Goal: Task Accomplishment & Management: Use online tool/utility

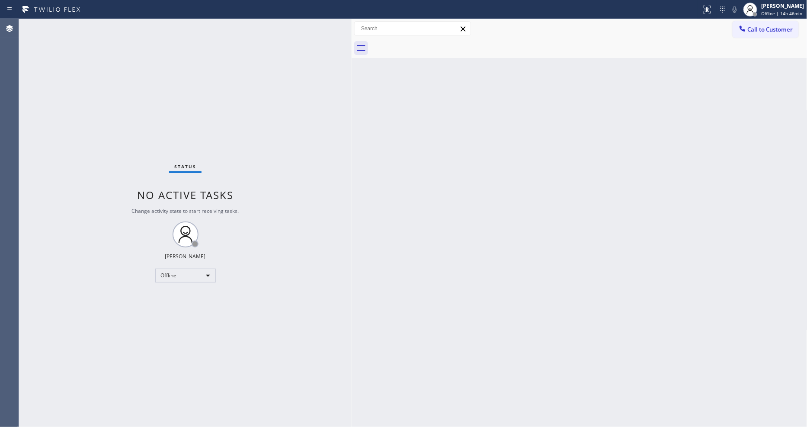
drag, startPoint x: 138, startPoint y: 36, endPoint x: 448, endPoint y: 41, distance: 310.7
click at [352, 46] on div at bounding box center [352, 223] width 0 height 408
click at [790, 11] on span "Offline | 14h 46min" at bounding box center [782, 13] width 41 height 6
click at [776, 46] on button "Available" at bounding box center [764, 45] width 87 height 11
drag, startPoint x: 355, startPoint y: 50, endPoint x: 343, endPoint y: 52, distance: 11.8
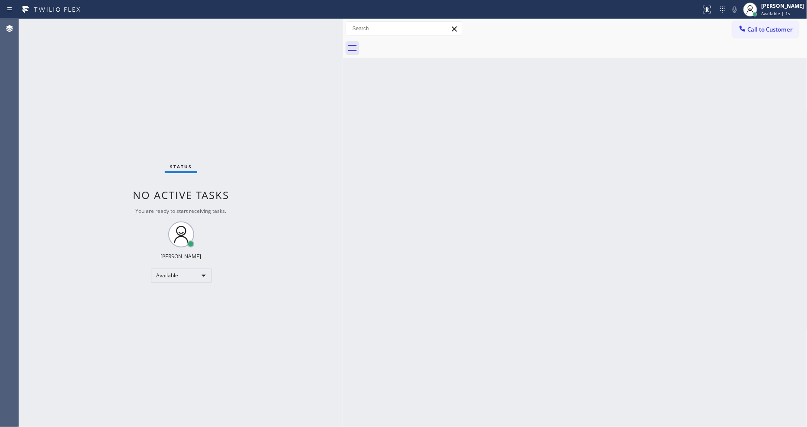
click at [343, 52] on div at bounding box center [343, 223] width 0 height 408
click at [389, 208] on div "Back to Dashboard Change Sender ID Customers Technicians Select a contact Outbo…" at bounding box center [575, 223] width 465 height 408
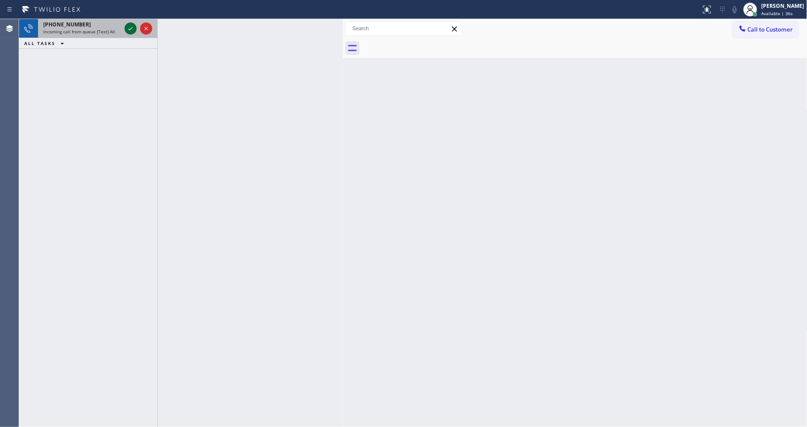
click at [129, 28] on icon at bounding box center [130, 28] width 10 height 10
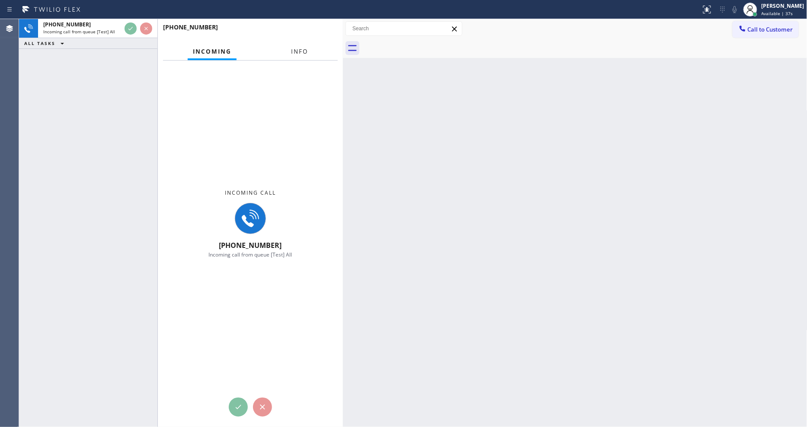
click at [297, 49] on span "Info" at bounding box center [299, 52] width 17 height 8
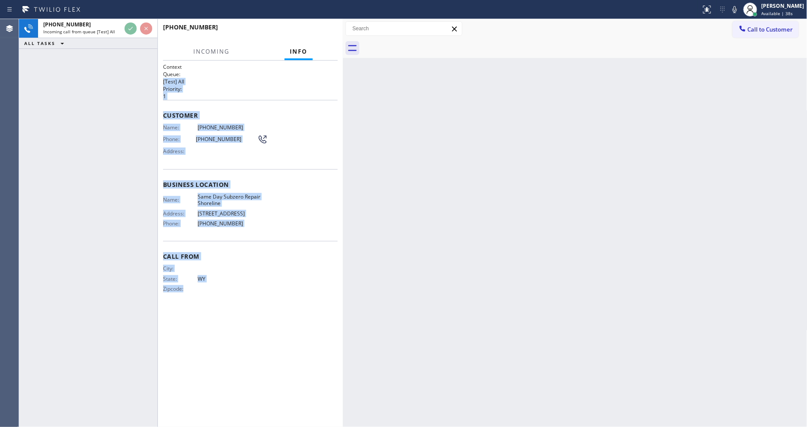
click at [343, 70] on div "[PHONE_NUMBER] Incoming call from queue [Test] All ALL TASKS ALL TASKS ACTIVE T…" at bounding box center [413, 223] width 788 height 408
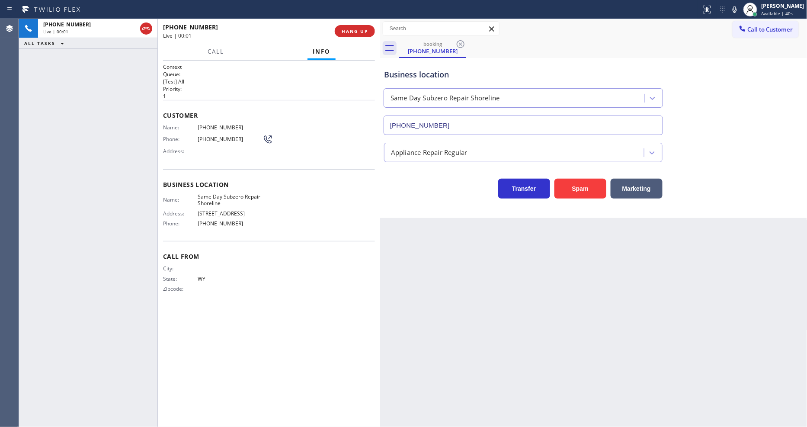
type input "[PHONE_NUMBER]"
drag, startPoint x: 342, startPoint y: 70, endPoint x: 374, endPoint y: 74, distance: 32.8
click at [380, 74] on div at bounding box center [380, 223] width 0 height 408
click at [233, 80] on p "[Test] All" at bounding box center [269, 81] width 212 height 7
click at [354, 26] on button "HANG UP" at bounding box center [355, 31] width 40 height 12
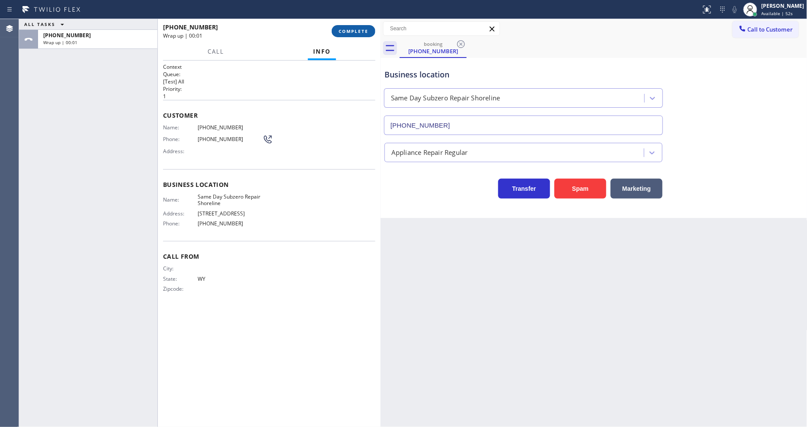
click at [353, 29] on span "COMPLETE" at bounding box center [354, 31] width 30 height 6
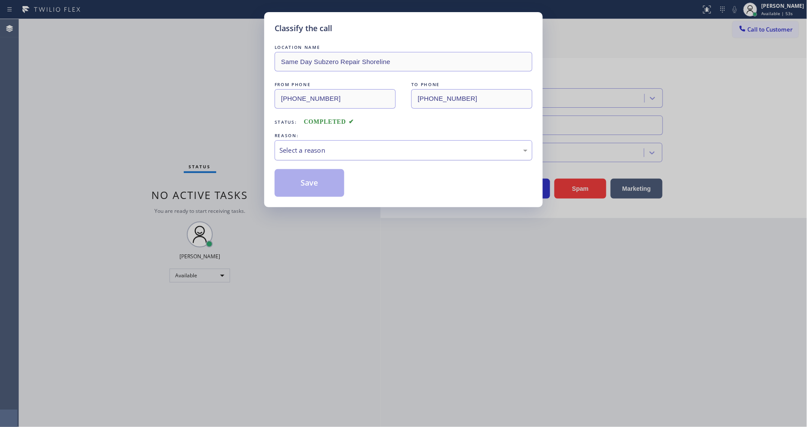
click at [325, 148] on div "Select a reason" at bounding box center [404, 150] width 248 height 10
drag, startPoint x: 324, startPoint y: 215, endPoint x: 321, endPoint y: 166, distance: 49.4
click at [321, 164] on div "LOCATION NAME Same Day Subzero Repair Shoreline FROM PHONE [PHONE_NUMBER] TO PH…" at bounding box center [404, 120] width 258 height 154
click at [317, 180] on button "Save" at bounding box center [310, 183] width 70 height 28
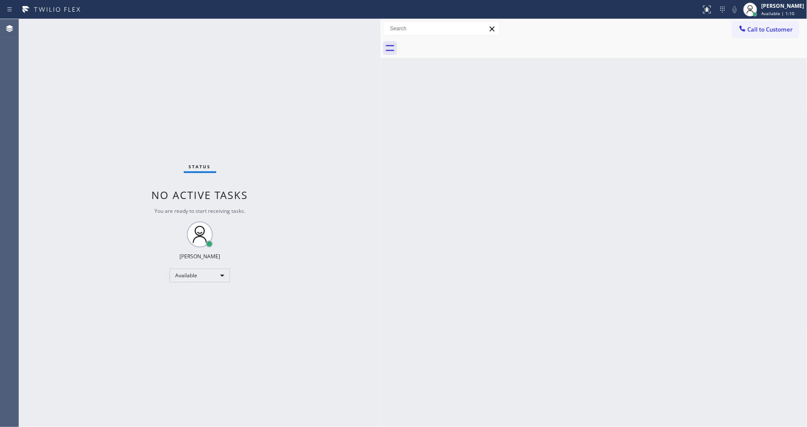
click at [151, 101] on div "Status No active tasks You are ready to start receiving tasks. [PERSON_NAME] Av…" at bounding box center [200, 223] width 362 height 408
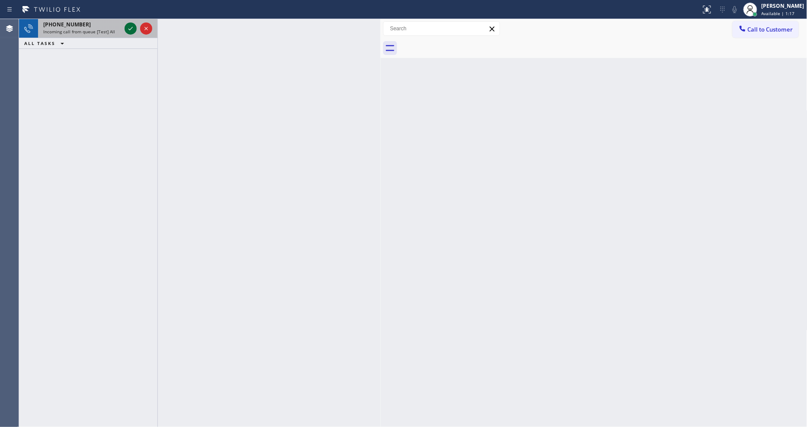
click at [132, 26] on icon at bounding box center [130, 28] width 10 height 10
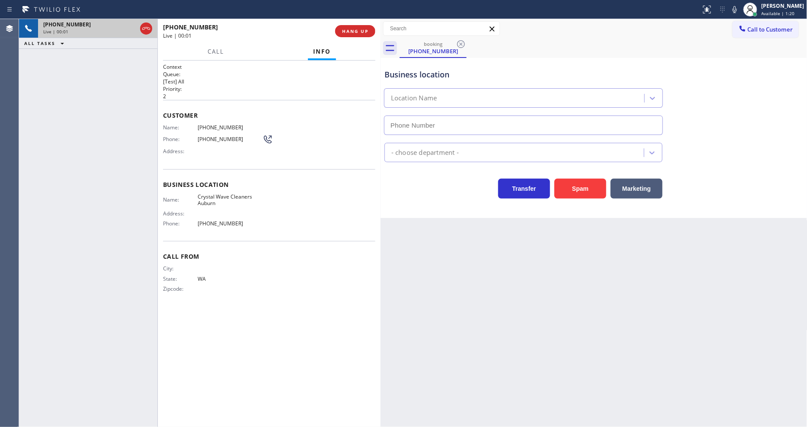
type input "[PHONE_NUMBER]"
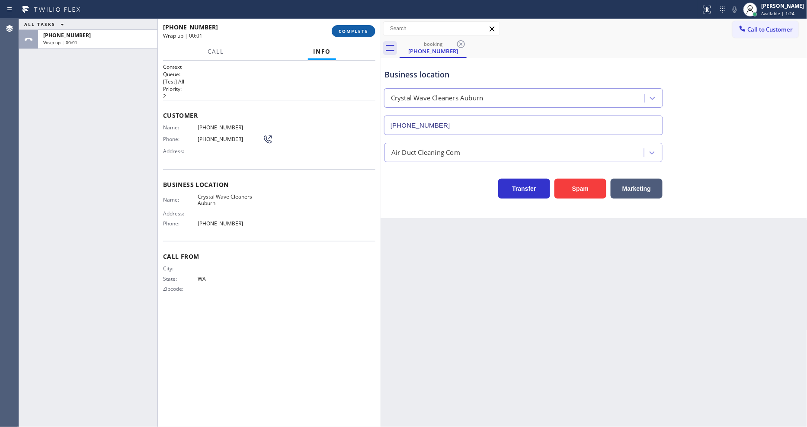
click at [361, 32] on span "COMPLETE" at bounding box center [354, 31] width 30 height 6
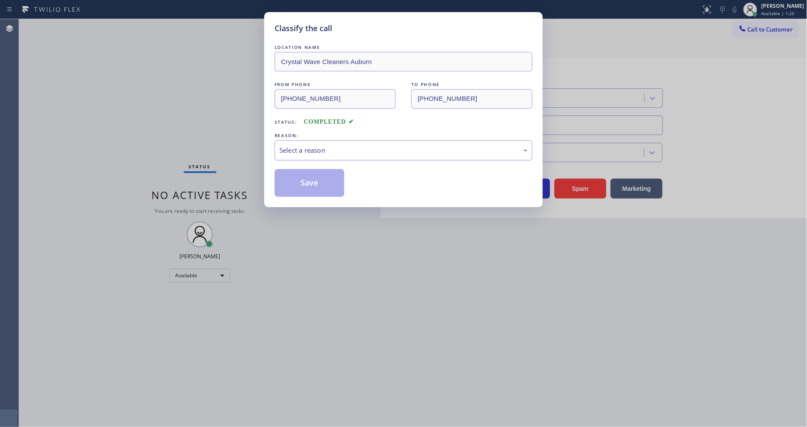
click at [312, 145] on div "Select a reason" at bounding box center [404, 150] width 248 height 10
click at [314, 169] on button "Save" at bounding box center [310, 183] width 70 height 28
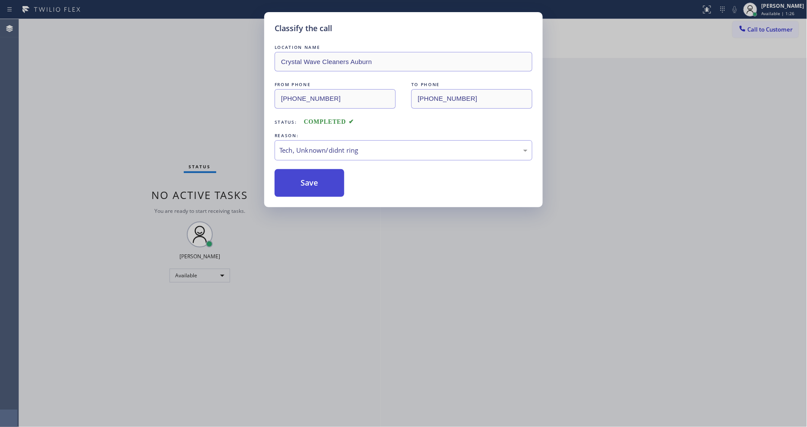
click at [315, 172] on button "Save" at bounding box center [310, 183] width 70 height 28
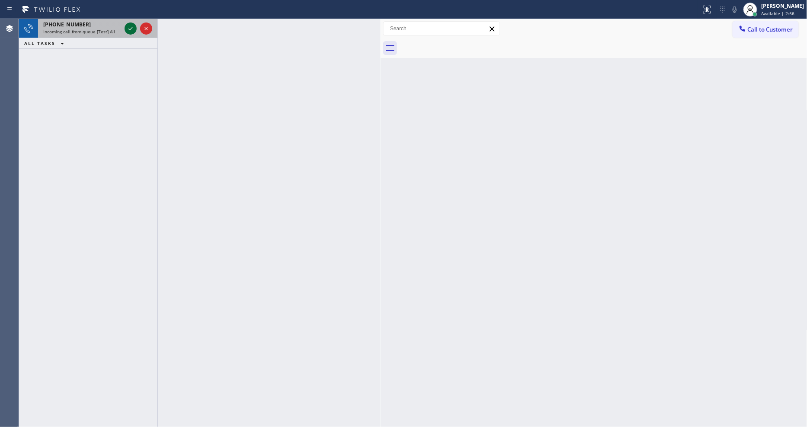
click at [130, 30] on icon at bounding box center [130, 28] width 10 height 10
click at [130, 26] on icon at bounding box center [130, 28] width 10 height 10
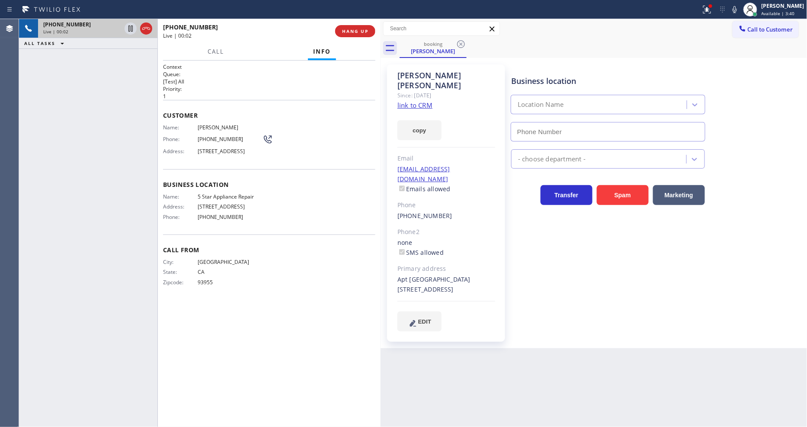
type input "[PHONE_NUMBER]"
click at [415, 101] on link "link to CRM" at bounding box center [415, 105] width 35 height 9
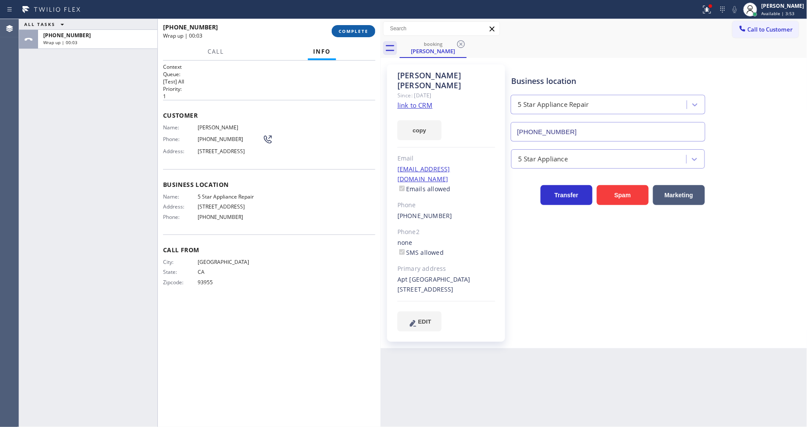
click at [352, 29] on span "COMPLETE" at bounding box center [354, 31] width 30 height 6
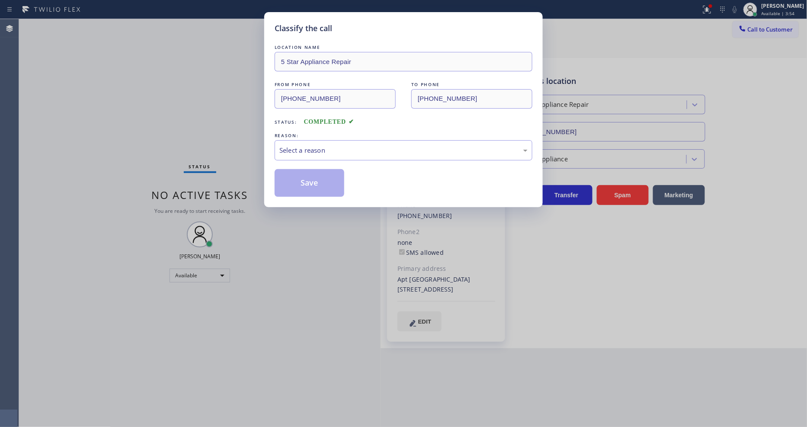
click at [319, 135] on div "REASON:" at bounding box center [404, 135] width 258 height 9
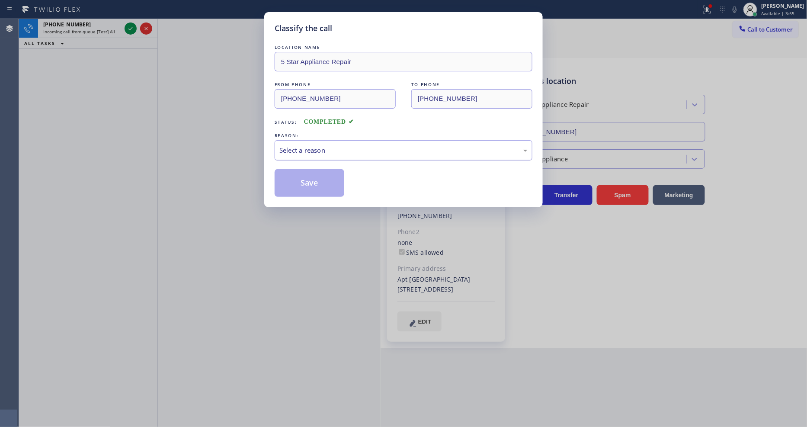
click at [319, 141] on div "Select a reason" at bounding box center [404, 150] width 258 height 20
click at [316, 178] on button "Save" at bounding box center [310, 183] width 70 height 28
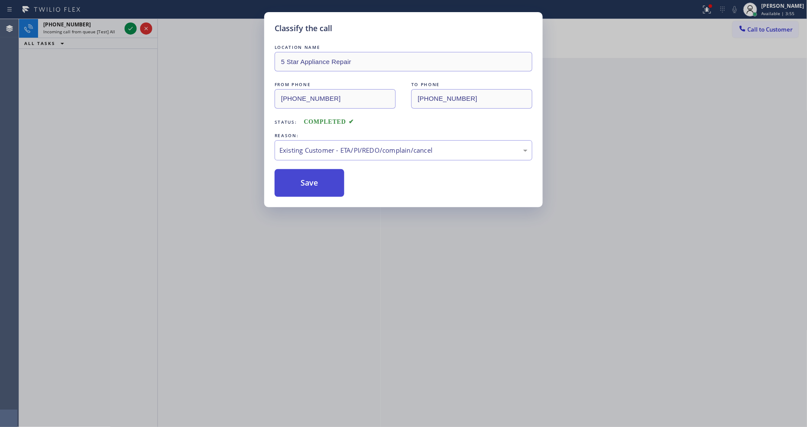
click at [316, 178] on button "Save" at bounding box center [310, 183] width 70 height 28
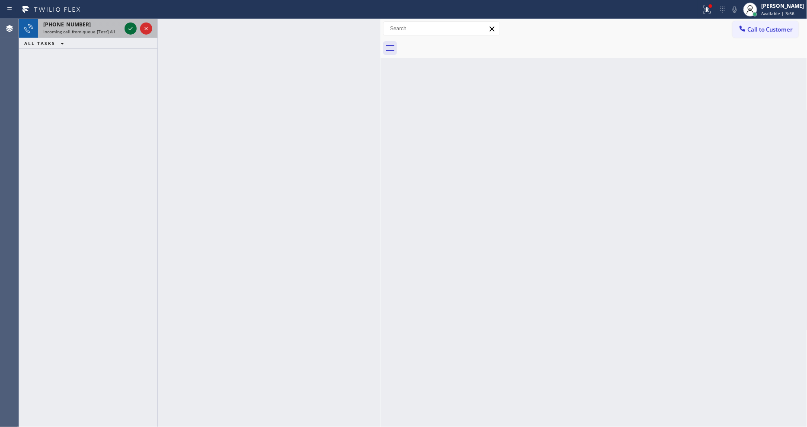
click at [130, 29] on icon at bounding box center [130, 28] width 10 height 10
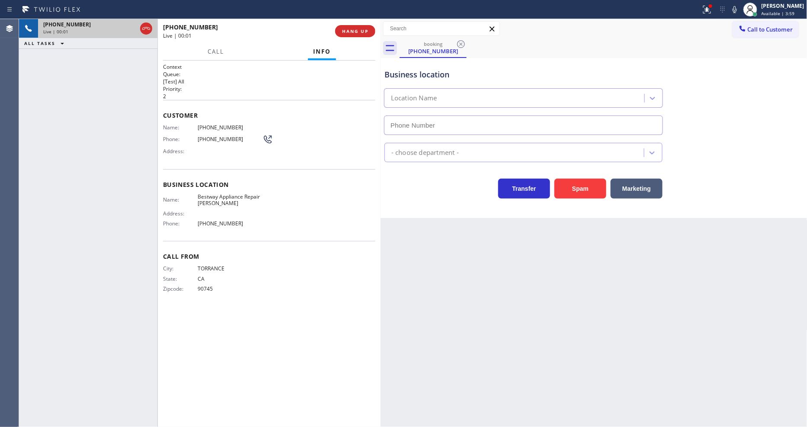
type input "[PHONE_NUMBER]"
click at [369, 27] on button "HANG UP" at bounding box center [355, 31] width 40 height 12
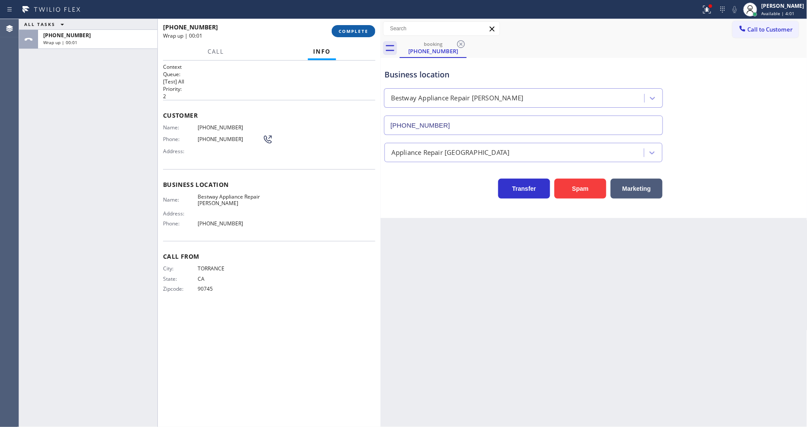
click at [368, 27] on button "COMPLETE" at bounding box center [354, 31] width 44 height 12
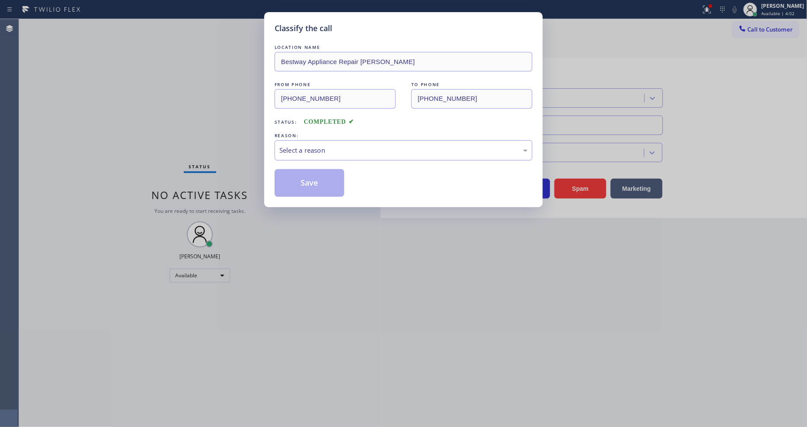
click at [305, 145] on div "Select a reason" at bounding box center [404, 150] width 248 height 10
click at [315, 175] on button "Save" at bounding box center [310, 183] width 70 height 28
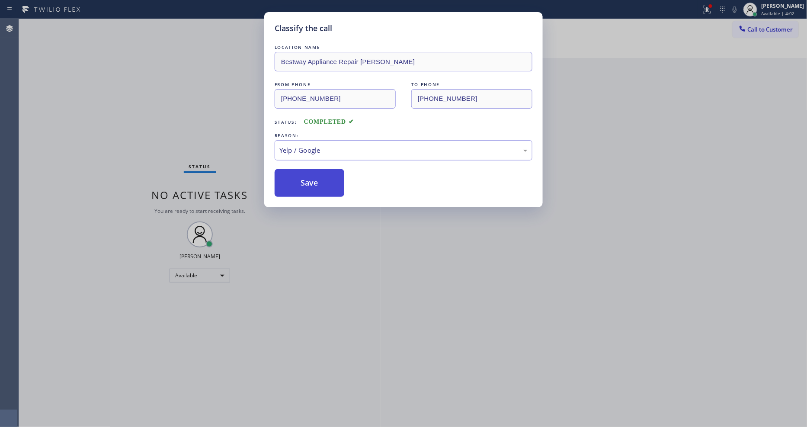
click at [315, 175] on button "Save" at bounding box center [310, 183] width 70 height 28
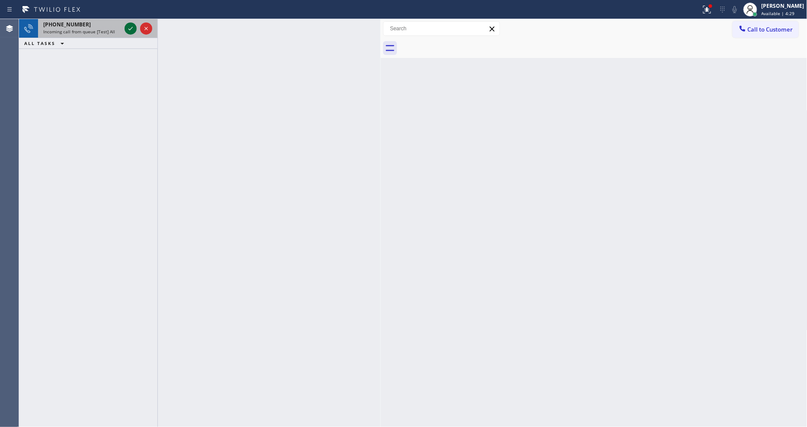
drag, startPoint x: 132, startPoint y: 29, endPoint x: 127, endPoint y: 32, distance: 5.2
click at [132, 29] on icon at bounding box center [130, 28] width 10 height 10
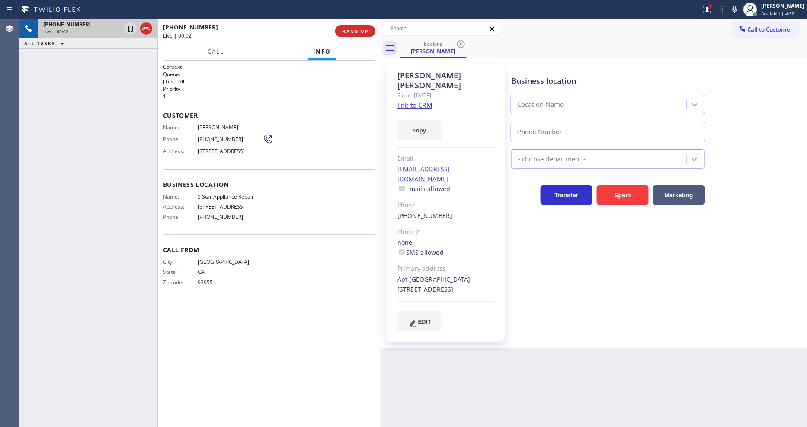
type input "[PHONE_NUMBER]"
click at [411, 101] on link "link to CRM" at bounding box center [415, 105] width 35 height 9
click at [606, 312] on div "Business location 5 Star Appliance Repair [PHONE_NUMBER] 5 Star Appliance Trans…" at bounding box center [658, 207] width 296 height 280
click at [713, 9] on icon at bounding box center [707, 9] width 10 height 10
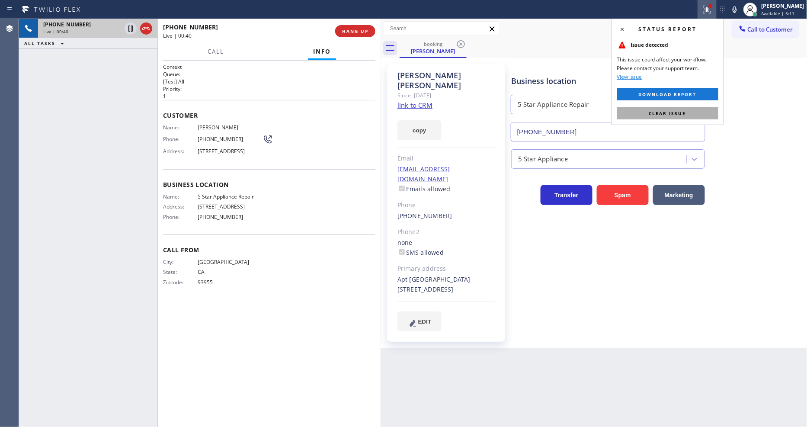
click at [700, 115] on button "Clear issue" at bounding box center [667, 113] width 101 height 12
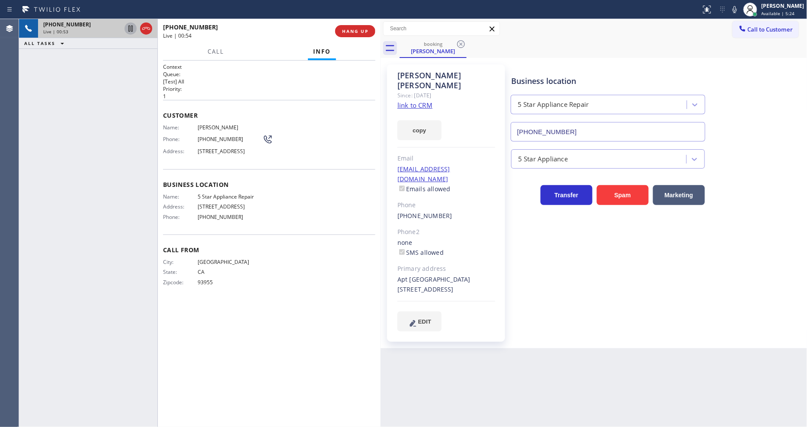
click at [131, 28] on icon at bounding box center [131, 29] width 4 height 6
click at [740, 9] on icon at bounding box center [735, 9] width 10 height 10
drag, startPoint x: 128, startPoint y: 29, endPoint x: 222, endPoint y: 29, distance: 93.9
click at [128, 29] on icon at bounding box center [130, 28] width 10 height 10
click at [740, 12] on icon at bounding box center [735, 9] width 10 height 10
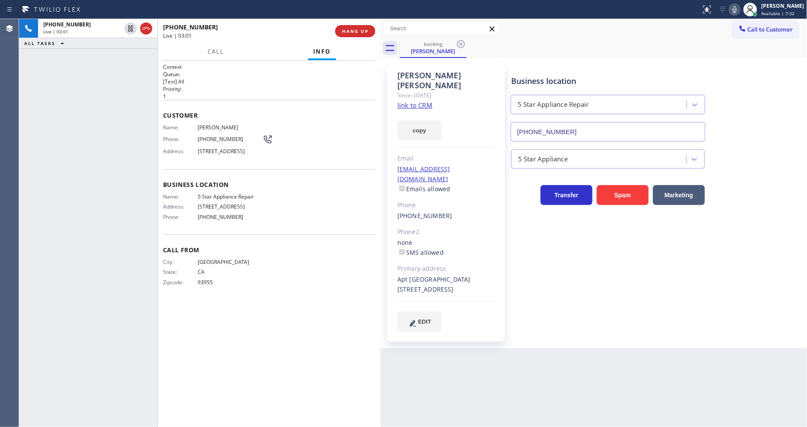
click at [279, 334] on div "Context Queue: [Test] All Priority: 1 Customer Name: [PERSON_NAME] Phone: [PHON…" at bounding box center [269, 243] width 212 height 361
click at [569, 278] on div "Business location 5 Star Appliance Repair [PHONE_NUMBER] 5 Star Appliance Trans…" at bounding box center [658, 198] width 296 height 262
click at [362, 32] on span "HANG UP" at bounding box center [355, 31] width 26 height 6
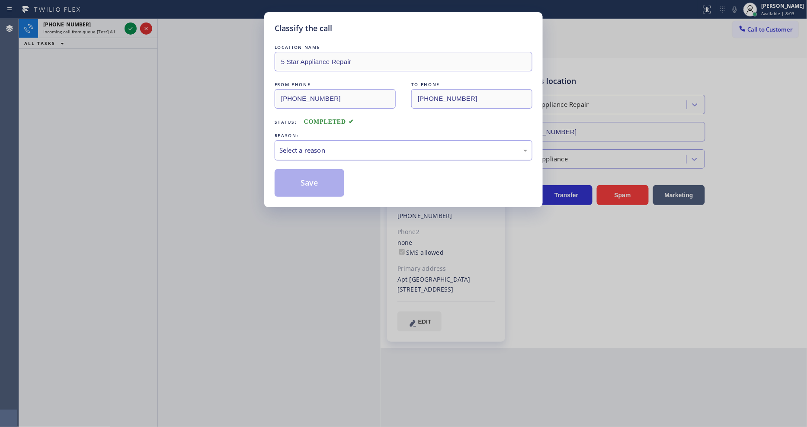
click at [327, 146] on div "Select a reason" at bounding box center [404, 150] width 248 height 10
drag, startPoint x: 326, startPoint y: 198, endPoint x: 325, endPoint y: 190, distance: 8.4
click at [322, 174] on button "Save" at bounding box center [310, 183] width 70 height 28
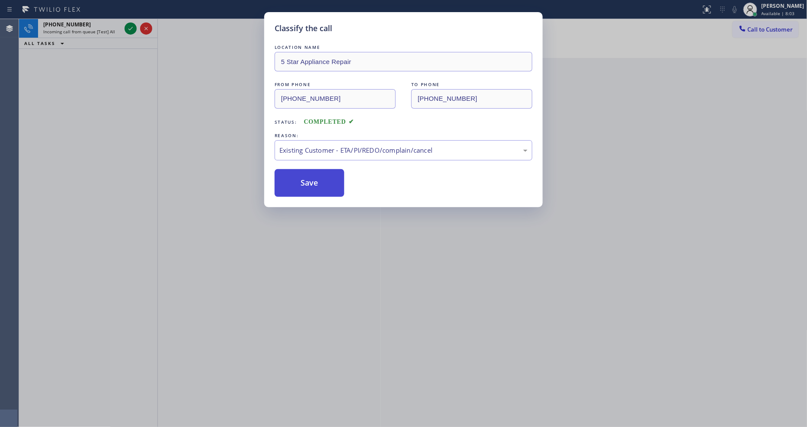
click at [322, 174] on button "Save" at bounding box center [310, 183] width 70 height 28
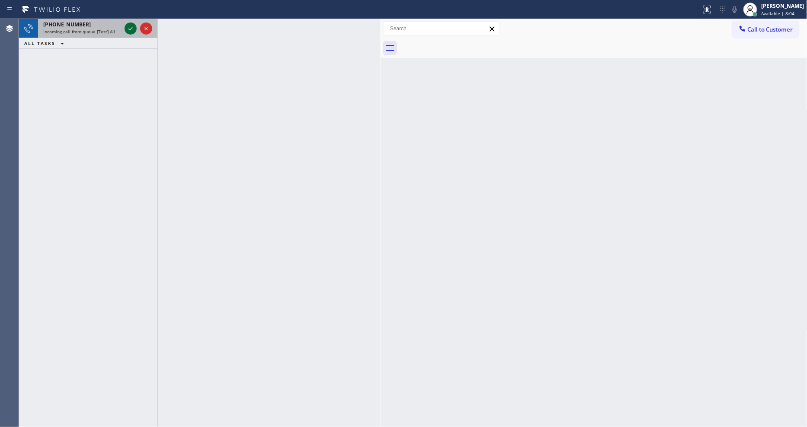
click at [132, 29] on icon at bounding box center [130, 28] width 10 height 10
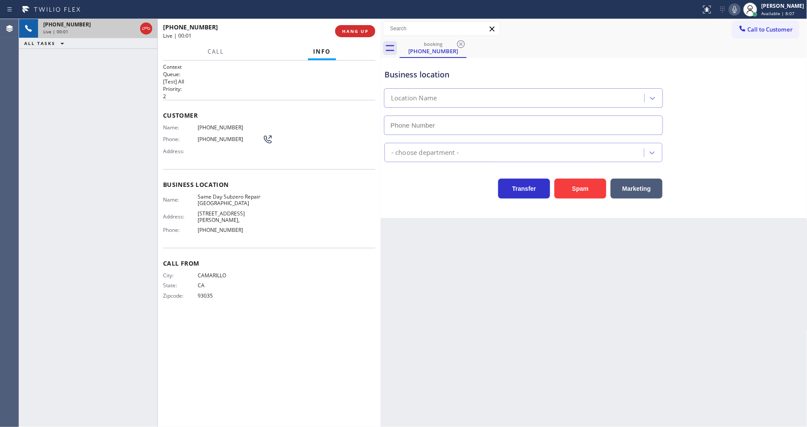
type input "[PHONE_NUMBER]"
click at [344, 32] on span "HANG UP" at bounding box center [355, 31] width 26 height 6
click at [347, 31] on span "HANG UP" at bounding box center [355, 31] width 26 height 6
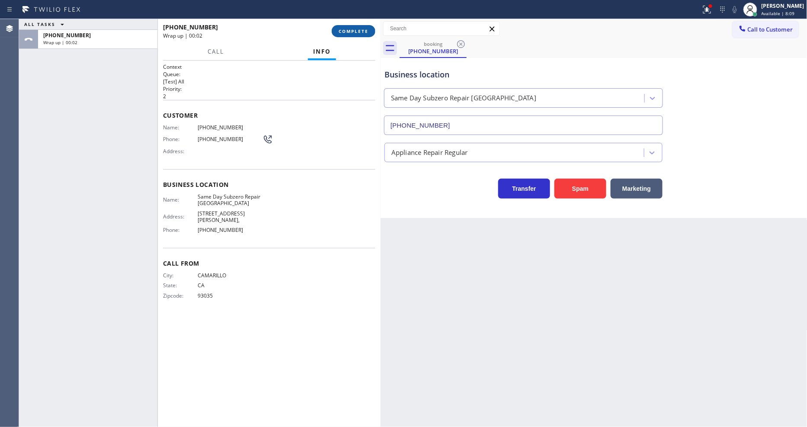
click at [346, 33] on button "COMPLETE" at bounding box center [354, 31] width 44 height 12
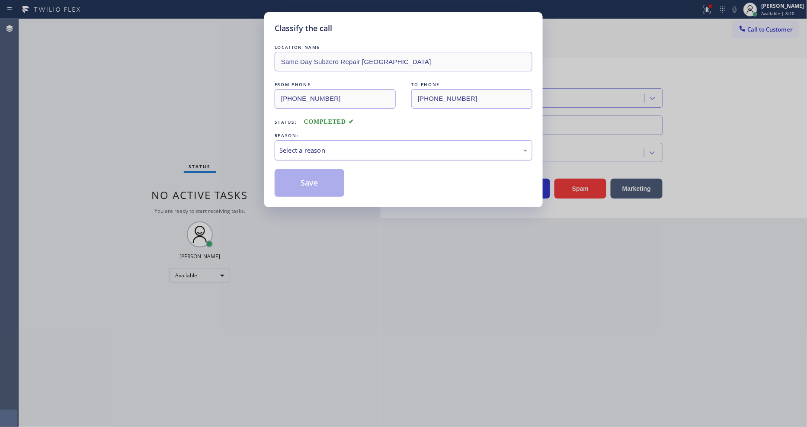
click at [334, 149] on div "Select a reason" at bounding box center [404, 150] width 248 height 10
click at [318, 175] on button "Save" at bounding box center [310, 183] width 70 height 28
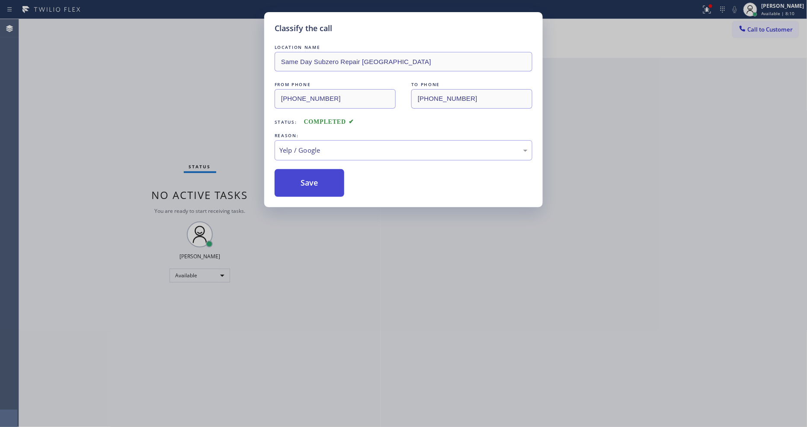
click at [318, 175] on button "Save" at bounding box center [310, 183] width 70 height 28
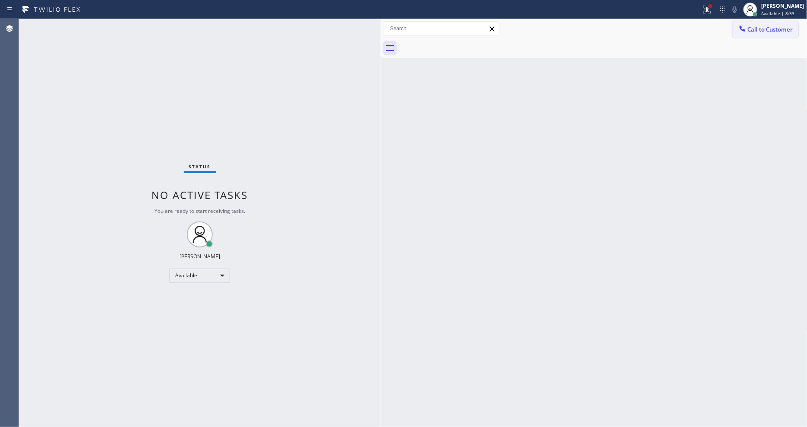
click at [753, 36] on button "Call to Customer" at bounding box center [766, 29] width 66 height 16
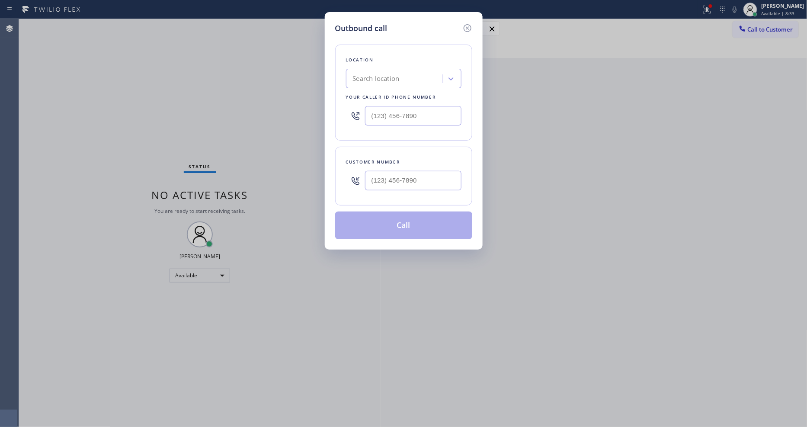
click at [381, 74] on div "Search location" at bounding box center [376, 79] width 47 height 10
paste input "Eagle Rock Heating and Air Conditioning"
type input "Eagle Rock Heating and Air Conditioning"
click at [378, 96] on div "Eagle Rock Heating and Air Conditioning" at bounding box center [404, 101] width 116 height 24
type input "[PHONE_NUMBER]"
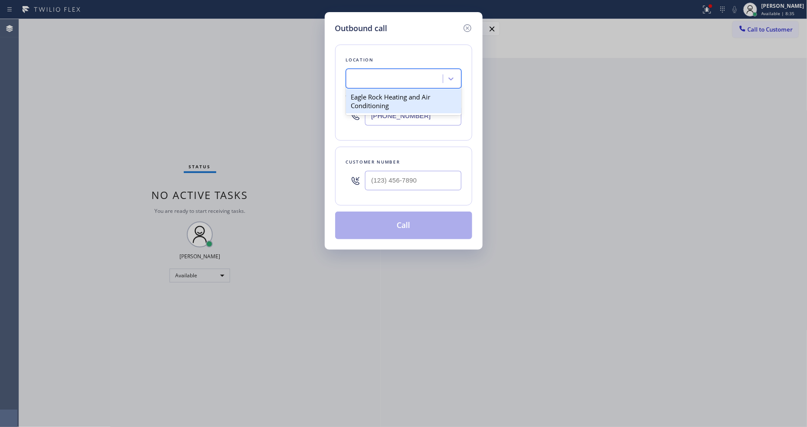
scroll to position [0, 1]
click at [382, 178] on input "(___) ___-____" at bounding box center [413, 180] width 96 height 19
paste input "484) 702-2323"
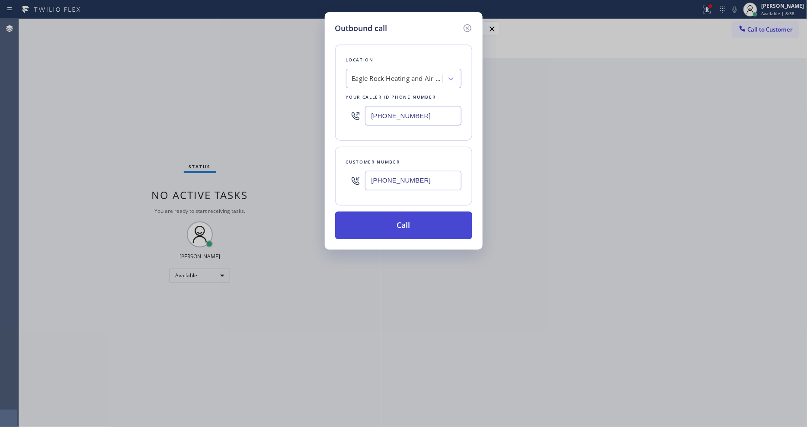
type input "[PHONE_NUMBER]"
click at [374, 217] on button "Call" at bounding box center [403, 226] width 137 height 28
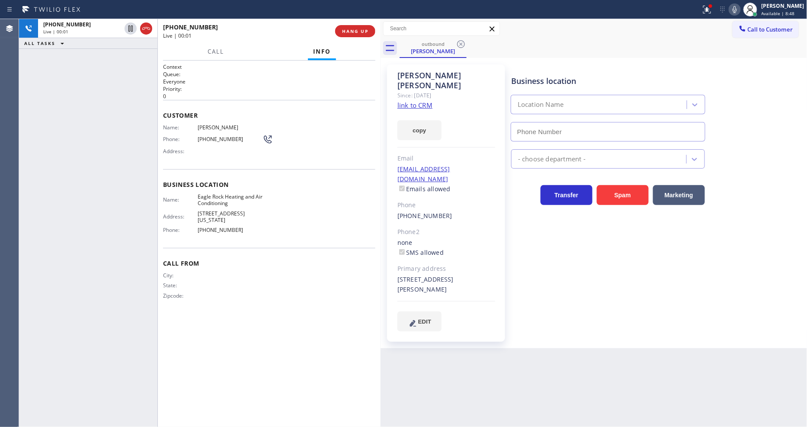
type input "[PHONE_NUMBER]"
click at [578, 295] on div "Business location Eagle Rock Heating and Air Conditioning [PHONE_NUMBER] HVAC T…" at bounding box center [658, 198] width 296 height 262
click at [713, 8] on div at bounding box center [710, 5] width 5 height 5
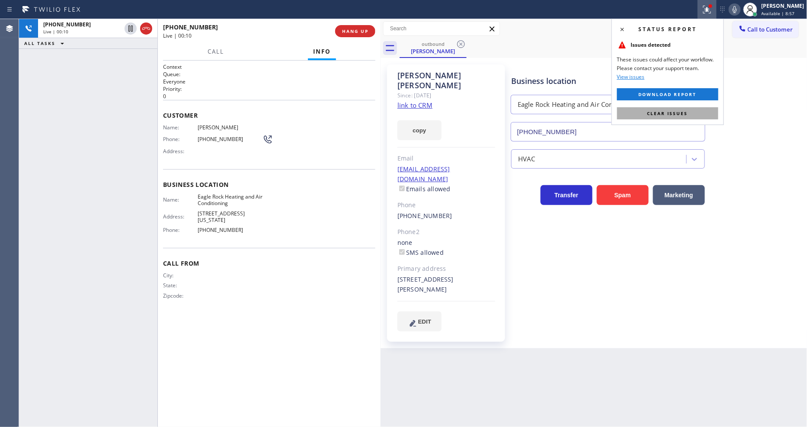
drag, startPoint x: 710, startPoint y: 114, endPoint x: 436, endPoint y: 221, distance: 293.6
click at [709, 114] on button "Clear issues" at bounding box center [667, 113] width 101 height 12
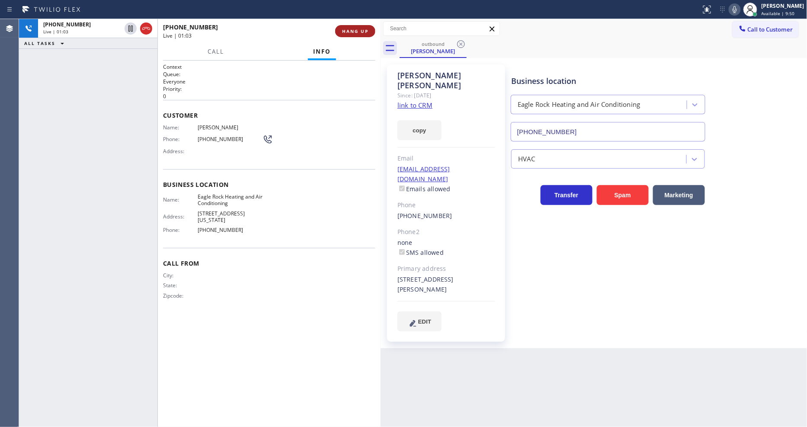
click at [364, 35] on button "HANG UP" at bounding box center [355, 31] width 40 height 12
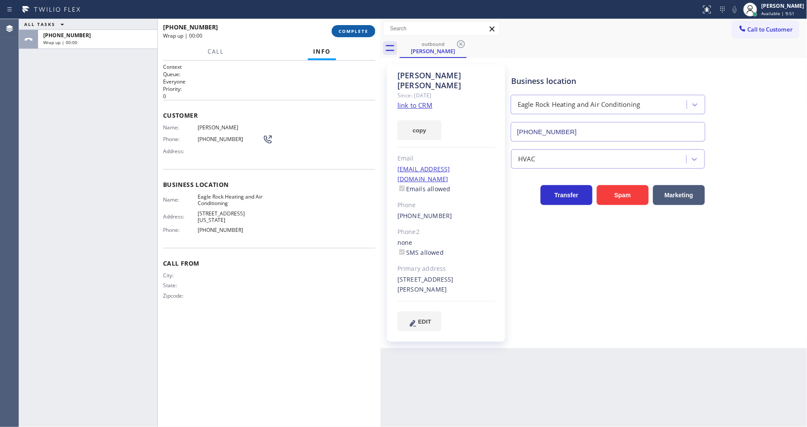
click at [364, 35] on button "COMPLETE" at bounding box center [354, 31] width 44 height 12
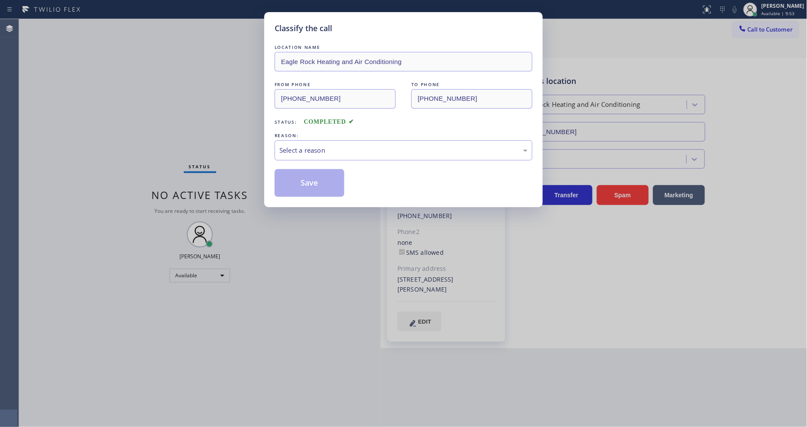
click at [327, 148] on div "Select a reason" at bounding box center [404, 150] width 248 height 10
click at [318, 185] on button "Save" at bounding box center [310, 183] width 70 height 28
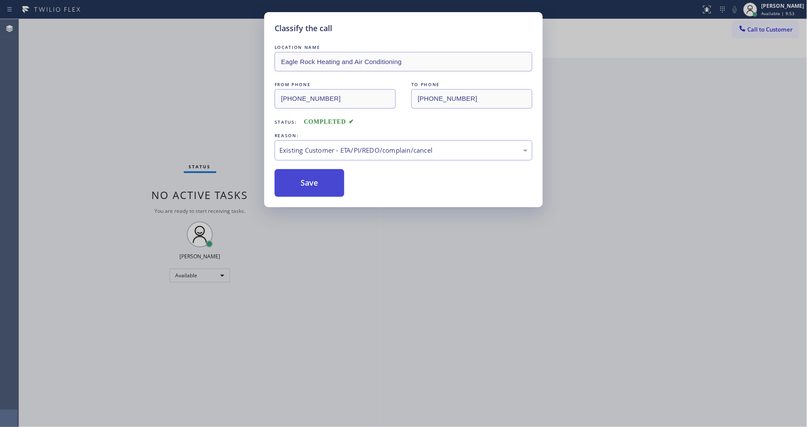
click at [318, 185] on button "Save" at bounding box center [310, 183] width 70 height 28
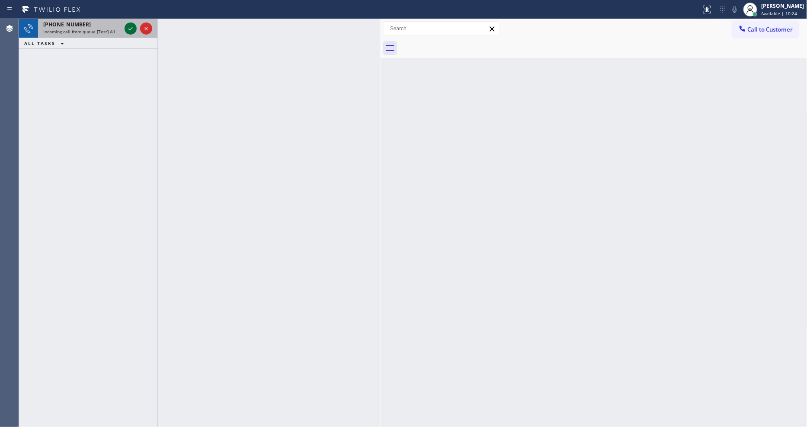
click at [128, 28] on icon at bounding box center [130, 28] width 10 height 10
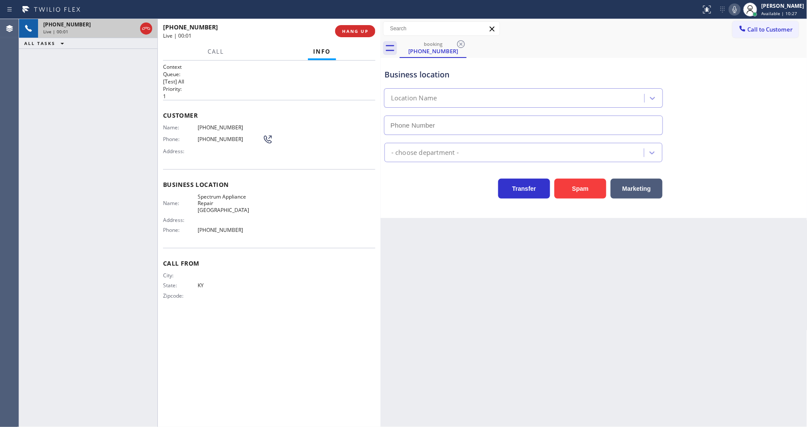
type input "[PHONE_NUMBER]"
click at [351, 28] on span "HANG UP" at bounding box center [355, 31] width 26 height 6
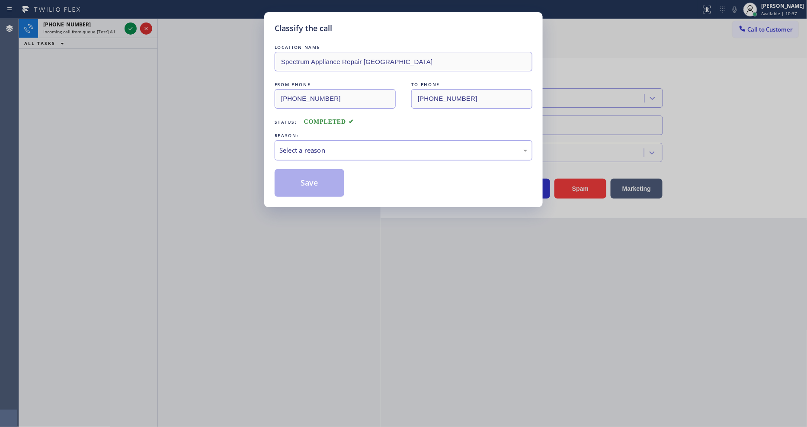
drag, startPoint x: 305, startPoint y: 181, endPoint x: 322, endPoint y: 152, distance: 33.4
click at [322, 145] on div "Select a reason" at bounding box center [404, 150] width 248 height 10
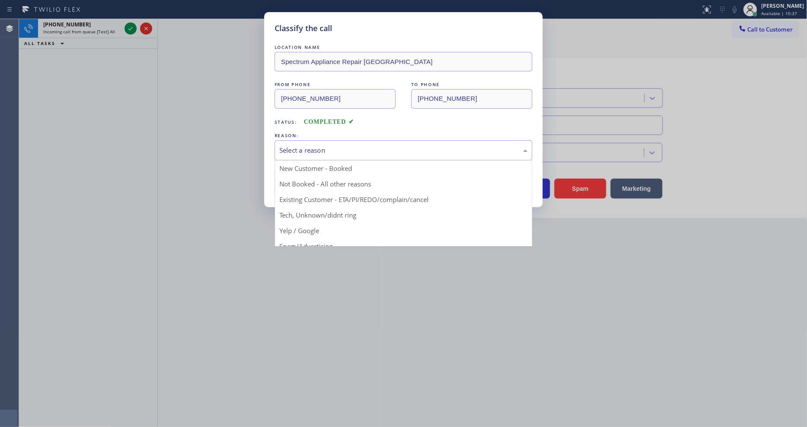
drag, startPoint x: 316, startPoint y: 213, endPoint x: 324, endPoint y: 179, distance: 35.0
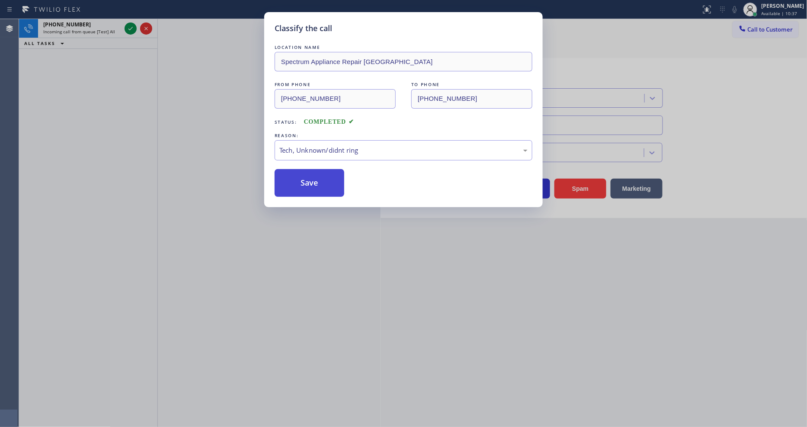
click at [324, 178] on button "Save" at bounding box center [310, 183] width 70 height 28
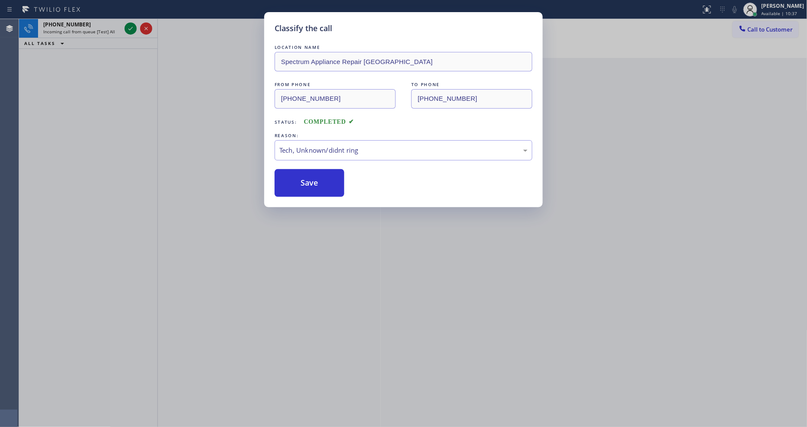
drag, startPoint x: 324, startPoint y: 178, endPoint x: 156, endPoint y: 38, distance: 218.7
click at [325, 175] on button "Save" at bounding box center [310, 183] width 70 height 28
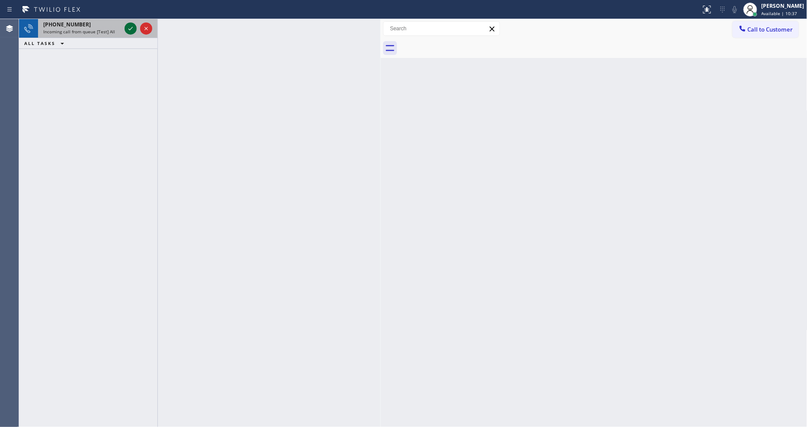
click at [128, 28] on icon at bounding box center [130, 28] width 10 height 10
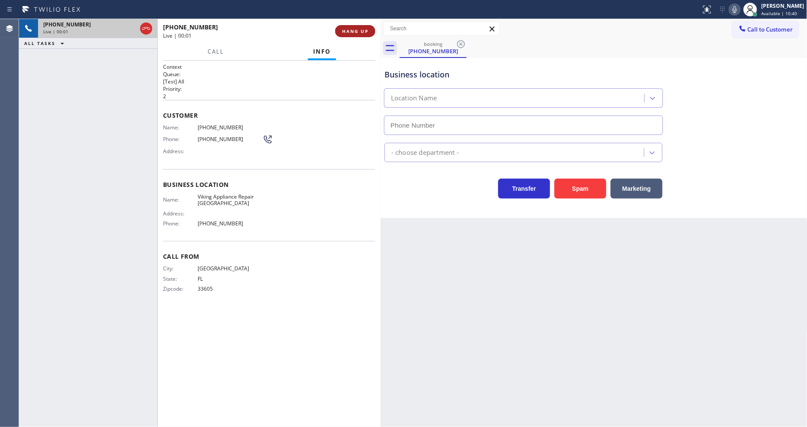
type input "[PHONE_NUMBER]"
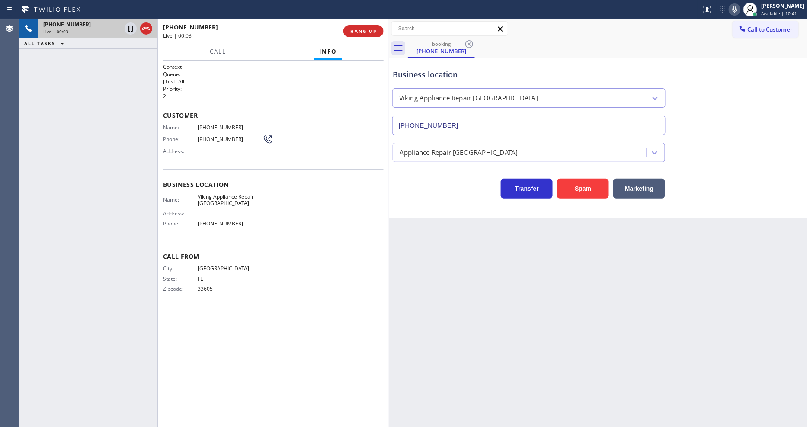
drag, startPoint x: 382, startPoint y: 54, endPoint x: 390, endPoint y: 55, distance: 8.3
click at [389, 55] on div at bounding box center [389, 223] width 0 height 408
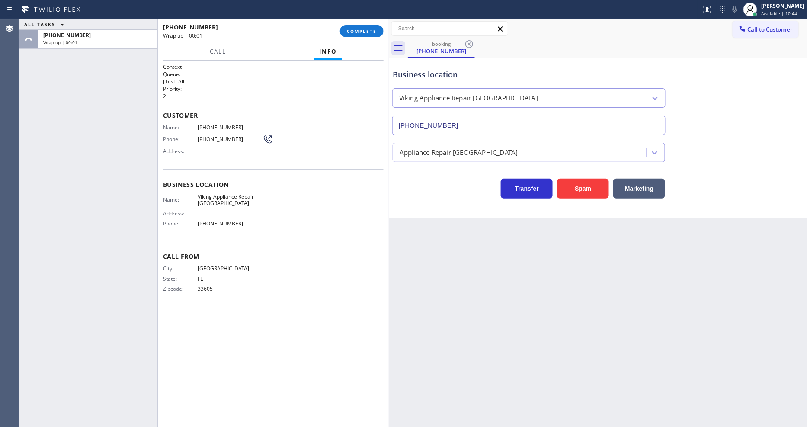
drag, startPoint x: 364, startPoint y: 32, endPoint x: 431, endPoint y: 118, distance: 108.6
click at [364, 32] on span "COMPLETE" at bounding box center [362, 31] width 30 height 6
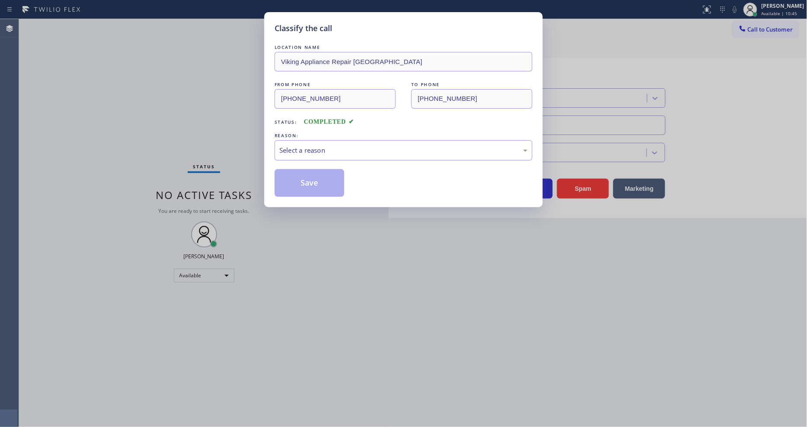
click at [331, 141] on div "Select a reason" at bounding box center [404, 150] width 258 height 20
click at [326, 183] on button "Save" at bounding box center [310, 183] width 70 height 28
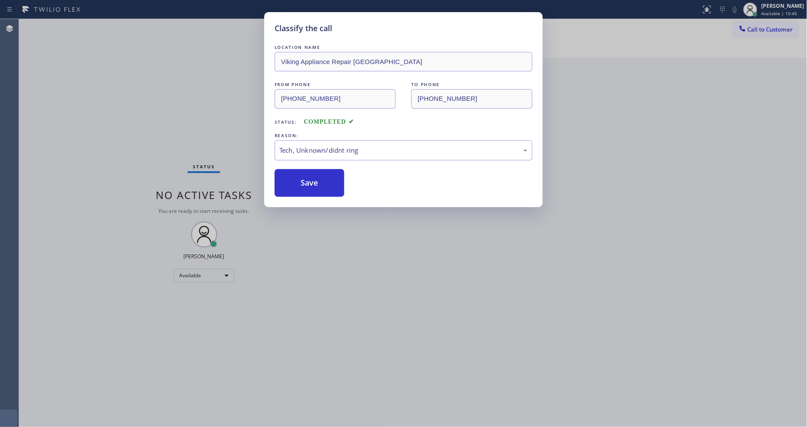
click at [326, 183] on button "Save" at bounding box center [310, 183] width 70 height 28
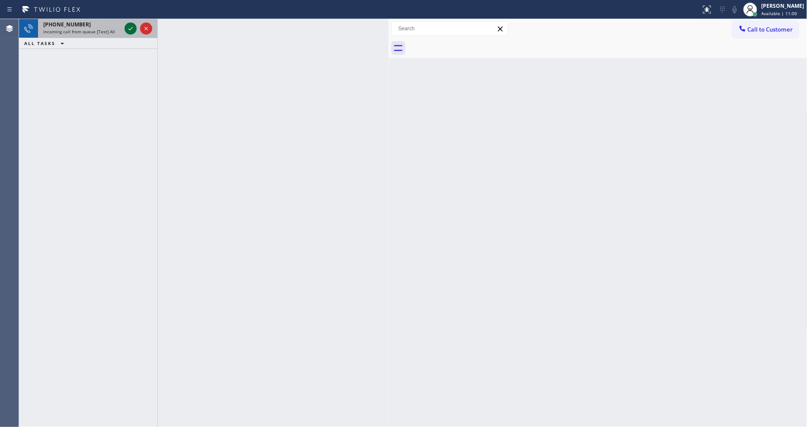
click at [128, 29] on icon at bounding box center [130, 28] width 10 height 10
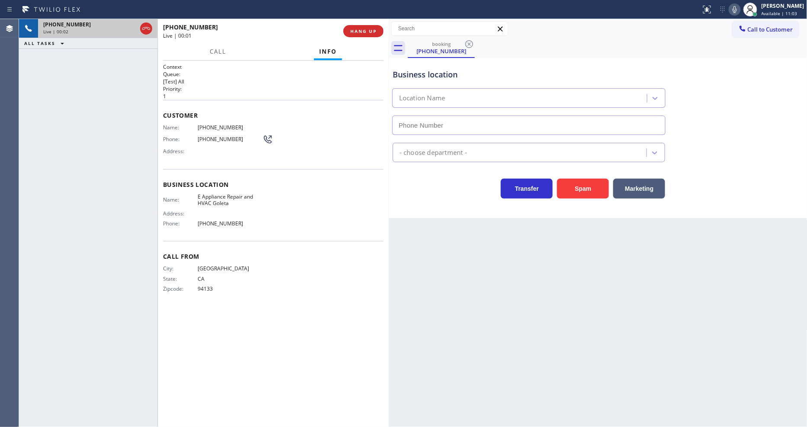
type input "[PHONE_NUMBER]"
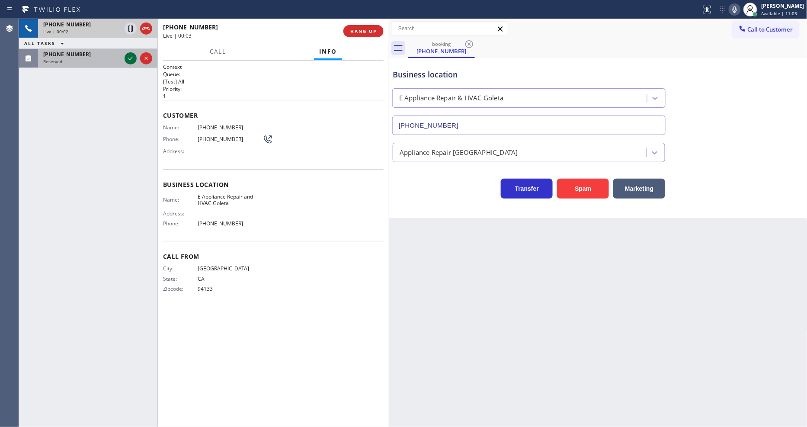
click at [133, 57] on icon at bounding box center [130, 58] width 10 height 10
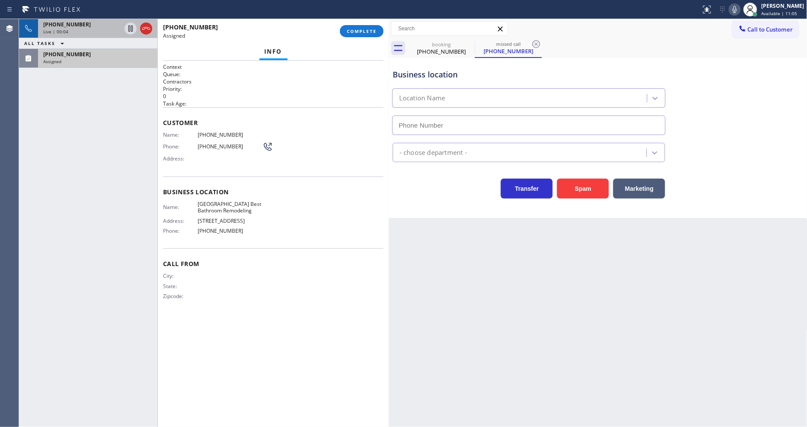
type input "[PHONE_NUMBER]"
click at [369, 24] on div "[PHONE_NUMBER] Assigned COMPLETE" at bounding box center [273, 31] width 221 height 22
click at [370, 32] on span "COMPLETE" at bounding box center [362, 31] width 30 height 6
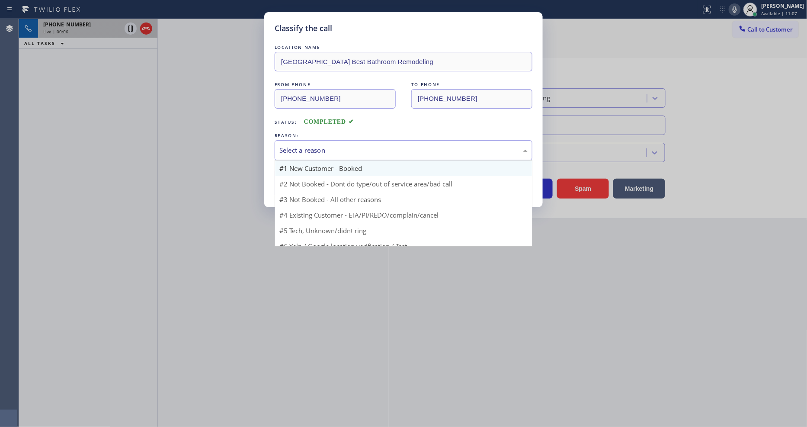
click at [321, 149] on div "Select a reason" at bounding box center [404, 150] width 248 height 10
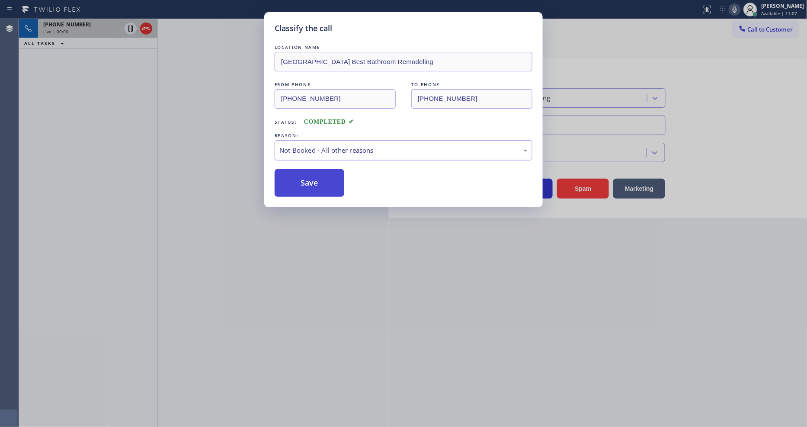
click at [317, 180] on button "Save" at bounding box center [310, 183] width 70 height 28
click at [316, 180] on button "Save" at bounding box center [310, 183] width 70 height 28
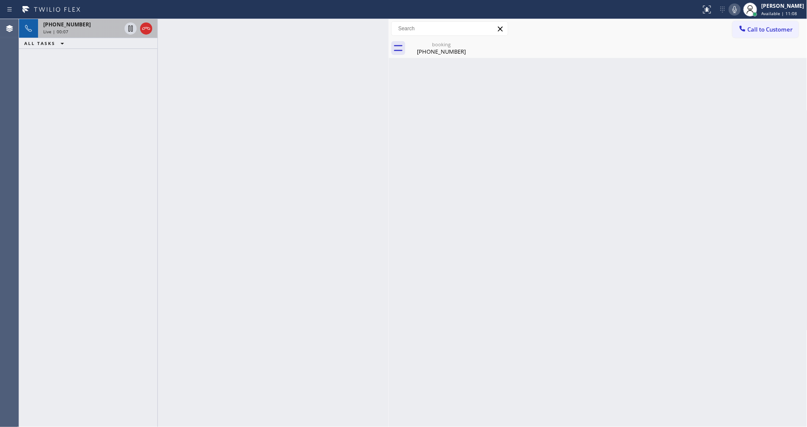
click at [105, 29] on div "Live | 00:07" at bounding box center [82, 32] width 78 height 6
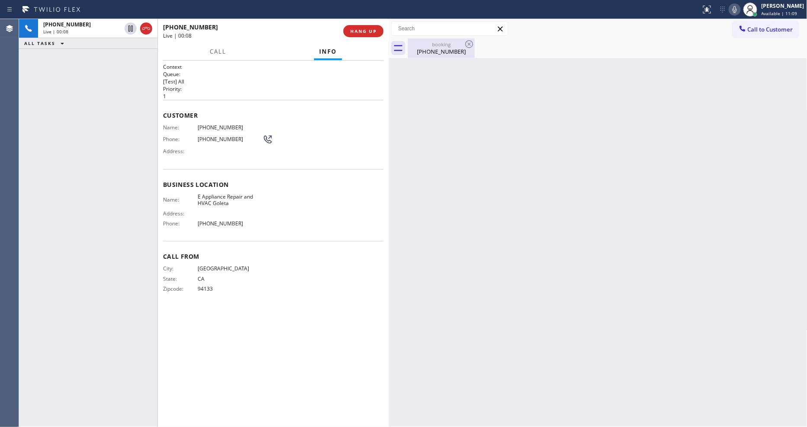
click at [429, 52] on div "[PHONE_NUMBER]" at bounding box center [441, 52] width 65 height 8
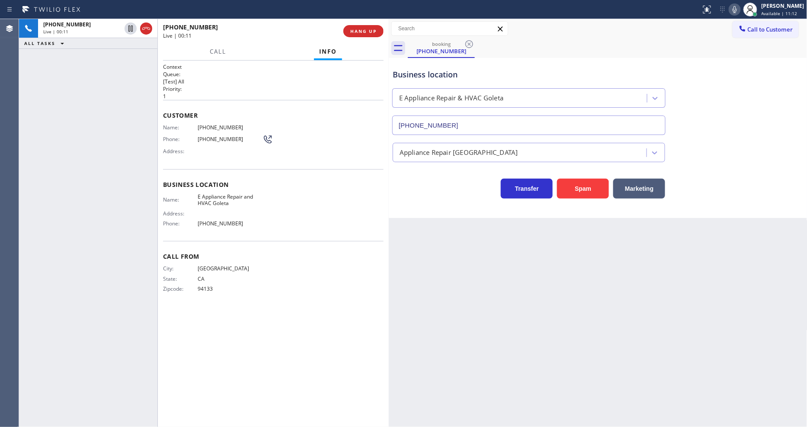
click at [207, 197] on span "E Appliance Repair and HVAC Goleta" at bounding box center [230, 199] width 65 height 13
copy span "E Appliance Repair and HVAC Goleta"
click at [218, 128] on div "Name: [PHONE_NUMBER] Phone: [PHONE_NUMBER] Address:" at bounding box center [218, 141] width 110 height 34
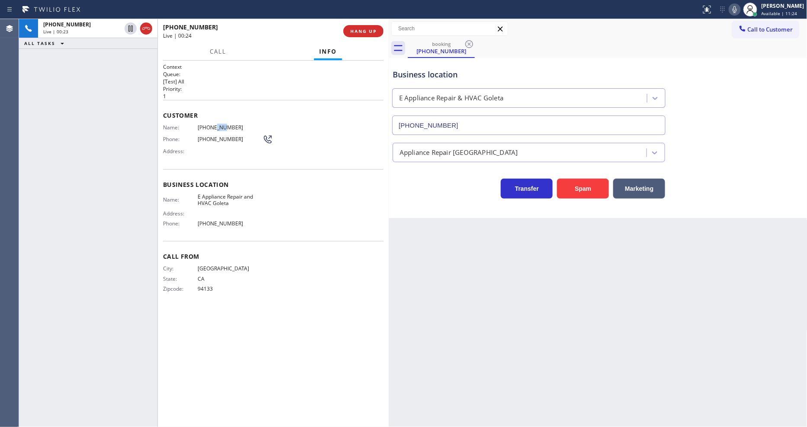
click at [218, 128] on span "[PHONE_NUMBER]" at bounding box center [230, 127] width 65 height 6
copy span "[PHONE_NUMBER]"
click at [132, 28] on icon at bounding box center [131, 29] width 4 height 6
click at [740, 10] on icon at bounding box center [735, 9] width 10 height 10
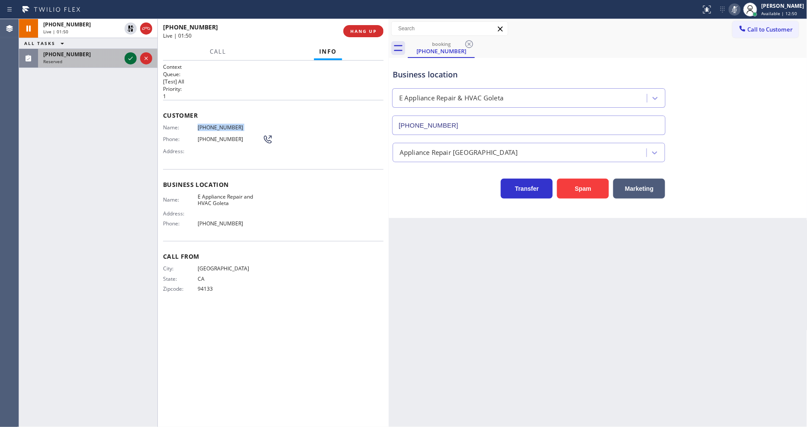
click at [127, 57] on icon at bounding box center [130, 58] width 10 height 10
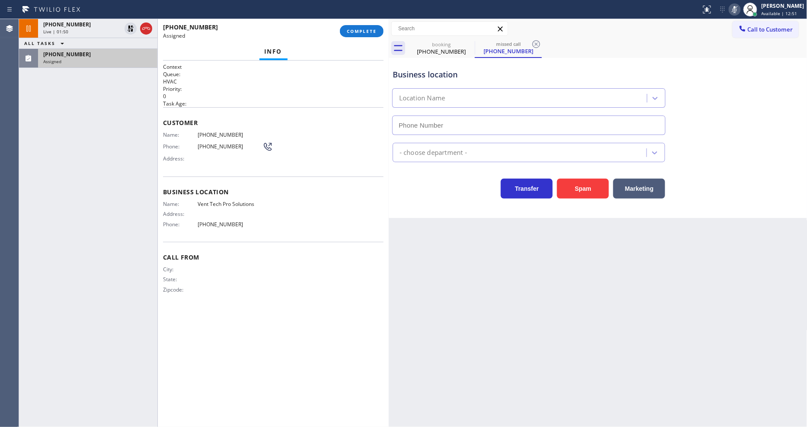
click at [353, 100] on h2 "Task Age:" at bounding box center [273, 103] width 221 height 7
type input "[PHONE_NUMBER]"
click at [361, 35] on button "COMPLETE" at bounding box center [362, 31] width 44 height 12
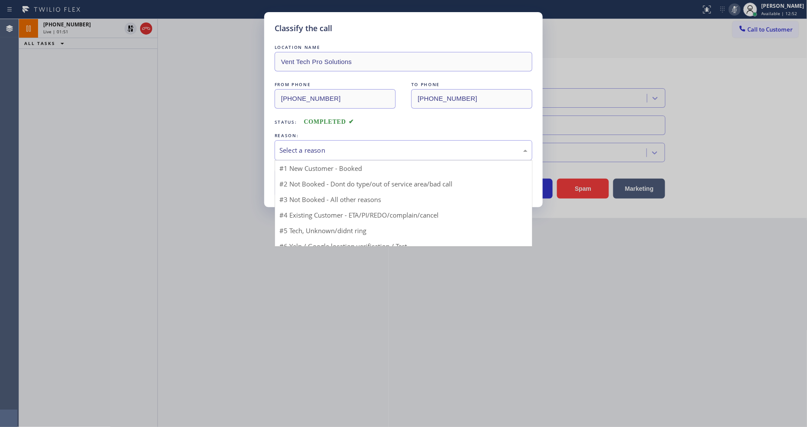
click at [320, 150] on div "Select a reason" at bounding box center [404, 150] width 248 height 10
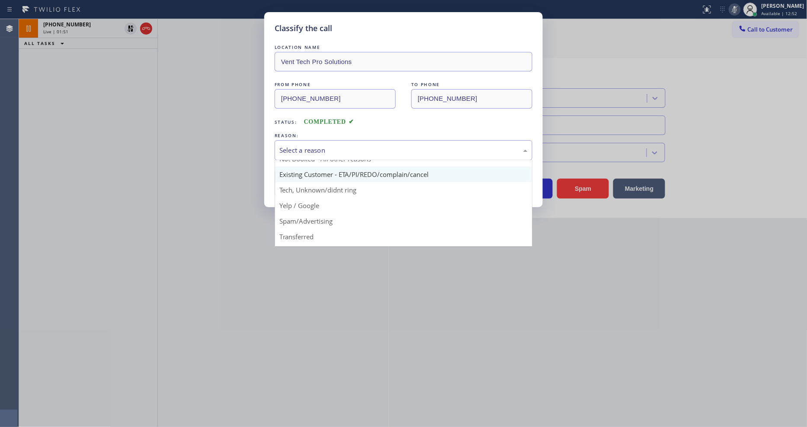
scroll to position [48, 0]
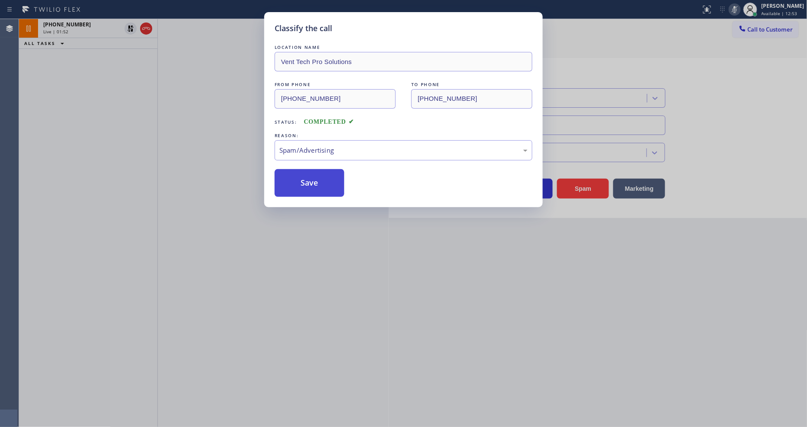
click at [312, 191] on button "Save" at bounding box center [310, 183] width 70 height 28
click at [312, 188] on button "Save" at bounding box center [310, 183] width 70 height 28
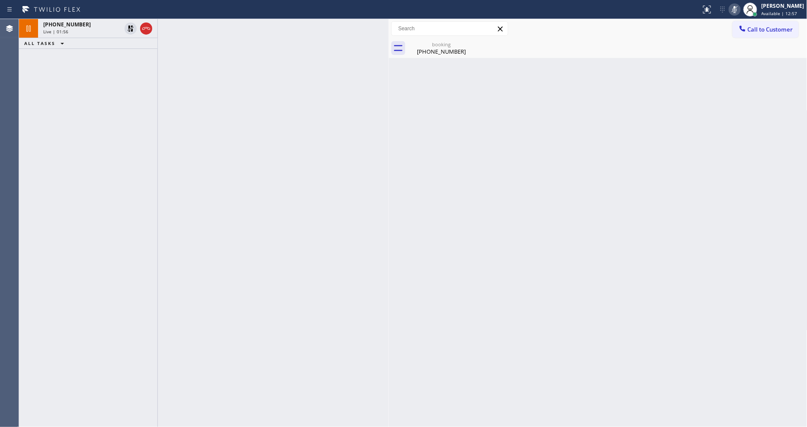
click at [485, 295] on div "Back to Dashboard Change Sender ID Customers Technicians Select a contact Outbo…" at bounding box center [598, 223] width 419 height 408
click at [129, 25] on icon at bounding box center [130, 28] width 10 height 10
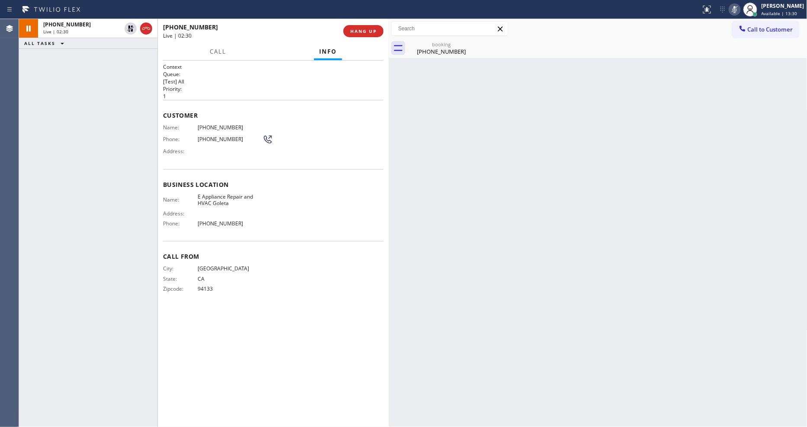
click at [739, 10] on icon at bounding box center [735, 9] width 10 height 10
click at [431, 46] on div "booking" at bounding box center [441, 44] width 65 height 6
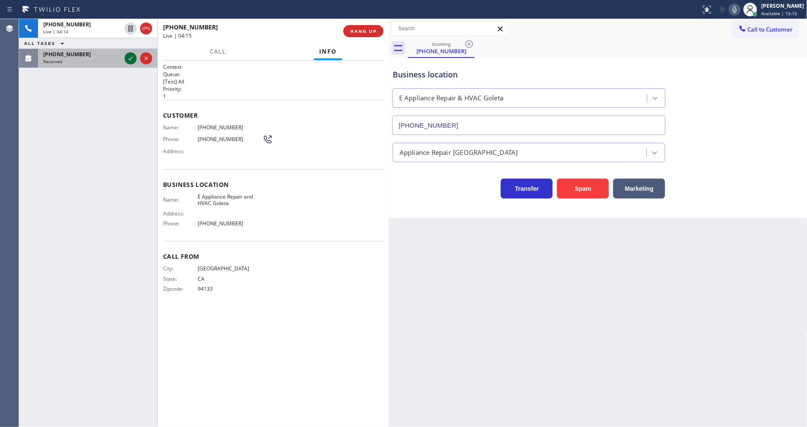
click at [133, 60] on icon at bounding box center [130, 58] width 10 height 10
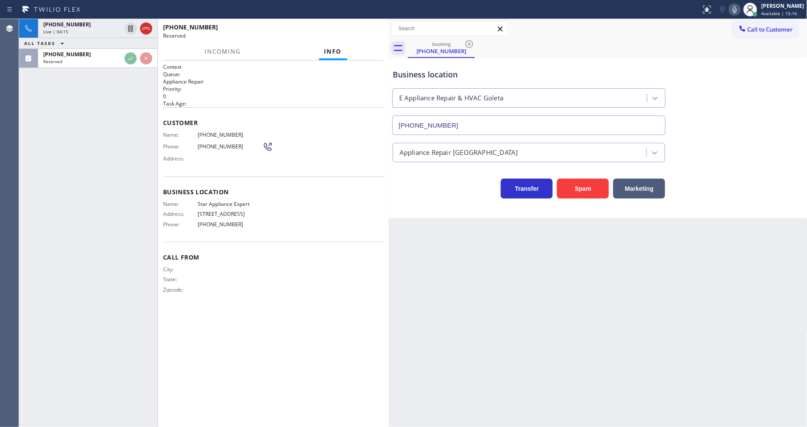
click at [287, 132] on div "Name: [PHONE_NUMBER] Phone: [PHONE_NUMBER] Address:" at bounding box center [273, 149] width 221 height 34
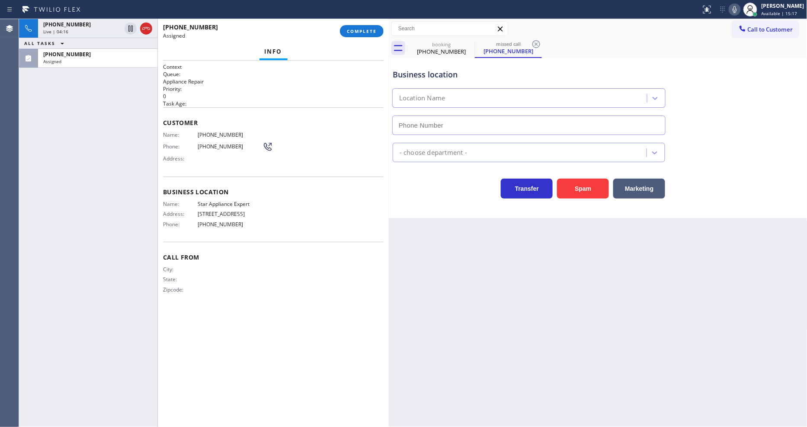
type input "[PHONE_NUMBER]"
click at [166, 193] on div "Business location Name: Star Appliance Expert Address: [STREET_ADDRESS] Phone: …" at bounding box center [273, 209] width 221 height 65
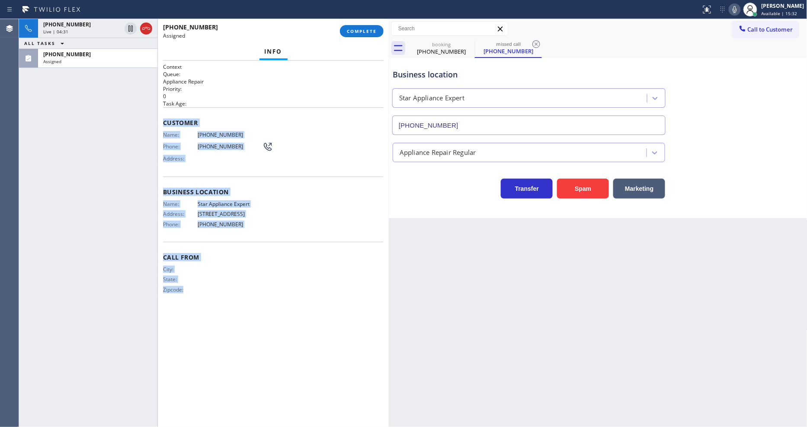
drag, startPoint x: 162, startPoint y: 120, endPoint x: 360, endPoint y: 84, distance: 201.8
click at [241, 347] on div "Context Queue: Appliance Repair Priority: 0 Task Age: Customer Name: [PHONE_NUM…" at bounding box center [273, 244] width 231 height 366
copy div "Customer Name: [PHONE_NUMBER] Phone: [PHONE_NUMBER] Address: Business location …"
click at [368, 32] on span "COMPLETE" at bounding box center [362, 31] width 30 height 6
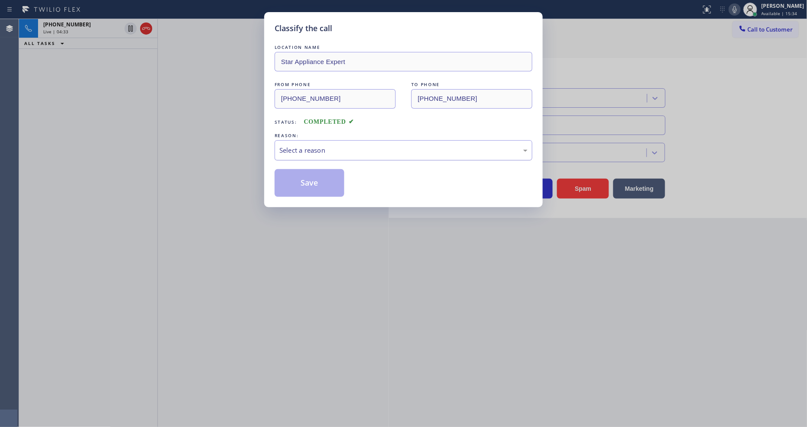
click at [304, 150] on div "Select a reason" at bounding box center [404, 150] width 248 height 10
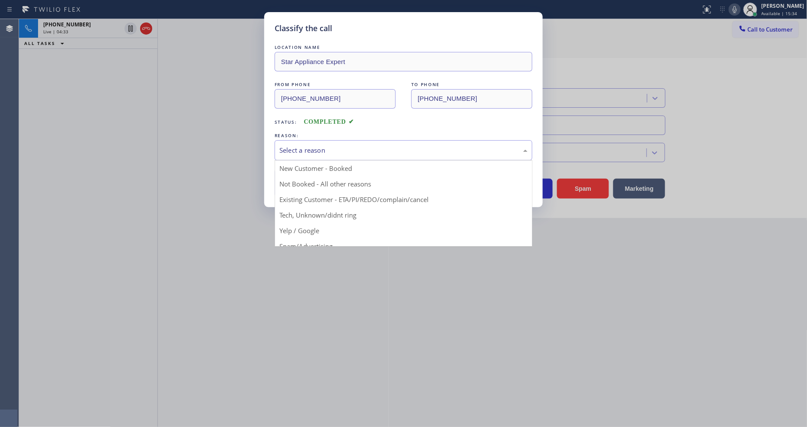
click at [303, 180] on button "Save" at bounding box center [310, 183] width 70 height 28
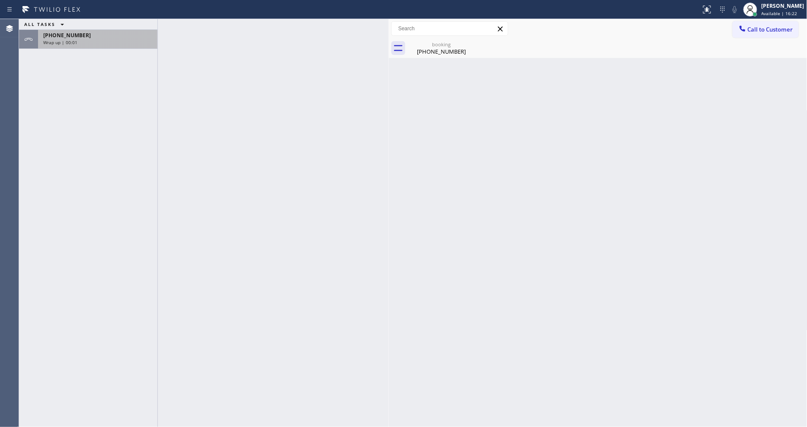
click at [146, 30] on div "ALL TASKS ALL TASKS ACTIVE TASKS TASKS IN WRAP UP [PHONE_NUMBER] Wrap up | 00:01" at bounding box center [88, 34] width 138 height 30
click at [59, 45] on span "Wrap up | 00:02" at bounding box center [60, 42] width 34 height 6
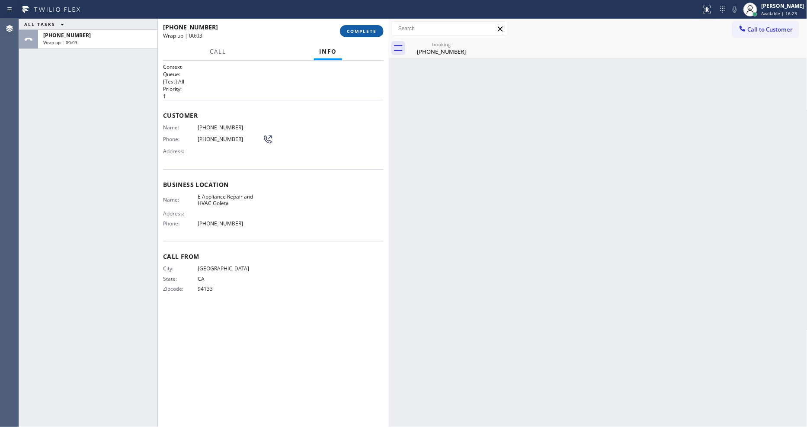
click at [353, 31] on span "COMPLETE" at bounding box center [362, 31] width 30 height 6
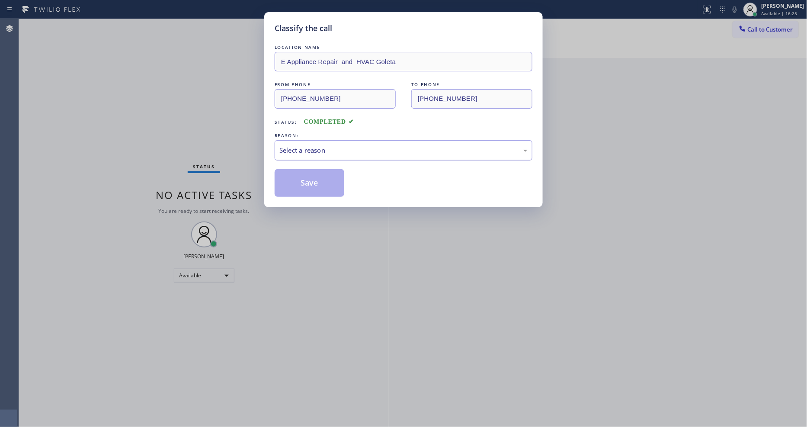
click at [300, 148] on div "Select a reason" at bounding box center [404, 150] width 248 height 10
click at [296, 185] on button "Save" at bounding box center [310, 183] width 70 height 28
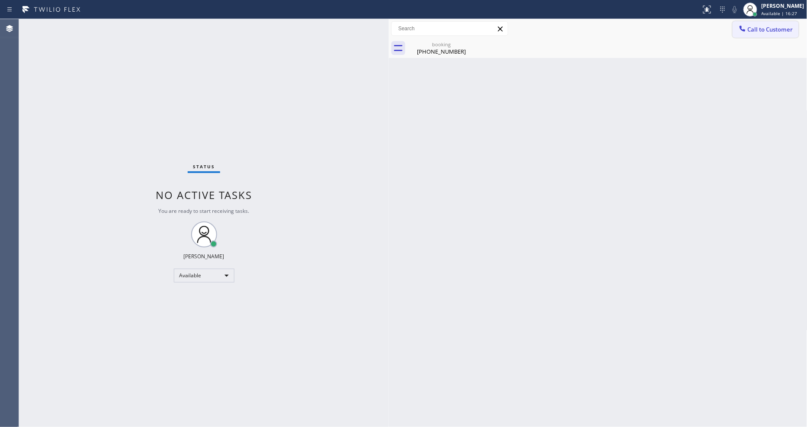
click at [765, 31] on span "Call to Customer" at bounding box center [770, 30] width 45 height 8
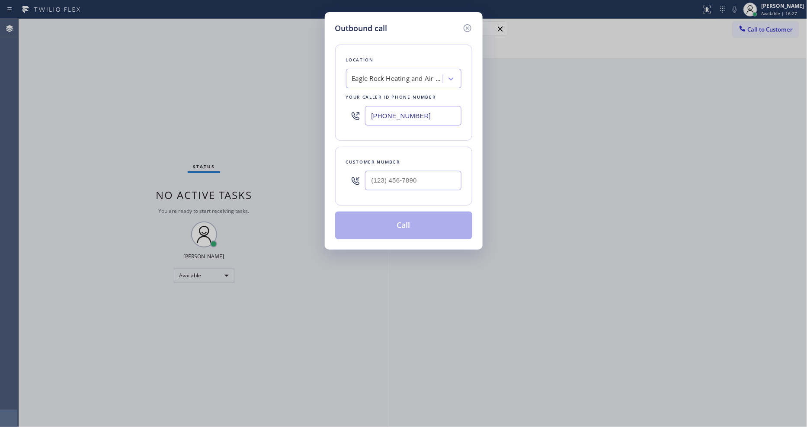
click at [427, 74] on div "Eagle Rock Heating and Air Conditioning" at bounding box center [397, 79] width 91 height 10
paste input "Star Appliance Expert"
type input "Star Appliance Expert"
click at [386, 96] on div "Star Appliance Expert" at bounding box center [404, 97] width 116 height 16
type input "[PHONE_NUMBER]"
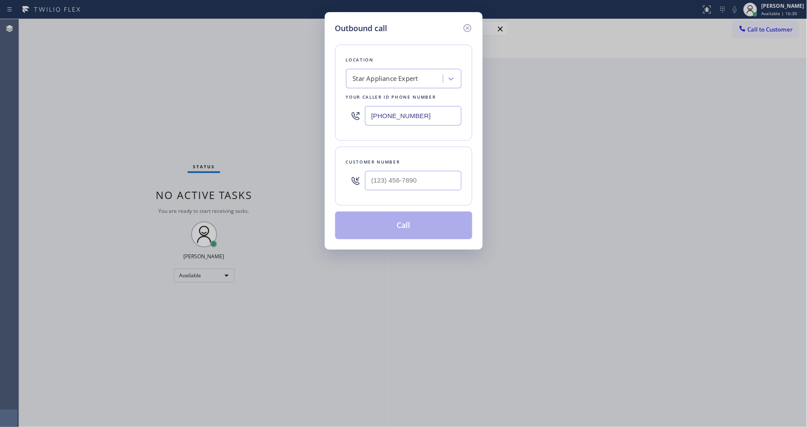
click at [228, 127] on div "Outbound call Location Star Appliance Expert Your caller id phone number [PHONE…" at bounding box center [403, 213] width 807 height 427
click at [396, 176] on input "(___) ___-____" at bounding box center [413, 180] width 96 height 19
paste input "917) 946-6217"
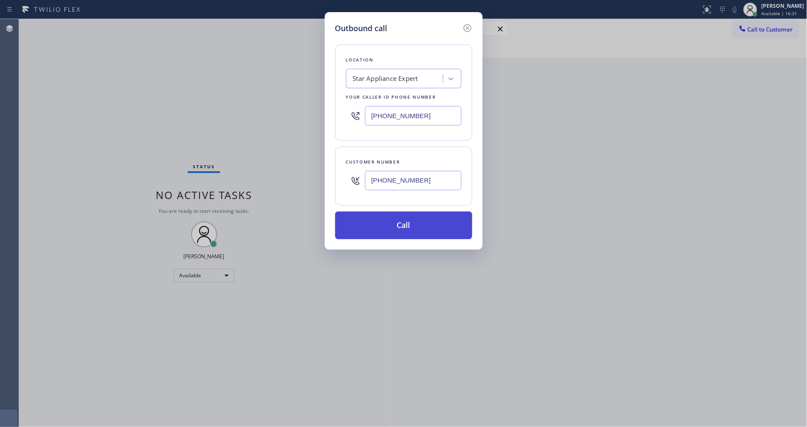
type input "[PHONE_NUMBER]"
click at [390, 226] on button "Call" at bounding box center [403, 226] width 137 height 28
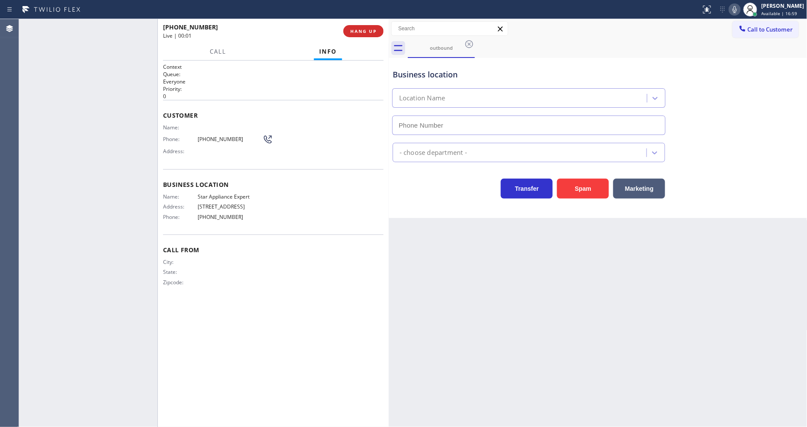
type input "[PHONE_NUMBER]"
click at [439, 327] on div "Back to Dashboard Change Sender ID Customers Technicians Select a contact Outbo…" at bounding box center [598, 223] width 419 height 408
click at [244, 196] on span "Star Appliance Expert" at bounding box center [230, 196] width 65 height 6
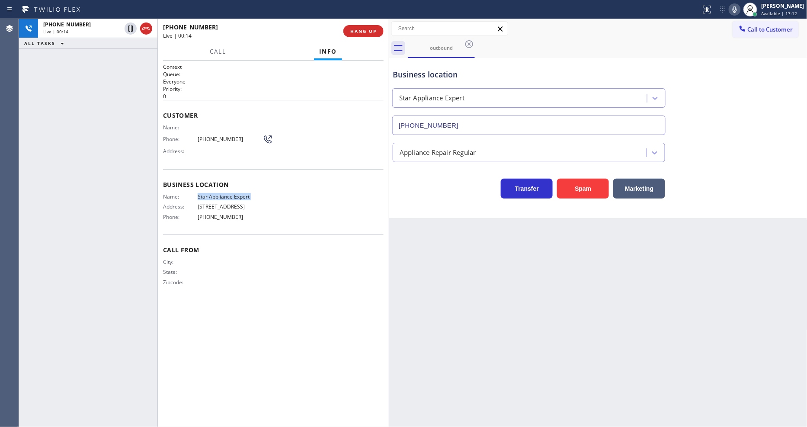
copy span "Star Appliance Expert"
click at [211, 136] on span "[PHONE_NUMBER]" at bounding box center [230, 139] width 65 height 6
copy div "[PHONE_NUMBER]"
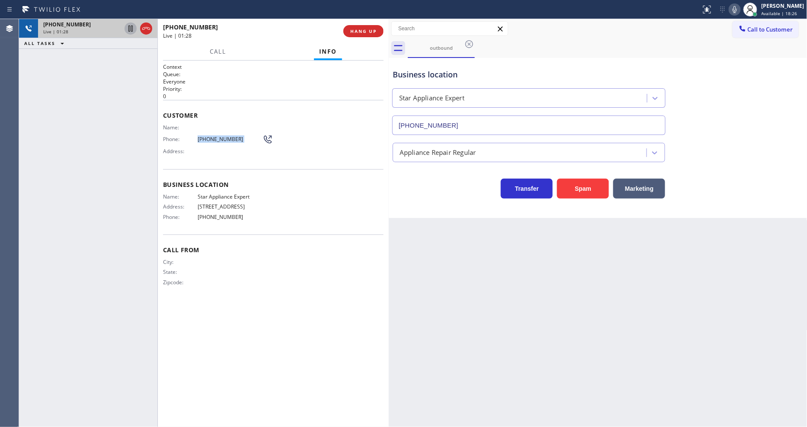
click at [130, 29] on icon at bounding box center [130, 28] width 10 height 10
click at [737, 10] on icon at bounding box center [735, 9] width 10 height 10
click at [130, 29] on icon at bounding box center [130, 28] width 10 height 10
click at [740, 13] on icon at bounding box center [735, 9] width 10 height 10
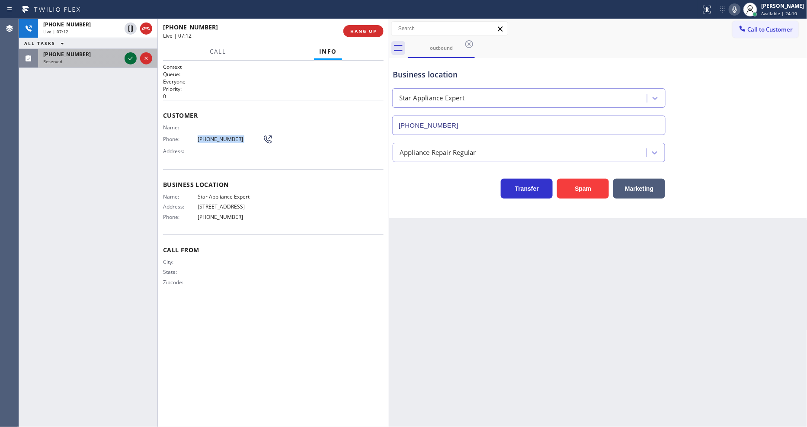
click at [132, 58] on icon at bounding box center [130, 58] width 10 height 10
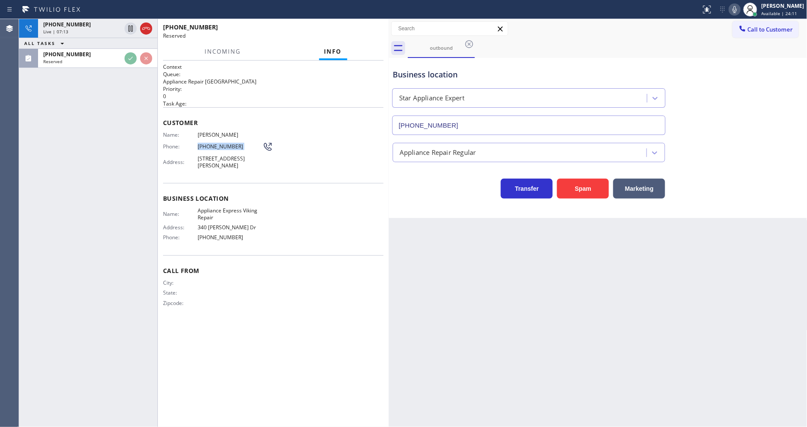
drag, startPoint x: 211, startPoint y: 162, endPoint x: 210, endPoint y: 167, distance: 4.5
click at [210, 163] on span "[STREET_ADDRESS][PERSON_NAME]" at bounding box center [230, 161] width 65 height 13
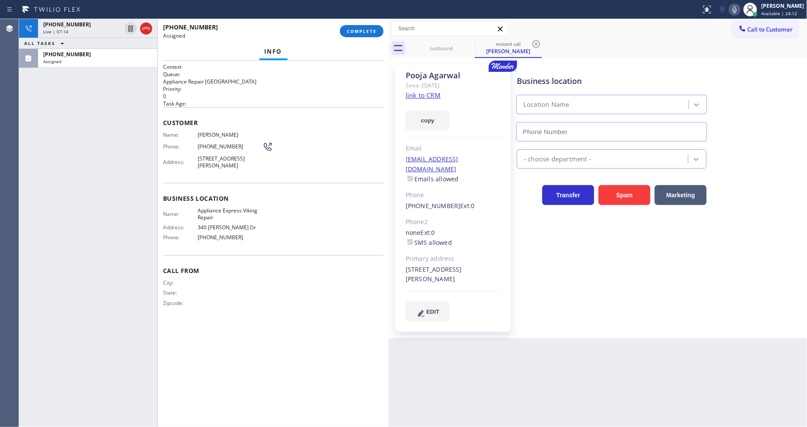
type input "[PHONE_NUMBER]"
click at [415, 97] on link "link to CRM" at bounding box center [423, 95] width 35 height 9
click at [187, 161] on span "Address:" at bounding box center [180, 162] width 35 height 6
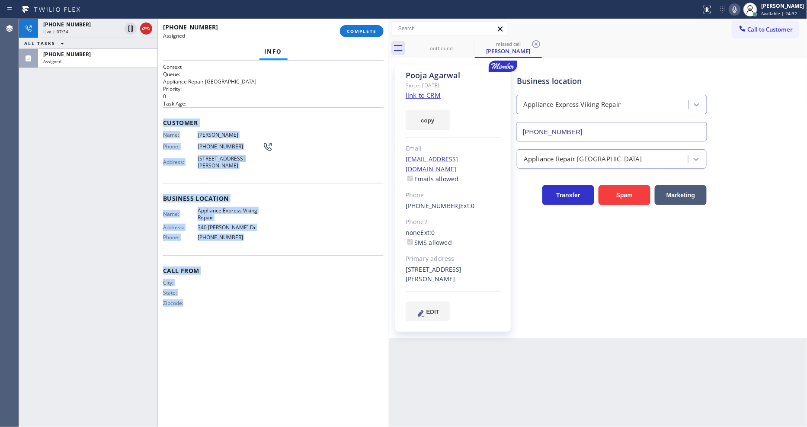
drag, startPoint x: 163, startPoint y: 115, endPoint x: 366, endPoint y: 75, distance: 207.6
click at [223, 360] on div "Context Queue: Appliance Repair High End Priority: 0 Task Age: Customer Name: […" at bounding box center [273, 243] width 221 height 361
copy div "Customer Name: [PERSON_NAME] Phone: [PHONE_NUMBER] Address: [STREET_ADDRESS][PE…"
drag, startPoint x: 364, startPoint y: 32, endPoint x: 444, endPoint y: 112, distance: 113.5
click at [363, 32] on span "COMPLETE" at bounding box center [362, 31] width 30 height 6
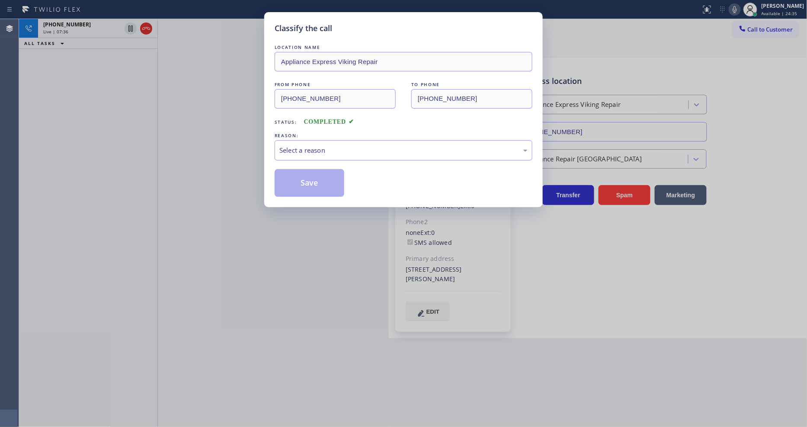
click at [305, 150] on div "Select a reason" at bounding box center [404, 150] width 248 height 10
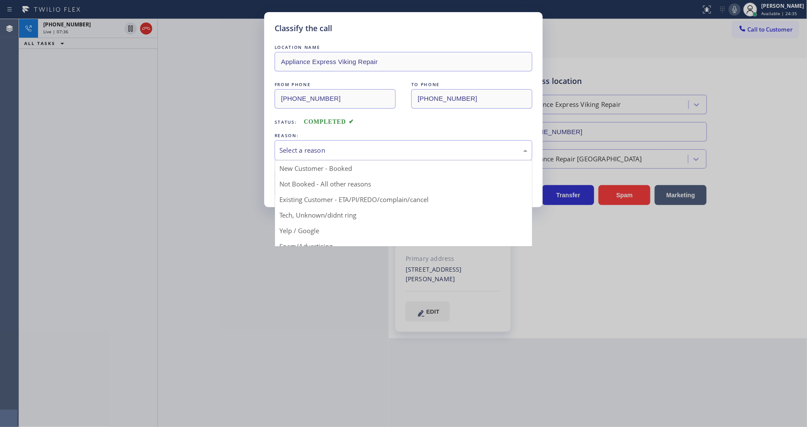
drag, startPoint x: 302, startPoint y: 197, endPoint x: 304, endPoint y: 183, distance: 13.6
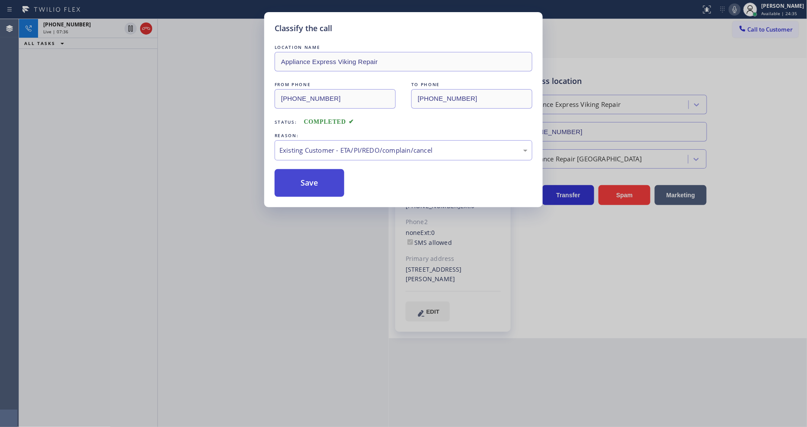
click at [306, 173] on button "Save" at bounding box center [310, 183] width 70 height 28
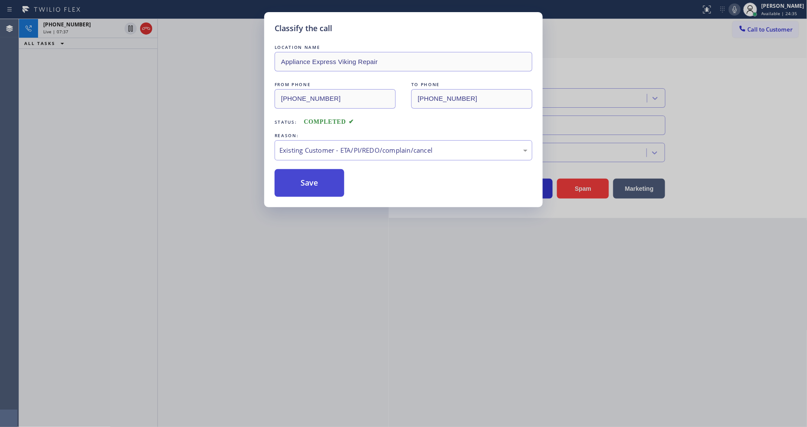
click at [306, 173] on button "Save" at bounding box center [310, 183] width 70 height 28
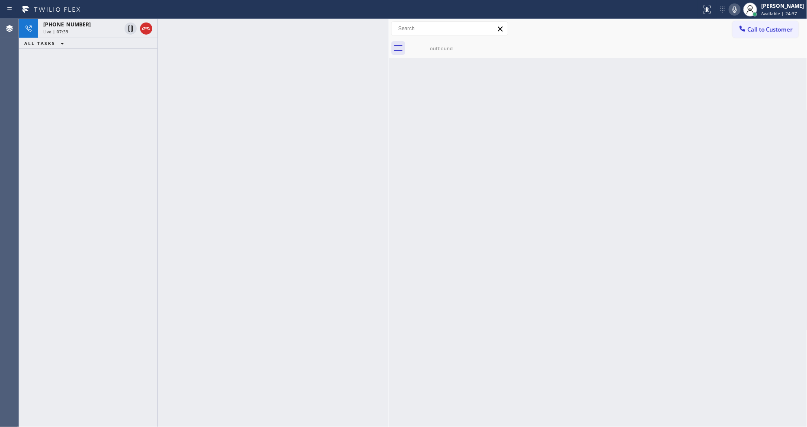
drag, startPoint x: 611, startPoint y: 308, endPoint x: 598, endPoint y: 334, distance: 29.0
click at [611, 308] on div "Back to Dashboard Change Sender ID Customers Technicians Select a contact Outbo…" at bounding box center [598, 223] width 419 height 408
click at [137, 65] on div "[PHONE_NUMBER] Live | 08:12 ALL TASKS ALL TASKS ACTIVE TASKS TASKS IN WRAP UP" at bounding box center [88, 223] width 138 height 408
click at [93, 31] on div "Live | 08:12" at bounding box center [82, 32] width 78 height 6
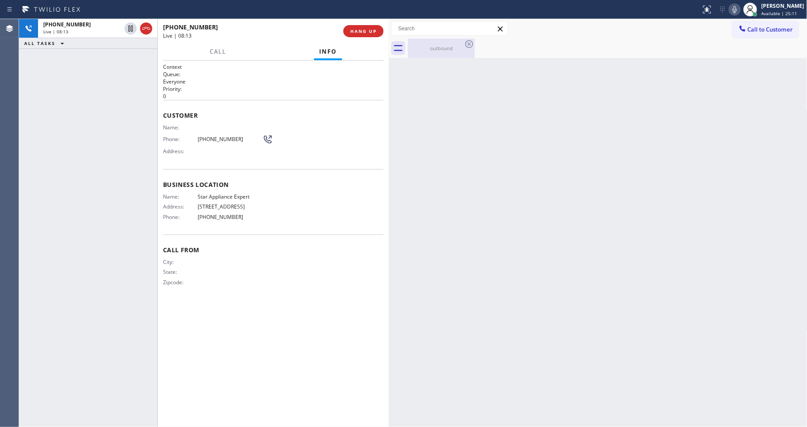
click at [442, 52] on div "outbound" at bounding box center [441, 48] width 65 height 19
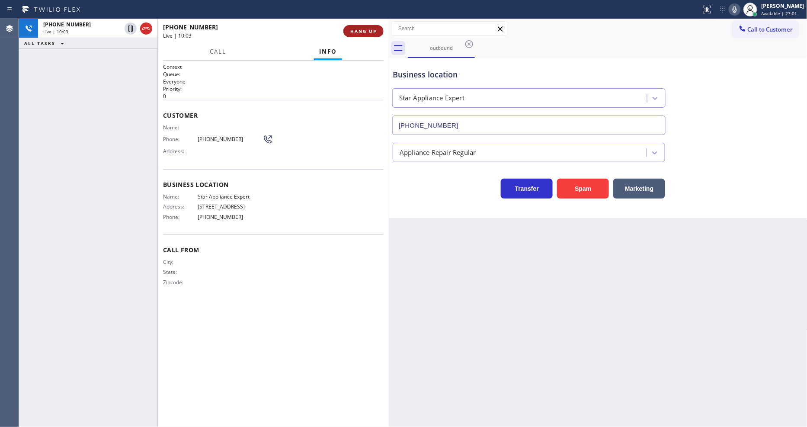
click at [373, 32] on span "HANG UP" at bounding box center [363, 31] width 26 height 6
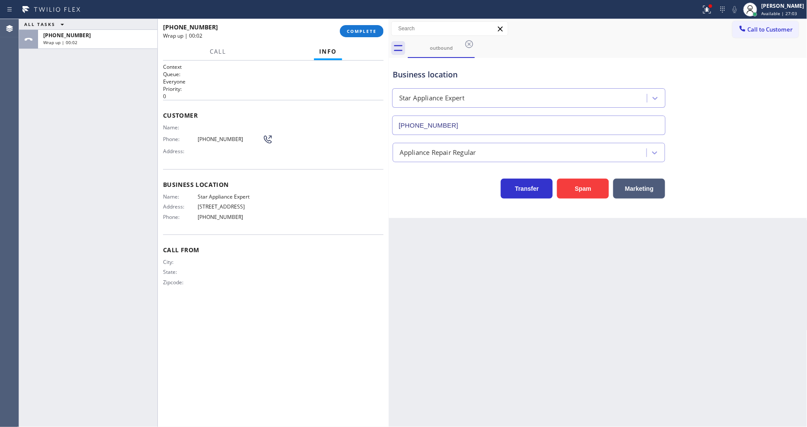
click at [306, 149] on div "Name: Phone: [PHONE_NUMBER] Address:" at bounding box center [273, 141] width 221 height 34
click at [358, 29] on span "COMPLETE" at bounding box center [362, 31] width 30 height 6
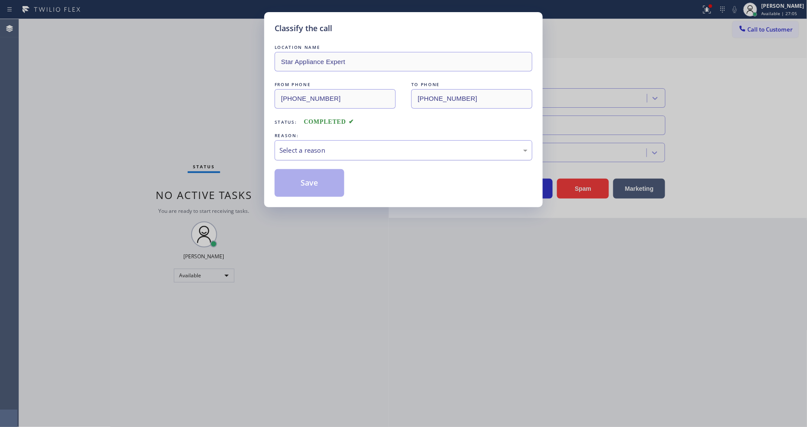
click at [298, 149] on div "Select a reason" at bounding box center [404, 150] width 248 height 10
click at [289, 181] on button "Save" at bounding box center [310, 183] width 70 height 28
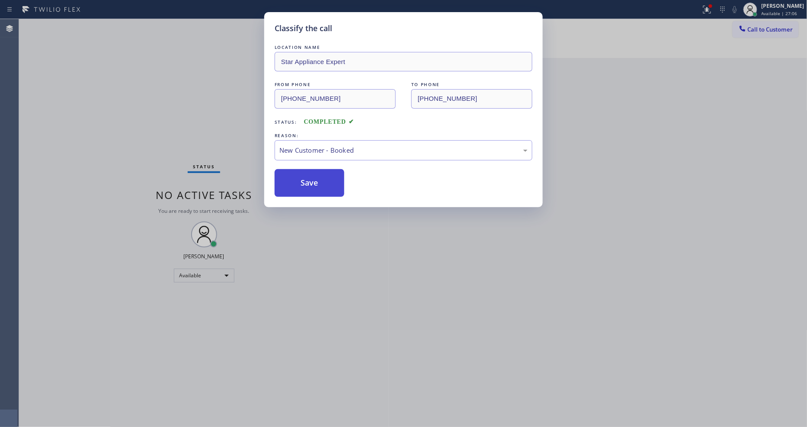
click at [289, 181] on button "Save" at bounding box center [310, 183] width 70 height 28
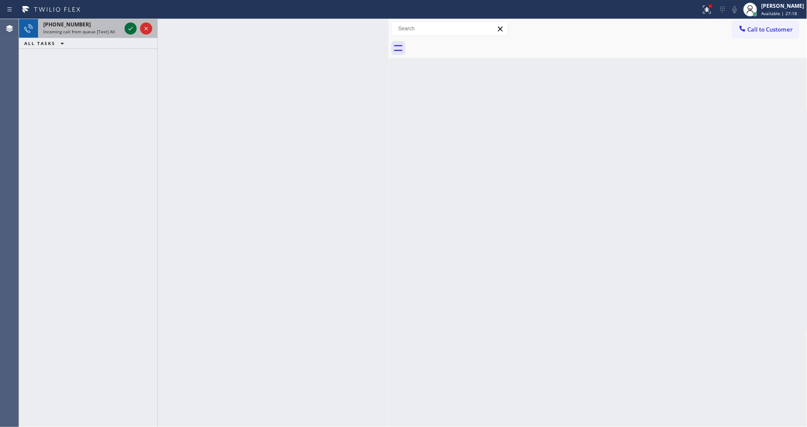
click at [133, 25] on icon at bounding box center [130, 28] width 10 height 10
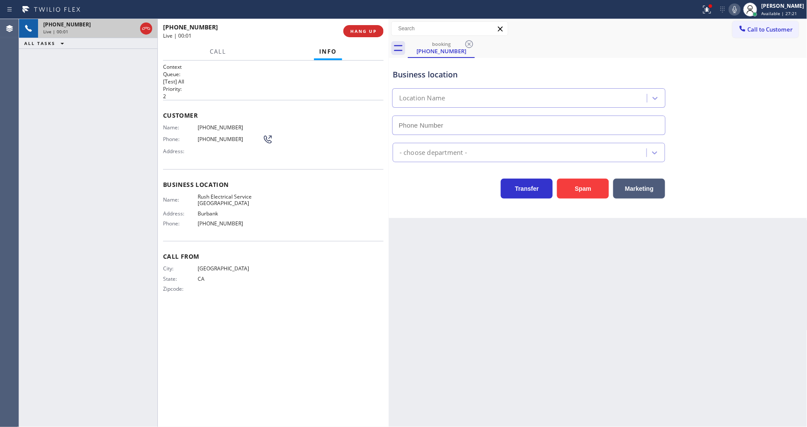
type input "[PHONE_NUMBER]"
click at [368, 32] on span "HANG UP" at bounding box center [363, 31] width 26 height 6
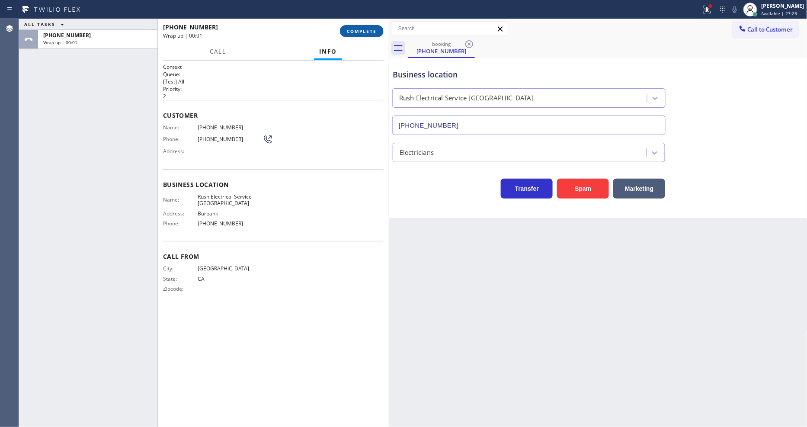
click at [368, 32] on span "COMPLETE" at bounding box center [362, 31] width 30 height 6
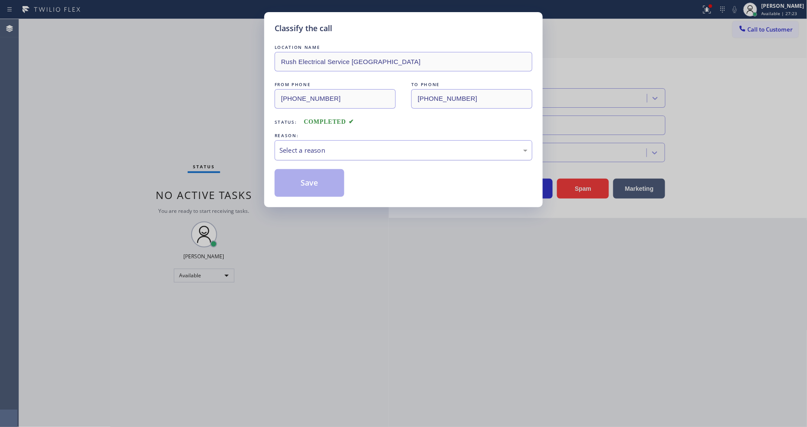
click at [317, 149] on div "Select a reason" at bounding box center [404, 150] width 248 height 10
click at [304, 172] on button "Save" at bounding box center [310, 183] width 70 height 28
click at [304, 176] on button "Save" at bounding box center [310, 183] width 70 height 28
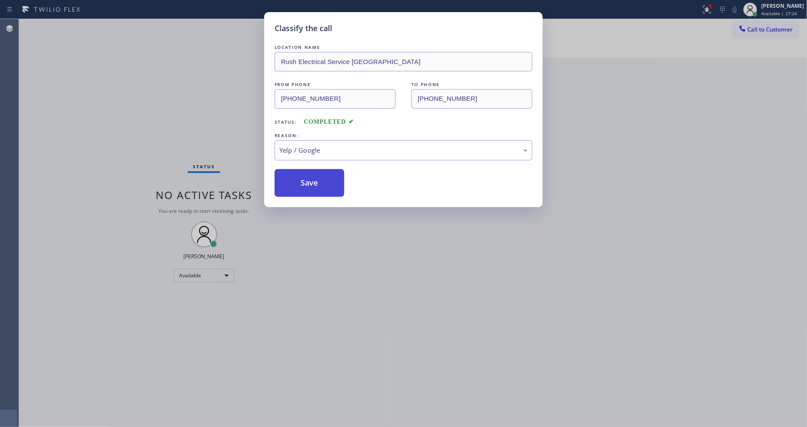
click at [304, 176] on button "Save" at bounding box center [310, 183] width 70 height 28
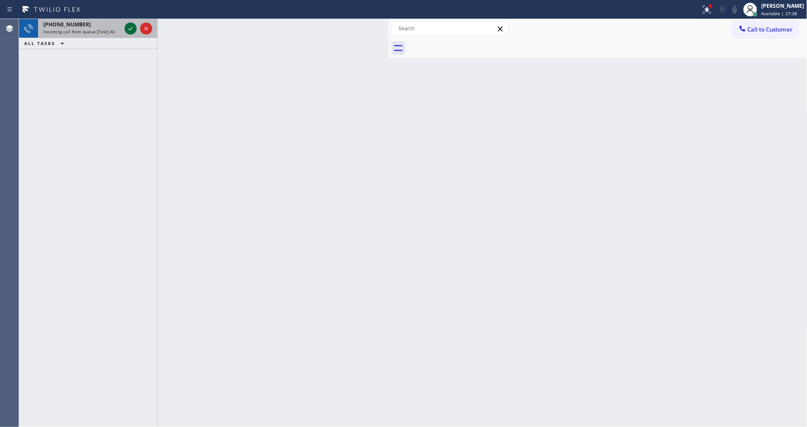
click at [130, 29] on icon at bounding box center [131, 28] width 4 height 3
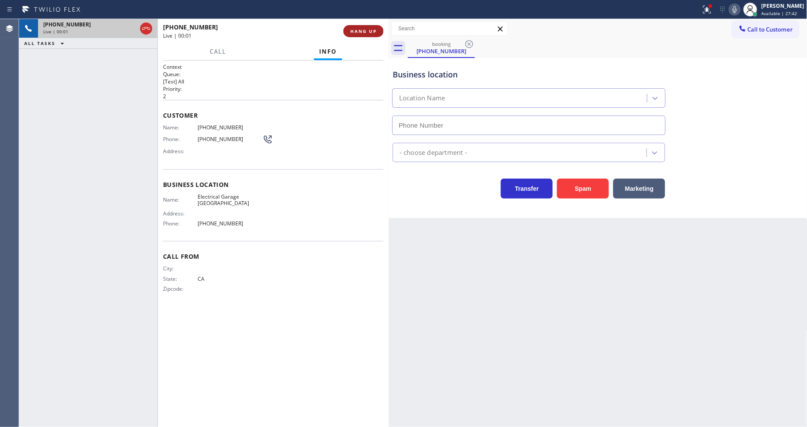
drag, startPoint x: 304, startPoint y: 65, endPoint x: 366, endPoint y: 30, distance: 71.1
click at [304, 65] on h1 "Context" at bounding box center [273, 66] width 221 height 7
type input "[PHONE_NUMBER]"
click at [366, 29] on span "HANG UP" at bounding box center [363, 31] width 26 height 6
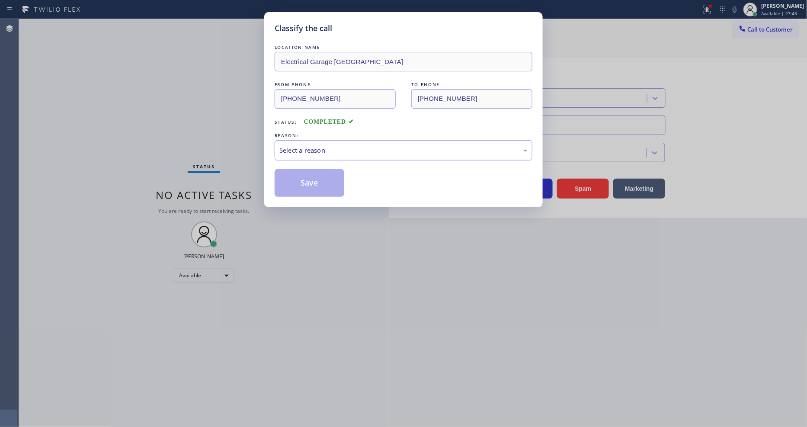
click at [317, 136] on div "REASON:" at bounding box center [404, 135] width 258 height 9
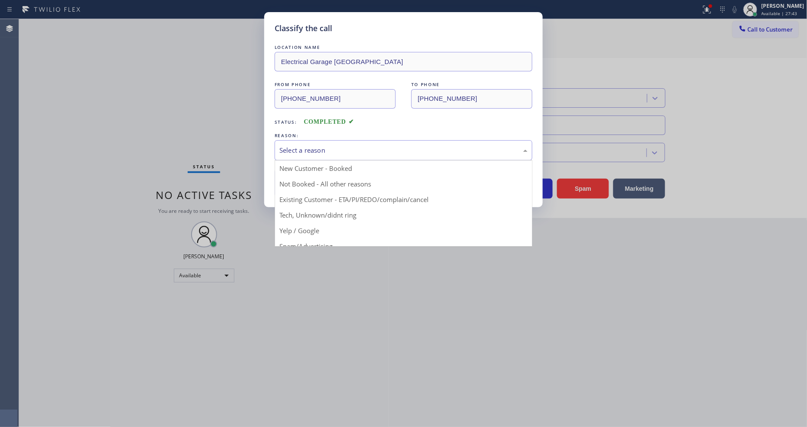
click at [315, 145] on div "Select a reason" at bounding box center [404, 150] width 248 height 10
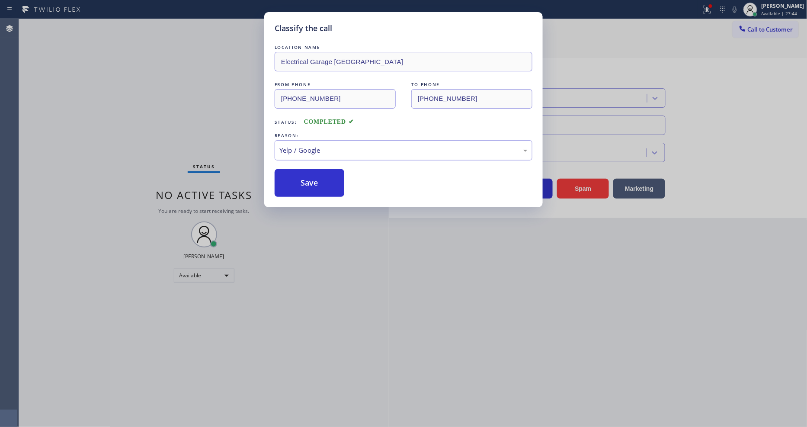
click at [308, 175] on button "Save" at bounding box center [310, 183] width 70 height 28
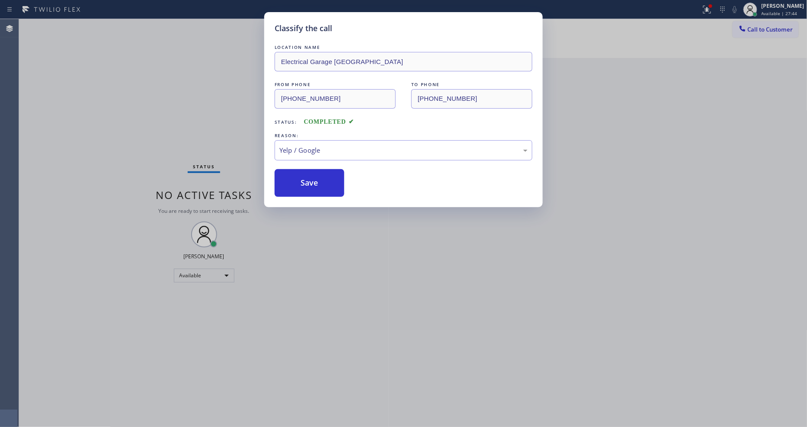
click at [308, 175] on button "Save" at bounding box center [310, 183] width 70 height 28
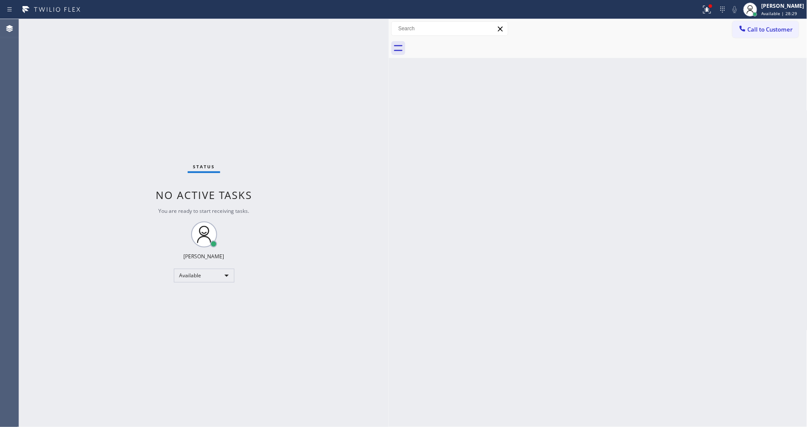
click at [549, 255] on div "Back to Dashboard Change Sender ID Customers Technicians Select a contact Outbo…" at bounding box center [598, 223] width 419 height 408
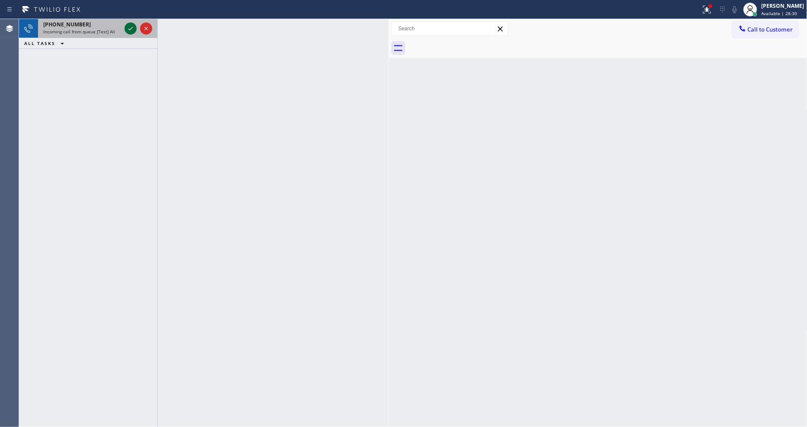
click at [131, 31] on icon at bounding box center [130, 28] width 10 height 10
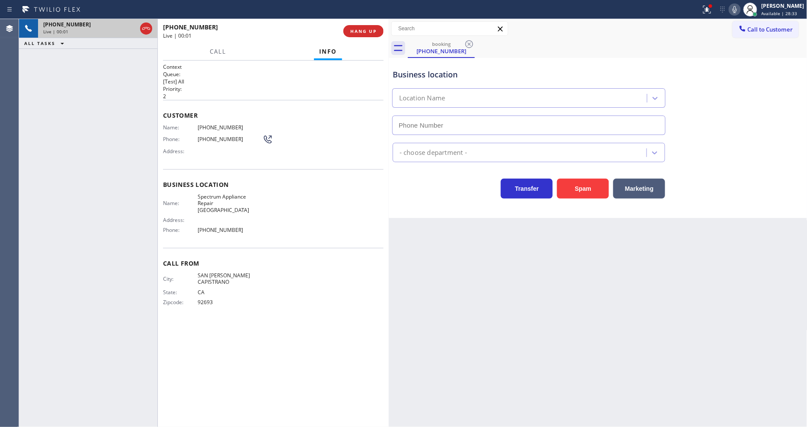
type input "[PHONE_NUMBER]"
click at [93, 142] on div "[PHONE_NUMBER] Live | 00:02 ALL TASKS ALL TASKS ACTIVE TASKS TASKS IN WRAP UP" at bounding box center [88, 223] width 138 height 408
click at [365, 31] on span "HANG UP" at bounding box center [363, 31] width 26 height 6
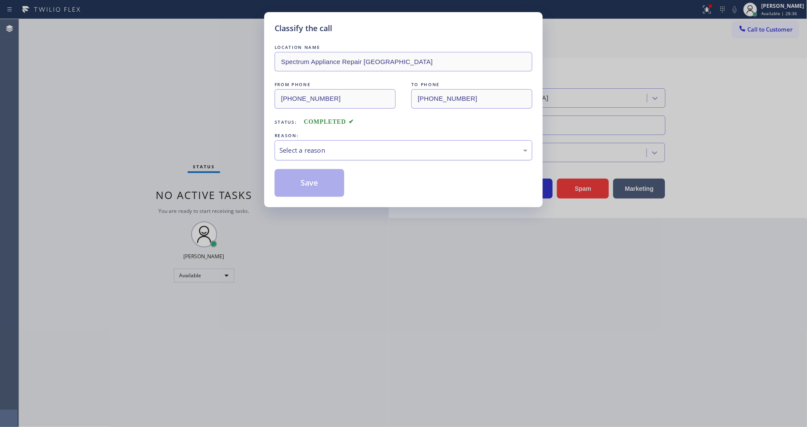
click at [318, 149] on div "Select a reason" at bounding box center [404, 150] width 248 height 10
click at [310, 174] on button "Save" at bounding box center [310, 183] width 70 height 28
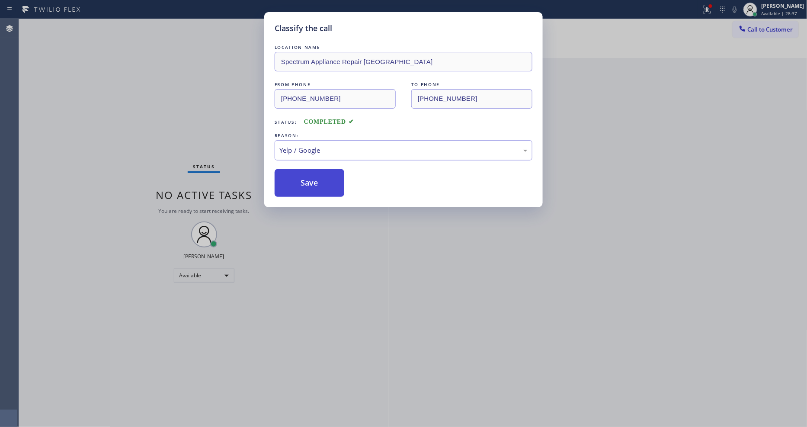
click at [310, 174] on button "Save" at bounding box center [310, 183] width 70 height 28
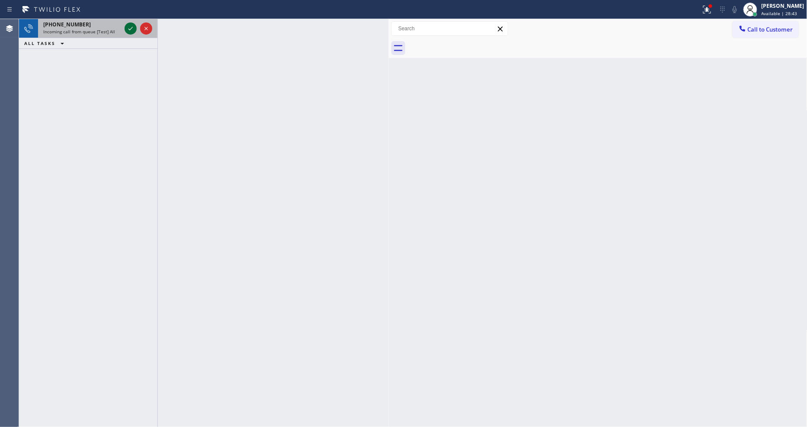
click at [133, 29] on icon at bounding box center [130, 28] width 10 height 10
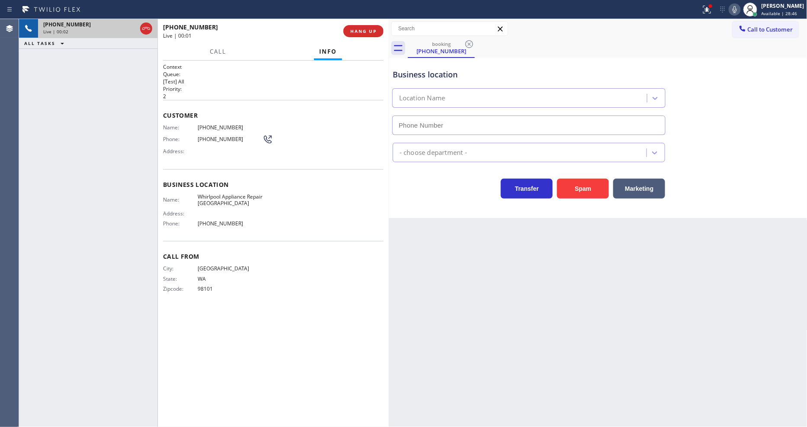
type input "[PHONE_NUMBER]"
click at [373, 32] on span "HANG UP" at bounding box center [363, 31] width 26 height 6
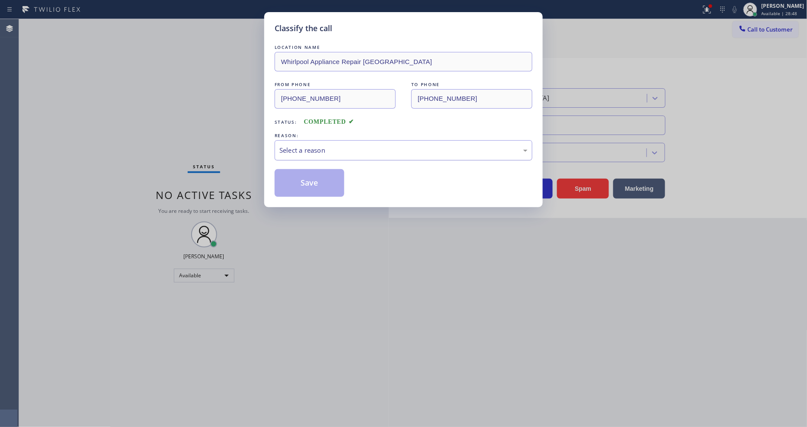
click at [344, 148] on div "Select a reason" at bounding box center [404, 150] width 248 height 10
click at [318, 183] on button "Save" at bounding box center [310, 183] width 70 height 28
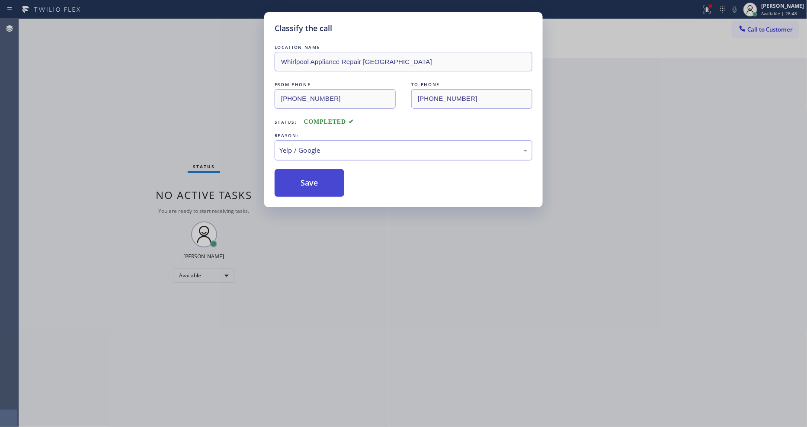
click at [318, 183] on button "Save" at bounding box center [310, 183] width 70 height 28
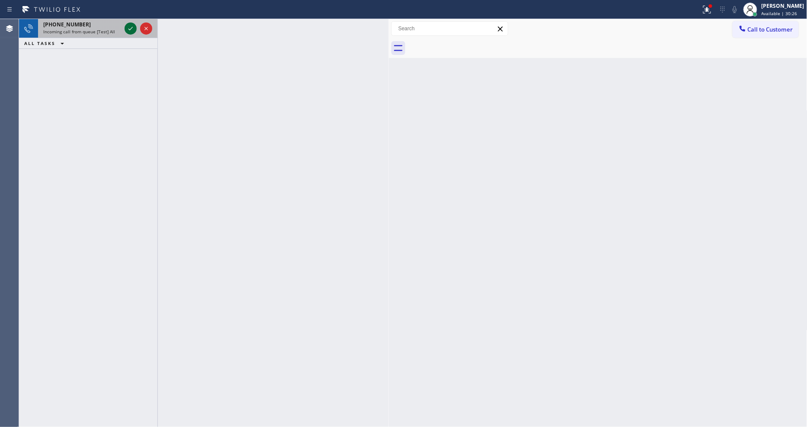
click at [129, 27] on icon at bounding box center [130, 28] width 10 height 10
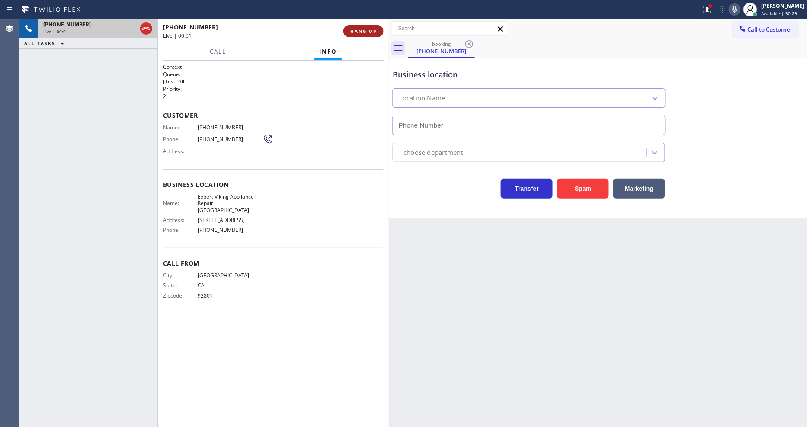
type input "[PHONE_NUMBER]"
click at [357, 32] on span "HANG UP" at bounding box center [363, 31] width 26 height 6
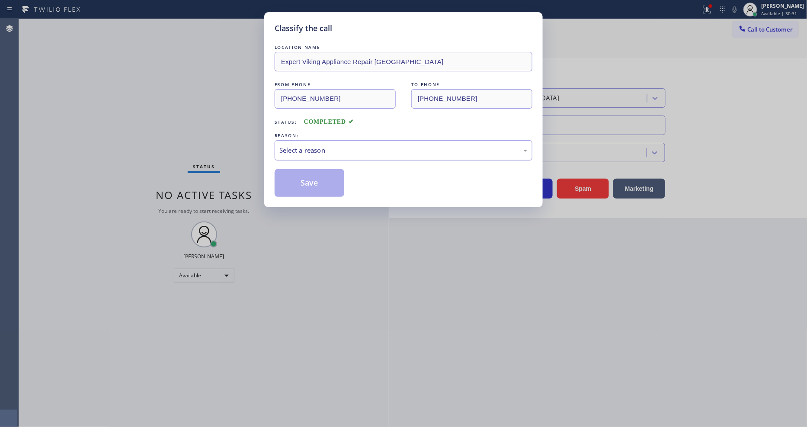
click at [328, 145] on div "Select a reason" at bounding box center [404, 150] width 248 height 10
click at [322, 178] on button "Save" at bounding box center [310, 183] width 70 height 28
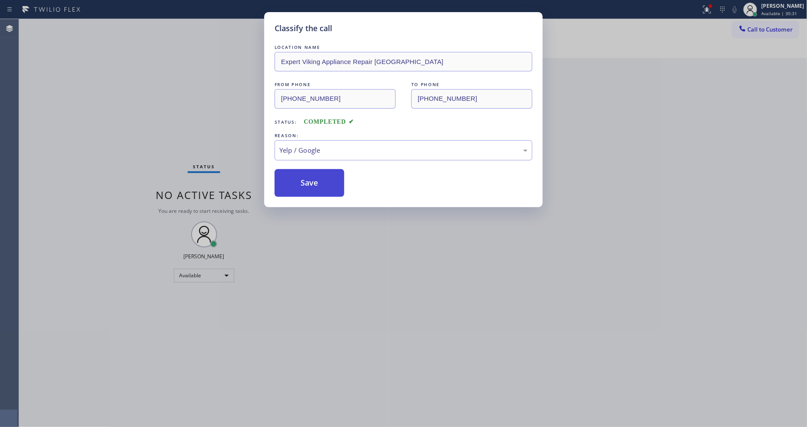
click at [322, 178] on button "Save" at bounding box center [310, 183] width 70 height 28
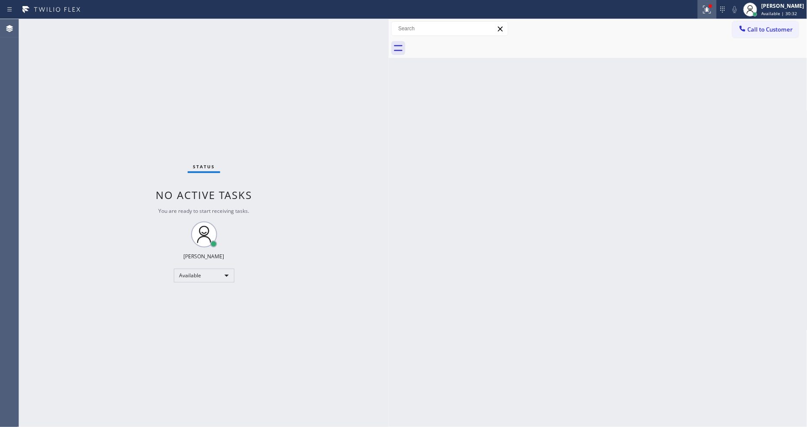
click at [713, 10] on icon at bounding box center [707, 9] width 10 height 10
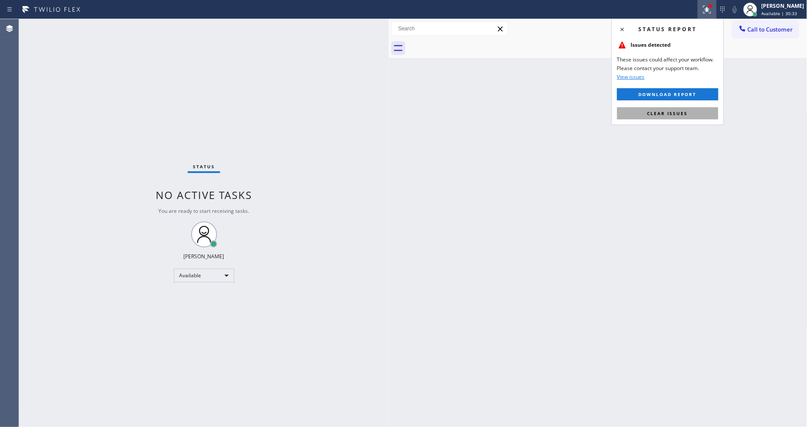
click at [687, 110] on span "Clear issues" at bounding box center [668, 113] width 41 height 6
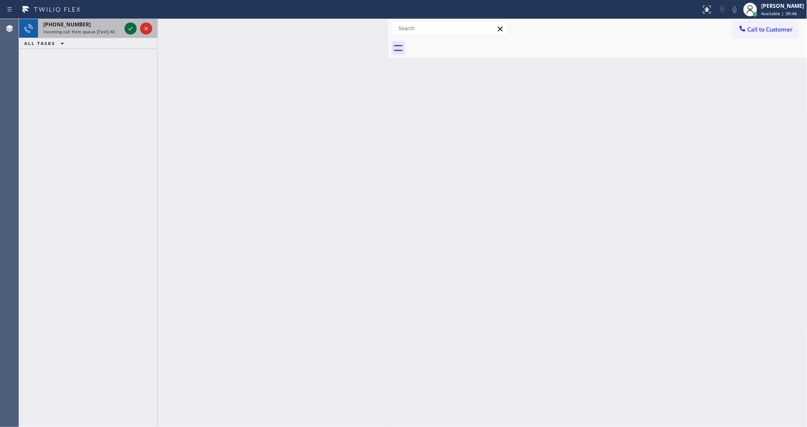
click at [128, 26] on icon at bounding box center [130, 28] width 10 height 10
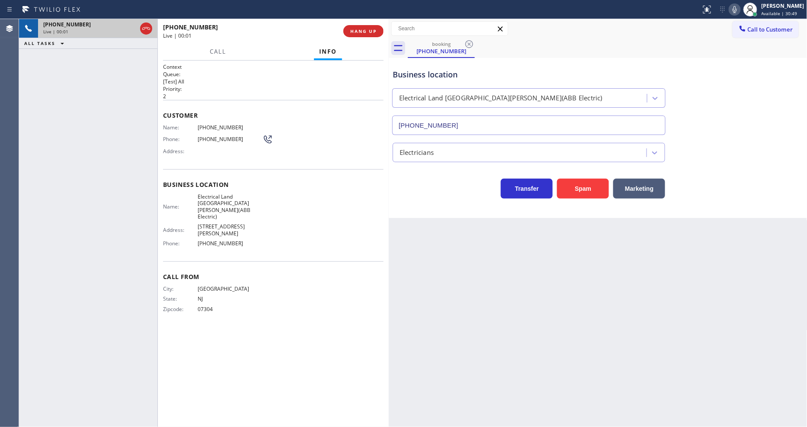
type input "[PHONE_NUMBER]"
click at [513, 247] on div "Back to Dashboard Change Sender ID Customers Technicians Select a contact Outbo…" at bounding box center [598, 223] width 419 height 408
click at [212, 196] on span "Electrical Land [GEOGRAPHIC_DATA][PERSON_NAME](ABB Electric)" at bounding box center [230, 206] width 65 height 27
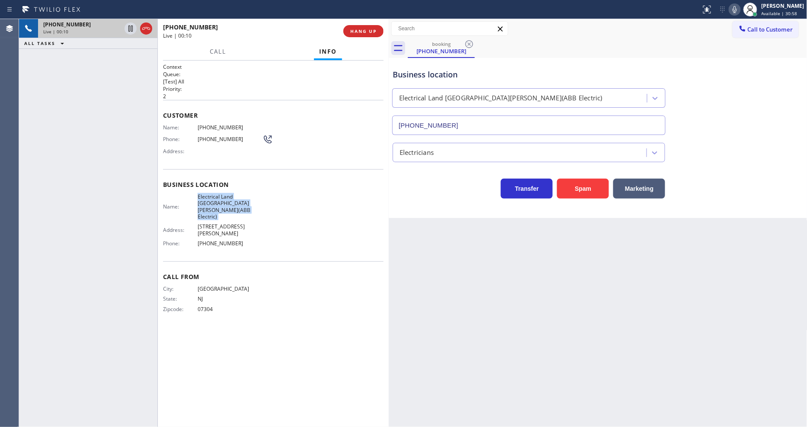
copy span "Electrical Land [GEOGRAPHIC_DATA][PERSON_NAME](ABB Electric)"
click at [226, 124] on span "[PHONE_NUMBER]" at bounding box center [230, 127] width 65 height 6
click at [224, 124] on span "[PHONE_NUMBER]" at bounding box center [230, 127] width 65 height 6
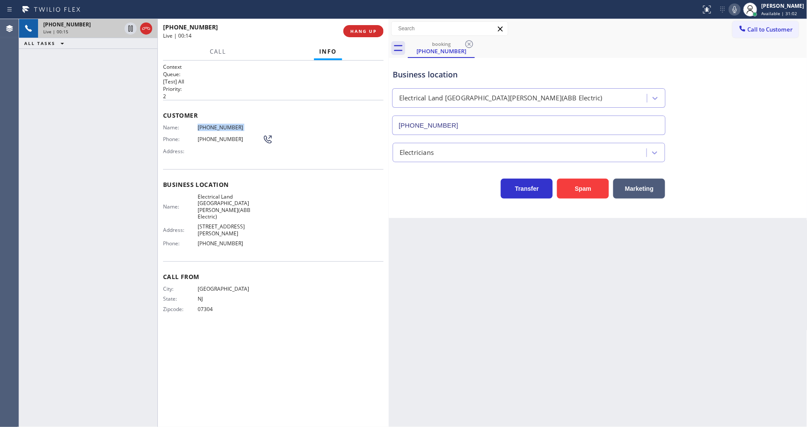
copy span "[PHONE_NUMBER]"
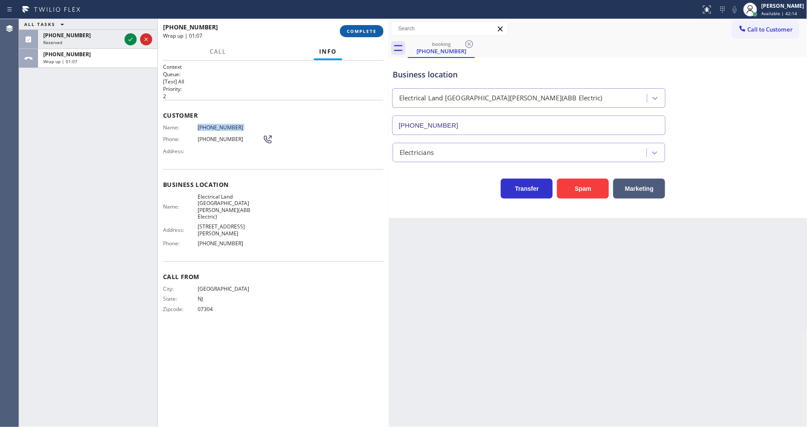
click at [345, 32] on button "COMPLETE" at bounding box center [362, 31] width 44 height 12
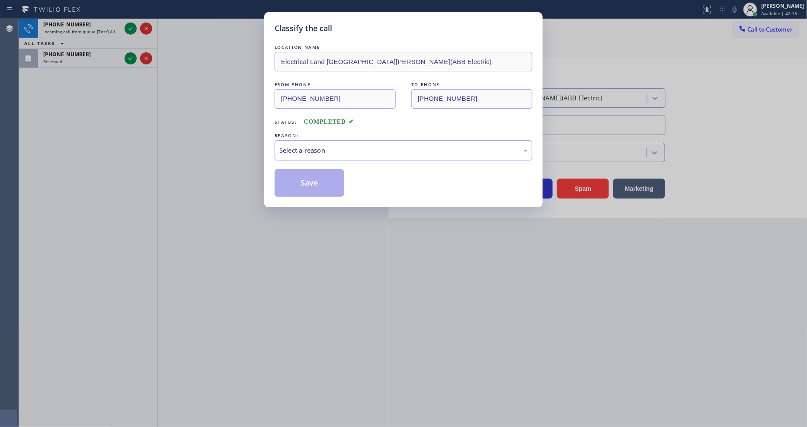
click at [305, 148] on div "Select a reason" at bounding box center [404, 150] width 248 height 10
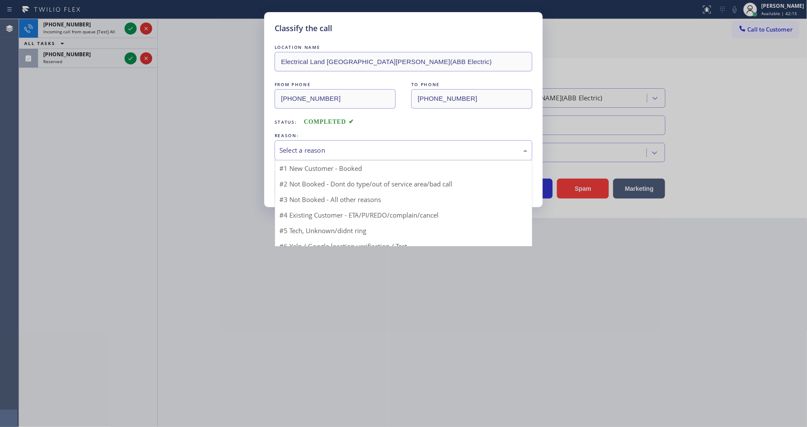
drag, startPoint x: 297, startPoint y: 165, endPoint x: 292, endPoint y: 174, distance: 10.5
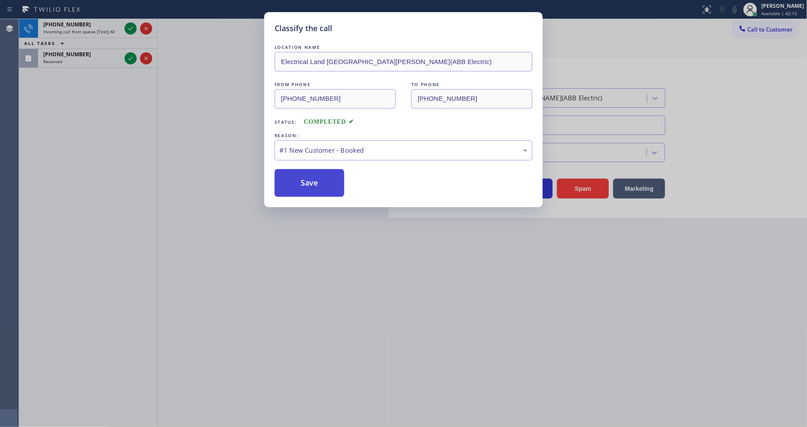
click at [289, 180] on button "Save" at bounding box center [310, 183] width 70 height 28
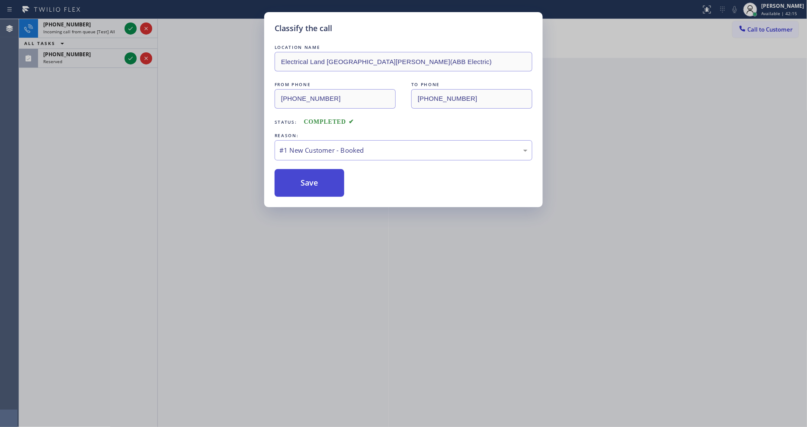
click at [289, 180] on button "Save" at bounding box center [310, 183] width 70 height 28
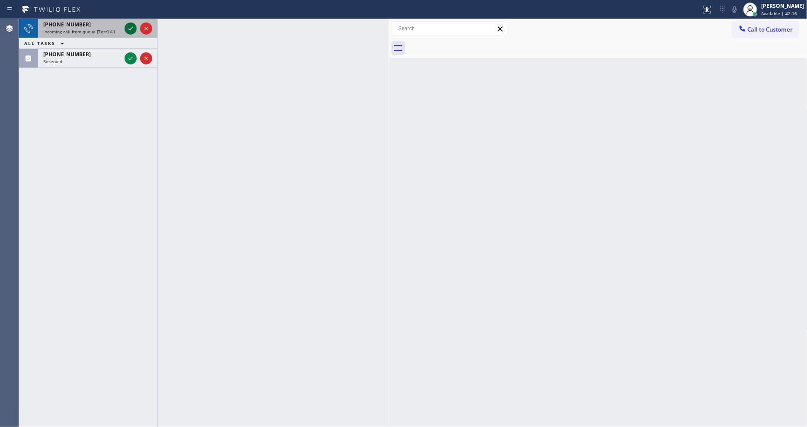
click at [127, 27] on icon at bounding box center [130, 28] width 10 height 10
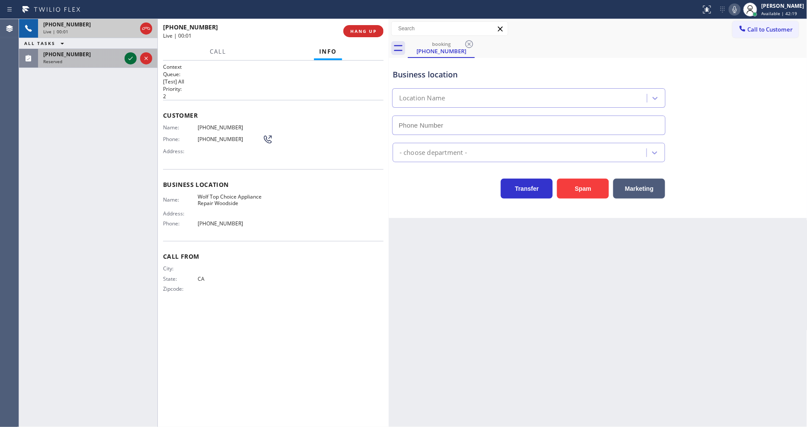
type input "[PHONE_NUMBER]"
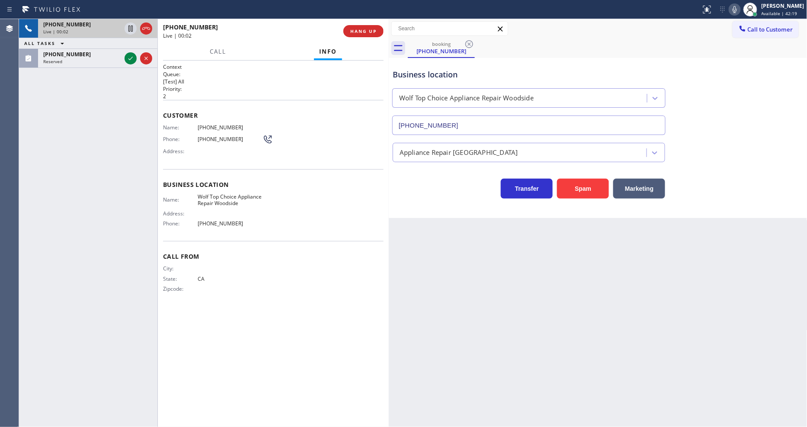
drag, startPoint x: 130, startPoint y: 59, endPoint x: 168, endPoint y: 48, distance: 39.7
click at [130, 59] on icon at bounding box center [130, 58] width 10 height 10
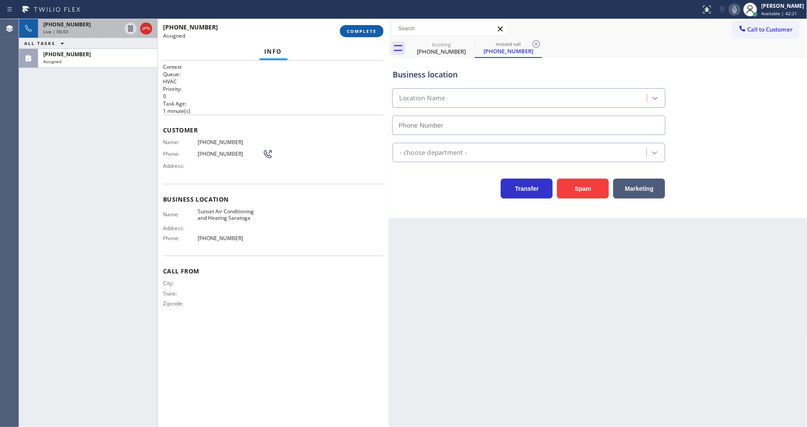
click at [365, 29] on span "COMPLETE" at bounding box center [362, 31] width 30 height 6
type input "[PHONE_NUMBER]"
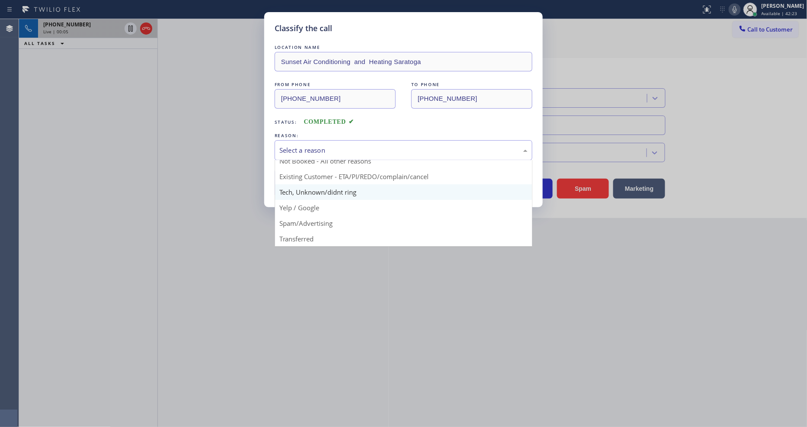
scroll to position [23, 0]
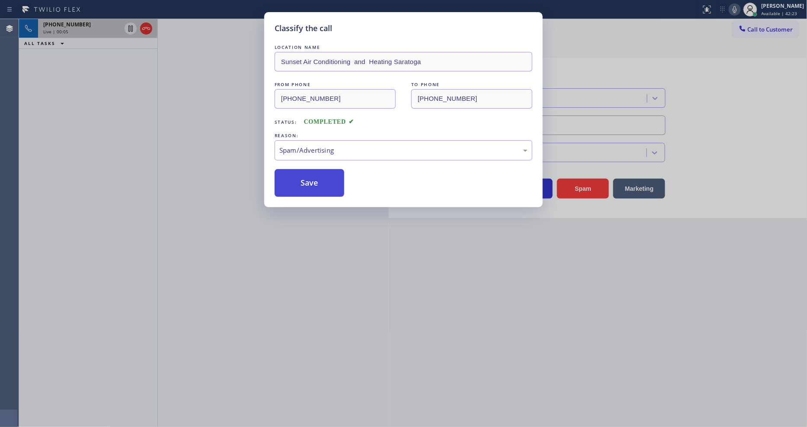
click at [314, 186] on button "Save" at bounding box center [310, 183] width 70 height 28
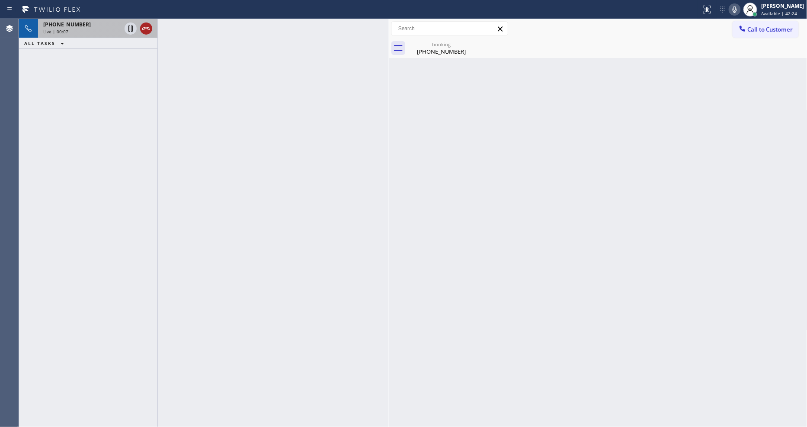
click at [143, 28] on icon at bounding box center [146, 28] width 8 height 3
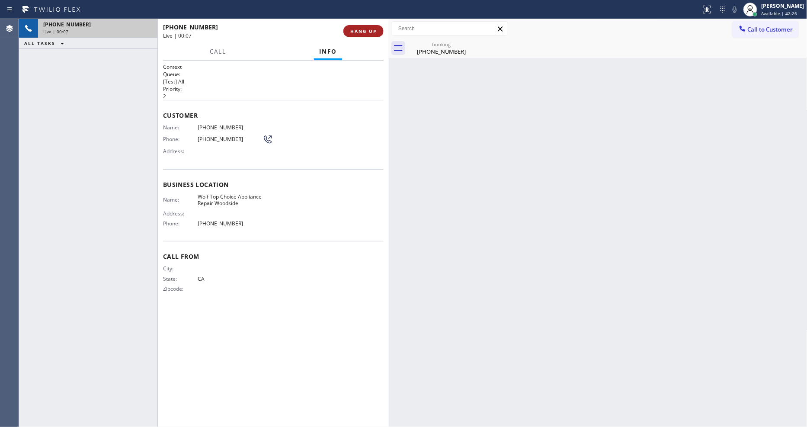
click at [353, 31] on span "HANG UP" at bounding box center [363, 31] width 26 height 6
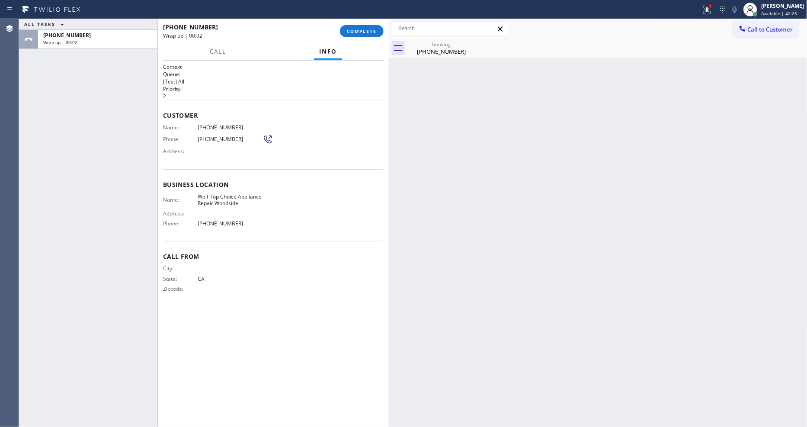
click at [323, 141] on div "Name: [PHONE_NUMBER] Phone: [PHONE_NUMBER] Address:" at bounding box center [273, 141] width 221 height 34
click at [360, 33] on span "COMPLETE" at bounding box center [362, 31] width 30 height 6
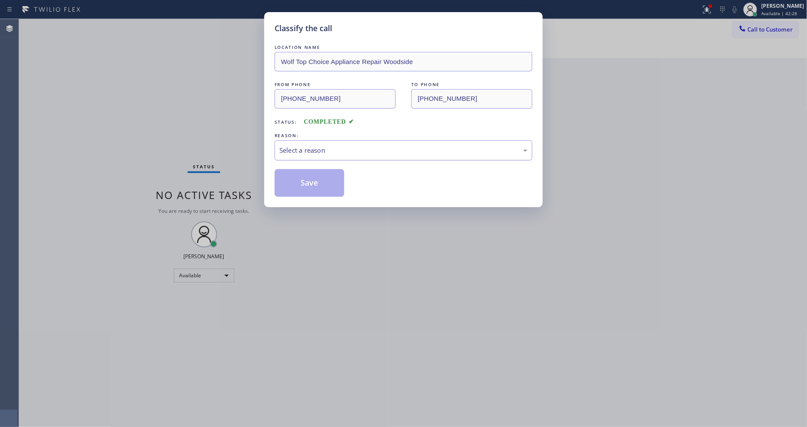
click at [337, 146] on div "Select a reason" at bounding box center [404, 150] width 248 height 10
click at [321, 180] on button "Save" at bounding box center [310, 183] width 70 height 28
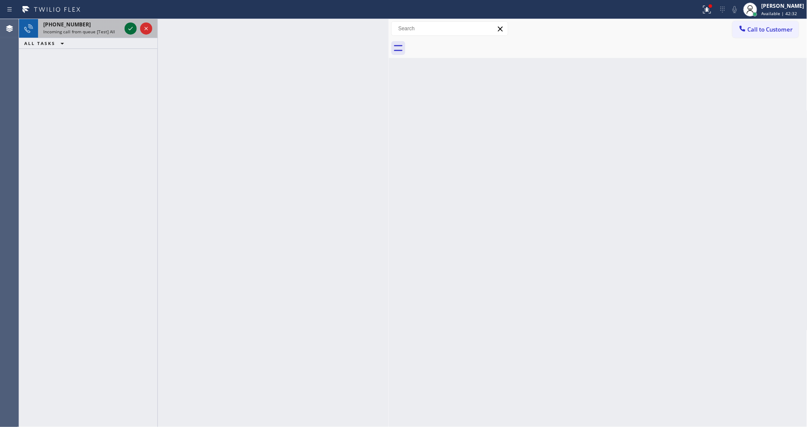
click at [133, 29] on icon at bounding box center [130, 28] width 10 height 10
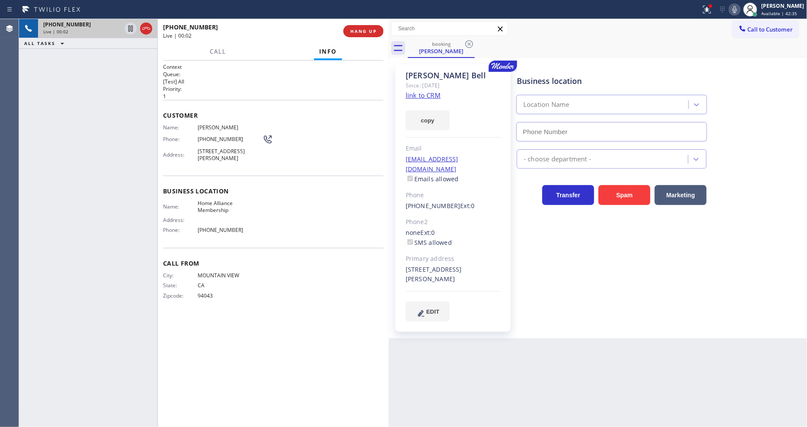
type input "[PHONE_NUMBER]"
click at [186, 240] on div "Business location Name: Home Alliance Membership Address: Phone: [PHONE_NUMBER]" at bounding box center [273, 212] width 221 height 72
click at [412, 95] on link "link to CRM" at bounding box center [423, 95] width 35 height 9
click at [379, 37] on div "[PHONE_NUMBER] Live | 00:11 HANG UP" at bounding box center [273, 31] width 221 height 22
click at [378, 33] on button "HANG UP" at bounding box center [364, 31] width 40 height 12
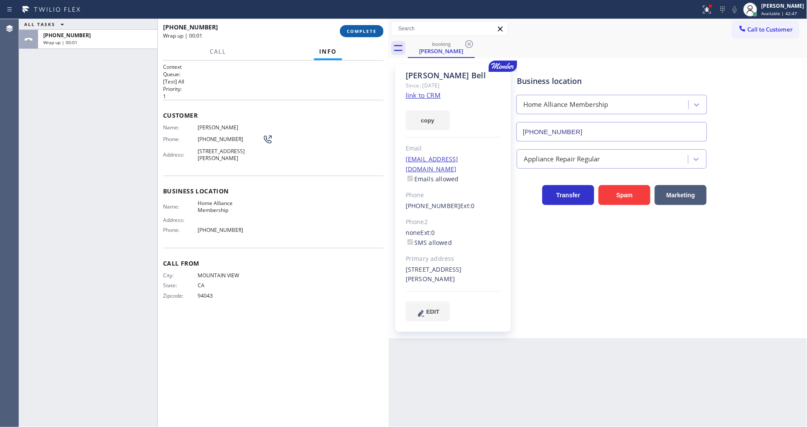
click at [377, 32] on button "COMPLETE" at bounding box center [362, 31] width 44 height 12
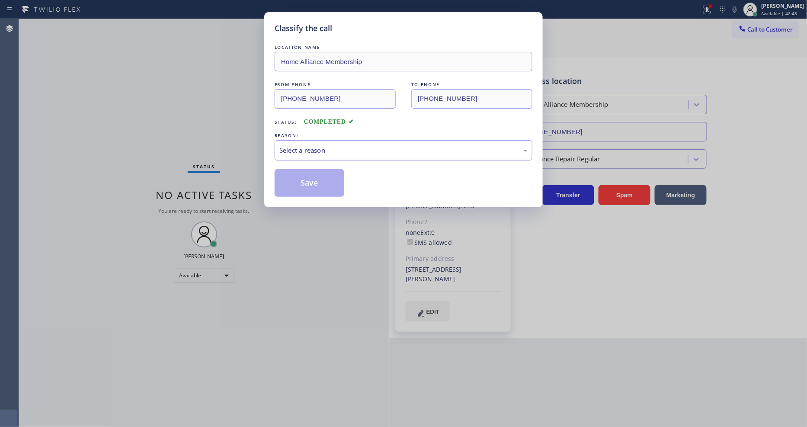
click at [315, 148] on div "Select a reason" at bounding box center [404, 150] width 248 height 10
click at [303, 173] on button "Save" at bounding box center [310, 183] width 70 height 28
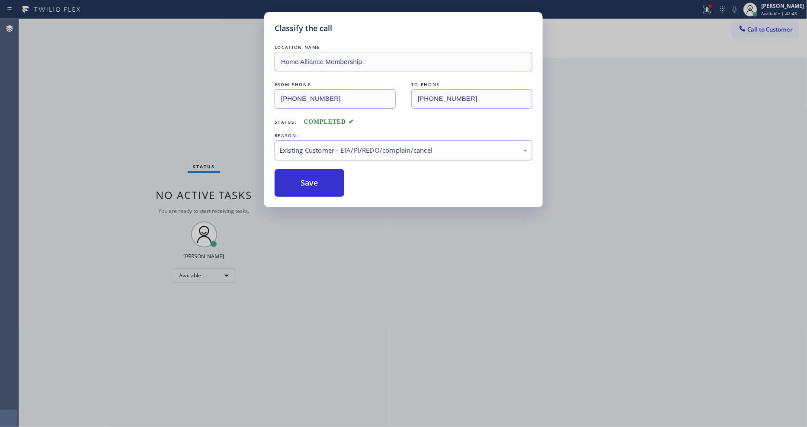
drag, startPoint x: 303, startPoint y: 173, endPoint x: 209, endPoint y: 0, distance: 197.3
click at [303, 171] on button "Save" at bounding box center [310, 183] width 70 height 28
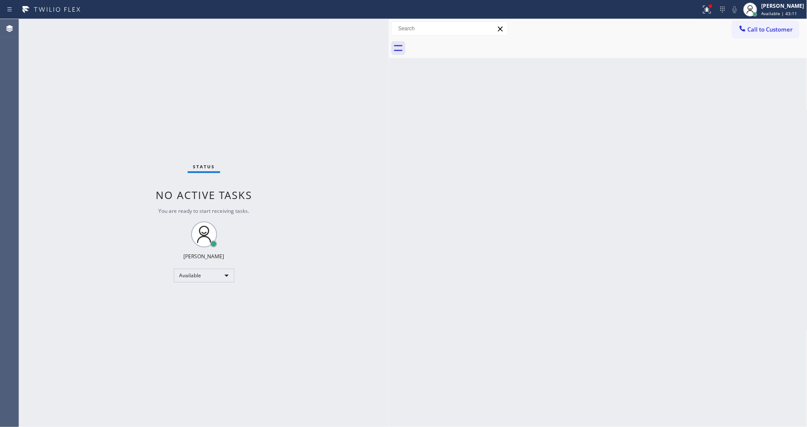
drag, startPoint x: 601, startPoint y: 283, endPoint x: 626, endPoint y: 299, distance: 30.4
click at [602, 283] on div "Back to Dashboard Change Sender ID Customers Technicians Select a contact Outbo…" at bounding box center [598, 223] width 419 height 408
click at [389, 306] on div at bounding box center [389, 223] width 0 height 408
click at [717, 12] on div at bounding box center [707, 9] width 19 height 10
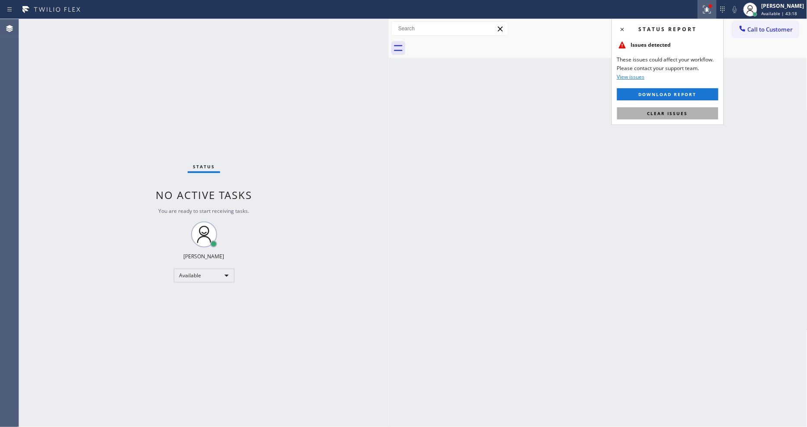
click at [693, 114] on button "Clear issues" at bounding box center [667, 113] width 101 height 12
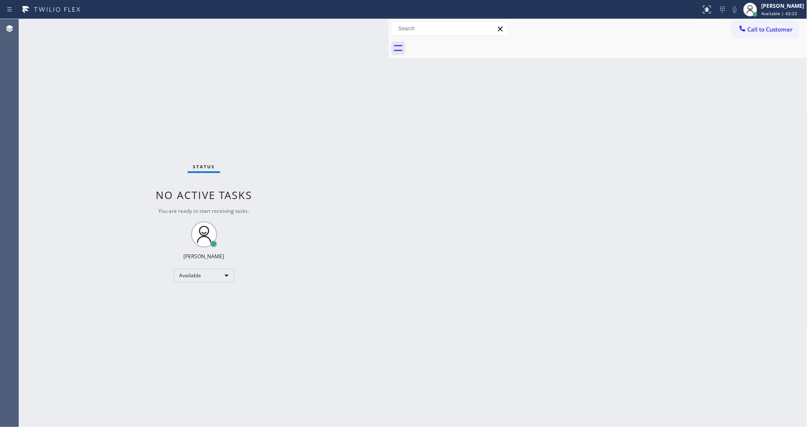
click at [148, 151] on div "Status No active tasks You are ready to start receiving tasks. [PERSON_NAME] Av…" at bounding box center [204, 223] width 370 height 408
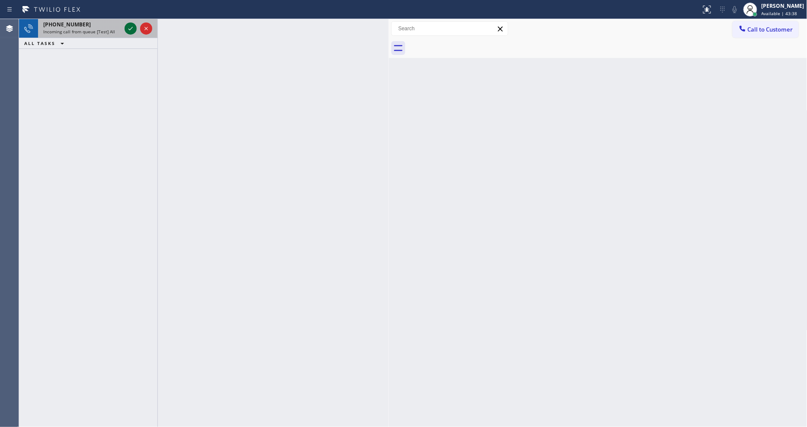
click at [132, 29] on icon at bounding box center [130, 28] width 10 height 10
click at [130, 27] on icon at bounding box center [130, 28] width 10 height 10
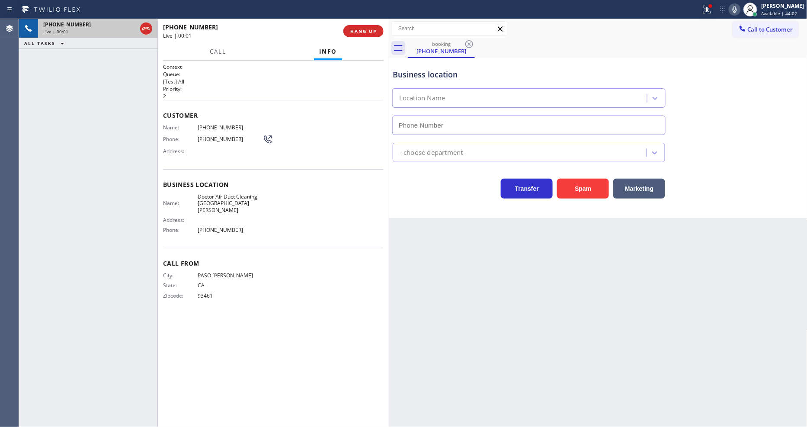
type input "[PHONE_NUMBER]"
click at [352, 33] on span "HANG UP" at bounding box center [363, 31] width 26 height 6
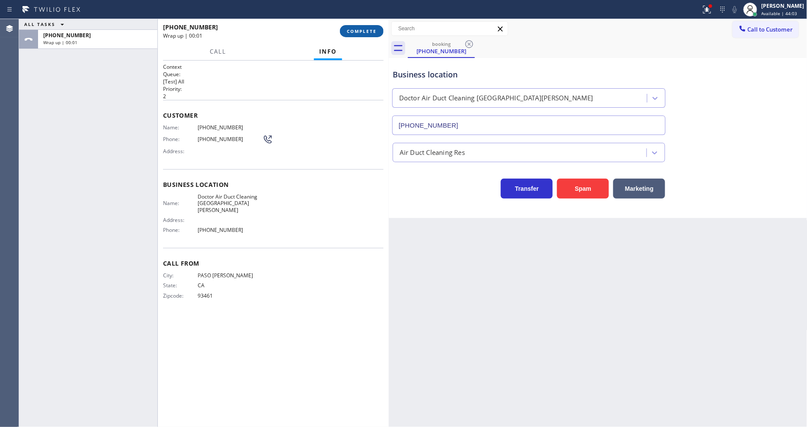
click at [353, 33] on span "COMPLETE" at bounding box center [362, 31] width 30 height 6
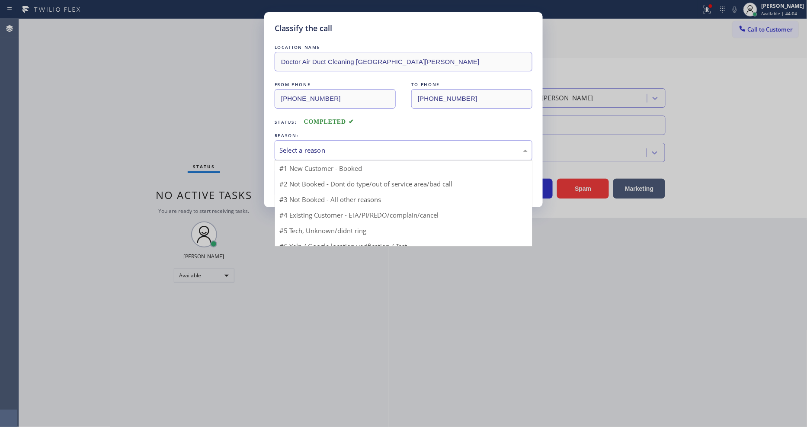
click at [334, 146] on div "Select a reason" at bounding box center [404, 150] width 248 height 10
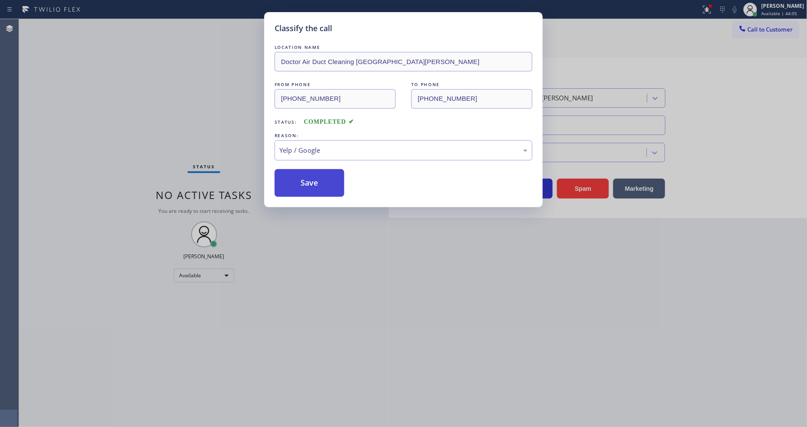
click at [315, 190] on button "Save" at bounding box center [310, 183] width 70 height 28
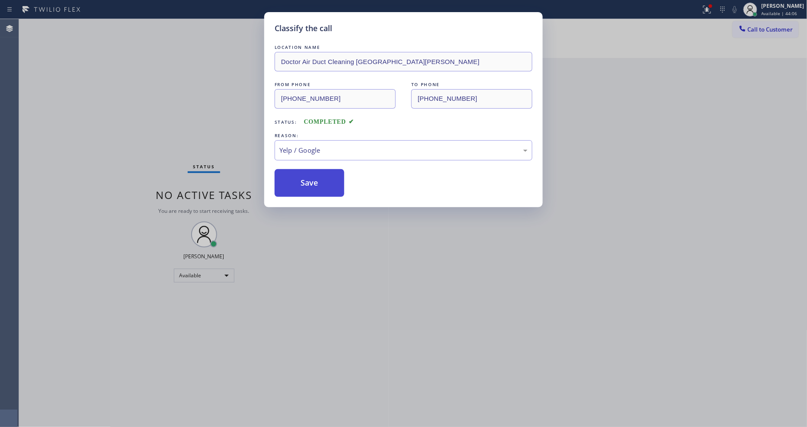
click at [315, 183] on button "Save" at bounding box center [310, 183] width 70 height 28
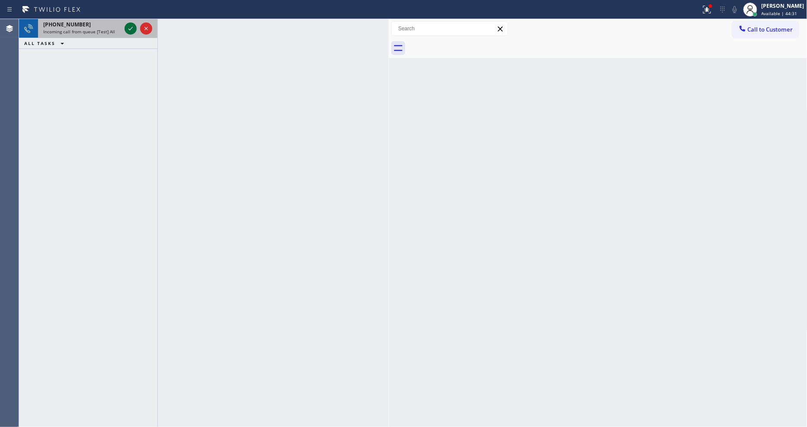
drag, startPoint x: 124, startPoint y: 28, endPoint x: 130, endPoint y: 28, distance: 6.5
click at [125, 28] on div at bounding box center [138, 28] width 31 height 19
click at [130, 28] on icon at bounding box center [130, 28] width 10 height 10
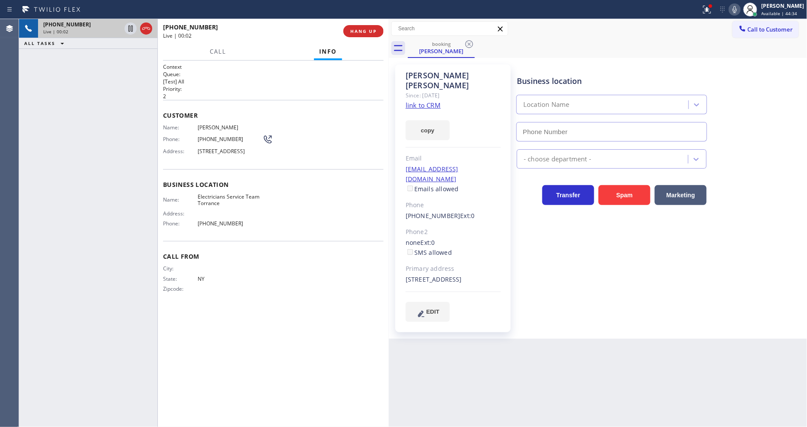
type input "[PHONE_NUMBER]"
click at [191, 228] on div "Name: Electricians Service Team Torrance Address: Phone: [PHONE_NUMBER]" at bounding box center [213, 211] width 100 height 37
click at [420, 101] on link "link to CRM" at bounding box center [423, 105] width 35 height 9
click at [131, 26] on icon at bounding box center [130, 28] width 10 height 10
drag, startPoint x: 743, startPoint y: 10, endPoint x: 550, endPoint y: 106, distance: 215.7
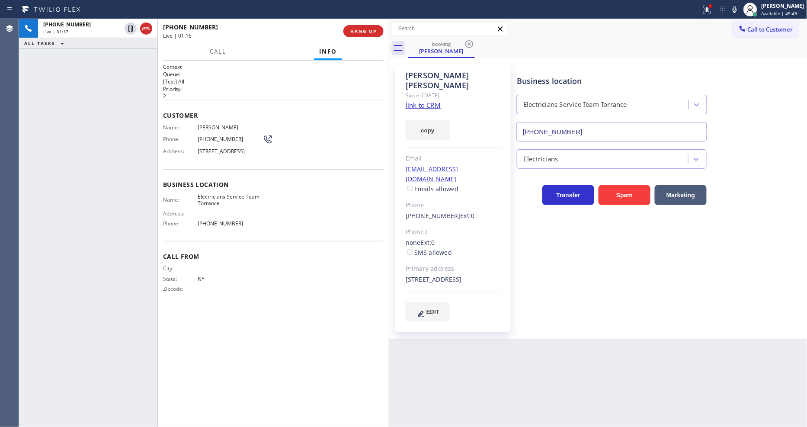
click at [740, 10] on icon at bounding box center [735, 9] width 10 height 10
click at [130, 27] on icon at bounding box center [130, 28] width 10 height 10
click at [737, 11] on icon at bounding box center [735, 9] width 4 height 7
click at [711, 13] on icon at bounding box center [708, 10] width 8 height 8
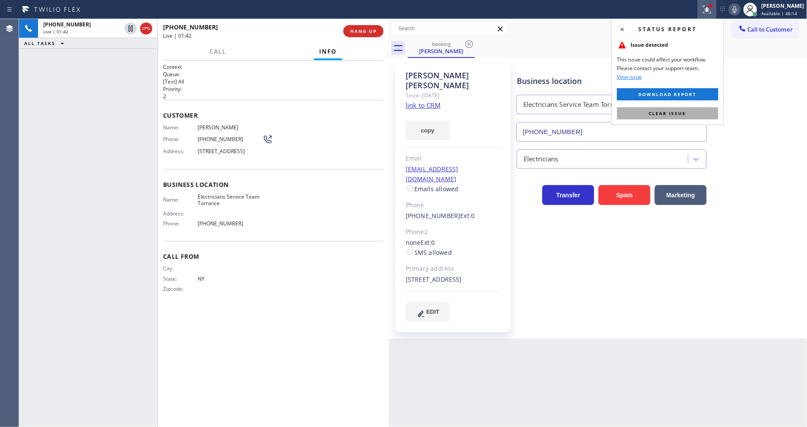
click at [700, 114] on button "Clear issue" at bounding box center [667, 113] width 101 height 12
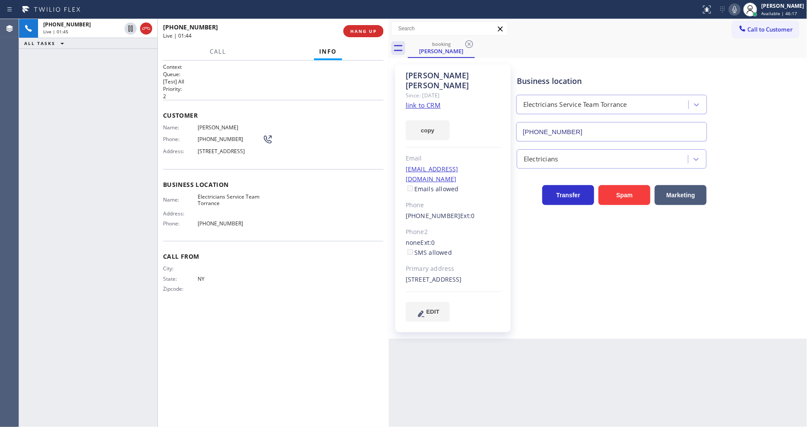
click at [334, 254] on div "Call From City: State: [US_STATE] Zipcode:" at bounding box center [273, 273] width 221 height 65
click at [370, 32] on span "HANG UP" at bounding box center [363, 31] width 26 height 6
click at [370, 32] on span "COMPLETE" at bounding box center [362, 31] width 30 height 6
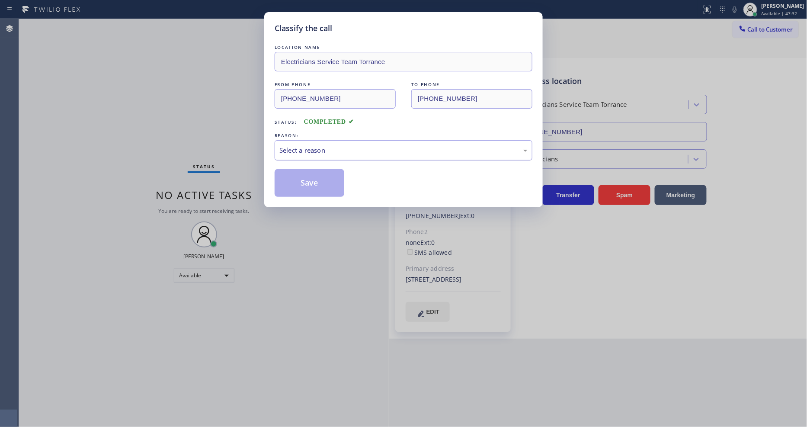
click at [314, 154] on div "Select a reason" at bounding box center [404, 150] width 258 height 20
click at [312, 183] on button "Save" at bounding box center [310, 183] width 70 height 28
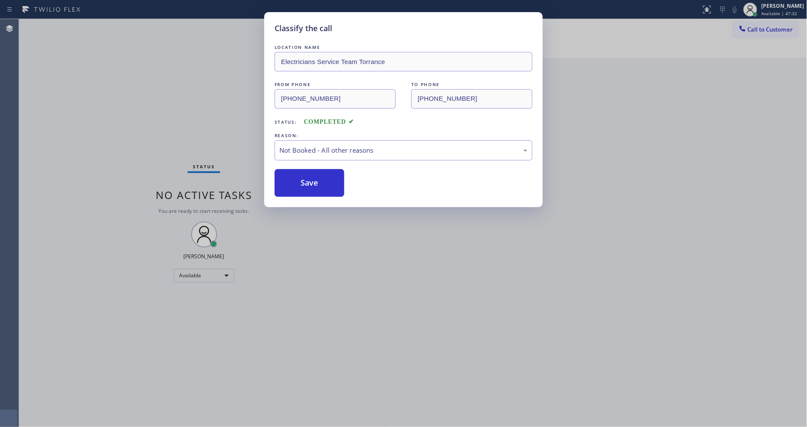
click at [312, 183] on button "Save" at bounding box center [310, 183] width 70 height 28
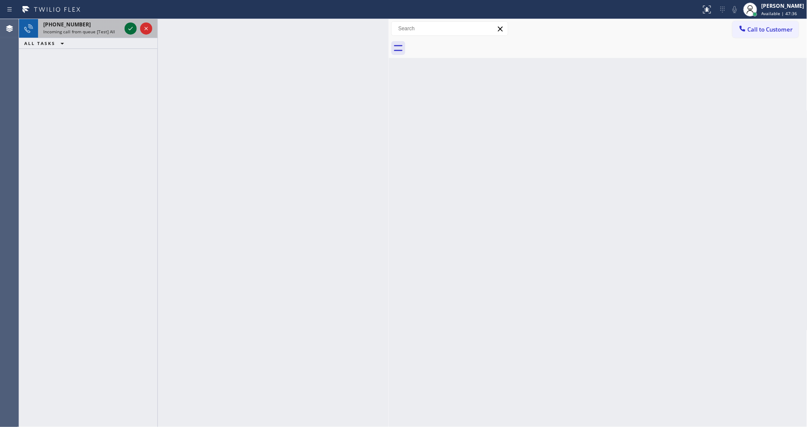
click at [131, 29] on icon at bounding box center [131, 28] width 4 height 3
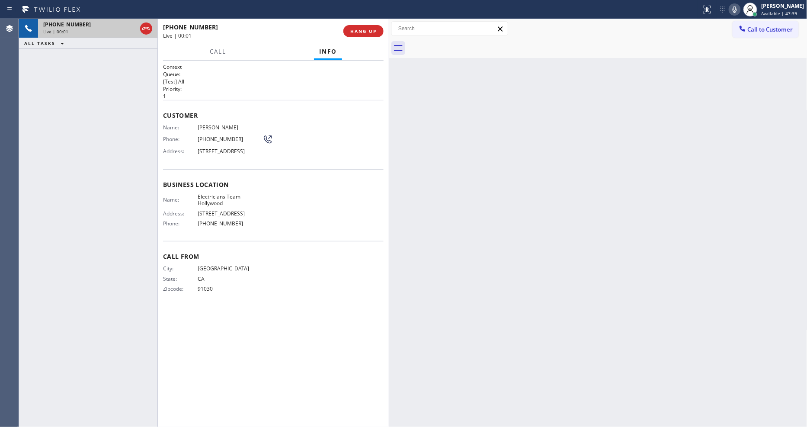
click at [322, 104] on div "Customer Name: [PERSON_NAME] Phone: [PHONE_NUMBER] Address: [STREET_ADDRESS]" at bounding box center [273, 134] width 221 height 69
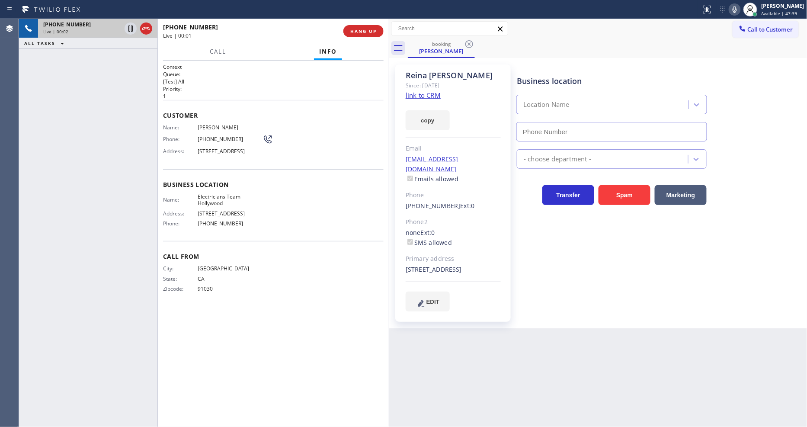
type input "[PHONE_NUMBER]"
click at [414, 96] on link "link to CRM" at bounding box center [423, 95] width 35 height 9
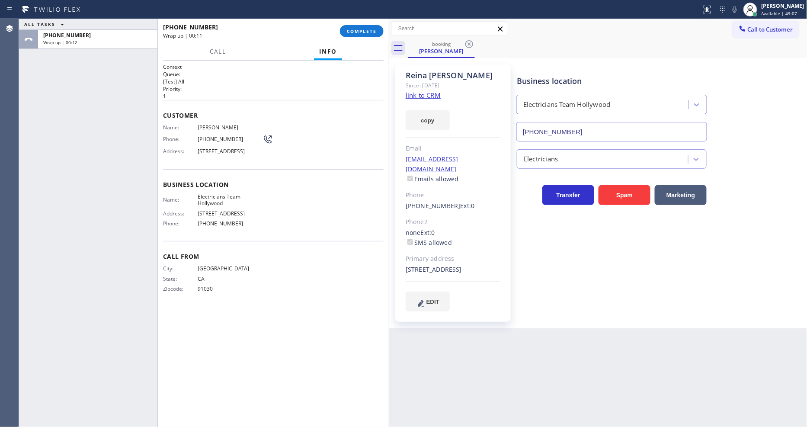
drag, startPoint x: 353, startPoint y: 33, endPoint x: 327, endPoint y: 12, distance: 33.2
click at [353, 33] on span "COMPLETE" at bounding box center [362, 31] width 30 height 6
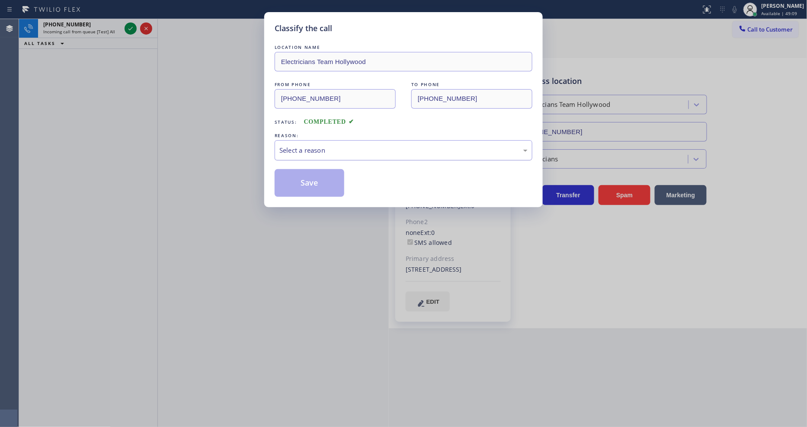
click at [310, 150] on div "Select a reason" at bounding box center [404, 150] width 248 height 10
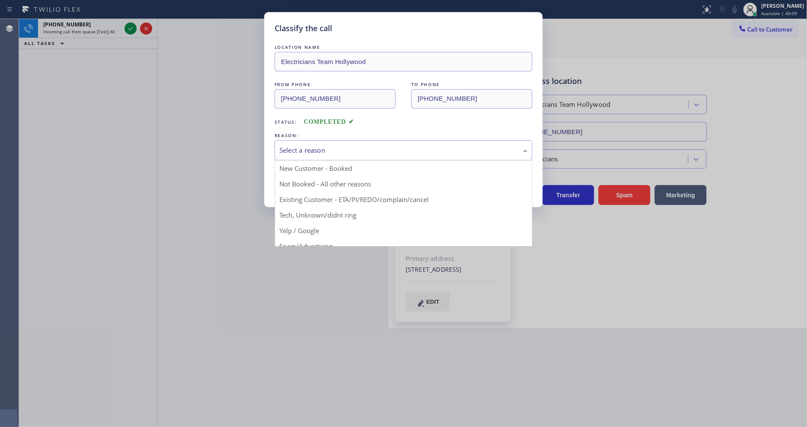
drag, startPoint x: 310, startPoint y: 150, endPoint x: 308, endPoint y: 196, distance: 45.9
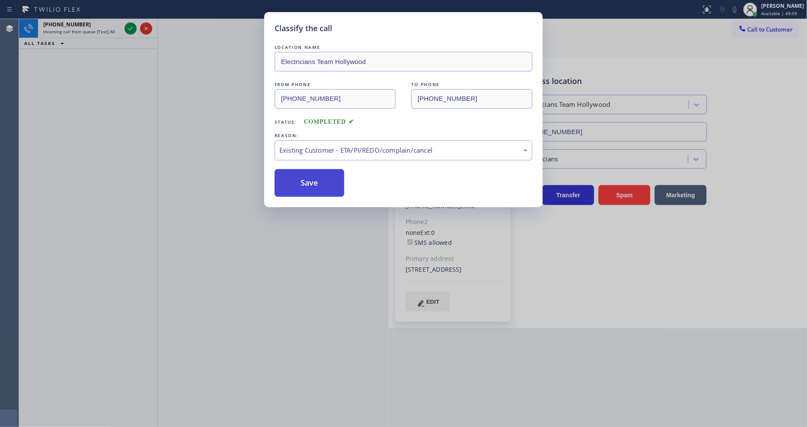
click at [308, 173] on button "Save" at bounding box center [310, 183] width 70 height 28
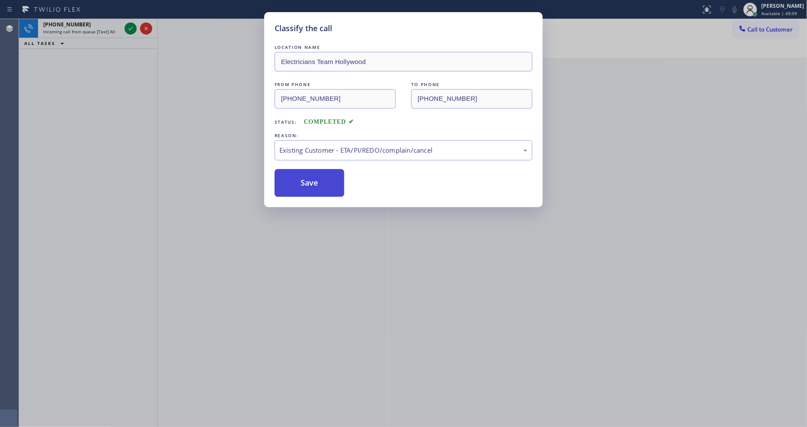
click at [308, 173] on button "Save" at bounding box center [310, 183] width 70 height 28
click at [308, 172] on button "Save" at bounding box center [310, 183] width 70 height 28
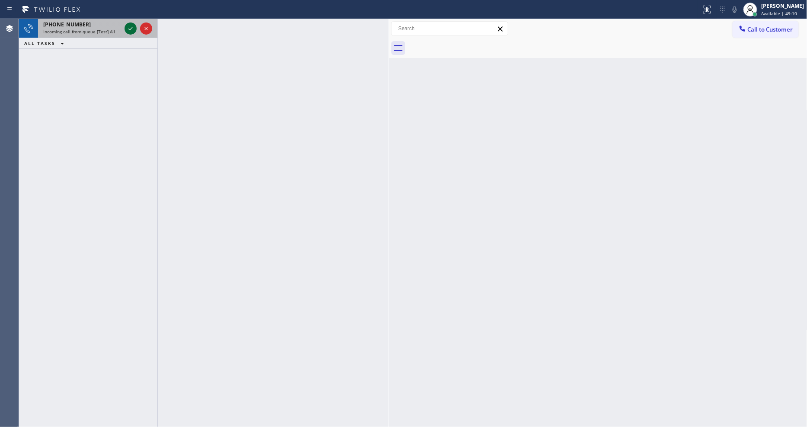
click at [132, 28] on icon at bounding box center [130, 28] width 10 height 10
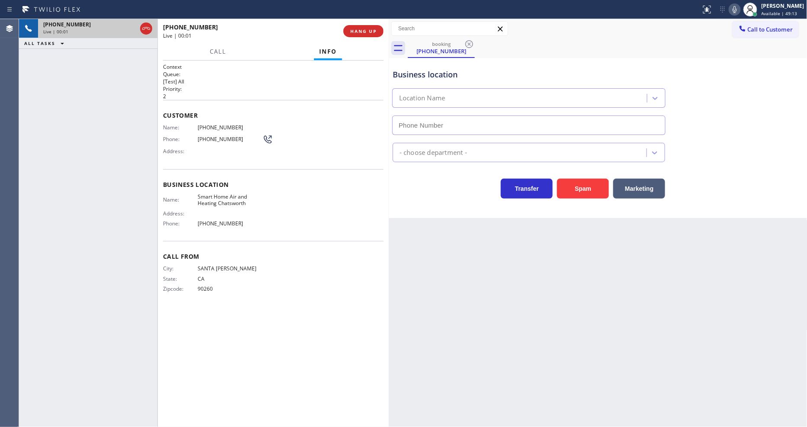
type input "[PHONE_NUMBER]"
click at [365, 29] on span "HANG UP" at bounding box center [363, 31] width 26 height 6
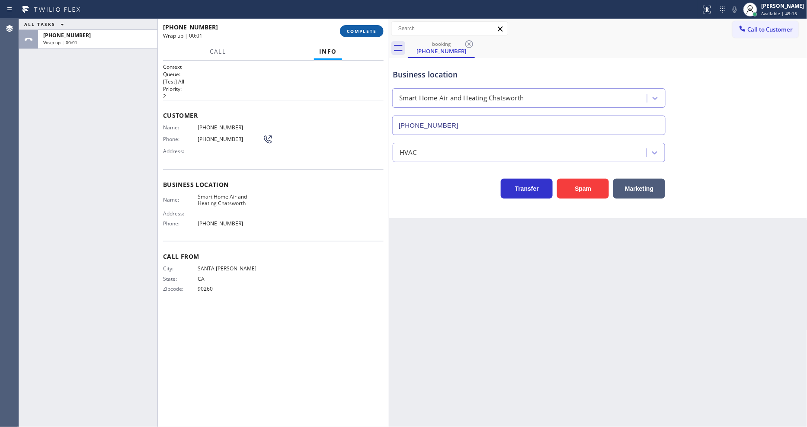
click at [365, 29] on span "COMPLETE" at bounding box center [362, 31] width 30 height 6
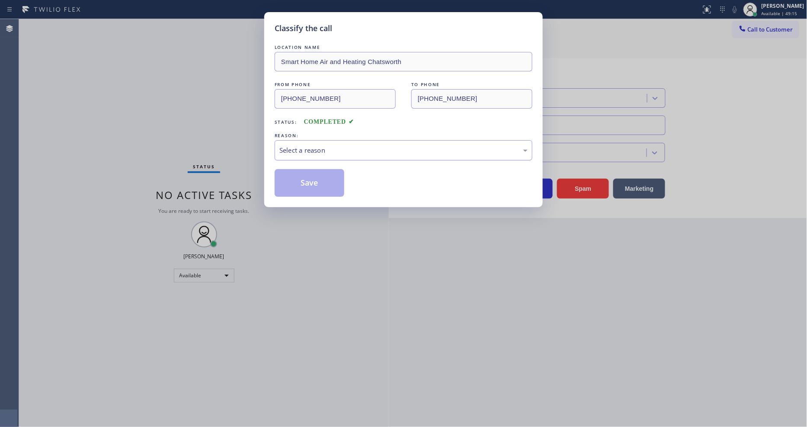
click at [341, 140] on div "Select a reason" at bounding box center [404, 150] width 258 height 20
click at [329, 180] on button "Save" at bounding box center [310, 183] width 70 height 28
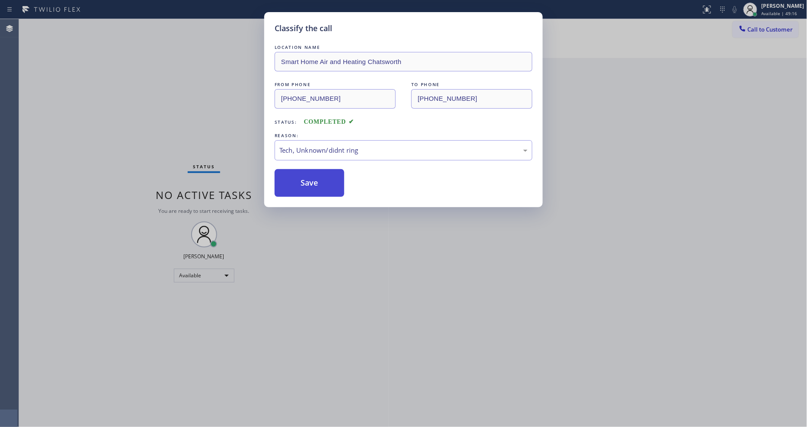
click at [329, 180] on button "Save" at bounding box center [310, 183] width 70 height 28
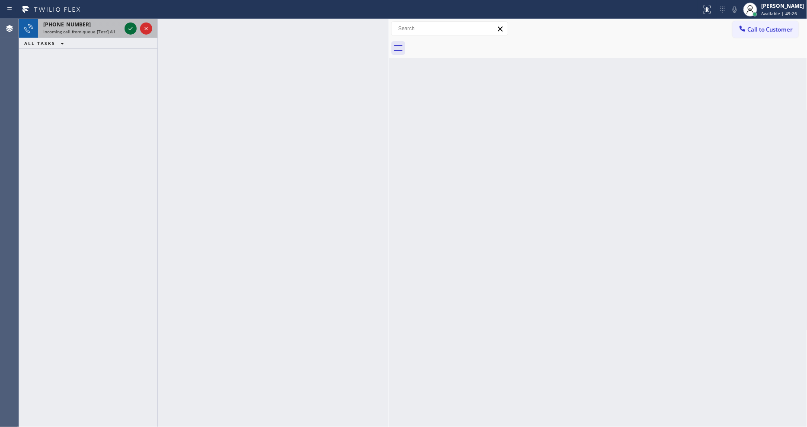
click at [133, 28] on icon at bounding box center [130, 28] width 10 height 10
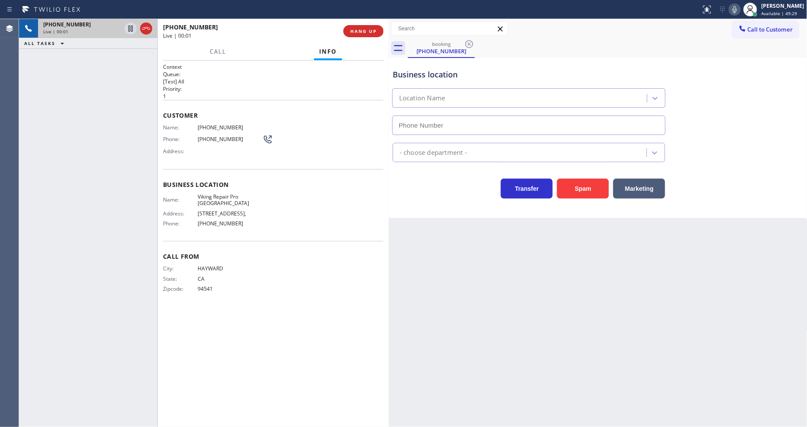
type input "[PHONE_NUMBER]"
click at [351, 33] on span "HANG UP" at bounding box center [363, 31] width 26 height 6
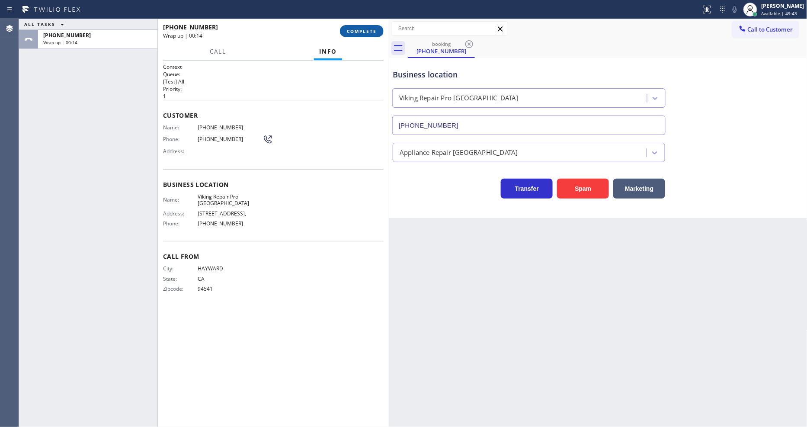
click at [363, 32] on span "COMPLETE" at bounding box center [362, 31] width 30 height 6
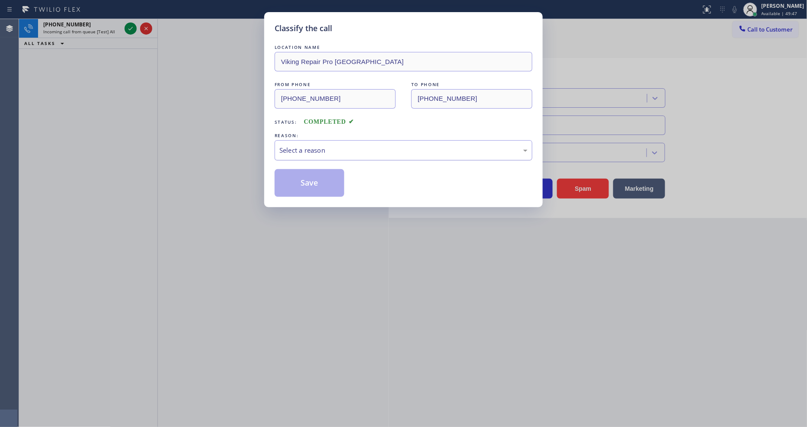
click at [345, 150] on div "Select a reason" at bounding box center [404, 150] width 248 height 10
click at [328, 184] on button "Save" at bounding box center [310, 183] width 70 height 28
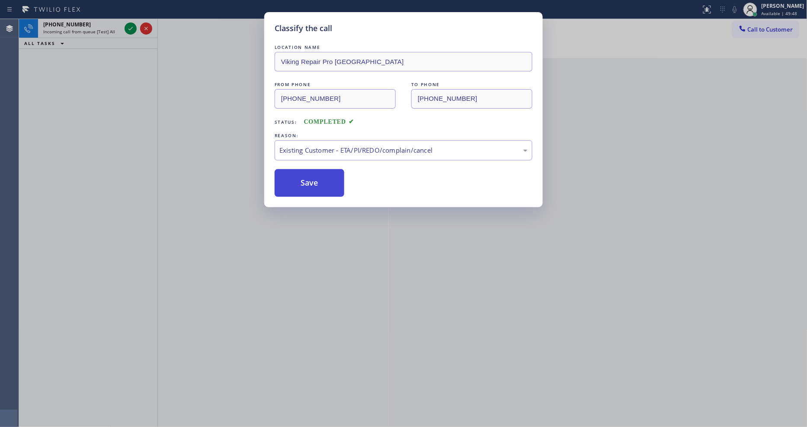
click at [328, 184] on button "Save" at bounding box center [310, 183] width 70 height 28
drag, startPoint x: 328, startPoint y: 184, endPoint x: 335, endPoint y: 139, distance: 45.6
click at [328, 183] on button "Save" at bounding box center [310, 183] width 70 height 28
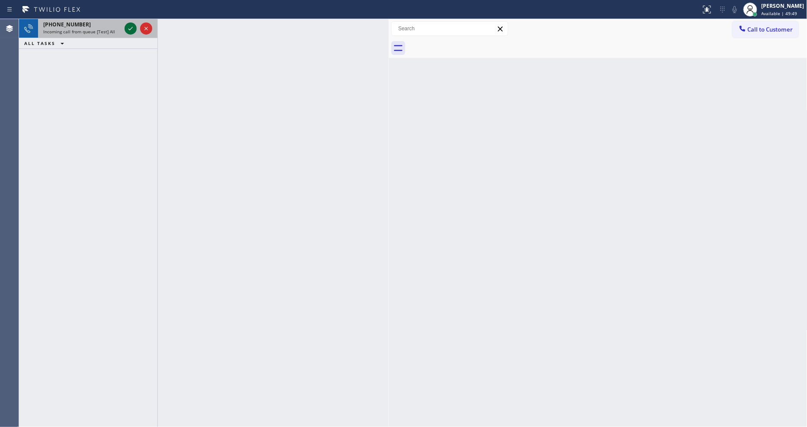
click at [132, 29] on icon at bounding box center [130, 28] width 10 height 10
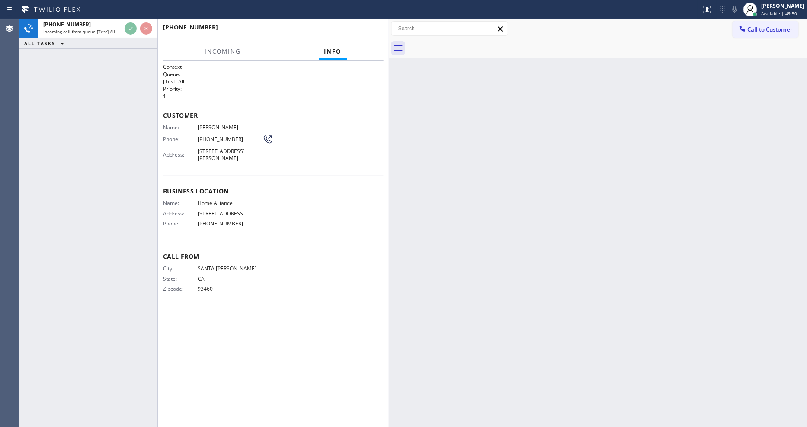
click at [339, 179] on div "Business location Name: Home Alliance Address: [STREET_ADDRESS] Phone: [PHONE_N…" at bounding box center [273, 208] width 221 height 65
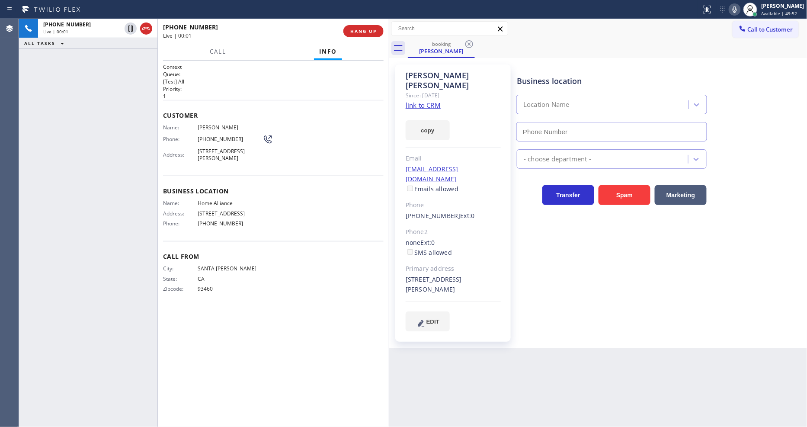
type input "[PHONE_NUMBER]"
click at [409, 101] on link "link to CRM" at bounding box center [423, 105] width 35 height 9
click at [362, 34] on span "HANG UP" at bounding box center [363, 31] width 26 height 6
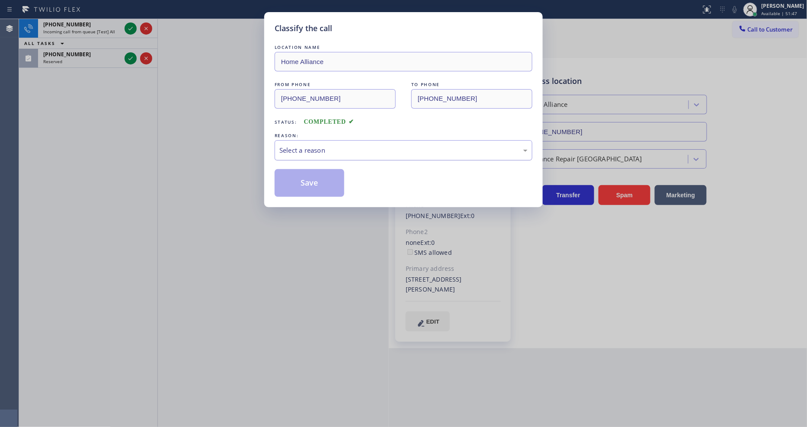
click at [315, 145] on div "Select a reason" at bounding box center [404, 150] width 248 height 10
click at [308, 184] on button "Save" at bounding box center [310, 183] width 70 height 28
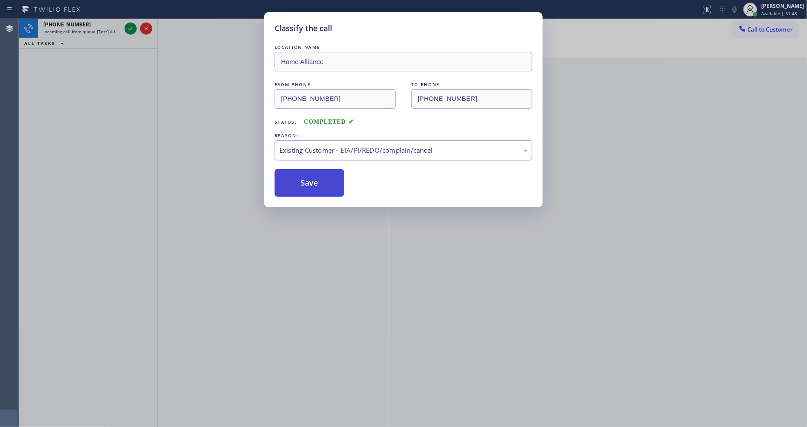
click at [308, 184] on button "Save" at bounding box center [310, 183] width 70 height 28
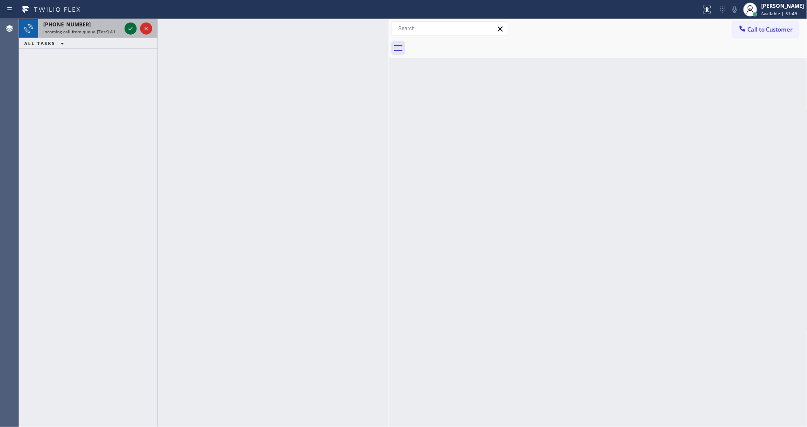
drag, startPoint x: 133, startPoint y: 25, endPoint x: 130, endPoint y: 28, distance: 4.6
click at [131, 27] on icon at bounding box center [130, 28] width 10 height 10
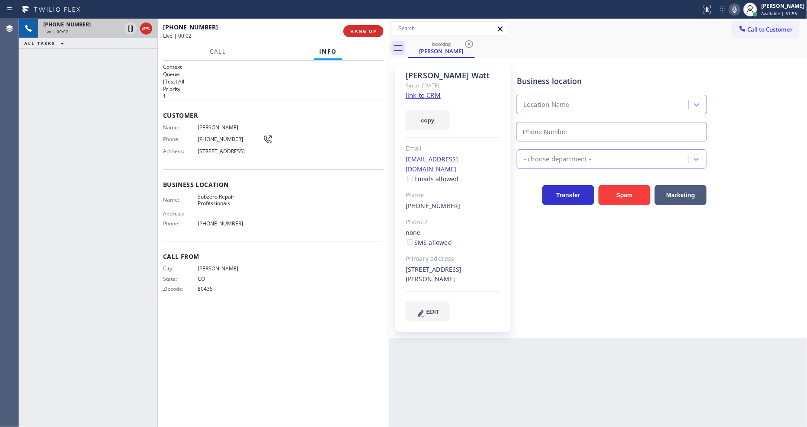
type input "[PHONE_NUMBER]"
click at [414, 94] on link "link to CRM" at bounding box center [423, 95] width 35 height 9
click at [211, 198] on span "Subzero Repair Professionals" at bounding box center [230, 199] width 65 height 13
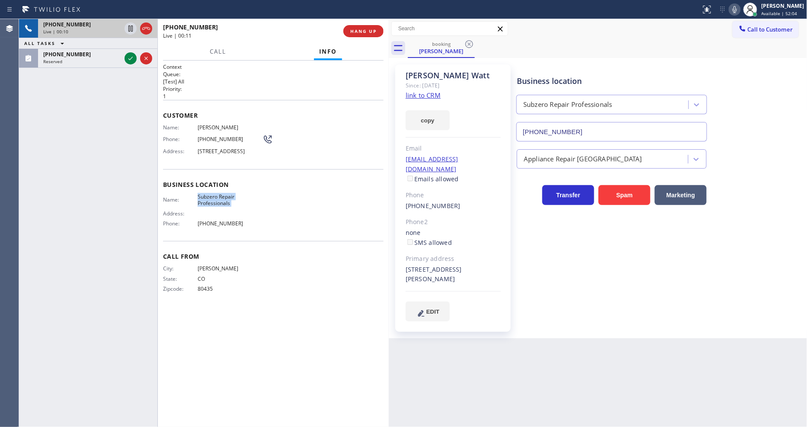
copy span "Subzero Repair Professionals"
click at [224, 151] on span "[STREET_ADDRESS]" at bounding box center [230, 151] width 65 height 6
copy span "[STREET_ADDRESS]"
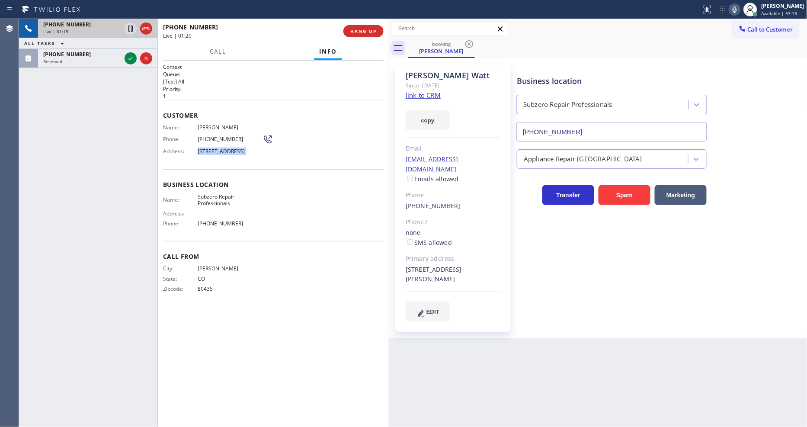
drag, startPoint x: 132, startPoint y: 57, endPoint x: 353, endPoint y: 12, distance: 225.7
click at [132, 57] on icon at bounding box center [130, 58] width 10 height 10
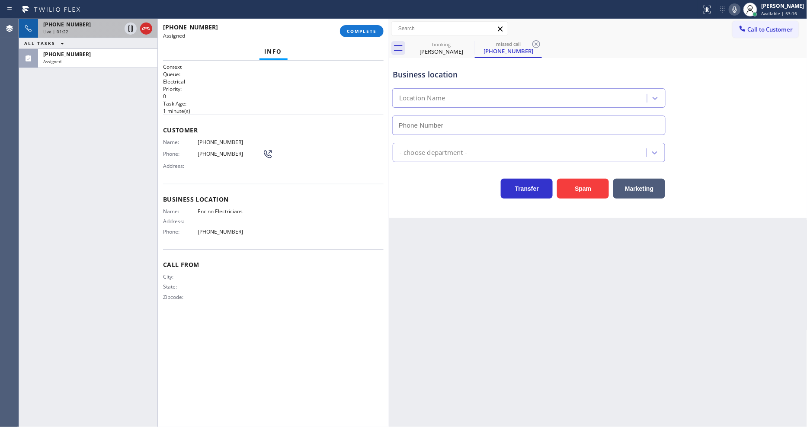
type input "[PHONE_NUMBER]"
click at [355, 32] on span "COMPLETE" at bounding box center [362, 31] width 30 height 6
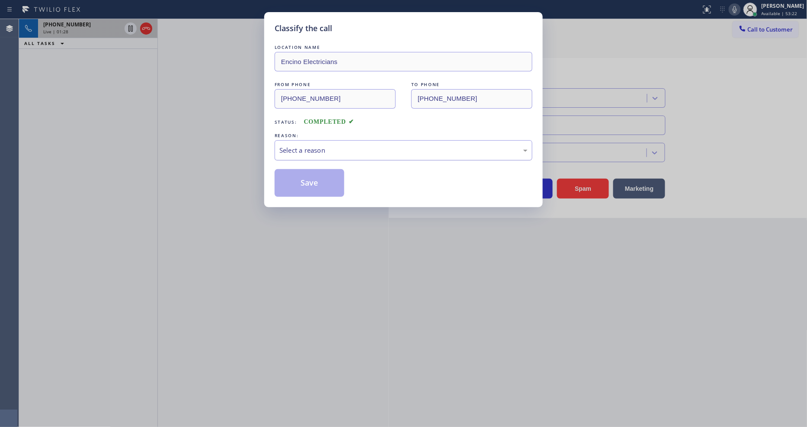
click at [305, 154] on div "Select a reason" at bounding box center [404, 150] width 258 height 20
click at [302, 178] on button "Save" at bounding box center [310, 183] width 70 height 28
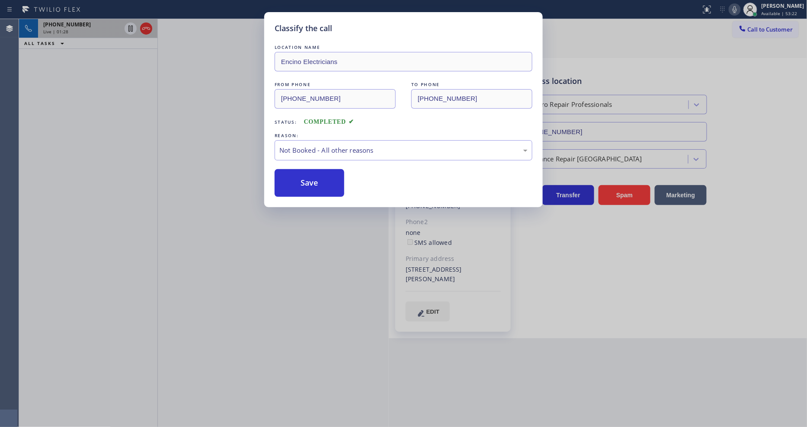
click at [302, 178] on button "Save" at bounding box center [310, 183] width 70 height 28
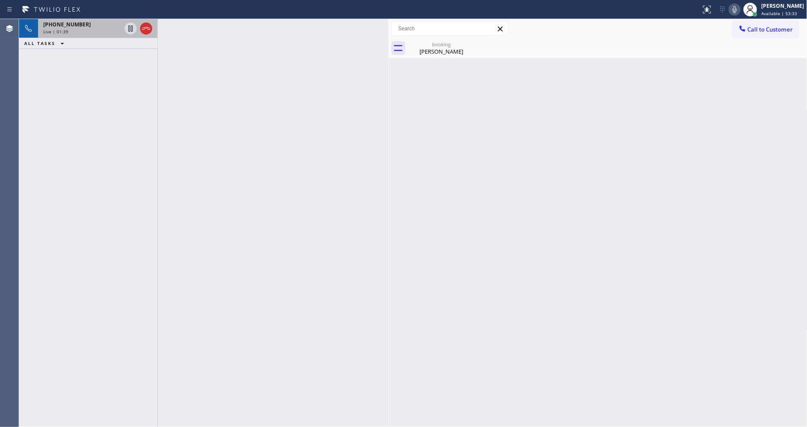
click at [100, 157] on div "[PHONE_NUMBER] Live | 01:39 ALL TASKS ALL TASKS ACTIVE TASKS TASKS IN WRAP UP" at bounding box center [88, 223] width 138 height 408
click at [104, 26] on div "[PHONE_NUMBER]" at bounding box center [82, 24] width 78 height 7
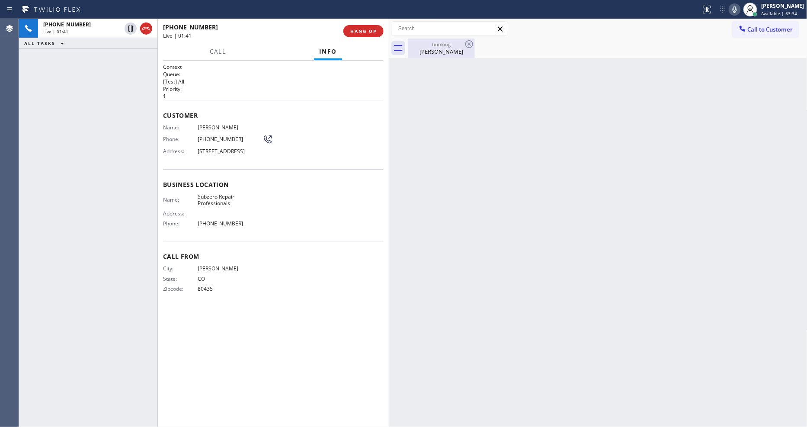
click at [459, 56] on div "booking [PERSON_NAME]" at bounding box center [441, 48] width 65 height 19
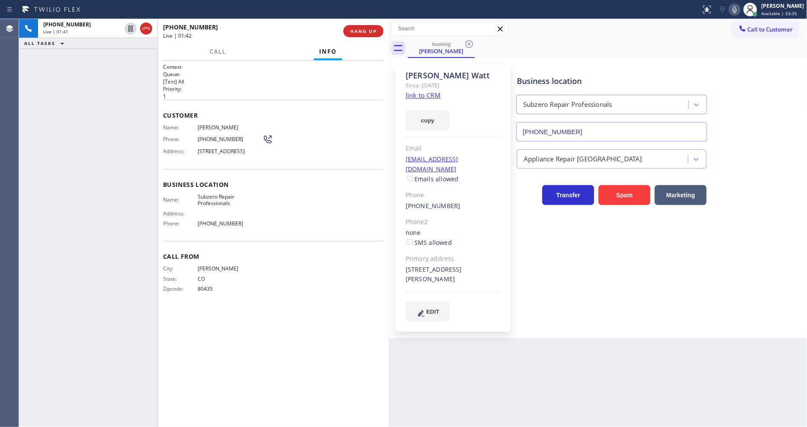
click at [213, 124] on span "[PERSON_NAME]" at bounding box center [230, 127] width 65 height 6
click at [218, 124] on span "[PERSON_NAME]" at bounding box center [230, 127] width 65 height 6
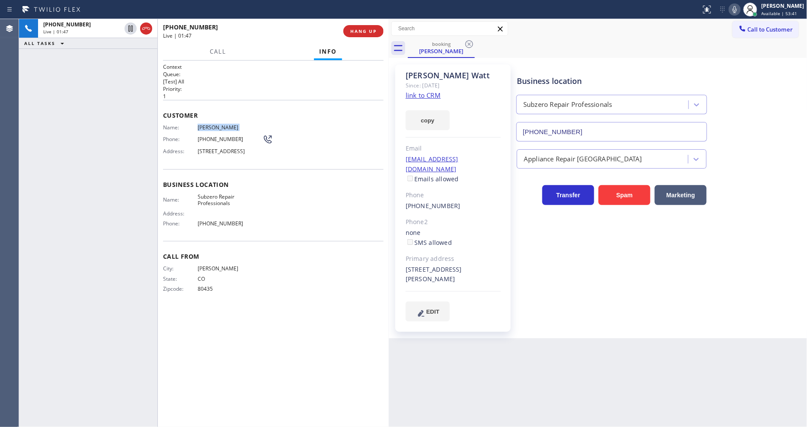
click at [221, 136] on span "[PHONE_NUMBER]" at bounding box center [230, 139] width 65 height 6
click at [131, 26] on icon at bounding box center [131, 29] width 4 height 6
click at [740, 10] on icon at bounding box center [735, 9] width 10 height 10
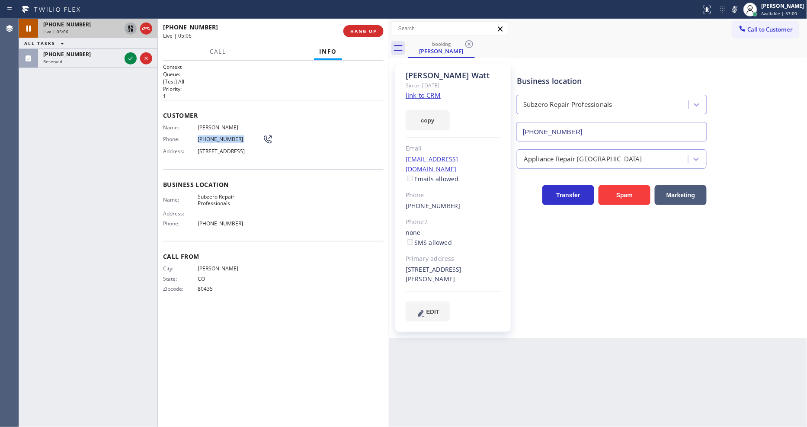
click at [131, 29] on icon at bounding box center [130, 28] width 10 height 10
click at [738, 11] on rect at bounding box center [735, 9] width 6 height 6
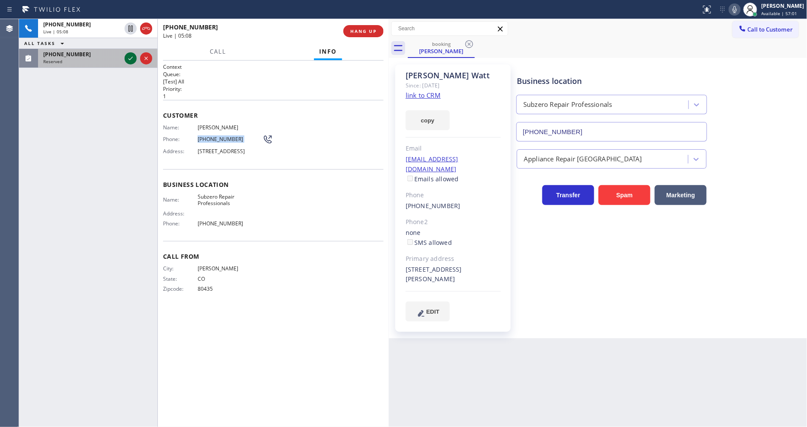
click at [131, 57] on icon at bounding box center [130, 58] width 10 height 10
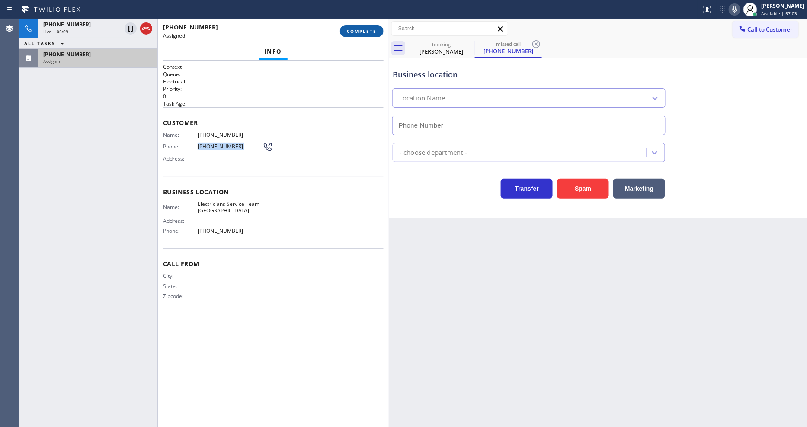
type input "[PHONE_NUMBER]"
click at [349, 33] on span "COMPLETE" at bounding box center [362, 31] width 30 height 6
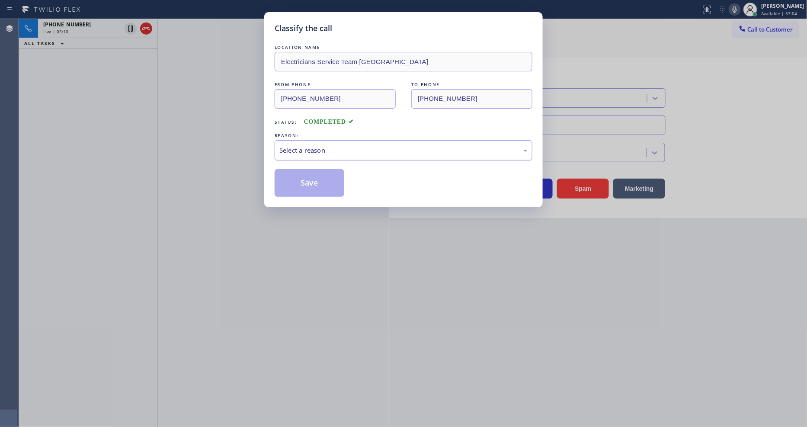
click at [317, 147] on div "Select a reason" at bounding box center [404, 150] width 248 height 10
click at [312, 185] on button "Save" at bounding box center [310, 183] width 70 height 28
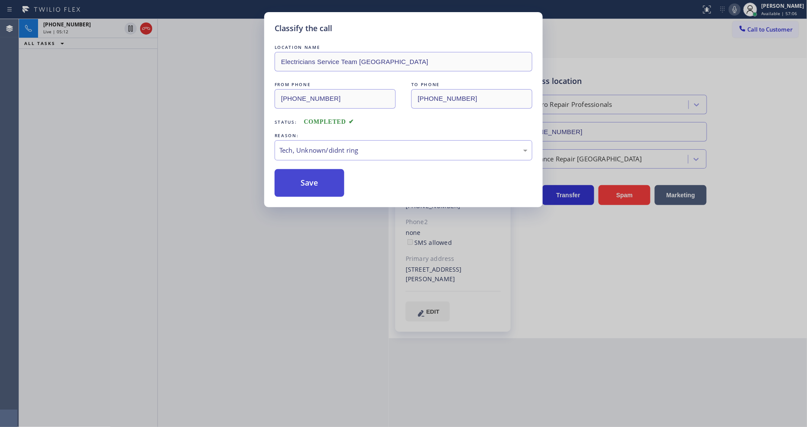
click at [312, 185] on button "Save" at bounding box center [310, 183] width 70 height 28
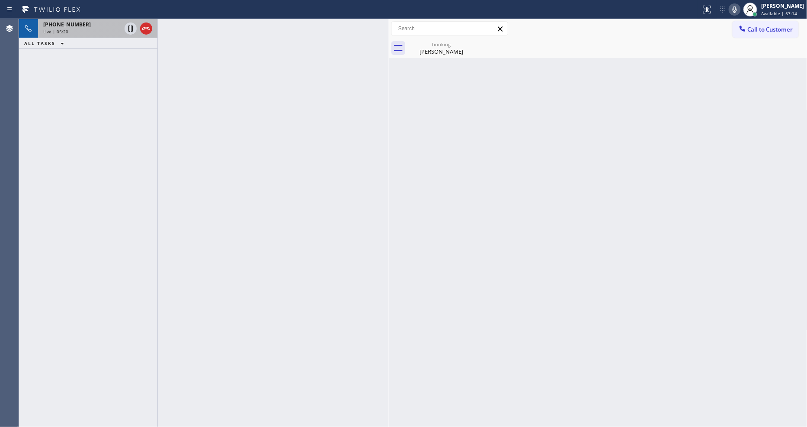
click at [101, 26] on div "[PHONE_NUMBER]" at bounding box center [82, 24] width 78 height 7
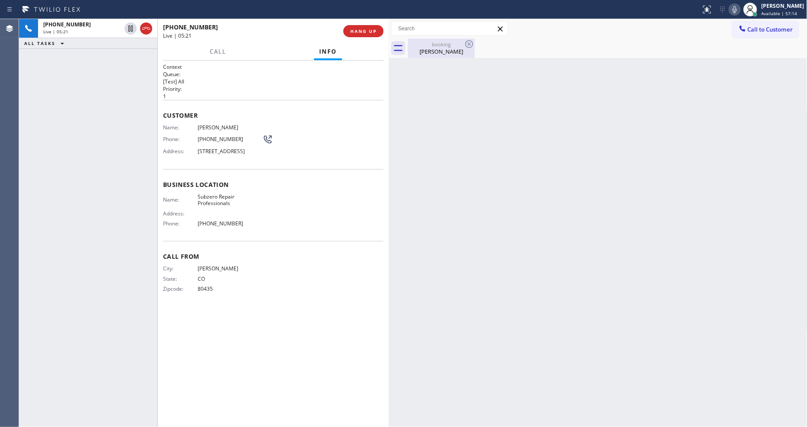
click at [433, 50] on div "[PERSON_NAME]" at bounding box center [441, 52] width 65 height 8
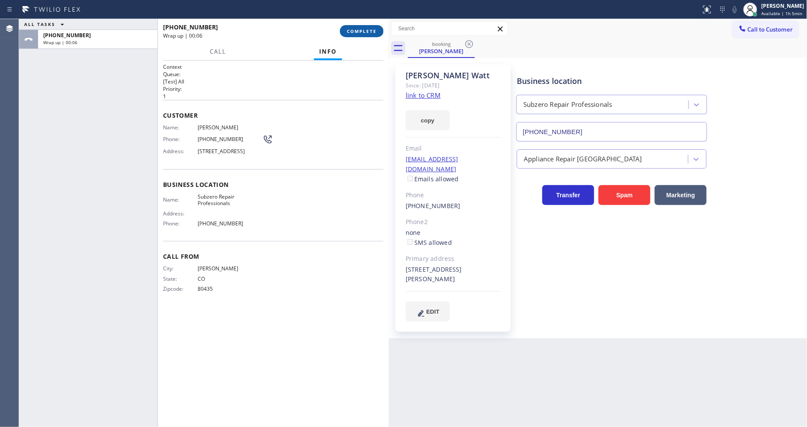
click at [354, 28] on span "COMPLETE" at bounding box center [362, 31] width 30 height 6
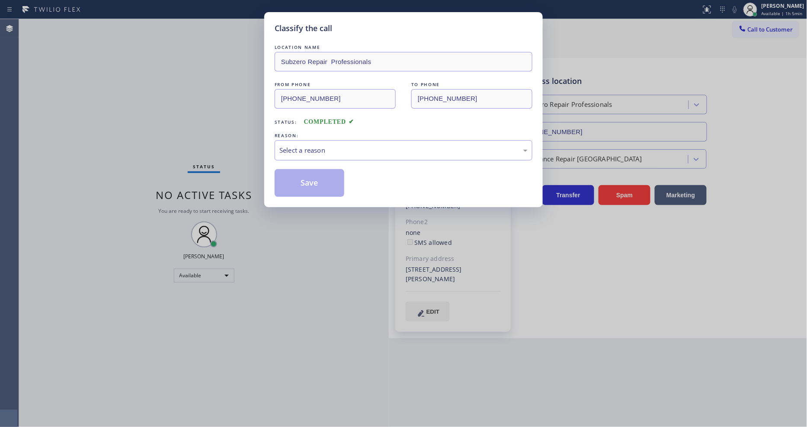
click at [299, 150] on div "Select a reason" at bounding box center [404, 150] width 248 height 10
click at [290, 182] on button "Save" at bounding box center [310, 183] width 70 height 28
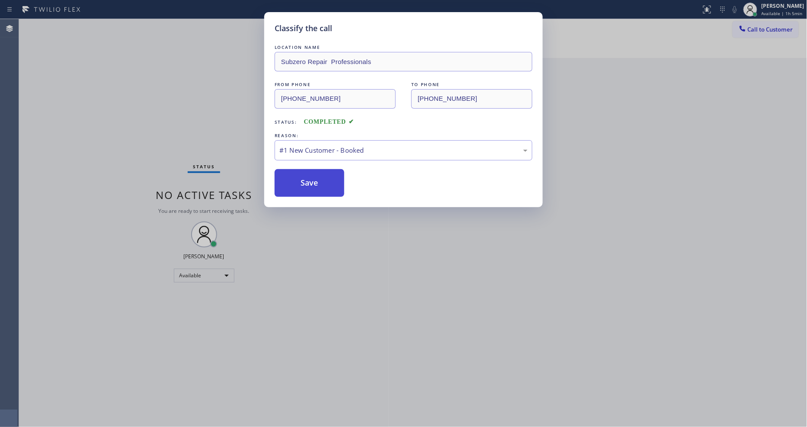
click at [290, 182] on button "Save" at bounding box center [310, 183] width 70 height 28
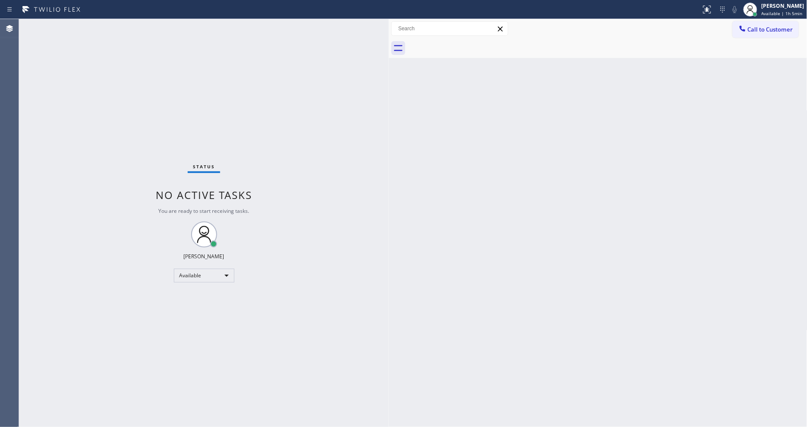
click at [766, 31] on span "Call to Customer" at bounding box center [770, 30] width 45 height 8
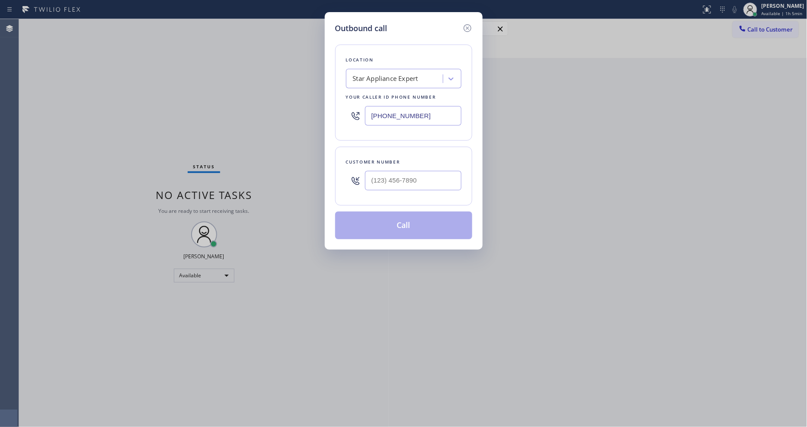
click at [389, 80] on div "Star Appliance Expert" at bounding box center [396, 78] width 94 height 15
paste input "Thermador Repair Group Coral Gables"
type input "Thermador Repair Group Coral Gables"
click at [383, 94] on div "Thermador Repair Group Coral Gables" at bounding box center [404, 101] width 116 height 24
type input "[PHONE_NUMBER]"
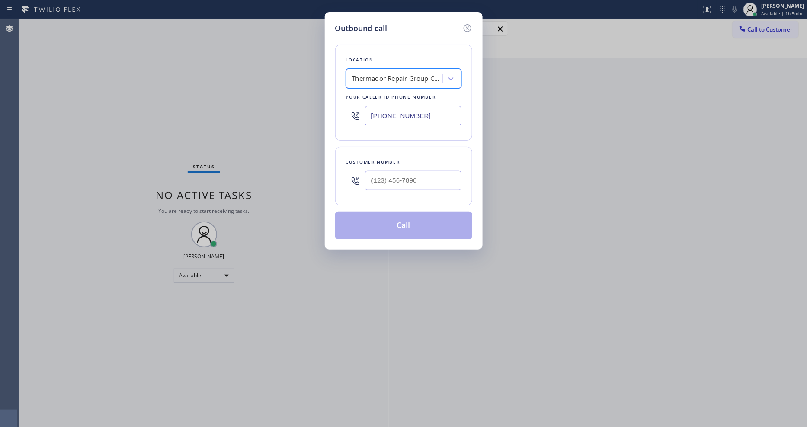
scroll to position [0, 1]
click at [383, 177] on input "(___) ___-____" at bounding box center [413, 180] width 96 height 19
paste input "305) 439-9593"
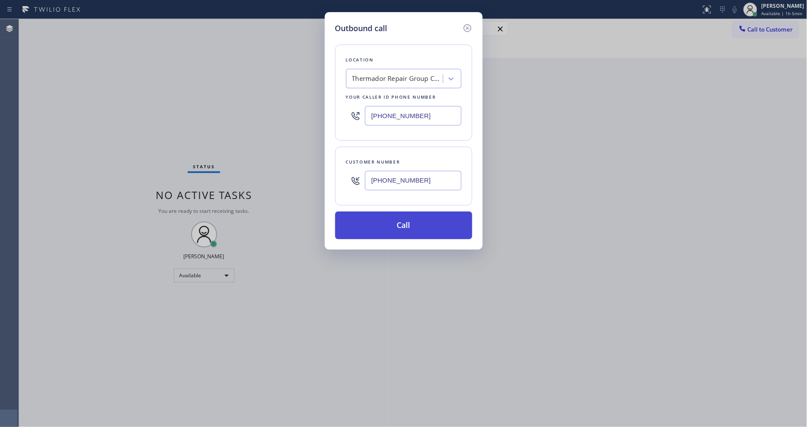
type input "[PHONE_NUMBER]"
click at [378, 218] on button "Call" at bounding box center [403, 226] width 137 height 28
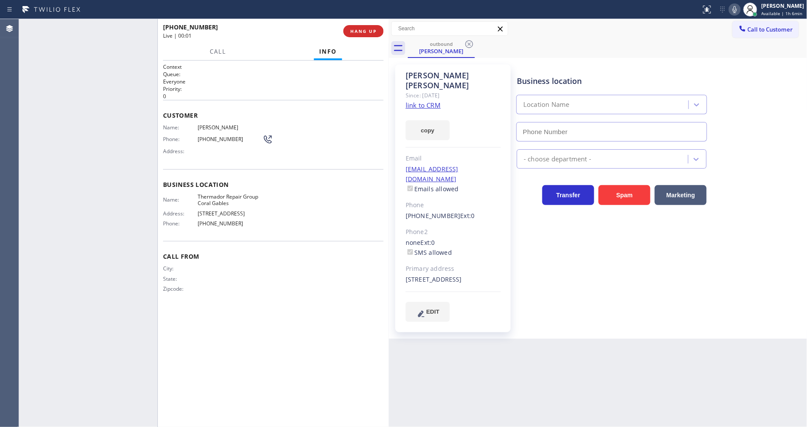
type input "[PHONE_NUMBER]"
click at [219, 141] on div "Phone: [PHONE_NUMBER]" at bounding box center [218, 139] width 110 height 10
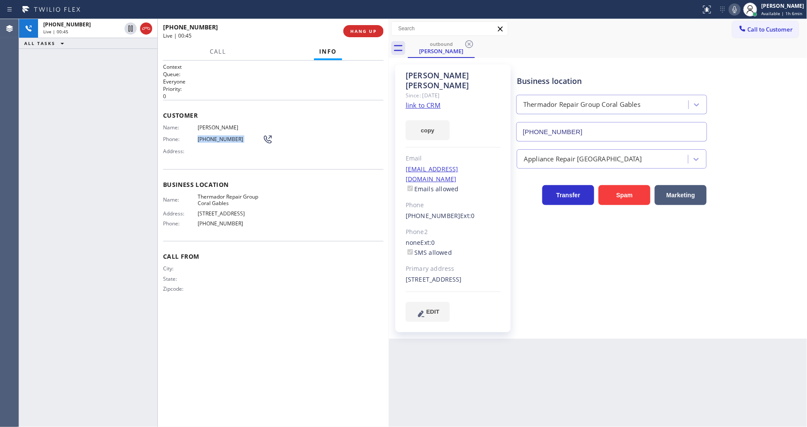
click at [219, 141] on div "Phone: [PHONE_NUMBER]" at bounding box center [218, 139] width 110 height 10
click at [357, 31] on span "HANG UP" at bounding box center [363, 31] width 26 height 6
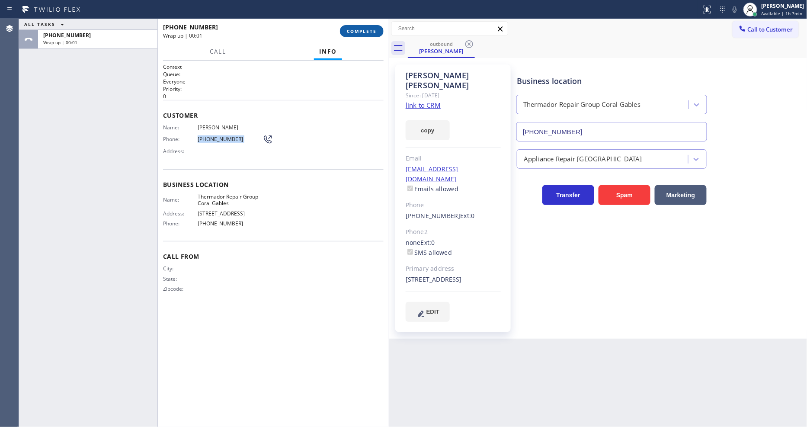
click at [357, 31] on span "COMPLETE" at bounding box center [362, 31] width 30 height 6
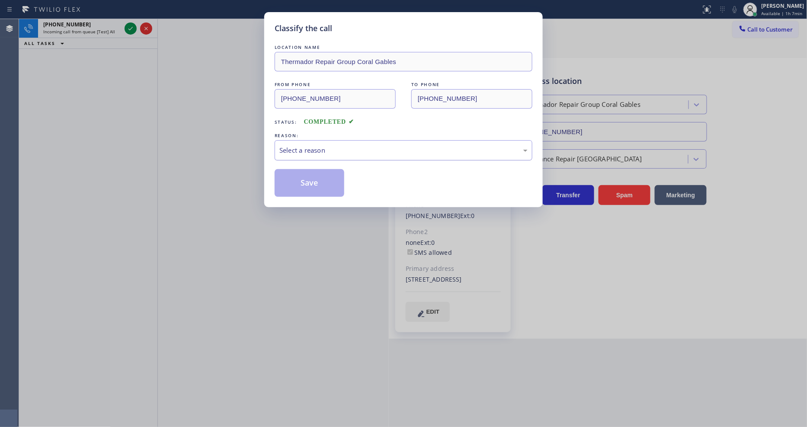
click at [309, 145] on div "Select a reason" at bounding box center [404, 150] width 248 height 10
click at [308, 183] on button "Save" at bounding box center [310, 183] width 70 height 28
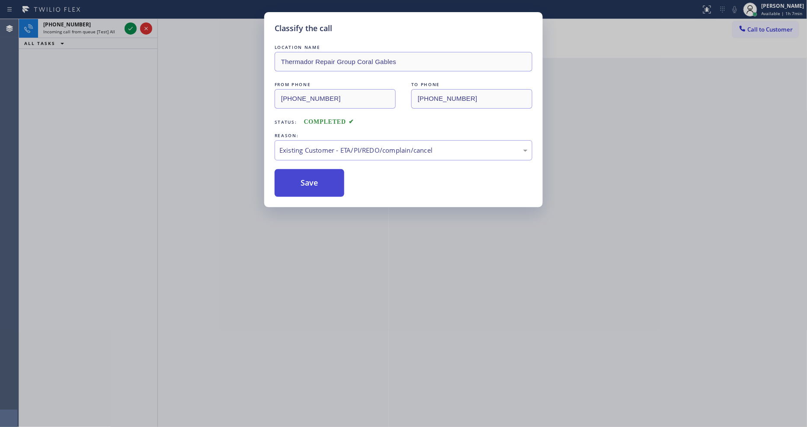
click at [308, 183] on button "Save" at bounding box center [310, 183] width 70 height 28
click at [131, 26] on div "Classify the call LOCATION NAME Same Day Subzero Repair Shoreline FROM PHONE [P…" at bounding box center [413, 223] width 788 height 408
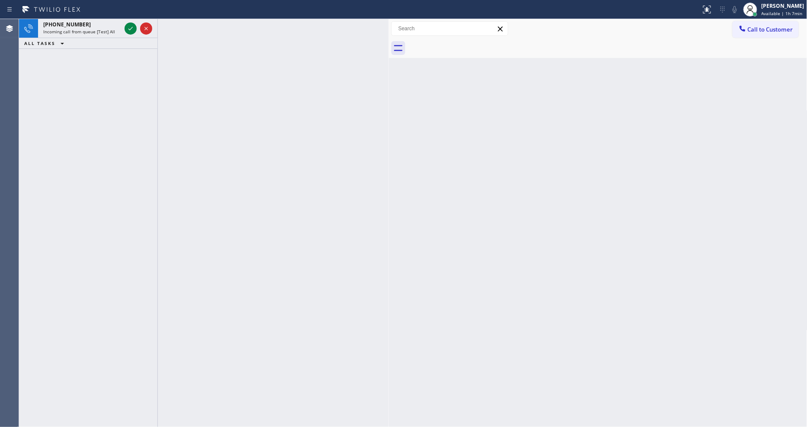
click at [131, 26] on icon at bounding box center [130, 28] width 10 height 10
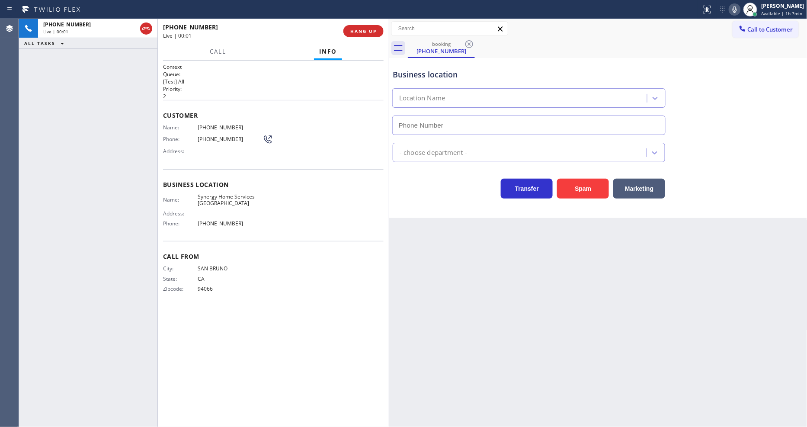
type input "[PHONE_NUMBER]"
click at [351, 28] on span "HANG UP" at bounding box center [363, 31] width 26 height 6
click at [352, 29] on span "HANG UP" at bounding box center [363, 31] width 26 height 6
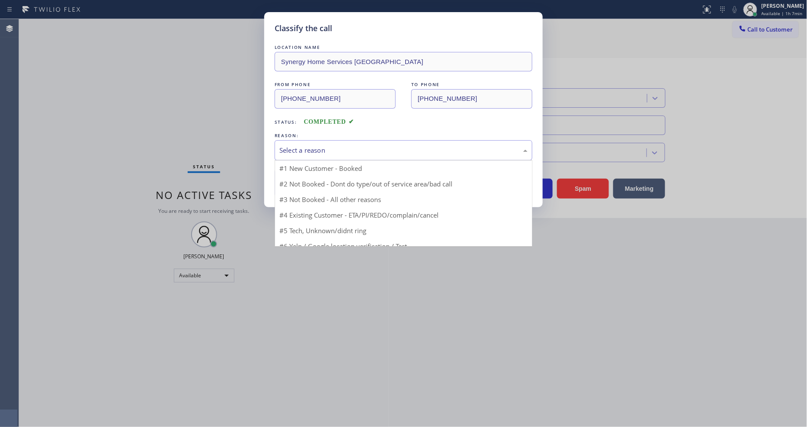
click at [318, 145] on div "Select a reason" at bounding box center [404, 150] width 248 height 10
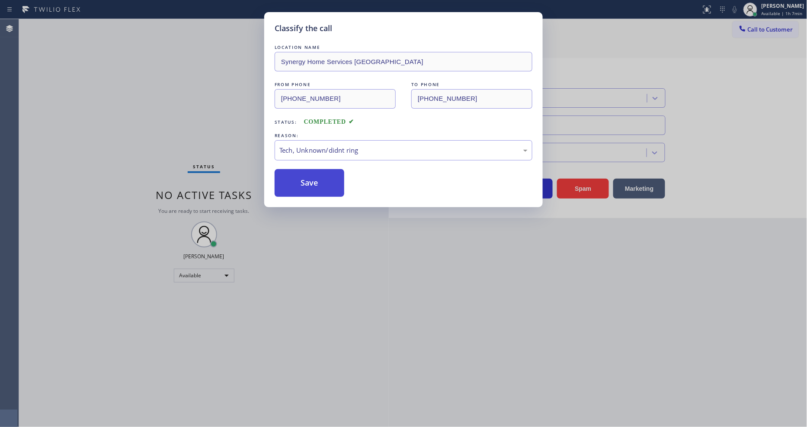
click at [329, 184] on button "Save" at bounding box center [310, 183] width 70 height 28
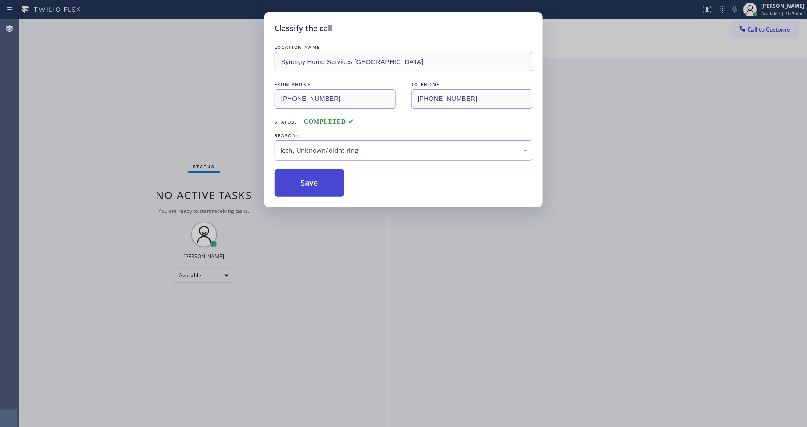
click at [329, 184] on button "Save" at bounding box center [310, 183] width 70 height 28
drag, startPoint x: 329, startPoint y: 184, endPoint x: 660, endPoint y: 41, distance: 360.4
click at [329, 183] on button "Save" at bounding box center [310, 183] width 70 height 28
click at [765, 29] on div "Classify the call LOCATION NAME Same Day Subzero Repair Shoreline FROM PHONE [P…" at bounding box center [413, 223] width 788 height 408
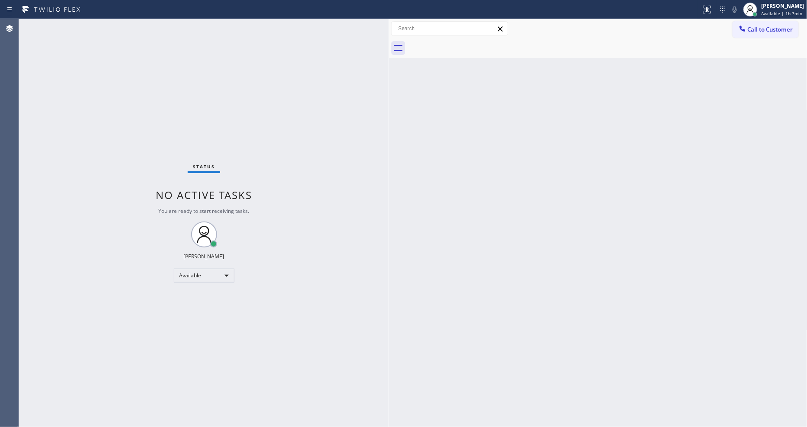
click at [753, 30] on span "Call to Customer" at bounding box center [770, 30] width 45 height 8
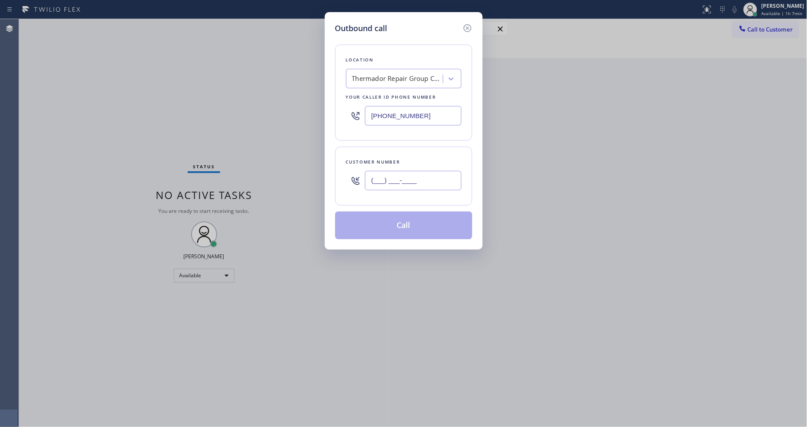
click at [412, 171] on input "(___) ___-____" at bounding box center [413, 180] width 96 height 19
paste input "305) 439-9593"
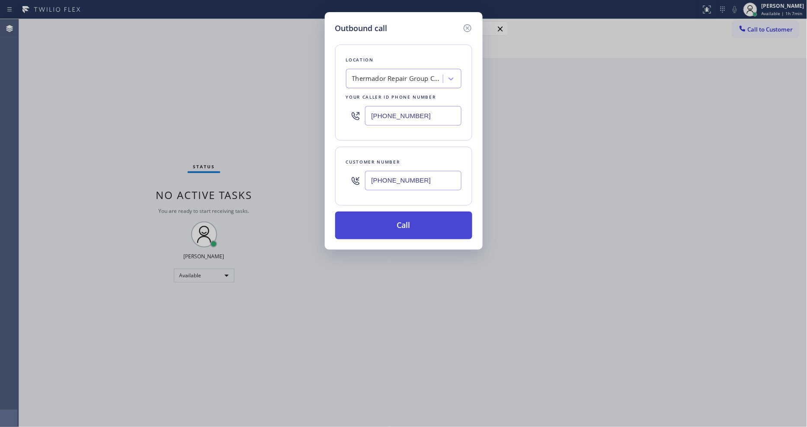
type input "[PHONE_NUMBER]"
click at [387, 218] on button "Call" at bounding box center [403, 226] width 137 height 28
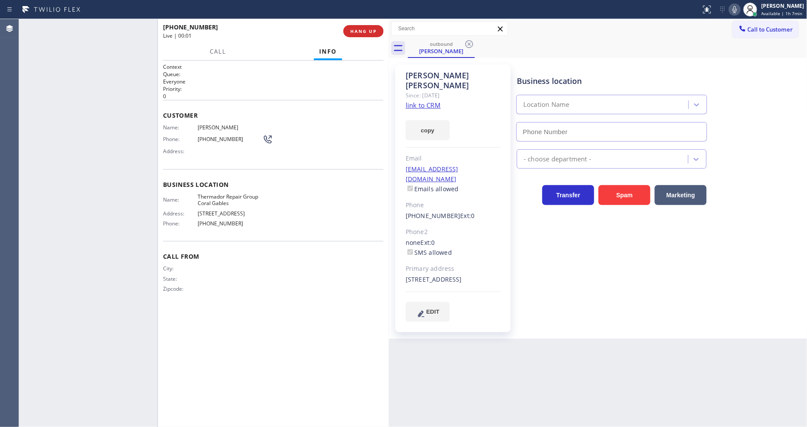
type input "[PHONE_NUMBER]"
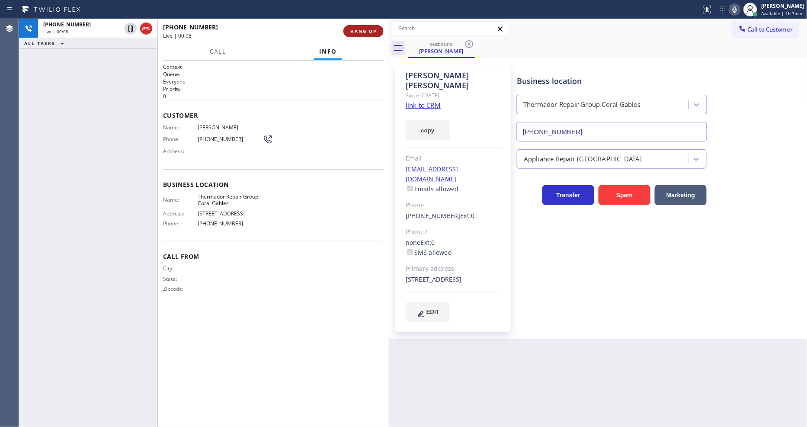
click at [358, 28] on span "HANG UP" at bounding box center [363, 31] width 26 height 6
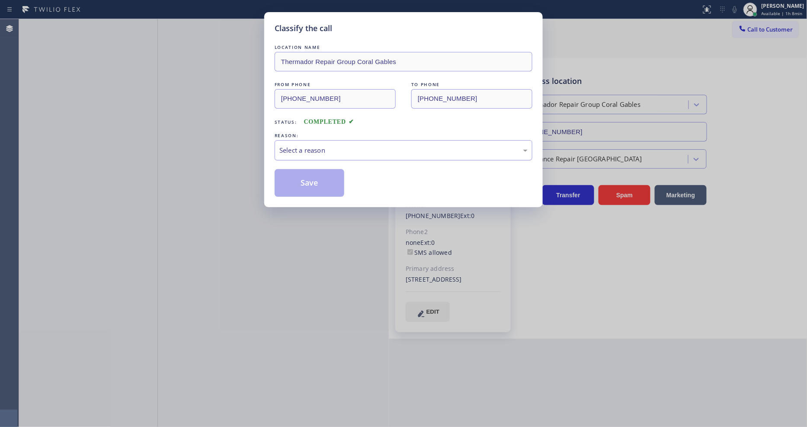
click at [312, 146] on div "Select a reason" at bounding box center [404, 150] width 248 height 10
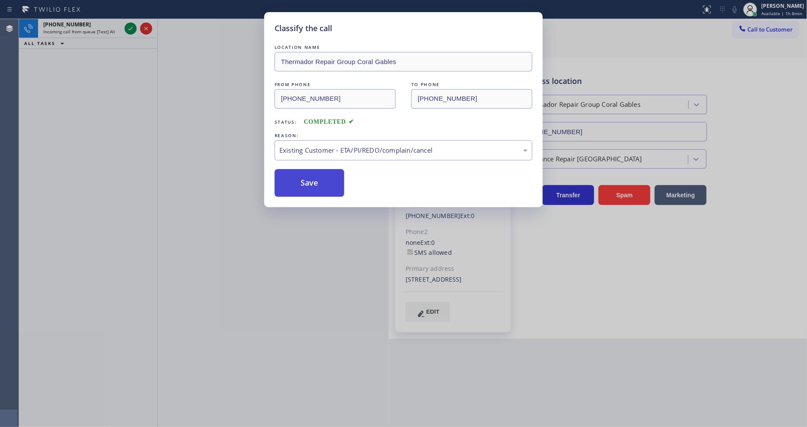
drag, startPoint x: 309, startPoint y: 202, endPoint x: 312, endPoint y: 173, distance: 28.7
click at [312, 173] on button "Save" at bounding box center [310, 183] width 70 height 28
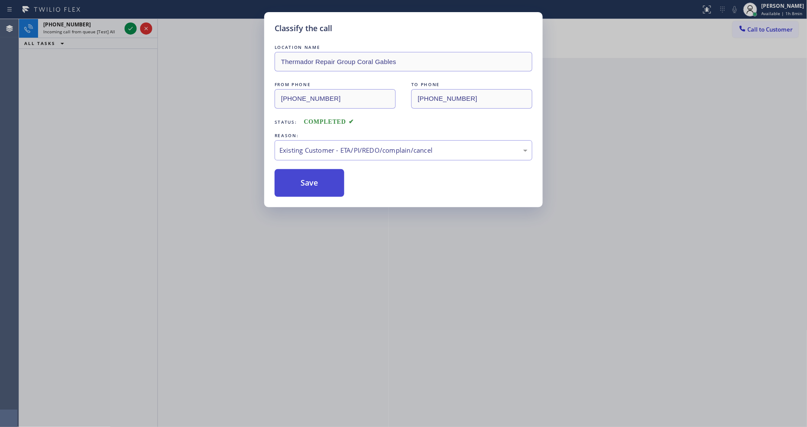
click at [312, 173] on button "Save" at bounding box center [310, 183] width 70 height 28
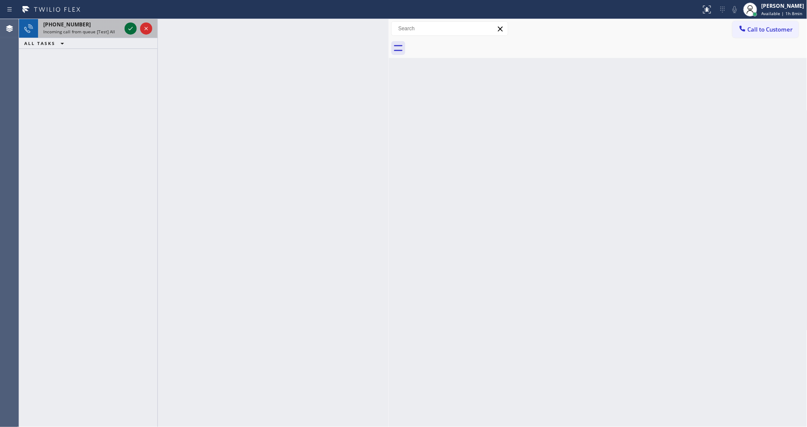
click at [130, 29] on icon at bounding box center [130, 28] width 10 height 10
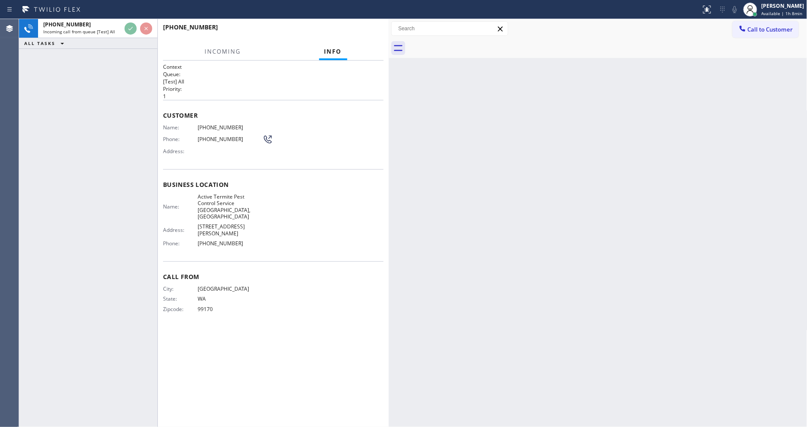
click at [128, 104] on div "[PHONE_NUMBER] Incoming call from queue [Test] All ALL TASKS ALL TASKS ACTIVE T…" at bounding box center [88, 223] width 138 height 408
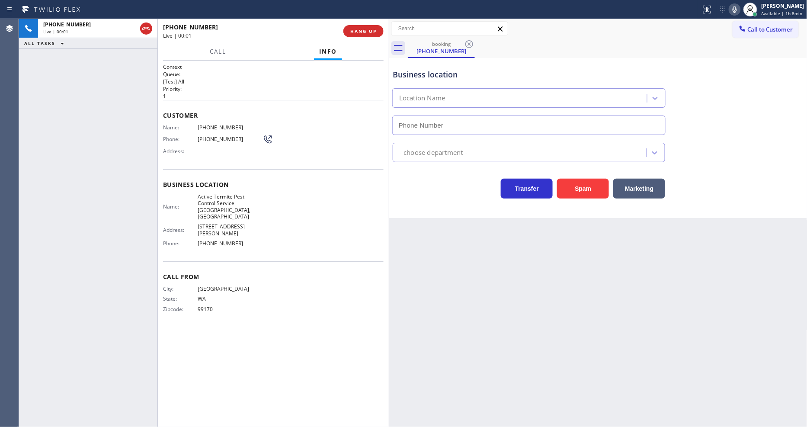
type input "[PHONE_NUMBER]"
click at [355, 37] on div "[PHONE_NUMBER] Live | 00:02 HANG UP" at bounding box center [273, 31] width 221 height 22
click at [356, 33] on button "HANG UP" at bounding box center [364, 31] width 40 height 12
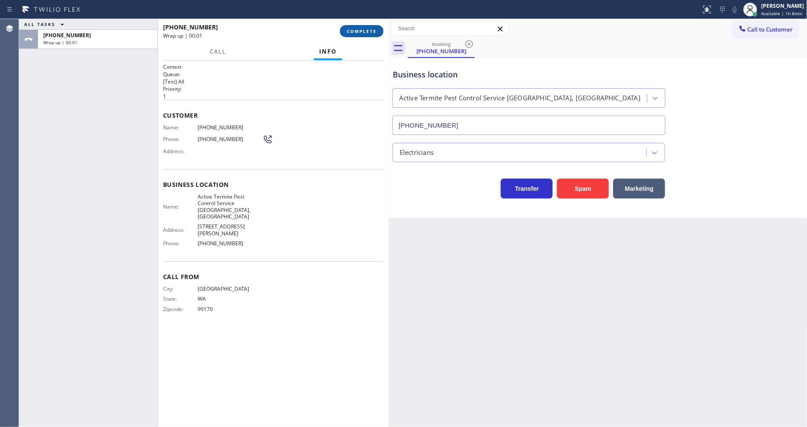
click at [356, 33] on span "COMPLETE" at bounding box center [362, 31] width 30 height 6
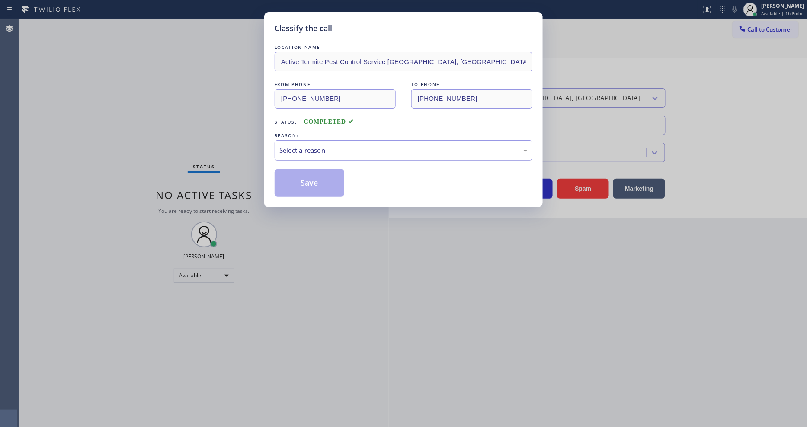
click at [328, 147] on div "Select a reason" at bounding box center [404, 150] width 248 height 10
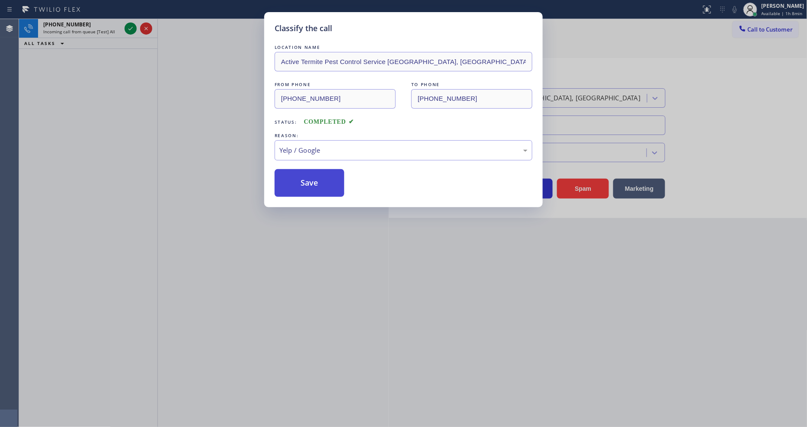
click at [312, 175] on button "Save" at bounding box center [310, 183] width 70 height 28
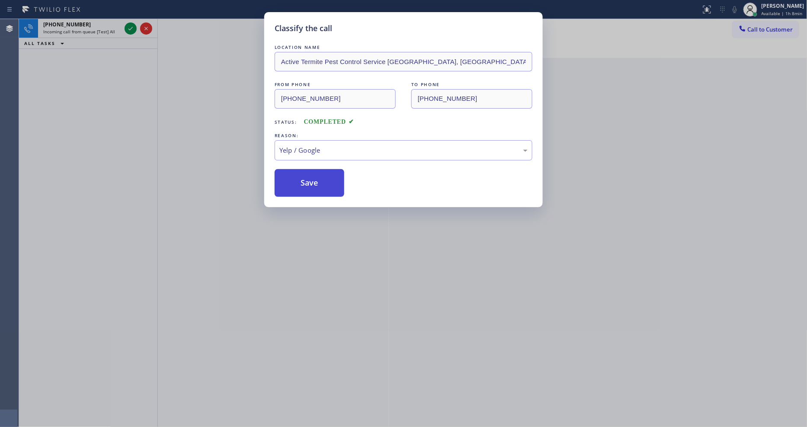
click at [312, 175] on button "Save" at bounding box center [310, 183] width 70 height 28
click at [313, 175] on button "Save" at bounding box center [310, 183] width 70 height 28
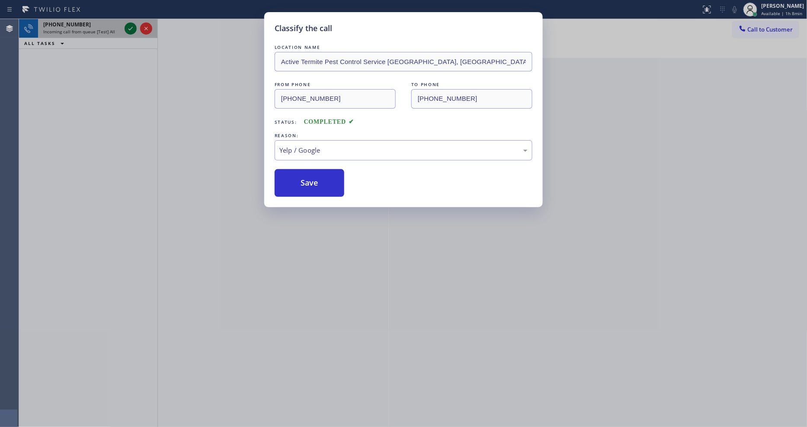
click at [131, 26] on icon at bounding box center [130, 28] width 10 height 10
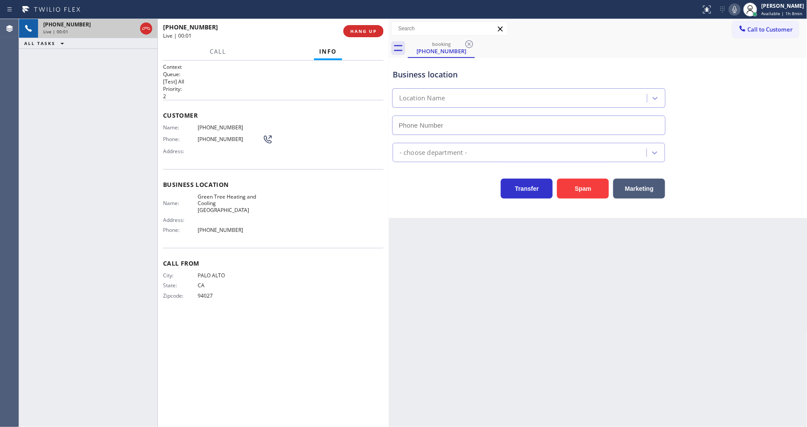
type input "[PHONE_NUMBER]"
click at [369, 31] on span "HANG UP" at bounding box center [363, 31] width 26 height 6
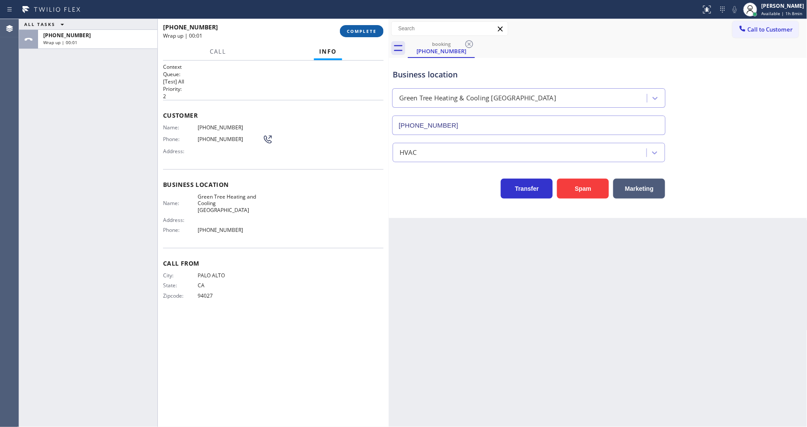
click at [369, 32] on span "COMPLETE" at bounding box center [362, 31] width 30 height 6
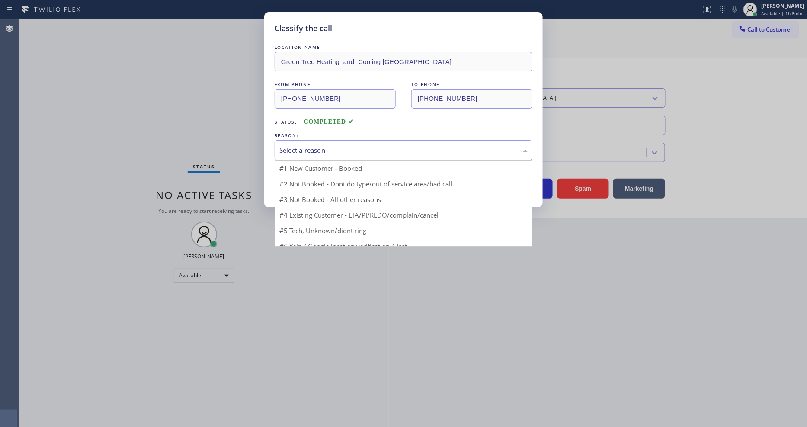
click at [305, 145] on div "Select a reason" at bounding box center [404, 150] width 248 height 10
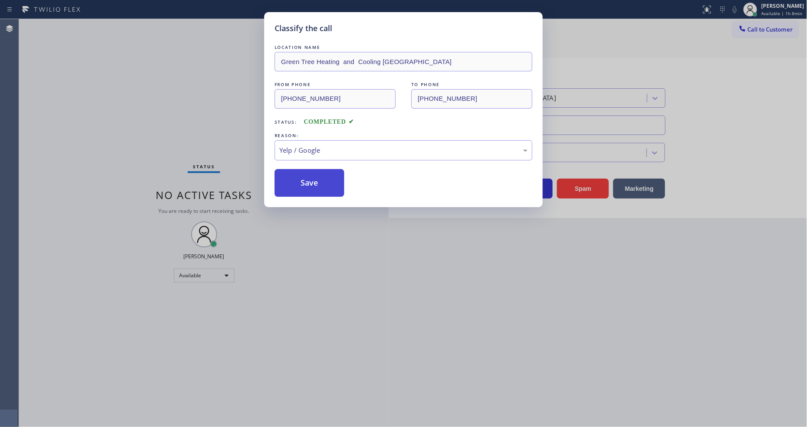
click at [310, 176] on button "Save" at bounding box center [310, 183] width 70 height 28
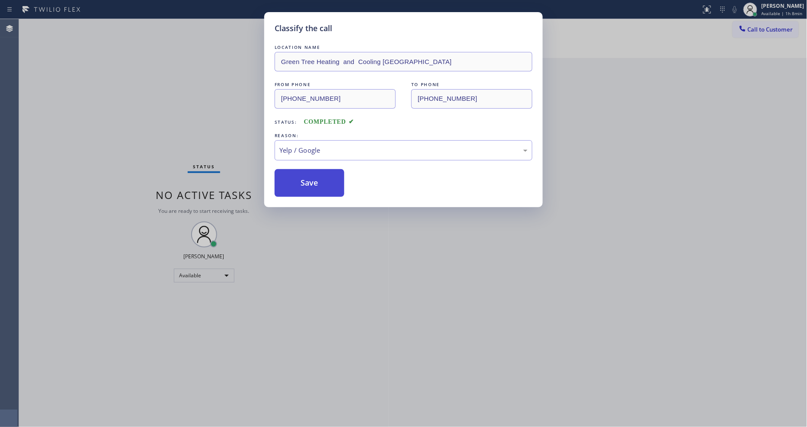
click at [310, 176] on button "Save" at bounding box center [310, 183] width 70 height 28
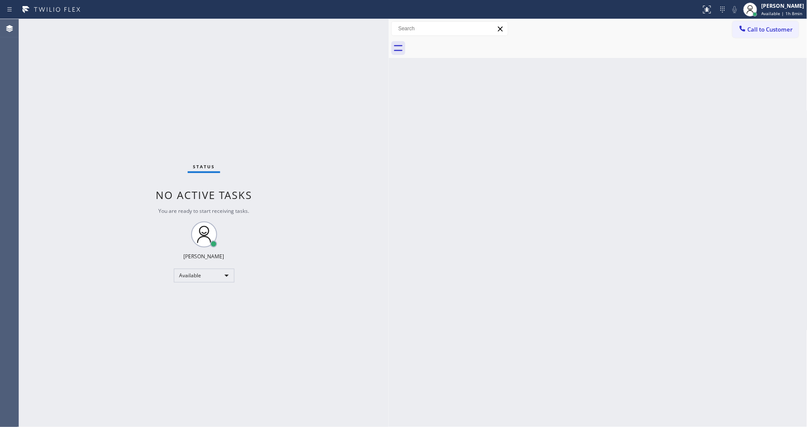
click at [659, 296] on div "Back to Dashboard Change Sender ID Customers Technicians Select a contact Outbo…" at bounding box center [598, 223] width 419 height 408
click at [420, 308] on div "Back to Dashboard Change Sender ID Customers Technicians Select a contact Outbo…" at bounding box center [598, 223] width 419 height 408
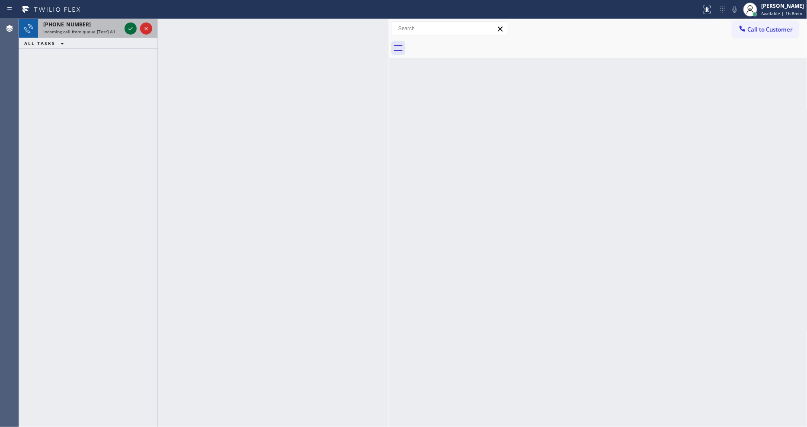
click at [127, 27] on icon at bounding box center [130, 28] width 10 height 10
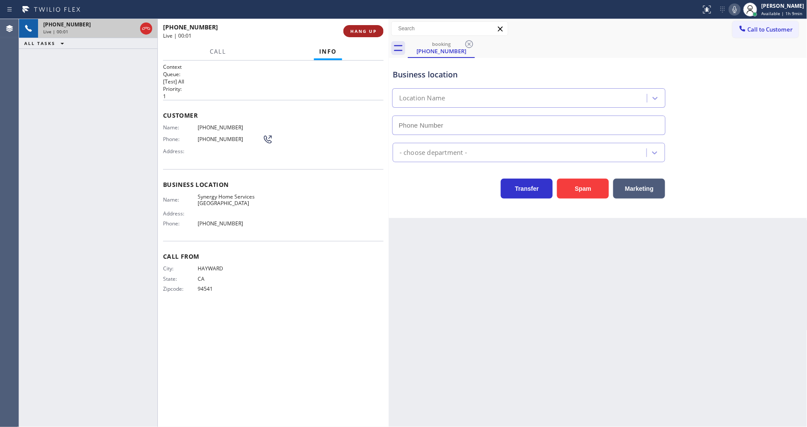
type input "[PHONE_NUMBER]"
click at [360, 32] on span "HANG UP" at bounding box center [363, 31] width 26 height 6
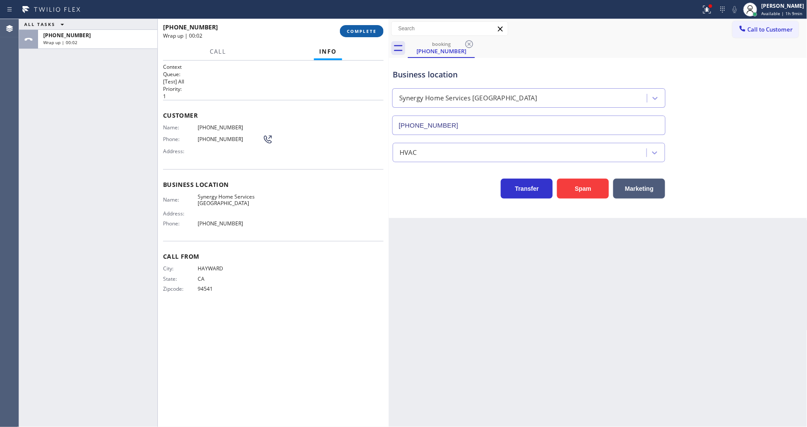
click at [364, 32] on span "COMPLETE" at bounding box center [362, 31] width 30 height 6
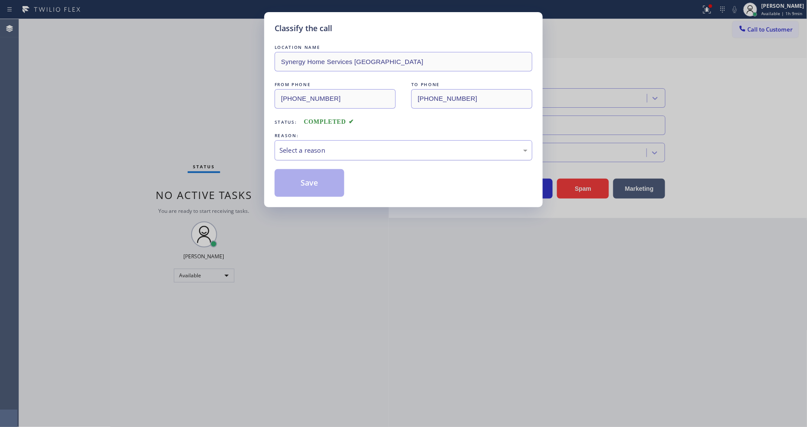
click at [301, 151] on div "Select a reason" at bounding box center [404, 150] width 248 height 10
click at [301, 189] on button "Save" at bounding box center [310, 183] width 70 height 28
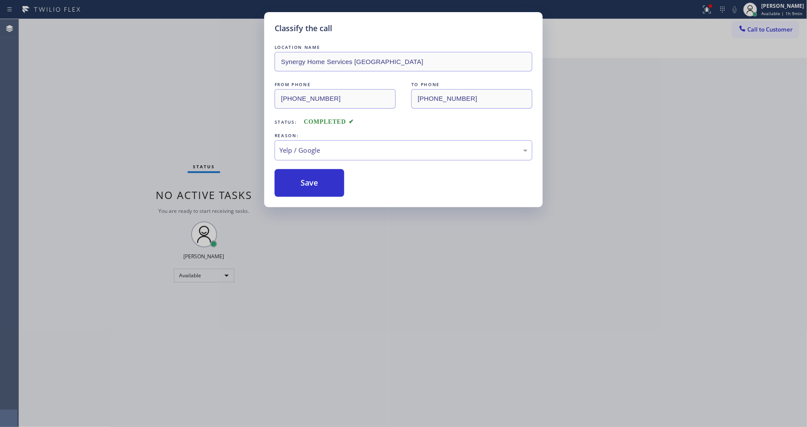
drag, startPoint x: 301, startPoint y: 189, endPoint x: 297, endPoint y: 198, distance: 10.3
click at [301, 188] on button "Save" at bounding box center [310, 183] width 70 height 28
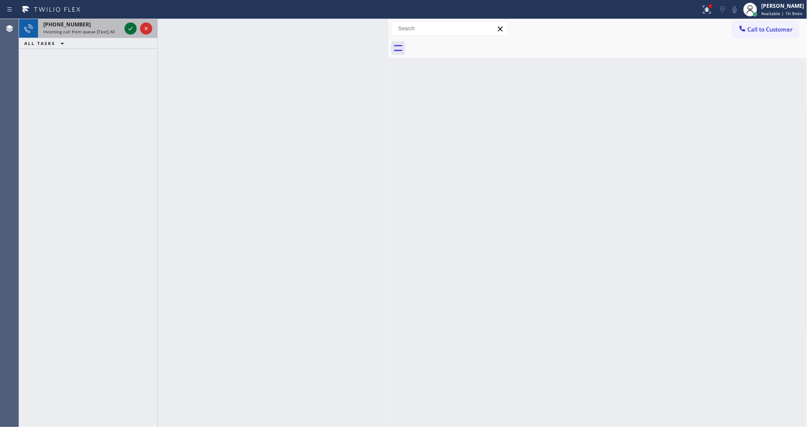
drag, startPoint x: 128, startPoint y: 19, endPoint x: 132, endPoint y: 28, distance: 9.3
click at [128, 22] on div at bounding box center [138, 28] width 31 height 19
click at [132, 28] on icon at bounding box center [130, 28] width 10 height 10
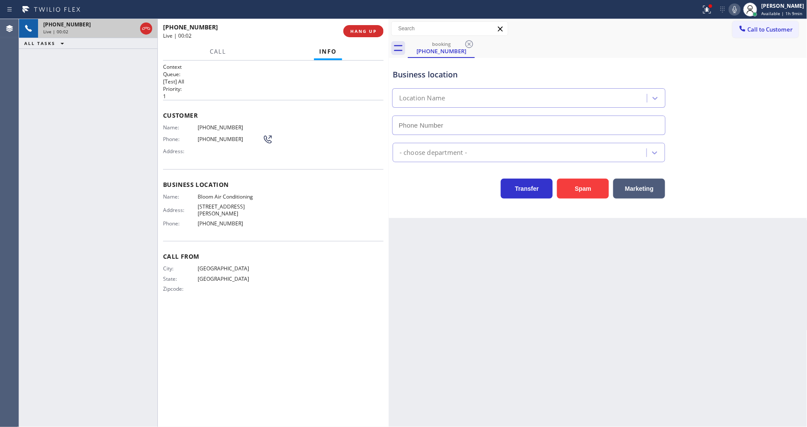
type input "[PHONE_NUMBER]"
click at [602, 239] on div "Back to Dashboard Change Sender ID Customers Technicians Select a contact Outbo…" at bounding box center [598, 223] width 419 height 408
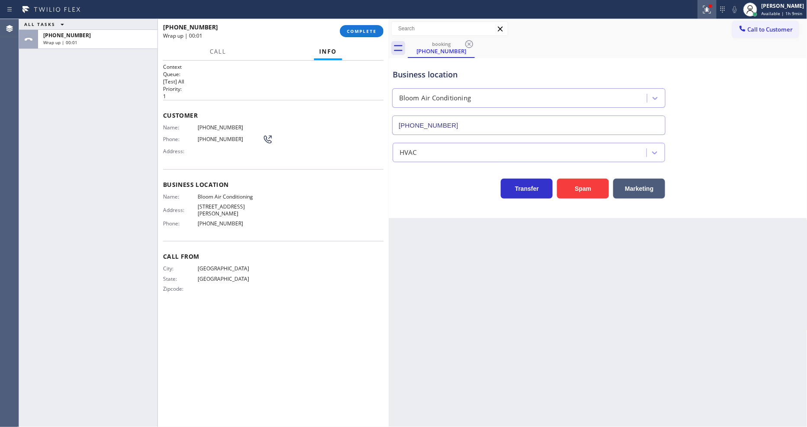
click at [707, 11] on icon at bounding box center [707, 9] width 10 height 10
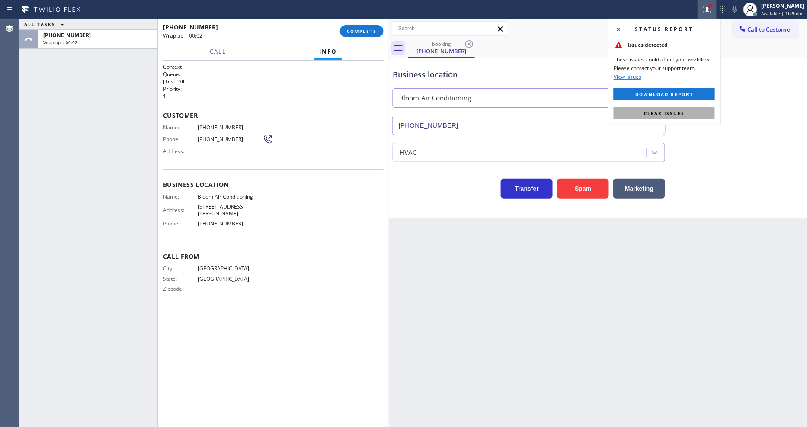
click at [691, 111] on button "Clear issues" at bounding box center [664, 113] width 101 height 12
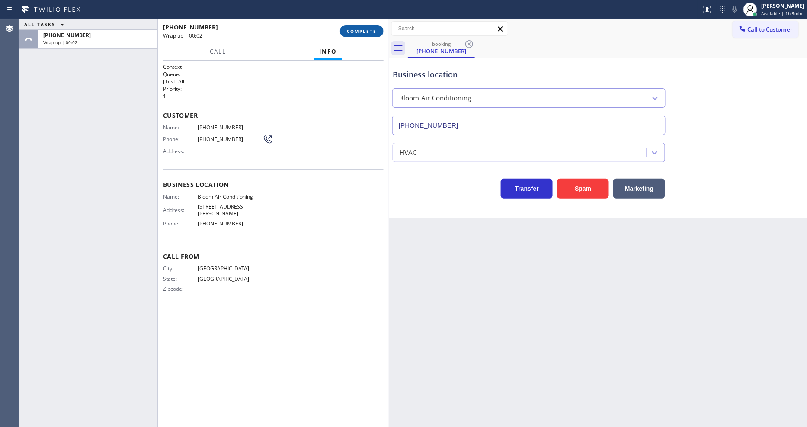
click at [360, 28] on span "COMPLETE" at bounding box center [362, 31] width 30 height 6
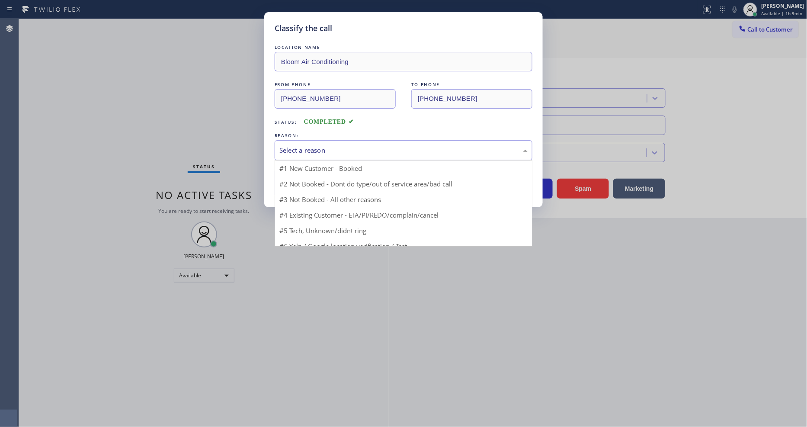
click at [305, 148] on div "Select a reason" at bounding box center [404, 150] width 248 height 10
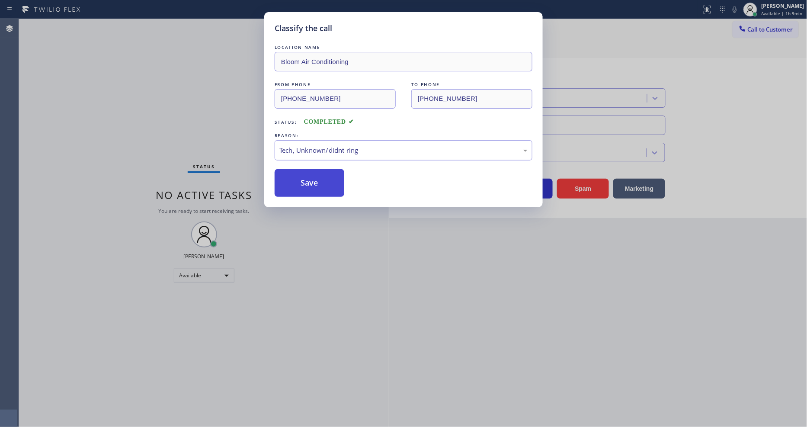
click at [312, 183] on button "Save" at bounding box center [310, 183] width 70 height 28
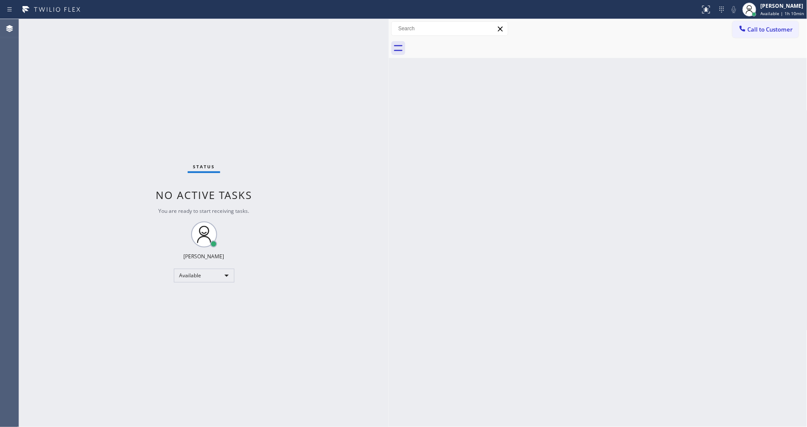
click at [580, 287] on div "Back to Dashboard Change Sender ID Customers Technicians Select a contact Outbo…" at bounding box center [598, 223] width 419 height 408
click at [142, 116] on div "Status No active tasks You are ready to start receiving tasks. [PERSON_NAME] Av…" at bounding box center [204, 223] width 370 height 408
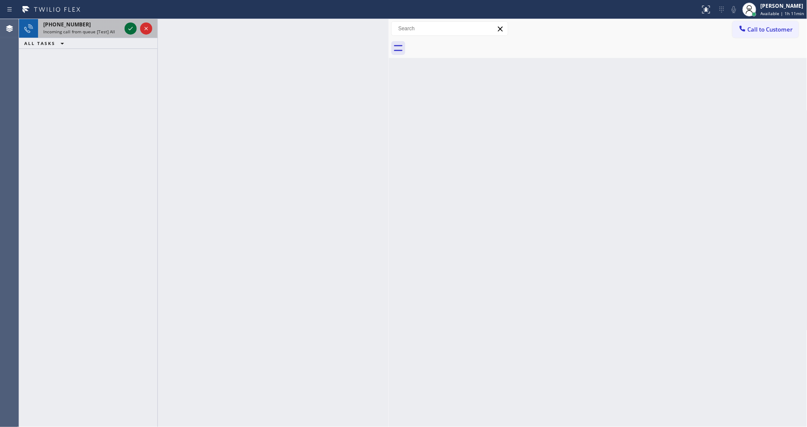
click at [127, 28] on icon at bounding box center [130, 28] width 10 height 10
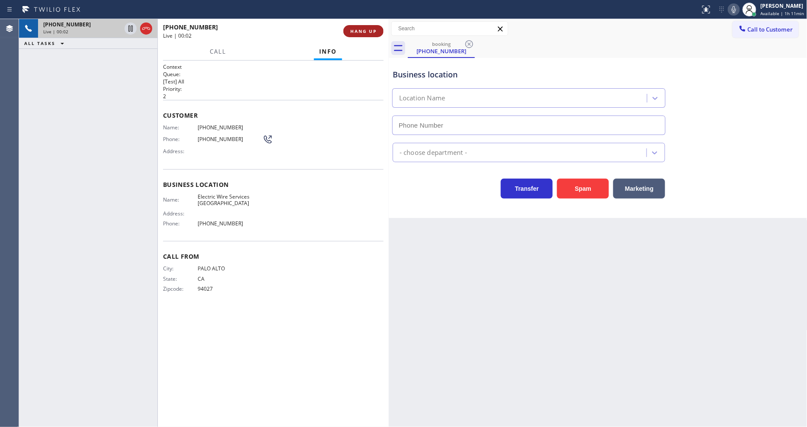
type input "[PHONE_NUMBER]"
click at [370, 35] on button "HANG UP" at bounding box center [364, 31] width 40 height 12
click at [370, 31] on span "HANG UP" at bounding box center [363, 31] width 26 height 6
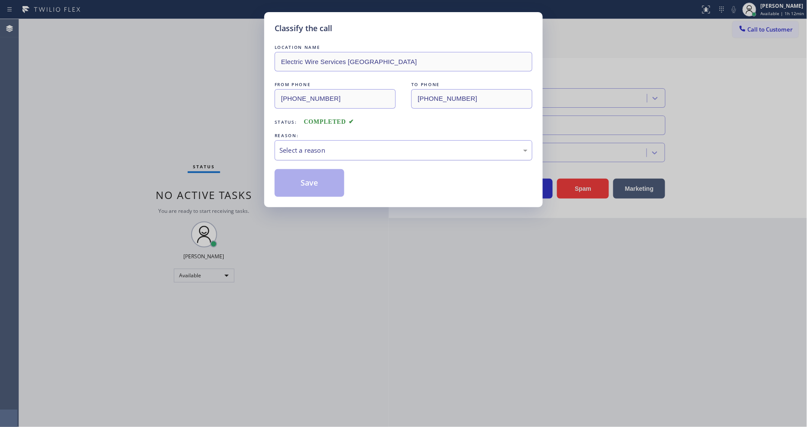
click at [330, 148] on div "Select a reason" at bounding box center [404, 150] width 248 height 10
click at [325, 171] on button "Save" at bounding box center [310, 183] width 70 height 28
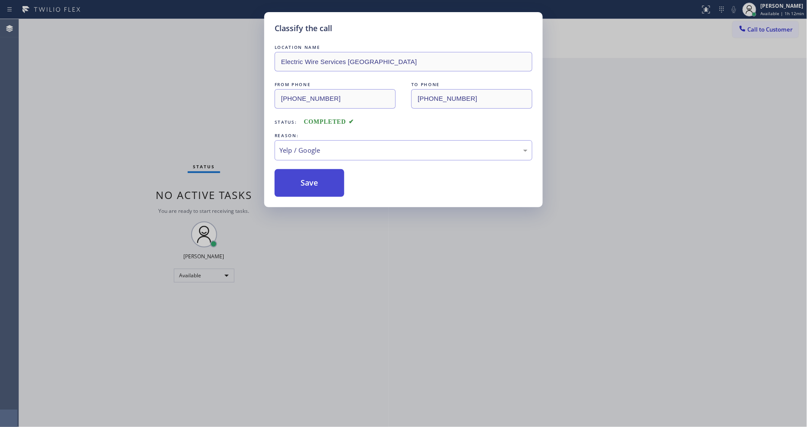
click at [325, 171] on button "Save" at bounding box center [310, 183] width 70 height 28
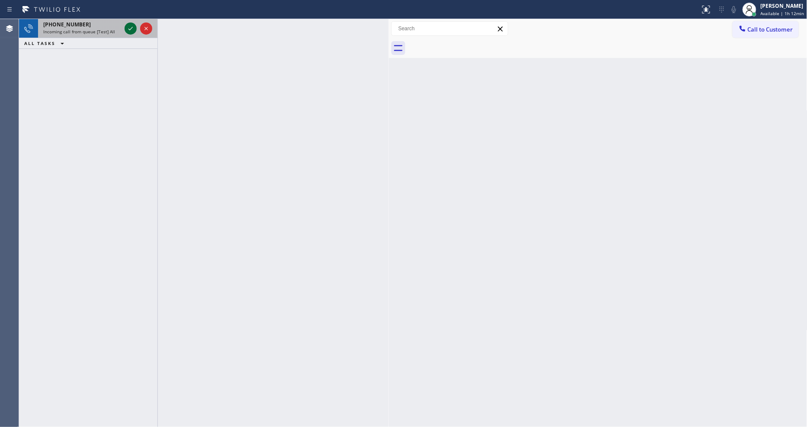
click at [132, 28] on icon at bounding box center [131, 28] width 4 height 3
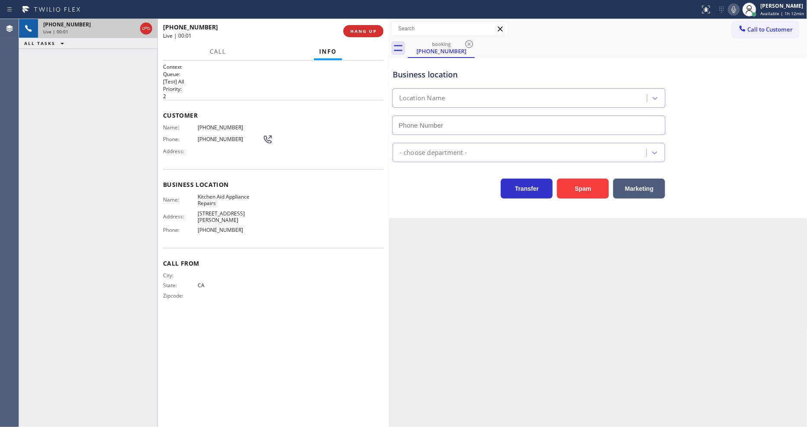
type input "[PHONE_NUMBER]"
click at [117, 175] on div "[PHONE_NUMBER] Live | 00:21 ALL TASKS ALL TASKS ACTIVE TASKS TASKS IN WRAP UP" at bounding box center [88, 223] width 138 height 408
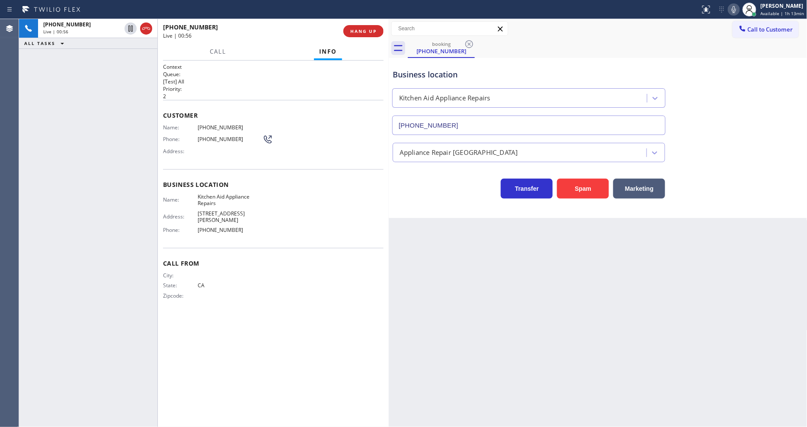
drag, startPoint x: 131, startPoint y: 28, endPoint x: 156, endPoint y: 29, distance: 25.1
click at [131, 28] on icon at bounding box center [130, 28] width 10 height 10
click at [732, 10] on icon at bounding box center [734, 9] width 10 height 10
click at [130, 26] on icon at bounding box center [130, 28] width 10 height 10
click at [736, 10] on icon at bounding box center [734, 9] width 4 height 7
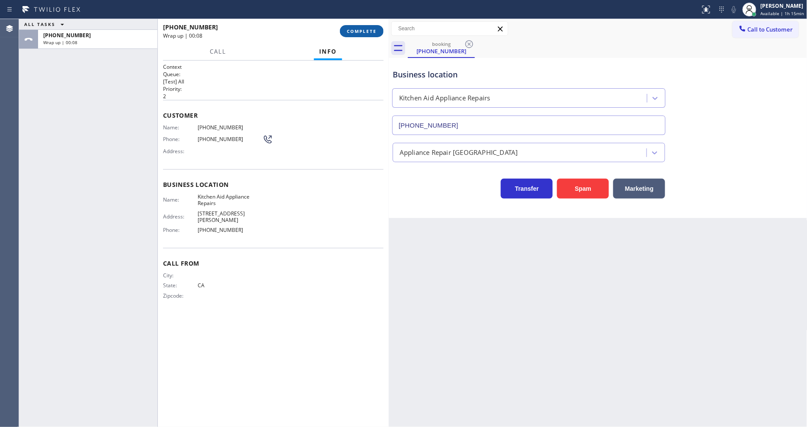
drag, startPoint x: 369, startPoint y: 29, endPoint x: 349, endPoint y: 79, distance: 54.2
click at [369, 29] on span "COMPLETE" at bounding box center [362, 31] width 30 height 6
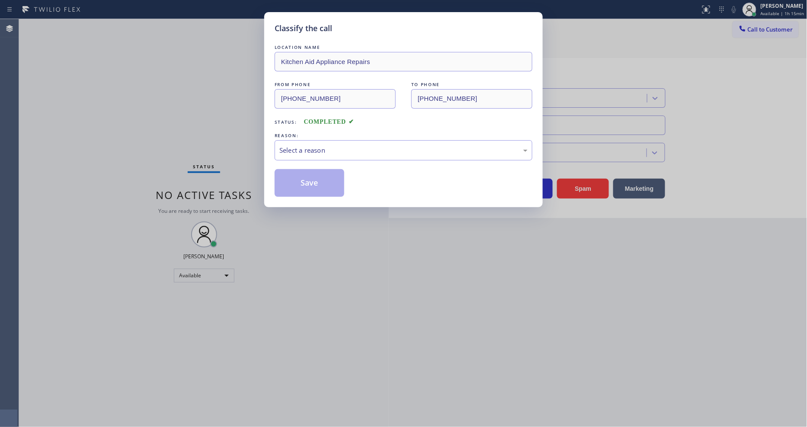
click at [310, 140] on div "Select a reason" at bounding box center [404, 150] width 258 height 20
click at [296, 183] on button "Save" at bounding box center [310, 183] width 70 height 28
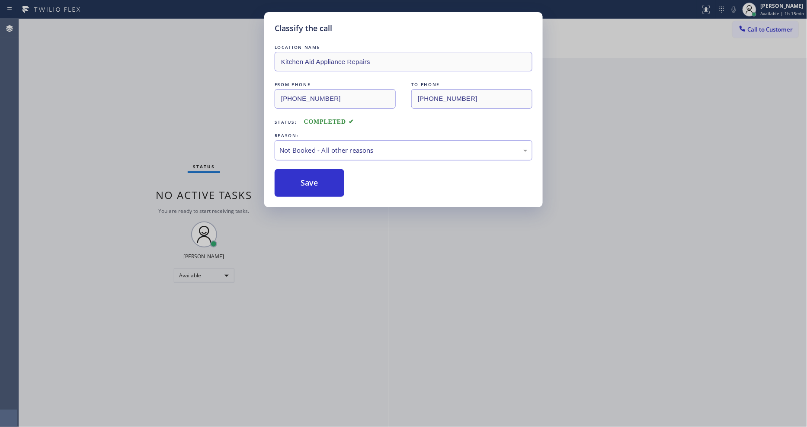
click at [296, 183] on button "Save" at bounding box center [310, 183] width 70 height 28
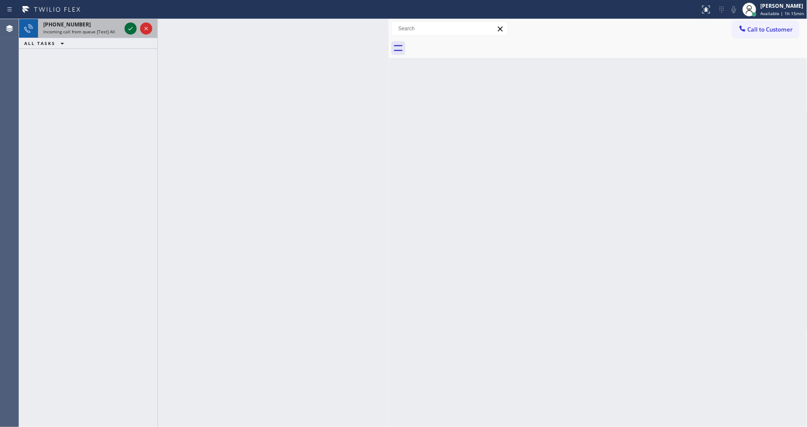
click at [129, 26] on icon at bounding box center [130, 28] width 10 height 10
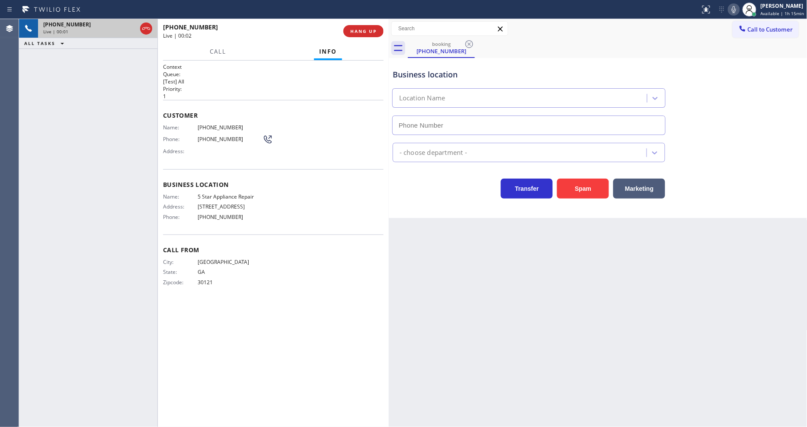
type input "[PHONE_NUMBER]"
click at [366, 30] on span "HANG UP" at bounding box center [363, 31] width 26 height 6
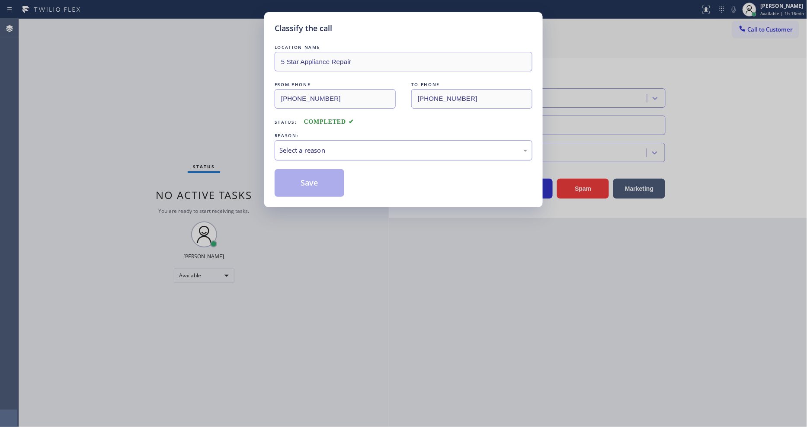
click at [318, 149] on div "Select a reason" at bounding box center [404, 150] width 248 height 10
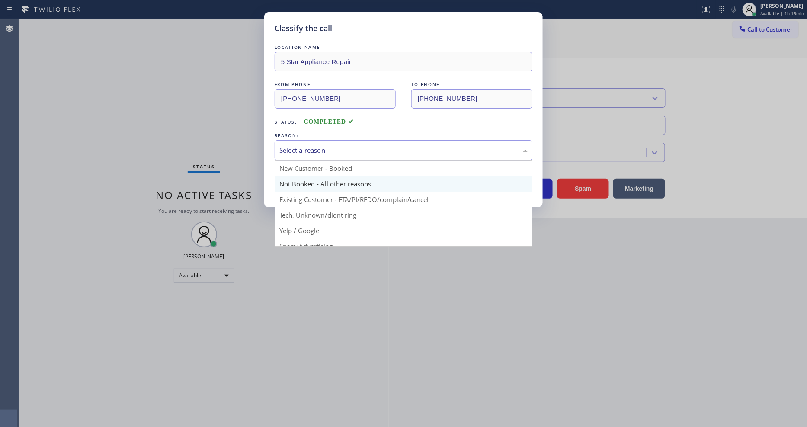
scroll to position [54, 0]
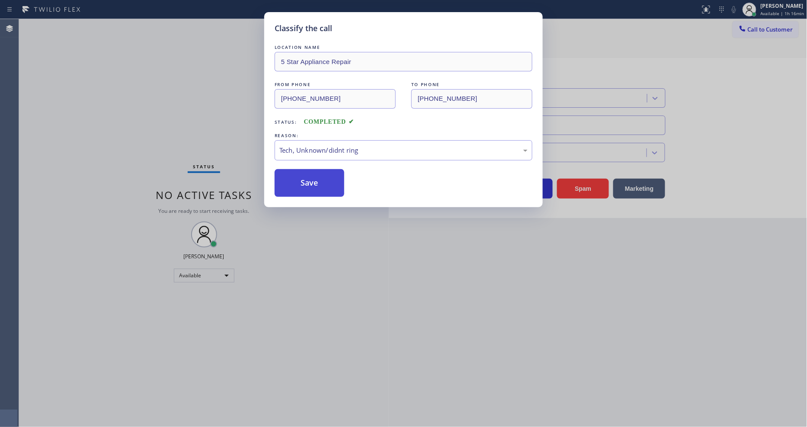
click at [323, 169] on button "Save" at bounding box center [310, 183] width 70 height 28
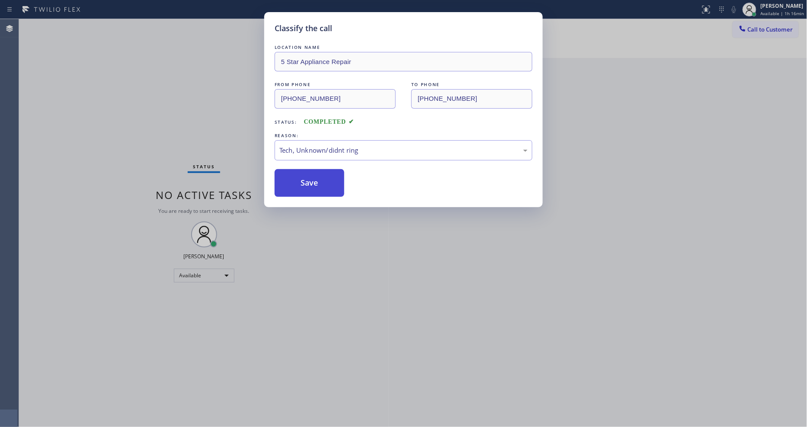
click at [323, 169] on button "Save" at bounding box center [310, 183] width 70 height 28
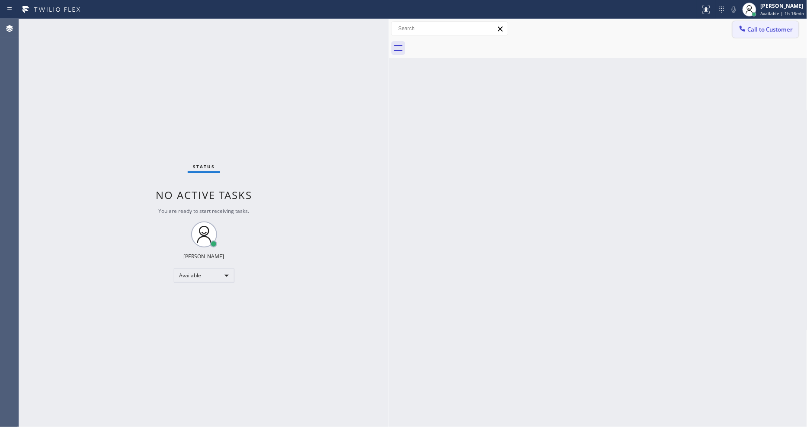
click at [752, 28] on span "Call to Customer" at bounding box center [770, 30] width 45 height 8
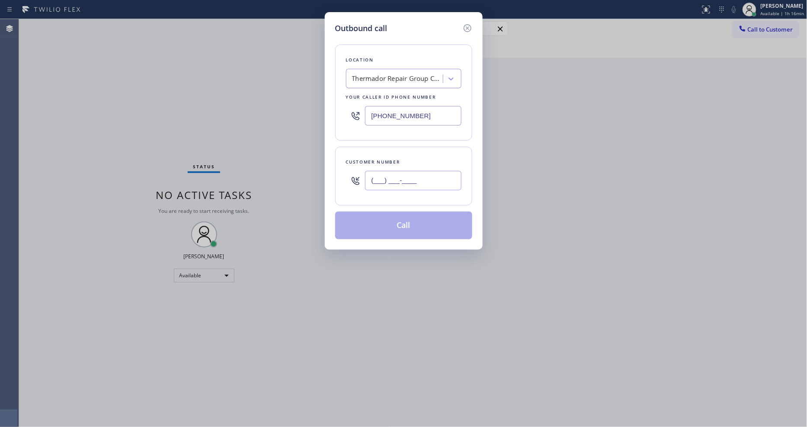
click at [389, 182] on input "(___) ___-____" at bounding box center [413, 180] width 96 height 19
paste input "305) 439-9593"
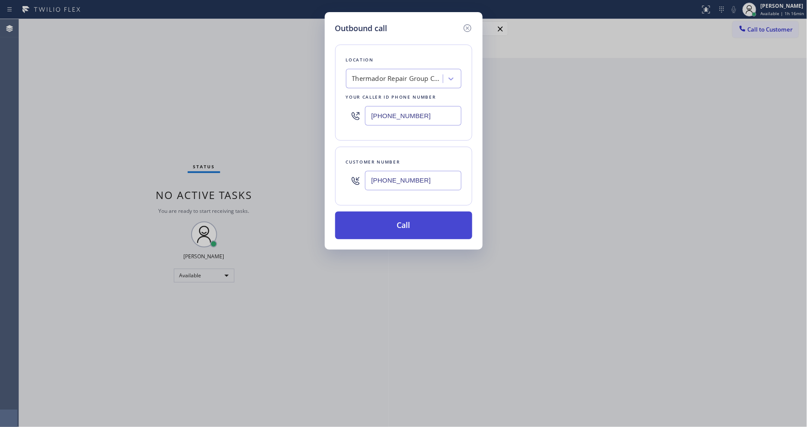
type input "[PHONE_NUMBER]"
click at [390, 229] on button "Call" at bounding box center [403, 226] width 137 height 28
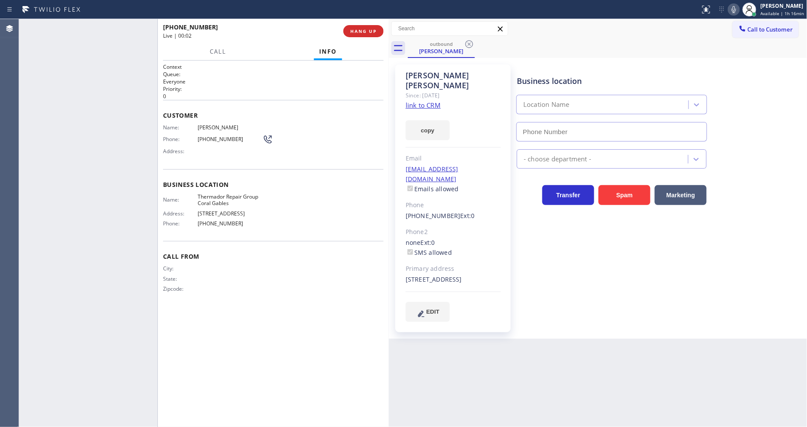
type input "[PHONE_NUMBER]"
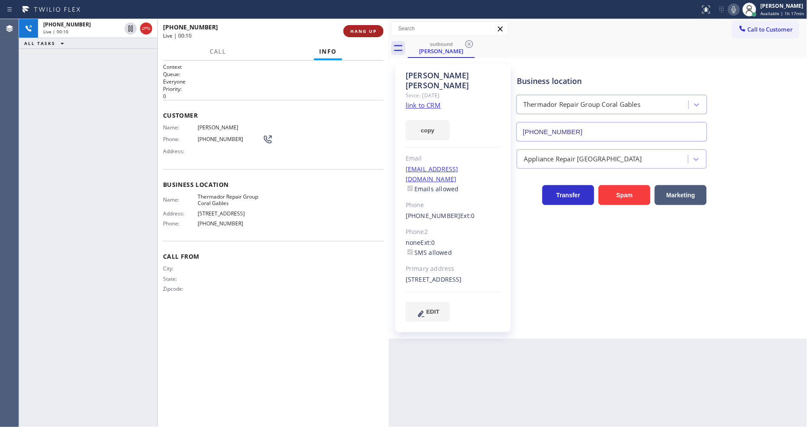
click at [353, 34] on span "HANG UP" at bounding box center [363, 31] width 26 height 6
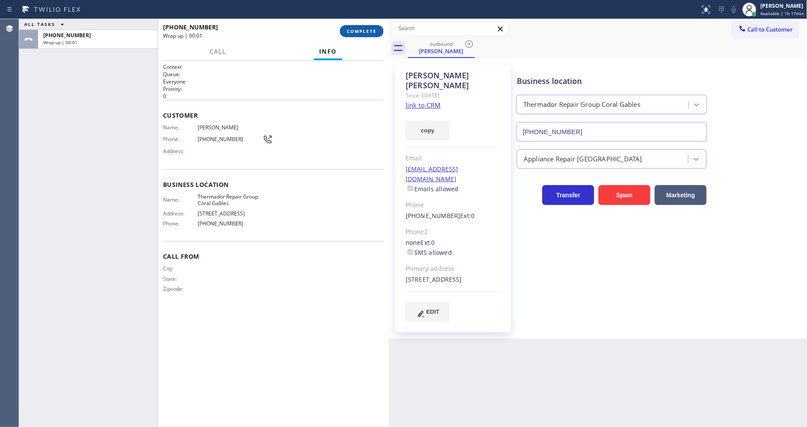
click at [353, 34] on span "COMPLETE" at bounding box center [362, 31] width 30 height 6
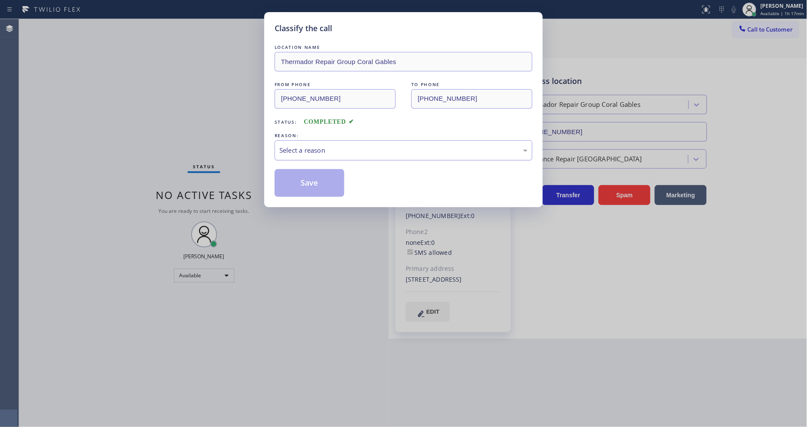
click at [305, 145] on div "Select a reason" at bounding box center [404, 150] width 248 height 10
click at [301, 189] on button "Save" at bounding box center [310, 183] width 70 height 28
click at [301, 188] on button "Save" at bounding box center [310, 183] width 70 height 28
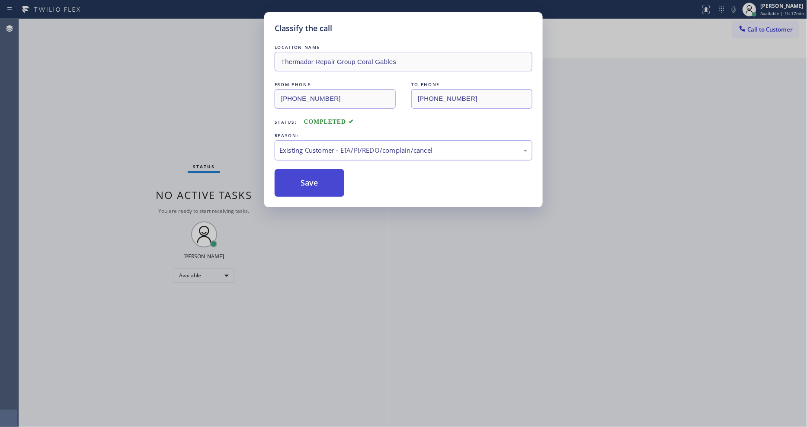
click at [301, 188] on button "Save" at bounding box center [310, 183] width 70 height 28
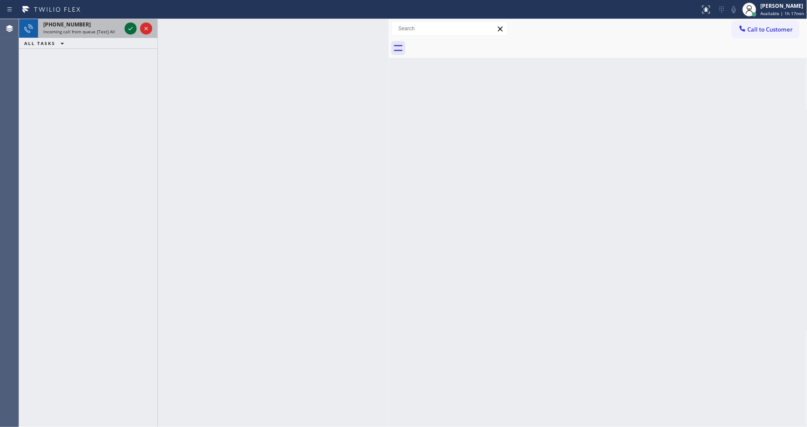
click at [129, 27] on icon at bounding box center [130, 28] width 10 height 10
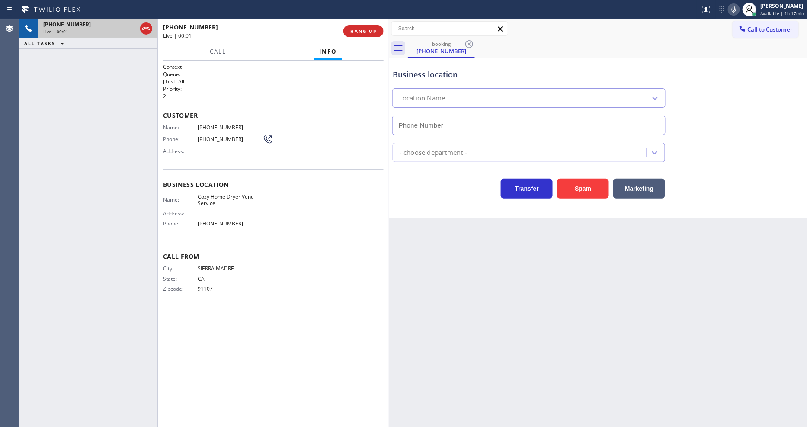
click at [350, 32] on span "HANG UP" at bounding box center [363, 31] width 26 height 6
type input "[PHONE_NUMBER]"
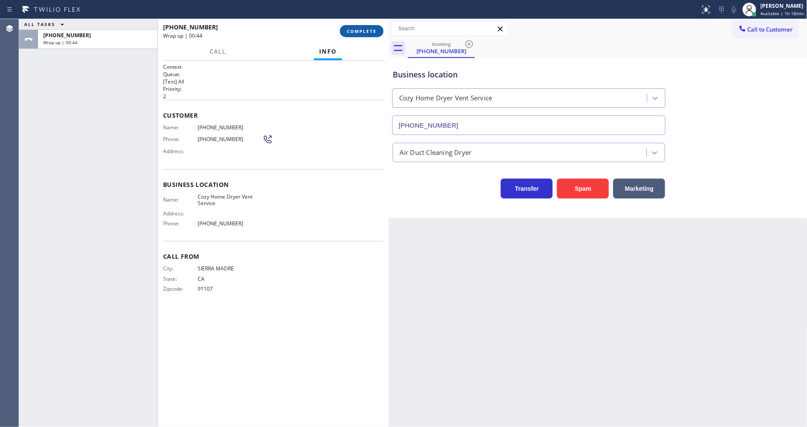
click at [366, 29] on span "COMPLETE" at bounding box center [362, 31] width 30 height 6
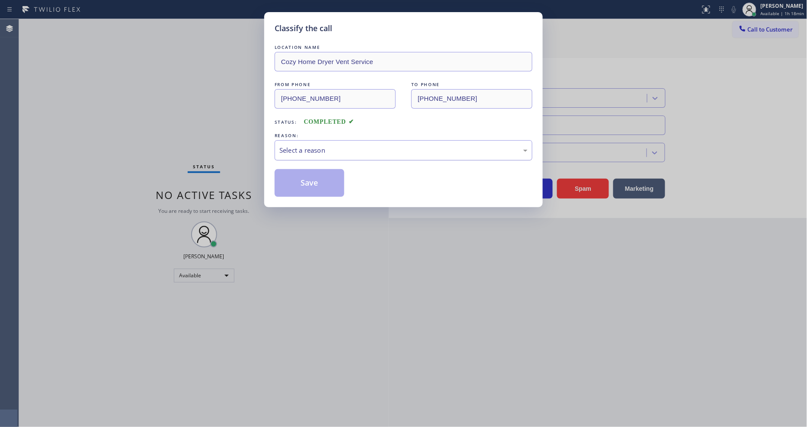
click at [305, 150] on div "Select a reason" at bounding box center [404, 150] width 248 height 10
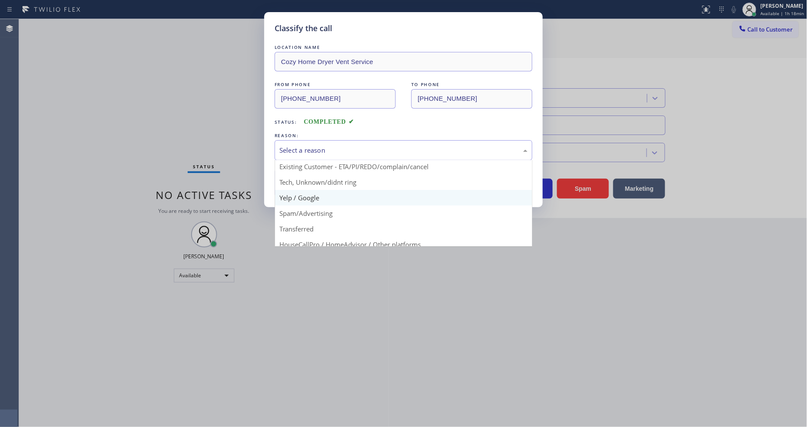
scroll to position [54, 0]
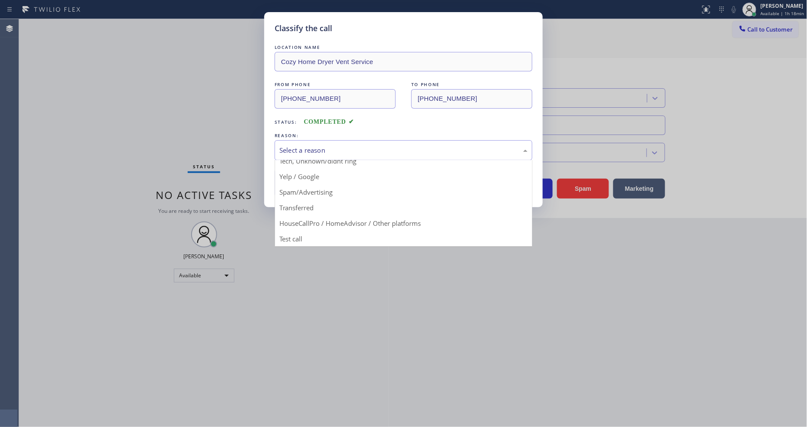
drag, startPoint x: 309, startPoint y: 190, endPoint x: 310, endPoint y: 176, distance: 14.3
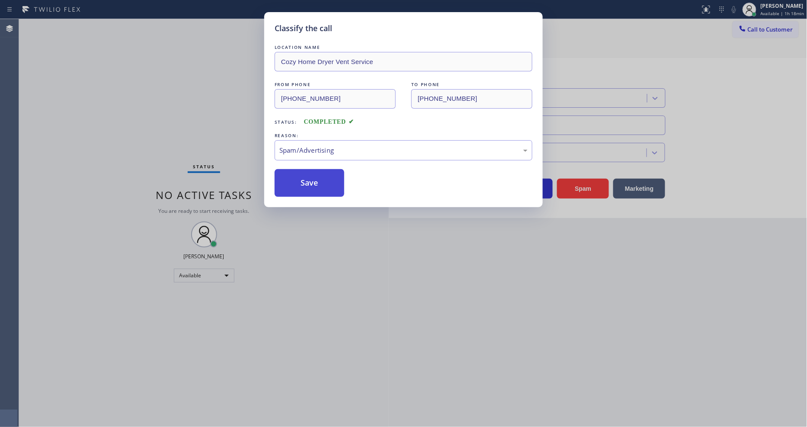
click at [310, 176] on button "Save" at bounding box center [310, 183] width 70 height 28
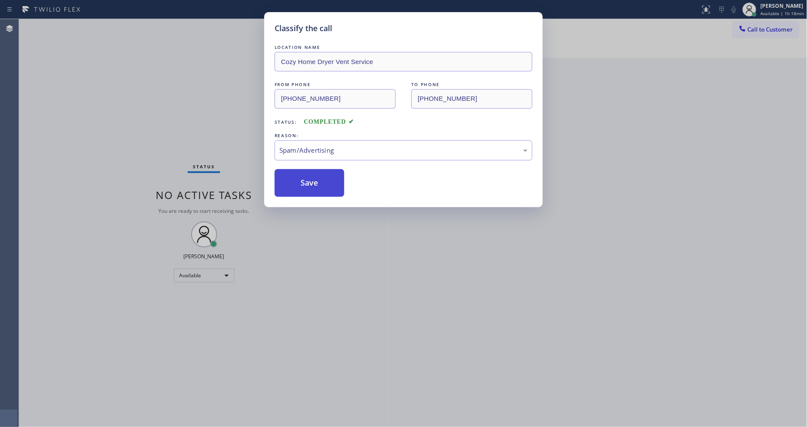
drag, startPoint x: 310, startPoint y: 176, endPoint x: 518, endPoint y: 3, distance: 270.5
click at [310, 176] on button "Save" at bounding box center [310, 183] width 70 height 28
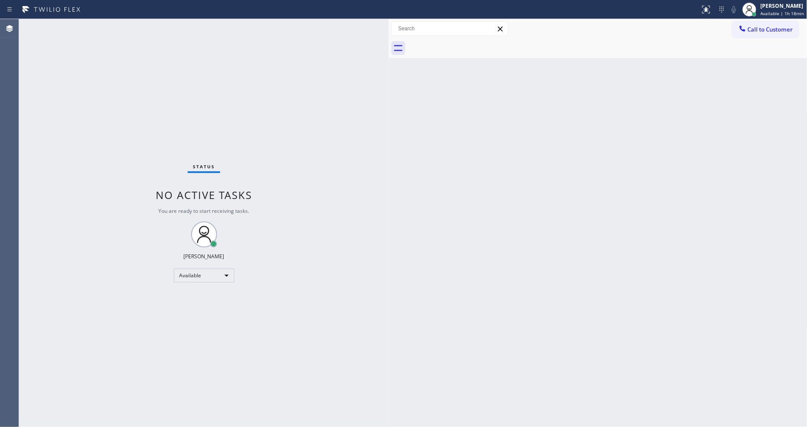
click at [557, 255] on div "Back to Dashboard Change Sender ID Customers Technicians Select a contact Outbo…" at bounding box center [598, 223] width 419 height 408
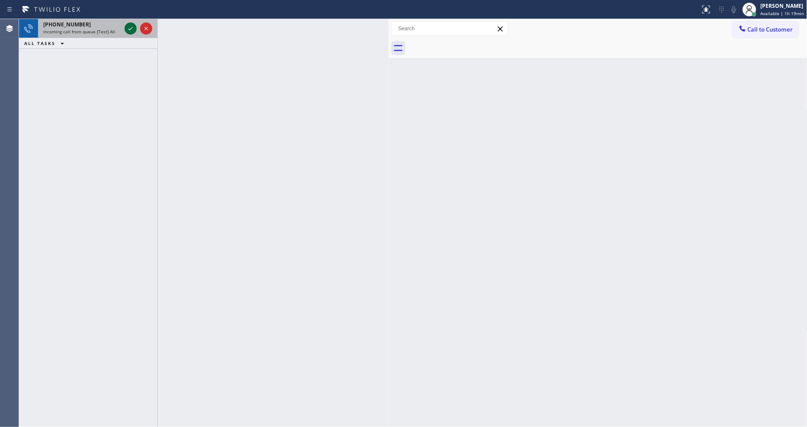
click at [132, 29] on icon at bounding box center [130, 28] width 10 height 10
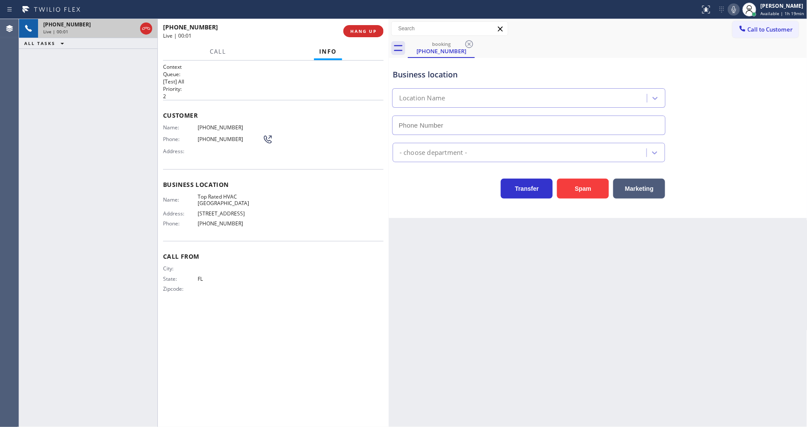
type input "[PHONE_NUMBER]"
click at [366, 29] on span "HANG UP" at bounding box center [363, 31] width 26 height 6
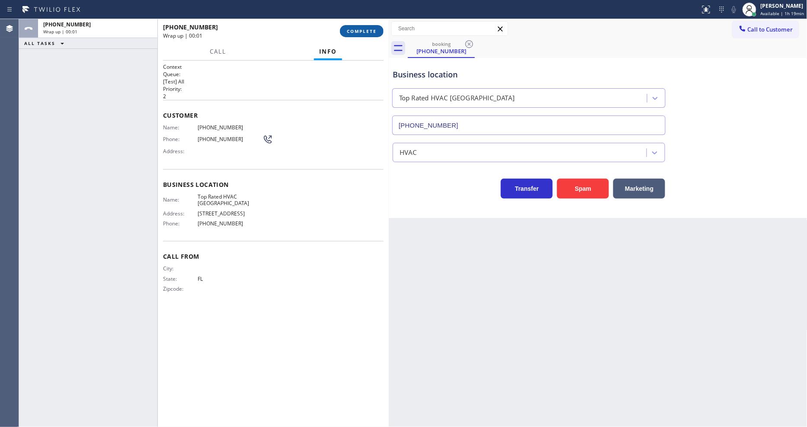
click at [364, 31] on span "COMPLETE" at bounding box center [362, 31] width 30 height 6
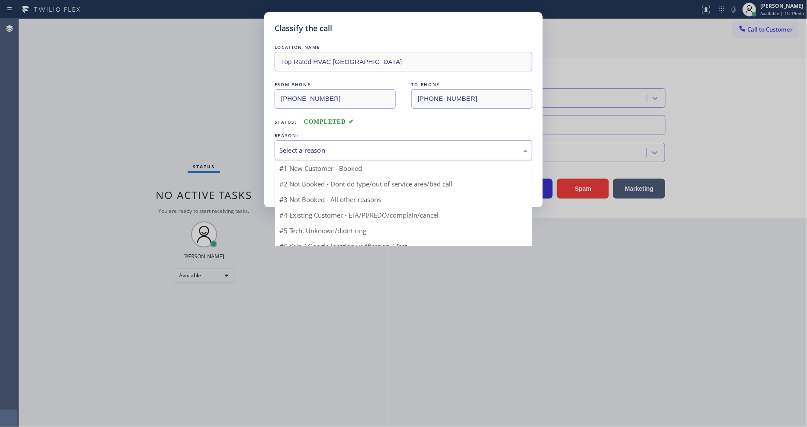
click at [325, 146] on div "Select a reason" at bounding box center [404, 150] width 248 height 10
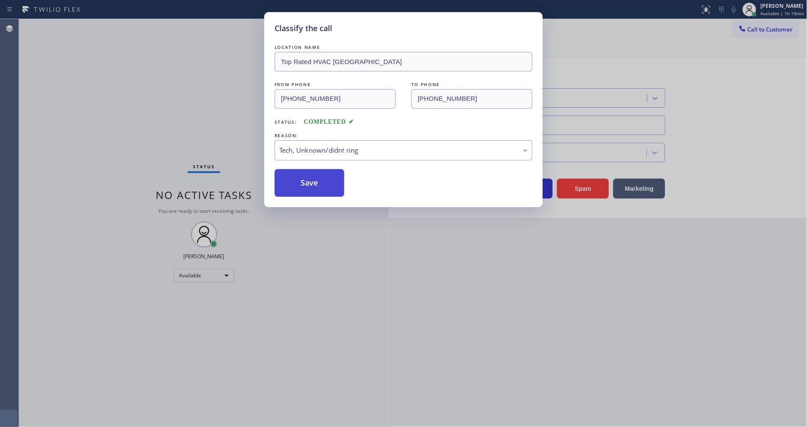
drag, startPoint x: 317, startPoint y: 212, endPoint x: 318, endPoint y: 183, distance: 29.0
click at [318, 183] on button "Save" at bounding box center [310, 183] width 70 height 28
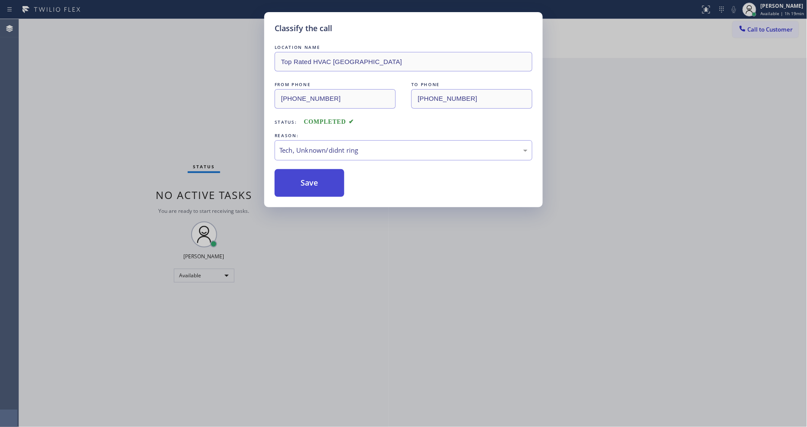
click at [318, 183] on button "Save" at bounding box center [310, 183] width 70 height 28
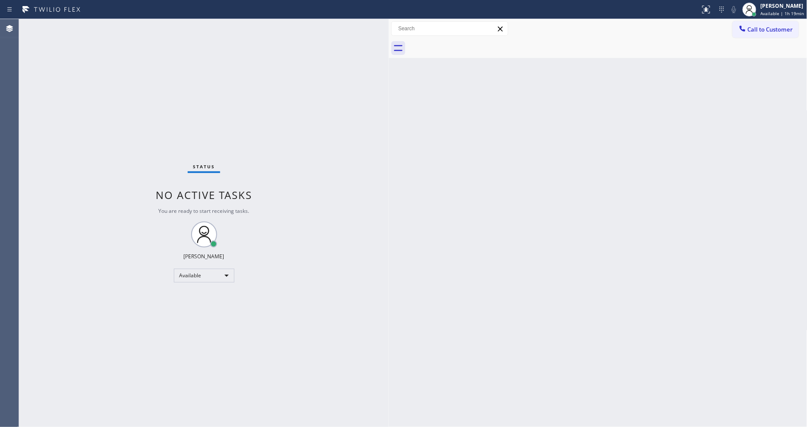
click at [464, 256] on div "Back to Dashboard Change Sender ID Customers Technicians Select a contact Outbo…" at bounding box center [598, 223] width 419 height 408
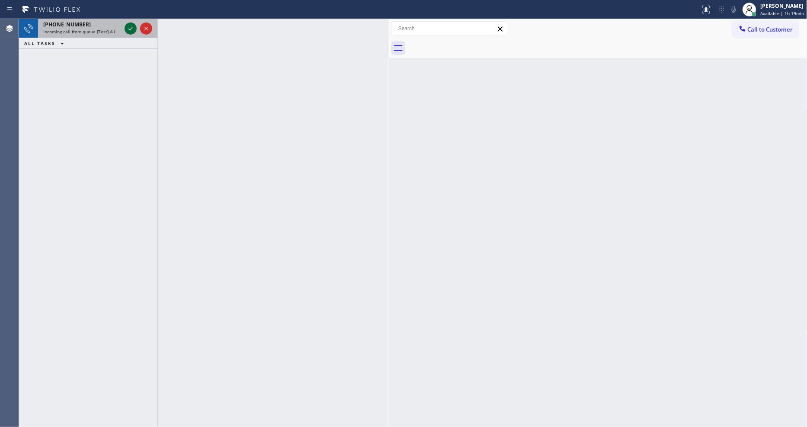
drag, startPoint x: 125, startPoint y: 26, endPoint x: 130, endPoint y: 26, distance: 4.3
click at [129, 26] on div at bounding box center [138, 28] width 31 height 19
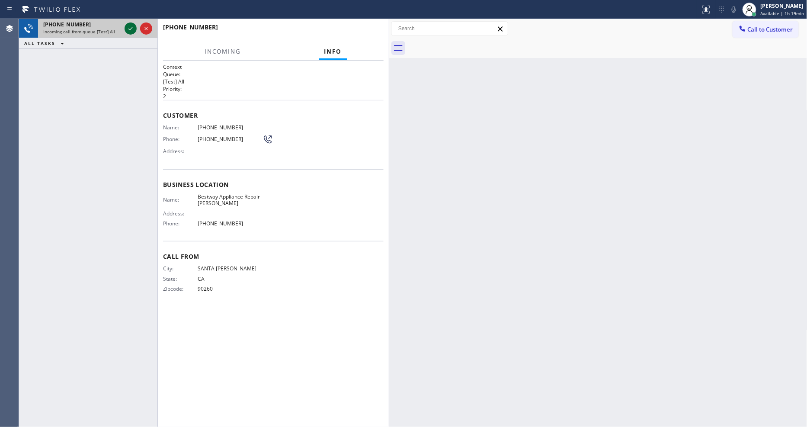
click at [130, 26] on icon at bounding box center [130, 28] width 10 height 10
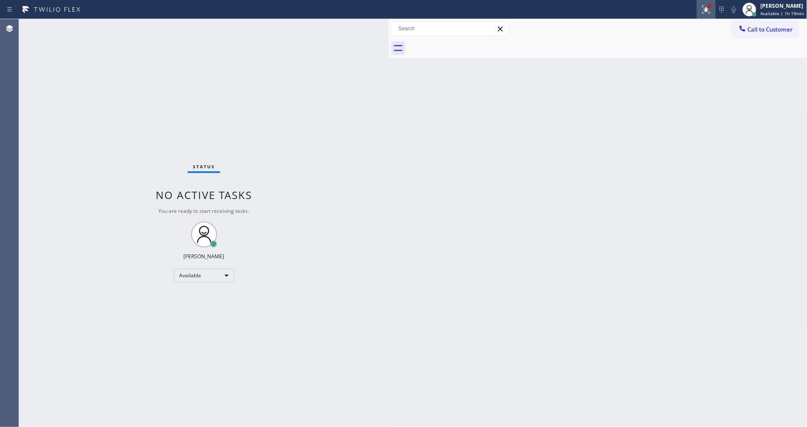
click at [710, 13] on icon at bounding box center [706, 9] width 10 height 10
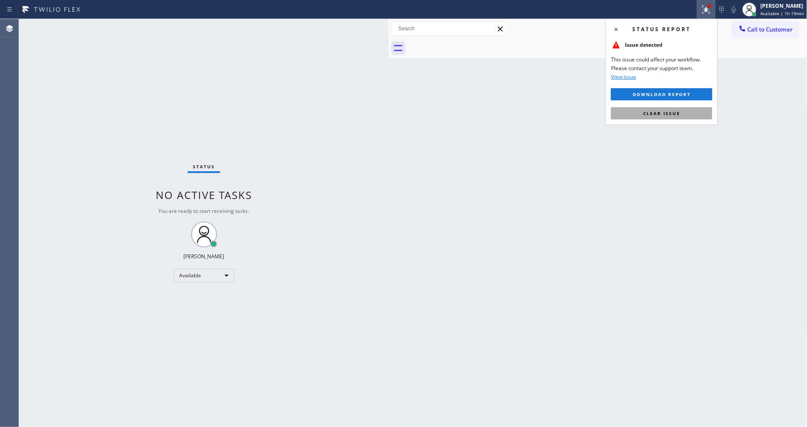
click at [675, 114] on span "Clear issue" at bounding box center [661, 113] width 37 height 6
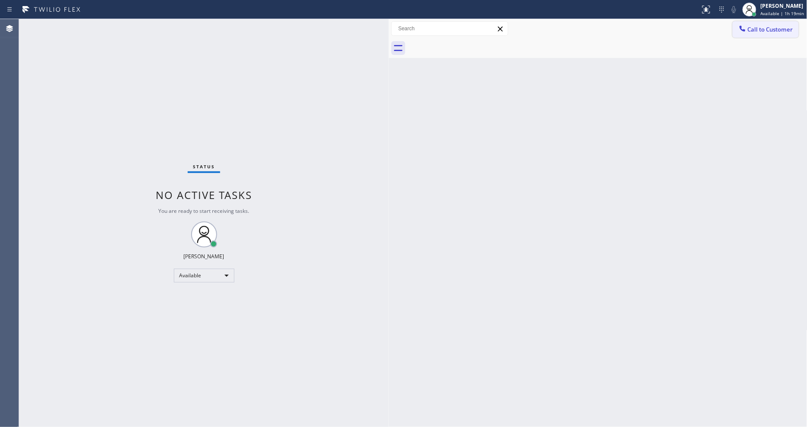
click at [762, 32] on button "Call to Customer" at bounding box center [766, 29] width 66 height 16
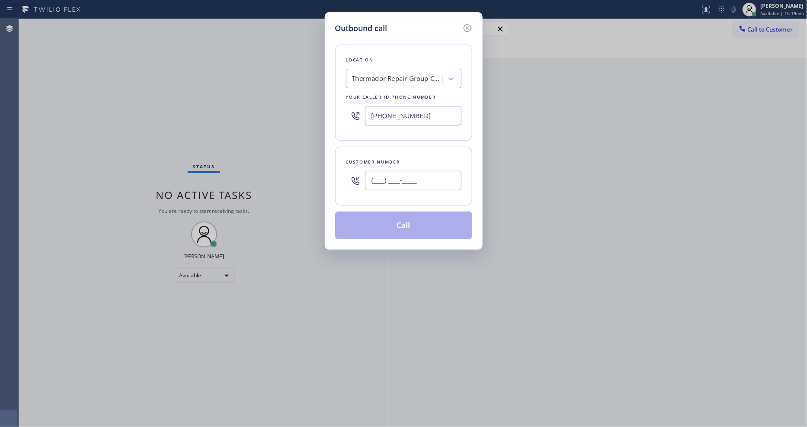
click at [381, 183] on input "(___) ___-____" at bounding box center [413, 180] width 96 height 19
paste input "305) 439-9593"
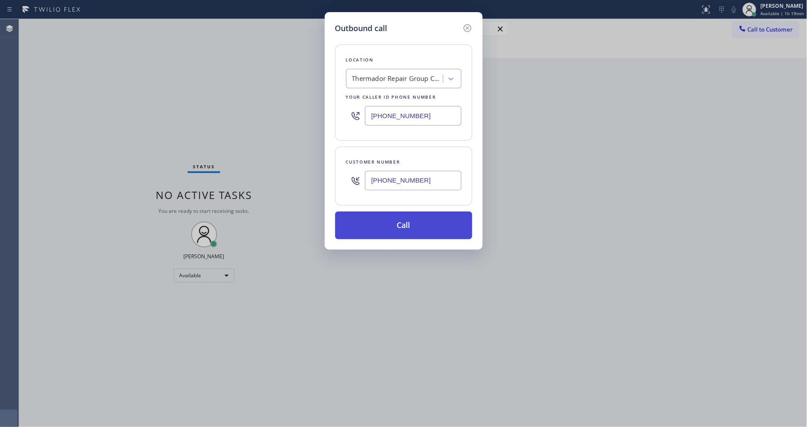
type input "[PHONE_NUMBER]"
click at [370, 223] on button "Call" at bounding box center [403, 226] width 137 height 28
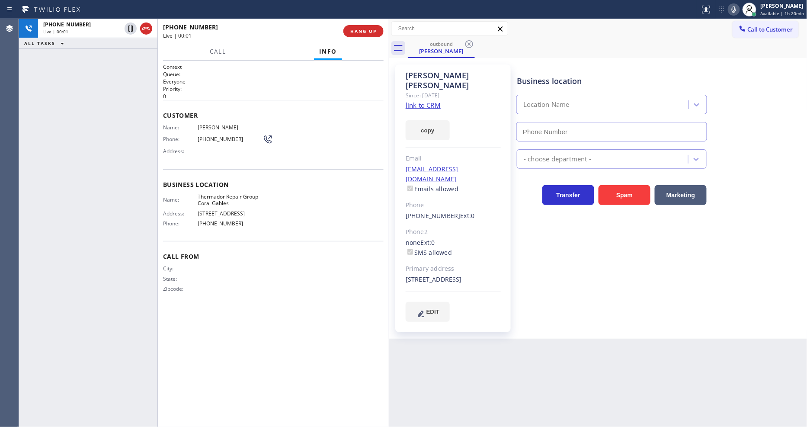
type input "[PHONE_NUMBER]"
click at [365, 30] on span "HANG UP" at bounding box center [363, 31] width 26 height 6
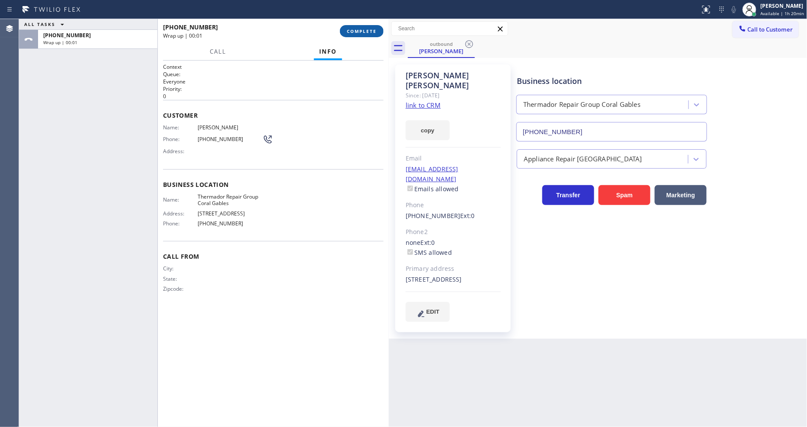
click at [365, 30] on span "COMPLETE" at bounding box center [362, 31] width 30 height 6
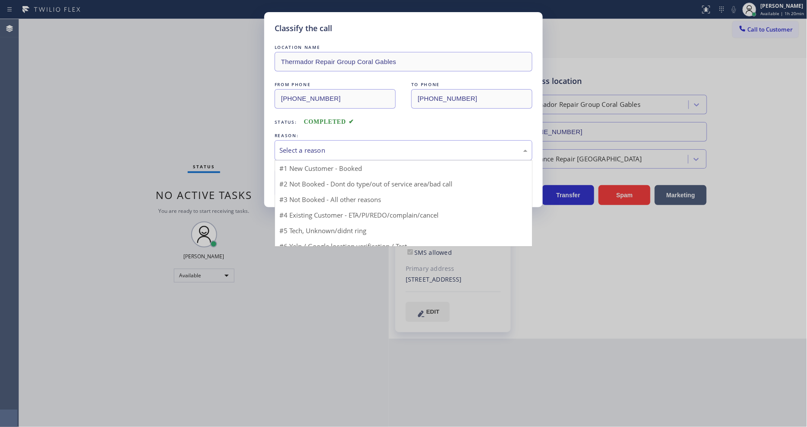
click at [317, 146] on div "Select a reason" at bounding box center [404, 150] width 248 height 10
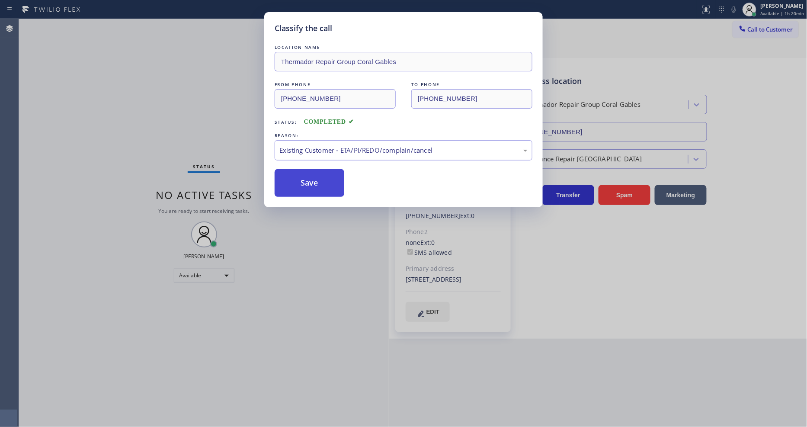
click at [305, 180] on button "Save" at bounding box center [310, 183] width 70 height 28
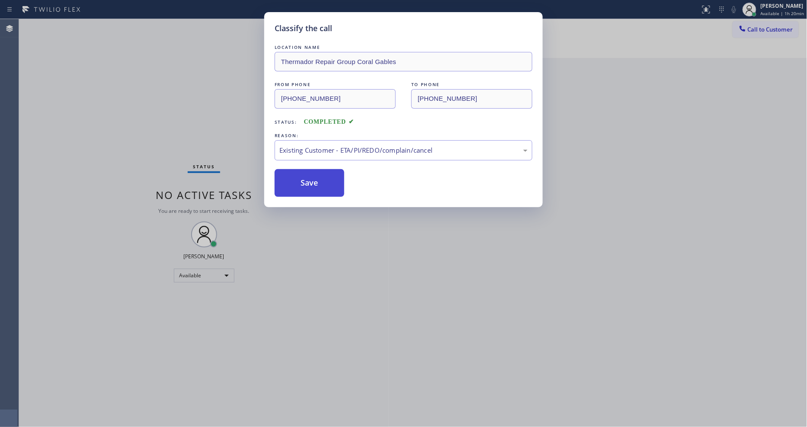
click at [305, 180] on button "Save" at bounding box center [310, 183] width 70 height 28
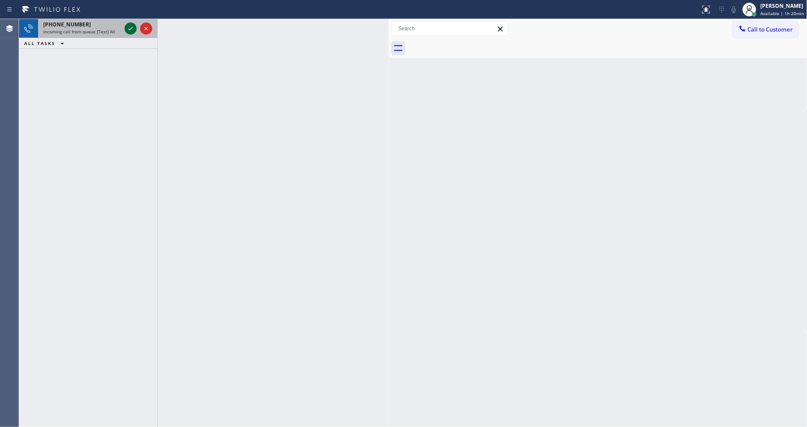
click at [131, 26] on icon at bounding box center [130, 28] width 10 height 10
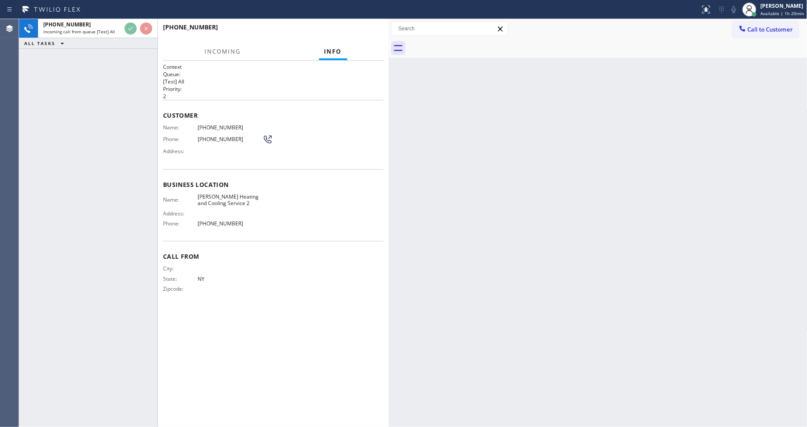
drag, startPoint x: 530, startPoint y: 180, endPoint x: 301, endPoint y: 191, distance: 228.7
click at [530, 180] on div "Back to Dashboard Change Sender ID Customers Technicians Select a contact Outbo…" at bounding box center [598, 223] width 419 height 408
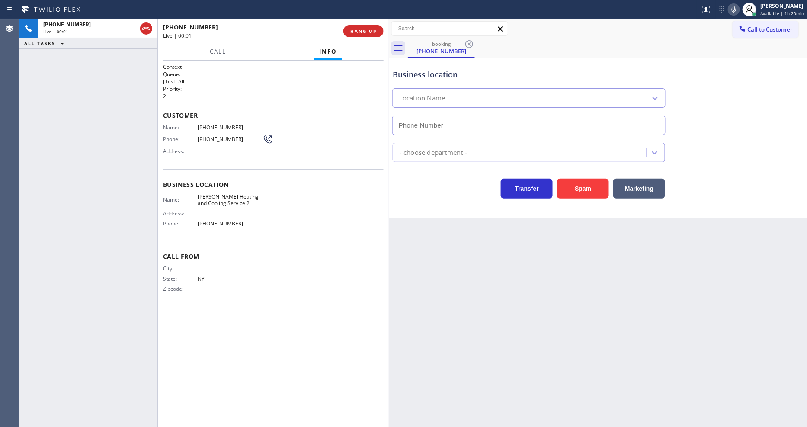
type input "[PHONE_NUMBER]"
click at [366, 30] on span "HANG UP" at bounding box center [363, 31] width 26 height 6
click at [366, 30] on span "COMPLETE" at bounding box center [362, 31] width 30 height 6
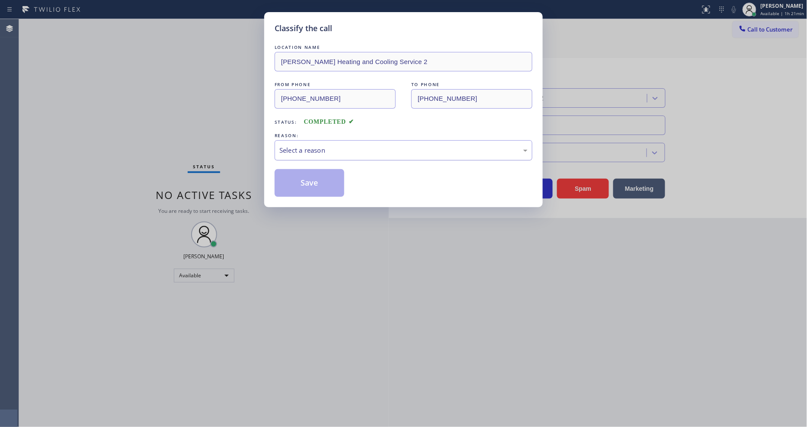
click at [322, 145] on div "Select a reason" at bounding box center [404, 150] width 248 height 10
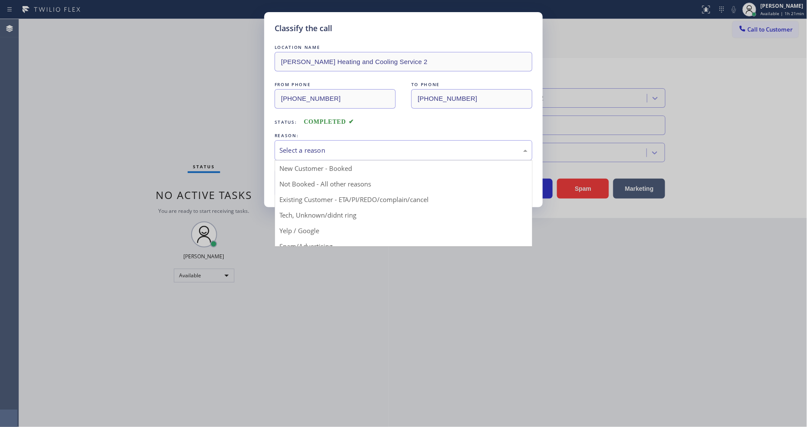
click at [321, 175] on button "Save" at bounding box center [310, 183] width 70 height 28
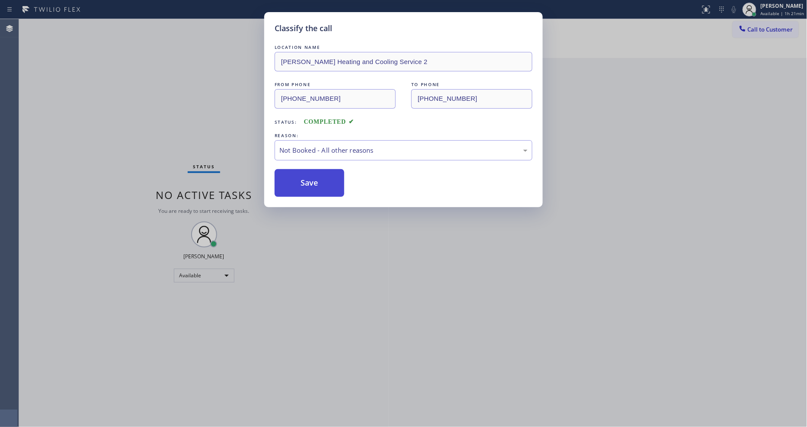
click at [321, 175] on button "Save" at bounding box center [310, 183] width 70 height 28
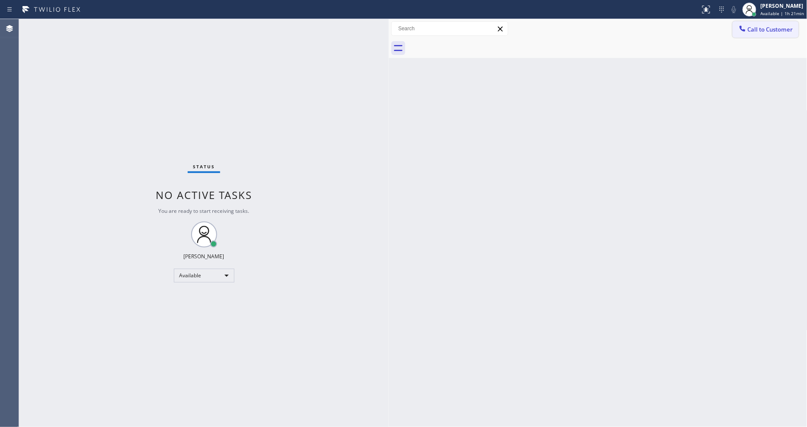
click at [757, 31] on span "Call to Customer" at bounding box center [770, 30] width 45 height 8
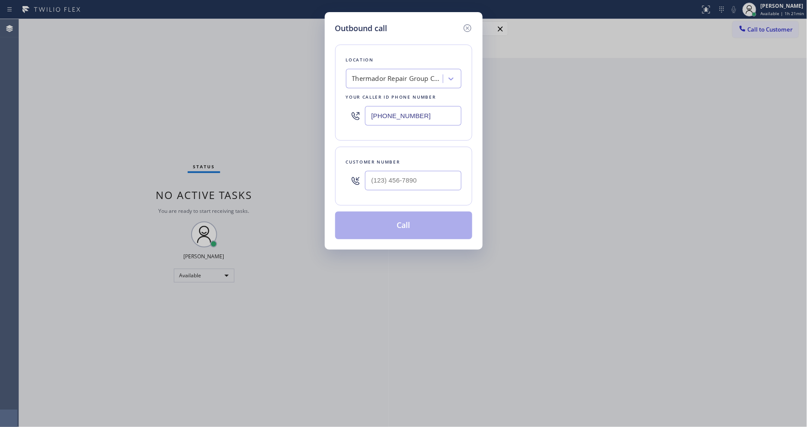
click at [420, 75] on div "Thermador Repair Group Coral Gables" at bounding box center [397, 79] width 91 height 10
paste input "Electrical Land [GEOGRAPHIC_DATA][PERSON_NAME](ABB Electric)"
type input "Electrical Land [GEOGRAPHIC_DATA][PERSON_NAME](ABB Electric)"
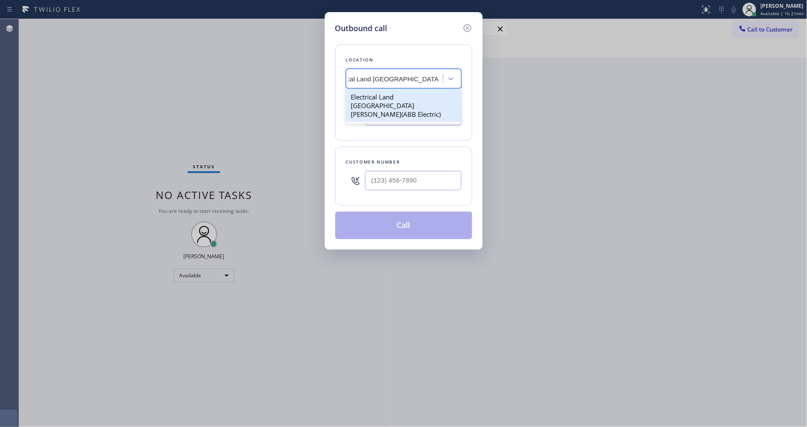
click at [395, 95] on div "Electrical Land [GEOGRAPHIC_DATA][PERSON_NAME](ABB Electric)" at bounding box center [404, 105] width 116 height 33
type input "[PHONE_NUMBER]"
click at [401, 177] on input "text" at bounding box center [413, 180] width 96 height 19
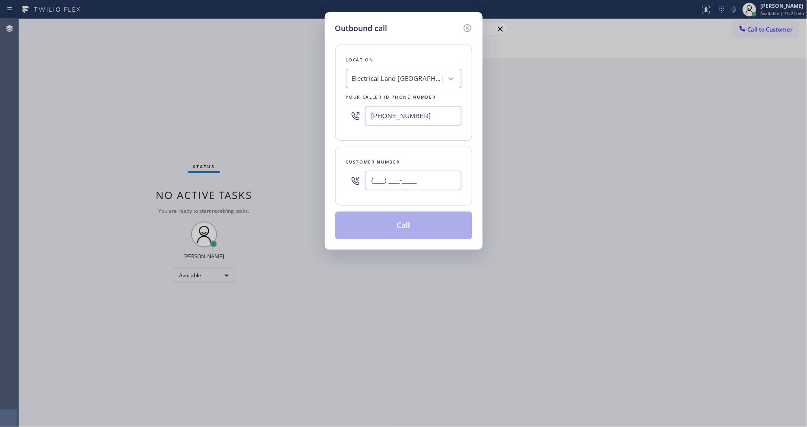
paste input "201) 390-1106"
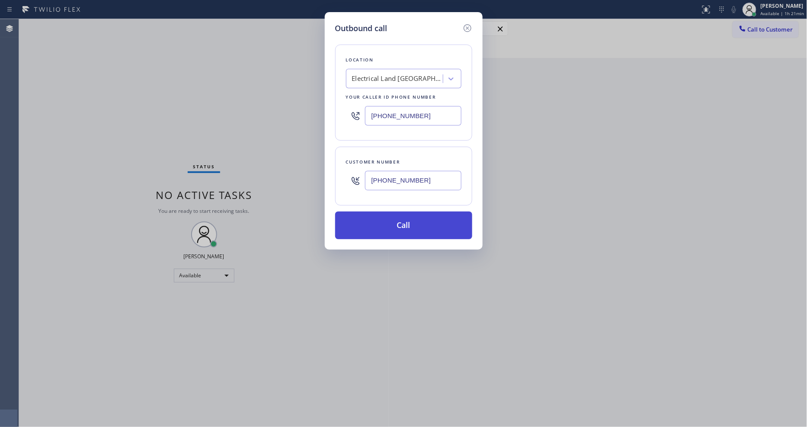
type input "[PHONE_NUMBER]"
click at [386, 223] on button "Call" at bounding box center [403, 226] width 137 height 28
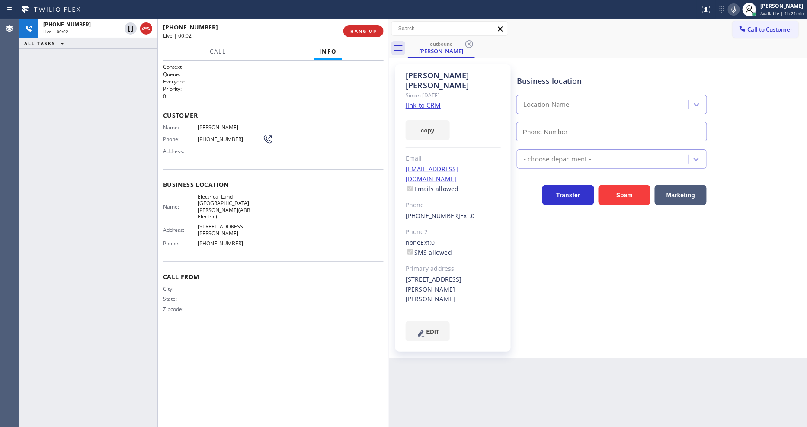
type input "[PHONE_NUMBER]"
click at [603, 307] on div "Business location Electrical Land [GEOGRAPHIC_DATA][PERSON_NAME](ABB Electric) …" at bounding box center [660, 203] width 290 height 272
click at [366, 34] on span "HANG UP" at bounding box center [363, 31] width 26 height 6
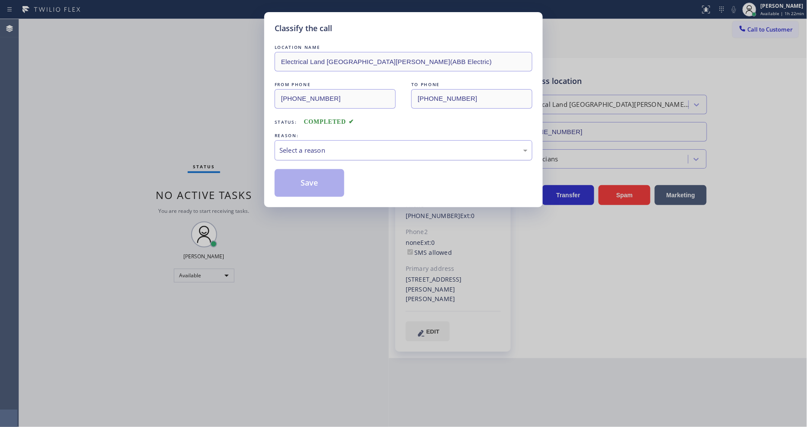
click at [317, 145] on div "Select a reason" at bounding box center [404, 150] width 248 height 10
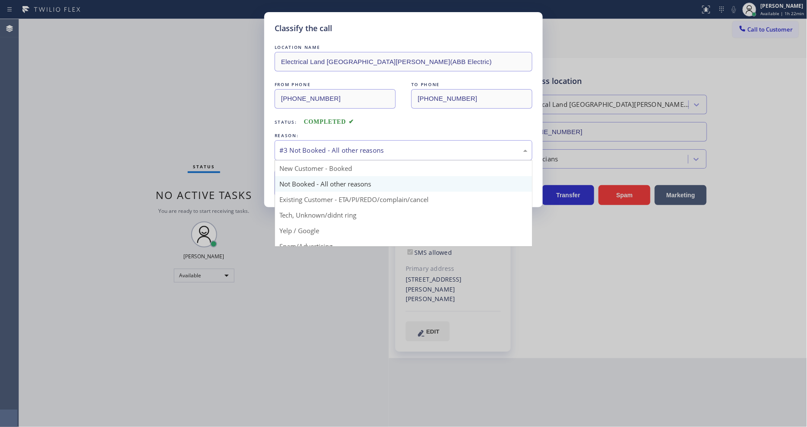
click at [306, 149] on div "#3 Not Booked - All other reasons" at bounding box center [404, 150] width 248 height 10
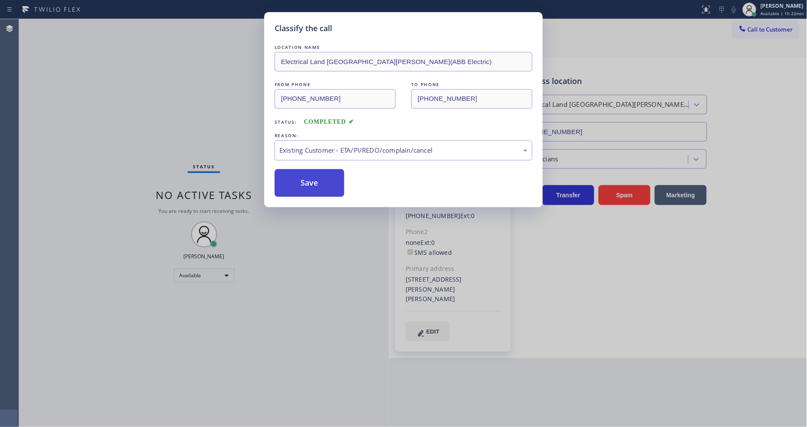
click at [305, 178] on button "Save" at bounding box center [310, 183] width 70 height 28
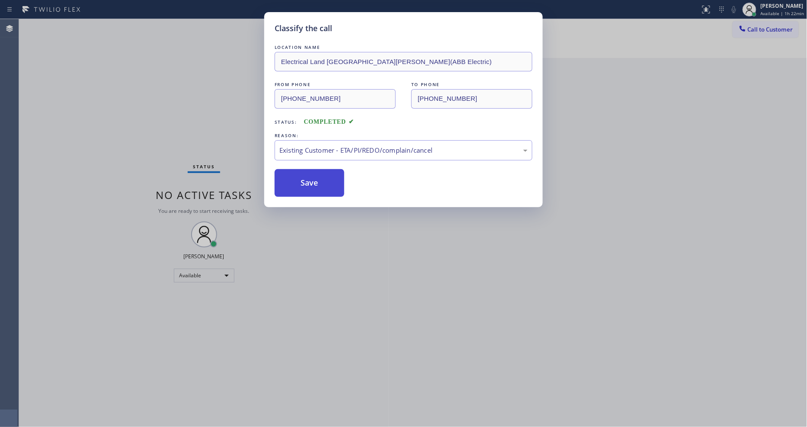
click at [305, 178] on button "Save" at bounding box center [310, 183] width 70 height 28
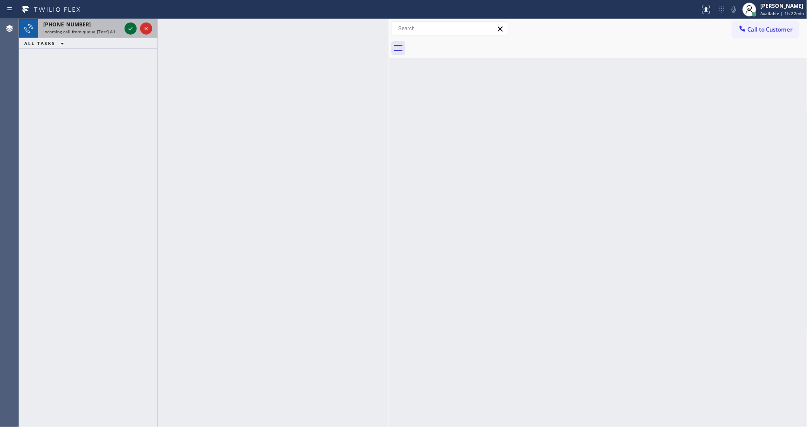
click at [129, 29] on icon at bounding box center [130, 28] width 10 height 10
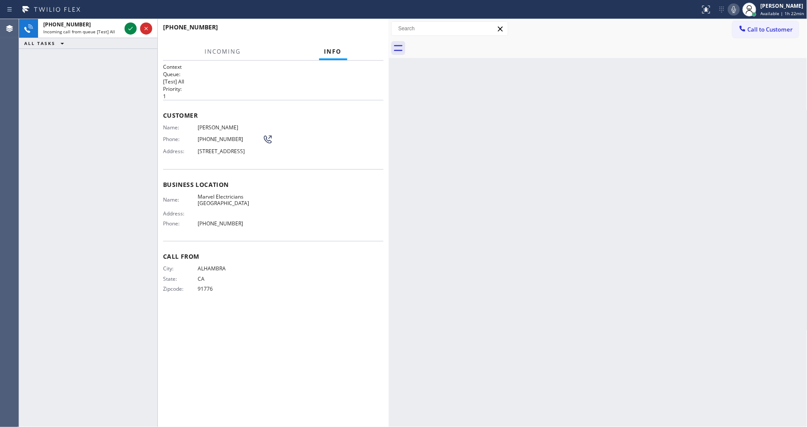
click at [398, 230] on div "Back to Dashboard Change Sender ID Customers Technicians Select a contact Outbo…" at bounding box center [598, 223] width 419 height 408
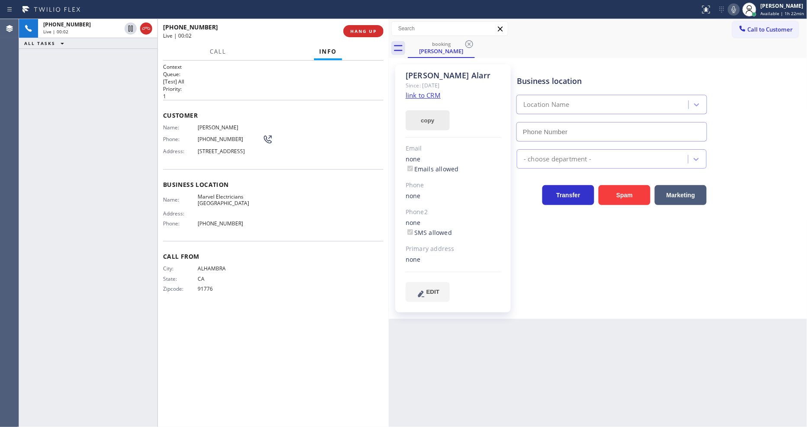
type input "[PHONE_NUMBER]"
click at [425, 93] on link "link to CRM" at bounding box center [423, 95] width 35 height 9
click at [133, 30] on icon at bounding box center [130, 28] width 10 height 10
click at [131, 29] on icon at bounding box center [131, 29] width 4 height 6
click at [737, 6] on icon at bounding box center [734, 9] width 10 height 10
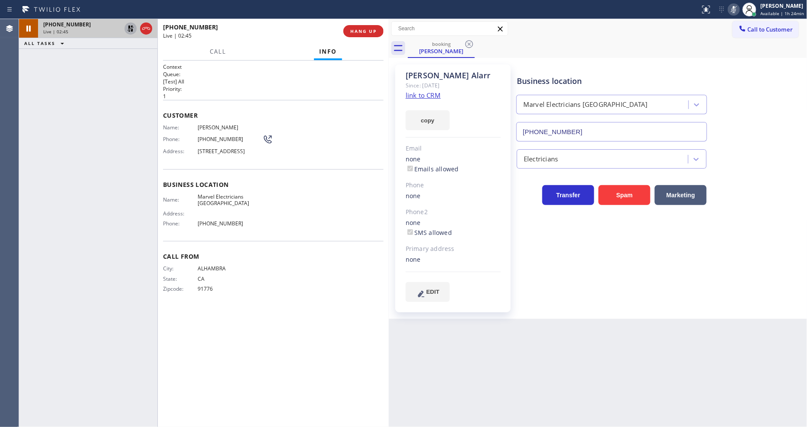
click at [131, 29] on icon at bounding box center [130, 28] width 10 height 10
click at [733, 9] on icon at bounding box center [734, 9] width 10 height 10
click at [131, 25] on icon at bounding box center [130, 28] width 10 height 10
click at [707, 10] on icon at bounding box center [706, 9] width 10 height 10
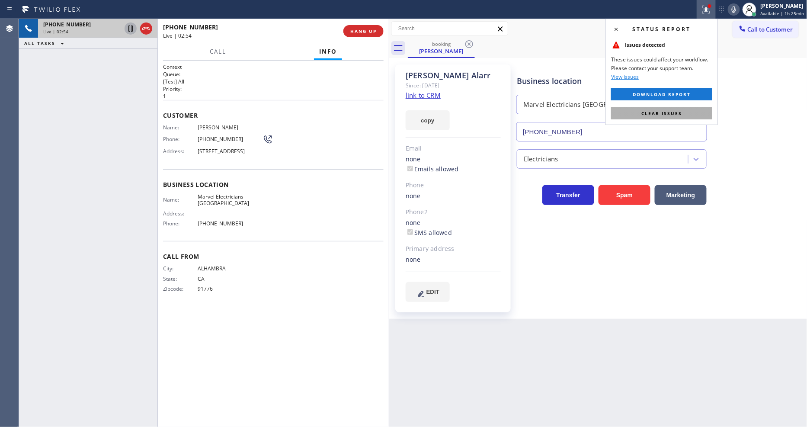
click at [665, 116] on span "Clear issues" at bounding box center [662, 113] width 41 height 6
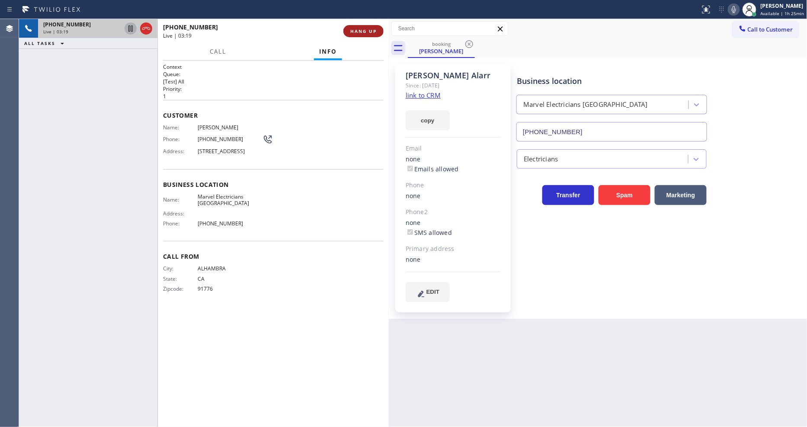
click at [350, 34] on span "HANG UP" at bounding box center [363, 31] width 26 height 6
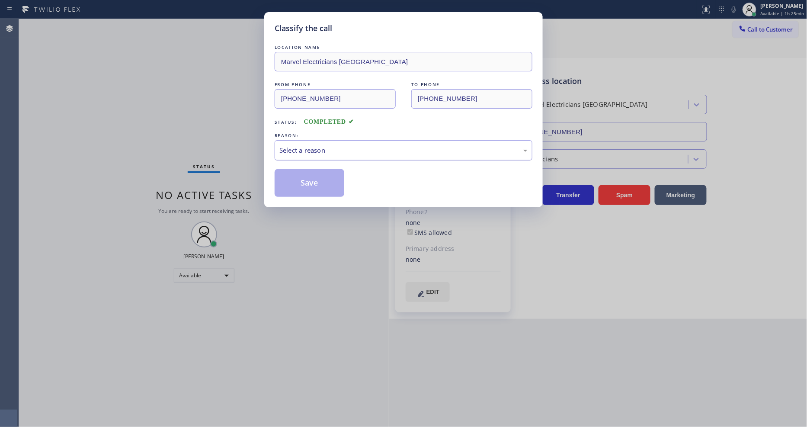
click at [310, 148] on div "Select a reason" at bounding box center [404, 150] width 248 height 10
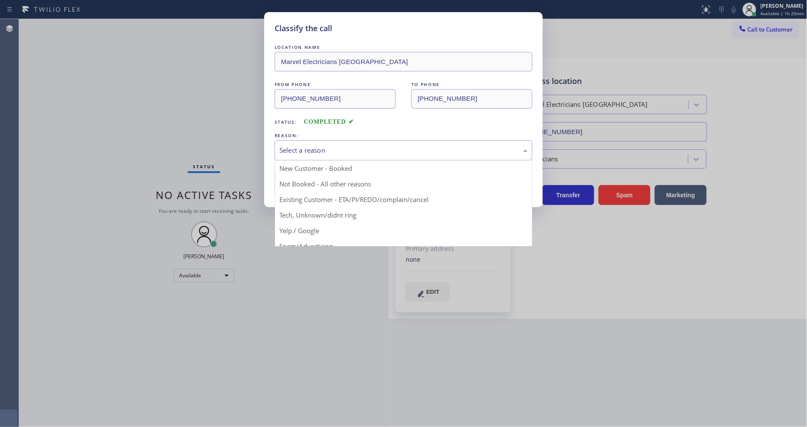
drag, startPoint x: 305, startPoint y: 196, endPoint x: 310, endPoint y: 178, distance: 18.4
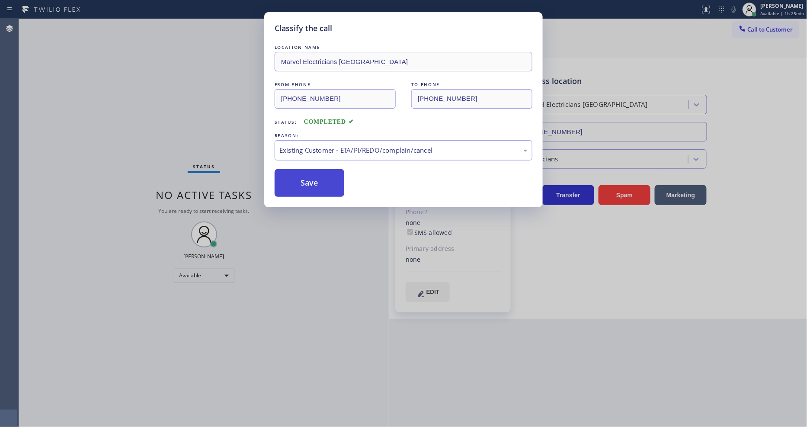
click at [310, 178] on button "Save" at bounding box center [310, 183] width 70 height 28
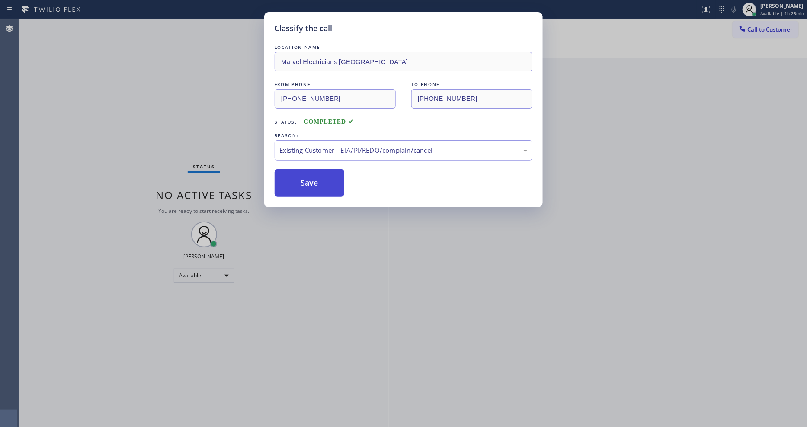
click at [310, 178] on button "Save" at bounding box center [310, 183] width 70 height 28
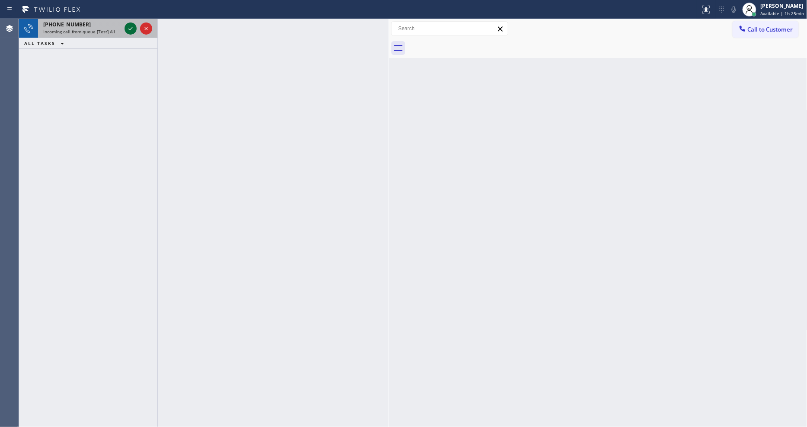
click at [129, 27] on icon at bounding box center [130, 28] width 10 height 10
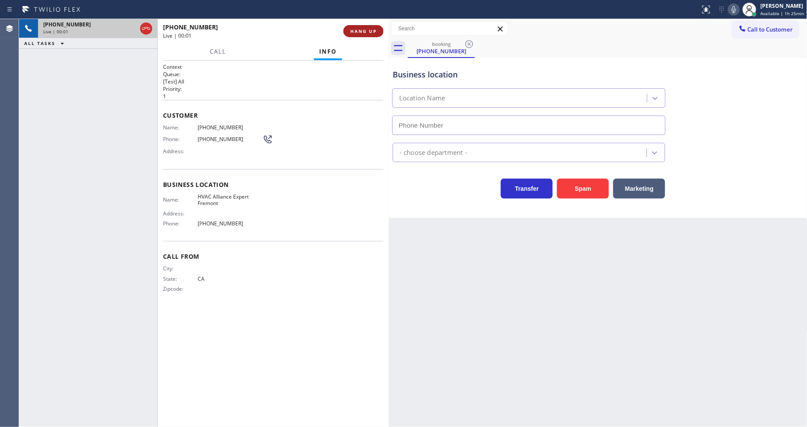
type input "[PHONE_NUMBER]"
click at [363, 31] on span "HANG UP" at bounding box center [363, 31] width 26 height 6
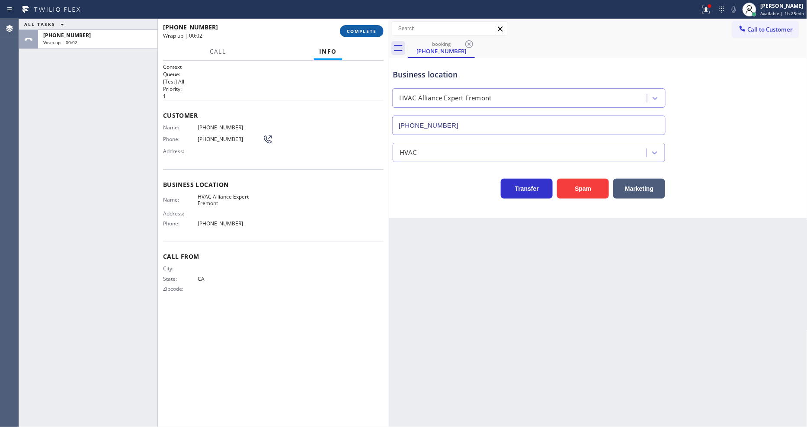
click at [358, 30] on span "COMPLETE" at bounding box center [362, 31] width 30 height 6
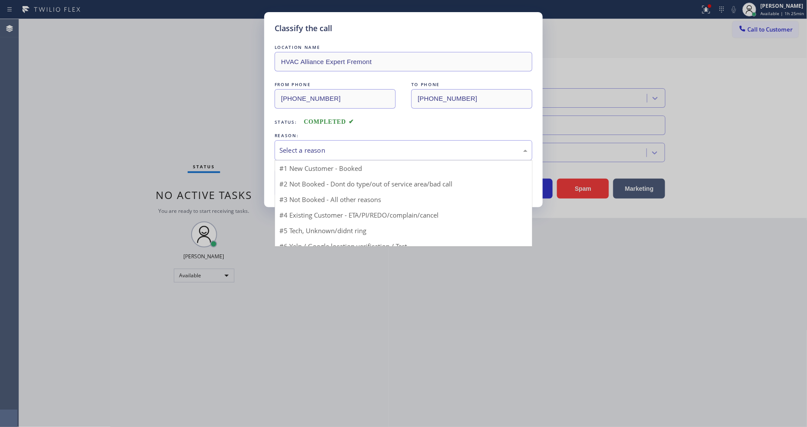
click at [323, 150] on div "Select a reason" at bounding box center [404, 150] width 248 height 10
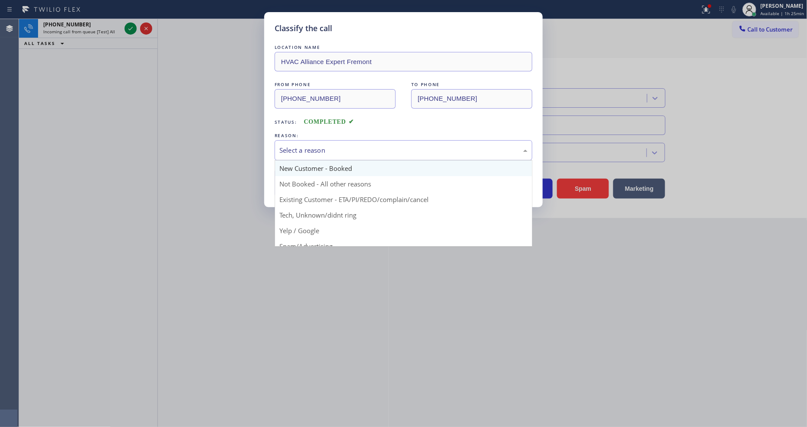
scroll to position [23, 0]
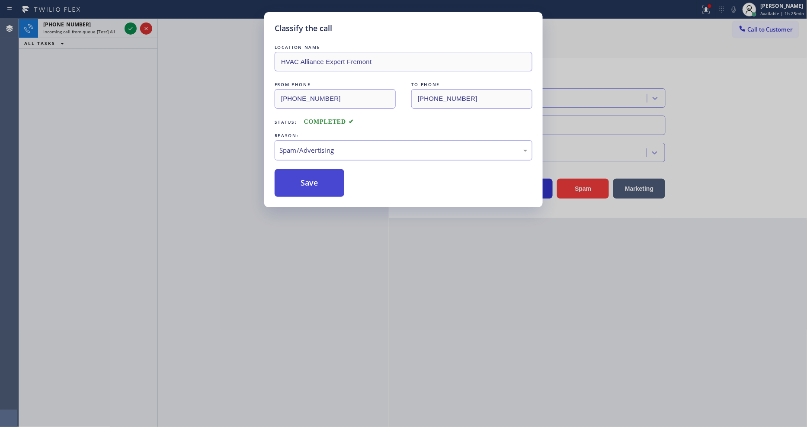
drag, startPoint x: 318, startPoint y: 218, endPoint x: 318, endPoint y: 177, distance: 40.7
click at [318, 177] on button "Save" at bounding box center [310, 183] width 70 height 28
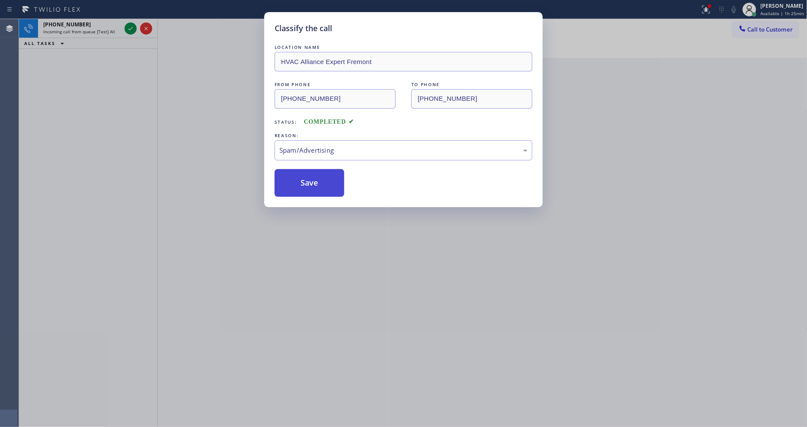
click at [318, 177] on button "Save" at bounding box center [310, 183] width 70 height 28
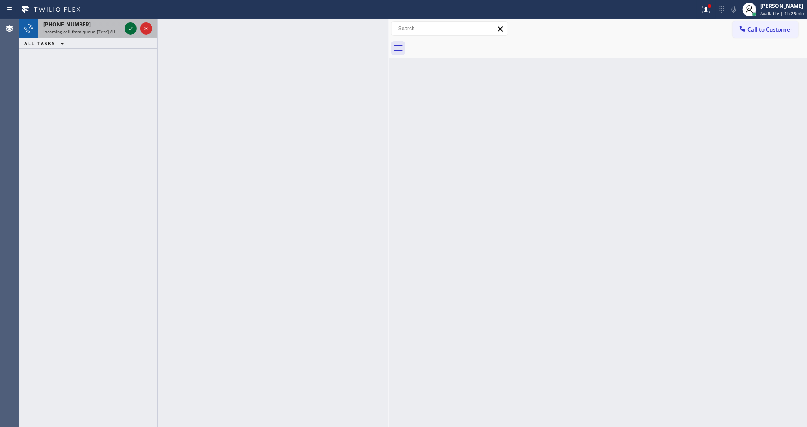
click at [131, 26] on icon at bounding box center [130, 28] width 10 height 10
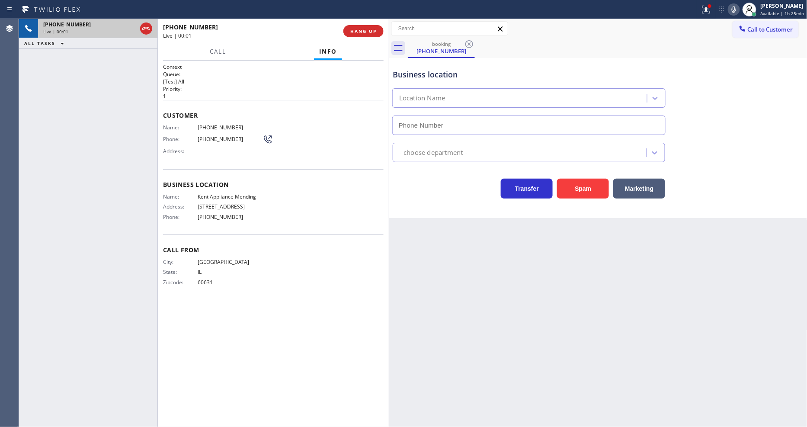
type input "[PHONE_NUMBER]"
click at [233, 193] on span "Kent Appliance Mending" at bounding box center [230, 196] width 65 height 6
click at [232, 193] on span "Kent Appliance Mending" at bounding box center [230, 196] width 65 height 6
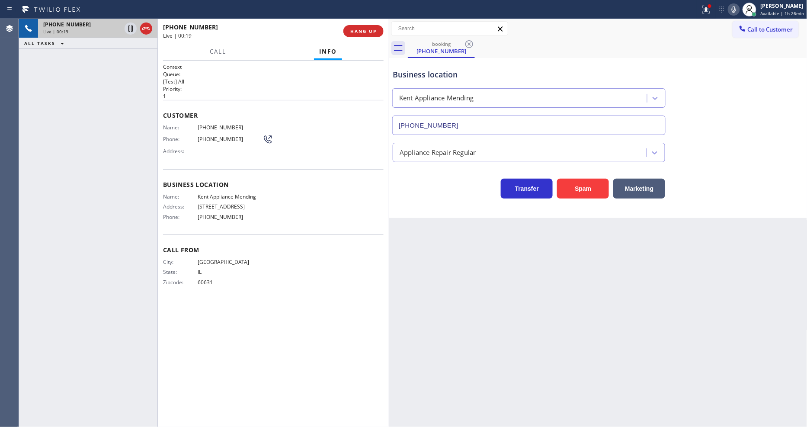
click at [227, 127] on span "[PHONE_NUMBER]" at bounding box center [230, 127] width 65 height 6
click at [118, 82] on div "[PHONE_NUMBER] Live | 00:52 ALL TASKS ALL TASKS ACTIVE TASKS TASKS IN WRAP UP" at bounding box center [88, 223] width 138 height 408
click at [363, 29] on span "HANG UP" at bounding box center [363, 31] width 26 height 6
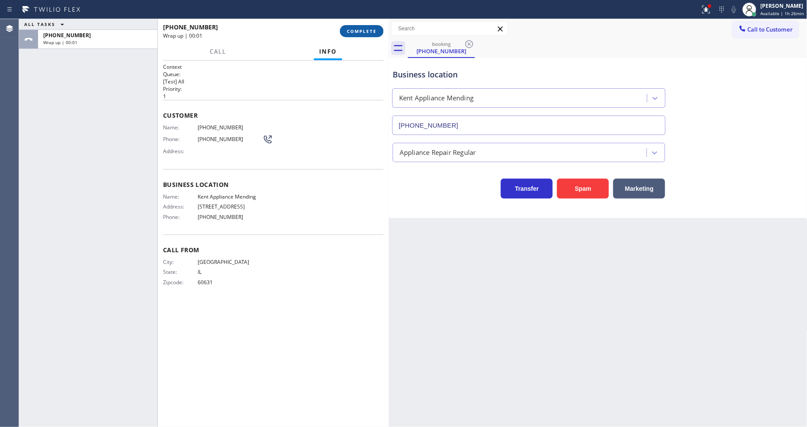
click at [363, 29] on span "COMPLETE" at bounding box center [362, 31] width 30 height 6
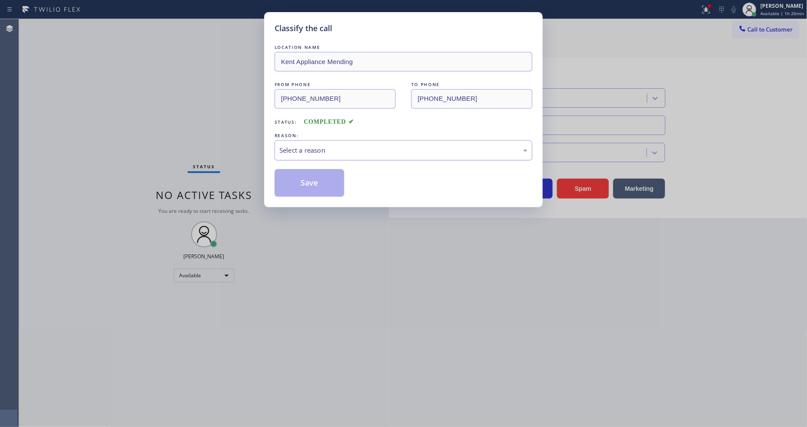
click at [313, 141] on div "Select a reason" at bounding box center [404, 150] width 258 height 20
click at [306, 179] on button "Save" at bounding box center [310, 183] width 70 height 28
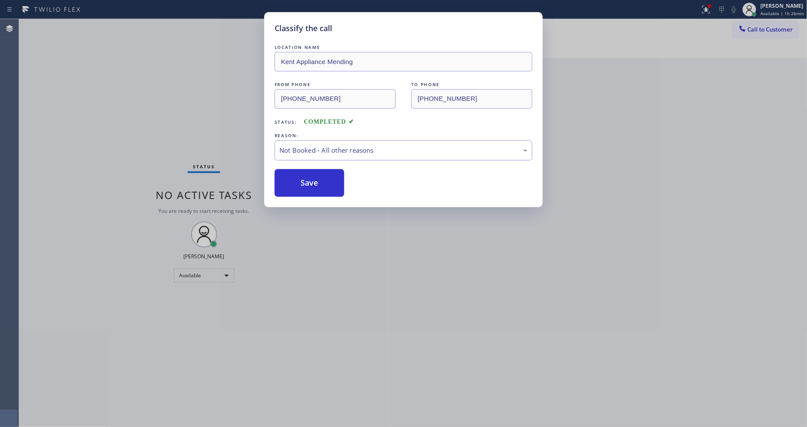
click at [306, 179] on button "Save" at bounding box center [310, 183] width 70 height 28
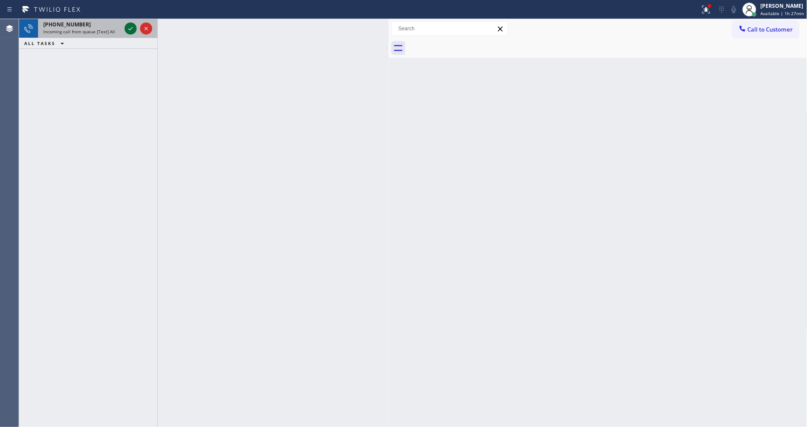
click at [132, 28] on icon at bounding box center [130, 28] width 10 height 10
click at [131, 27] on icon at bounding box center [130, 28] width 10 height 10
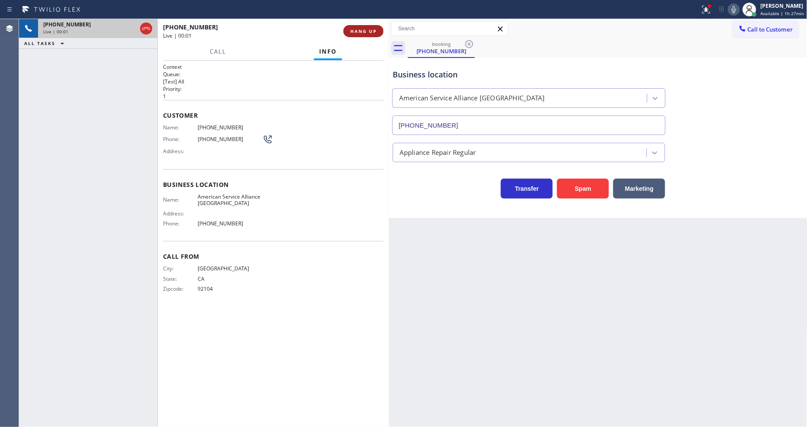
type input "[PHONE_NUMBER]"
click at [363, 35] on button "HANG UP" at bounding box center [364, 31] width 40 height 12
click at [363, 29] on span "HANG UP" at bounding box center [363, 31] width 26 height 6
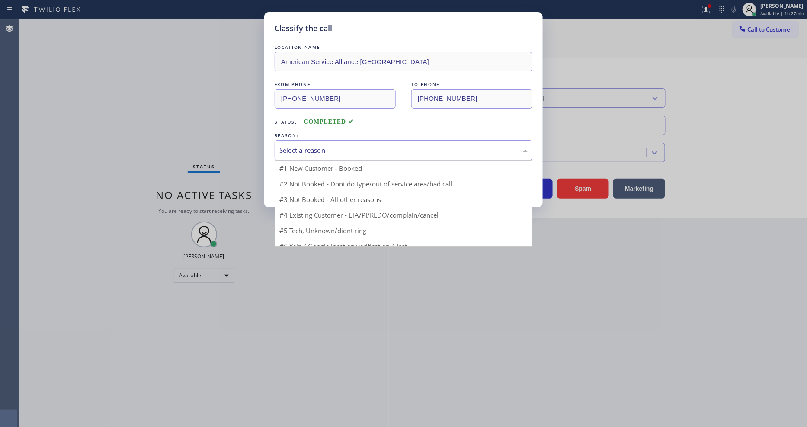
click at [321, 145] on div "Select a reason" at bounding box center [404, 150] width 248 height 10
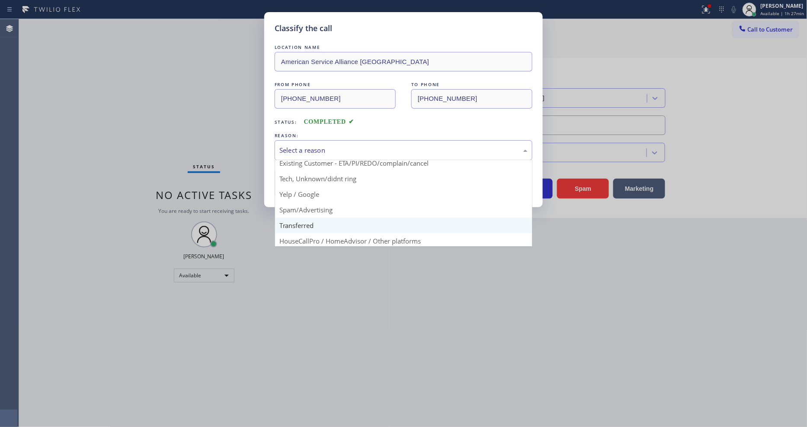
scroll to position [54, 0]
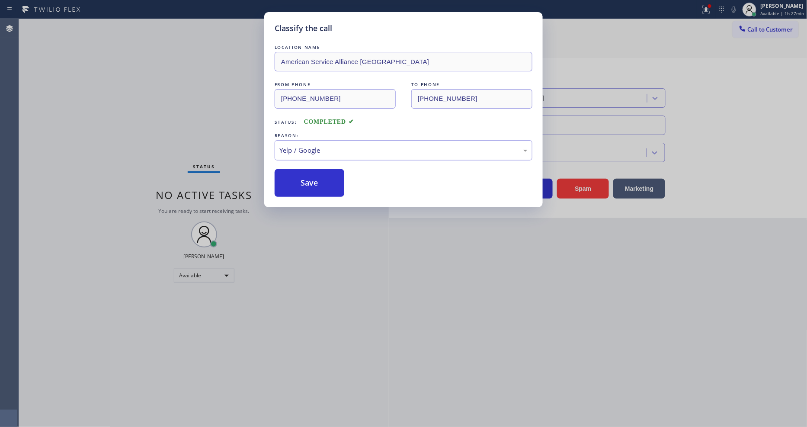
click at [312, 172] on button "Save" at bounding box center [310, 183] width 70 height 28
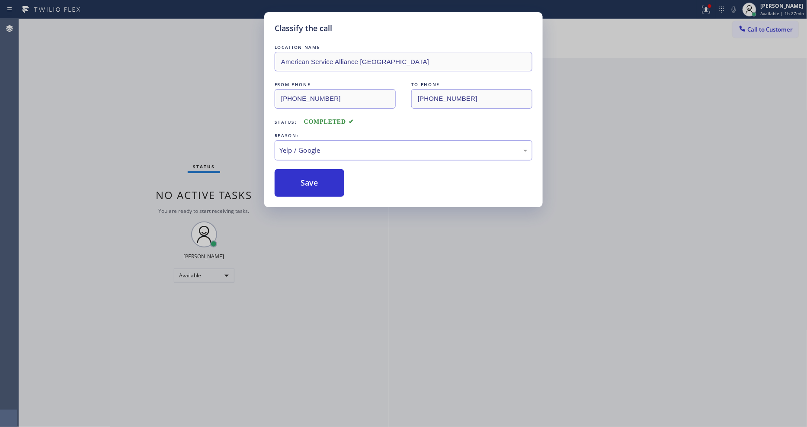
click at [312, 172] on button "Save" at bounding box center [310, 183] width 70 height 28
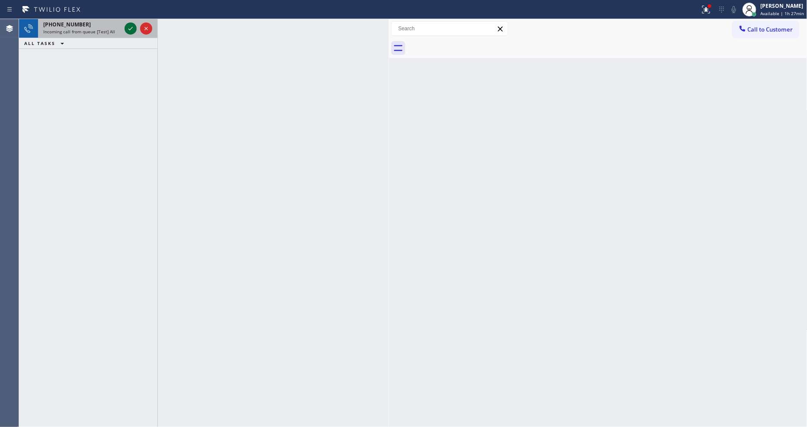
click at [132, 29] on icon at bounding box center [130, 28] width 10 height 10
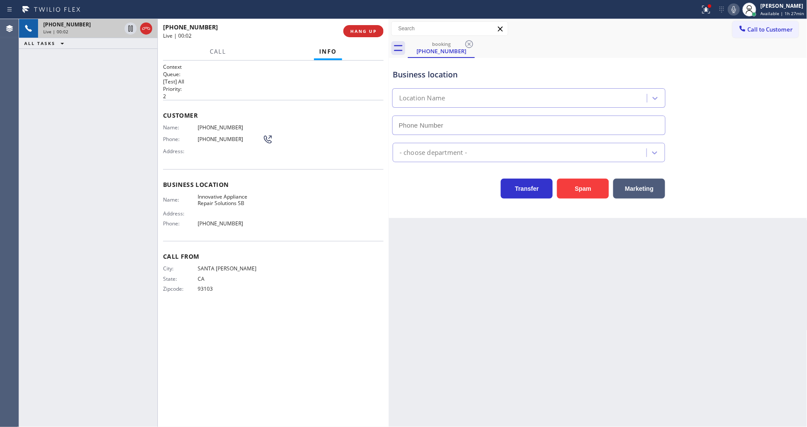
type input "[PHONE_NUMBER]"
click at [241, 197] on span "Innovative Appliance Repair Solutions SB" at bounding box center [230, 199] width 65 height 13
click at [707, 6] on icon at bounding box center [706, 9] width 10 height 10
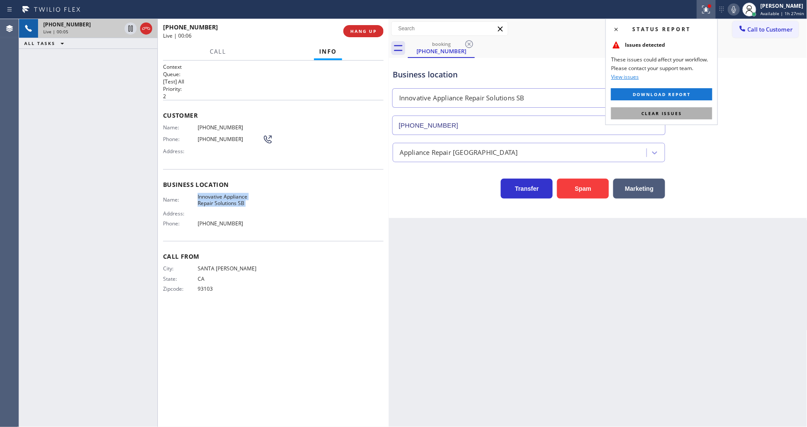
click at [664, 111] on span "Clear issues" at bounding box center [662, 113] width 41 height 6
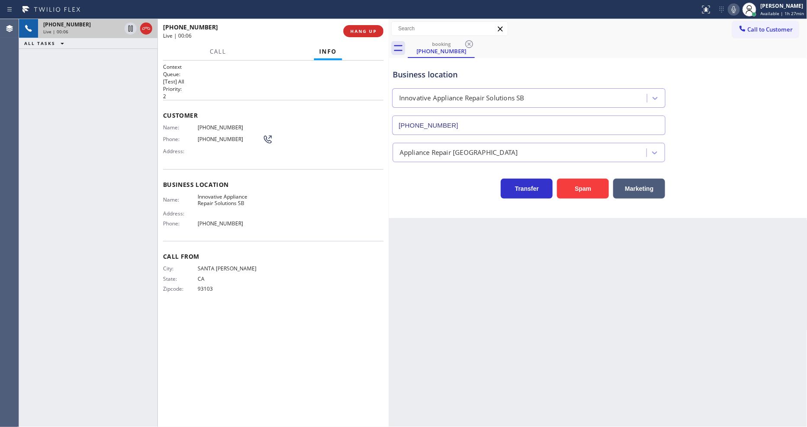
drag, startPoint x: 347, startPoint y: 303, endPoint x: 336, endPoint y: 379, distance: 76.9
click at [347, 302] on div "Call From City: [GEOGRAPHIC_DATA][PERSON_NAME]: [US_STATE] Zipcode: 93103" at bounding box center [273, 273] width 221 height 65
click at [209, 126] on span "[PHONE_NUMBER]" at bounding box center [230, 127] width 65 height 6
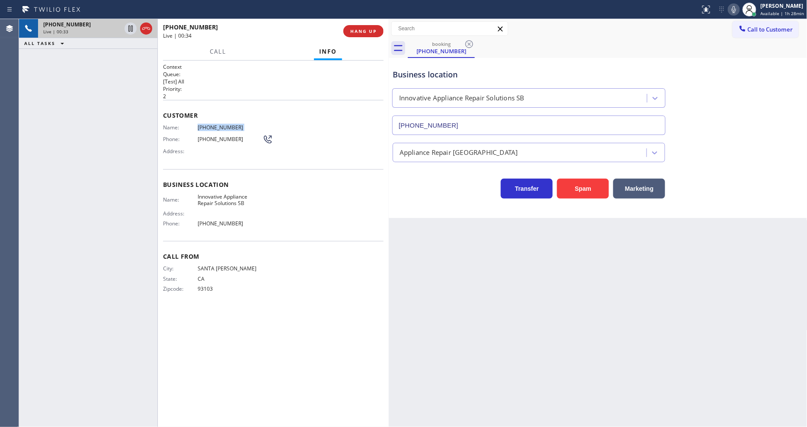
click at [210, 220] on span "[PHONE_NUMBER]" at bounding box center [230, 223] width 65 height 6
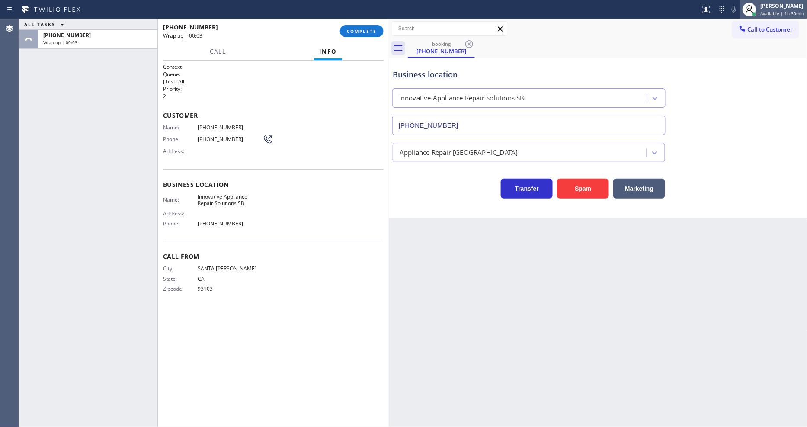
click at [771, 12] on span "Available | 1h 30min" at bounding box center [783, 13] width 44 height 6
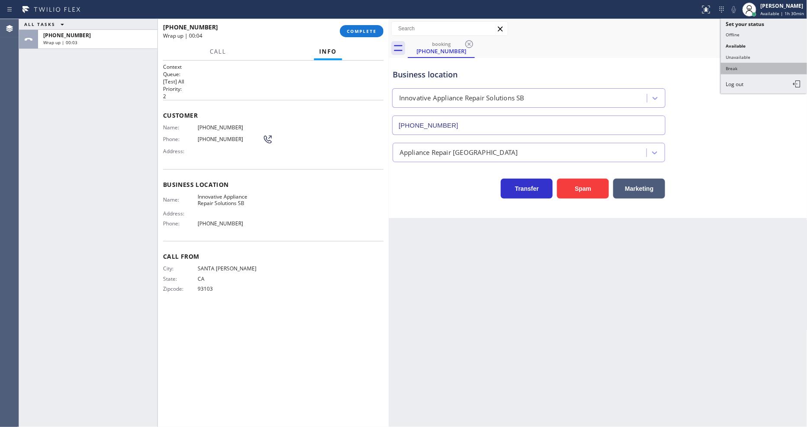
click at [762, 65] on button "Break" at bounding box center [764, 68] width 87 height 11
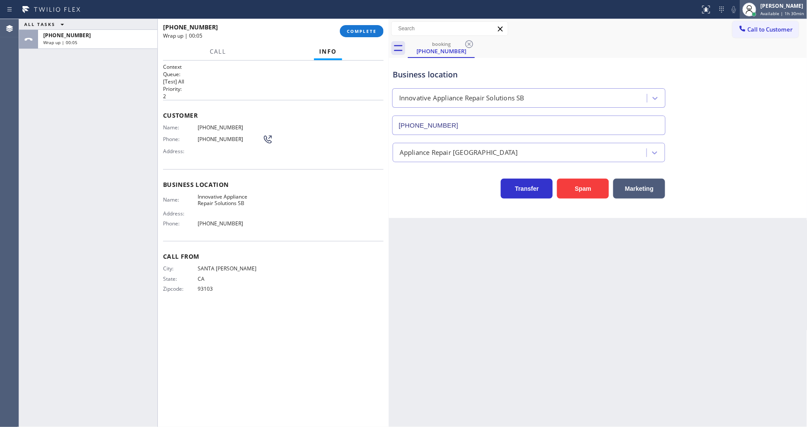
click at [762, 6] on div "[PERSON_NAME] Available | 1h 30min" at bounding box center [783, 9] width 48 height 15
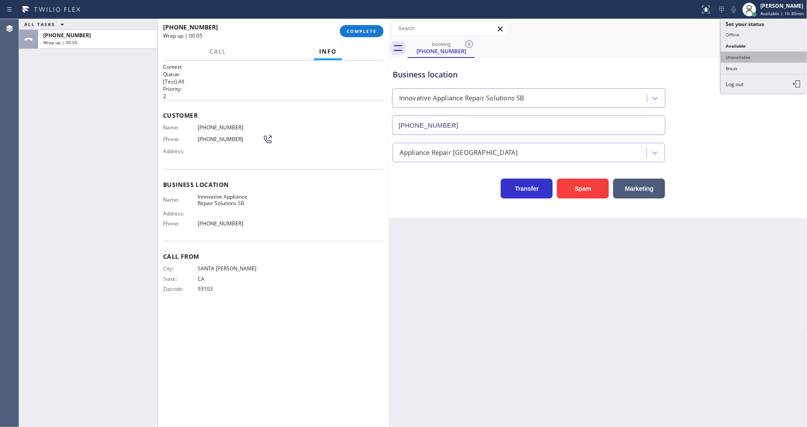
click at [752, 52] on button "Unavailable" at bounding box center [764, 56] width 87 height 11
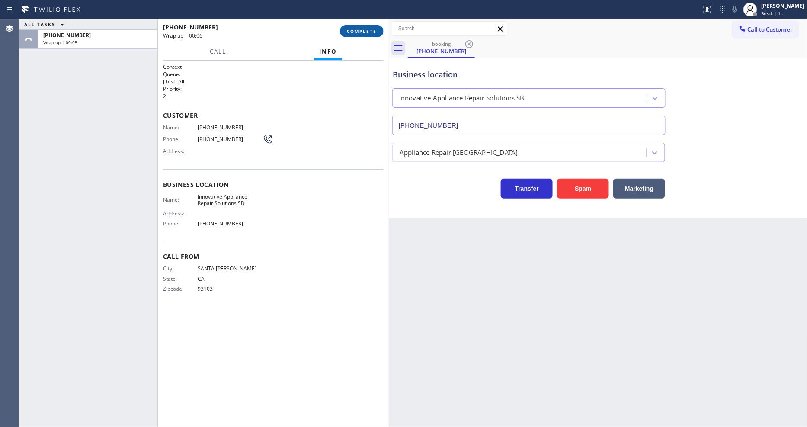
click at [353, 32] on span "COMPLETE" at bounding box center [362, 31] width 30 height 6
click at [232, 196] on span "Innovative Appliance Repair Solutions SB" at bounding box center [230, 199] width 65 height 13
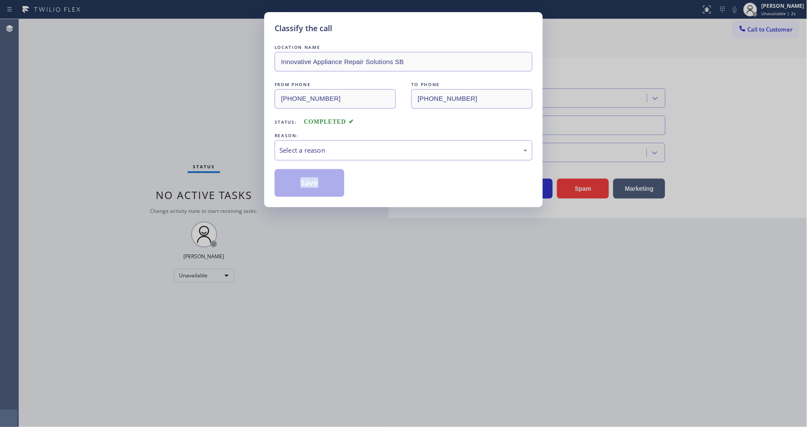
click at [231, 196] on div "Classify the call LOCATION NAME Innovative Appliance Repair Solutions SB FROM P…" at bounding box center [403, 213] width 807 height 427
click at [309, 145] on div "Select a reason" at bounding box center [404, 150] width 248 height 10
click at [301, 179] on button "Save" at bounding box center [310, 183] width 70 height 28
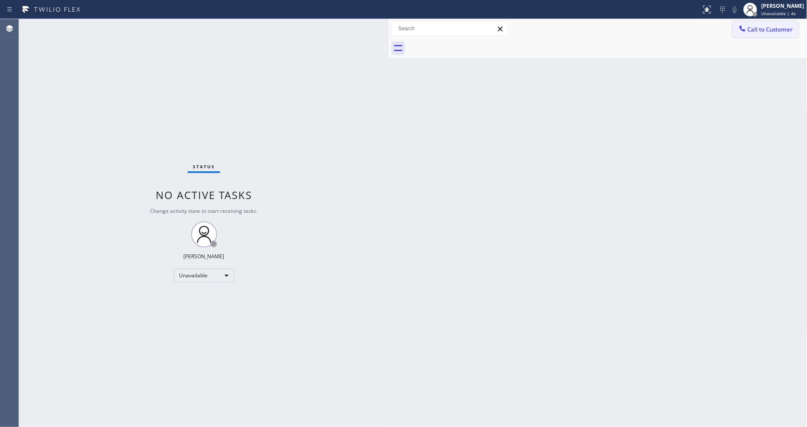
click at [759, 24] on button "Call to Customer" at bounding box center [766, 29] width 66 height 16
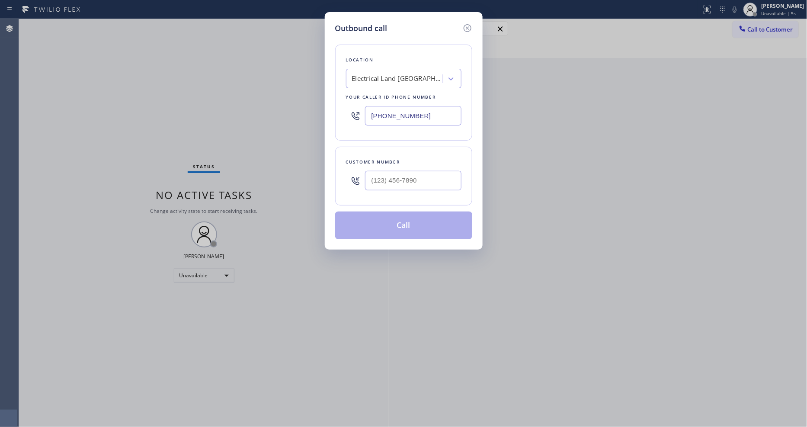
click at [395, 85] on div "Location Electrical Land [GEOGRAPHIC_DATA][PERSON_NAME](ABB Electric) Your call…" at bounding box center [403, 93] width 137 height 96
click at [395, 81] on div "Electrical Land [GEOGRAPHIC_DATA][PERSON_NAME](ABB Electric)" at bounding box center [396, 78] width 94 height 15
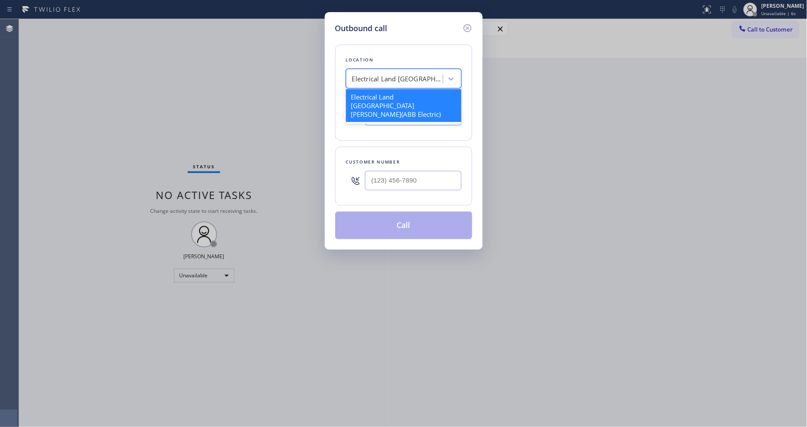
paste input "Innovative Appliance Repair Solutions SB"
type input "Innovative Appliance Repair Solutions SB"
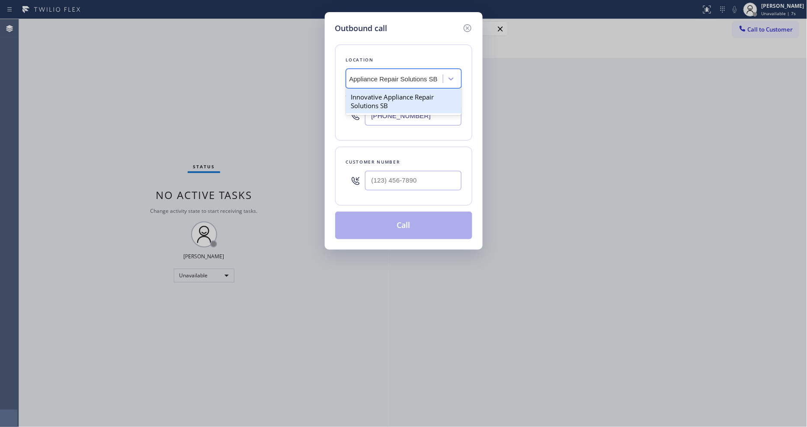
click at [389, 95] on div "Innovative Appliance Repair Solutions SB" at bounding box center [404, 101] width 116 height 24
type input "[PHONE_NUMBER]"
click at [237, 148] on div "Outbound call Location Innovative Appliance Repair Solutions SB Your caller id …" at bounding box center [403, 213] width 807 height 427
click at [408, 183] on input "(___) ___-____" at bounding box center [413, 180] width 96 height 19
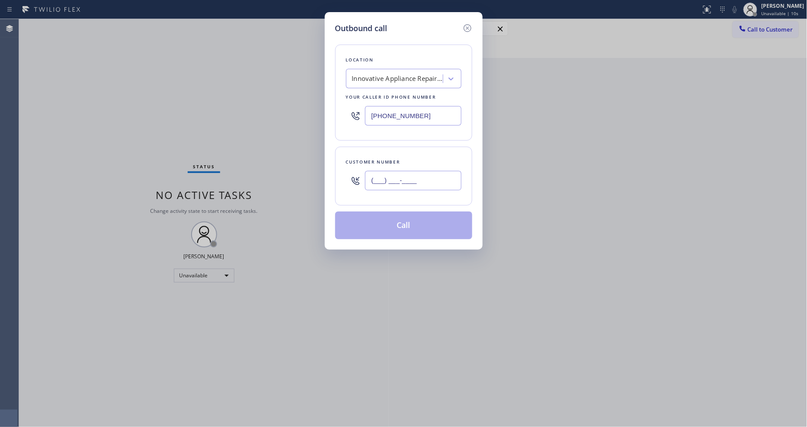
paste input "805) 680-6302"
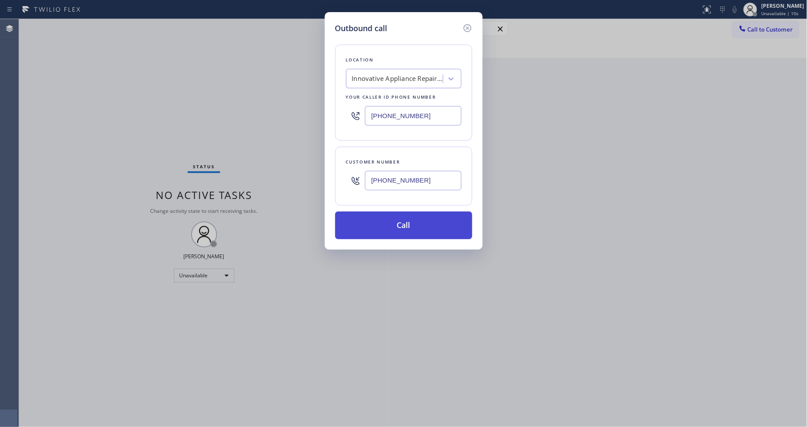
type input "[PHONE_NUMBER]"
click at [394, 220] on button "Call" at bounding box center [403, 226] width 137 height 28
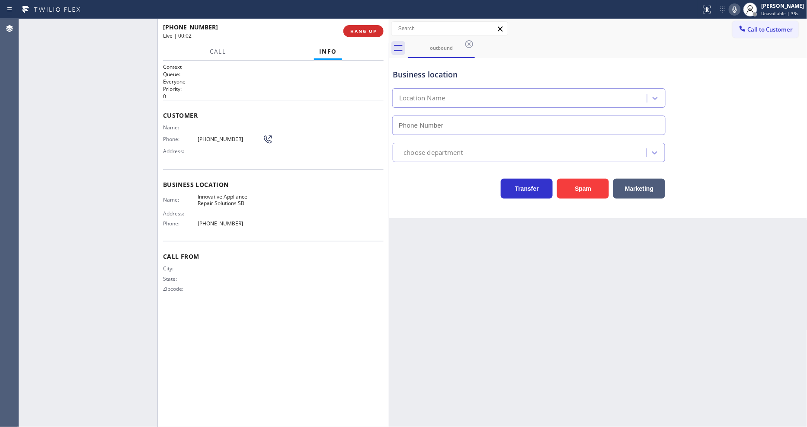
type input "[PHONE_NUMBER]"
click at [217, 141] on div "Phone: [PHONE_NUMBER]" at bounding box center [218, 139] width 110 height 10
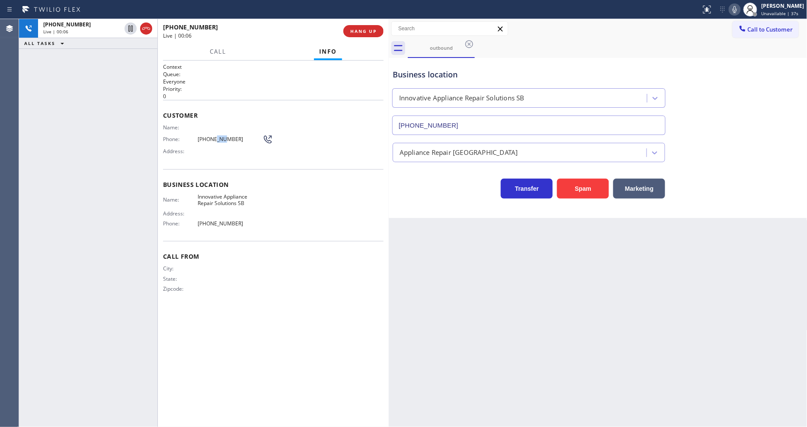
click at [217, 141] on div "Phone: [PHONE_NUMBER]" at bounding box center [218, 139] width 110 height 10
click at [356, 31] on span "HANG UP" at bounding box center [363, 31] width 26 height 6
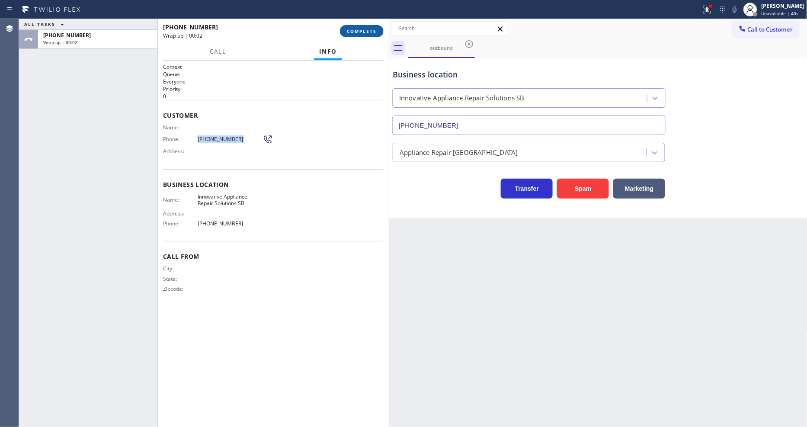
click at [364, 29] on span "COMPLETE" at bounding box center [362, 31] width 30 height 6
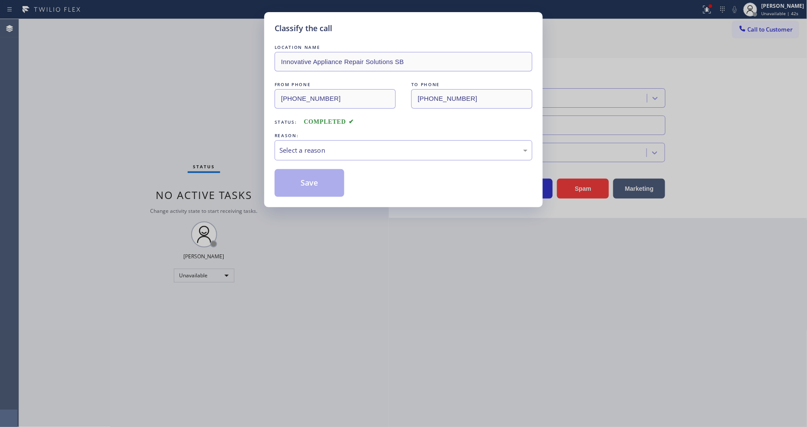
click at [322, 147] on div "Select a reason" at bounding box center [404, 150] width 248 height 10
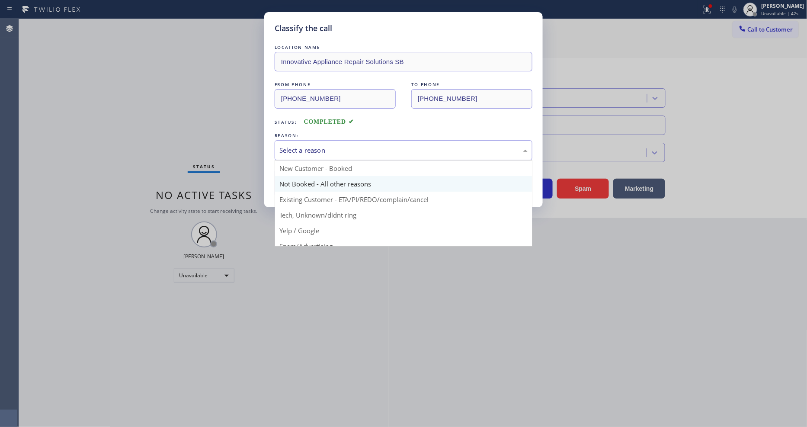
click at [310, 174] on button "Save" at bounding box center [310, 183] width 70 height 28
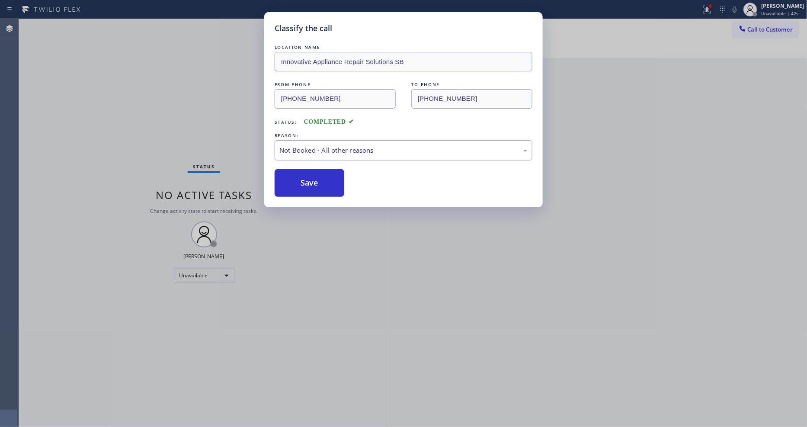
click at [310, 174] on button "Save" at bounding box center [310, 183] width 70 height 28
drag, startPoint x: 310, startPoint y: 174, endPoint x: 319, endPoint y: 171, distance: 9.4
click at [310, 174] on button "Save" at bounding box center [310, 183] width 70 height 28
click at [772, 29] on span "Call to Customer" at bounding box center [770, 30] width 45 height 8
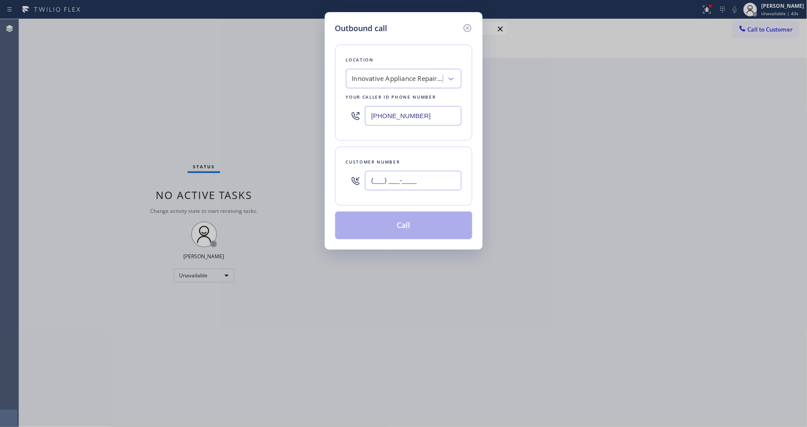
click at [422, 171] on input "(___) ___-____" at bounding box center [413, 180] width 96 height 19
paste input "805) 680-6302"
type input "[PHONE_NUMBER]"
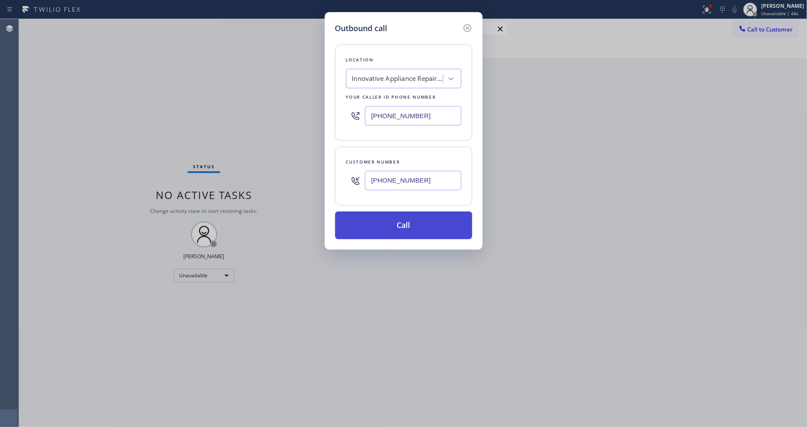
click at [394, 218] on button "Call" at bounding box center [403, 226] width 137 height 28
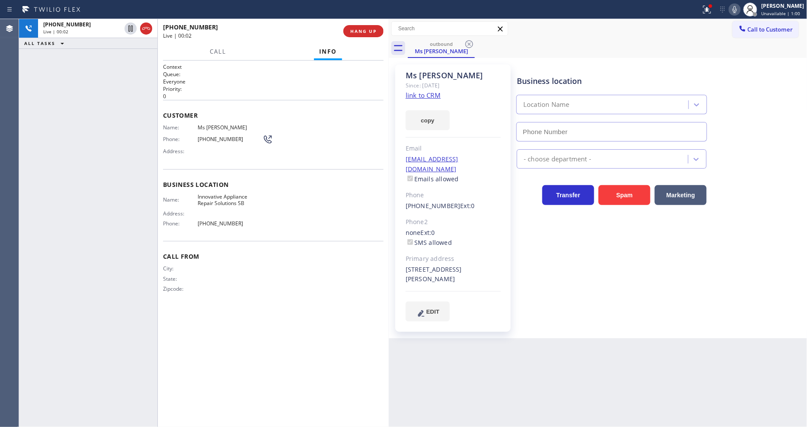
type input "[PHONE_NUMBER]"
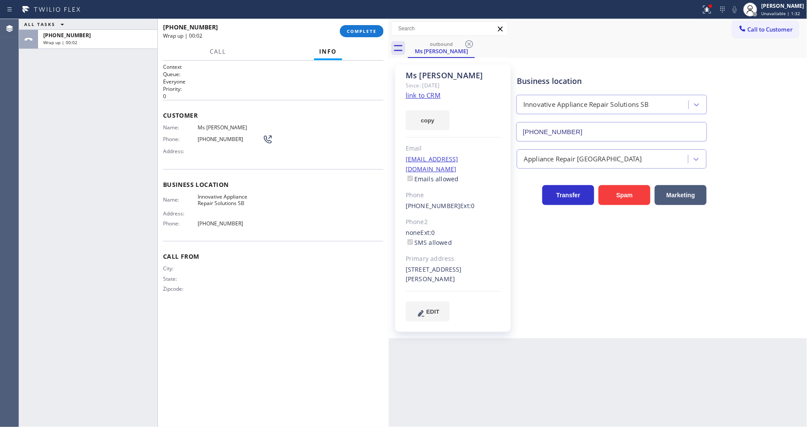
click at [115, 68] on div "ALL TASKS ALL TASKS ACTIVE TASKS TASKS IN WRAP UP [PHONE_NUMBER] Wrap up | 00:02" at bounding box center [88, 223] width 138 height 408
click at [356, 29] on span "COMPLETE" at bounding box center [362, 31] width 30 height 6
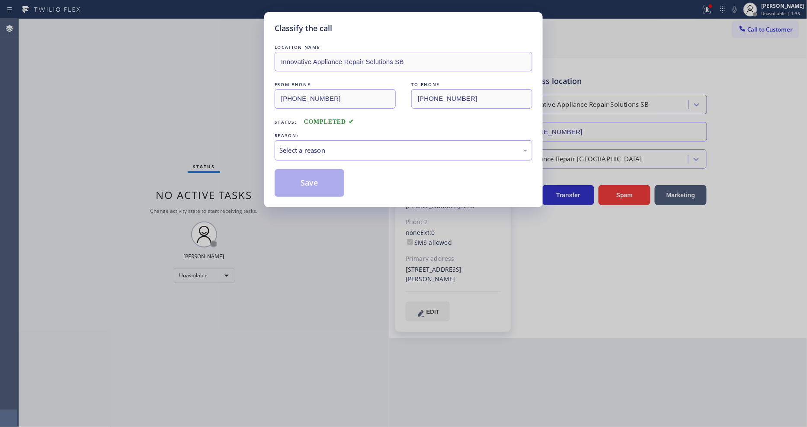
drag, startPoint x: 333, startPoint y: 148, endPoint x: 331, endPoint y: 155, distance: 7.0
click at [333, 148] on div "Select a reason" at bounding box center [404, 150] width 248 height 10
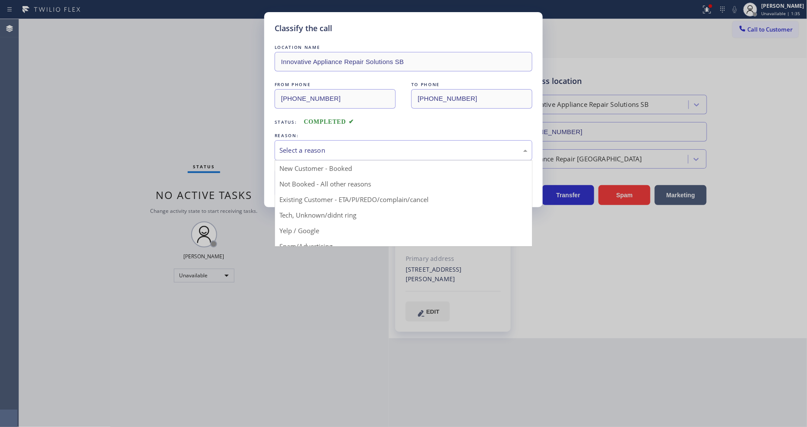
drag, startPoint x: 315, startPoint y: 197, endPoint x: 312, endPoint y: 188, distance: 9.8
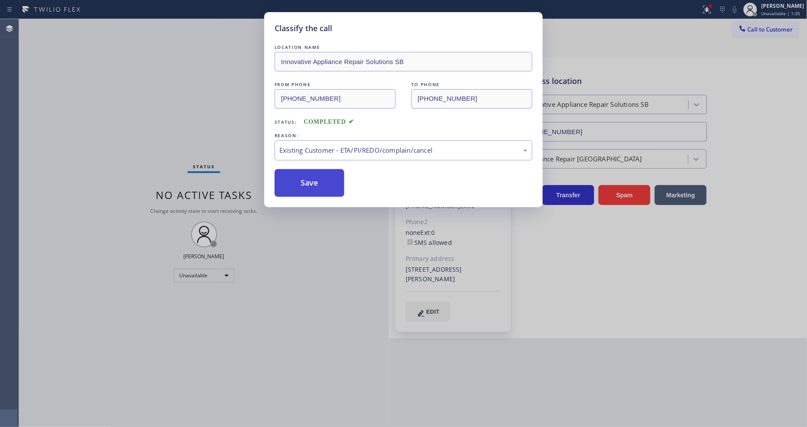
click at [312, 183] on button "Save" at bounding box center [310, 183] width 70 height 28
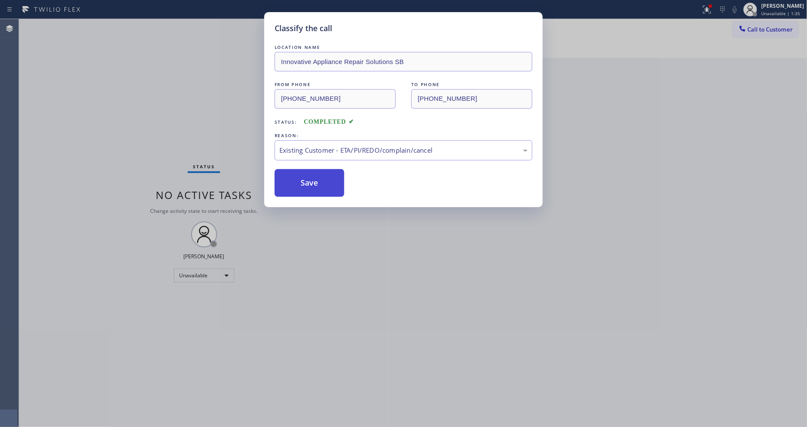
click at [312, 183] on button "Save" at bounding box center [310, 183] width 70 height 28
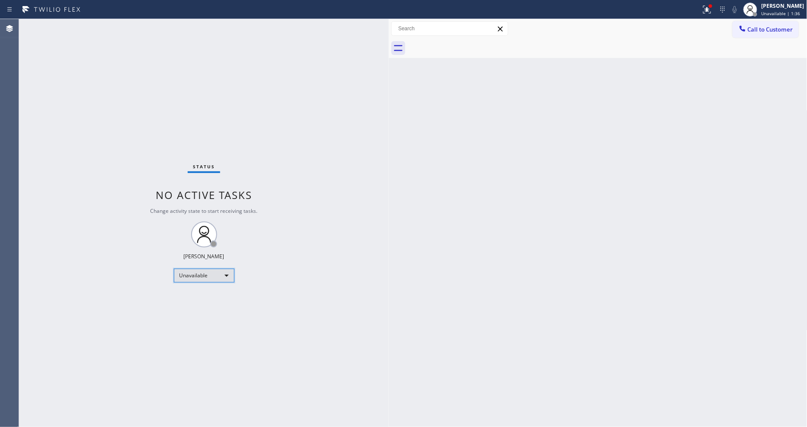
click at [190, 275] on div "Unavailable" at bounding box center [204, 276] width 61 height 14
click at [192, 293] on li "Available" at bounding box center [203, 298] width 59 height 10
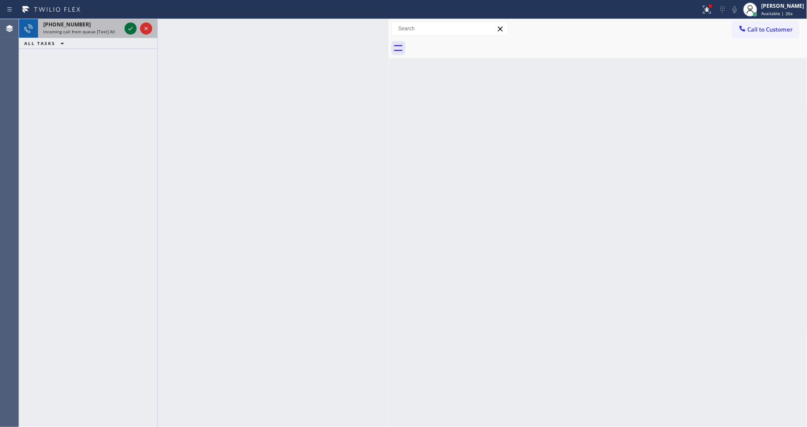
click at [128, 24] on icon at bounding box center [130, 28] width 10 height 10
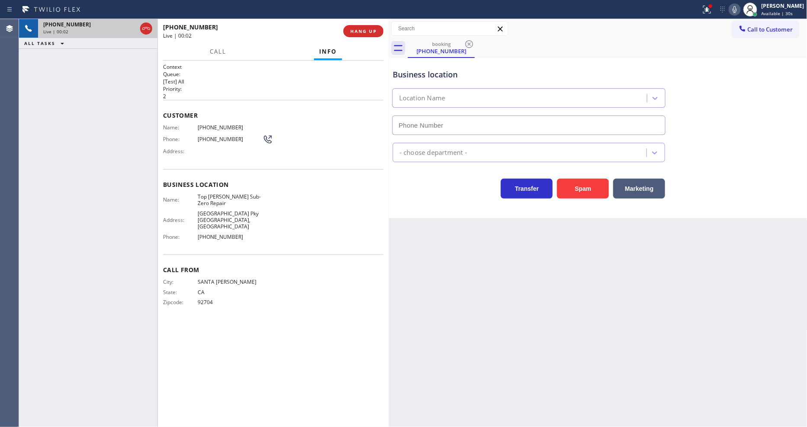
type input "[PHONE_NUMBER]"
click at [129, 29] on icon at bounding box center [130, 28] width 10 height 10
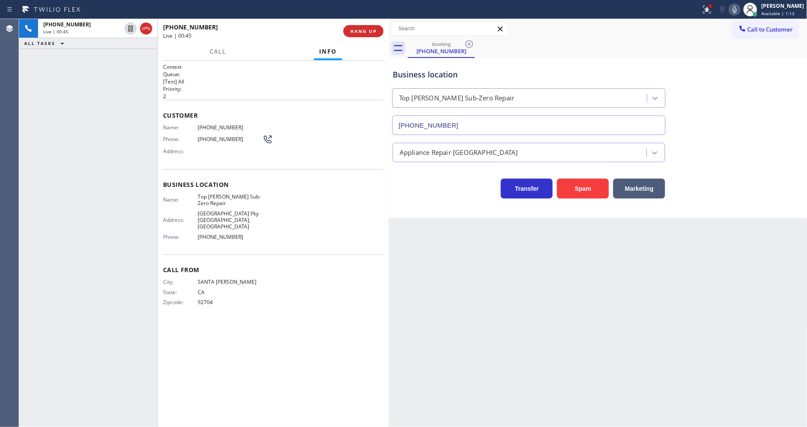
click at [740, 10] on icon at bounding box center [735, 9] width 10 height 10
click at [713, 13] on icon at bounding box center [707, 9] width 10 height 10
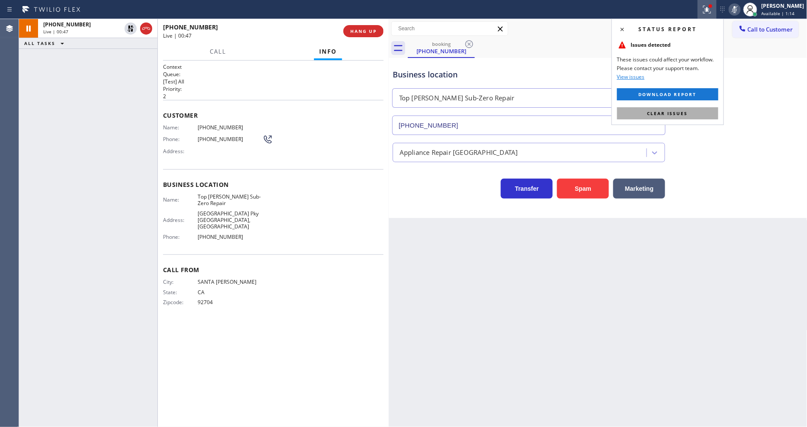
click at [694, 113] on button "Clear issues" at bounding box center [667, 113] width 101 height 12
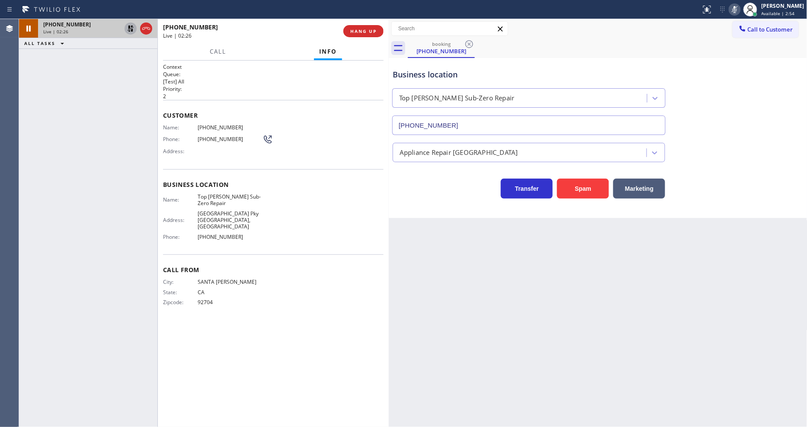
click at [135, 29] on icon at bounding box center [130, 28] width 10 height 10
click at [740, 10] on icon at bounding box center [735, 9] width 10 height 10
drag, startPoint x: 579, startPoint y: 313, endPoint x: 580, endPoint y: 308, distance: 5.4
click at [579, 313] on div "Back to Dashboard Change Sender ID Customers Technicians Select a contact Outbo…" at bounding box center [598, 223] width 419 height 408
click at [129, 27] on icon at bounding box center [130, 28] width 10 height 10
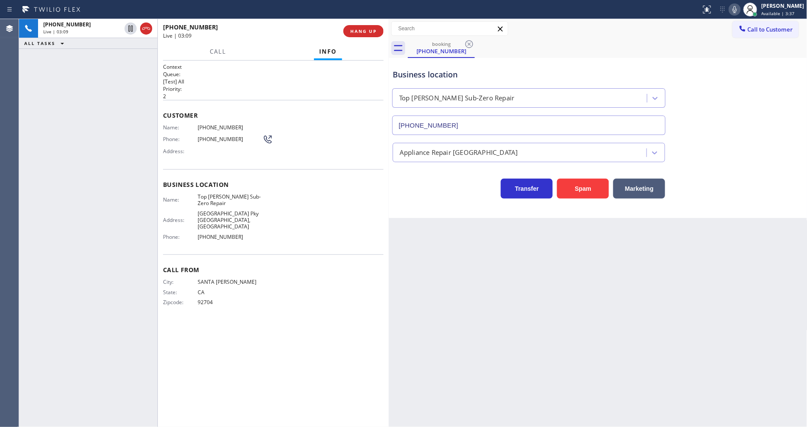
click at [740, 12] on icon at bounding box center [735, 9] width 10 height 10
click at [290, 373] on div "Context Queue: [Test] All Priority: 2 Customer Name: [PHONE_NUMBER] Phone: [PHO…" at bounding box center [273, 243] width 221 height 361
drag, startPoint x: 130, startPoint y: 28, endPoint x: 407, endPoint y: 25, distance: 276.5
click at [130, 28] on icon at bounding box center [130, 28] width 10 height 10
click at [740, 10] on icon at bounding box center [735, 9] width 10 height 10
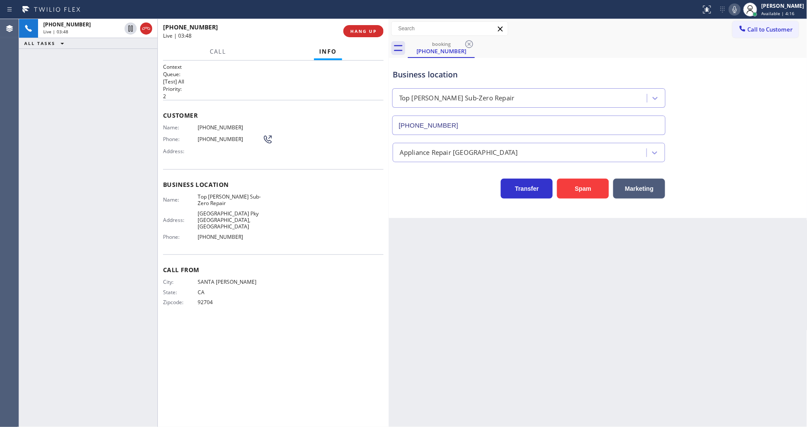
click at [220, 125] on span "[PHONE_NUMBER]" at bounding box center [230, 127] width 65 height 6
click at [221, 124] on span "[PHONE_NUMBER]" at bounding box center [230, 127] width 65 height 6
click at [375, 29] on span "HANG UP" at bounding box center [363, 31] width 26 height 6
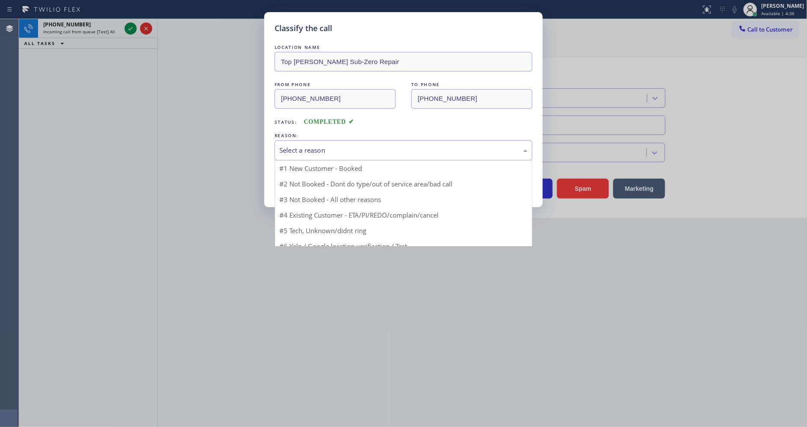
click at [313, 147] on div "Select a reason" at bounding box center [404, 150] width 248 height 10
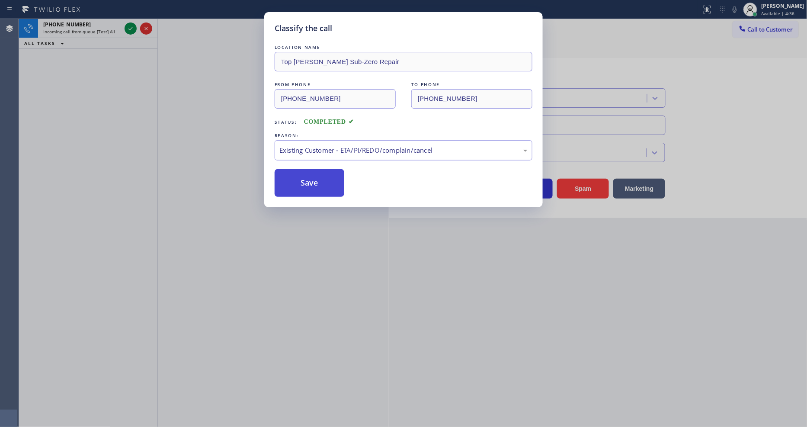
click at [312, 179] on button "Save" at bounding box center [310, 183] width 70 height 28
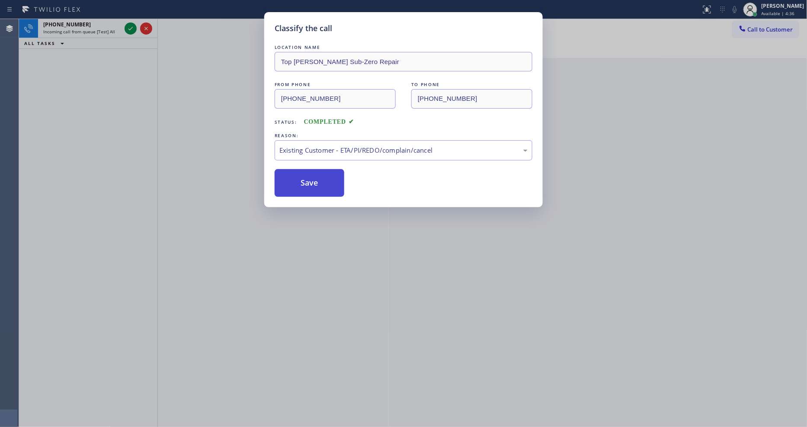
click at [312, 179] on button "Save" at bounding box center [310, 183] width 70 height 28
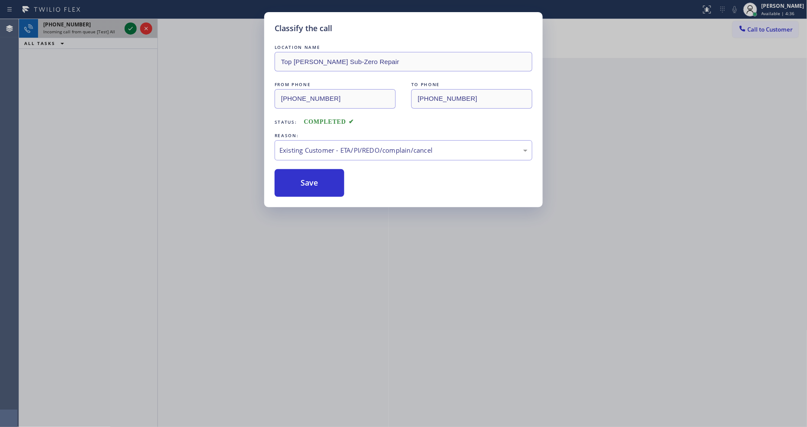
click at [126, 27] on icon at bounding box center [130, 28] width 10 height 10
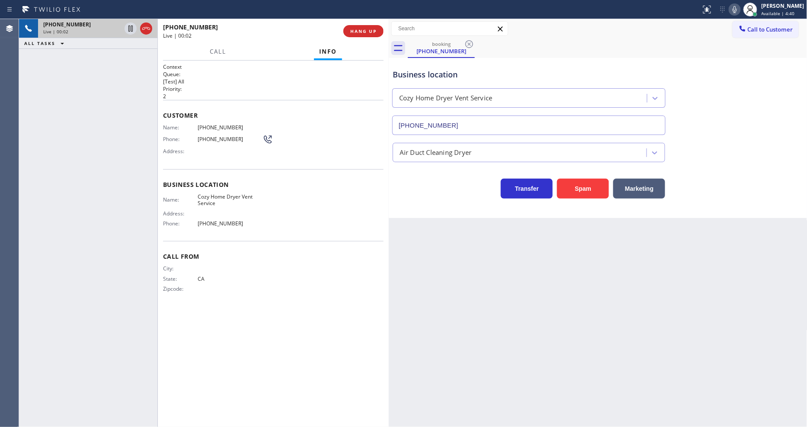
type input "[PHONE_NUMBER]"
click at [371, 33] on span "HANG UP" at bounding box center [363, 31] width 26 height 6
click at [371, 32] on span "HANG UP" at bounding box center [363, 31] width 26 height 6
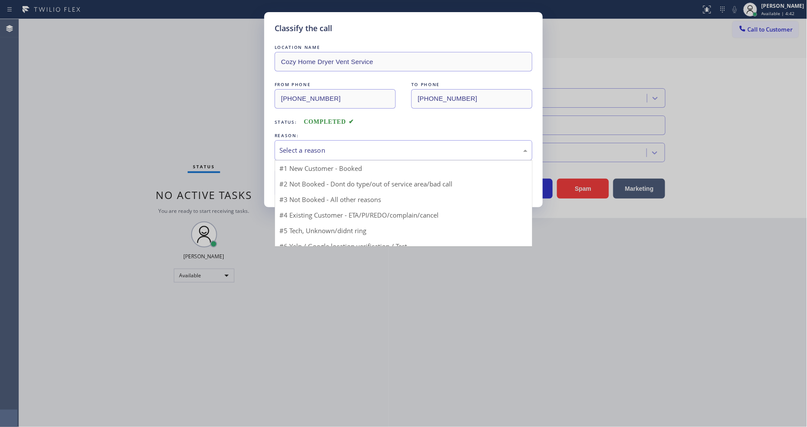
click at [334, 146] on div "Select a reason" at bounding box center [404, 150] width 248 height 10
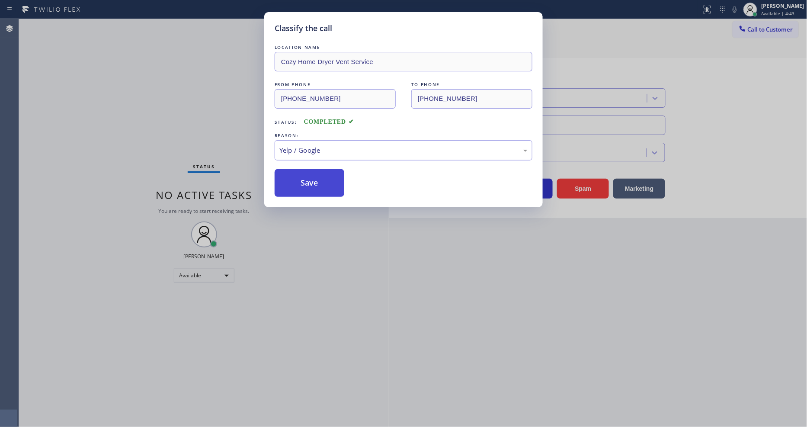
click at [325, 178] on button "Save" at bounding box center [310, 183] width 70 height 28
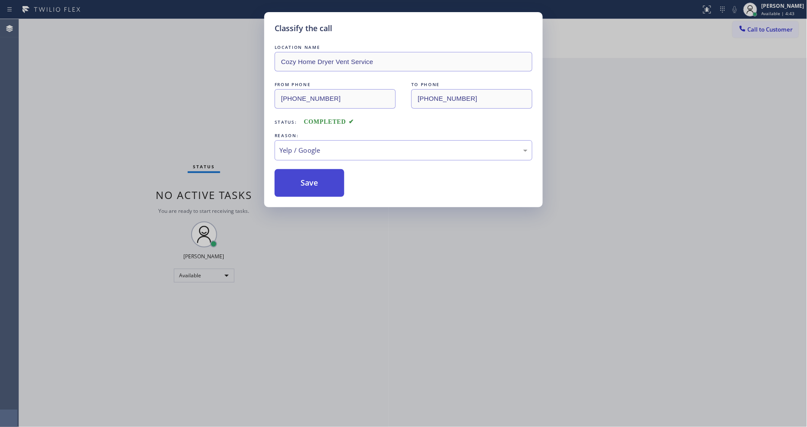
click at [325, 178] on button "Save" at bounding box center [310, 183] width 70 height 28
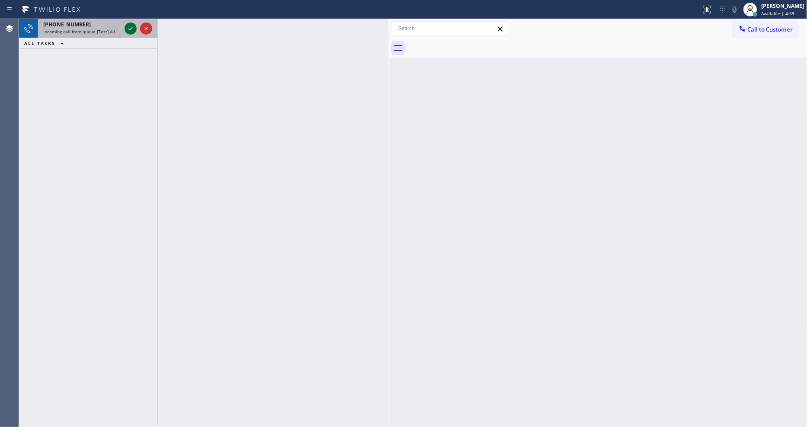
click at [132, 28] on icon at bounding box center [130, 28] width 10 height 10
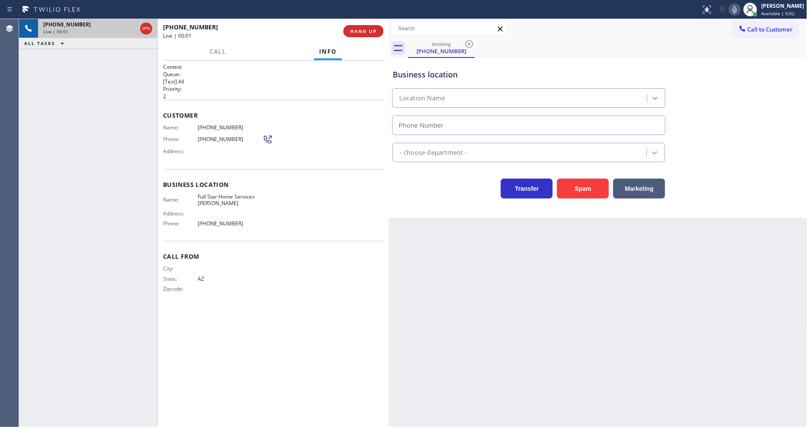
type input "[PHONE_NUMBER]"
click at [360, 34] on button "HANG UP" at bounding box center [364, 31] width 40 height 12
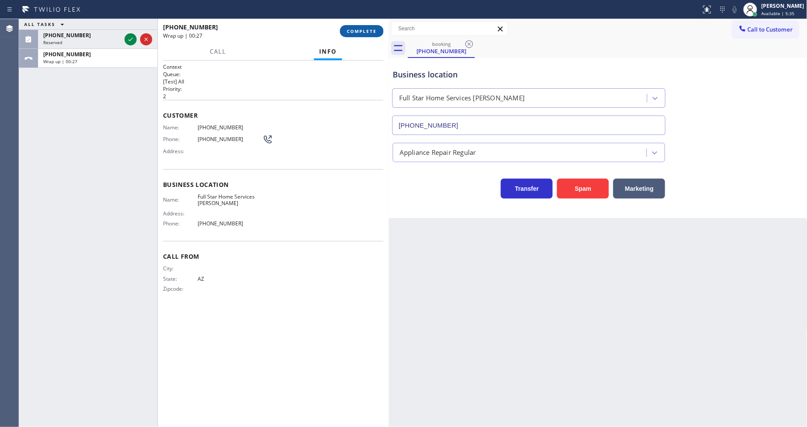
click at [353, 31] on span "COMPLETE" at bounding box center [362, 31] width 30 height 6
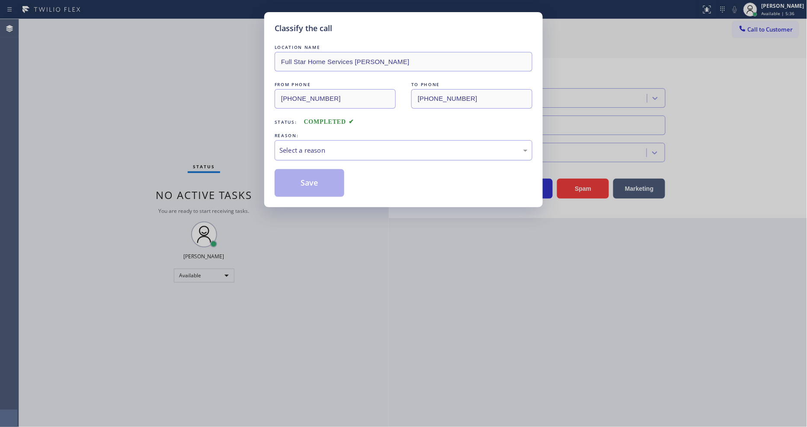
click at [301, 145] on div "Select a reason" at bounding box center [404, 150] width 248 height 10
click at [311, 170] on button "Save" at bounding box center [310, 183] width 70 height 28
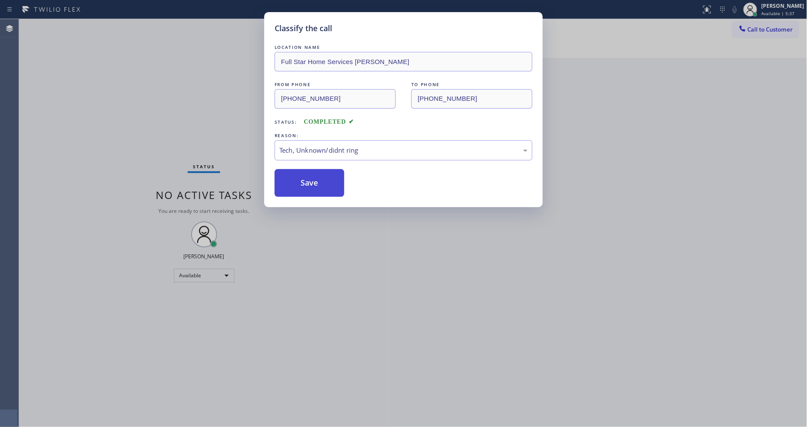
click at [311, 175] on button "Save" at bounding box center [310, 183] width 70 height 28
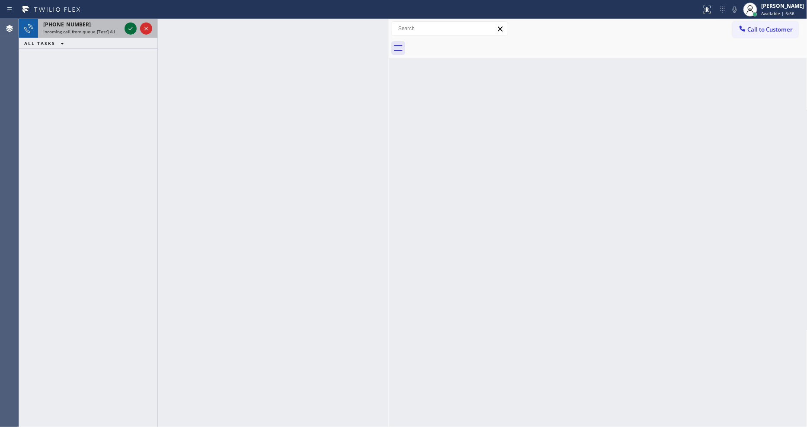
click at [132, 28] on icon at bounding box center [130, 28] width 10 height 10
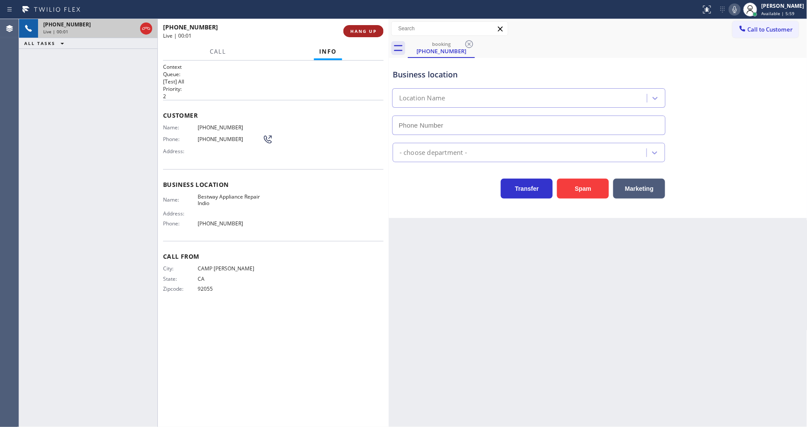
type input "[PHONE_NUMBER]"
click at [365, 27] on button "HANG UP" at bounding box center [364, 31] width 40 height 12
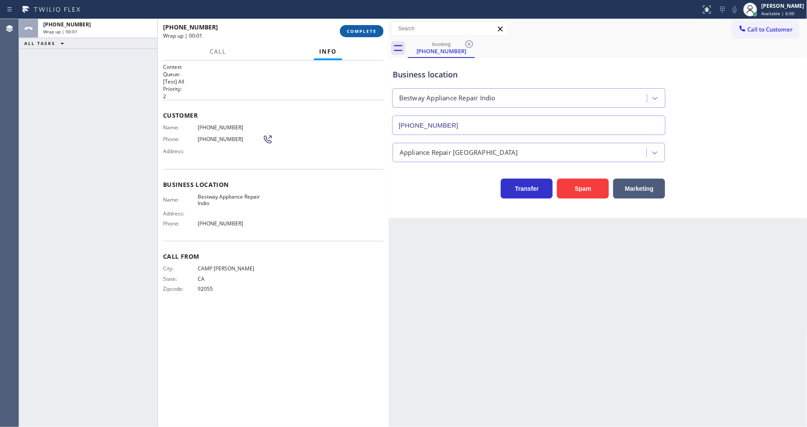
click at [365, 28] on span "COMPLETE" at bounding box center [362, 31] width 30 height 6
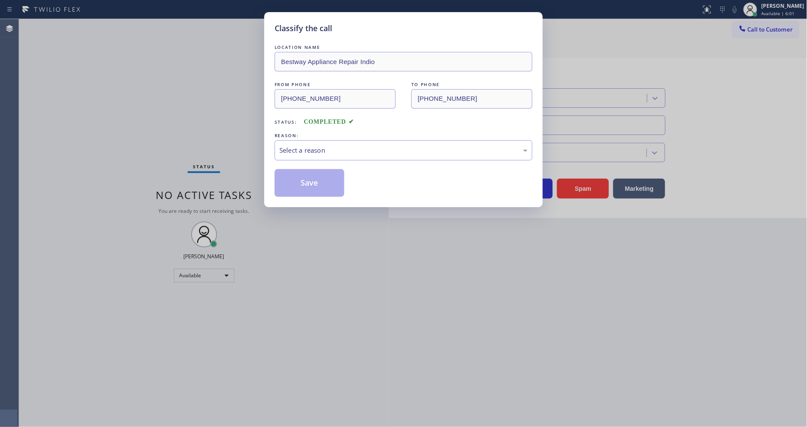
click at [304, 150] on div "Select a reason" at bounding box center [404, 150] width 248 height 10
click at [309, 184] on button "Save" at bounding box center [310, 183] width 70 height 28
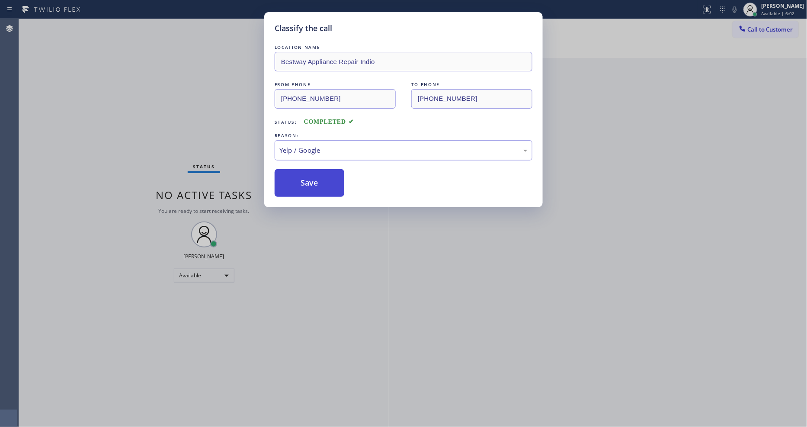
click at [309, 184] on button "Save" at bounding box center [310, 183] width 70 height 28
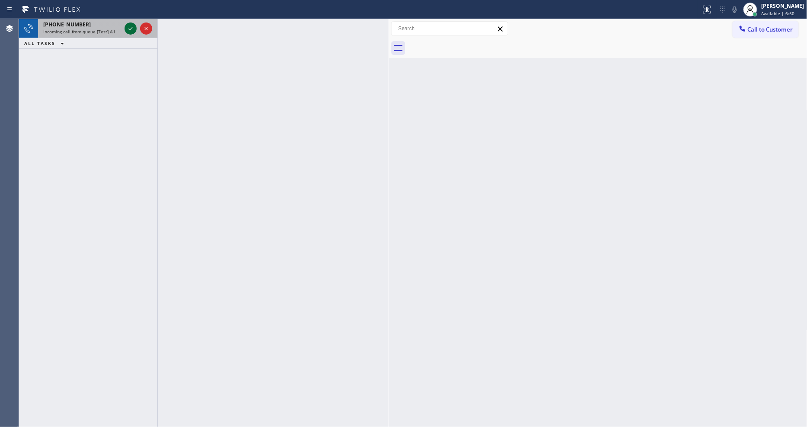
click at [130, 26] on icon at bounding box center [130, 28] width 10 height 10
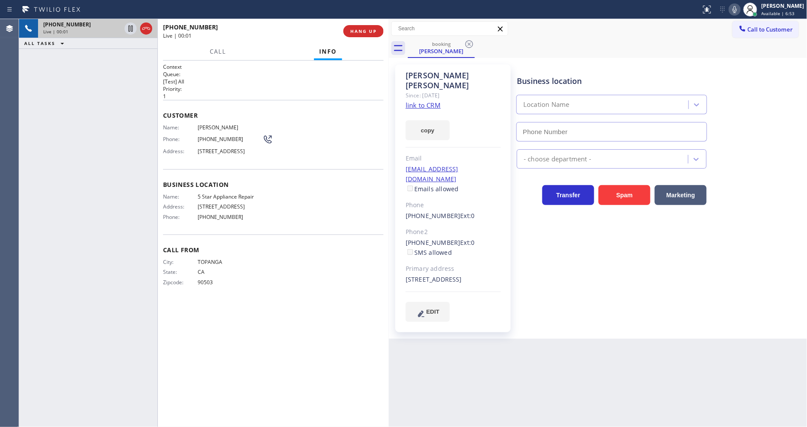
type input "[PHONE_NUMBER]"
click at [421, 101] on link "link to CRM" at bounding box center [423, 105] width 35 height 9
click at [131, 28] on icon at bounding box center [131, 29] width 4 height 6
click at [739, 11] on icon at bounding box center [735, 9] width 10 height 10
click at [136, 28] on div at bounding box center [131, 28] width 12 height 10
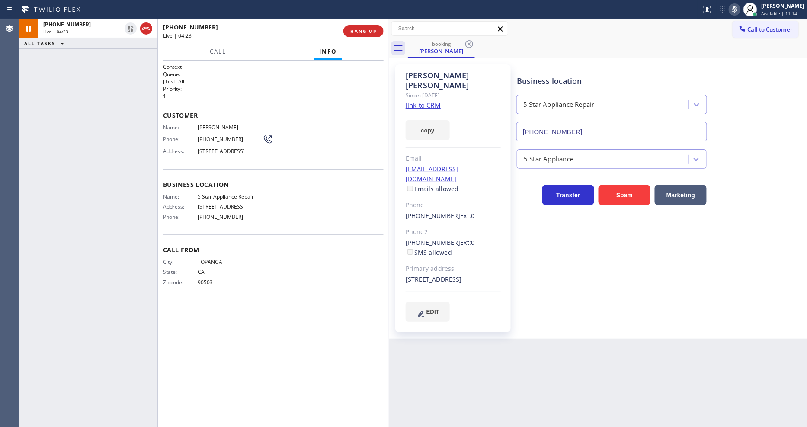
click at [740, 9] on icon at bounding box center [735, 9] width 10 height 10
click at [589, 285] on div "Business location 5 Star Appliance Repair [PHONE_NUMBER] 5 Star Appliance Trans…" at bounding box center [660, 193] width 290 height 253
click at [370, 29] on span "HANG UP" at bounding box center [363, 31] width 26 height 6
click at [370, 29] on span "COMPLETE" at bounding box center [362, 31] width 30 height 6
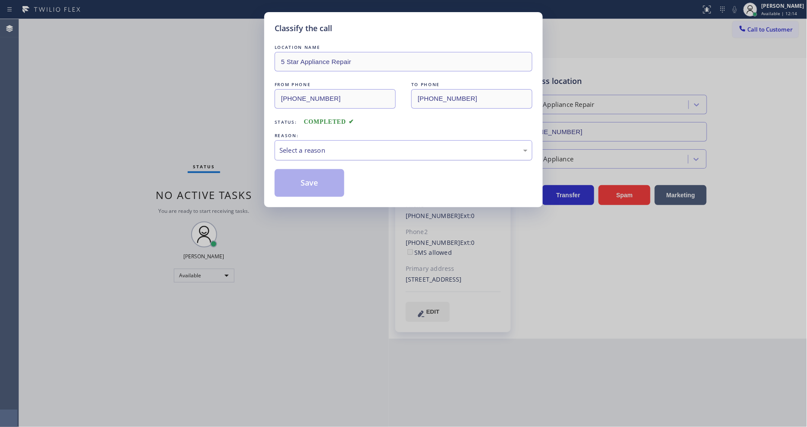
click at [319, 145] on div "Select a reason" at bounding box center [404, 150] width 248 height 10
click at [307, 186] on button "Save" at bounding box center [310, 183] width 70 height 28
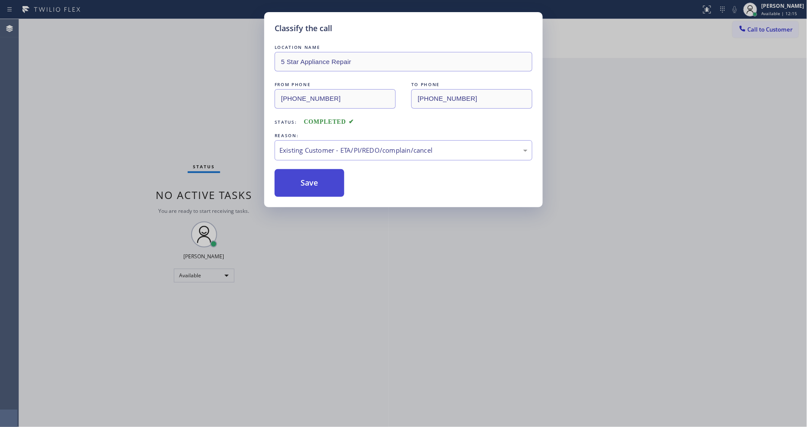
click at [307, 186] on button "Save" at bounding box center [310, 183] width 70 height 28
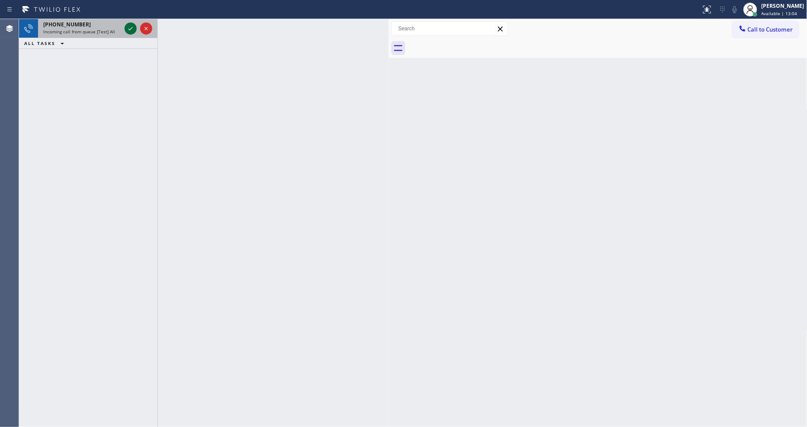
click at [131, 26] on icon at bounding box center [130, 28] width 10 height 10
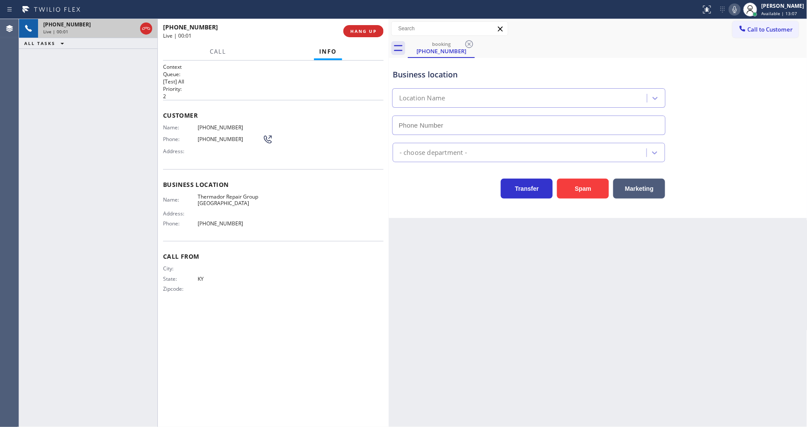
type input "[PHONE_NUMBER]"
click at [366, 32] on span "HANG UP" at bounding box center [363, 31] width 26 height 6
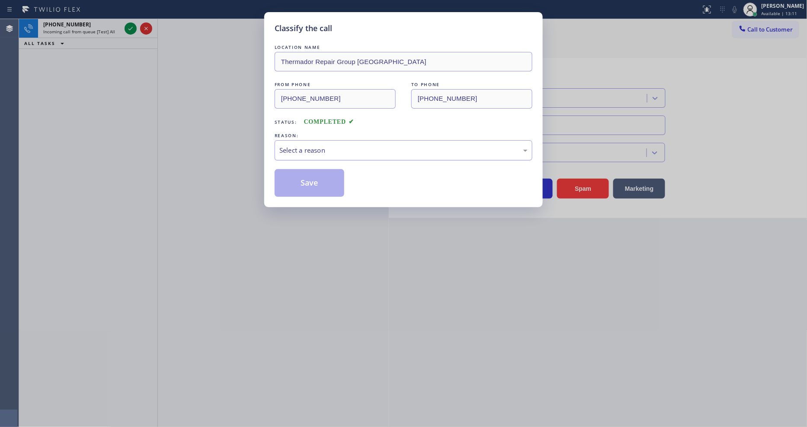
click at [336, 146] on div "Select a reason" at bounding box center [404, 150] width 248 height 10
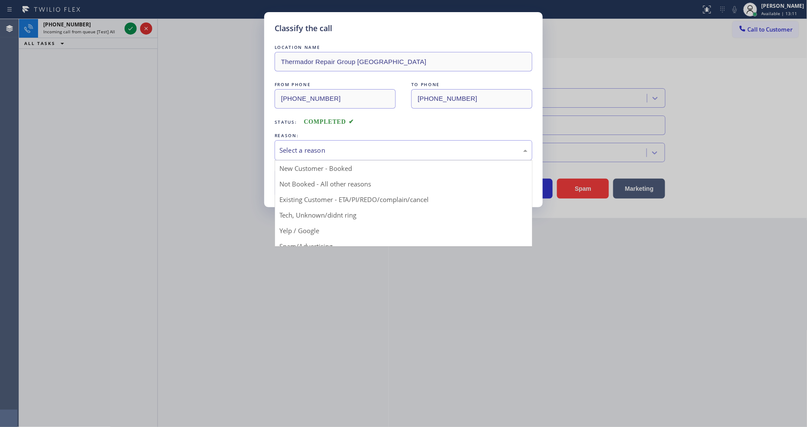
drag, startPoint x: 308, startPoint y: 223, endPoint x: 316, endPoint y: 188, distance: 36.2
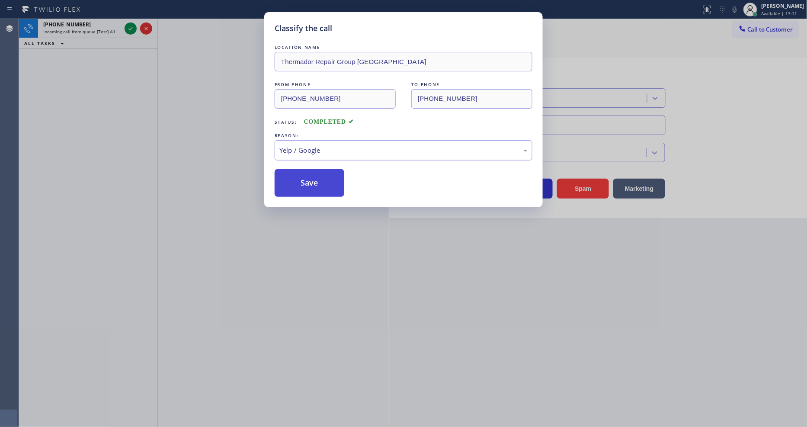
click at [316, 186] on button "Save" at bounding box center [310, 183] width 70 height 28
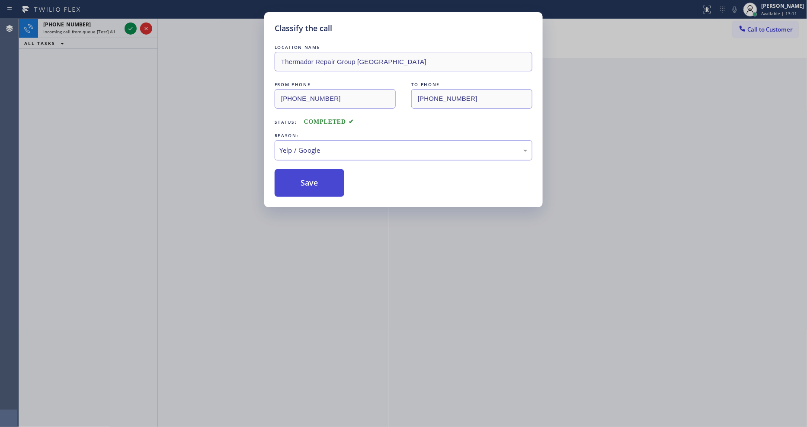
drag, startPoint x: 316, startPoint y: 186, endPoint x: 241, endPoint y: 89, distance: 122.9
click at [316, 186] on button "Save" at bounding box center [310, 183] width 70 height 28
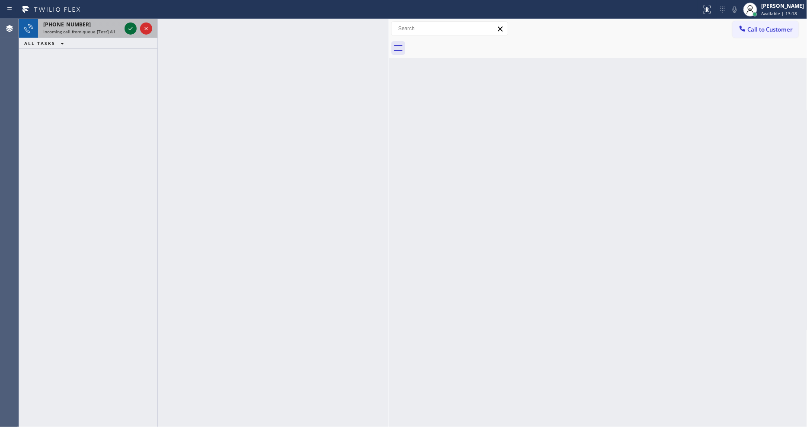
click at [131, 31] on icon at bounding box center [130, 28] width 10 height 10
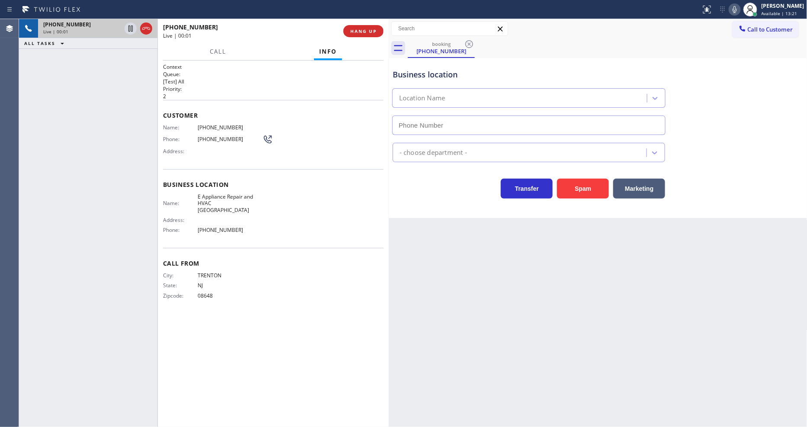
type input "[PHONE_NUMBER]"
click at [359, 32] on span "HANG UP" at bounding box center [363, 31] width 26 height 6
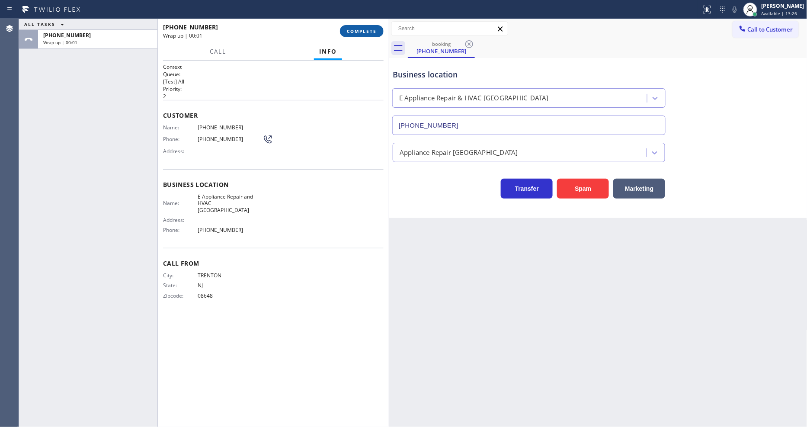
click at [359, 32] on span "COMPLETE" at bounding box center [362, 31] width 30 height 6
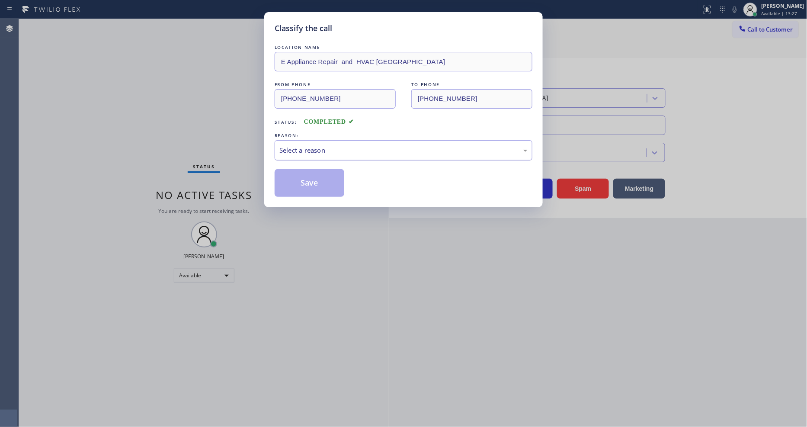
click at [320, 145] on div "Select a reason" at bounding box center [404, 150] width 248 height 10
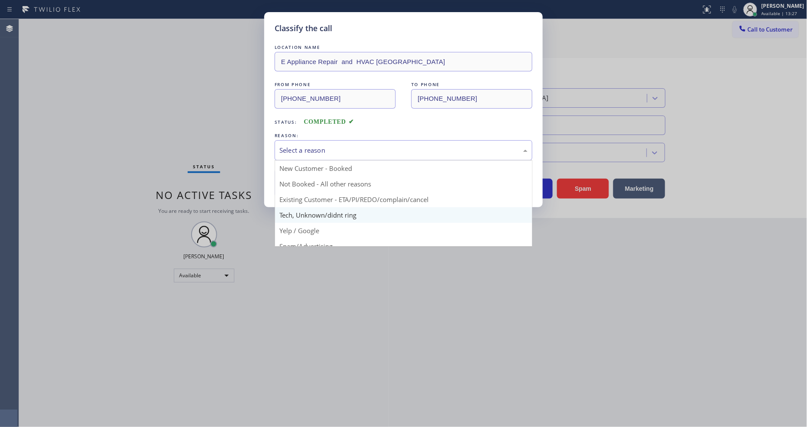
scroll to position [54, 0]
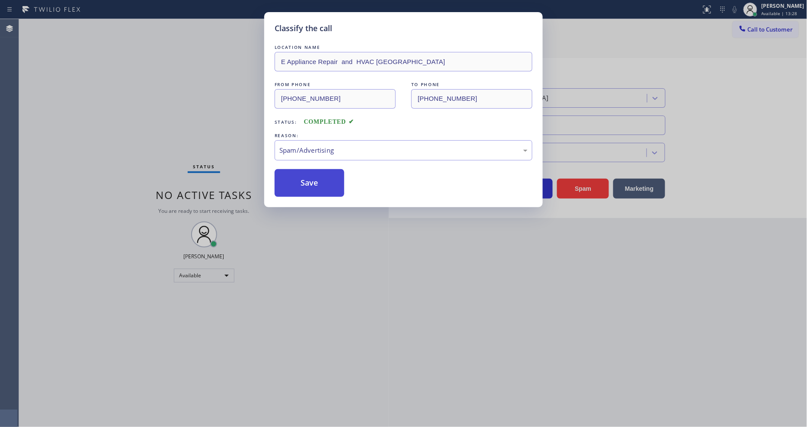
click at [314, 182] on button "Save" at bounding box center [310, 183] width 70 height 28
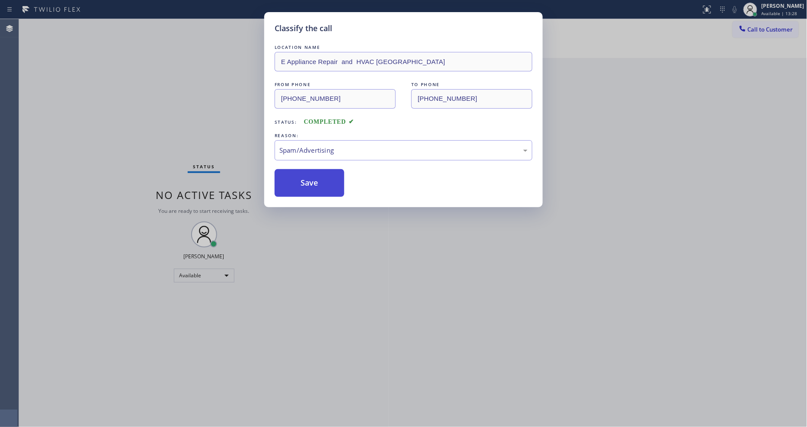
click at [314, 182] on button "Save" at bounding box center [310, 183] width 70 height 28
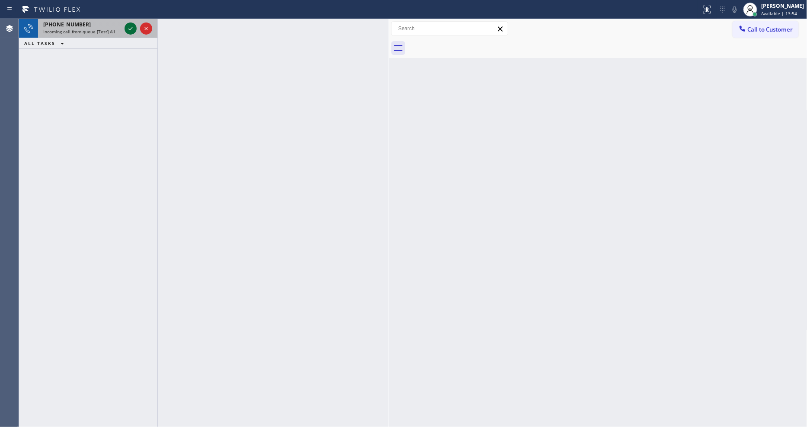
click at [133, 28] on icon at bounding box center [130, 28] width 10 height 10
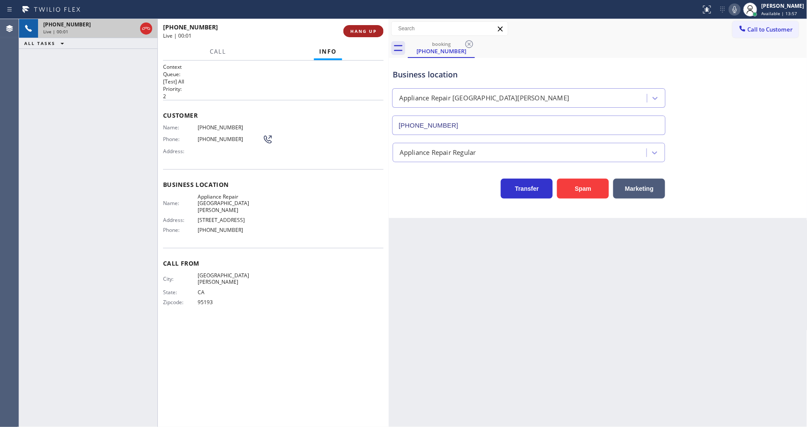
type input "[PHONE_NUMBER]"
click at [371, 29] on span "HANG UP" at bounding box center [363, 31] width 26 height 6
click at [371, 29] on span "COMPLETE" at bounding box center [362, 31] width 30 height 6
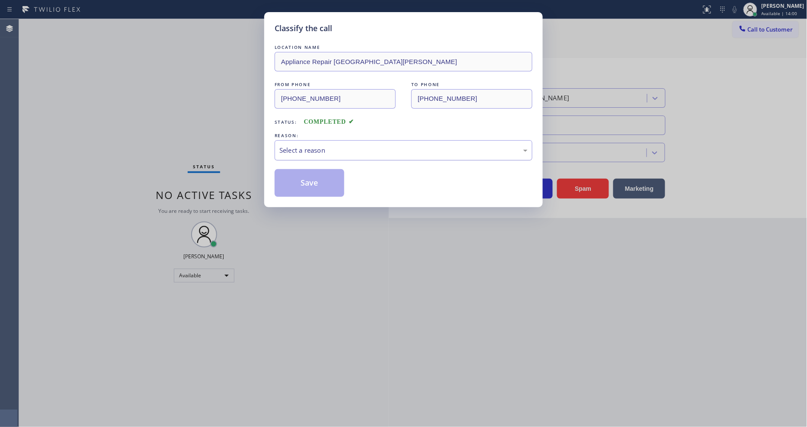
click at [291, 151] on div "Select a reason" at bounding box center [404, 150] width 248 height 10
click at [312, 178] on button "Save" at bounding box center [310, 183] width 70 height 28
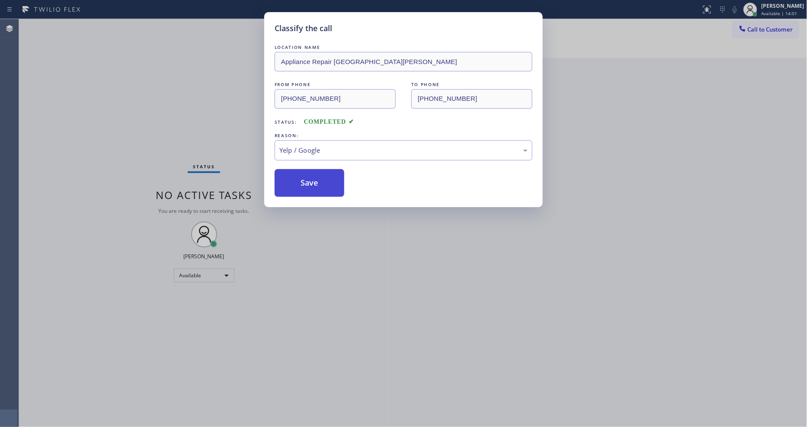
click at [312, 178] on button "Save" at bounding box center [310, 183] width 70 height 28
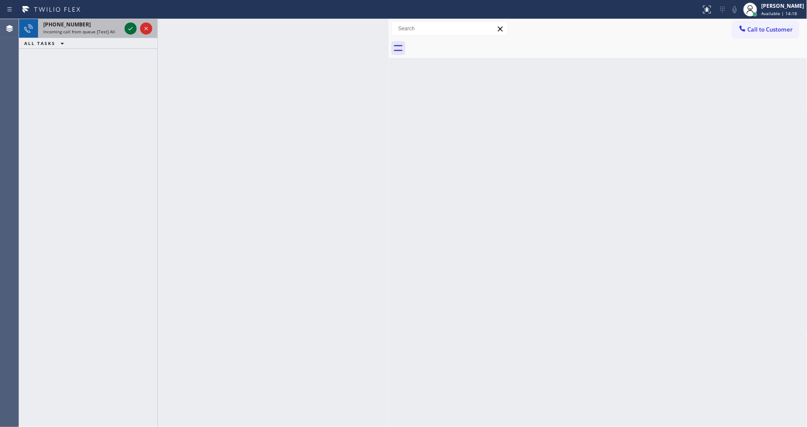
click at [133, 31] on icon at bounding box center [130, 28] width 10 height 10
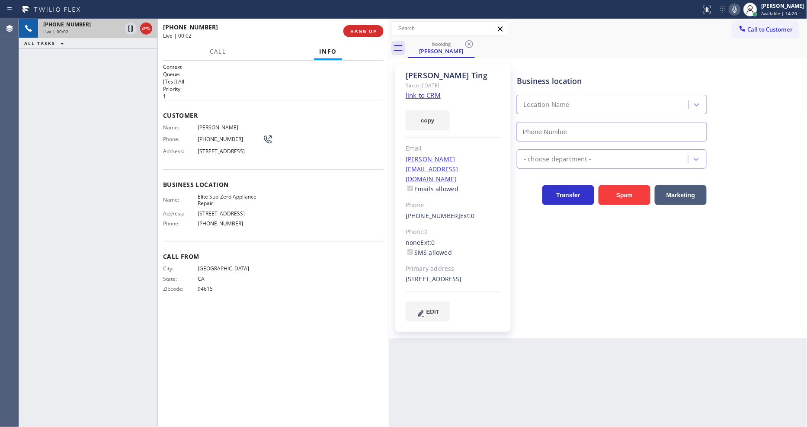
type input "[PHONE_NUMBER]"
click at [419, 92] on link "link to CRM" at bounding box center [423, 95] width 35 height 9
click at [129, 27] on icon at bounding box center [131, 29] width 4 height 6
click at [129, 29] on icon at bounding box center [130, 28] width 10 height 10
click at [112, 211] on div "[PHONE_NUMBER] Live | 02:13 ALL TASKS ALL TASKS ACTIVE TASKS TASKS IN WRAP UP" at bounding box center [88, 223] width 138 height 408
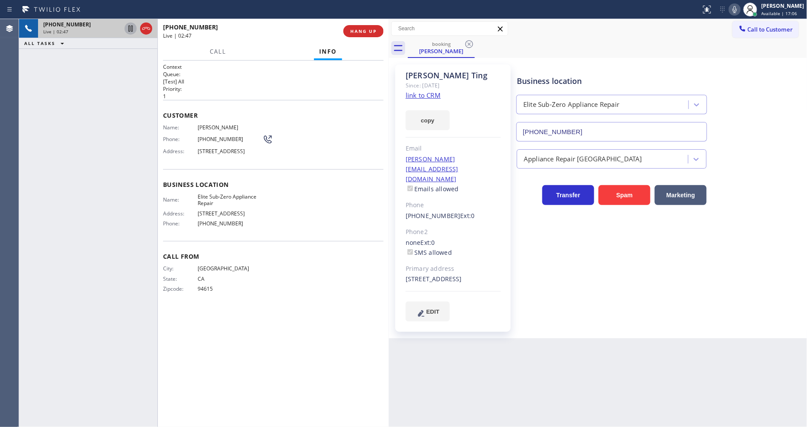
click at [127, 28] on icon at bounding box center [130, 28] width 10 height 10
click at [132, 26] on icon at bounding box center [131, 29] width 6 height 6
click at [362, 31] on span "HANG UP" at bounding box center [363, 31] width 26 height 6
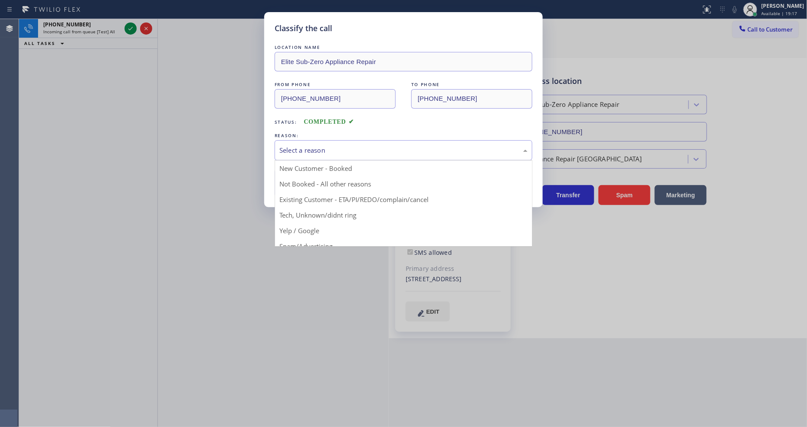
drag, startPoint x: 309, startPoint y: 196, endPoint x: 308, endPoint y: 185, distance: 10.9
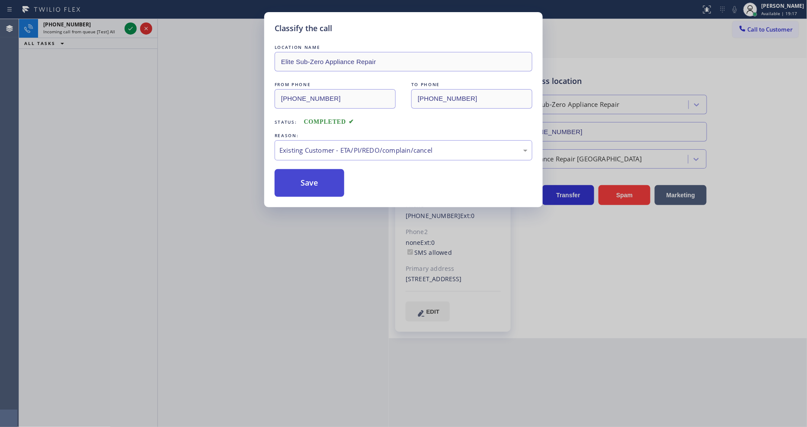
click at [308, 180] on button "Save" at bounding box center [310, 183] width 70 height 28
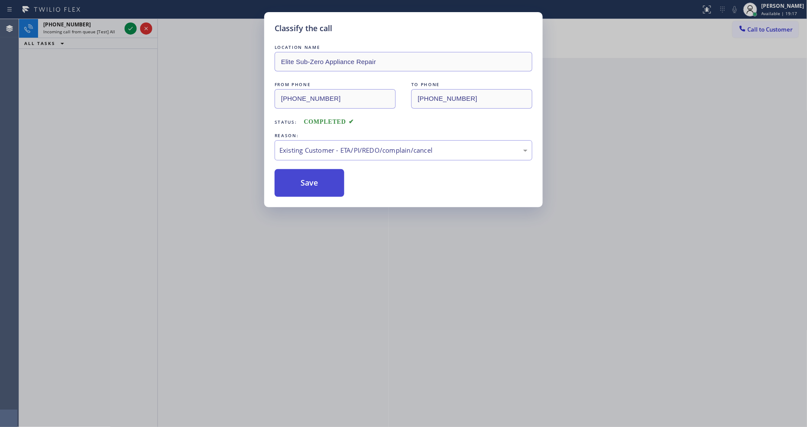
click at [308, 180] on button "Save" at bounding box center [310, 183] width 70 height 28
drag, startPoint x: 308, startPoint y: 180, endPoint x: 301, endPoint y: 132, distance: 47.7
click at [308, 178] on button "Save" at bounding box center [310, 183] width 70 height 28
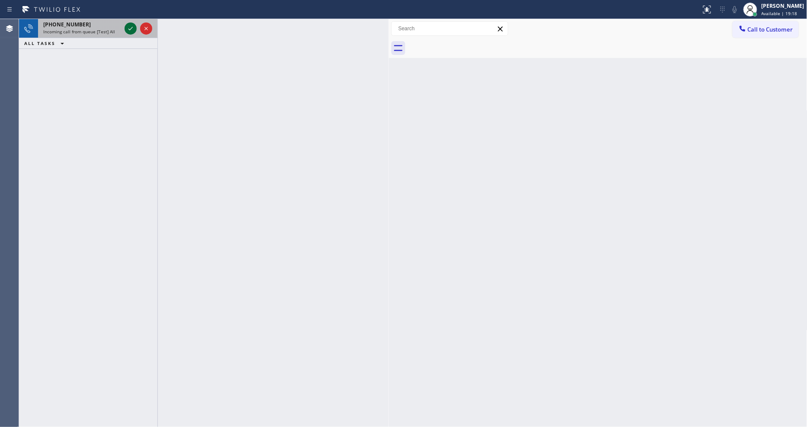
click at [130, 28] on icon at bounding box center [130, 28] width 10 height 10
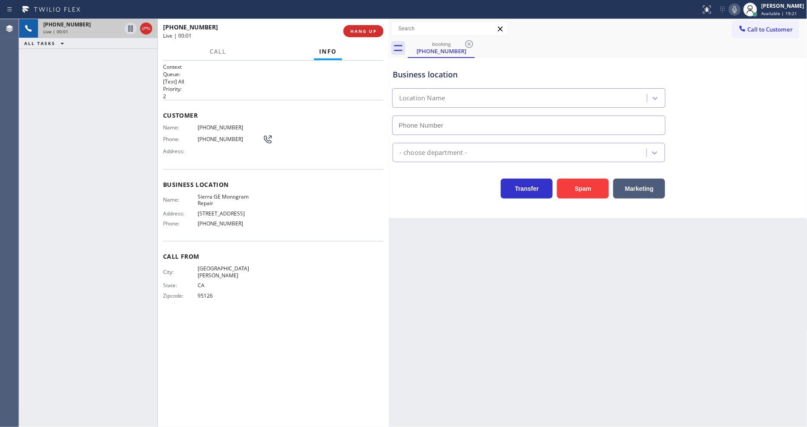
type input "[PHONE_NUMBER]"
click at [508, 261] on div "Back to Dashboard Change Sender ID Customers Technicians Select a contact Outbo…" at bounding box center [598, 223] width 419 height 408
click at [224, 193] on span "Sierra GE Monogram Repair" at bounding box center [230, 199] width 65 height 13
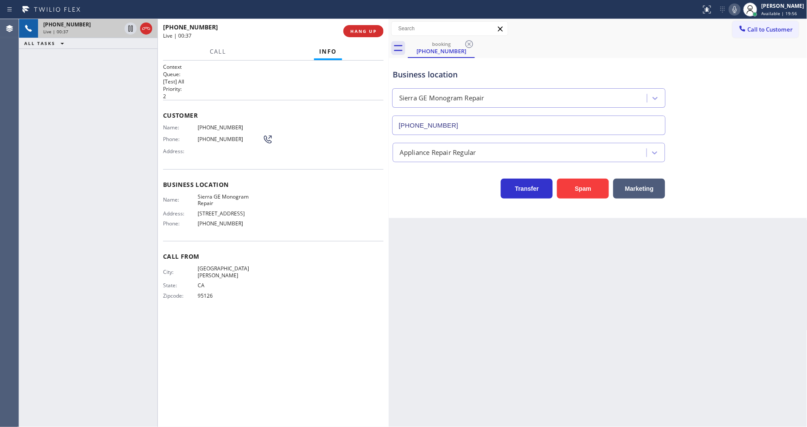
click at [213, 125] on span "[PHONE_NUMBER]" at bounding box center [230, 127] width 65 height 6
click at [132, 26] on icon at bounding box center [130, 28] width 10 height 10
click at [737, 10] on icon at bounding box center [735, 9] width 4 height 7
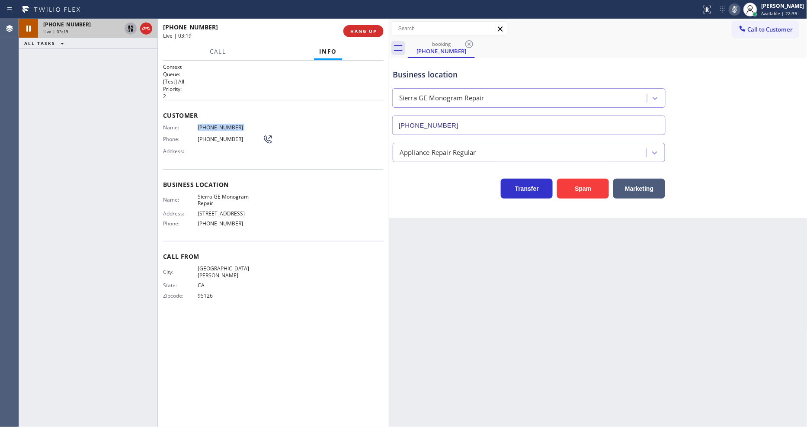
click at [130, 27] on icon at bounding box center [130, 28] width 10 height 10
click at [738, 7] on icon at bounding box center [735, 9] width 10 height 10
click at [329, 269] on div "Call From City: [GEOGRAPHIC_DATA][PERSON_NAME]: [US_STATE] Zipcode: 95126" at bounding box center [273, 277] width 221 height 72
click at [29, 139] on div "[PHONE_NUMBER] Live | 07:22 ALL TASKS ALL TASKS ACTIVE TASKS TASKS IN WRAP UP" at bounding box center [88, 223] width 138 height 408
click at [368, 33] on span "HANG UP" at bounding box center [363, 31] width 26 height 6
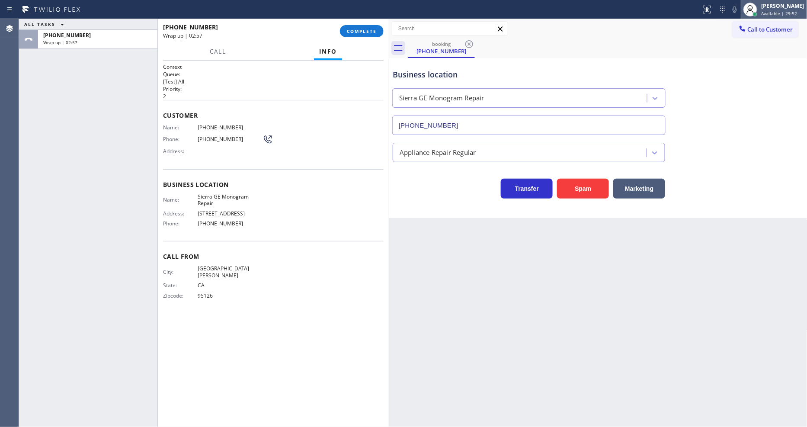
click at [789, 16] on div "[PERSON_NAME] Available | 29:52" at bounding box center [783, 9] width 47 height 15
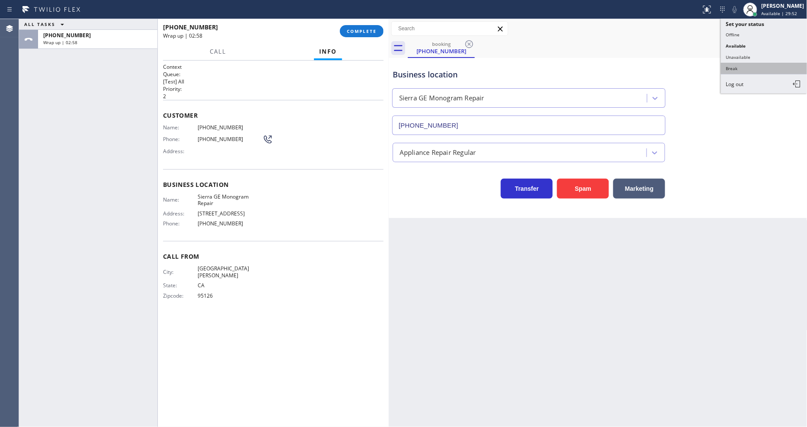
click at [755, 71] on button "Break" at bounding box center [764, 68] width 87 height 11
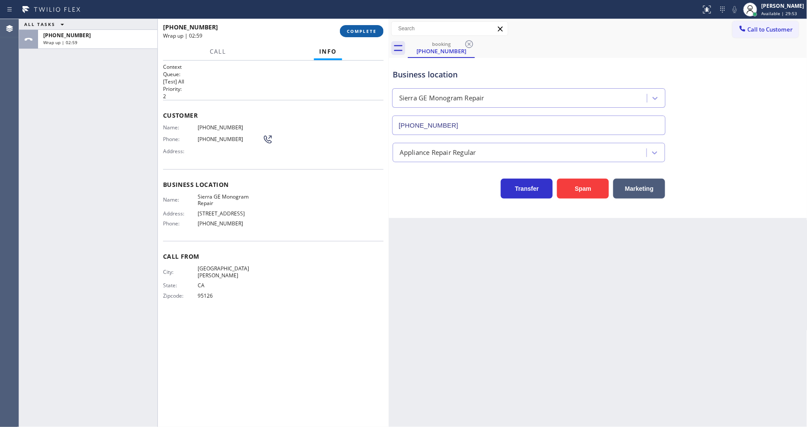
click at [373, 32] on span "COMPLETE" at bounding box center [362, 31] width 30 height 6
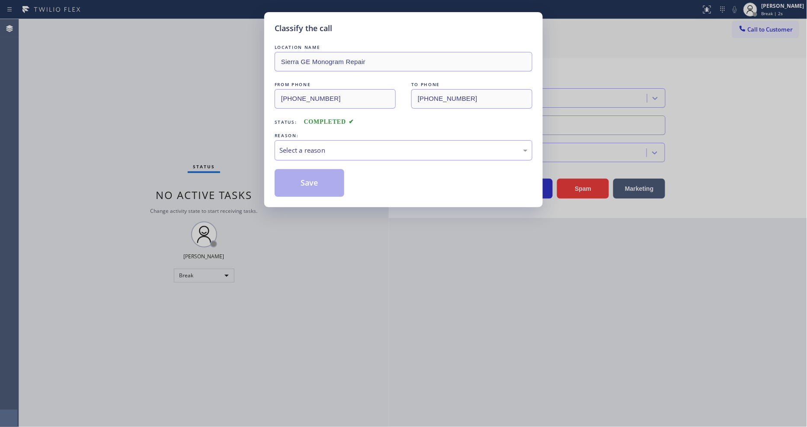
click at [306, 146] on div "Select a reason" at bounding box center [404, 150] width 248 height 10
click at [305, 172] on button "Save" at bounding box center [310, 183] width 70 height 28
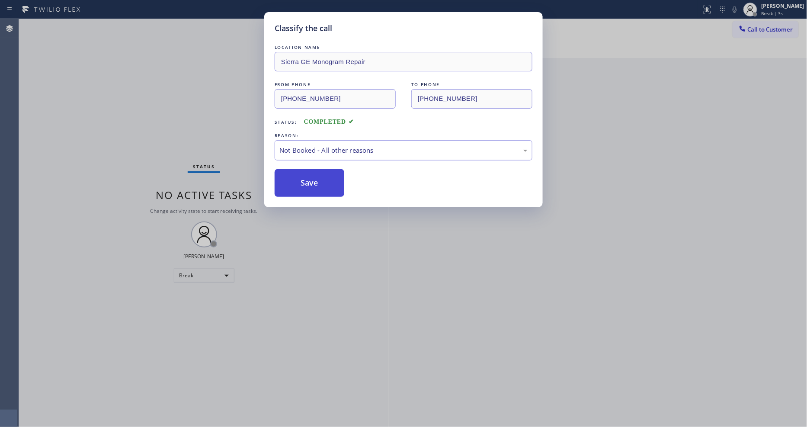
click at [305, 172] on button "Save" at bounding box center [310, 183] width 70 height 28
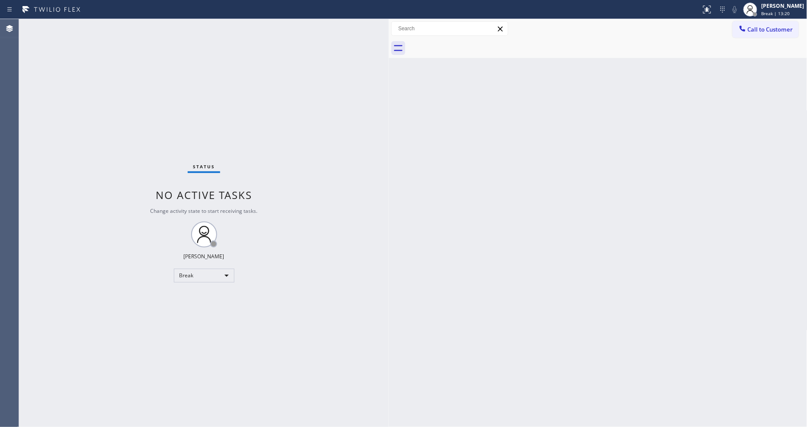
click at [476, 276] on div "Back to Dashboard Change Sender ID Customers Technicians Select a contact Outbo…" at bounding box center [598, 223] width 419 height 408
click at [775, 28] on span "Call to Customer" at bounding box center [770, 30] width 45 height 8
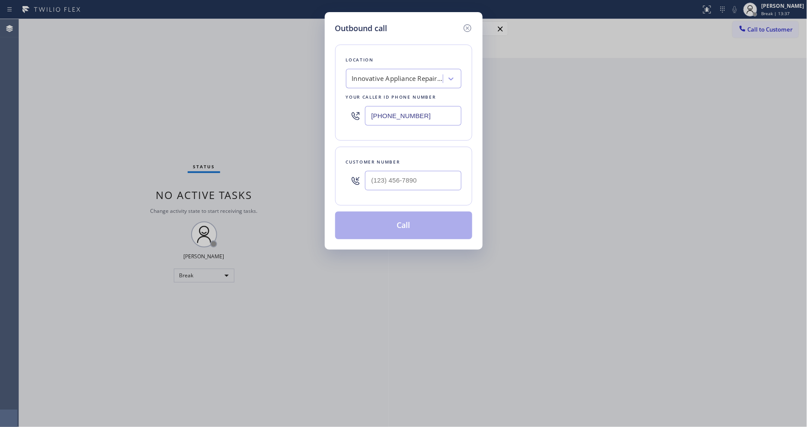
click at [393, 74] on div "Innovative Appliance Repair Solutions SB" at bounding box center [397, 79] width 91 height 10
paste input "Thermador Repair Group Coral Gables"
type input "Thermador Repair Group Coral Gables"
click at [383, 98] on div "Thermador Repair Group Coral Gables" at bounding box center [404, 101] width 116 height 24
type input "[PHONE_NUMBER]"
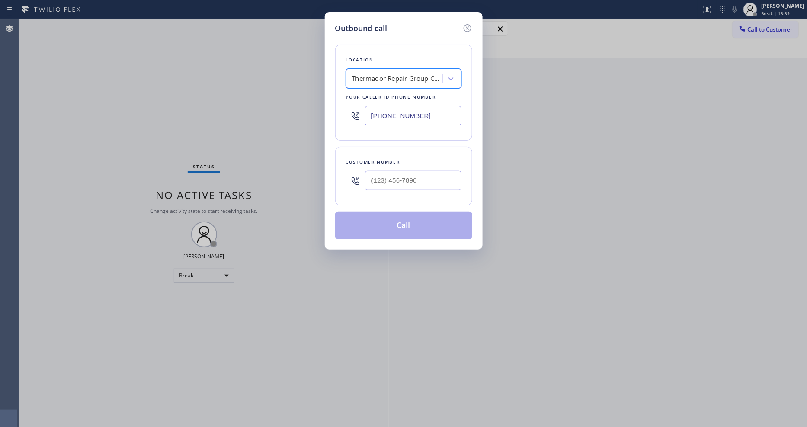
scroll to position [0, 1]
click at [382, 178] on input "(___) ___-____" at bounding box center [413, 180] width 96 height 19
paste input "305) 439-9593"
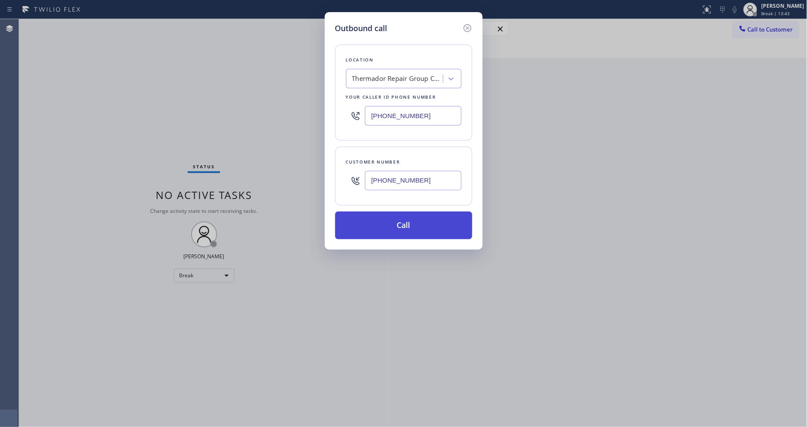
type input "[PHONE_NUMBER]"
click at [376, 222] on button "Call" at bounding box center [403, 226] width 137 height 28
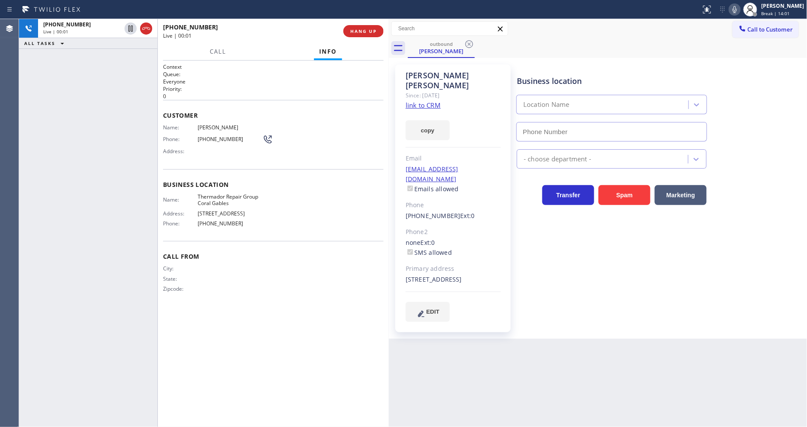
type input "[PHONE_NUMBER]"
click at [287, 279] on div "City: State: Zipcode:" at bounding box center [273, 280] width 221 height 30
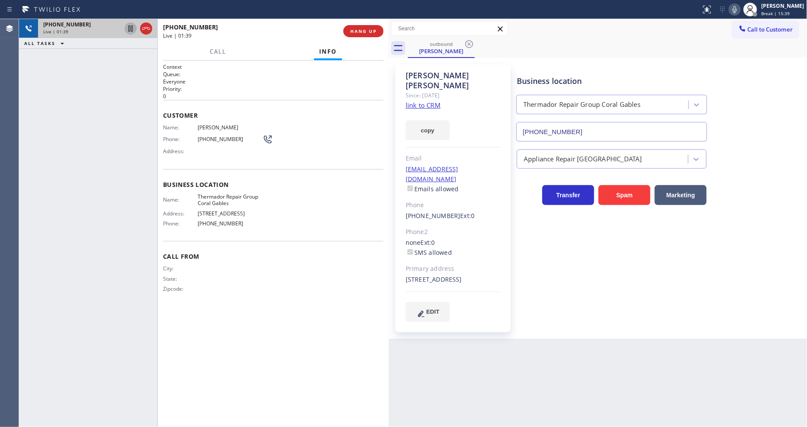
click at [131, 29] on icon at bounding box center [131, 29] width 4 height 6
click at [740, 10] on icon at bounding box center [735, 9] width 10 height 10
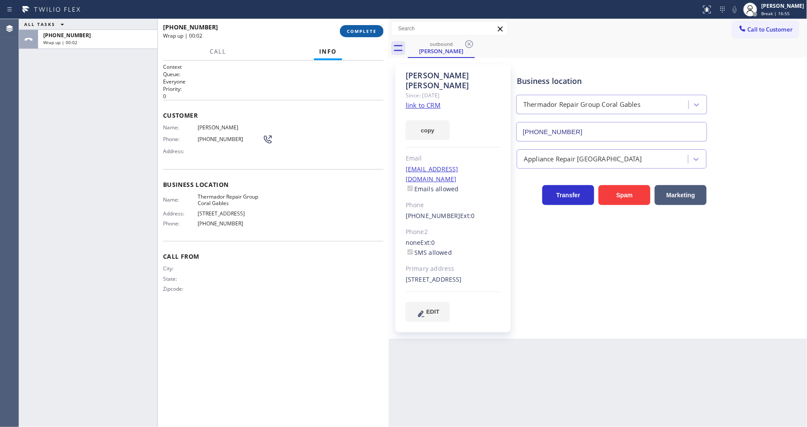
click at [359, 30] on span "COMPLETE" at bounding box center [362, 31] width 30 height 6
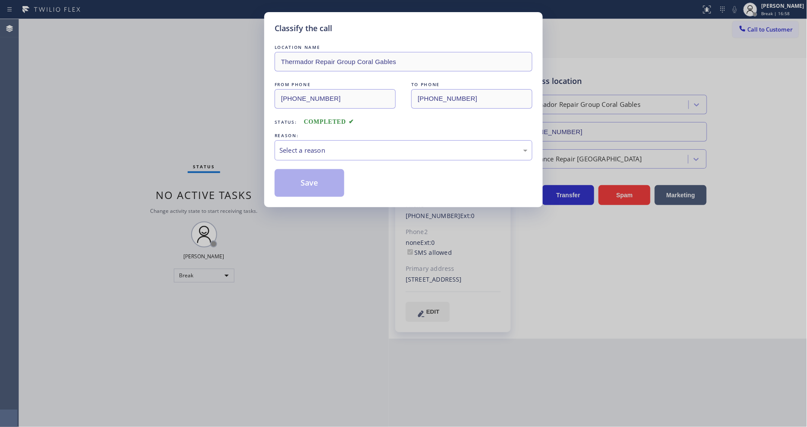
click at [315, 148] on div "Select a reason" at bounding box center [404, 150] width 248 height 10
click at [310, 188] on button "Save" at bounding box center [310, 183] width 70 height 28
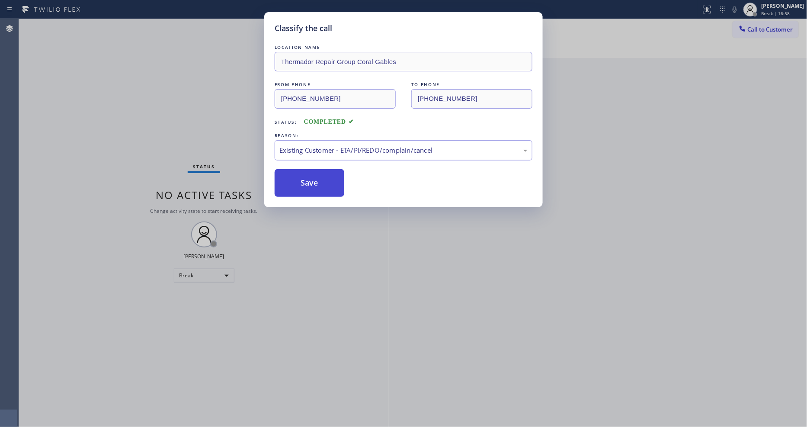
click at [310, 188] on button "Save" at bounding box center [310, 183] width 70 height 28
click at [310, 187] on button "Save" at bounding box center [310, 183] width 70 height 28
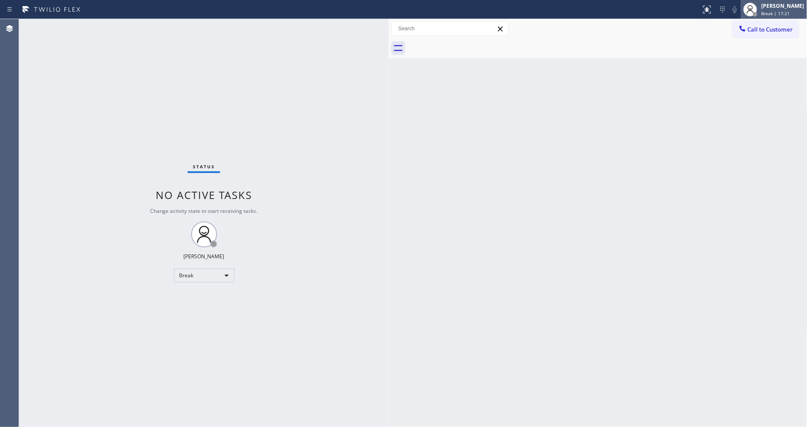
click at [772, 3] on div "[PERSON_NAME]" at bounding box center [783, 5] width 43 height 7
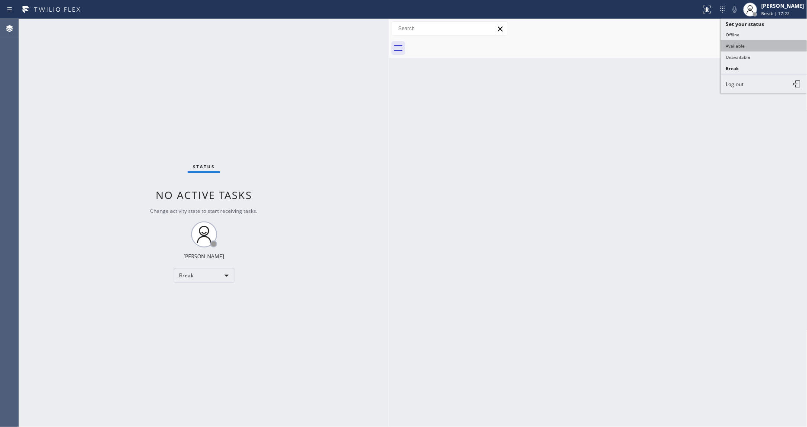
click at [743, 44] on button "Available" at bounding box center [764, 45] width 87 height 11
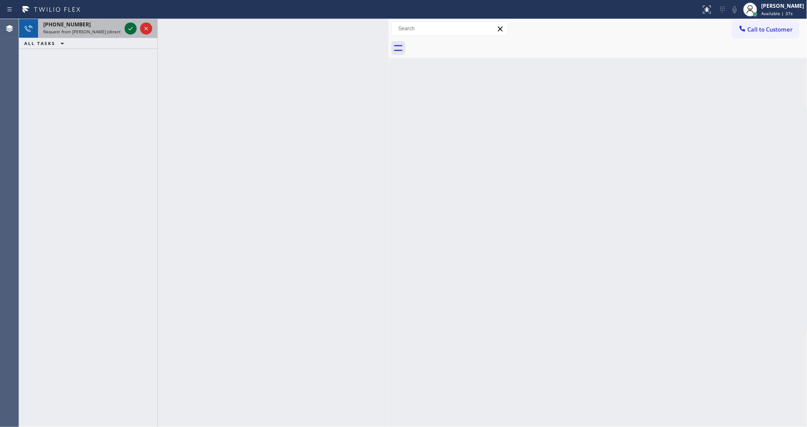
click at [127, 30] on icon at bounding box center [130, 28] width 10 height 10
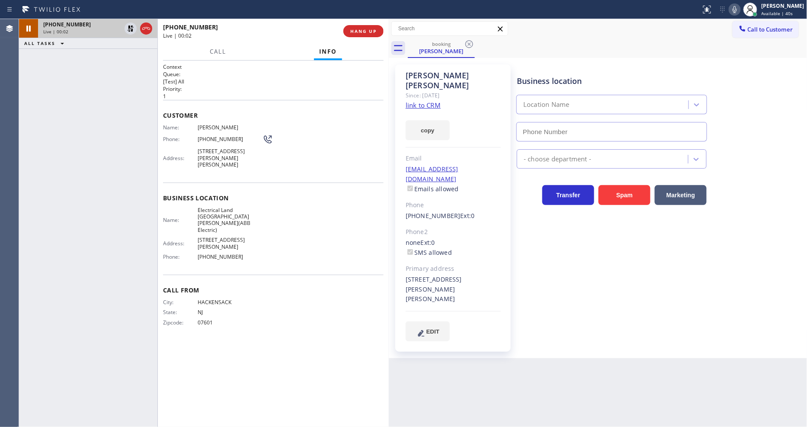
type input "[PHONE_NUMBER]"
click at [418, 101] on link "link to CRM" at bounding box center [423, 105] width 35 height 9
click at [286, 79] on p "[Test] All" at bounding box center [273, 81] width 221 height 7
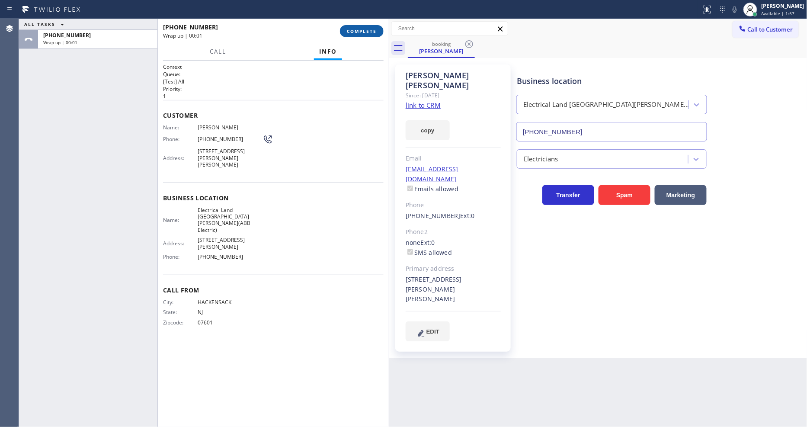
click at [355, 31] on span "COMPLETE" at bounding box center [362, 31] width 30 height 6
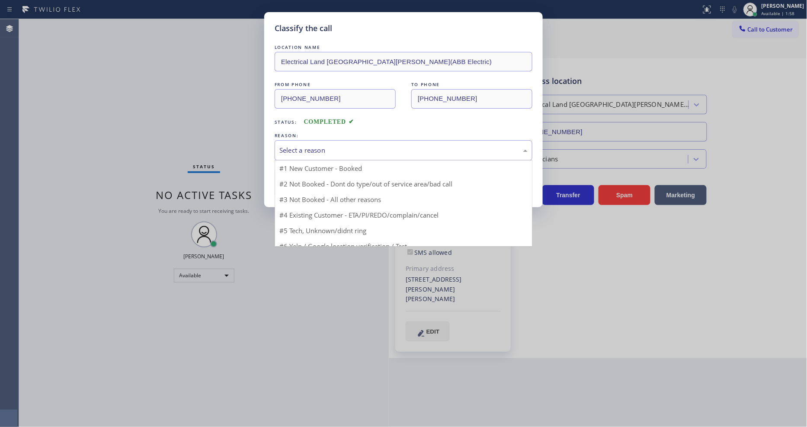
click at [308, 145] on div "Select a reason" at bounding box center [404, 150] width 248 height 10
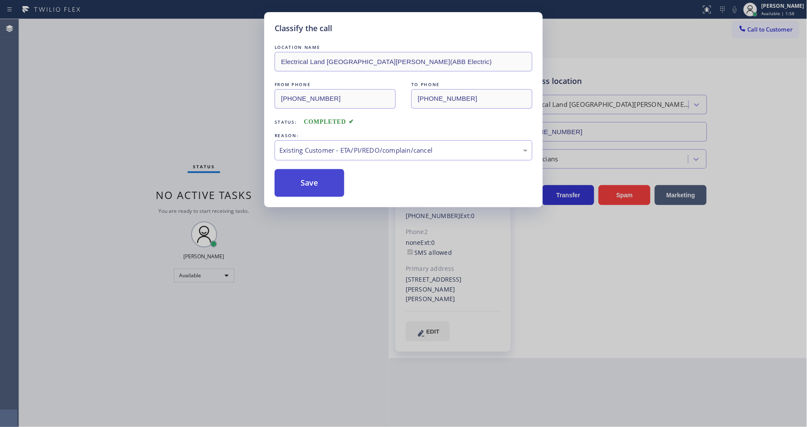
click at [303, 182] on button "Save" at bounding box center [310, 183] width 70 height 28
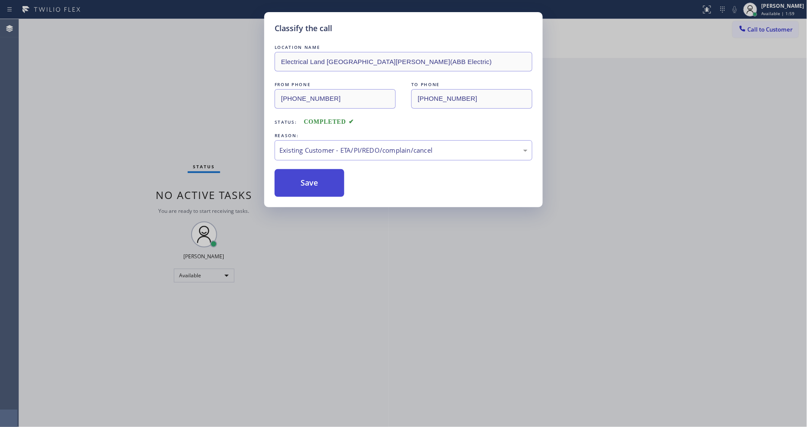
click at [303, 182] on button "Save" at bounding box center [310, 183] width 70 height 28
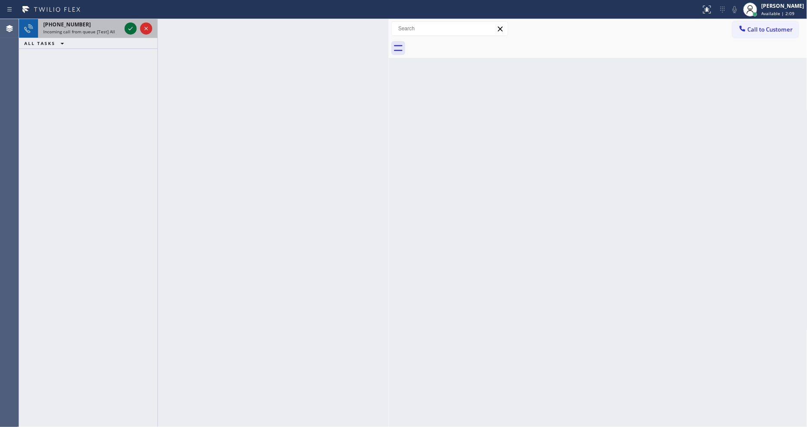
click at [131, 29] on icon at bounding box center [131, 28] width 4 height 3
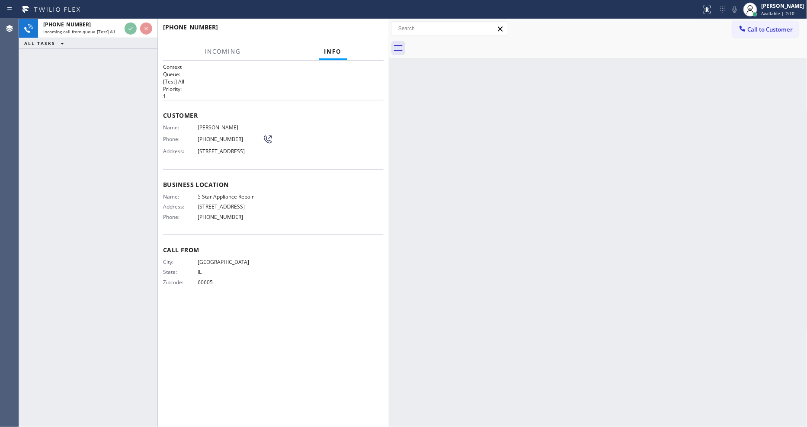
click at [325, 93] on p "1" at bounding box center [273, 96] width 221 height 7
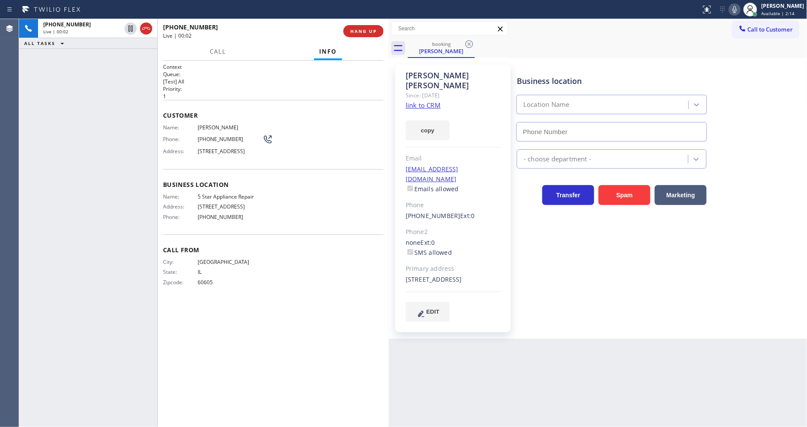
type input "[PHONE_NUMBER]"
click at [430, 101] on link "link to CRM" at bounding box center [423, 105] width 35 height 9
drag, startPoint x: 131, startPoint y: 28, endPoint x: 221, endPoint y: 249, distance: 238.7
click at [130, 27] on icon at bounding box center [130, 28] width 10 height 10
click at [127, 29] on icon at bounding box center [130, 28] width 10 height 10
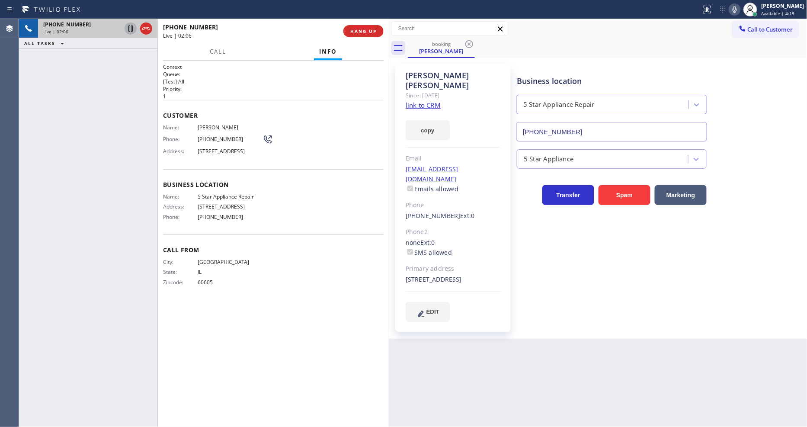
click at [740, 10] on icon at bounding box center [735, 9] width 10 height 10
click at [738, 8] on rect at bounding box center [735, 9] width 6 height 6
click at [373, 18] on div "Status report No issues detected If you experience an issue, please download th…" at bounding box center [403, 9] width 807 height 19
click at [371, 31] on span "HANG UP" at bounding box center [363, 31] width 26 height 6
click at [373, 30] on span "HANG UP" at bounding box center [363, 31] width 26 height 6
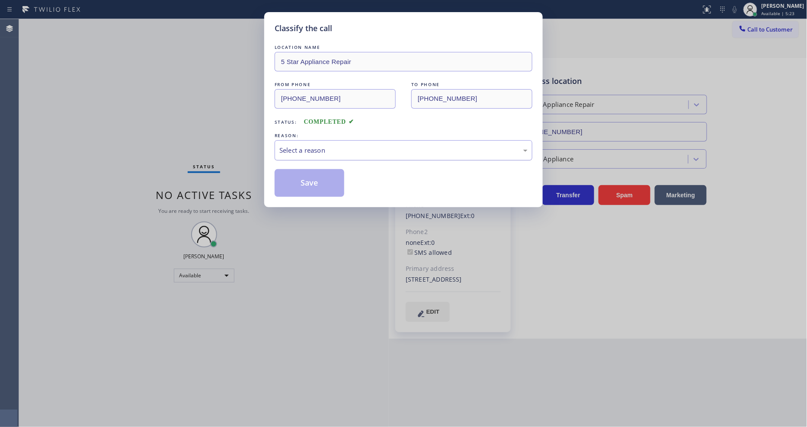
click at [326, 147] on div "Select a reason" at bounding box center [404, 150] width 248 height 10
click at [310, 181] on button "Save" at bounding box center [310, 183] width 70 height 28
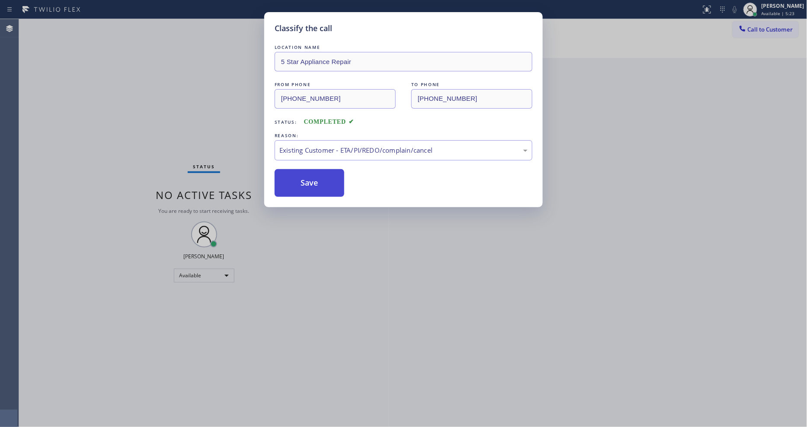
click at [310, 181] on button "Save" at bounding box center [310, 183] width 70 height 28
click at [310, 180] on button "Save" at bounding box center [310, 183] width 70 height 28
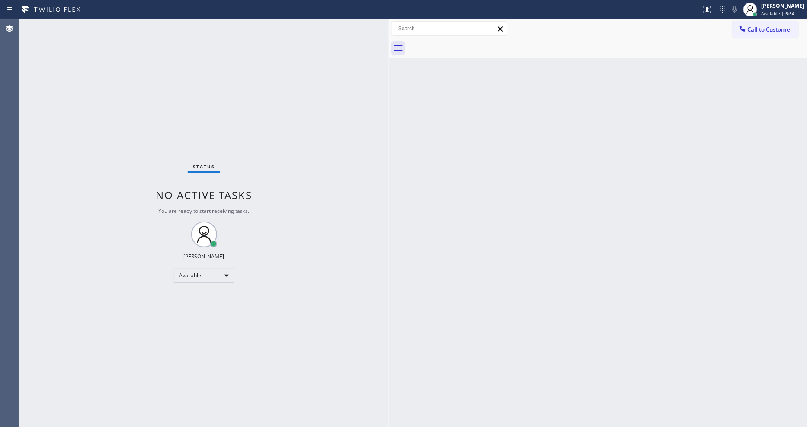
click at [564, 299] on div "Back to Dashboard Change Sender ID Customers Technicians Select a contact Outbo…" at bounding box center [598, 223] width 419 height 408
click at [334, 358] on div "Status No active tasks You are ready to start receiving tasks. [PERSON_NAME] Av…" at bounding box center [204, 223] width 370 height 408
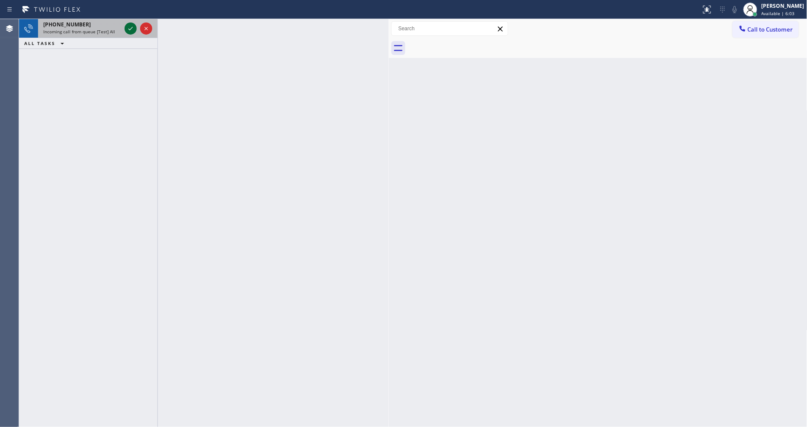
click at [130, 26] on icon at bounding box center [130, 28] width 10 height 10
click at [125, 29] on div at bounding box center [131, 28] width 12 height 10
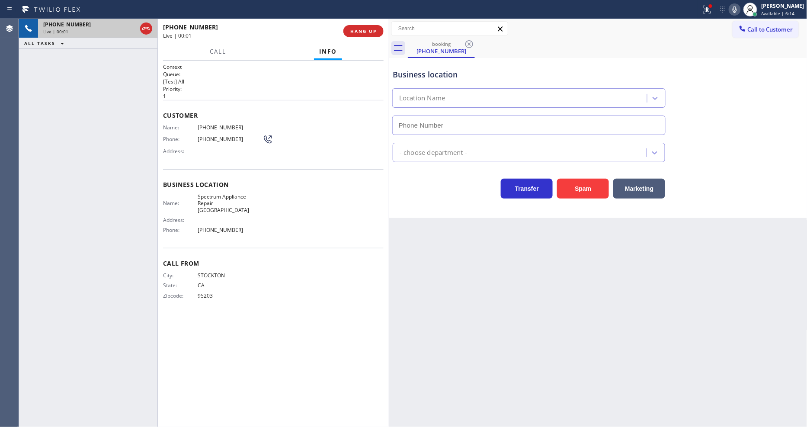
type input "[PHONE_NUMBER]"
click at [360, 29] on span "HANG UP" at bounding box center [363, 31] width 26 height 6
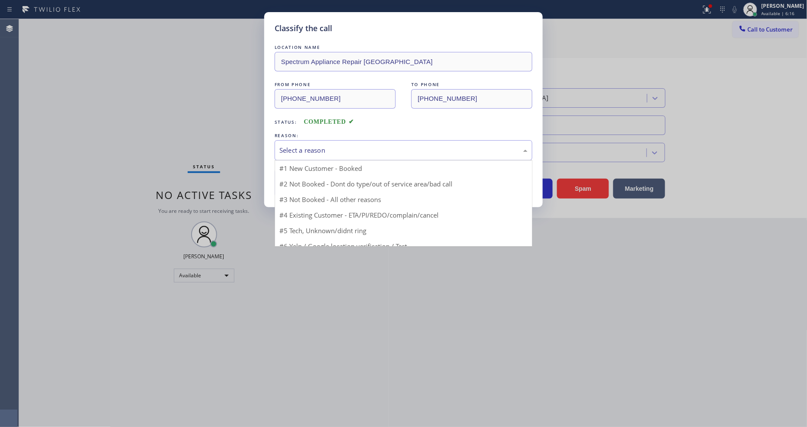
click at [327, 148] on div "Select a reason" at bounding box center [404, 150] width 248 height 10
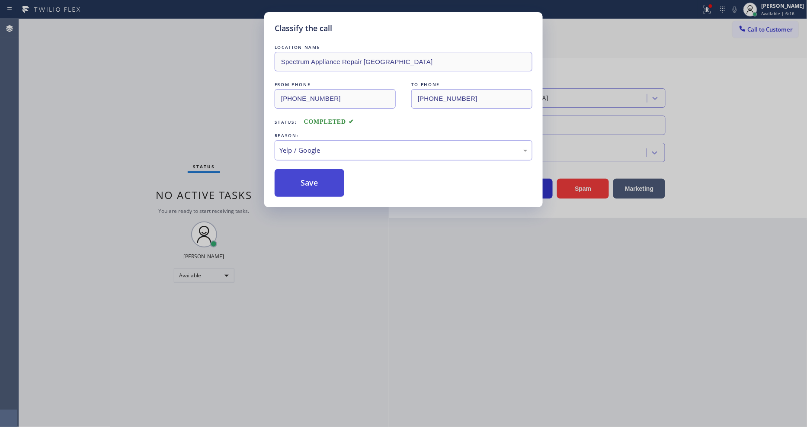
click at [320, 180] on button "Save" at bounding box center [310, 183] width 70 height 28
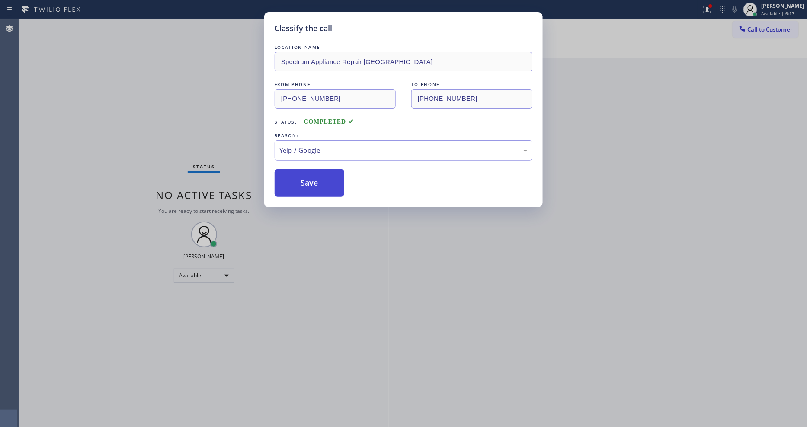
click at [320, 180] on button "Save" at bounding box center [310, 183] width 70 height 28
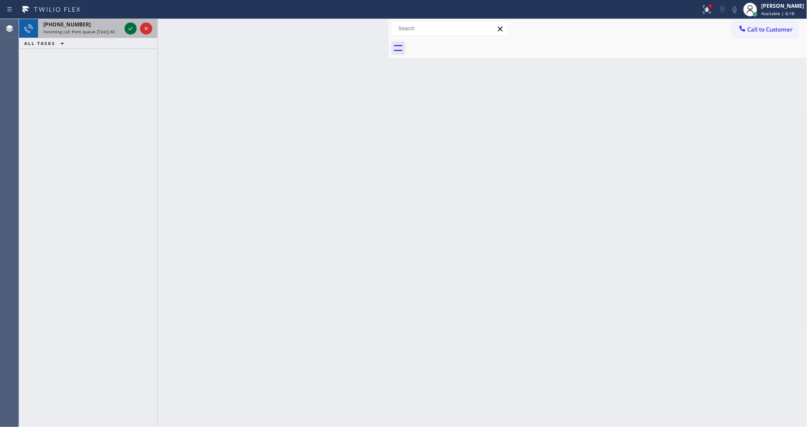
click at [131, 27] on icon at bounding box center [130, 28] width 10 height 10
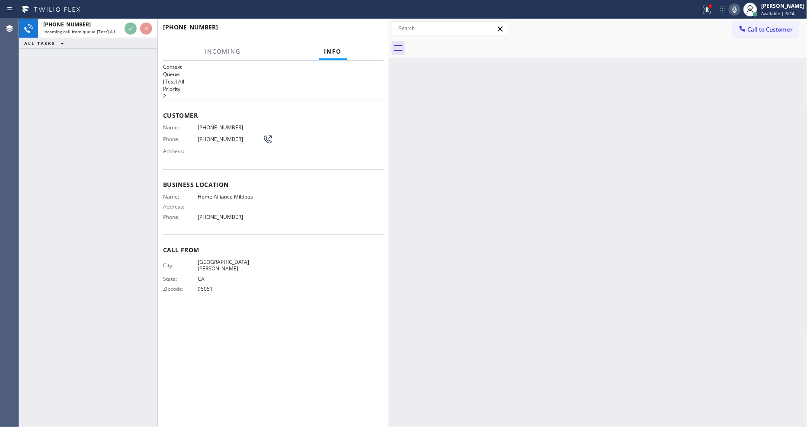
click at [200, 129] on div "Name: [PHONE_NUMBER] Phone: [PHONE_NUMBER] Address:" at bounding box center [218, 141] width 110 height 34
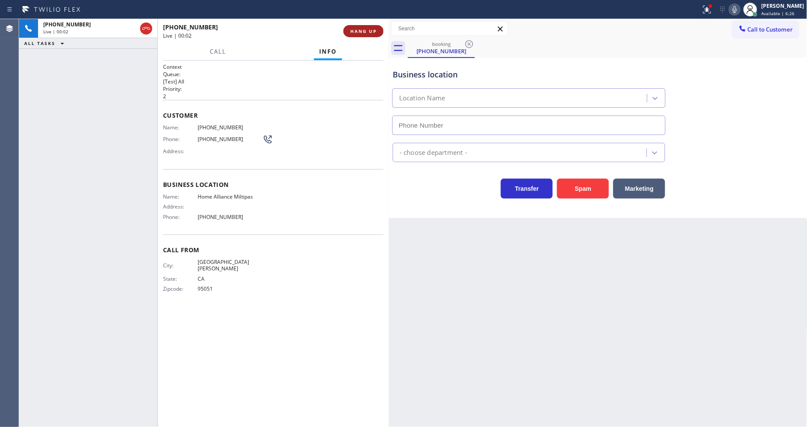
type input "[PHONE_NUMBER]"
click at [353, 28] on span "HANG UP" at bounding box center [363, 31] width 26 height 6
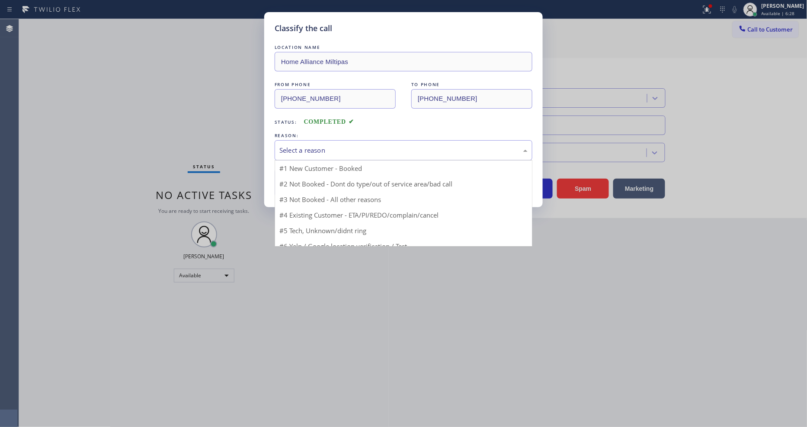
click at [317, 148] on div "Select a reason" at bounding box center [404, 150] width 248 height 10
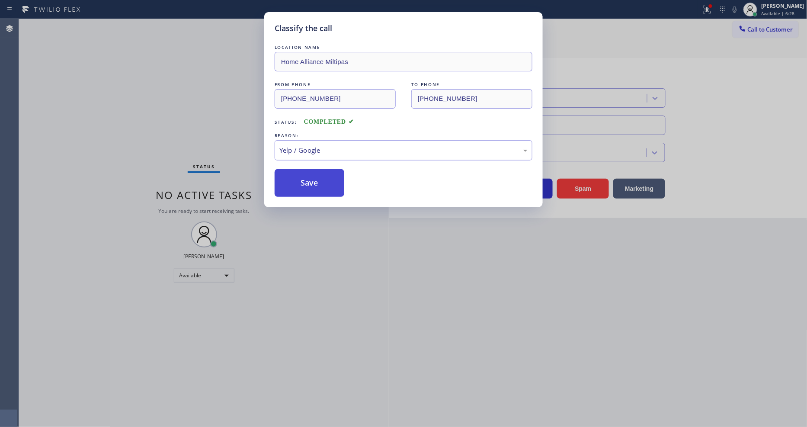
click at [326, 180] on button "Save" at bounding box center [310, 183] width 70 height 28
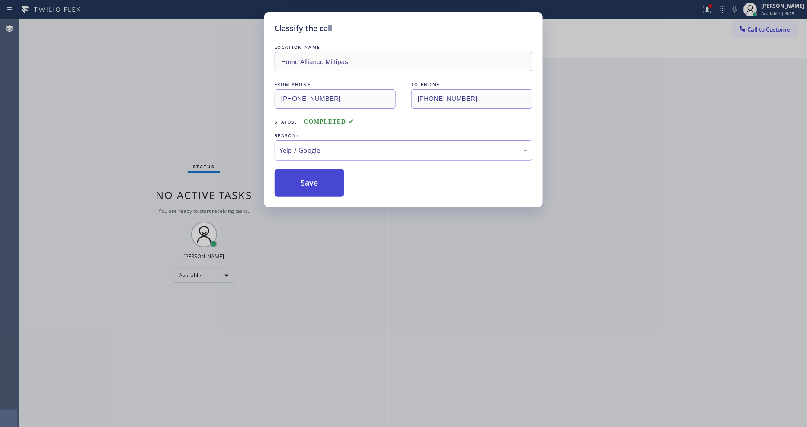
click at [326, 180] on button "Save" at bounding box center [310, 183] width 70 height 28
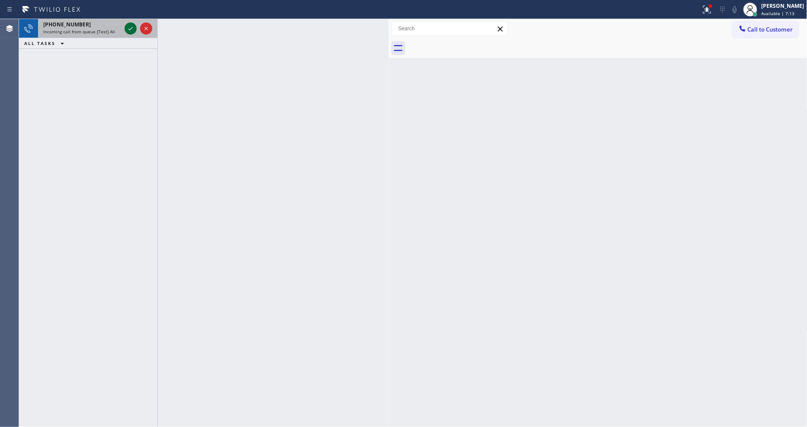
click at [128, 29] on icon at bounding box center [130, 28] width 10 height 10
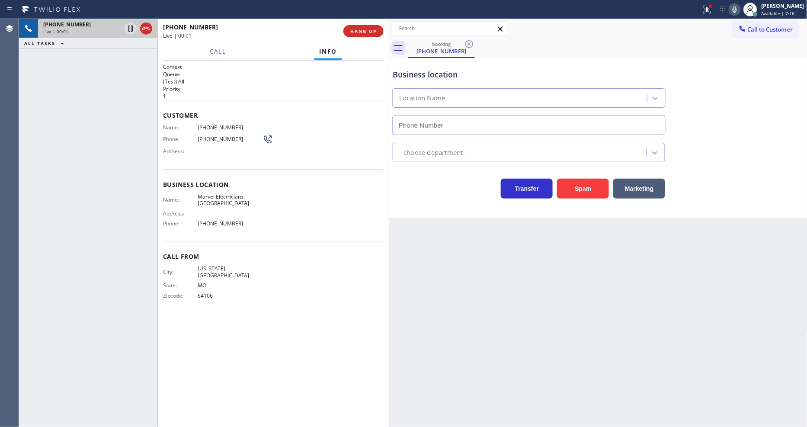
type input "[PHONE_NUMBER]"
click at [184, 223] on span "Phone:" at bounding box center [180, 223] width 35 height 6
click at [225, 193] on span "Marvel Electricians [GEOGRAPHIC_DATA]" at bounding box center [230, 199] width 65 height 13
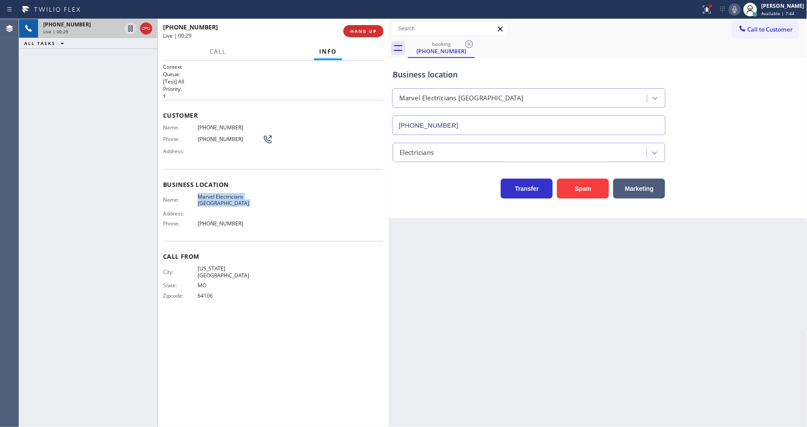
click at [204, 119] on div "Customer Name: [PHONE_NUMBER] Phone: [PHONE_NUMBER] Address:" at bounding box center [273, 134] width 221 height 69
click at [183, 257] on span "Call From" at bounding box center [273, 256] width 221 height 8
drag, startPoint x: 129, startPoint y: 29, endPoint x: 326, endPoint y: 14, distance: 197.8
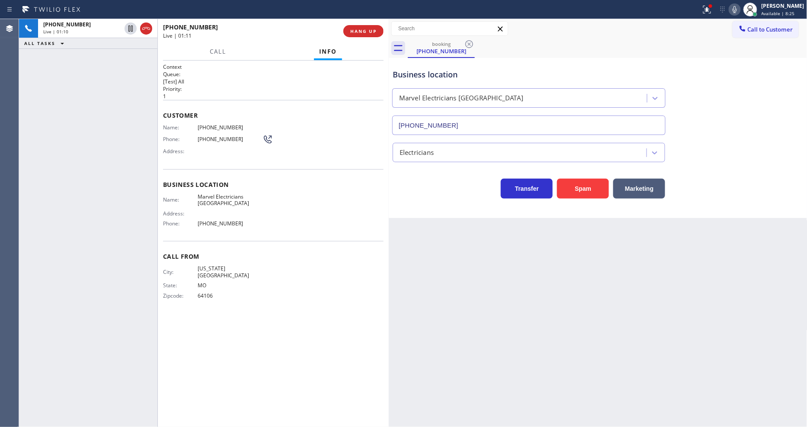
click at [129, 29] on icon at bounding box center [130, 28] width 10 height 10
click at [738, 12] on icon at bounding box center [735, 9] width 10 height 10
click at [129, 28] on icon at bounding box center [131, 29] width 6 height 6
click at [740, 7] on icon at bounding box center [735, 9] width 10 height 10
click at [713, 11] on icon at bounding box center [707, 9] width 10 height 10
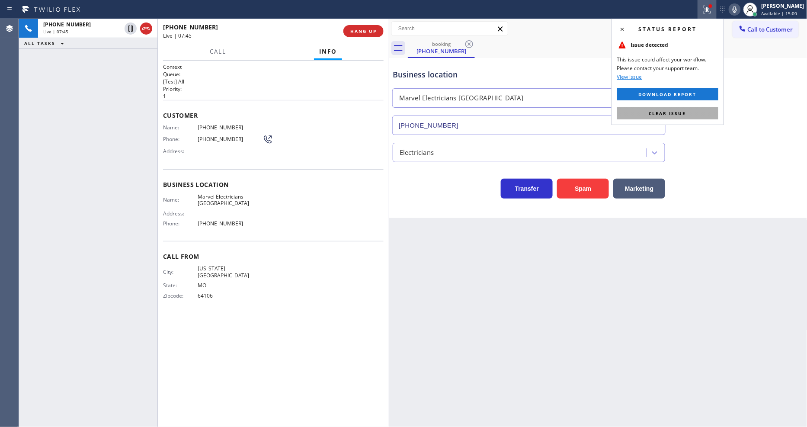
click at [679, 114] on span "Clear issue" at bounding box center [667, 113] width 37 height 6
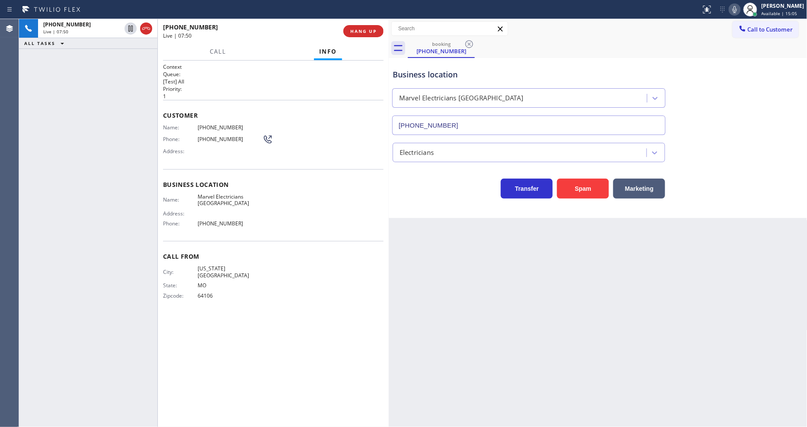
click at [295, 311] on div "Context Queue: [Test] All Priority: 1 Customer Name: [PHONE_NUMBER] Phone: [PHO…" at bounding box center [273, 243] width 221 height 361
click at [637, 284] on div "Back to Dashboard Change Sender ID Customers Technicians Select a contact Outbo…" at bounding box center [598, 223] width 419 height 408
click at [356, 32] on span "HANG UP" at bounding box center [363, 31] width 26 height 6
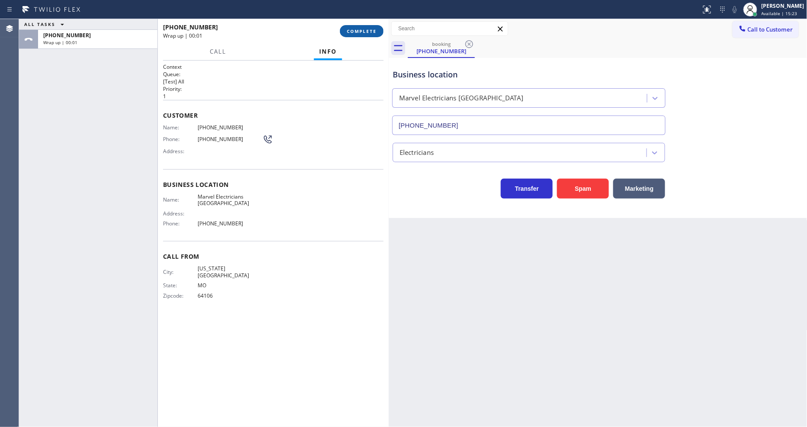
click at [356, 32] on span "COMPLETE" at bounding box center [362, 31] width 30 height 6
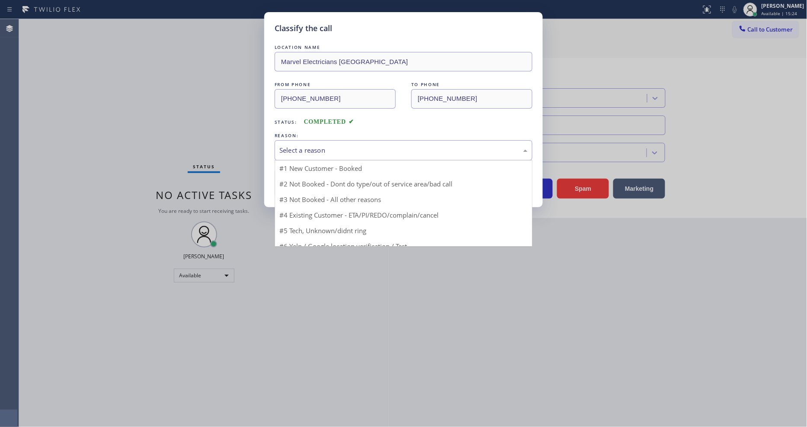
click at [333, 141] on div "Select a reason" at bounding box center [404, 150] width 258 height 20
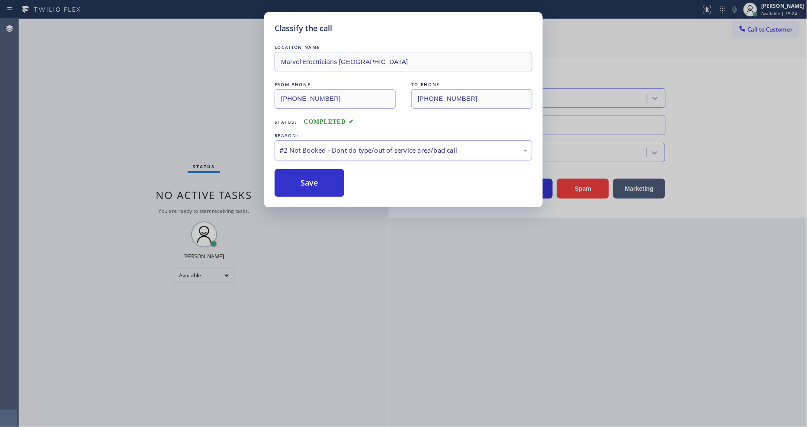
click at [324, 177] on button "Save" at bounding box center [310, 183] width 70 height 28
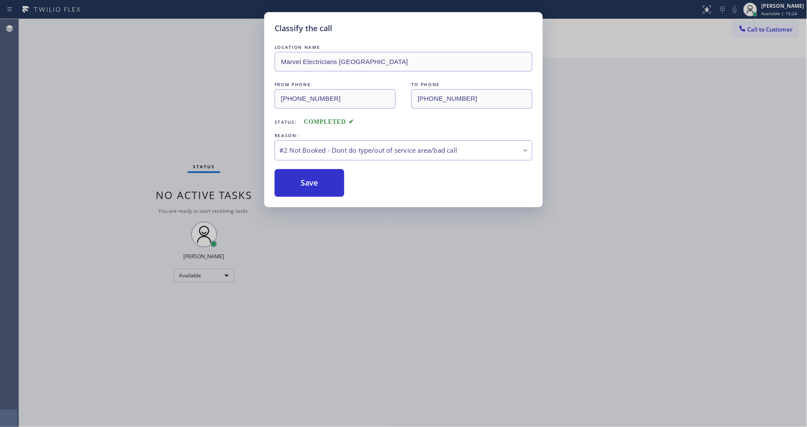
click at [324, 177] on button "Save" at bounding box center [310, 183] width 70 height 28
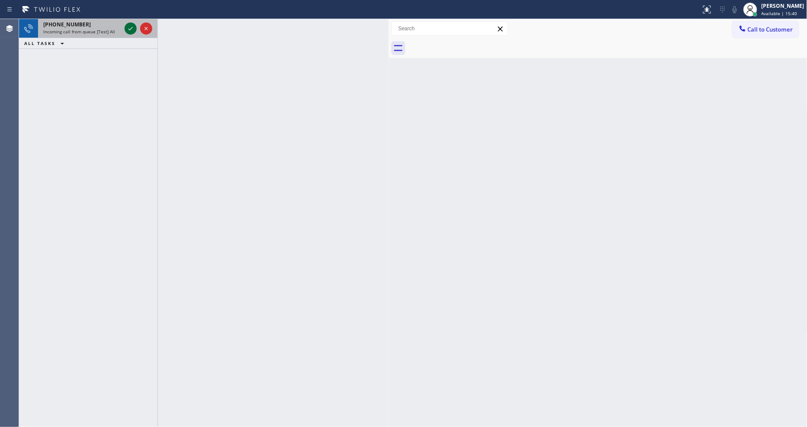
click at [128, 24] on icon at bounding box center [130, 28] width 10 height 10
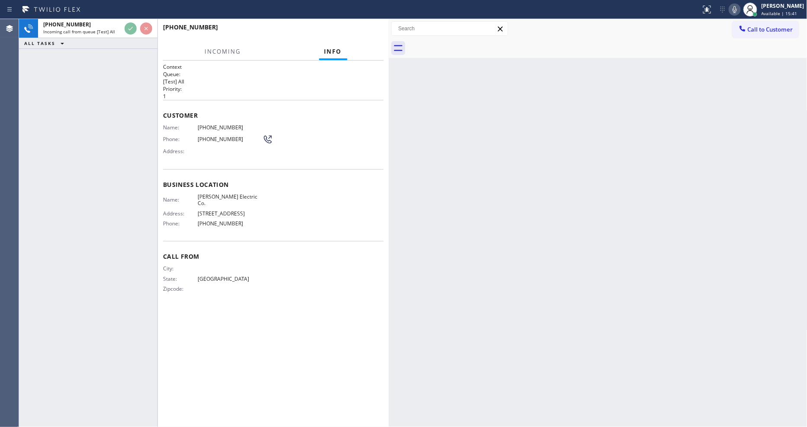
drag, startPoint x: 111, startPoint y: 132, endPoint x: 141, endPoint y: 15, distance: 120.2
click at [110, 127] on div "[PHONE_NUMBER] Incoming call from queue [Test] All ALL TASKS ALL TASKS ACTIVE T…" at bounding box center [88, 223] width 138 height 408
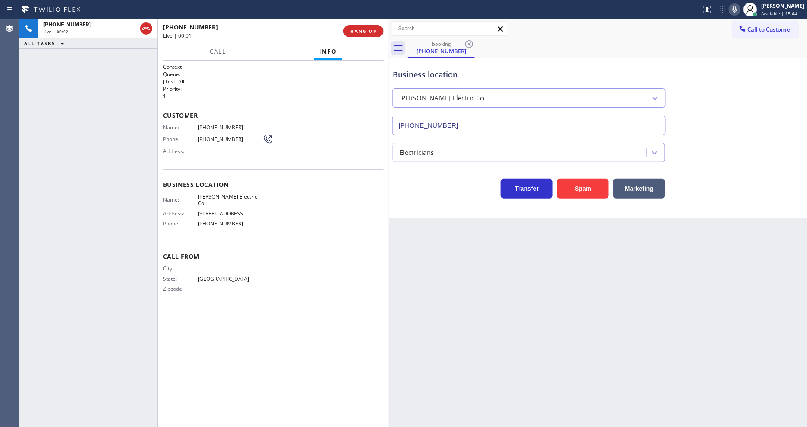
type input "[PHONE_NUMBER]"
click at [383, 34] on div "[PHONE_NUMBER] Live | 00:06 HANG UP" at bounding box center [273, 31] width 221 height 22
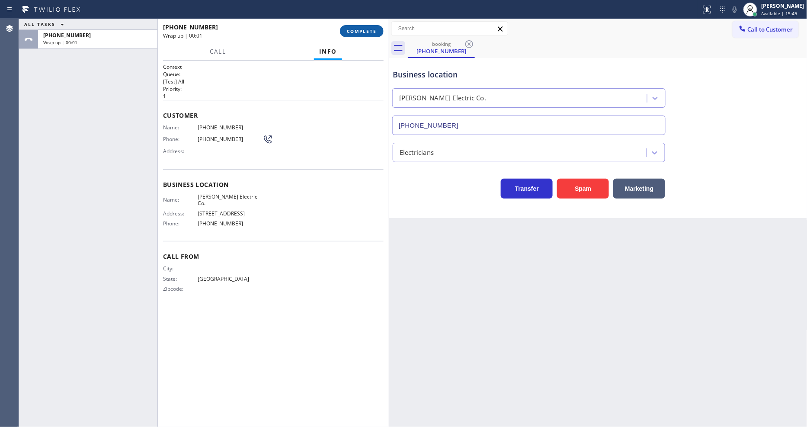
click at [376, 32] on span "COMPLETE" at bounding box center [362, 31] width 30 height 6
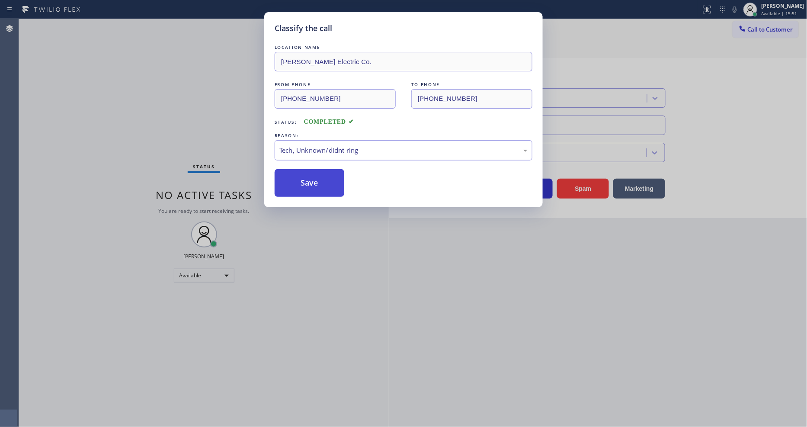
click at [321, 169] on button "Save" at bounding box center [310, 183] width 70 height 28
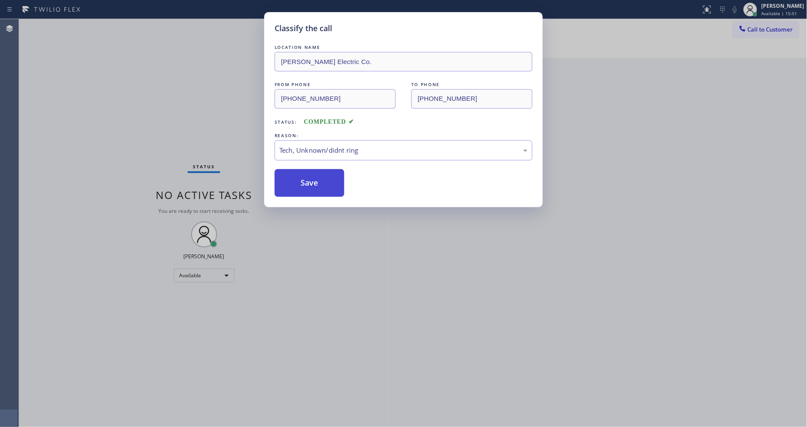
click at [319, 172] on button "Save" at bounding box center [310, 183] width 70 height 28
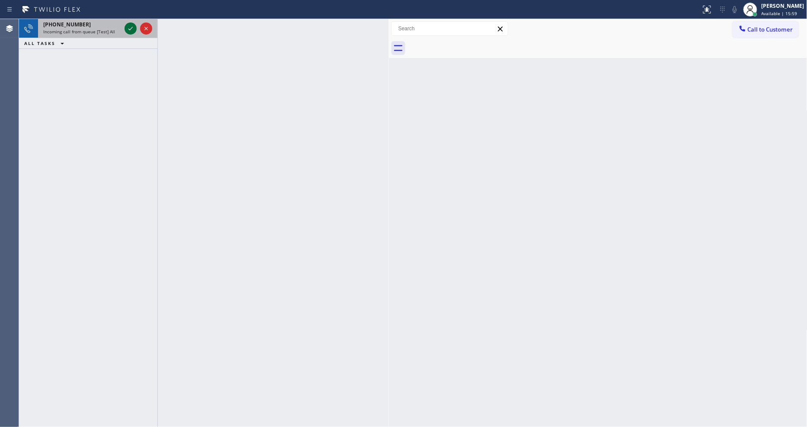
click at [127, 26] on icon at bounding box center [130, 28] width 10 height 10
click at [131, 24] on icon at bounding box center [130, 28] width 10 height 10
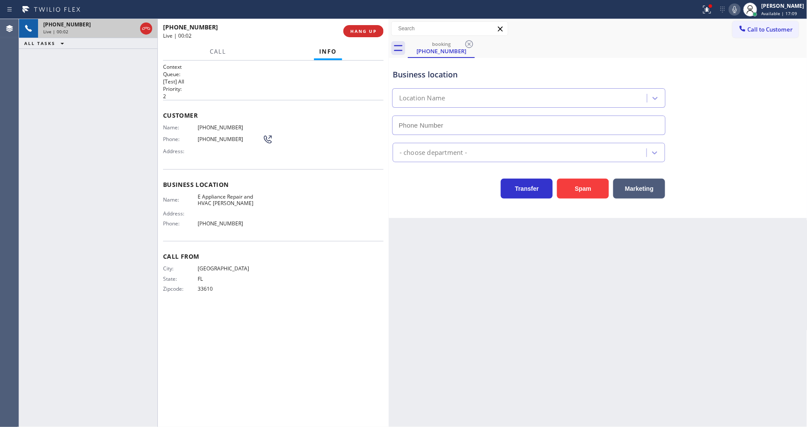
type input "[PHONE_NUMBER]"
click at [373, 32] on span "HANG UP" at bounding box center [363, 31] width 26 height 6
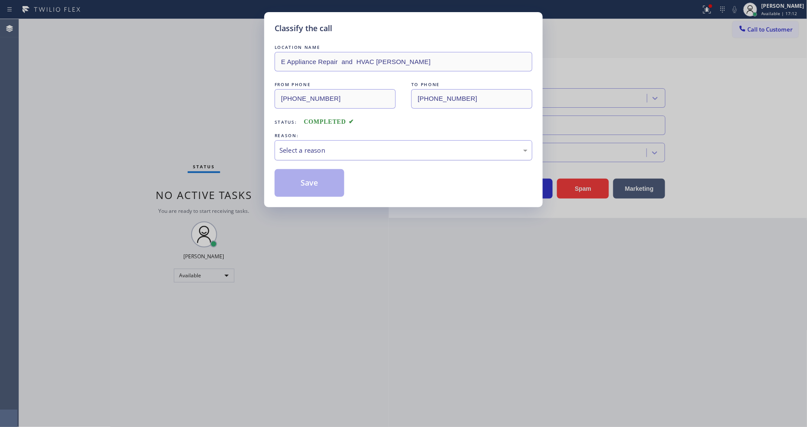
click at [301, 141] on div "Select a reason" at bounding box center [404, 150] width 258 height 20
click at [304, 180] on button "Save" at bounding box center [310, 183] width 70 height 28
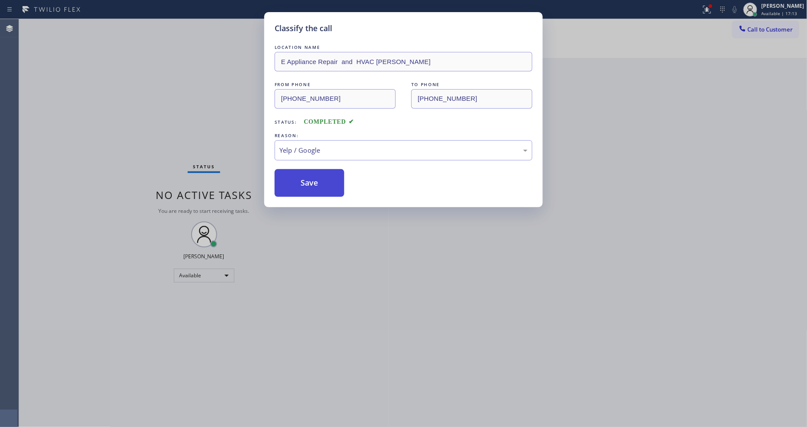
click at [304, 180] on button "Save" at bounding box center [310, 183] width 70 height 28
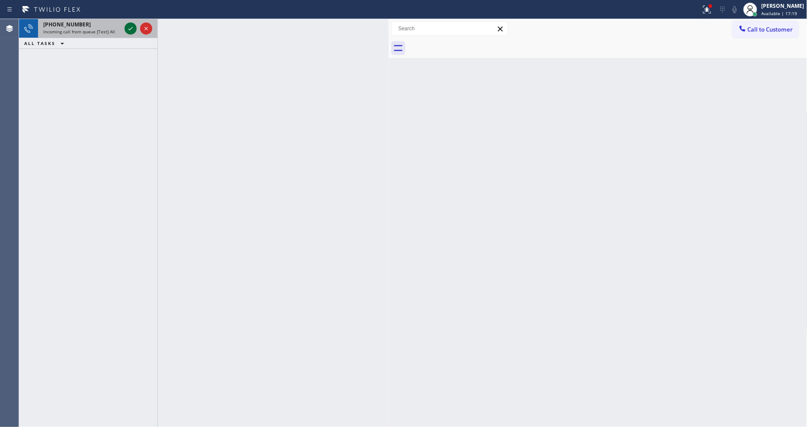
click at [127, 25] on icon at bounding box center [130, 28] width 10 height 10
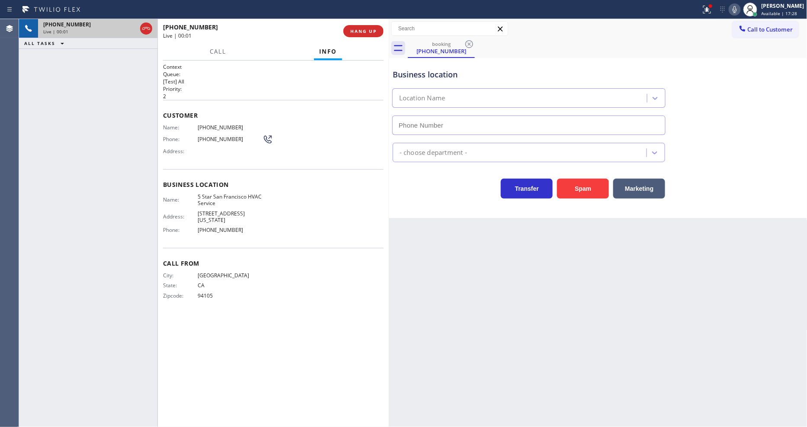
type input "[PHONE_NUMBER]"
click at [373, 28] on span "HANG UP" at bounding box center [363, 31] width 26 height 6
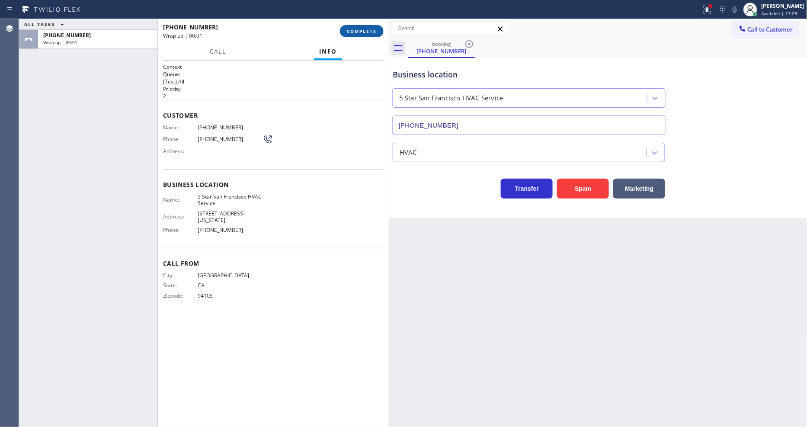
click at [373, 28] on span "COMPLETE" at bounding box center [362, 31] width 30 height 6
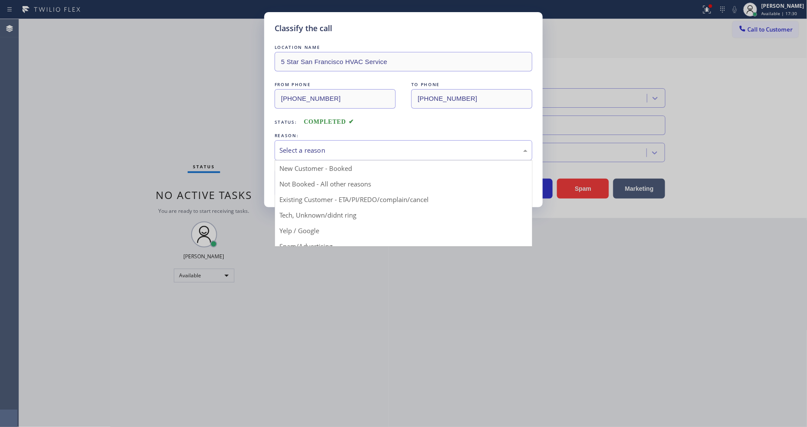
drag, startPoint x: 305, startPoint y: 216, endPoint x: 305, endPoint y: 202, distance: 14.3
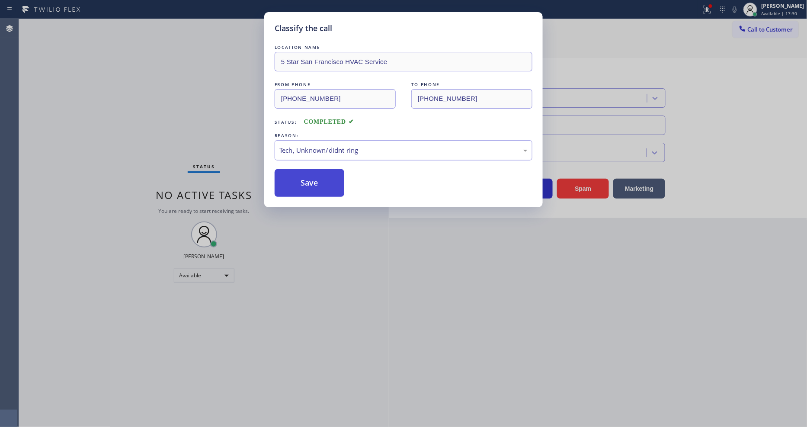
click at [305, 184] on button "Save" at bounding box center [310, 183] width 70 height 28
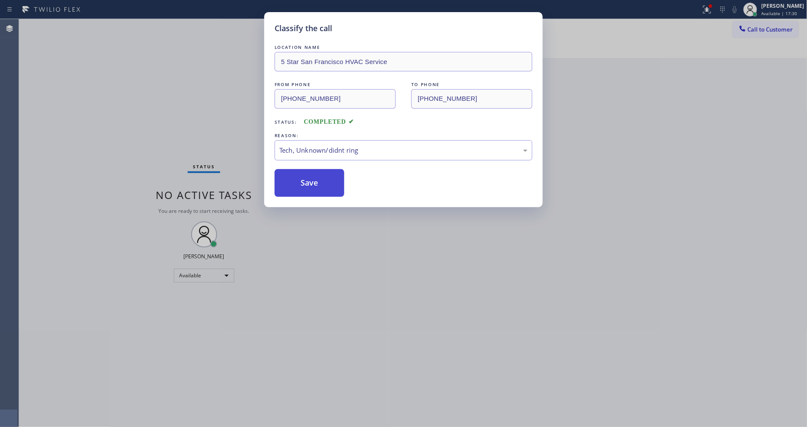
click at [305, 184] on button "Save" at bounding box center [310, 183] width 70 height 28
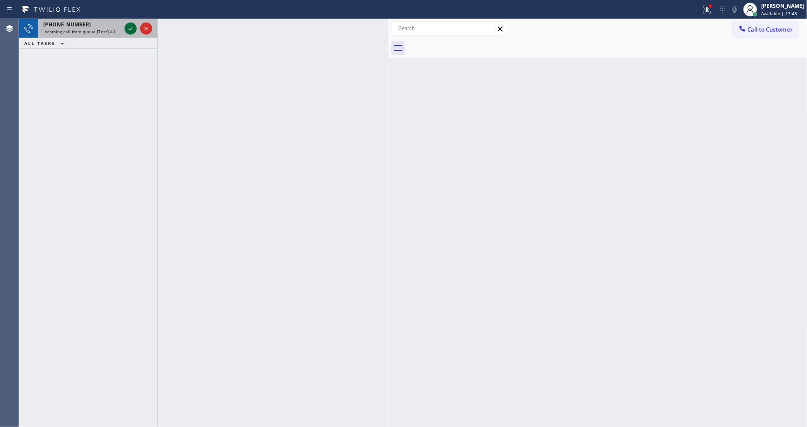
click at [129, 28] on icon at bounding box center [130, 28] width 10 height 10
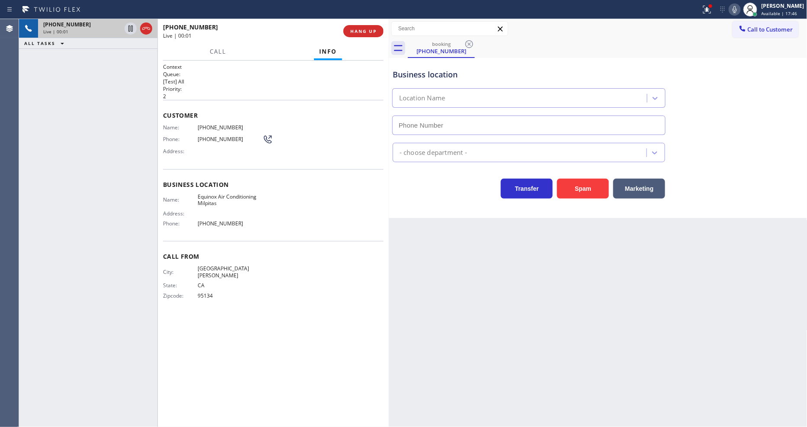
type input "[PHONE_NUMBER]"
click at [202, 258] on div "Call From City: [GEOGRAPHIC_DATA][PERSON_NAME]: [US_STATE] Zipcode: 95134" at bounding box center [273, 277] width 221 height 72
click at [354, 36] on button "HANG UP" at bounding box center [364, 31] width 40 height 12
click at [357, 30] on span "HANG UP" at bounding box center [363, 31] width 26 height 6
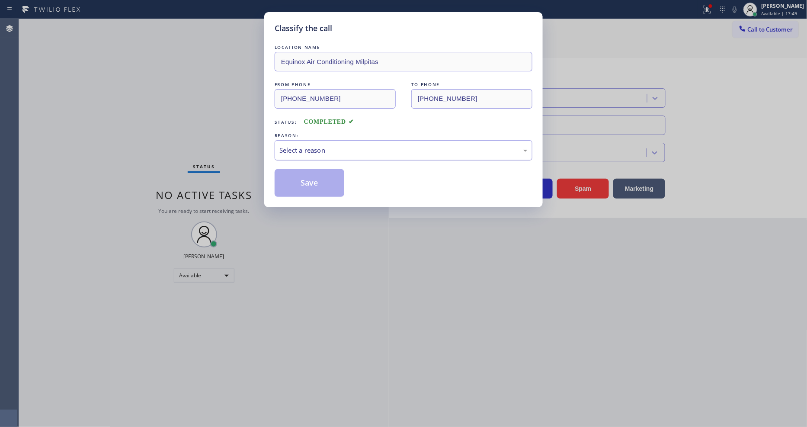
click at [316, 150] on div "Select a reason" at bounding box center [404, 150] width 248 height 10
click at [317, 180] on button "Save" at bounding box center [310, 183] width 70 height 28
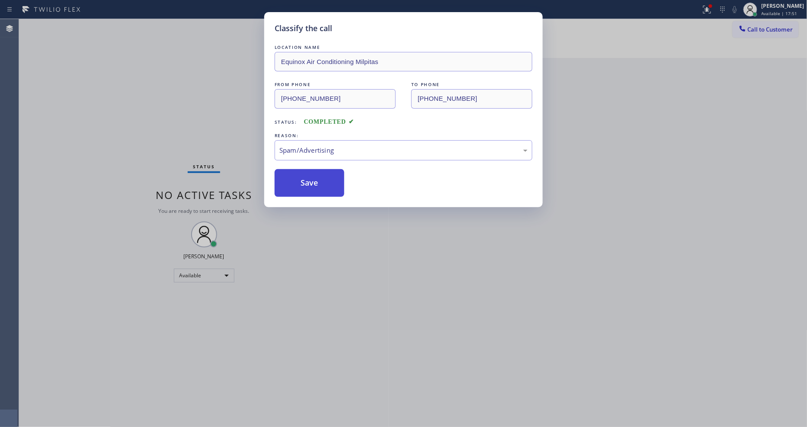
click at [317, 180] on button "Save" at bounding box center [310, 183] width 70 height 28
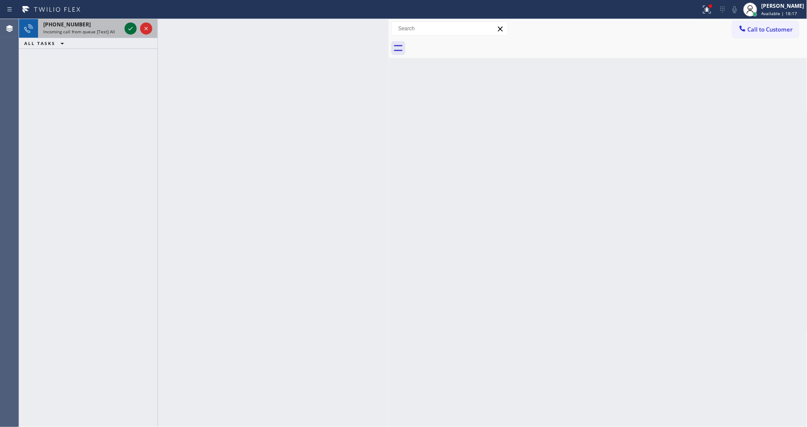
click at [128, 28] on icon at bounding box center [130, 28] width 10 height 10
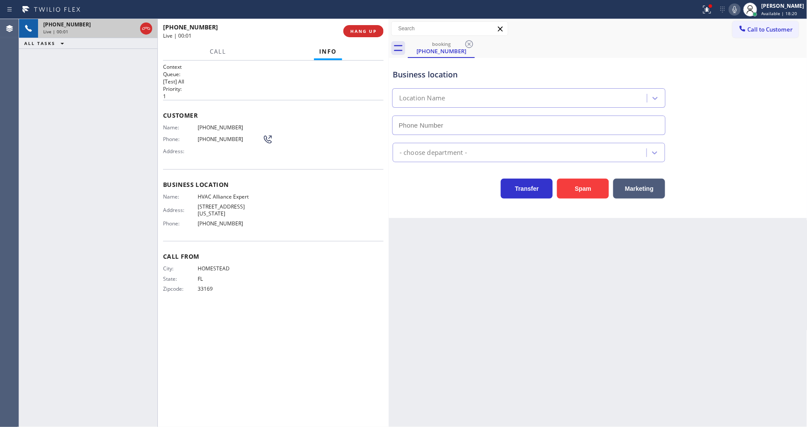
type input "[PHONE_NUMBER]"
drag, startPoint x: 520, startPoint y: 269, endPoint x: 517, endPoint y: 273, distance: 5.2
click at [520, 269] on div "Back to Dashboard Change Sender ID Customers Technicians Select a contact Outbo…" at bounding box center [598, 223] width 419 height 408
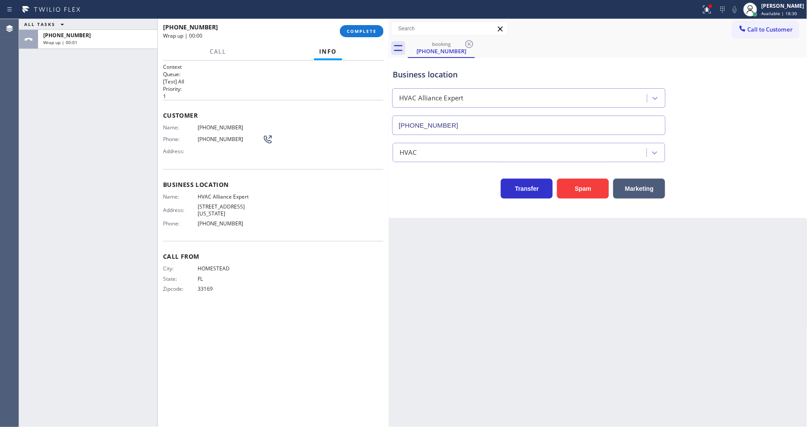
drag, startPoint x: 148, startPoint y: 116, endPoint x: 233, endPoint y: 78, distance: 93.2
click at [148, 116] on div "ALL TASKS ALL TASKS ACTIVE TASKS TASKS IN WRAP UP [PHONE_NUMBER] Wrap up | 00:01" at bounding box center [88, 223] width 138 height 408
click at [354, 31] on span "COMPLETE" at bounding box center [362, 31] width 30 height 6
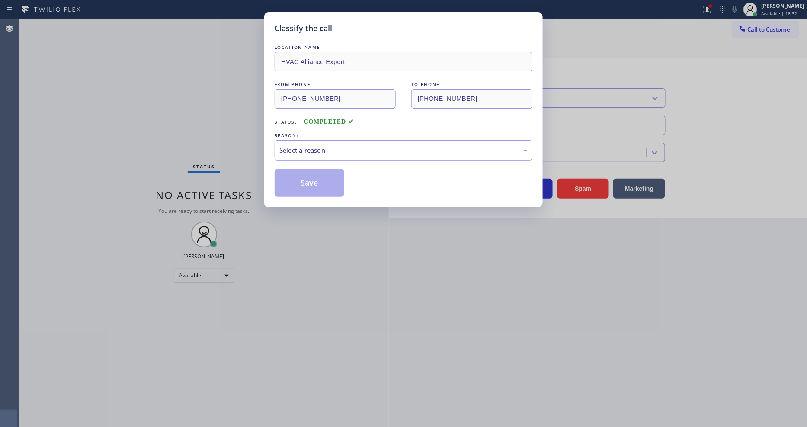
click at [322, 151] on div "Select a reason" at bounding box center [404, 150] width 248 height 10
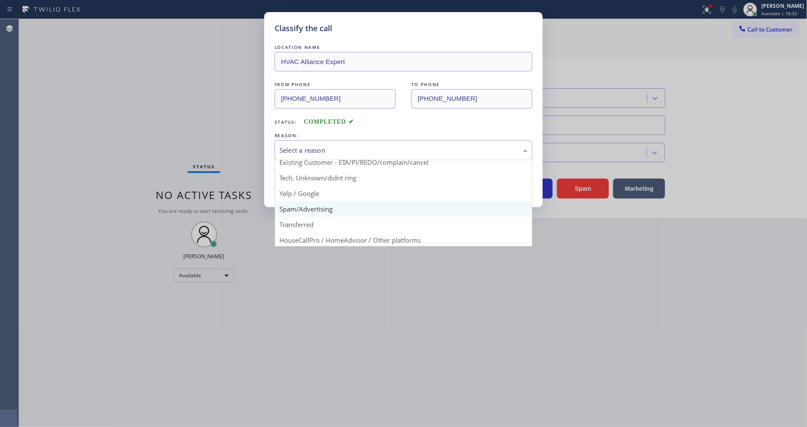
scroll to position [54, 0]
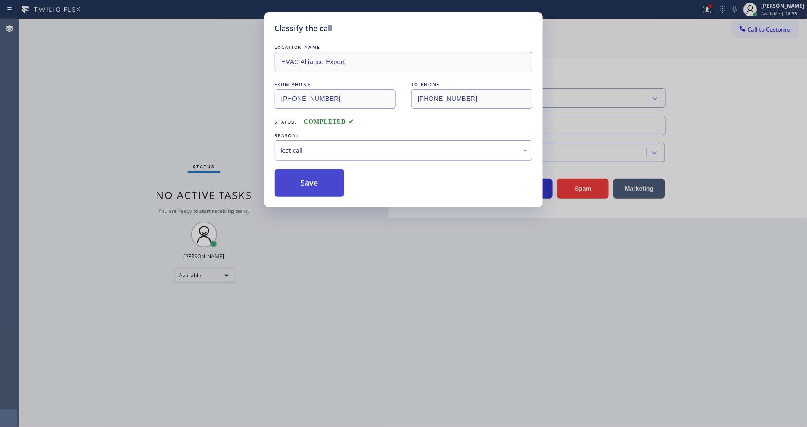
click at [327, 176] on button "Save" at bounding box center [310, 183] width 70 height 28
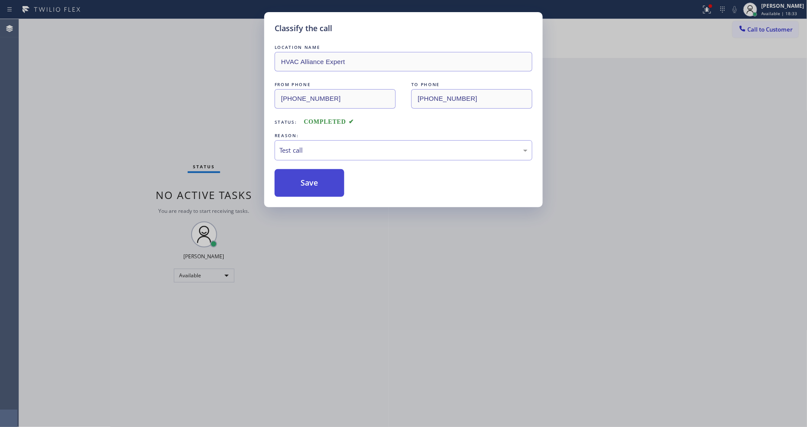
click at [327, 176] on button "Save" at bounding box center [310, 183] width 70 height 28
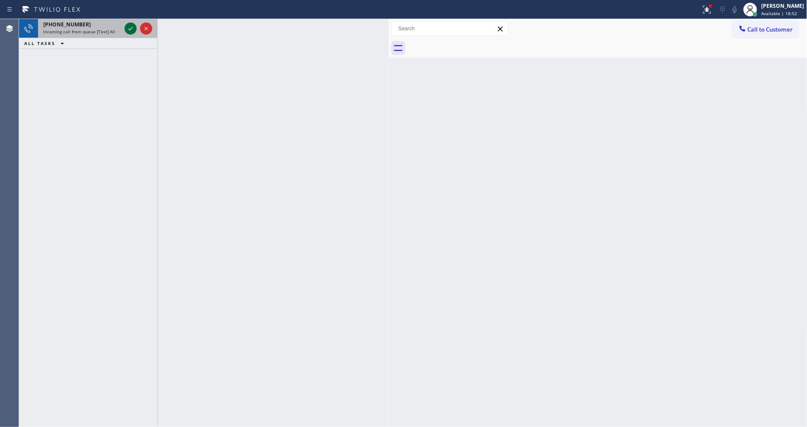
click at [129, 24] on icon at bounding box center [130, 28] width 10 height 10
click at [131, 24] on icon at bounding box center [130, 28] width 10 height 10
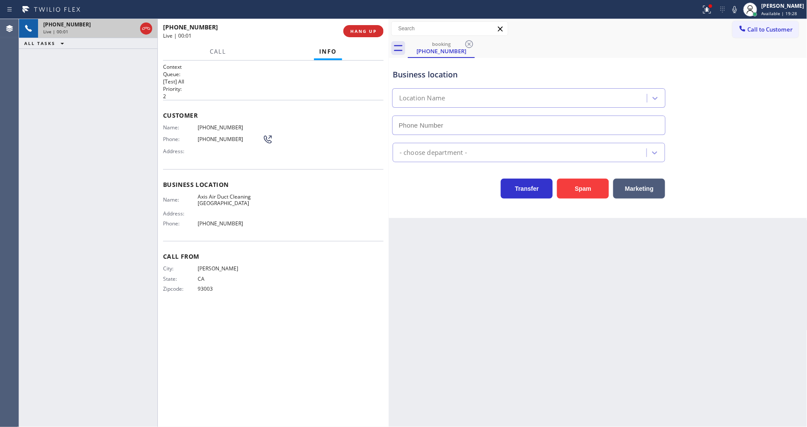
type input "(805) 870-8225"
click at [356, 312] on div "Context Queue: [Test] All Priority: 2 Customer Name: (805) 626-4354 Phone: (805…" at bounding box center [273, 243] width 221 height 361
click at [630, 254] on div "Back to Dashboard Change Sender ID Customers Technicians Select a contact Outbo…" at bounding box center [598, 223] width 419 height 408
click at [365, 26] on button "HANG UP" at bounding box center [364, 31] width 40 height 12
drag, startPoint x: 365, startPoint y: 27, endPoint x: 449, endPoint y: 88, distance: 103.2
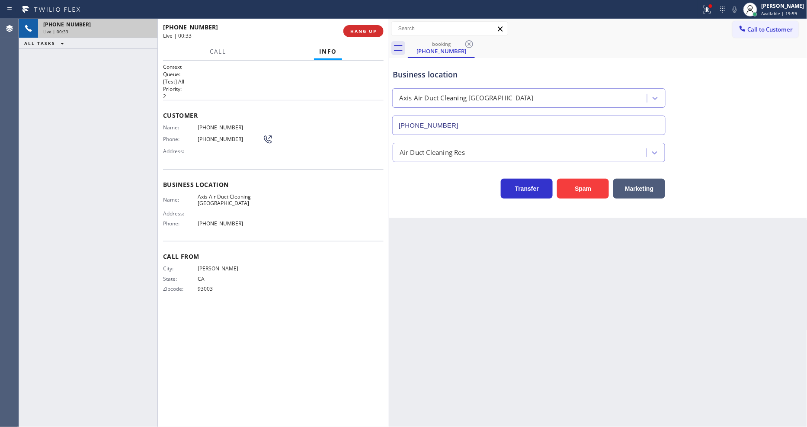
click at [364, 24] on div "+18056264354 Live | 00:33 HANG UP" at bounding box center [273, 31] width 221 height 22
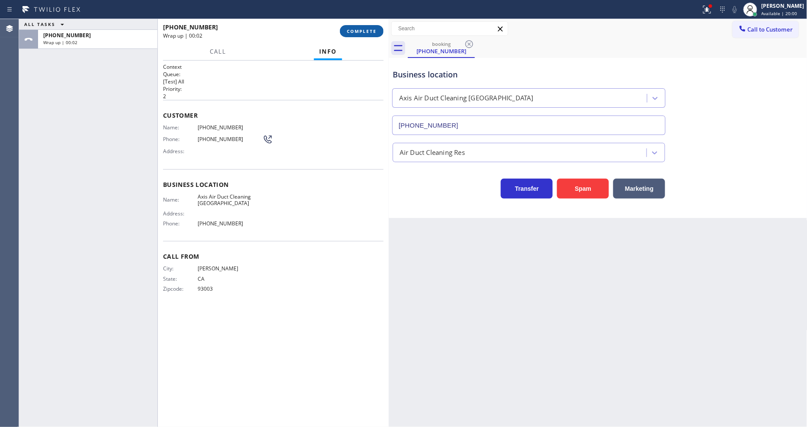
click at [364, 25] on button "COMPLETE" at bounding box center [362, 31] width 44 height 12
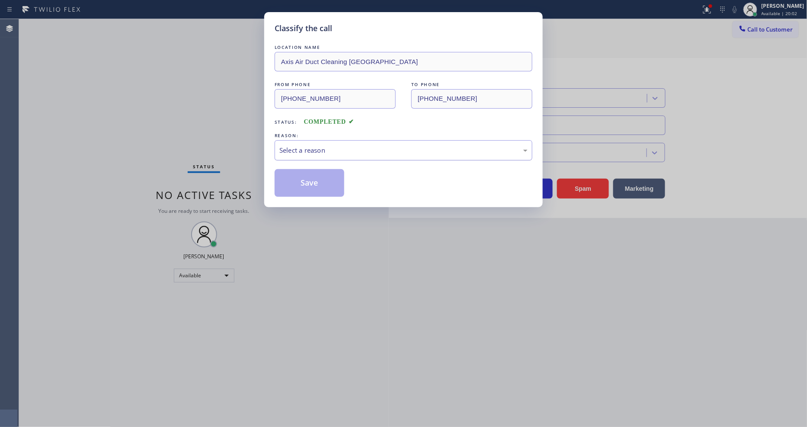
click at [312, 145] on div "Select a reason" at bounding box center [404, 150] width 248 height 10
click at [299, 179] on button "Save" at bounding box center [310, 183] width 70 height 28
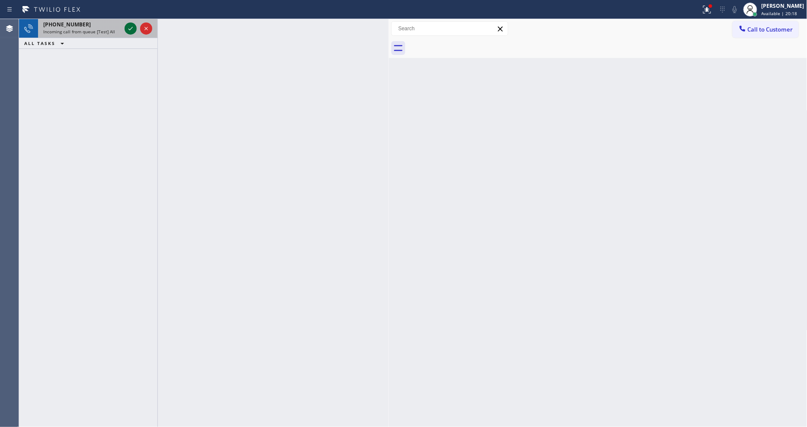
click at [131, 25] on icon at bounding box center [130, 28] width 10 height 10
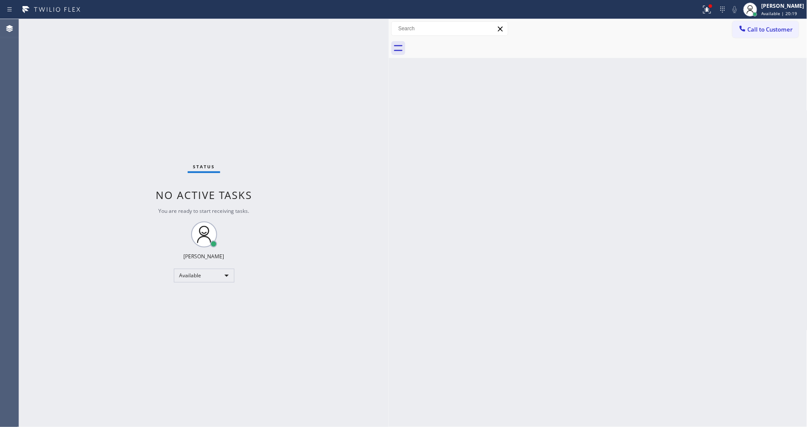
click at [131, 25] on div "Status No active tasks You are ready to start receiving tasks. [PERSON_NAME] Av…" at bounding box center [204, 223] width 370 height 408
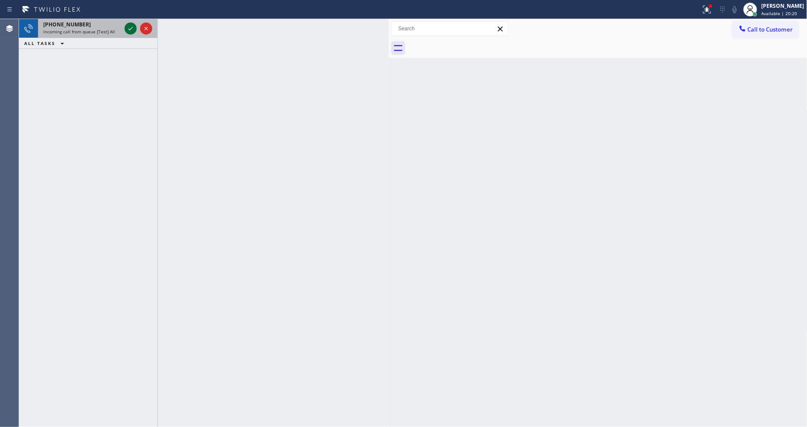
click at [131, 28] on icon at bounding box center [130, 28] width 10 height 10
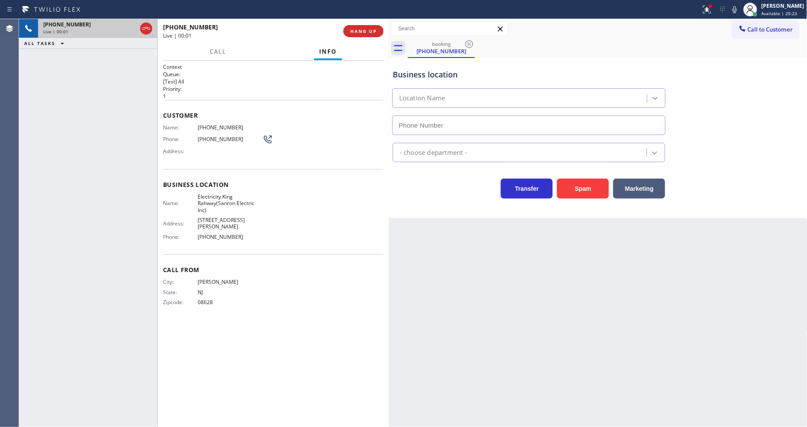
type input "(551) 239-9816"
drag, startPoint x: 190, startPoint y: 304, endPoint x: 230, endPoint y: 267, distance: 54.5
click at [190, 304] on div "City: EWING State: NJ Zipcode: 08628" at bounding box center [213, 294] width 100 height 30
click at [355, 25] on button "HANG UP" at bounding box center [364, 31] width 40 height 12
click at [356, 26] on button "HANG UP" at bounding box center [364, 31] width 40 height 12
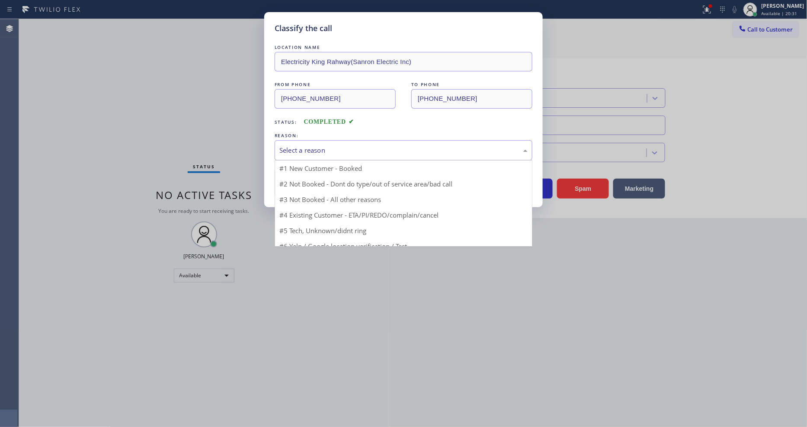
click at [292, 147] on div "Select a reason" at bounding box center [404, 150] width 248 height 10
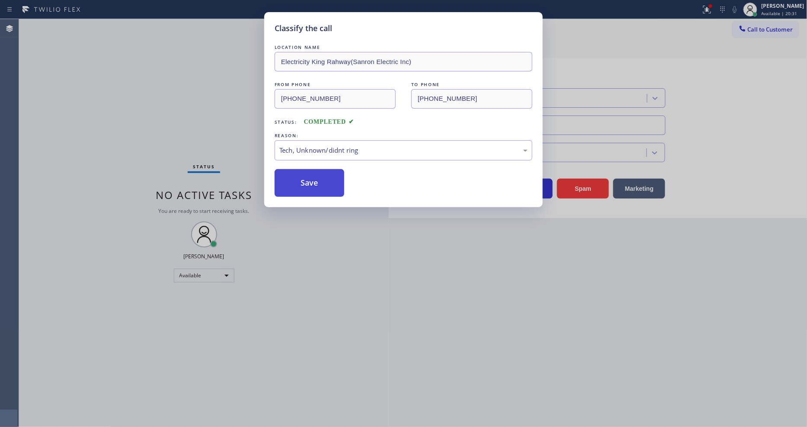
click at [300, 184] on button "Save" at bounding box center [310, 183] width 70 height 28
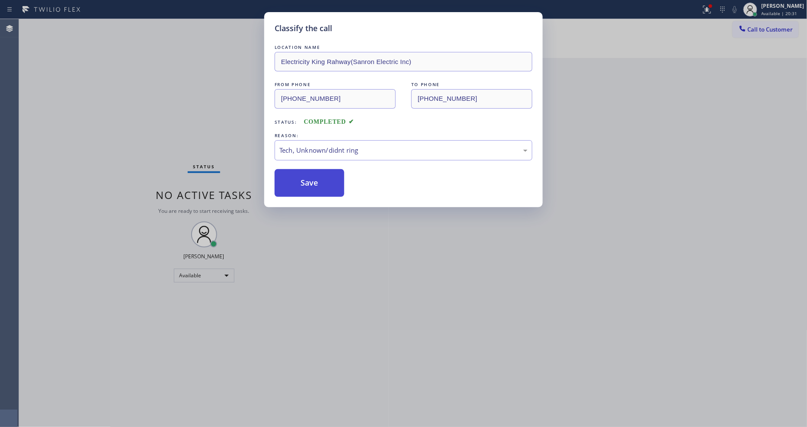
click at [300, 184] on button "Save" at bounding box center [310, 183] width 70 height 28
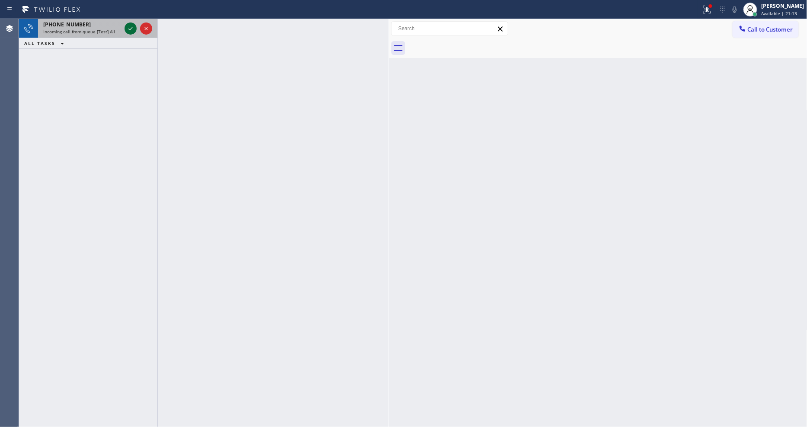
click at [125, 25] on div at bounding box center [131, 28] width 12 height 10
click at [128, 26] on icon at bounding box center [130, 28] width 10 height 10
click at [129, 31] on icon at bounding box center [130, 28] width 10 height 10
click at [129, 26] on icon at bounding box center [130, 28] width 10 height 10
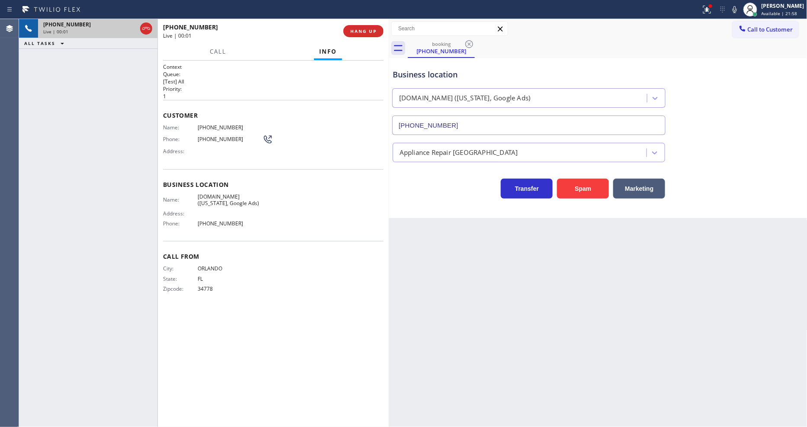
type input "(929) 374-2651"
click at [218, 198] on span "VikingTechs.online (New York, Google Ads)" at bounding box center [230, 199] width 65 height 13
copy span "VikingTechs.online (New York, Google Ads)"
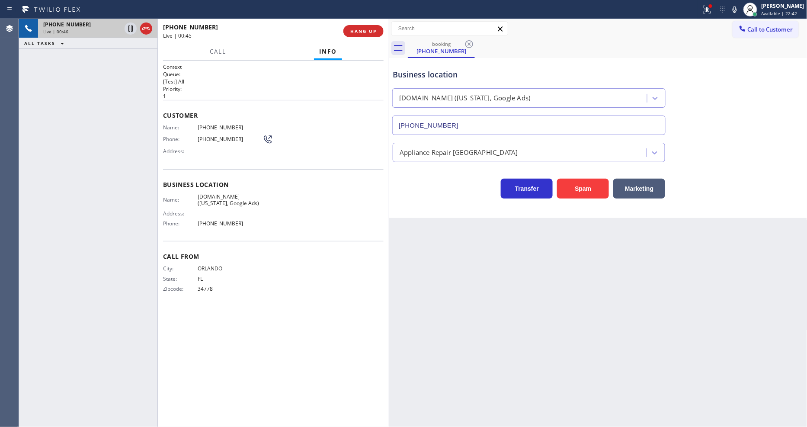
click at [218, 124] on span "(407) 325-9157" at bounding box center [230, 127] width 65 height 6
copy span "(407) 325-9157"
click at [129, 25] on icon at bounding box center [130, 28] width 10 height 10
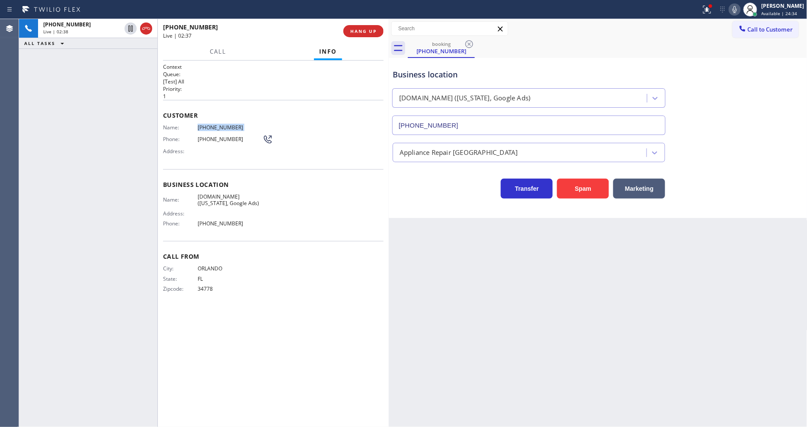
click at [739, 10] on icon at bounding box center [735, 9] width 10 height 10
drag, startPoint x: 129, startPoint y: 28, endPoint x: 332, endPoint y: 28, distance: 203.4
click at [129, 28] on icon at bounding box center [131, 29] width 6 height 6
click at [740, 6] on icon at bounding box center [735, 9] width 10 height 10
click at [707, 6] on div at bounding box center [707, 9] width 19 height 10
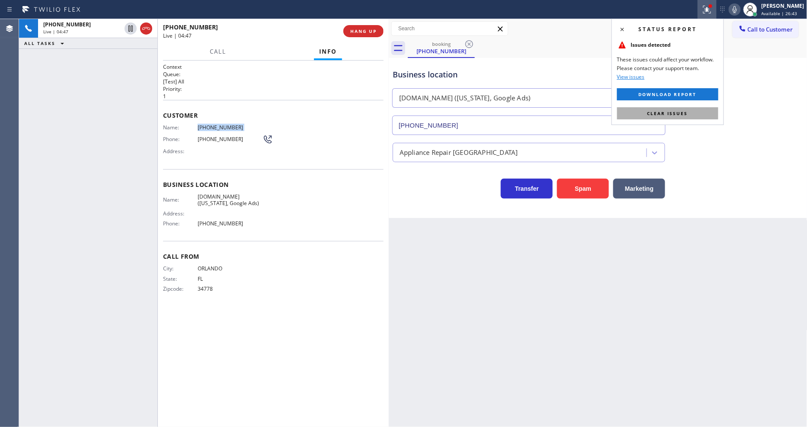
click at [716, 110] on button "Clear issues" at bounding box center [667, 113] width 101 height 12
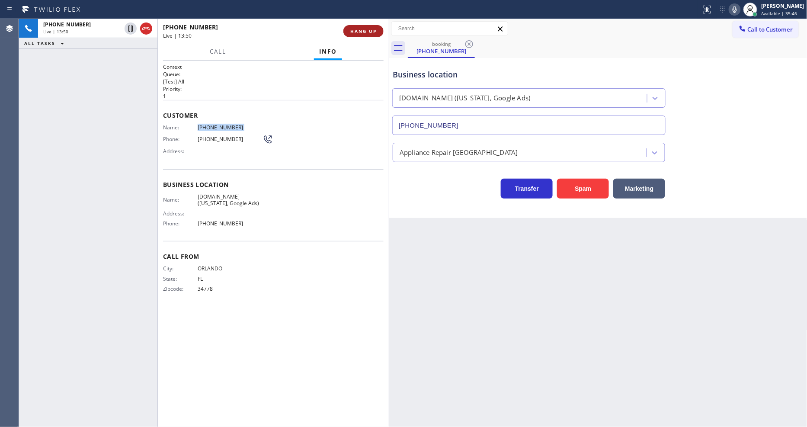
click at [363, 32] on span "HANG UP" at bounding box center [363, 31] width 26 height 6
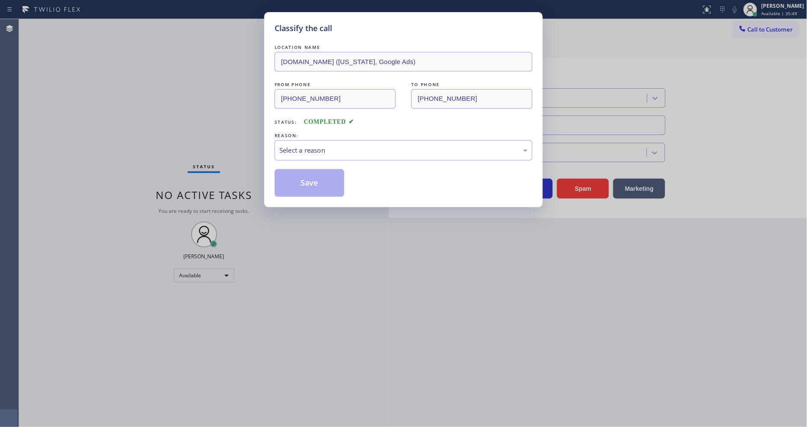
click at [319, 145] on div "Select a reason" at bounding box center [404, 150] width 248 height 10
click at [308, 178] on button "Save" at bounding box center [310, 183] width 70 height 28
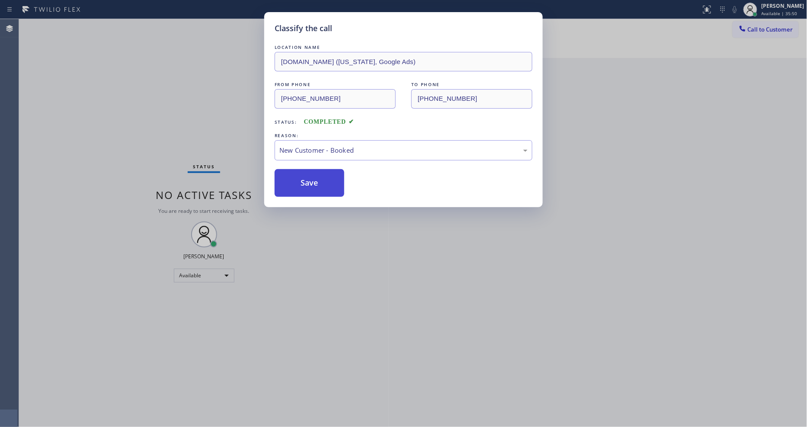
click at [308, 178] on button "Save" at bounding box center [310, 183] width 70 height 28
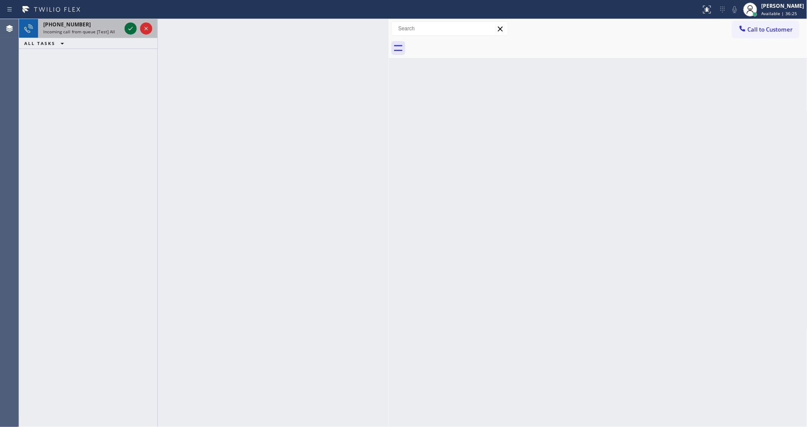
click at [130, 26] on icon at bounding box center [130, 28] width 10 height 10
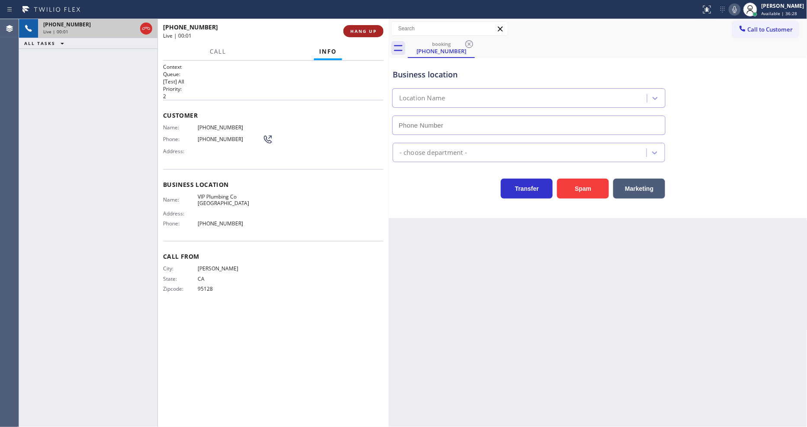
type input "(408) 458-8257"
click at [361, 25] on button "HANG UP" at bounding box center [364, 31] width 40 height 12
click at [361, 26] on button "HANG UP" at bounding box center [364, 31] width 40 height 12
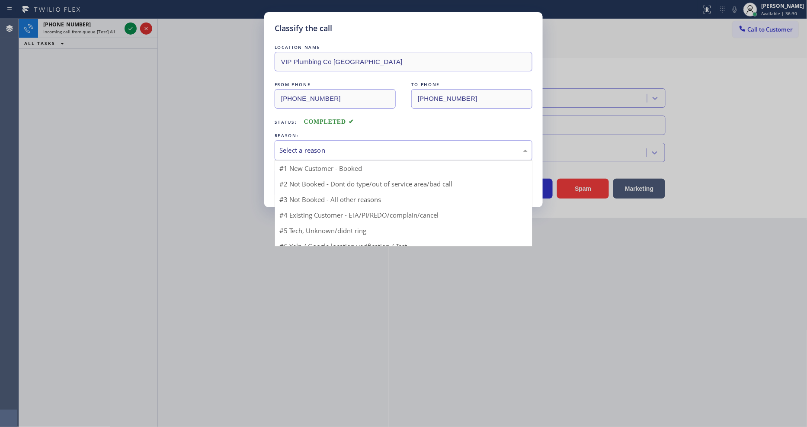
click at [314, 150] on div "Select a reason" at bounding box center [404, 150] width 248 height 10
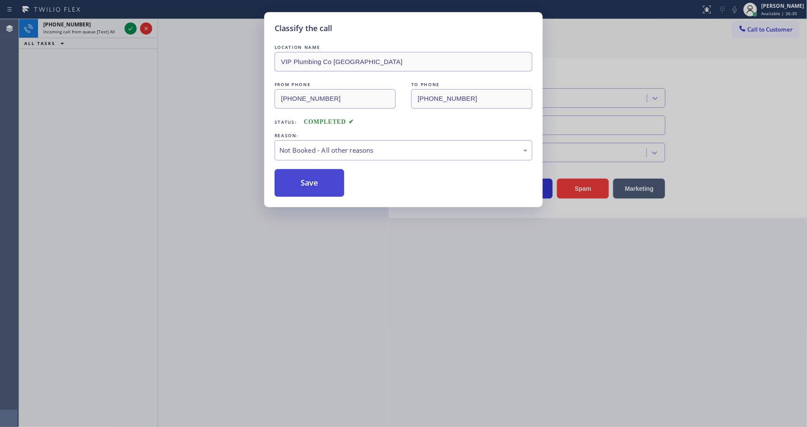
click at [304, 182] on button "Save" at bounding box center [310, 183] width 70 height 28
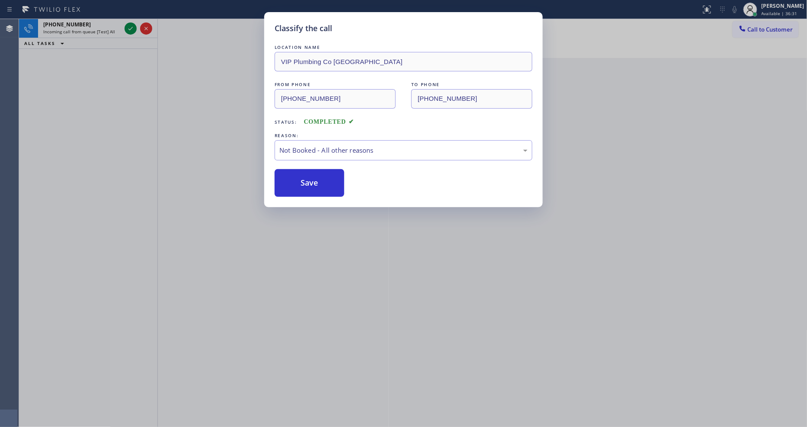
click at [128, 25] on div "Classify the call LOCATION NAME VIP Plumbing Co Palo Alto FROM PHONE (408) 364-…" at bounding box center [403, 213] width 807 height 427
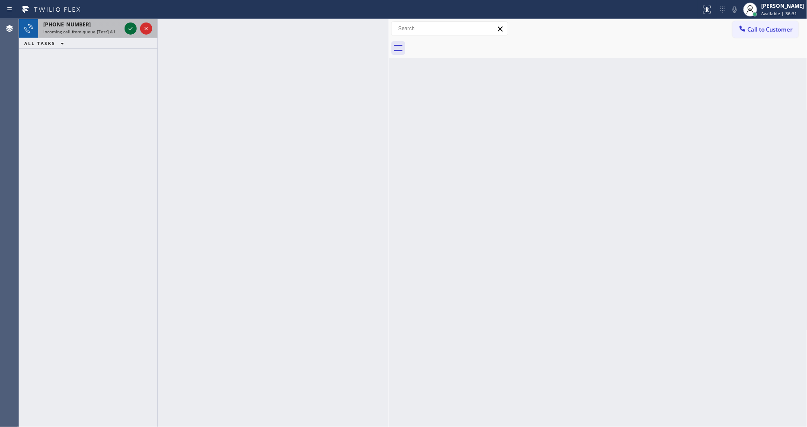
click at [128, 26] on icon at bounding box center [130, 28] width 10 height 10
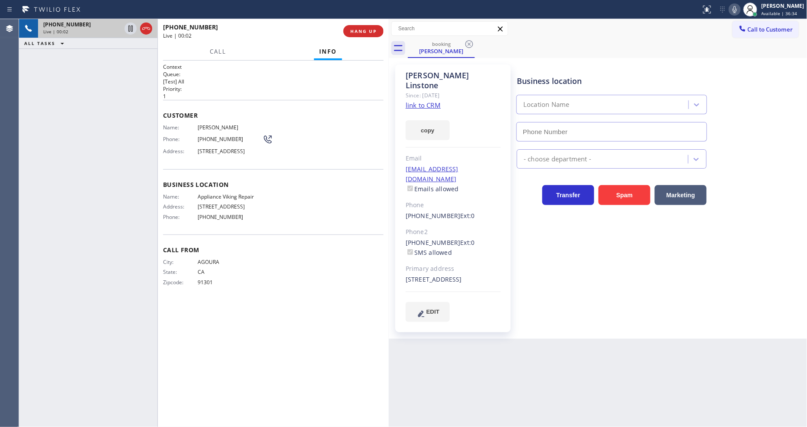
type input "(617) 219-9255"
click at [411, 101] on link "link to CRM" at bounding box center [423, 105] width 35 height 9
click at [363, 32] on span "HANG UP" at bounding box center [363, 31] width 26 height 6
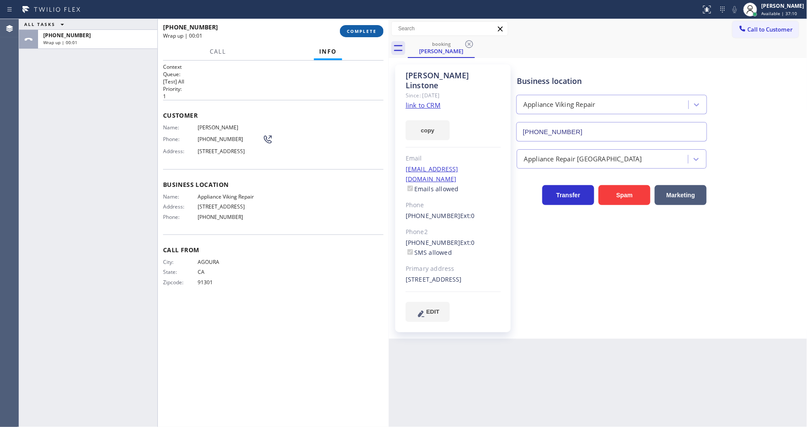
click at [363, 32] on span "COMPLETE" at bounding box center [362, 31] width 30 height 6
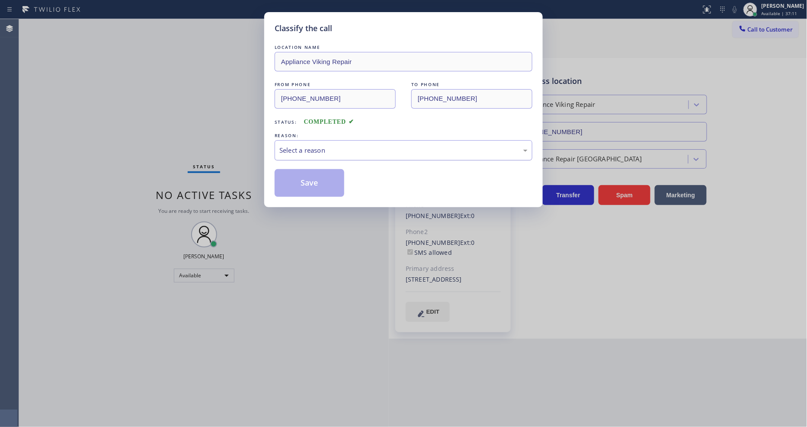
click at [300, 152] on div "Select a reason" at bounding box center [404, 150] width 248 height 10
click at [300, 181] on button "Save" at bounding box center [310, 183] width 70 height 28
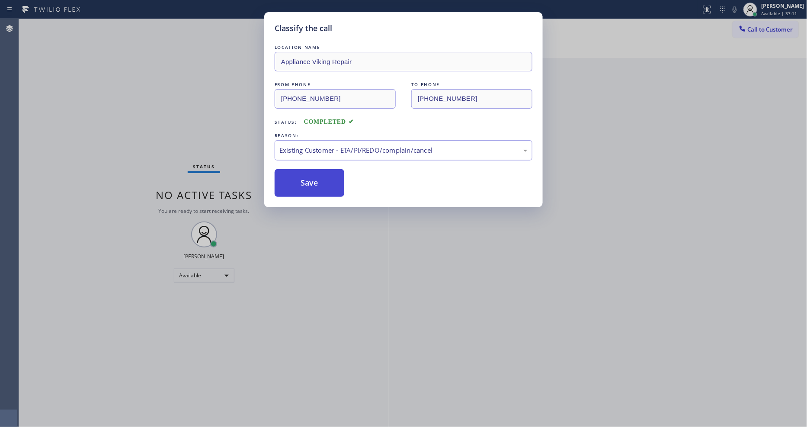
click at [300, 181] on button "Save" at bounding box center [310, 183] width 70 height 28
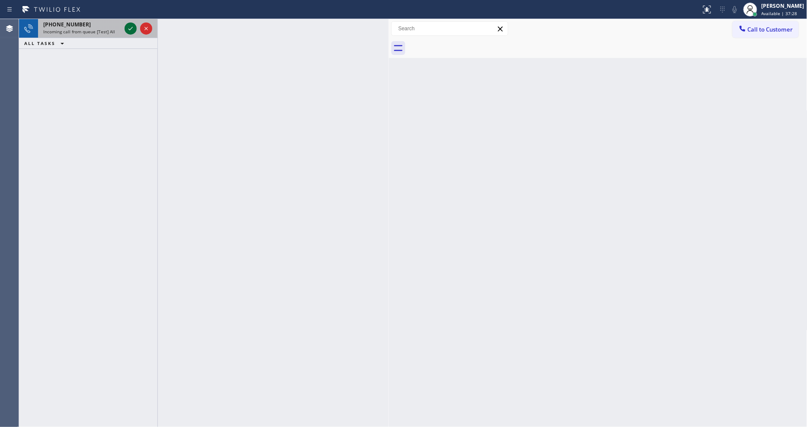
click at [127, 28] on icon at bounding box center [130, 28] width 10 height 10
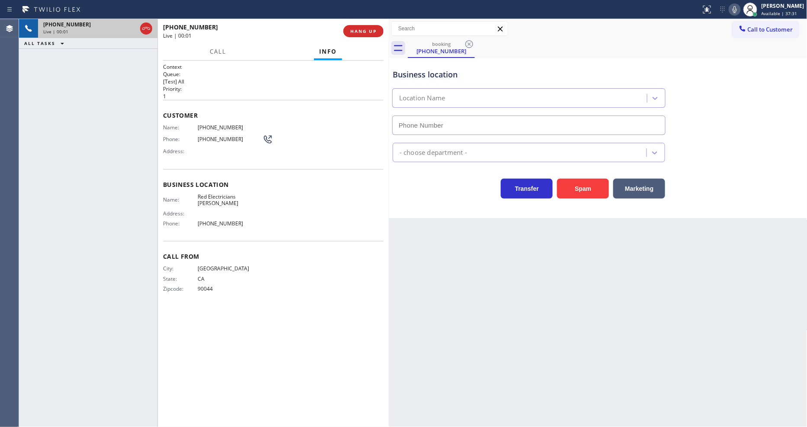
type input "(714) 463-1636"
click at [374, 29] on span "HANG UP" at bounding box center [363, 31] width 26 height 6
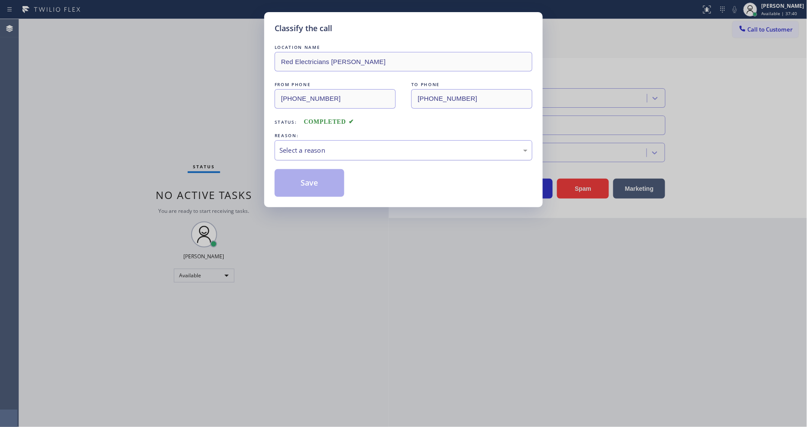
click at [301, 151] on div "Select a reason" at bounding box center [404, 150] width 248 height 10
click at [305, 188] on button "Save" at bounding box center [310, 183] width 70 height 28
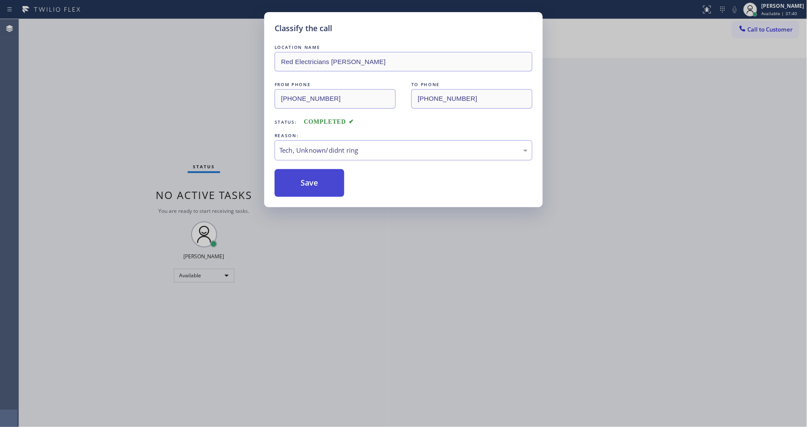
click at [305, 188] on button "Save" at bounding box center [310, 183] width 70 height 28
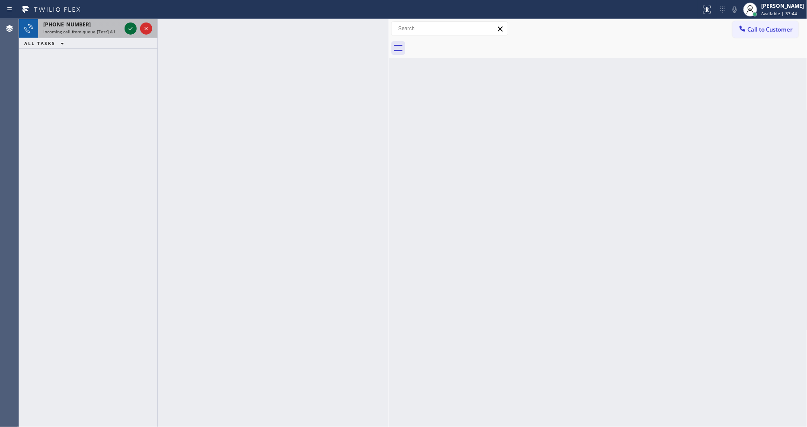
click at [130, 31] on icon at bounding box center [130, 28] width 10 height 10
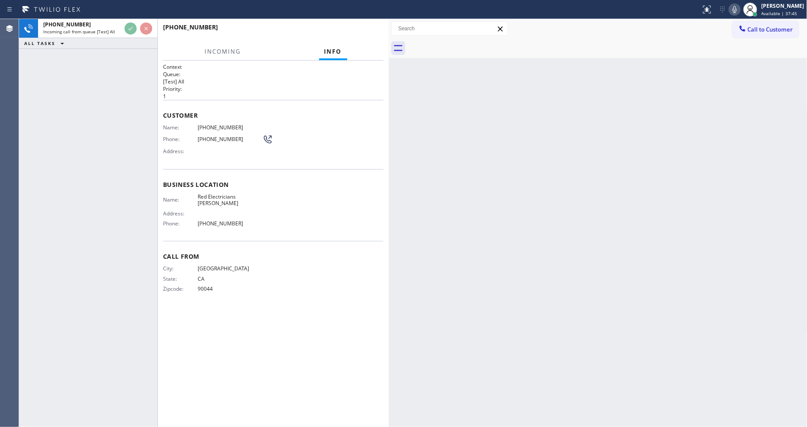
click at [131, 74] on div "+13238413939 Incoming call from queue [Test] All ALL TASKS ALL TASKS ACTIVE TAS…" at bounding box center [88, 223] width 138 height 408
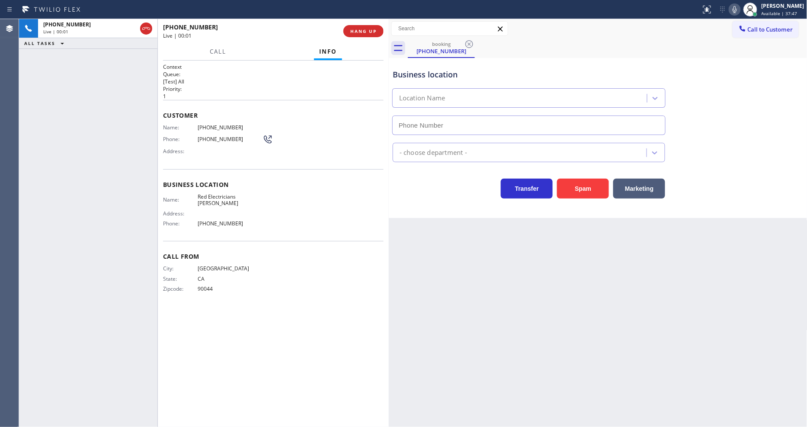
type input "(714) 463-1636"
click at [236, 194] on span "Red Electricians Yorba Linda" at bounding box center [230, 199] width 65 height 13
copy span "Red Electricians Yorba Linda"
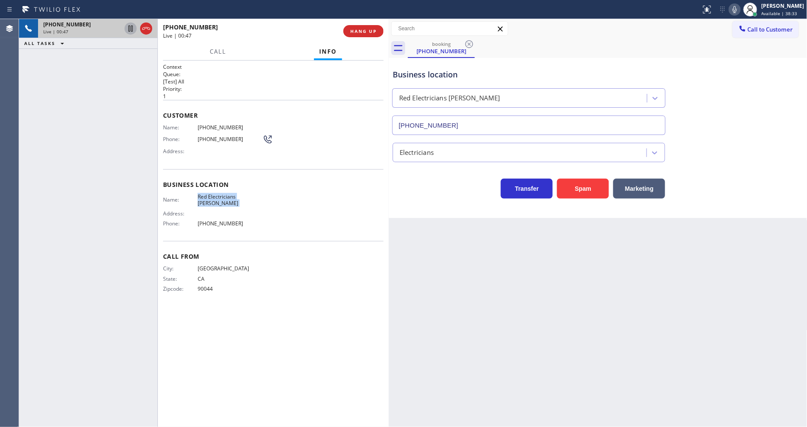
click at [131, 27] on icon at bounding box center [131, 29] width 4 height 6
click at [130, 27] on icon at bounding box center [130, 28] width 10 height 10
click at [360, 32] on span "HANG UP" at bounding box center [363, 31] width 26 height 6
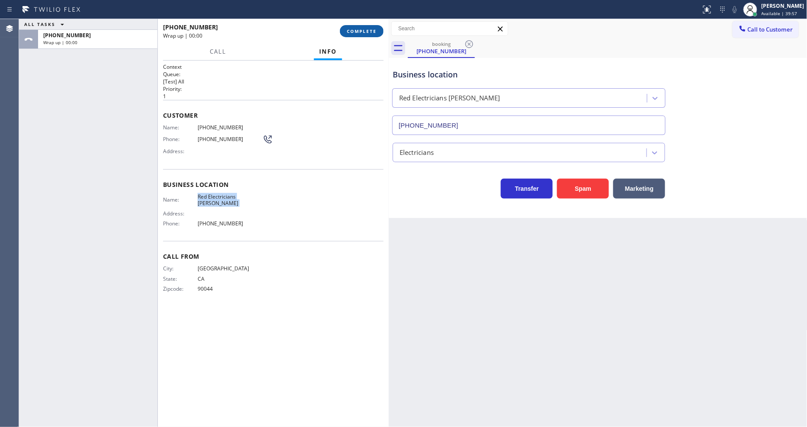
click at [360, 32] on span "COMPLETE" at bounding box center [362, 31] width 30 height 6
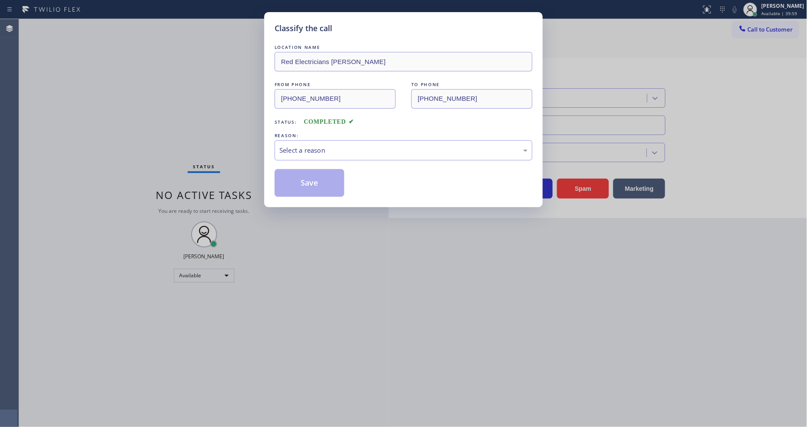
click at [322, 146] on div "Select a reason" at bounding box center [404, 150] width 248 height 10
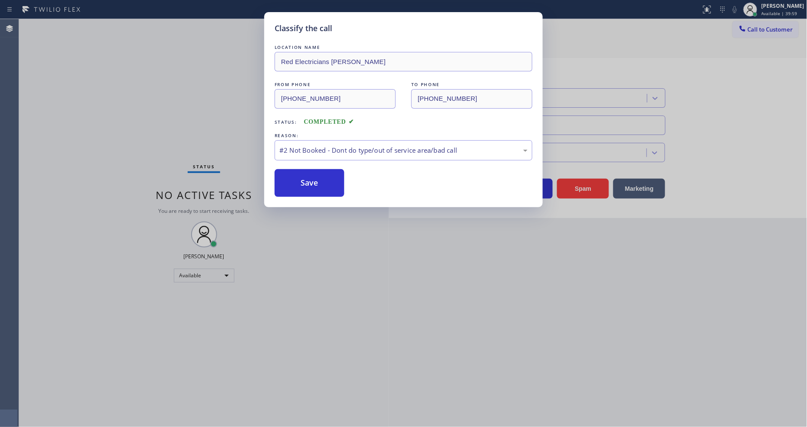
click at [304, 176] on button "Save" at bounding box center [310, 183] width 70 height 28
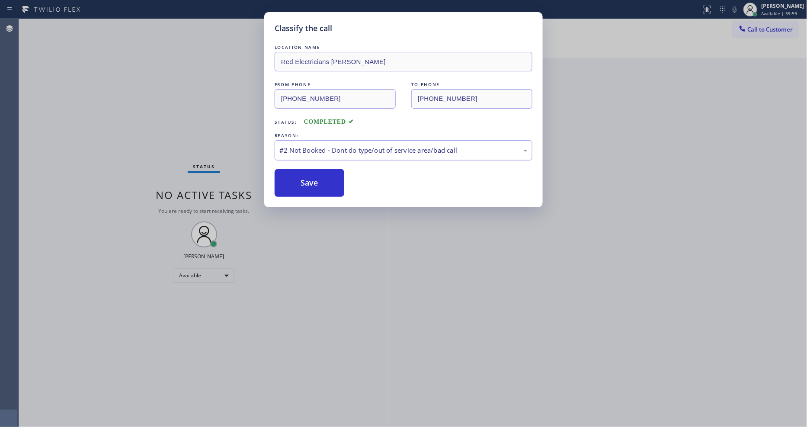
click at [304, 176] on button "Save" at bounding box center [310, 183] width 70 height 28
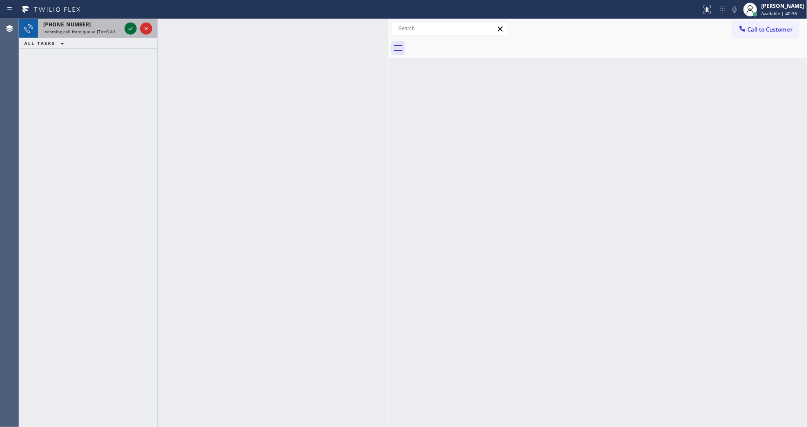
click at [135, 28] on icon at bounding box center [130, 28] width 10 height 10
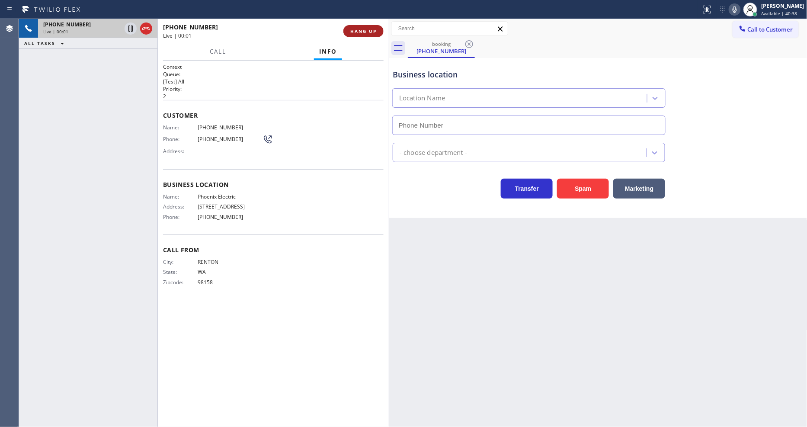
type input "(425) 961-9968"
click at [360, 31] on span "HANG UP" at bounding box center [363, 31] width 26 height 6
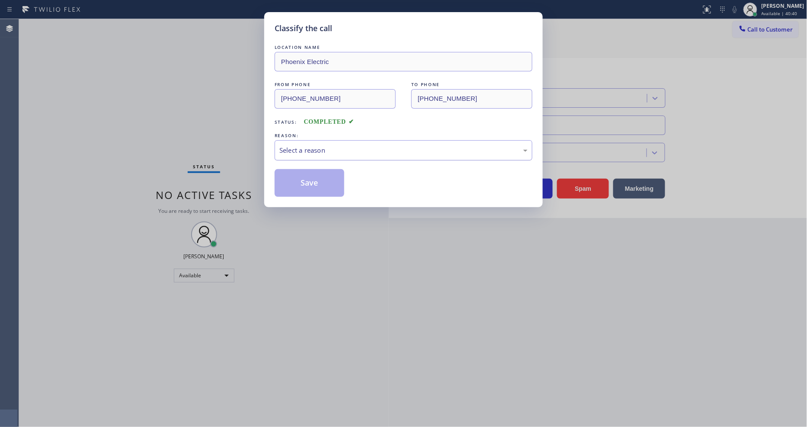
click at [321, 140] on div "Select a reason" at bounding box center [404, 150] width 258 height 20
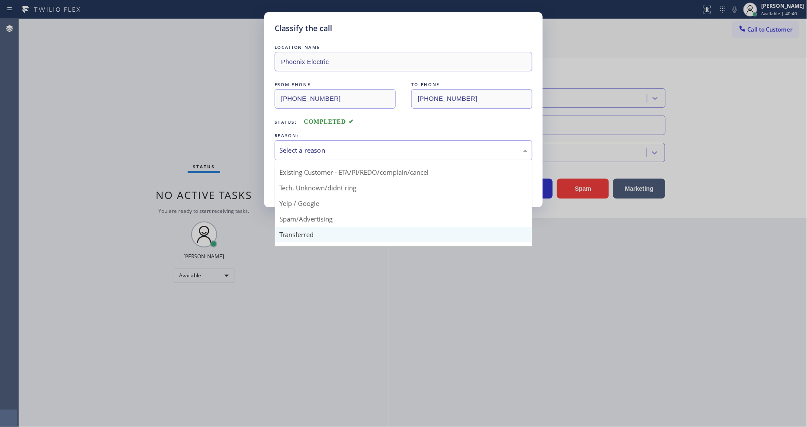
scroll to position [54, 0]
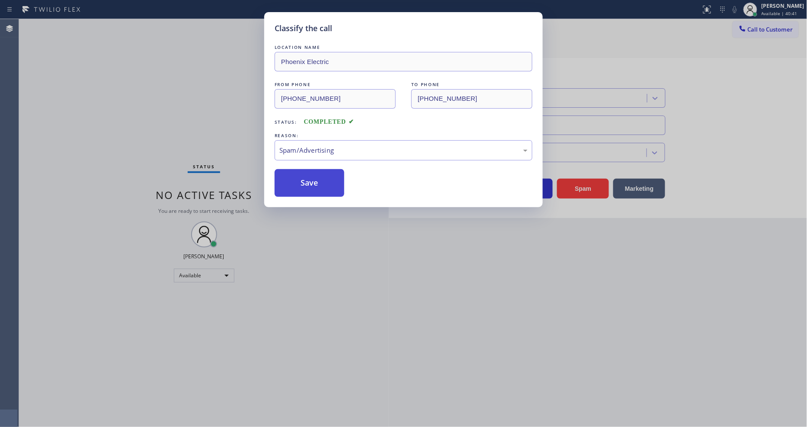
click at [318, 179] on button "Save" at bounding box center [310, 183] width 70 height 28
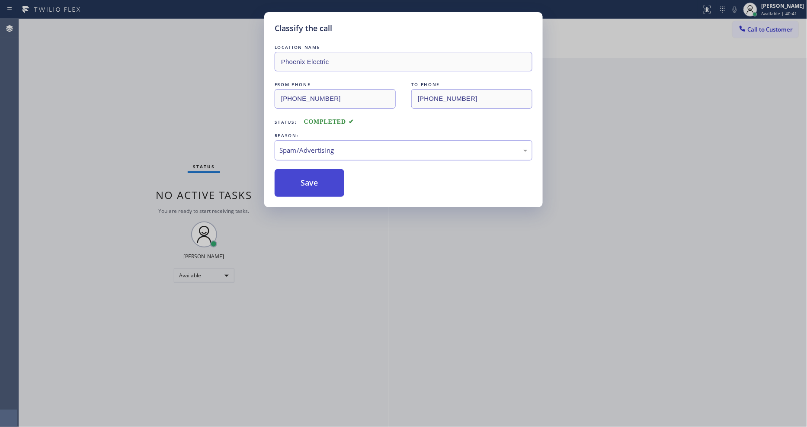
click at [318, 179] on button "Save" at bounding box center [310, 183] width 70 height 28
drag, startPoint x: 318, startPoint y: 179, endPoint x: 254, endPoint y: 6, distance: 184.3
click at [318, 179] on button "Save" at bounding box center [310, 183] width 70 height 28
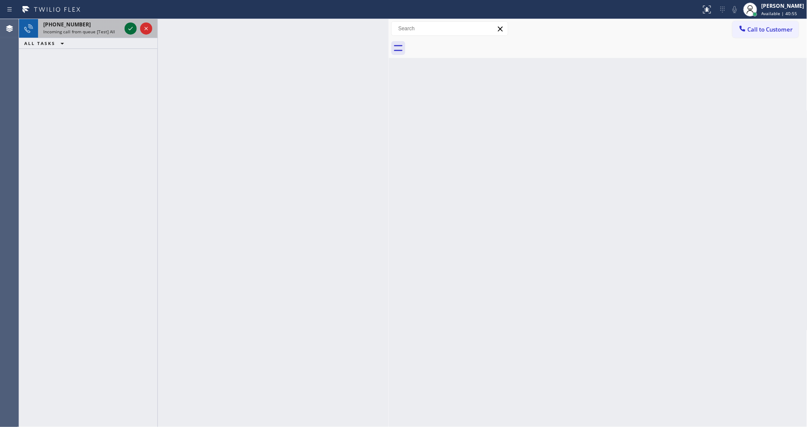
click at [133, 24] on icon at bounding box center [130, 28] width 10 height 10
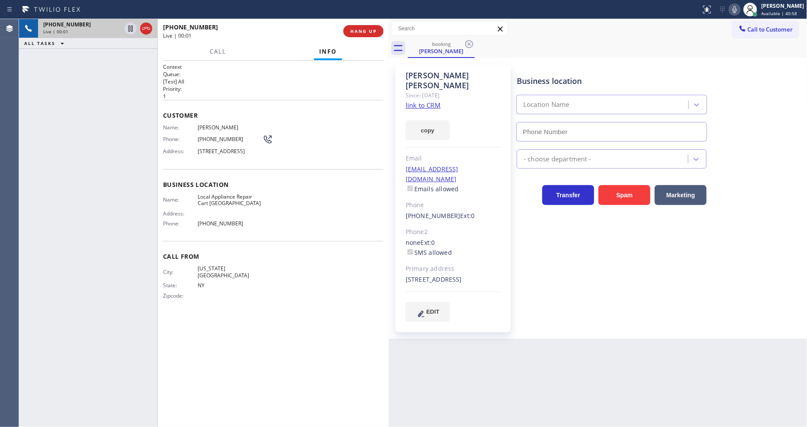
type input "(646) 679-5825"
click at [418, 101] on link "link to CRM" at bounding box center [423, 105] width 35 height 9
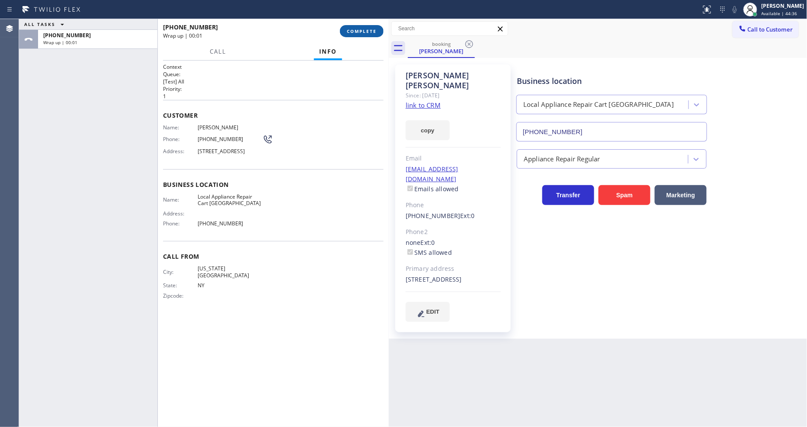
click at [376, 33] on span "COMPLETE" at bounding box center [362, 31] width 30 height 6
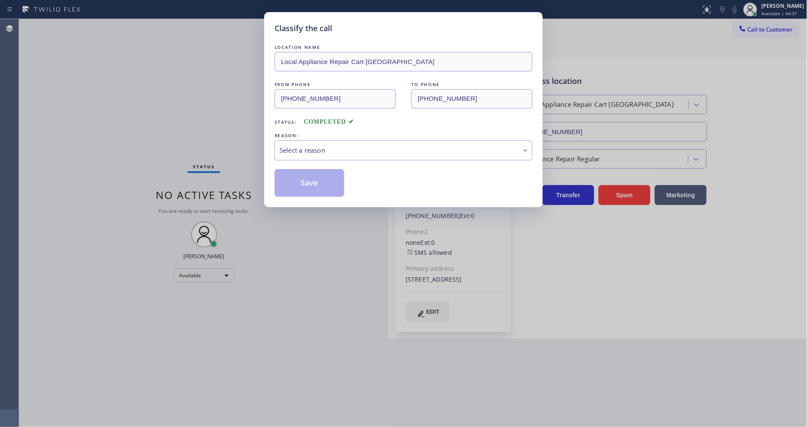
click at [325, 141] on div "Select a reason" at bounding box center [404, 150] width 258 height 20
click at [314, 182] on button "Save" at bounding box center [310, 183] width 70 height 28
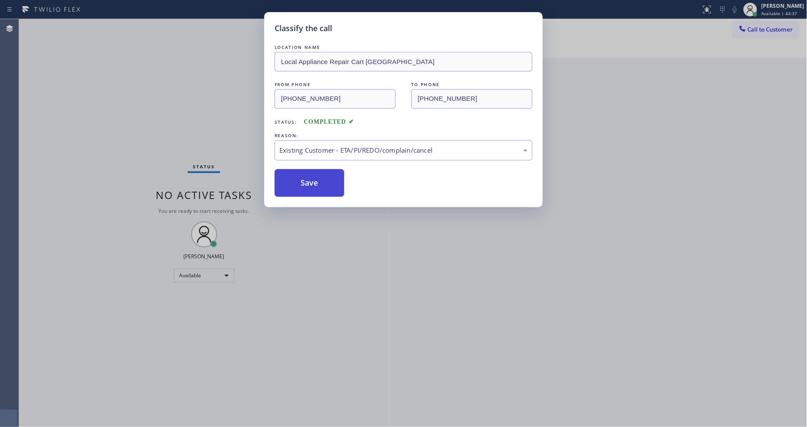
click at [314, 182] on button "Save" at bounding box center [310, 183] width 70 height 28
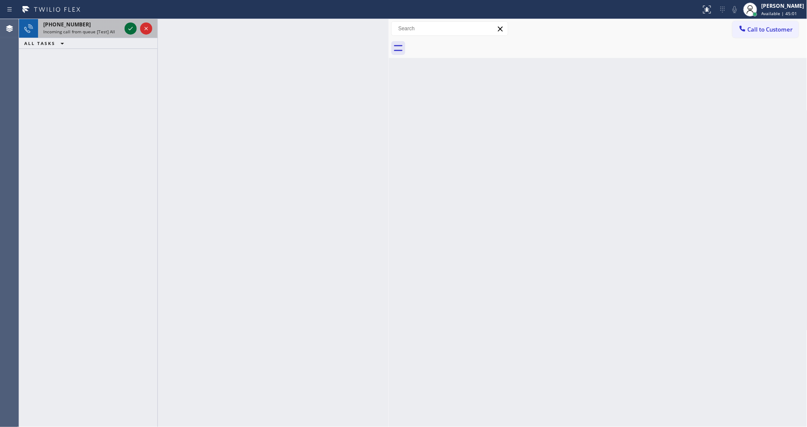
click at [132, 24] on icon at bounding box center [130, 28] width 10 height 10
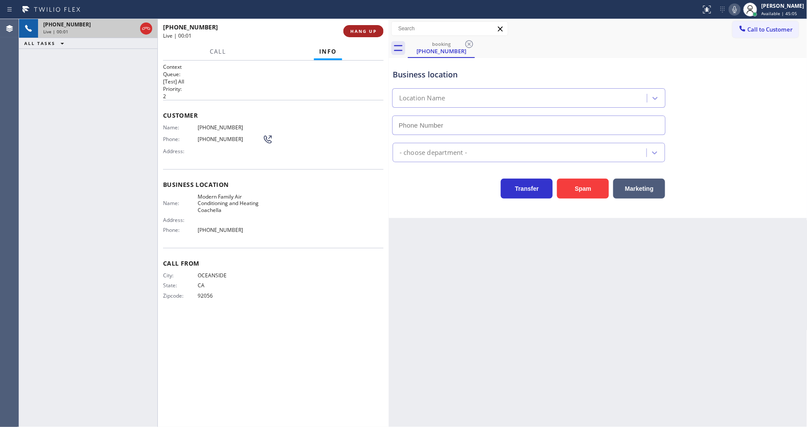
click at [370, 31] on span "HANG UP" at bounding box center [363, 31] width 26 height 6
type input "(760) 493-6202"
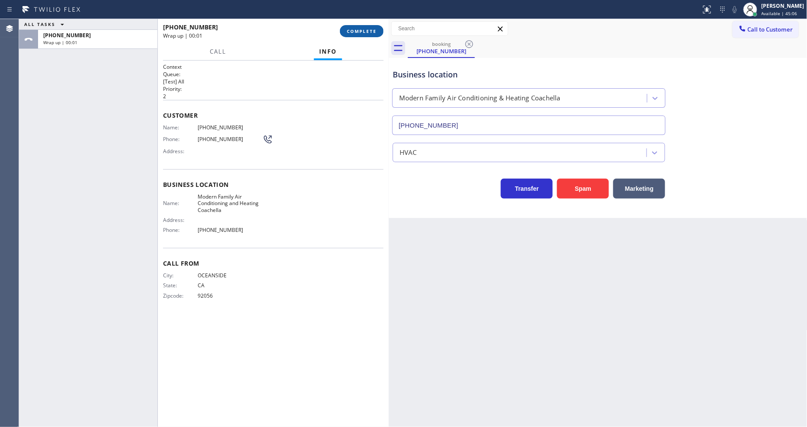
click at [370, 31] on span "COMPLETE" at bounding box center [362, 31] width 30 height 6
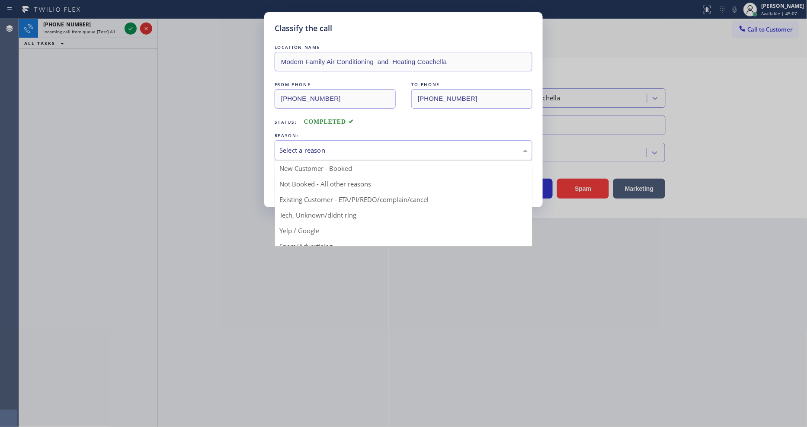
click at [312, 145] on div "Select a reason" at bounding box center [404, 150] width 248 height 10
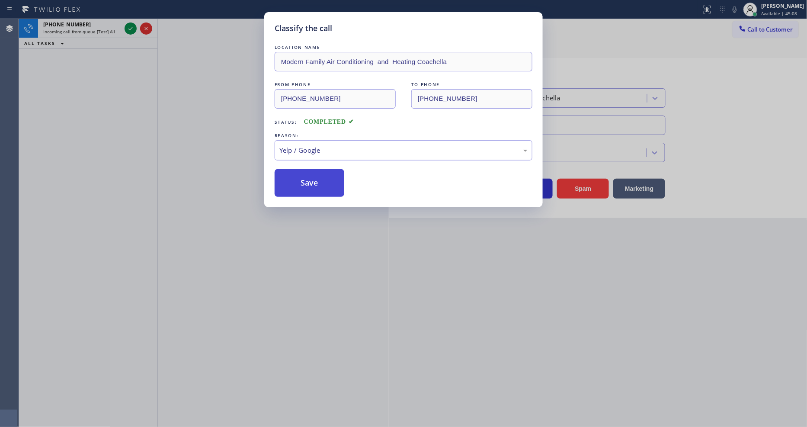
click at [309, 180] on button "Save" at bounding box center [310, 183] width 70 height 28
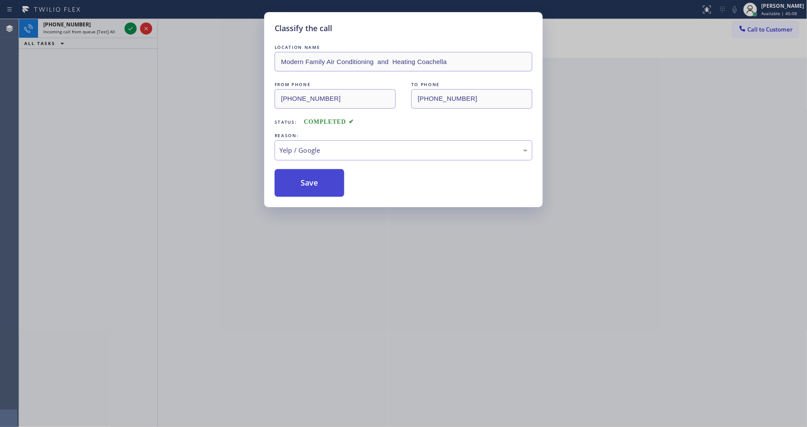
click at [309, 180] on button "Save" at bounding box center [310, 183] width 70 height 28
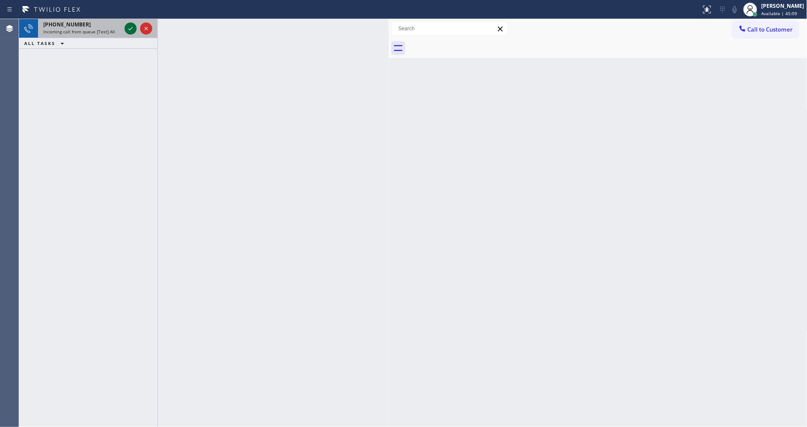
click at [130, 27] on icon at bounding box center [130, 28] width 10 height 10
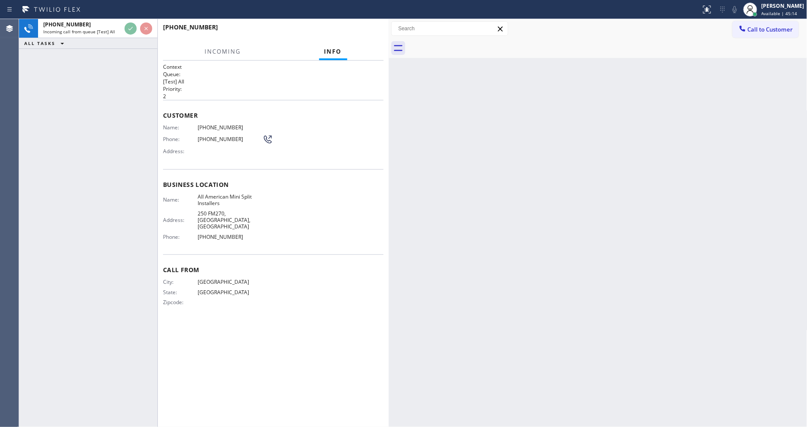
click at [625, 316] on div "Back to Dashboard Change Sender ID Customers Technicians Select a contact Outbo…" at bounding box center [598, 223] width 419 height 408
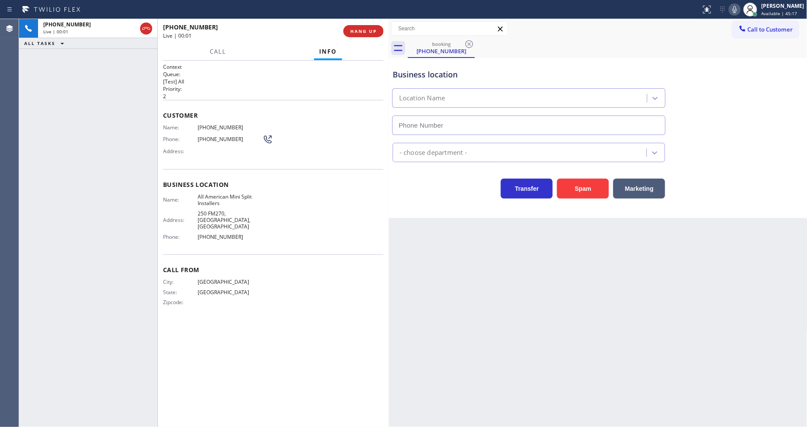
type input "(346) 273-2894"
click at [518, 297] on div "Back to Dashboard Change Sender ID Customers Technicians Select a contact Outbo…" at bounding box center [598, 223] width 419 height 408
click at [360, 32] on span "HANG UP" at bounding box center [363, 31] width 26 height 6
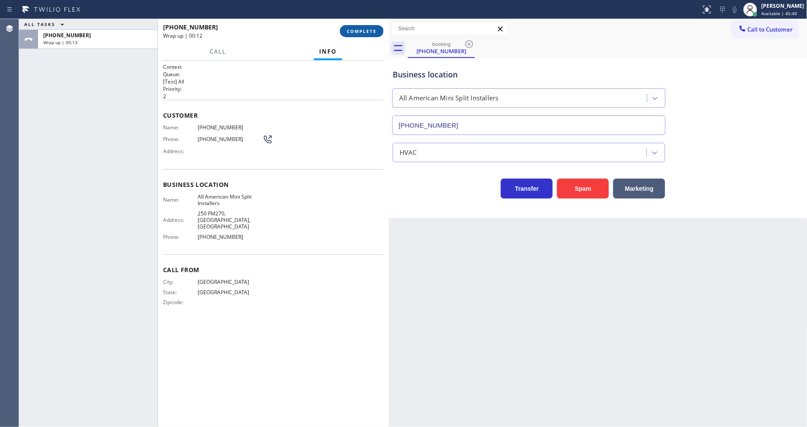
click at [365, 30] on span "COMPLETE" at bounding box center [362, 31] width 30 height 6
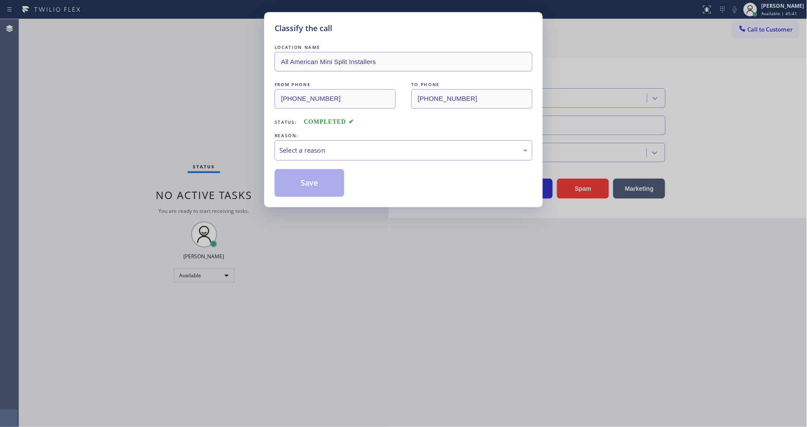
click at [319, 151] on div "Select a reason" at bounding box center [404, 150] width 248 height 10
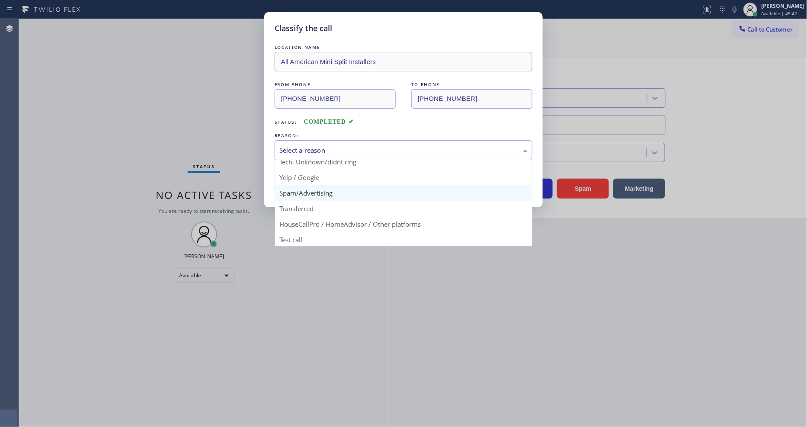
scroll to position [54, 0]
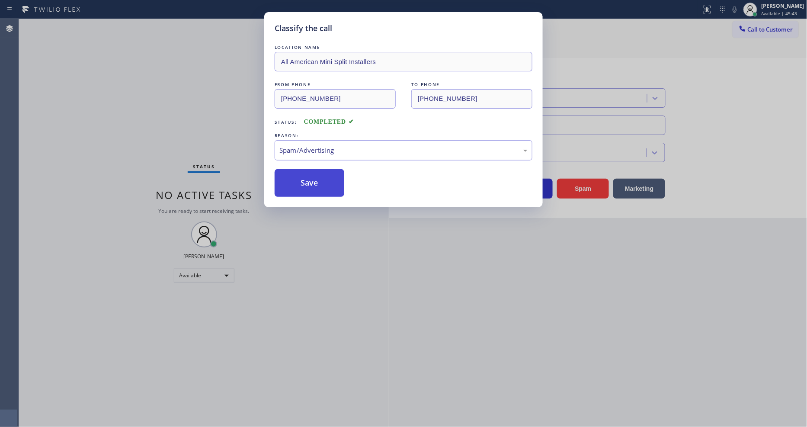
click at [317, 180] on button "Save" at bounding box center [310, 183] width 70 height 28
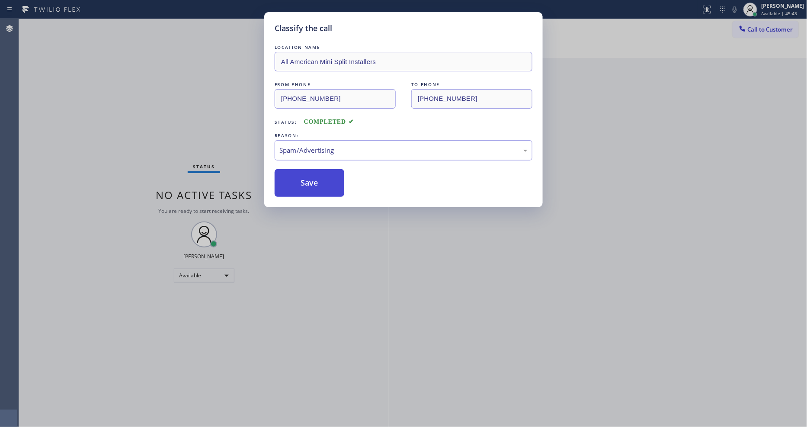
click at [317, 180] on button "Save" at bounding box center [310, 183] width 70 height 28
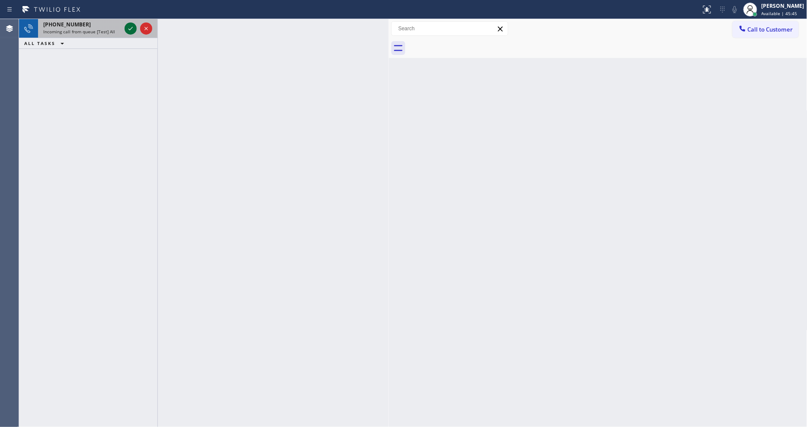
click at [129, 28] on icon at bounding box center [130, 28] width 10 height 10
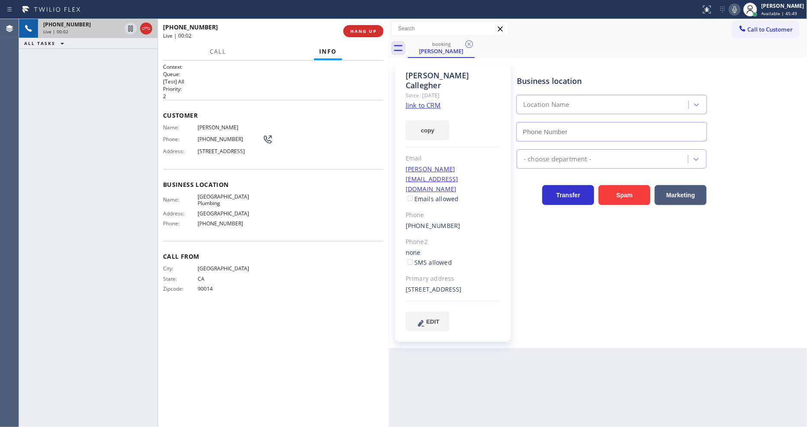
type input "(213) 474-7849"
click at [414, 101] on link "link to CRM" at bounding box center [423, 105] width 35 height 9
click at [231, 199] on span "University Park Plumbing" at bounding box center [230, 199] width 65 height 13
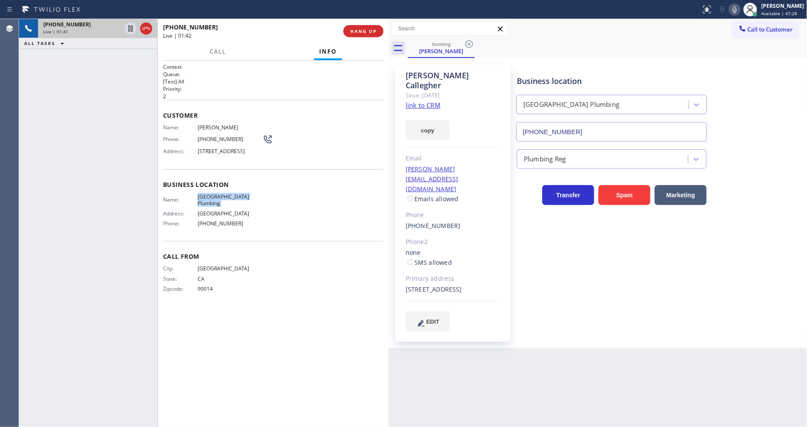
copy span "University Park Plumbing"
click at [127, 58] on icon at bounding box center [130, 58] width 10 height 10
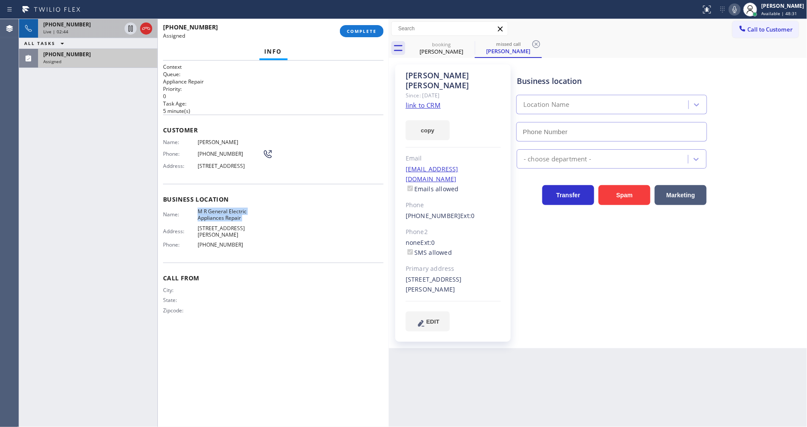
type input "(714) 942-1171"
click at [347, 139] on div "Name: Robert Pearsall Phone: (310) 283-1756 Address: 13082 Palomar Way, Santa A…" at bounding box center [273, 156] width 221 height 34
click at [416, 101] on link "link to CRM" at bounding box center [423, 105] width 35 height 9
click at [114, 109] on div "+12132588383 Live | 03:00 ALL TASKS ALL TASKS ACTIVE TASKS TASKS IN WRAP UP (31…" at bounding box center [88, 223] width 138 height 408
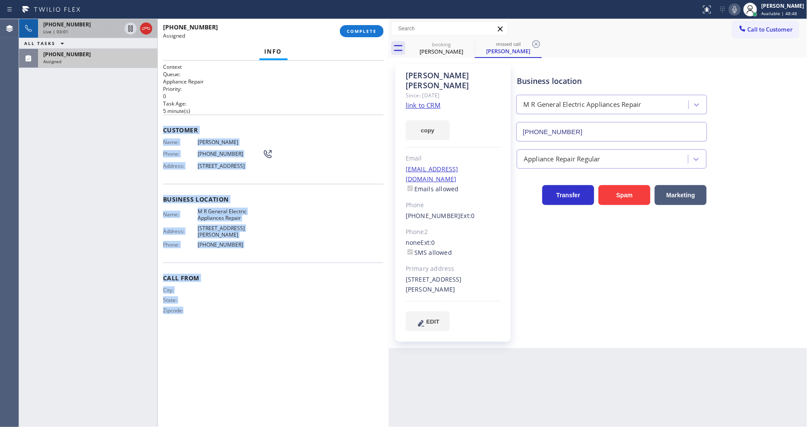
drag, startPoint x: 164, startPoint y: 126, endPoint x: 227, endPoint y: 399, distance: 280.7
click at [225, 401] on div "Context Queue: Appliance Repair Priority: 0 Task Age: 5 minute(s) Customer Name…" at bounding box center [273, 243] width 221 height 361
copy div "Customer Name: Robert Pearsall Phone: (310) 283-1756 Address: 13082 Palomar Way…"
click at [80, 31] on div "Live | 03:04" at bounding box center [82, 32] width 78 height 6
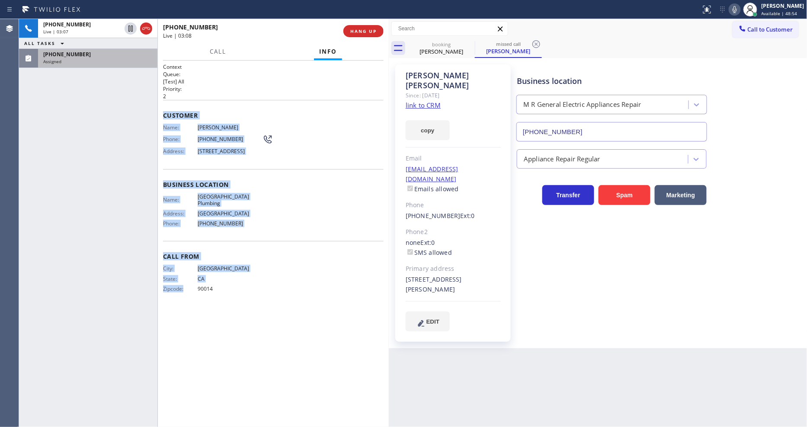
click at [127, 120] on div "+12132588383 Live | 03:07 ALL TASKS ALL TASKS ACTIVE TASKS TASKS IN WRAP UP (31…" at bounding box center [88, 223] width 138 height 408
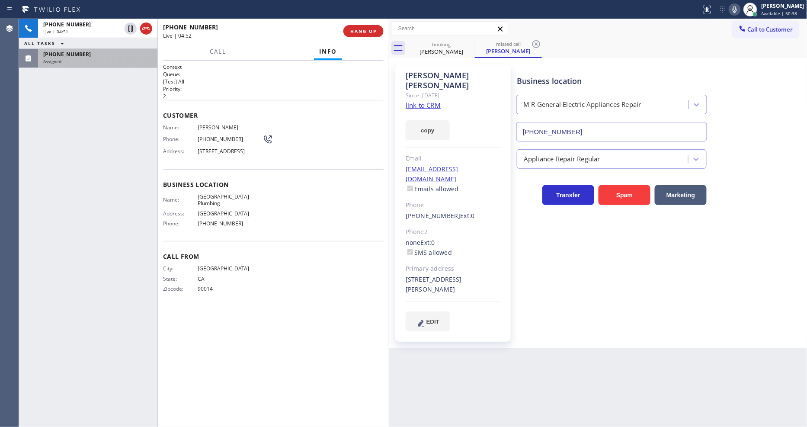
click at [186, 136] on span "Phone:" at bounding box center [180, 139] width 35 height 6
click at [133, 65] on div "(310) 283-1756 Assigned" at bounding box center [96, 58] width 116 height 19
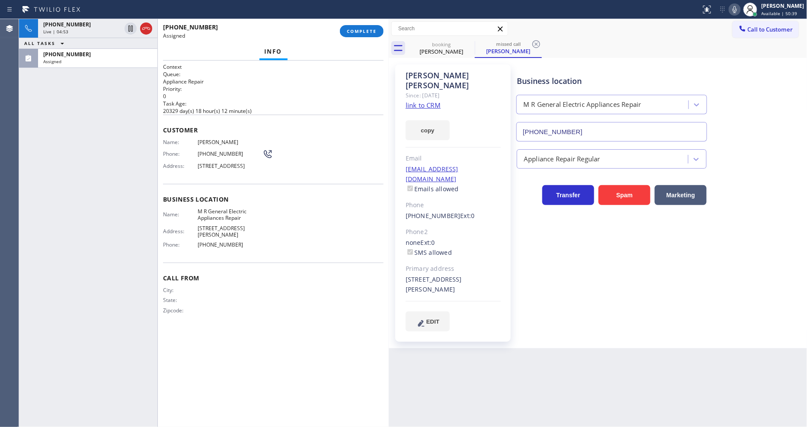
click at [165, 131] on div "Customer Name: Robert Pearsall Phone: (310) 283-1756 Address: 13082 Palomar Way…" at bounding box center [273, 149] width 221 height 69
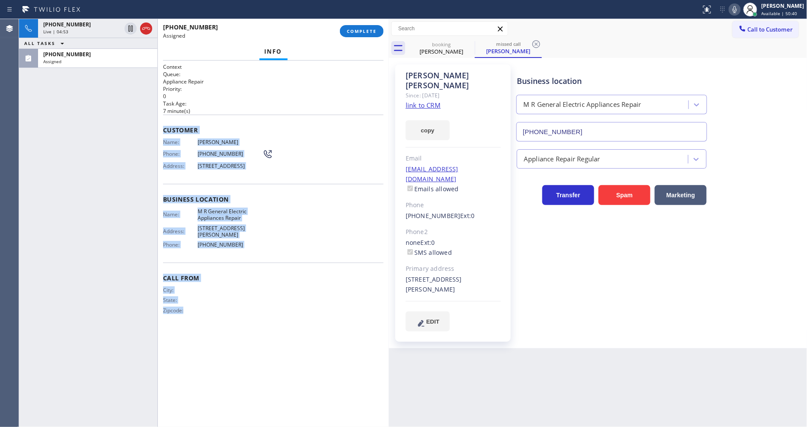
drag, startPoint x: 164, startPoint y: 127, endPoint x: 235, endPoint y: 416, distance: 298.1
click at [235, 416] on div "Context Queue: Appliance Repair Priority: 0 Task Age: 7 minute(s) Customer Name…" at bounding box center [273, 244] width 231 height 366
copy div "Customer Name: Robert Pearsall Phone: (310) 283-1756 Address: 13082 Palomar Way…"
click at [360, 32] on span "COMPLETE" at bounding box center [362, 31] width 30 height 6
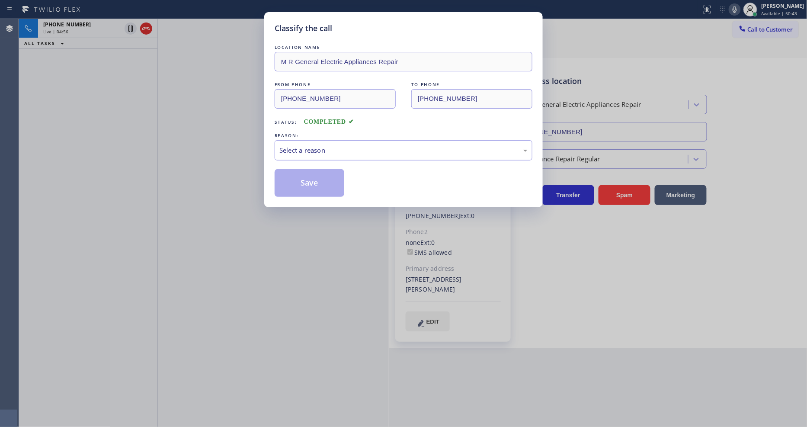
click at [302, 154] on div "Select a reason" at bounding box center [404, 150] width 258 height 20
click at [294, 184] on button "Save" at bounding box center [310, 183] width 70 height 28
type input "(213) 474-7849"
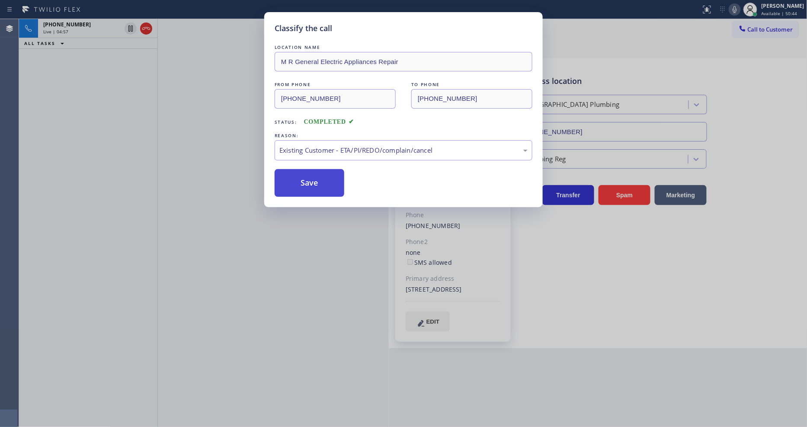
click at [294, 184] on button "Save" at bounding box center [310, 183] width 70 height 28
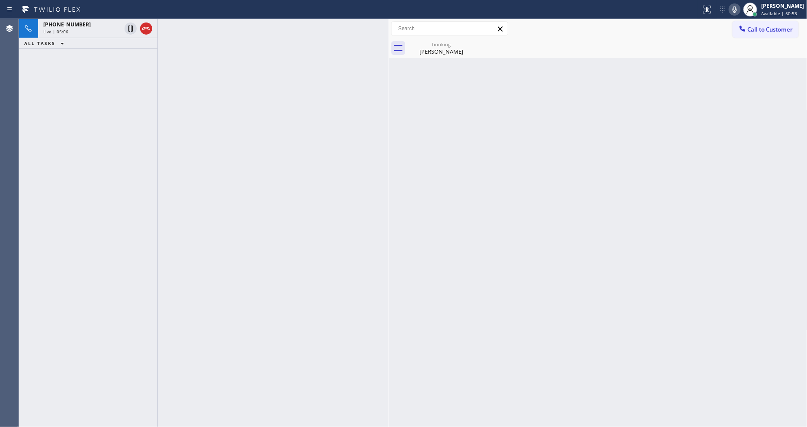
click at [525, 228] on div "Back to Dashboard Change Sender ID Customers Technicians Select a contact Outbo…" at bounding box center [598, 223] width 419 height 408
click at [427, 42] on div "booking" at bounding box center [441, 44] width 65 height 6
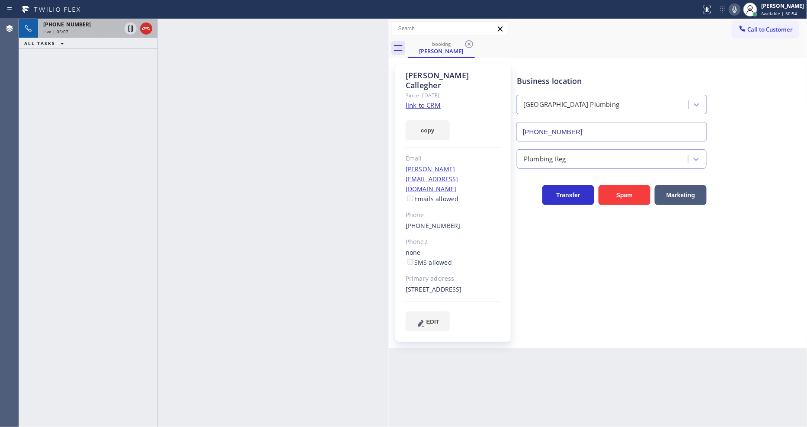
click at [72, 28] on span "+12132588383" at bounding box center [67, 24] width 48 height 7
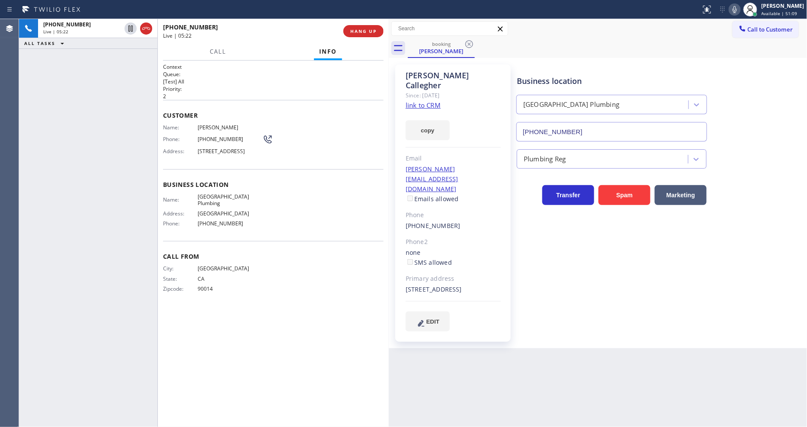
click at [225, 124] on span "Cathrine Callegher" at bounding box center [230, 127] width 65 height 6
copy span "Cathrine Callegher"
click at [222, 136] on span "(213) 258-8383" at bounding box center [230, 139] width 65 height 6
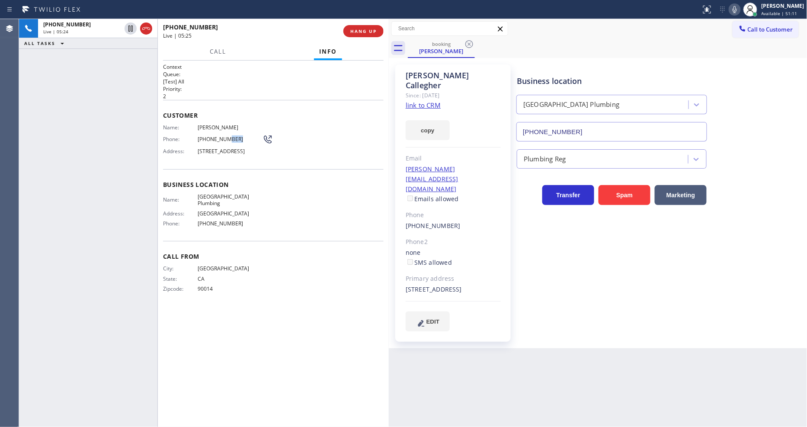
click at [222, 136] on span "(213) 258-8383" at bounding box center [230, 139] width 65 height 6
copy div "(213) 258-8383"
click at [234, 333] on div "Context Queue: [Test] All Priority: 2 Customer Name: Cathrine Callegher Phone: …" at bounding box center [273, 243] width 221 height 361
click at [131, 58] on icon at bounding box center [131, 58] width 4 height 3
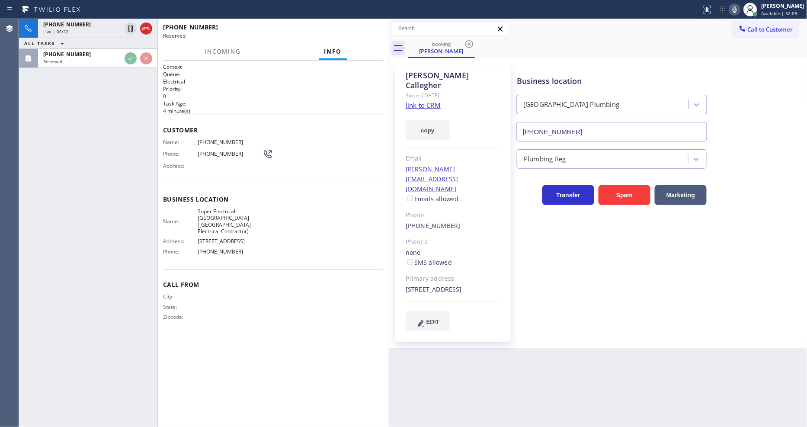
click at [198, 169] on div "Name: (973) 267-4484 Phone: (973) 267-4484 Address:" at bounding box center [218, 156] width 110 height 34
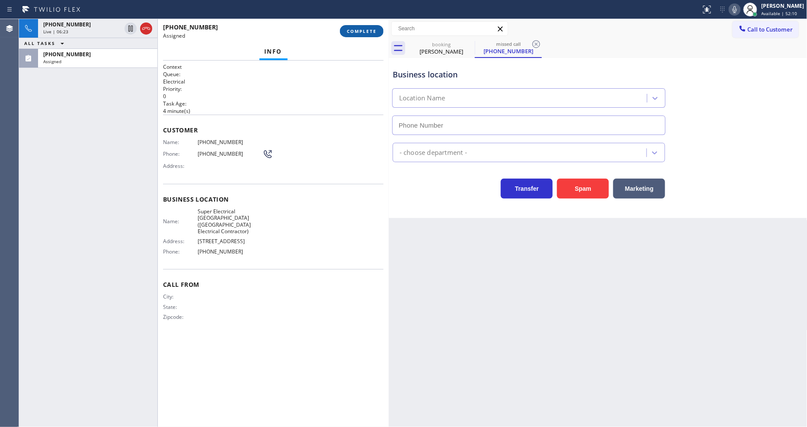
type input "(640) 356-2700"
click at [364, 31] on span "COMPLETE" at bounding box center [362, 31] width 30 height 6
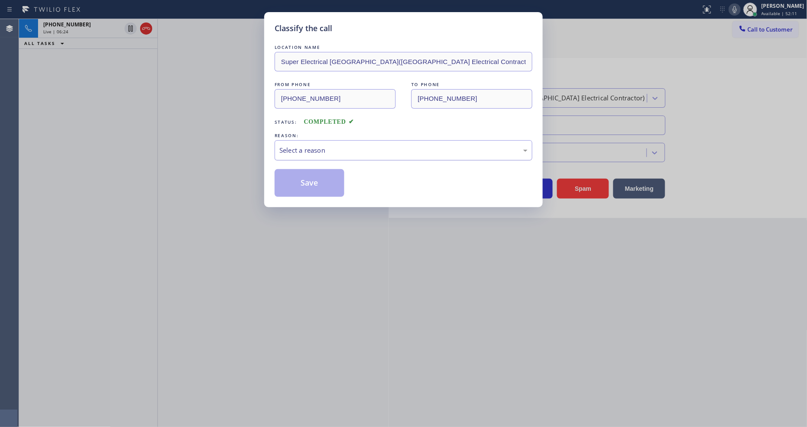
click at [355, 148] on div "Select a reason" at bounding box center [404, 150] width 248 height 10
click at [326, 184] on button "Save" at bounding box center [310, 183] width 70 height 28
type input "(213) 474-7849"
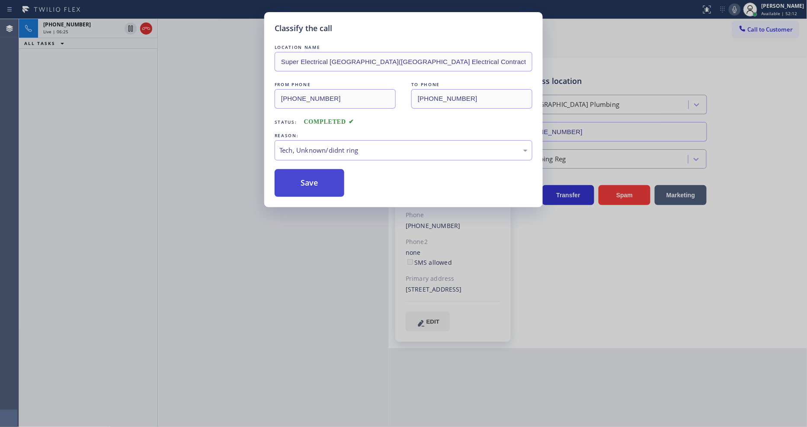
click at [326, 184] on button "Save" at bounding box center [310, 183] width 70 height 28
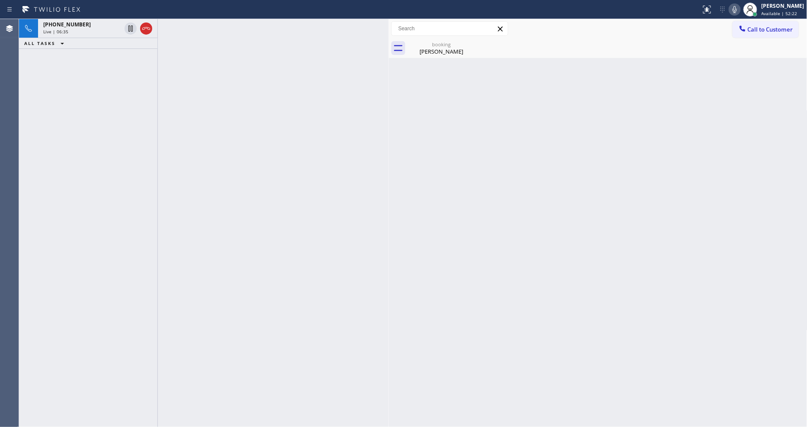
click at [618, 298] on div "Back to Dashboard Change Sender ID Customers Technicians Select a contact Outbo…" at bounding box center [598, 223] width 419 height 408
drag, startPoint x: 122, startPoint y: 124, endPoint x: 119, endPoint y: 80, distance: 43.3
click at [122, 124] on div "+12132588383 Live | 06:55 ALL TASKS ALL TASKS ACTIVE TASKS TASKS IN WRAP UP" at bounding box center [88, 223] width 138 height 408
click at [107, 32] on div "Live | 06:55" at bounding box center [82, 32] width 78 height 6
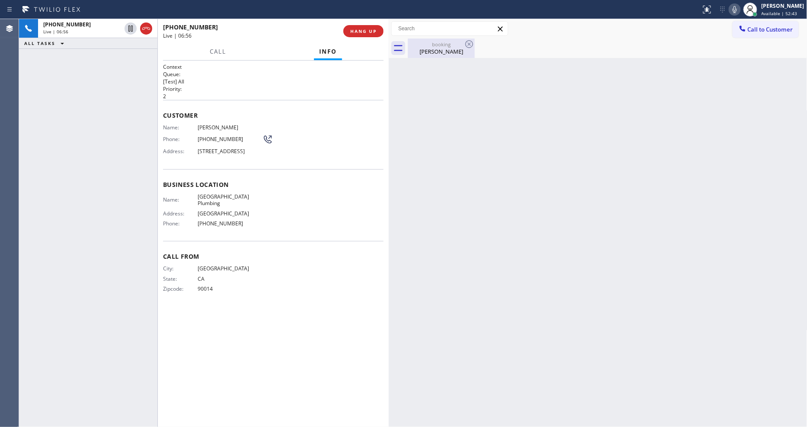
click at [417, 52] on div "Cathrine Callegher" at bounding box center [441, 52] width 65 height 8
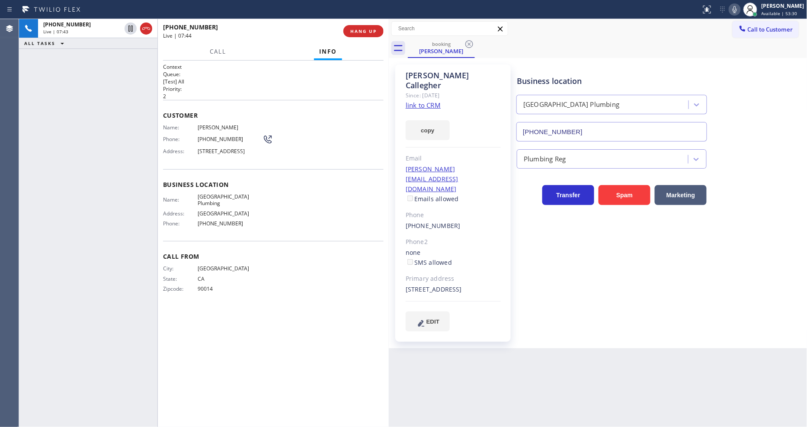
click at [157, 260] on div at bounding box center [157, 223] width 0 height 408
click at [530, 231] on div "Business location University Park Plumbing (213) 474-7849 Plumbing Reg Transfer…" at bounding box center [660, 198] width 290 height 262
drag, startPoint x: 188, startPoint y: 230, endPoint x: 193, endPoint y: 226, distance: 6.6
click at [188, 229] on div "Business location Name: University Park Plumbing Address: Los angeles Phone: (2…" at bounding box center [273, 205] width 222 height 72
click at [423, 101] on link "link to CRM" at bounding box center [423, 105] width 35 height 9
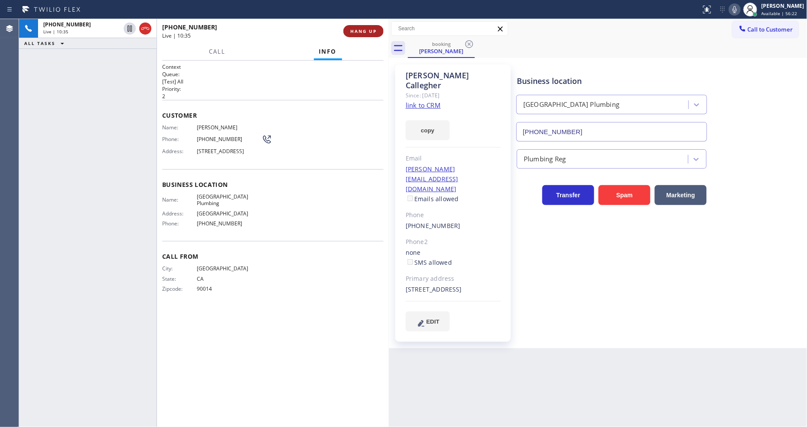
click at [360, 32] on span "HANG UP" at bounding box center [363, 31] width 26 height 6
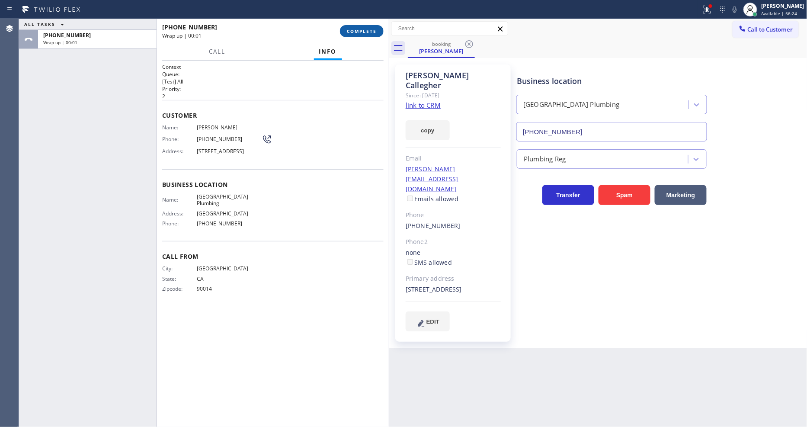
click at [363, 29] on span "COMPLETE" at bounding box center [362, 31] width 30 height 6
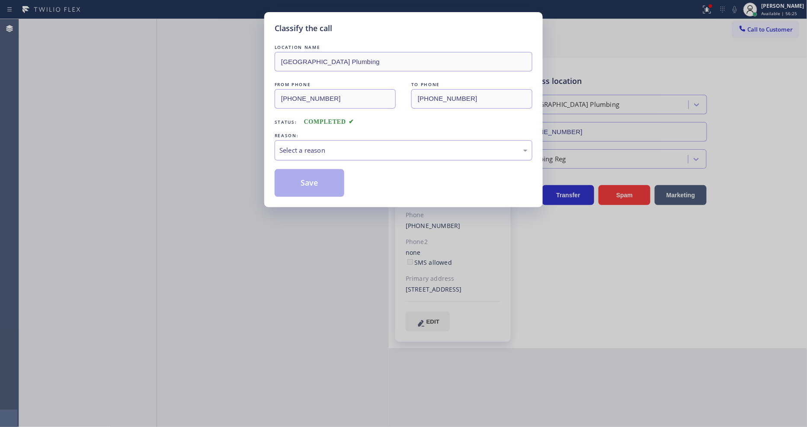
click at [314, 145] on div "Select a reason" at bounding box center [404, 150] width 248 height 10
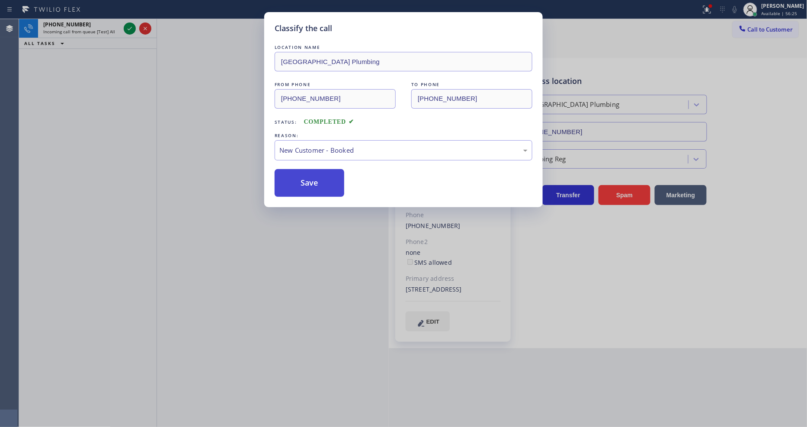
click at [296, 180] on button "Save" at bounding box center [310, 183] width 70 height 28
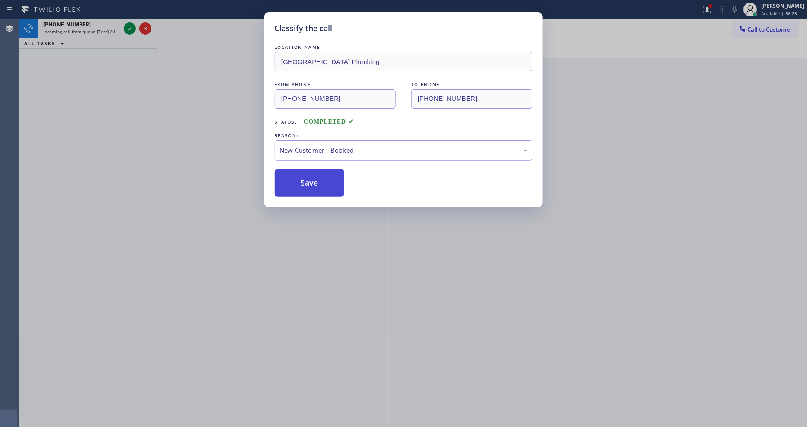
click at [296, 180] on button "Save" at bounding box center [310, 183] width 70 height 28
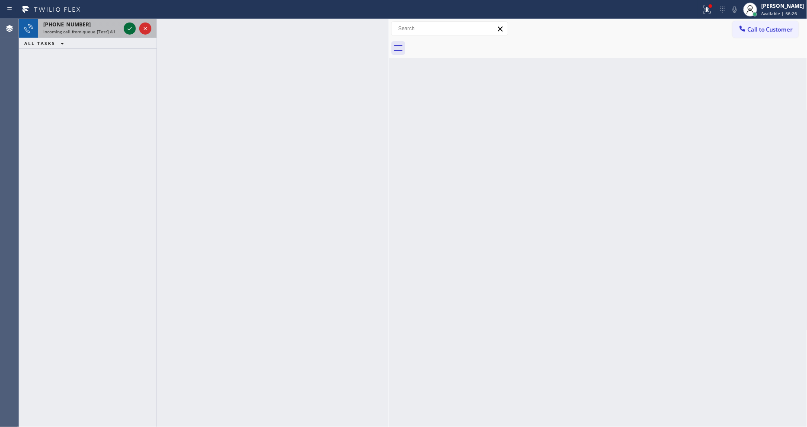
click at [125, 26] on icon at bounding box center [130, 28] width 10 height 10
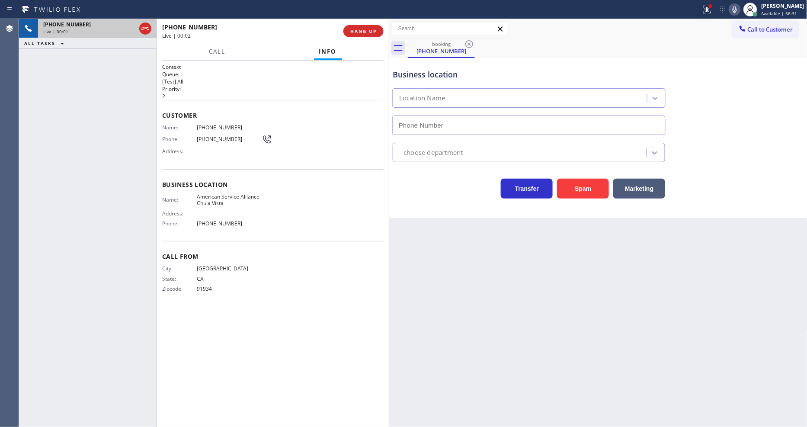
type input "(619) 658-8803"
drag, startPoint x: 367, startPoint y: 33, endPoint x: 329, endPoint y: 0, distance: 50.0
click at [366, 32] on span "HANG UP" at bounding box center [363, 31] width 26 height 6
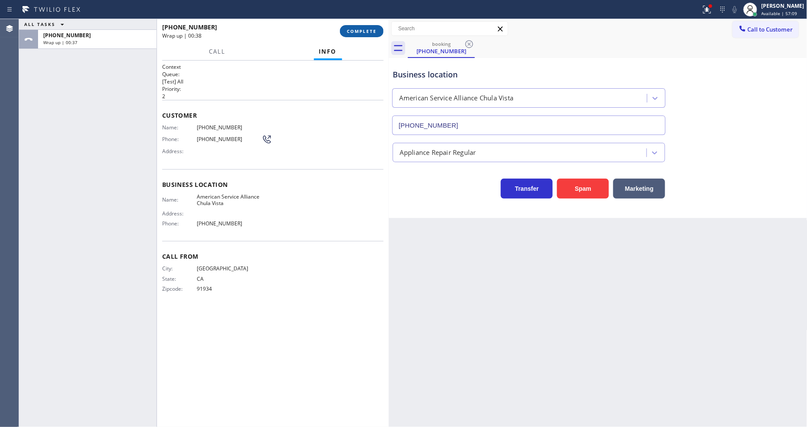
click at [360, 29] on span "COMPLETE" at bounding box center [362, 31] width 30 height 6
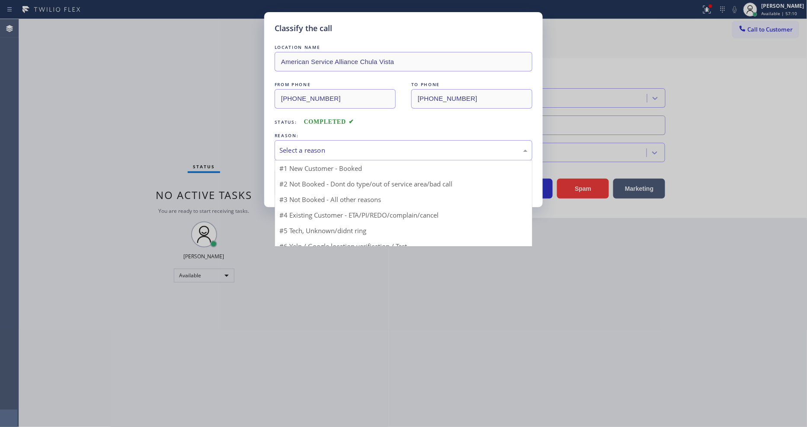
click at [315, 152] on div "Select a reason" at bounding box center [404, 150] width 248 height 10
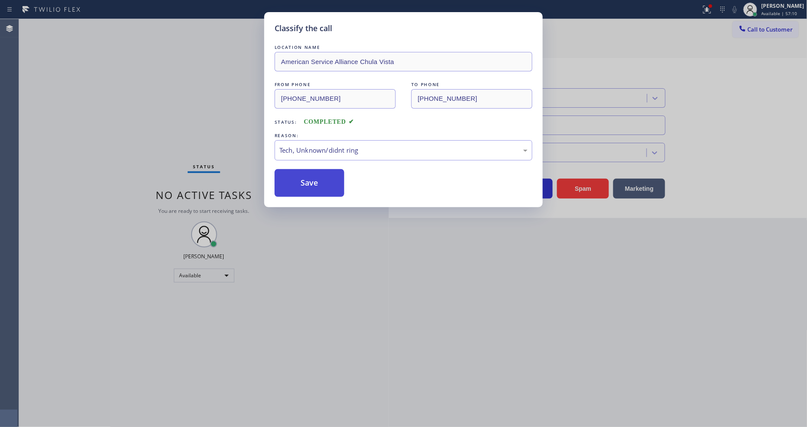
click at [314, 179] on button "Save" at bounding box center [310, 183] width 70 height 28
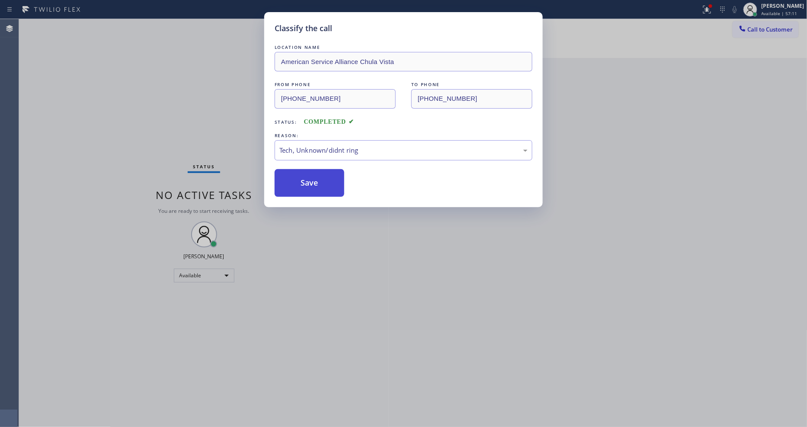
click at [314, 179] on button "Save" at bounding box center [310, 183] width 70 height 28
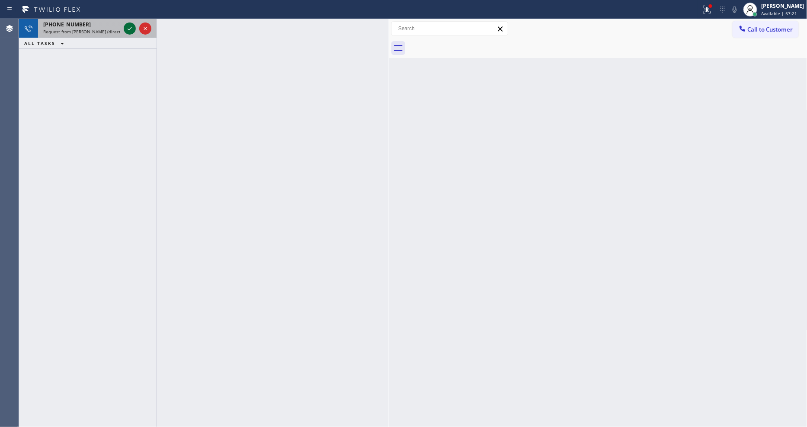
click at [127, 27] on icon at bounding box center [130, 28] width 10 height 10
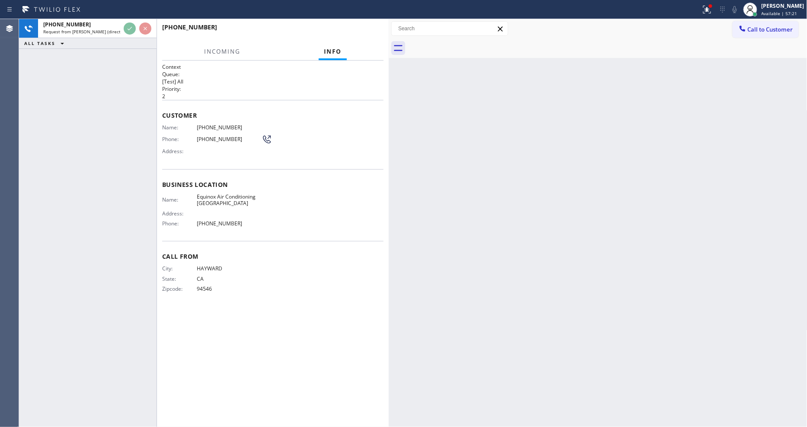
click at [55, 165] on div "+15102743079 Request from Reenan Colinares (direct) ALL TASKS ALL TASKS ACTIVE …" at bounding box center [88, 223] width 138 height 408
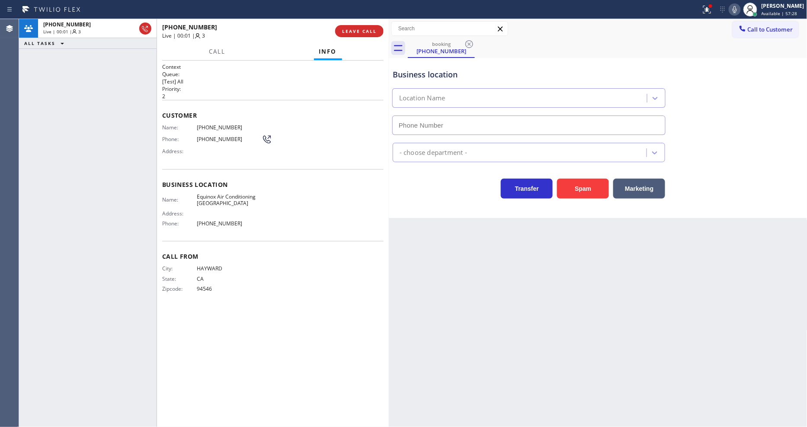
type input "(510) 781-9662"
click at [202, 210] on div "Address:" at bounding box center [212, 213] width 100 height 6
click at [212, 193] on span "Equinox Air Conditioning Union City" at bounding box center [229, 199] width 65 height 13
click at [698, 11] on div at bounding box center [350, 10] width 694 height 14
click at [710, 11] on icon at bounding box center [707, 9] width 10 height 10
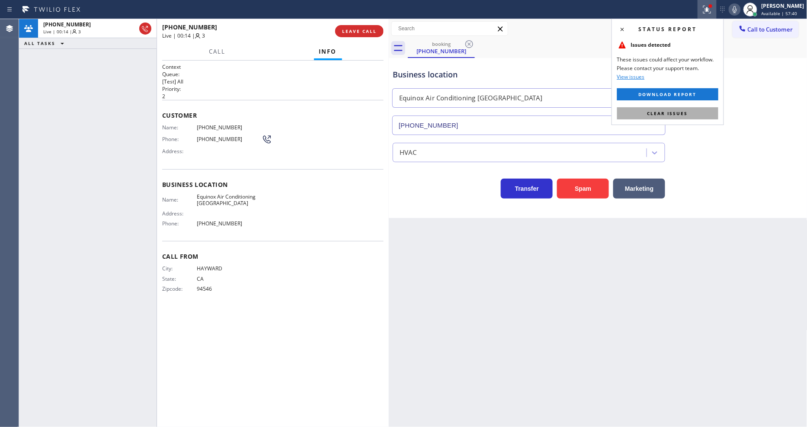
click at [697, 114] on button "Clear issues" at bounding box center [667, 113] width 101 height 12
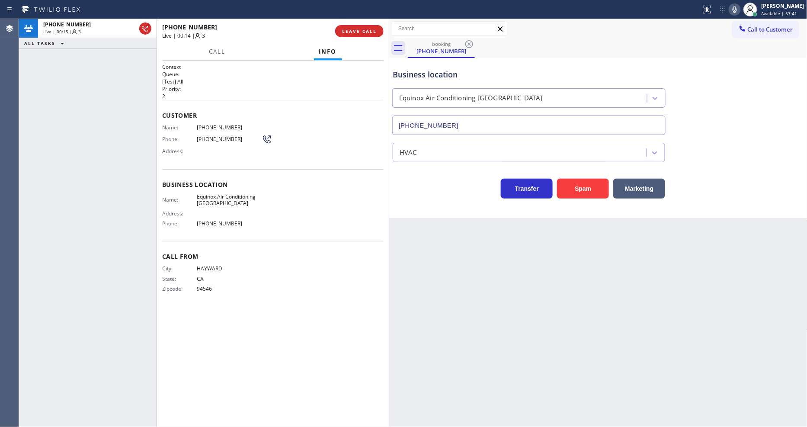
click at [740, 10] on icon at bounding box center [735, 9] width 10 height 10
click at [738, 7] on rect at bounding box center [735, 9] width 6 height 6
click at [737, 7] on icon at bounding box center [735, 9] width 4 height 7
click at [738, 7] on rect at bounding box center [735, 9] width 6 height 6
click at [737, 7] on icon at bounding box center [735, 9] width 4 height 7
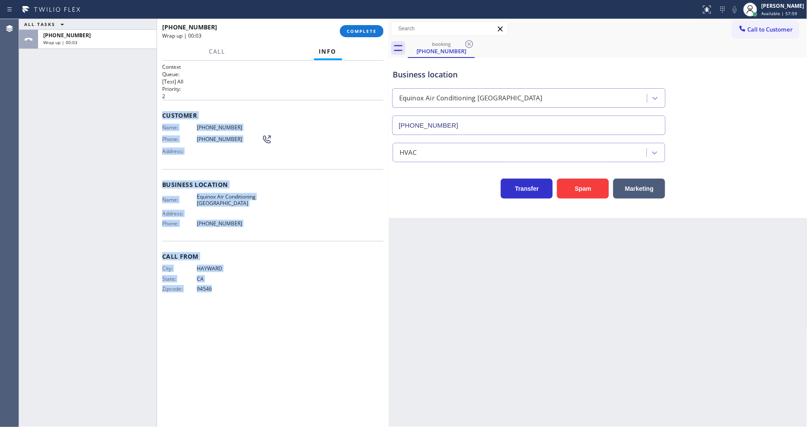
drag, startPoint x: 161, startPoint y: 111, endPoint x: 244, endPoint y: 319, distance: 223.5
click at [244, 319] on div "Context Queue: [Test] All Priority: 2 Customer Name: (510) 274-3079 Phone: (510…" at bounding box center [273, 244] width 232 height 366
copy div "Customer Name: (510) 274-3079 Phone: (510) 274-3079 Address: Business location …"
click at [325, 127] on div "Name: (510) 274-3079 Phone: (510) 274-3079 Address:" at bounding box center [273, 141] width 222 height 34
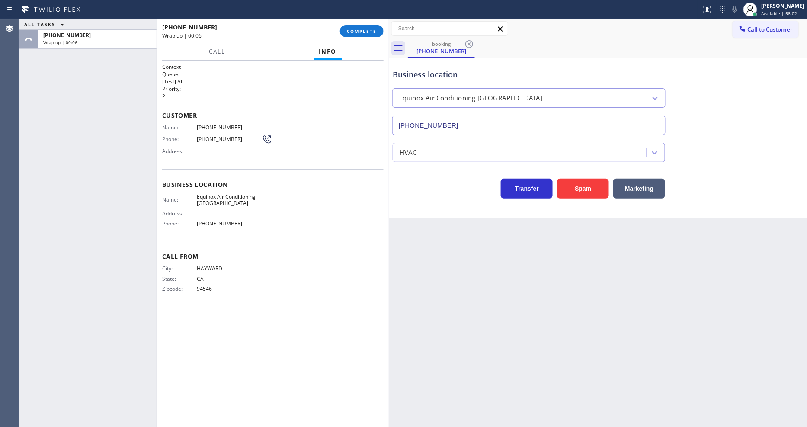
click at [308, 160] on div "Customer Name: (510) 274-3079 Phone: (510) 274-3079 Address:" at bounding box center [273, 134] width 222 height 69
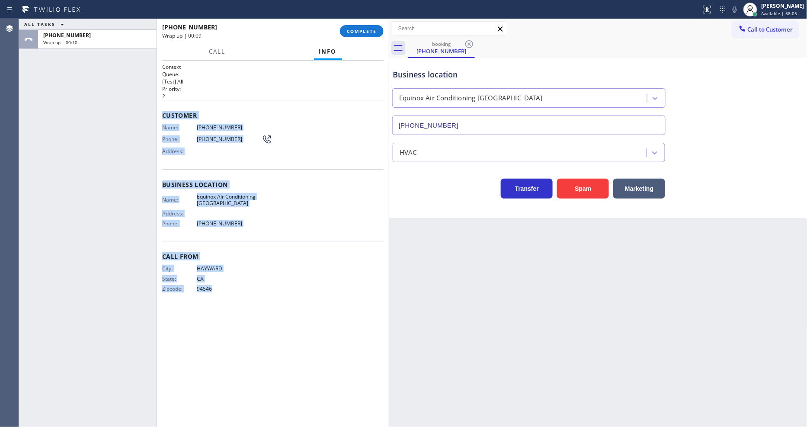
drag, startPoint x: 159, startPoint y: 110, endPoint x: 619, endPoint y: 86, distance: 460.2
click at [254, 345] on div "Context Queue: [Test] All Priority: 2 Customer Name: (510) 274-3079 Phone: (510…" at bounding box center [273, 244] width 232 height 366
copy div "Customer Name: (510) 274-3079 Phone: (510) 274-3079 Address: Business location …"
click at [794, 6] on div "[PERSON_NAME]" at bounding box center [783, 5] width 43 height 7
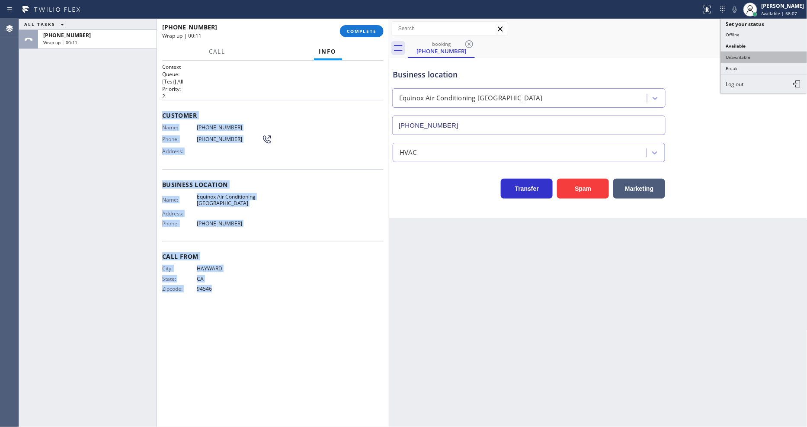
click at [748, 58] on button "Unavailable" at bounding box center [764, 56] width 87 height 11
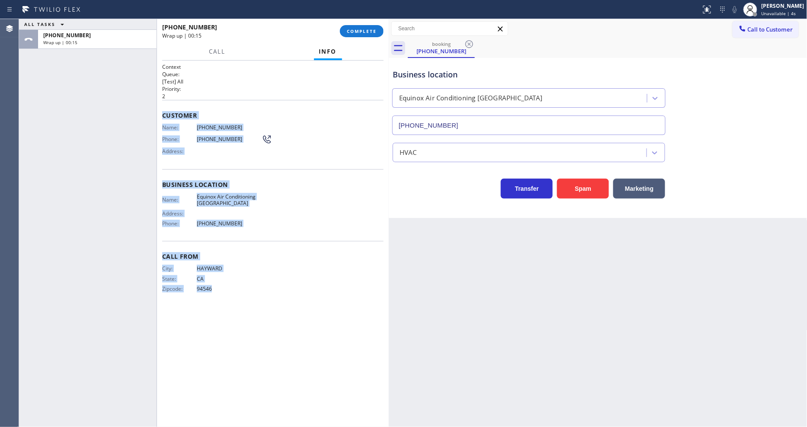
click at [218, 198] on span "Equinox Air Conditioning Union City" at bounding box center [229, 199] width 65 height 13
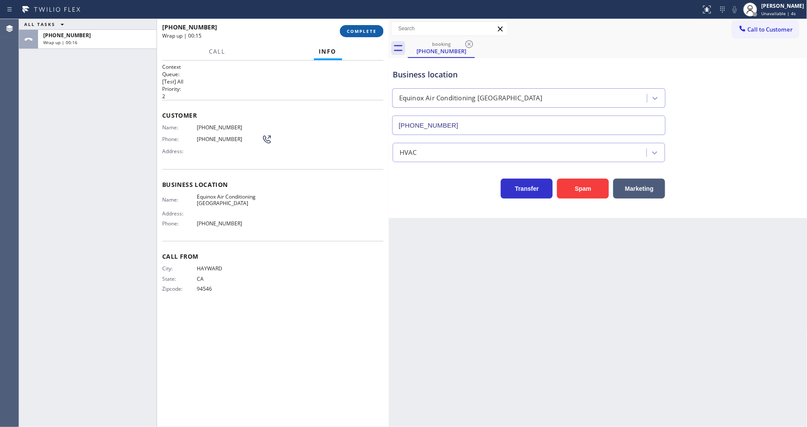
click at [369, 32] on span "COMPLETE" at bounding box center [362, 31] width 30 height 6
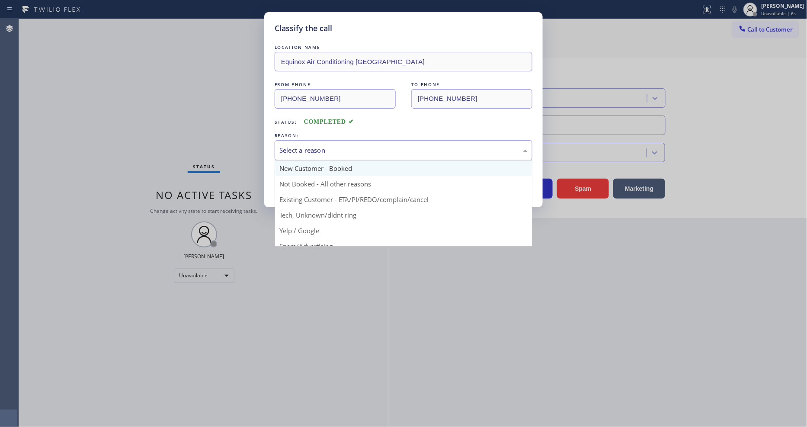
drag, startPoint x: 335, startPoint y: 148, endPoint x: 328, endPoint y: 167, distance: 20.6
click at [335, 147] on div "Select a reason" at bounding box center [404, 150] width 248 height 10
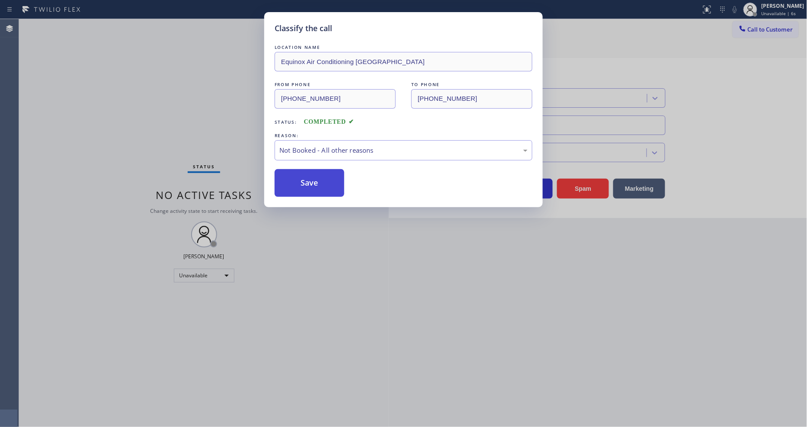
click at [324, 182] on button "Save" at bounding box center [310, 183] width 70 height 28
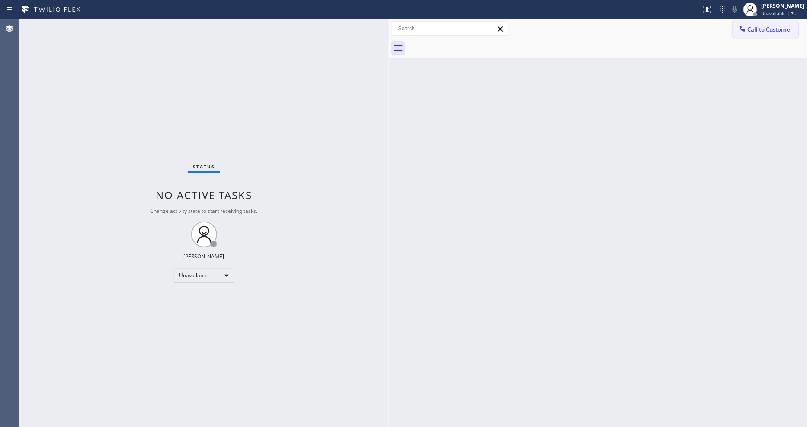
click at [771, 28] on span "Call to Customer" at bounding box center [770, 30] width 45 height 8
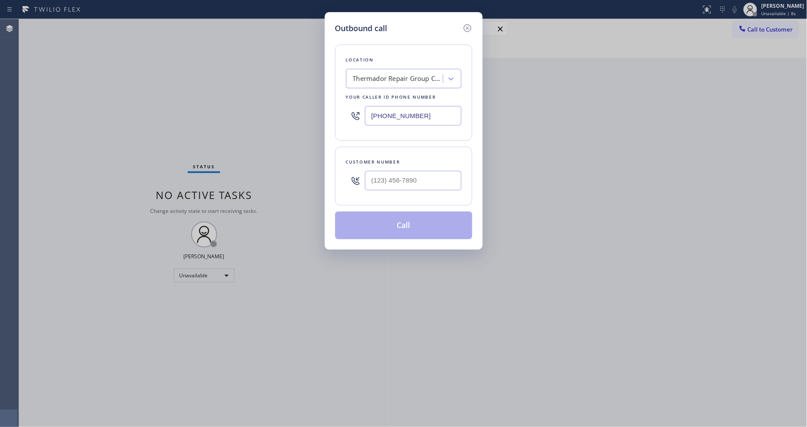
click at [402, 74] on div "Thermador Repair Group Coral Gables" at bounding box center [398, 79] width 91 height 10
paste input "Equinox Air Conditioning Union City"
type input "Equinox Air Conditioning Union City"
click at [396, 93] on div "Equinox Air Conditioning Union City" at bounding box center [404, 101] width 116 height 24
type input "(510) 781-9662"
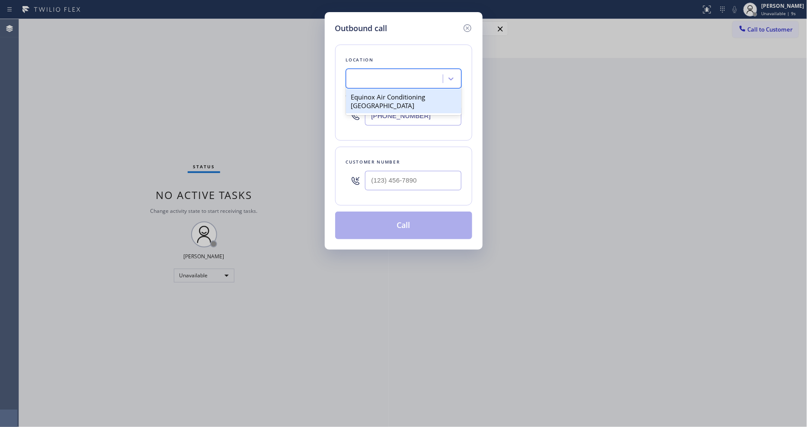
scroll to position [0, 1]
click at [217, 186] on div "Outbound call Location Equinox Air Conditioning Union City Your caller id phone…" at bounding box center [403, 213] width 807 height 427
click at [399, 177] on input "(___) ___-____" at bounding box center [413, 180] width 96 height 19
paste input "510) 274-3079"
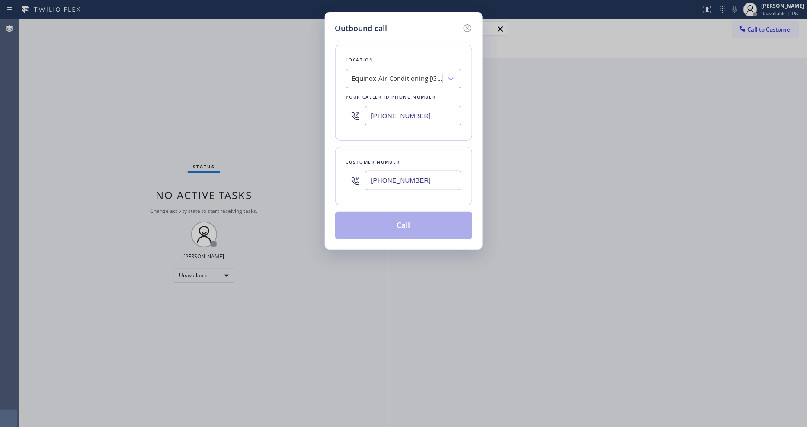
type input "(510) 274-3079"
click at [392, 225] on button "Call" at bounding box center [403, 226] width 137 height 28
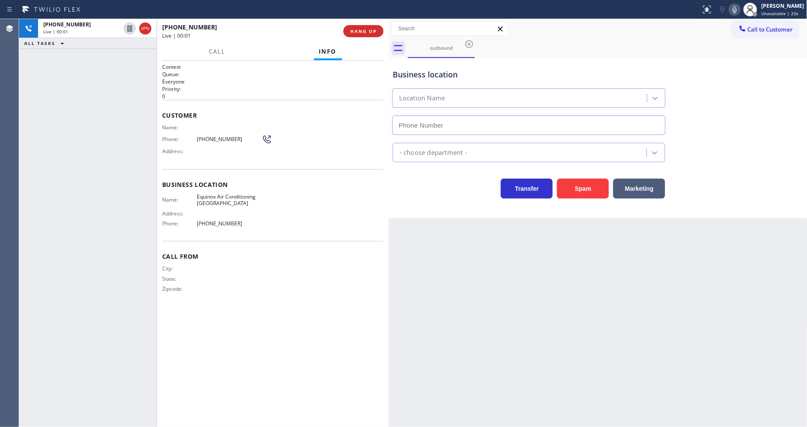
type input "(510) 781-9662"
click at [212, 201] on span "Equinox Air Conditioning Union City" at bounding box center [229, 199] width 65 height 13
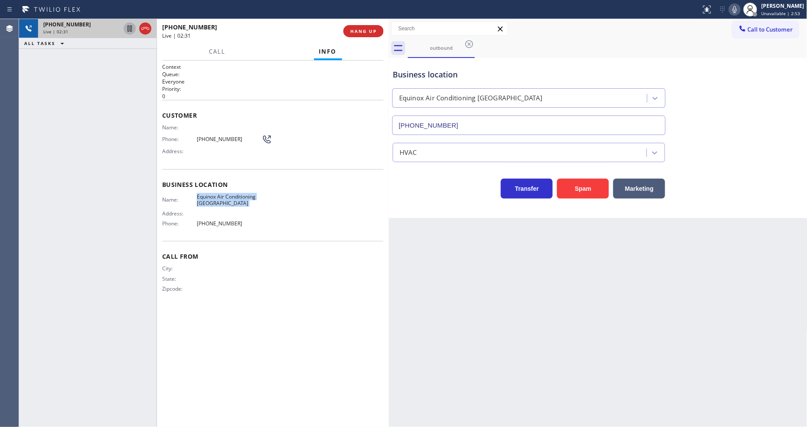
click at [132, 29] on icon at bounding box center [130, 28] width 10 height 10
click at [740, 8] on icon at bounding box center [735, 9] width 10 height 10
click at [267, 422] on div "Context Queue: Everyone Priority: 0 Customer Name: Phone: (510) 274-3079 Addres…" at bounding box center [273, 243] width 222 height 361
click at [215, 137] on span "(510) 274-3079" at bounding box center [229, 139] width 65 height 6
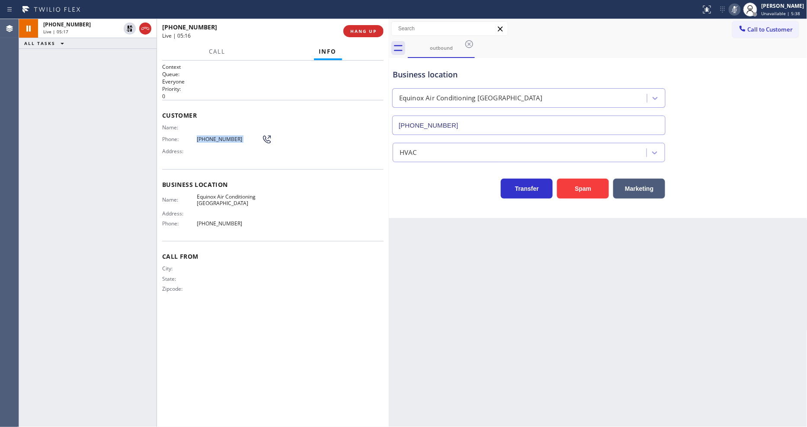
click at [215, 137] on span "(510) 274-3079" at bounding box center [229, 139] width 65 height 6
click at [782, 12] on span "Unavailable | 5:42" at bounding box center [781, 13] width 39 height 6
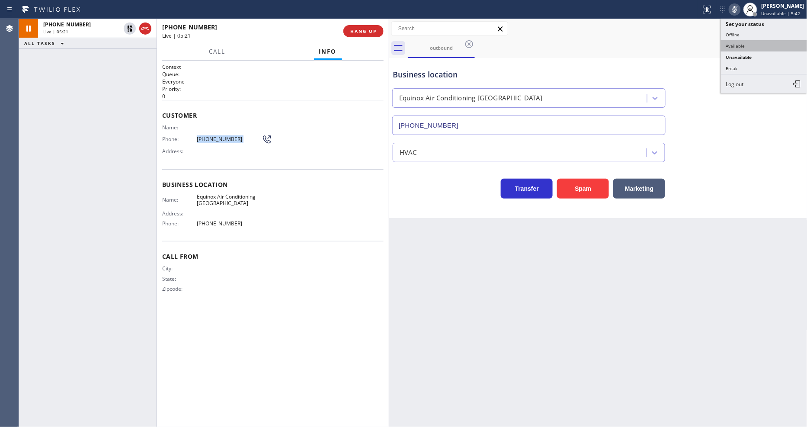
click at [755, 49] on button "Available" at bounding box center [764, 45] width 87 height 11
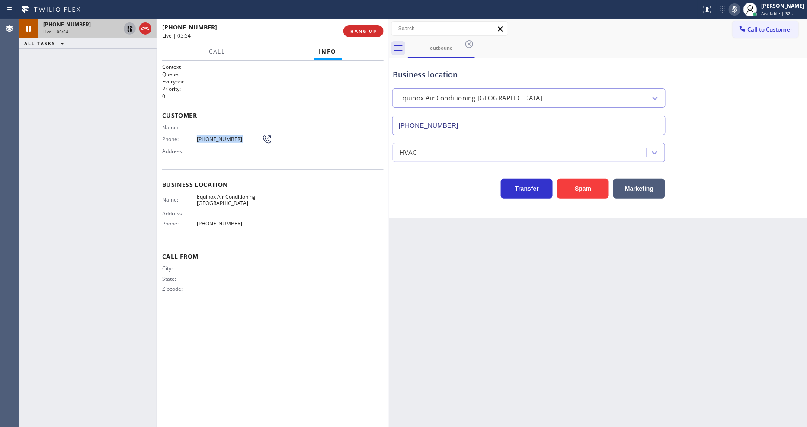
click at [125, 27] on icon at bounding box center [130, 28] width 10 height 10
click at [740, 9] on icon at bounding box center [735, 9] width 10 height 10
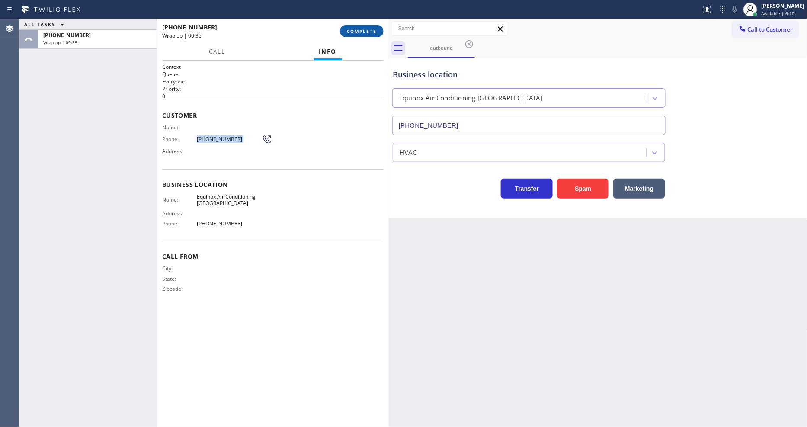
click at [361, 29] on span "COMPLETE" at bounding box center [362, 31] width 30 height 6
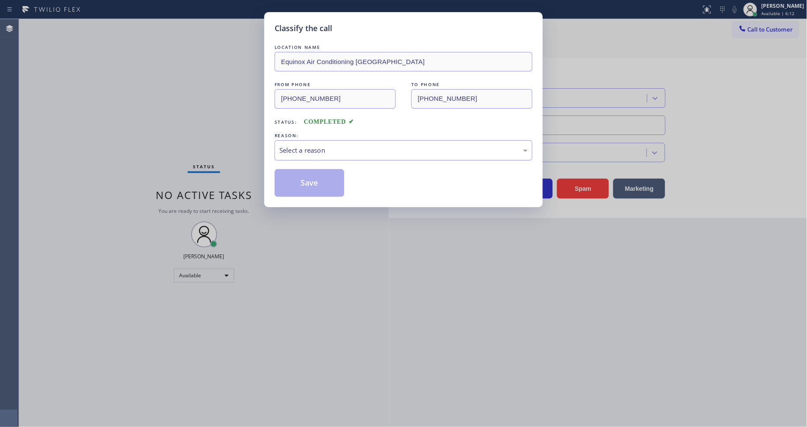
click at [316, 145] on div "Select a reason" at bounding box center [404, 150] width 248 height 10
click at [312, 176] on button "Save" at bounding box center [310, 183] width 70 height 28
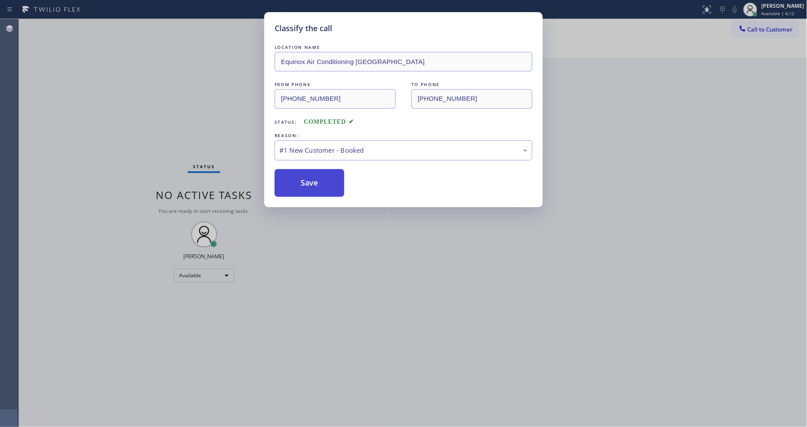
click at [312, 176] on button "Save" at bounding box center [310, 183] width 70 height 28
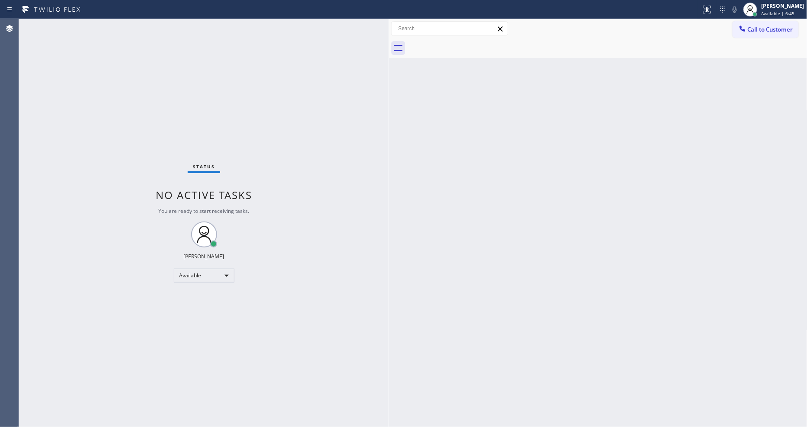
click at [525, 206] on div "Back to Dashboard Change Sender ID Customers Technicians Select a contact Outbo…" at bounding box center [598, 223] width 419 height 408
click at [755, 31] on span "Call to Customer" at bounding box center [770, 30] width 45 height 8
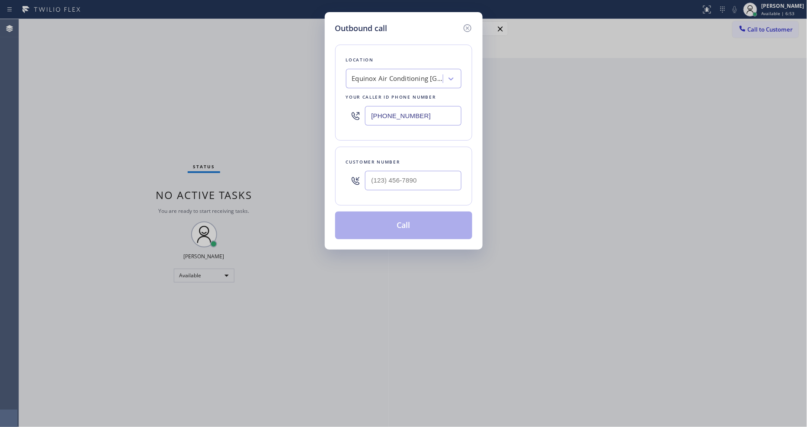
click at [382, 80] on div "Equinox Air Conditioning Union City" at bounding box center [396, 78] width 94 height 15
paste input "University Park Plumbing"
type input "University Park Plumbing"
click at [382, 94] on div "University Park Plumbing" at bounding box center [404, 97] width 116 height 16
type input "(213) 474-7849"
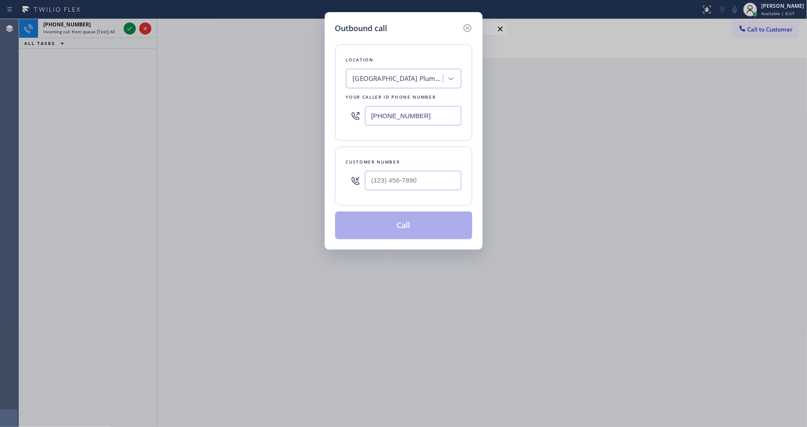
click at [137, 41] on div "Outbound call Location University Park Plumbing Your caller id phone number (21…" at bounding box center [403, 213] width 807 height 427
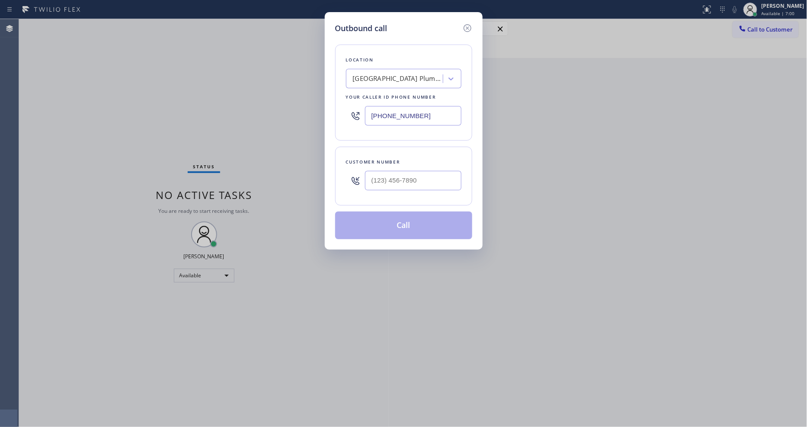
drag, startPoint x: 228, startPoint y: 132, endPoint x: 338, endPoint y: 163, distance: 114.2
click at [228, 132] on div "Outbound call Location University Park Plumbing Your caller id phone number (21…" at bounding box center [403, 213] width 807 height 427
click at [405, 183] on input "(___) ___-____" at bounding box center [413, 180] width 96 height 19
paste input "213) 258-8383"
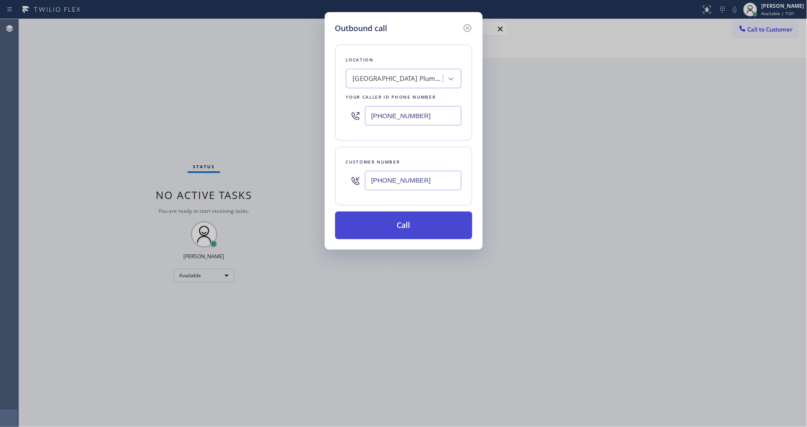
type input "(213) 258-8383"
click at [384, 225] on button "Call" at bounding box center [403, 226] width 137 height 28
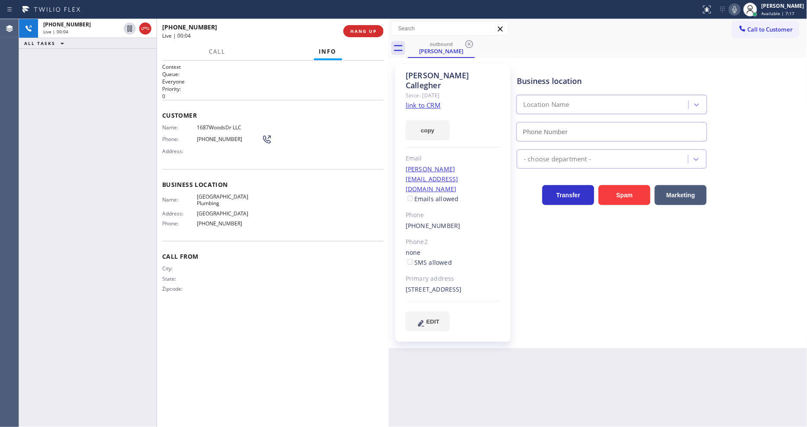
type input "(213) 474-7849"
click at [576, 245] on div "Business location University Park Plumbing (213) 474-7849 Plumbing Reg Transfer…" at bounding box center [660, 198] width 290 height 262
click at [100, 196] on div "+12132588383 Live | 00:32 ALL TASKS ALL TASKS ACTIVE TASKS TASKS IN WRAP UP" at bounding box center [88, 223] width 138 height 408
click at [366, 32] on span "HANG UP" at bounding box center [363, 31] width 26 height 6
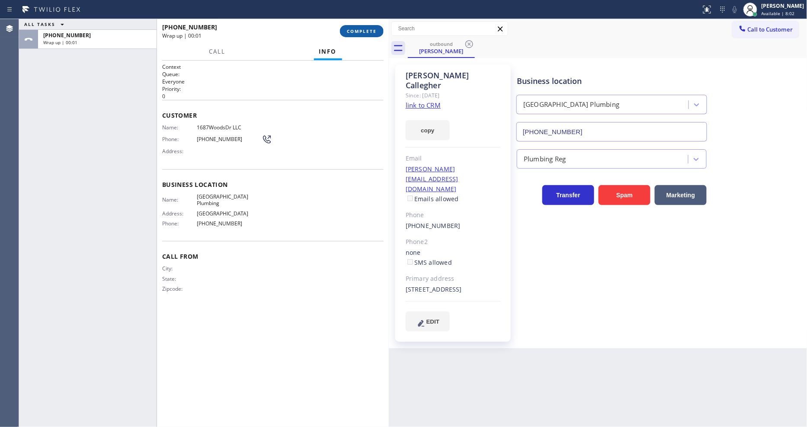
click at [366, 32] on span "COMPLETE" at bounding box center [362, 31] width 30 height 6
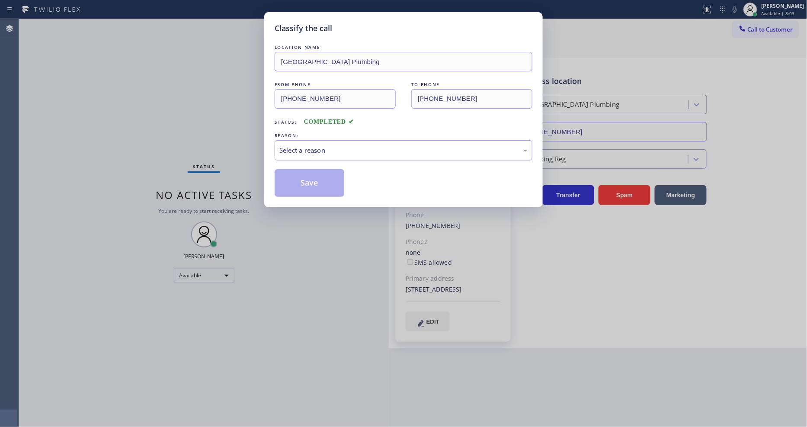
click at [334, 145] on div "Select a reason" at bounding box center [404, 150] width 248 height 10
click at [308, 183] on button "Save" at bounding box center [310, 183] width 70 height 28
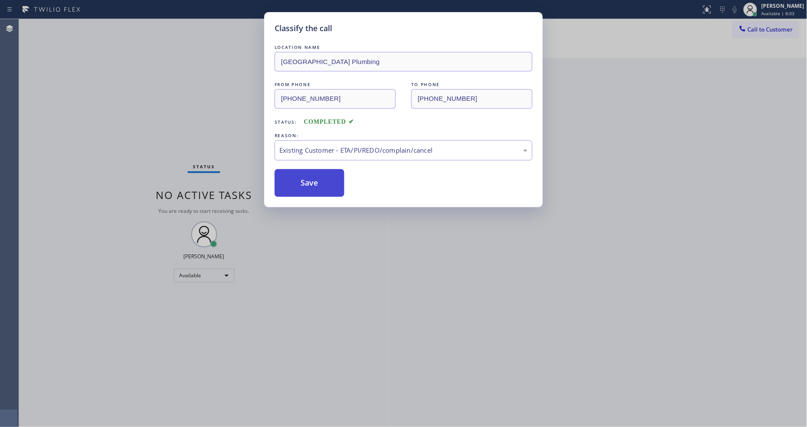
click at [308, 183] on button "Save" at bounding box center [310, 183] width 70 height 28
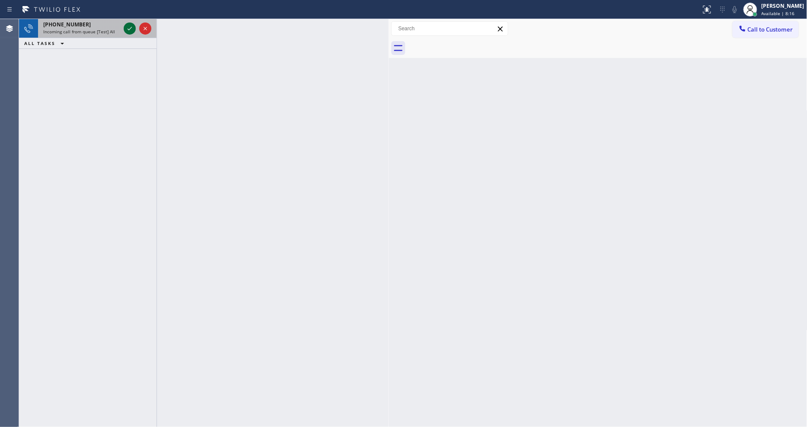
click at [126, 31] on icon at bounding box center [130, 28] width 10 height 10
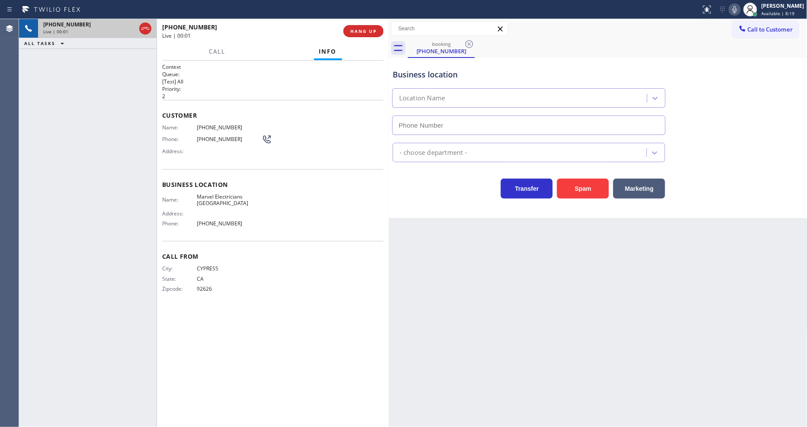
click at [187, 261] on div "Call From City: CYPRESS State: CA Zipcode: 92626" at bounding box center [273, 273] width 222 height 65
type input "(714) 364-0205"
click at [361, 32] on span "HANG UP" at bounding box center [363, 31] width 26 height 6
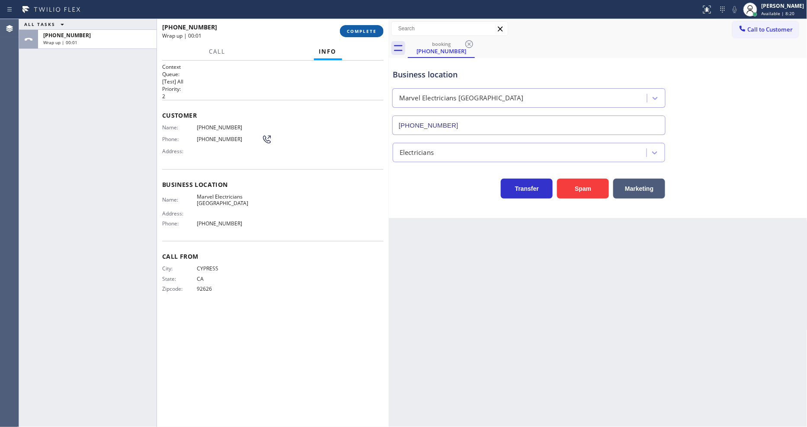
click at [361, 32] on span "COMPLETE" at bounding box center [362, 31] width 30 height 6
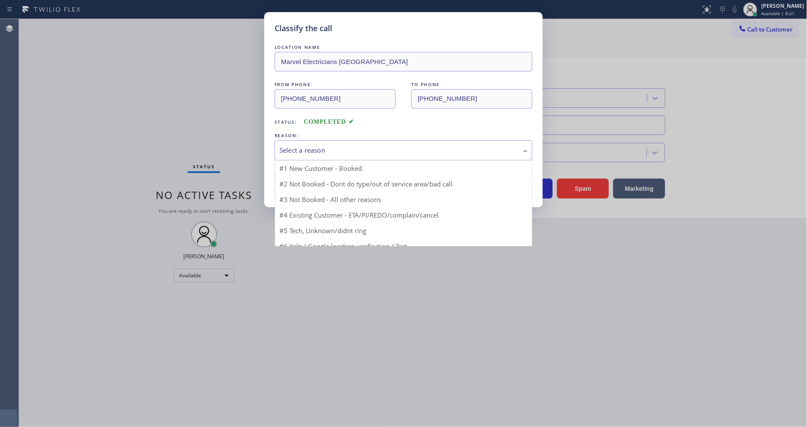
click at [327, 145] on div "Select a reason" at bounding box center [404, 150] width 248 height 10
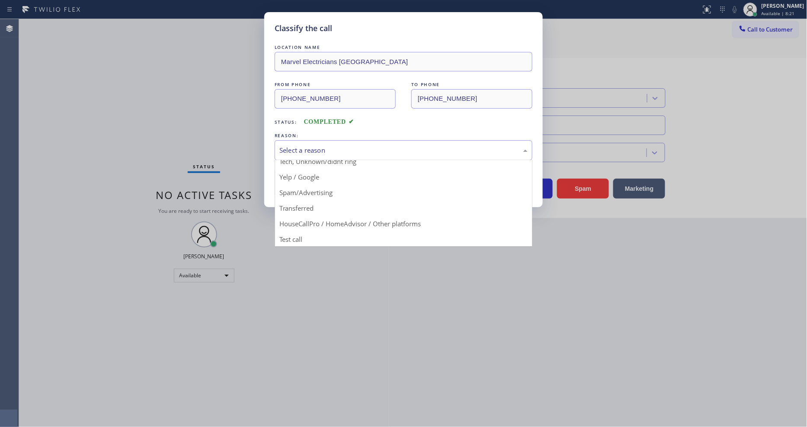
scroll to position [54, 0]
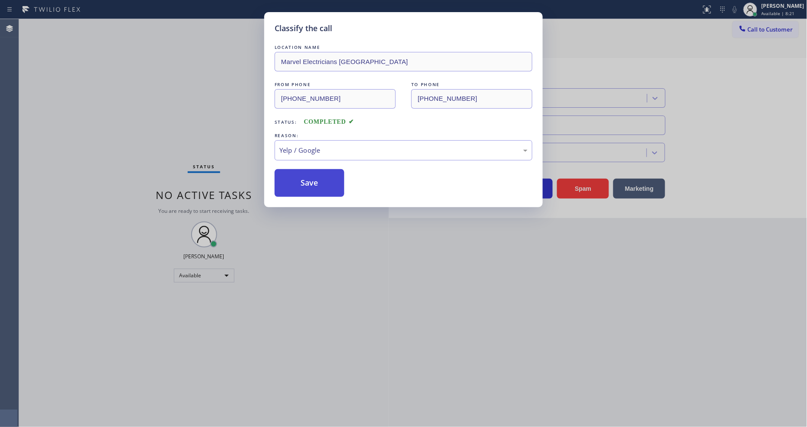
click at [316, 174] on button "Save" at bounding box center [310, 183] width 70 height 28
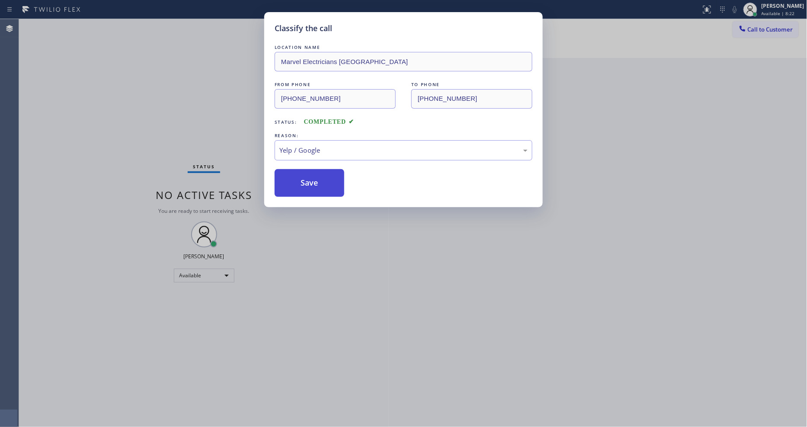
click at [316, 174] on button "Save" at bounding box center [310, 183] width 70 height 28
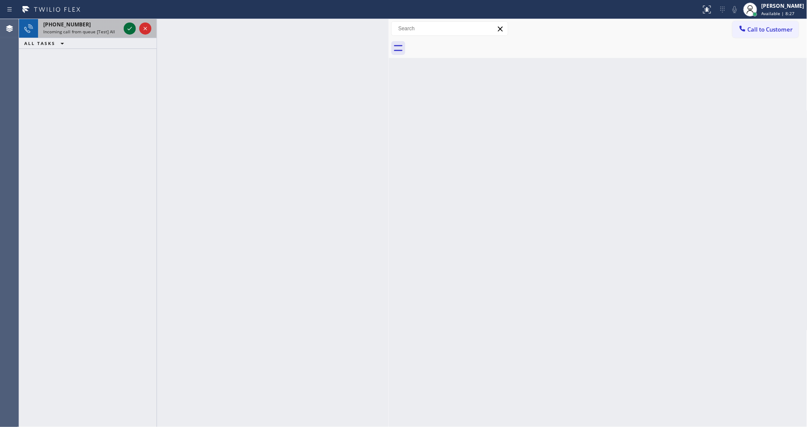
click at [127, 27] on icon at bounding box center [130, 28] width 10 height 10
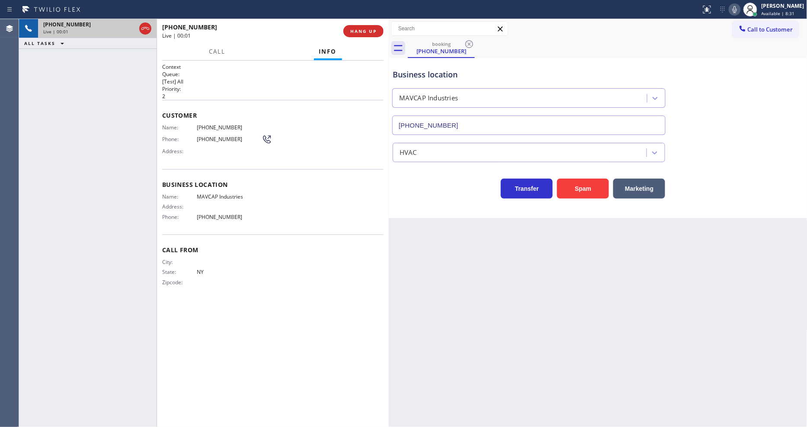
type input "(516) 990-1627"
click at [360, 35] on button "HANG UP" at bounding box center [364, 31] width 40 height 12
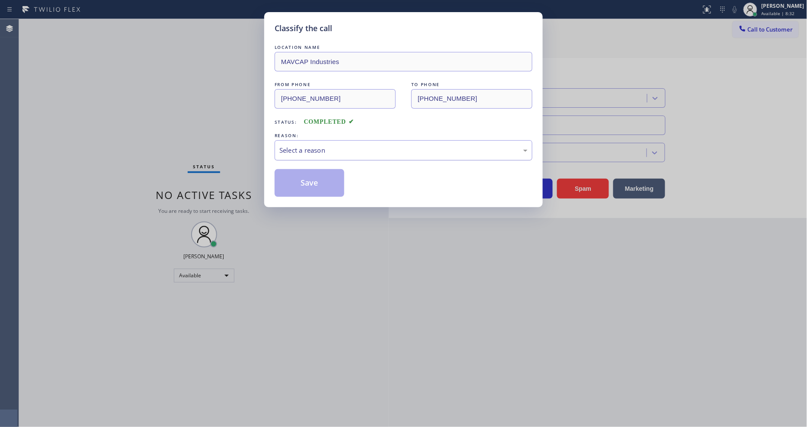
click at [317, 152] on div "Select a reason" at bounding box center [404, 150] width 248 height 10
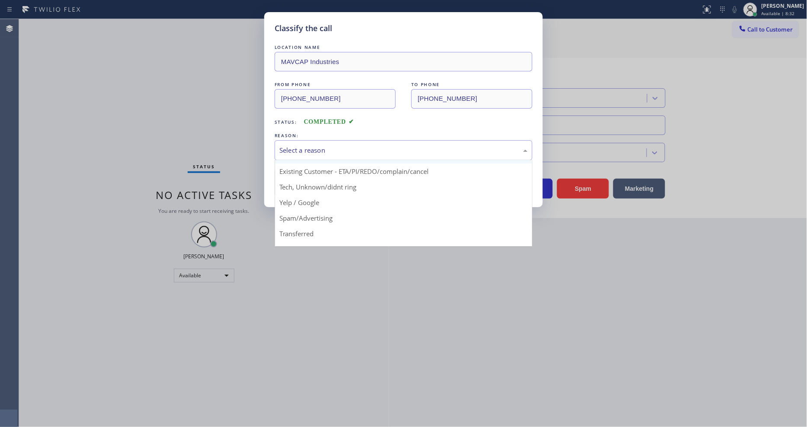
scroll to position [54, 0]
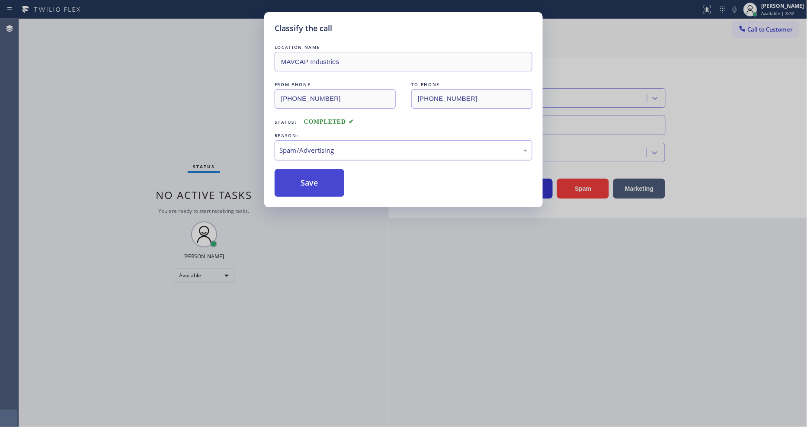
click at [314, 182] on button "Save" at bounding box center [310, 183] width 70 height 28
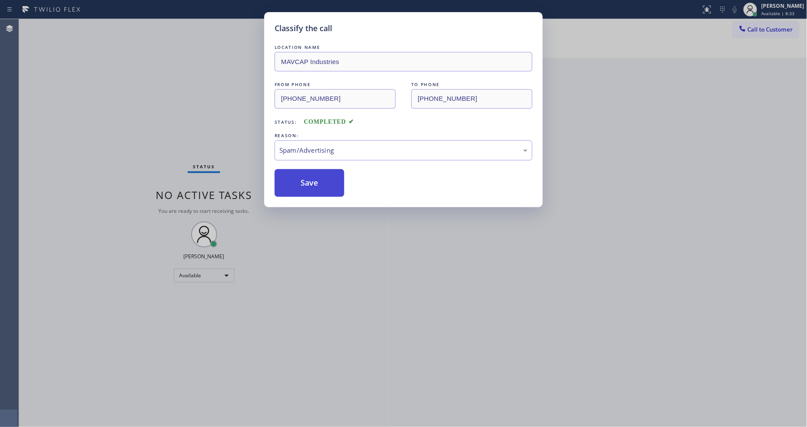
click at [314, 182] on button "Save" at bounding box center [310, 183] width 70 height 28
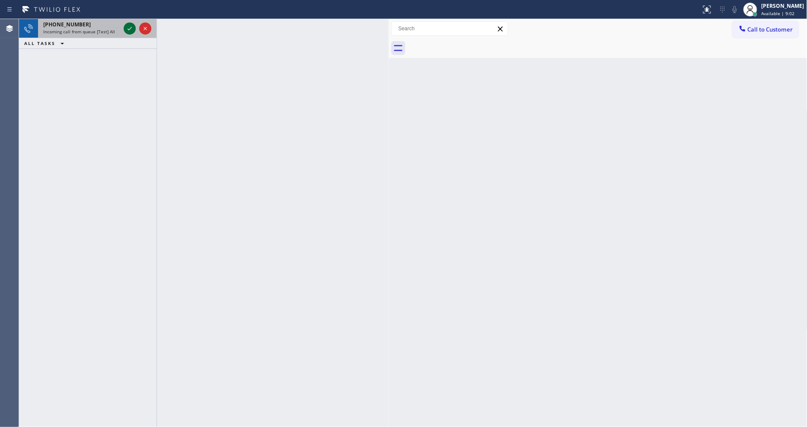
drag, startPoint x: 126, startPoint y: 32, endPoint x: 128, endPoint y: 25, distance: 6.8
click at [127, 30] on icon at bounding box center [130, 28] width 10 height 10
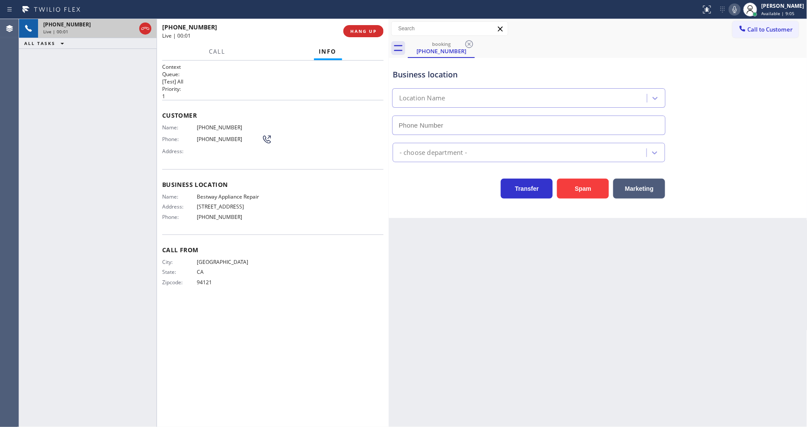
type input "(844) 901-1623"
click at [129, 31] on icon at bounding box center [130, 29] width 4 height 6
click at [741, 9] on div at bounding box center [735, 9] width 12 height 10
drag, startPoint x: 571, startPoint y: 301, endPoint x: 572, endPoint y: 307, distance: 6.6
click at [571, 301] on div "Back to Dashboard Change Sender ID Customers Technicians Select a contact Outbo…" at bounding box center [598, 223] width 419 height 408
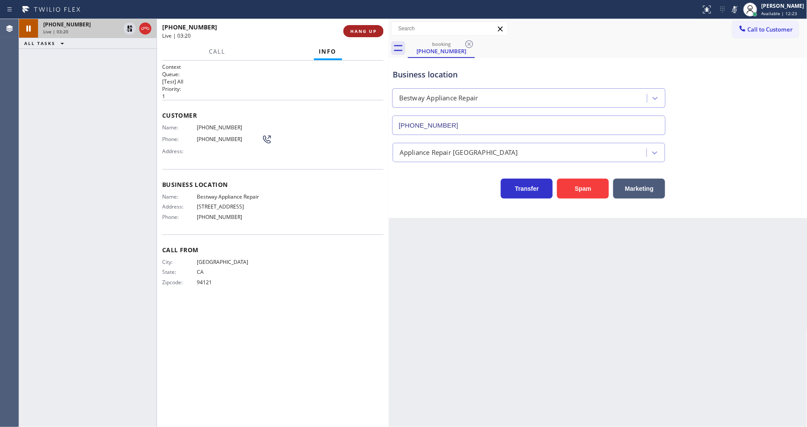
click at [377, 32] on button "HANG UP" at bounding box center [364, 31] width 40 height 12
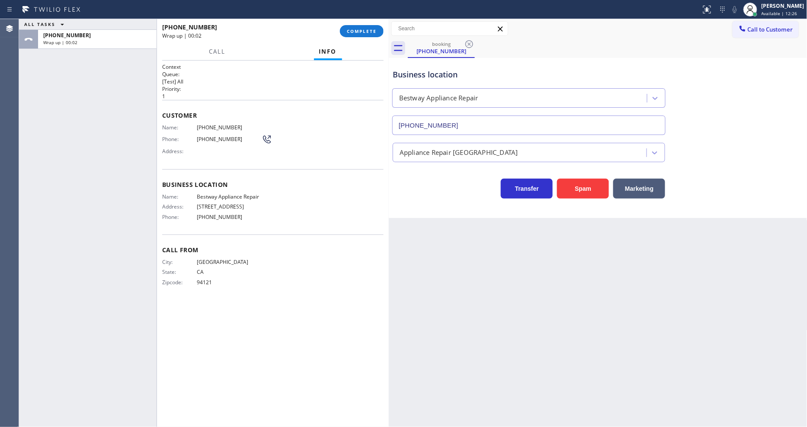
drag, startPoint x: 377, startPoint y: 31, endPoint x: 373, endPoint y: 40, distance: 10.1
click at [377, 31] on button "COMPLETE" at bounding box center [362, 31] width 44 height 12
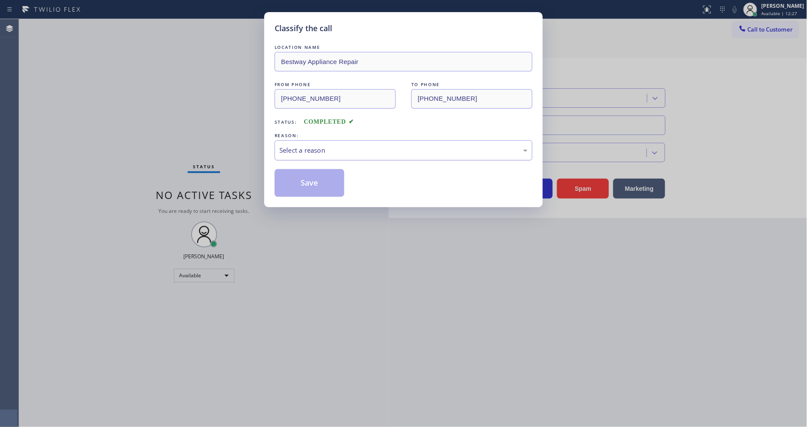
click at [335, 150] on div "Select a reason" at bounding box center [404, 150] width 248 height 10
click at [323, 182] on button "Save" at bounding box center [310, 183] width 70 height 28
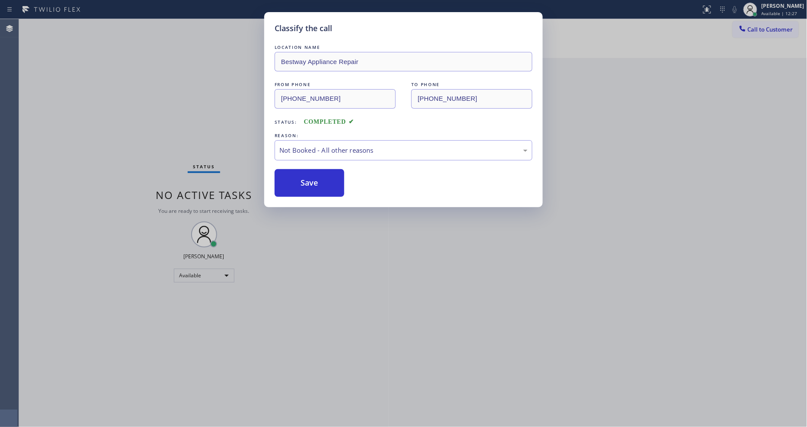
click at [323, 182] on button "Save" at bounding box center [310, 183] width 70 height 28
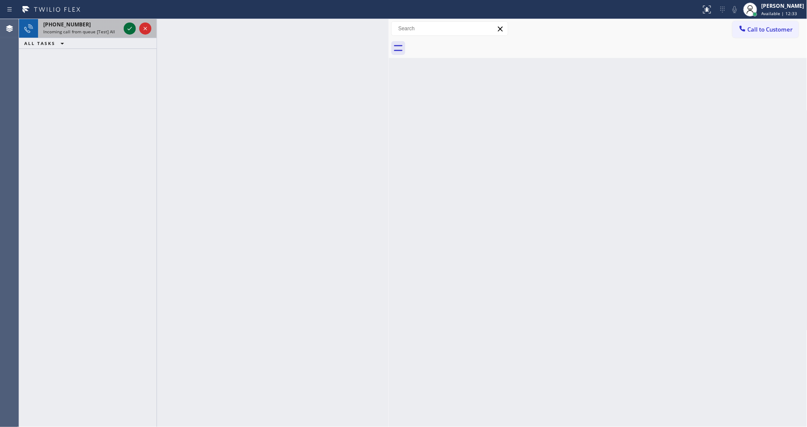
click at [128, 26] on icon at bounding box center [130, 28] width 10 height 10
drag, startPoint x: 113, startPoint y: 28, endPoint x: 110, endPoint y: 32, distance: 5.0
click at [113, 29] on div "Incoming call from queue [Test] All" at bounding box center [81, 32] width 77 height 6
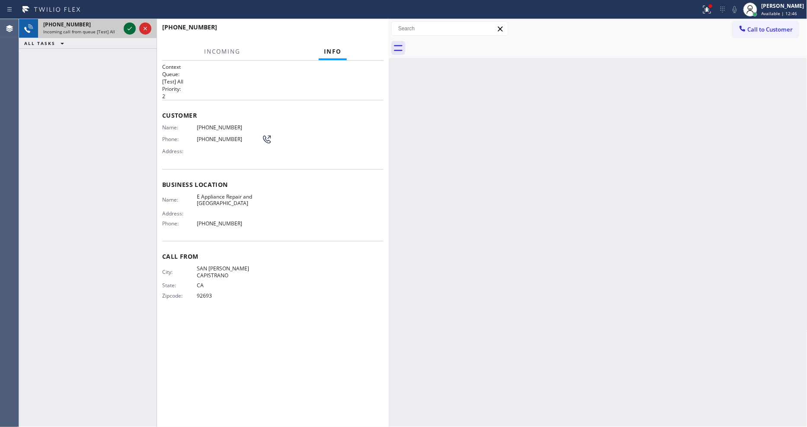
click at [128, 26] on icon at bounding box center [130, 28] width 10 height 10
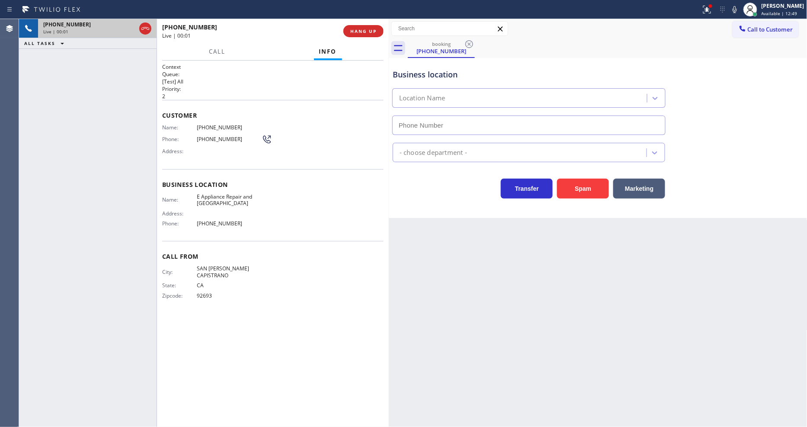
type input "(949) 894-4848"
click at [358, 24] on div "+19497280639 Live | 00:01 HANG UP" at bounding box center [273, 31] width 222 height 22
click at [358, 29] on span "HANG UP" at bounding box center [363, 31] width 26 height 6
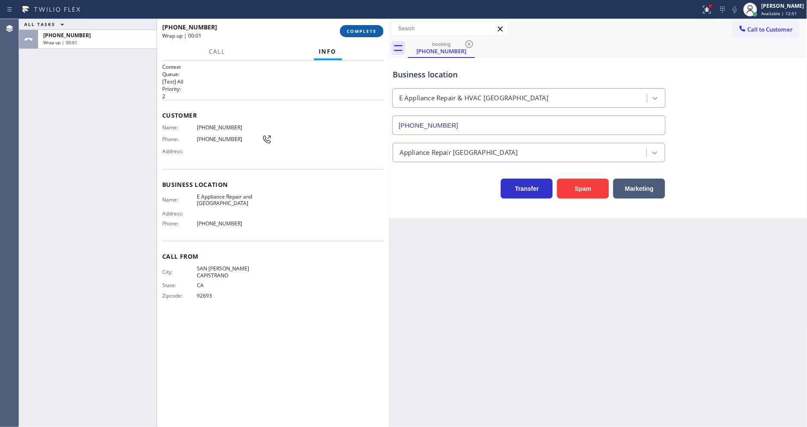
click at [358, 29] on span "COMPLETE" at bounding box center [362, 31] width 30 height 6
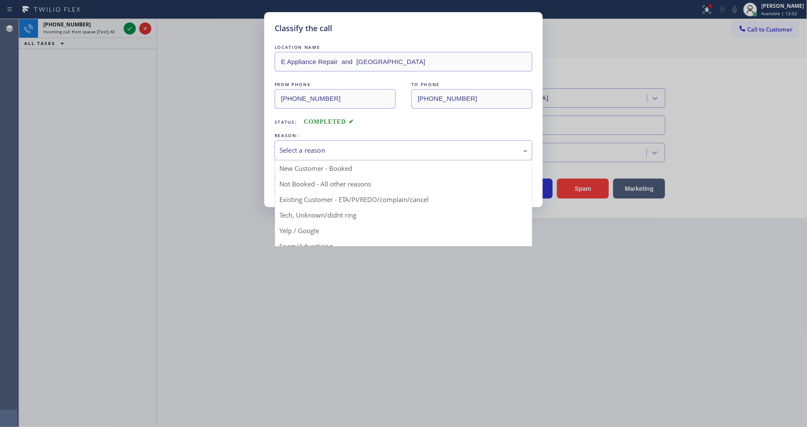
click at [324, 150] on div "Select a reason" at bounding box center [404, 150] width 248 height 10
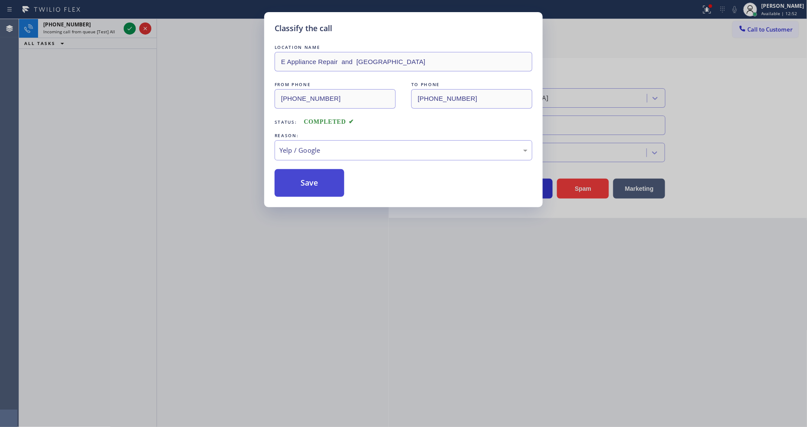
click at [320, 172] on button "Save" at bounding box center [310, 183] width 70 height 28
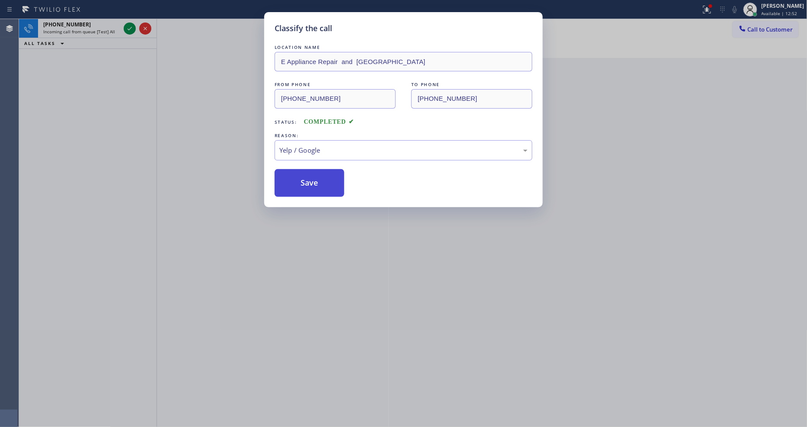
click at [320, 172] on button "Save" at bounding box center [310, 183] width 70 height 28
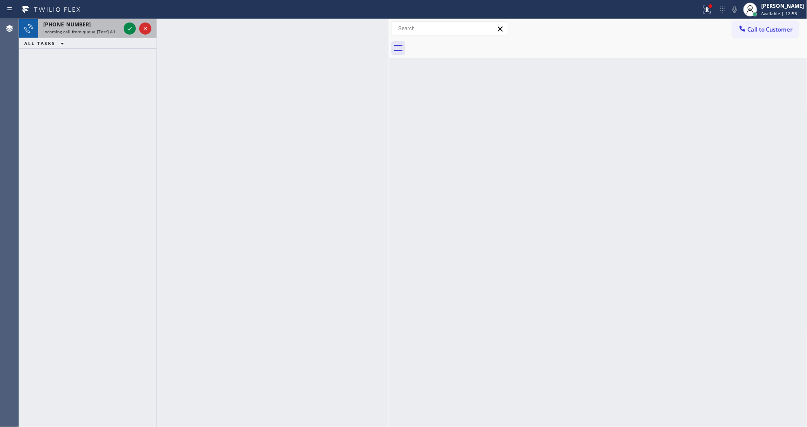
click at [74, 22] on span "+14153172077" at bounding box center [67, 24] width 48 height 7
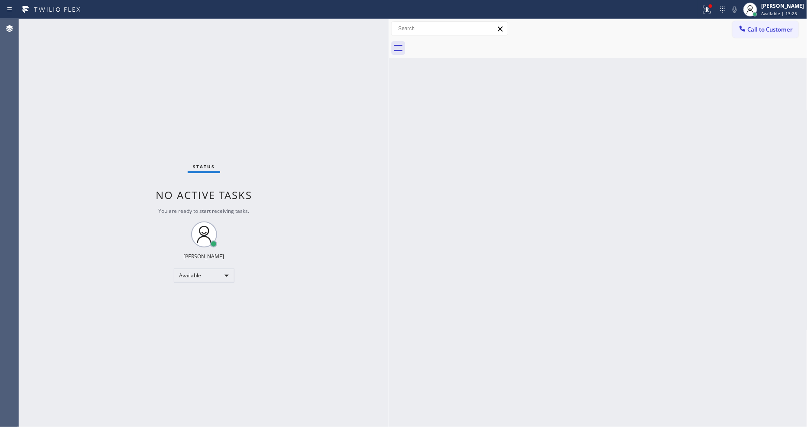
click at [127, 33] on div "Status No active tasks You are ready to start receiving tasks. [PERSON_NAME] Av…" at bounding box center [204, 223] width 370 height 408
drag, startPoint x: 710, startPoint y: 10, endPoint x: 697, endPoint y: 65, distance: 56.0
click at [711, 10] on icon at bounding box center [707, 9] width 10 height 10
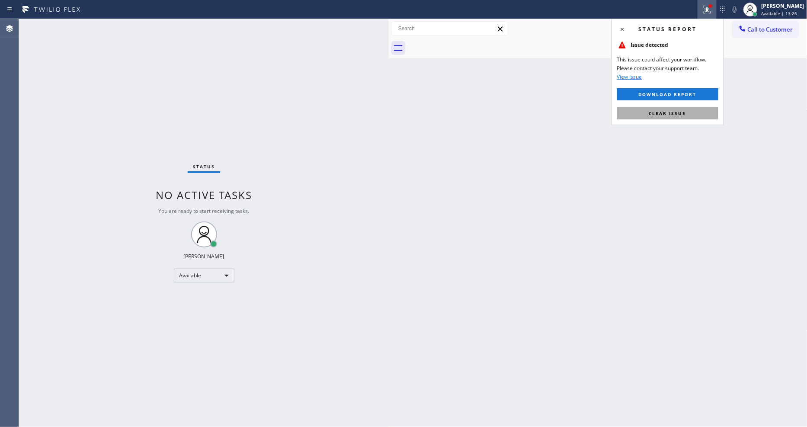
click at [689, 109] on button "Clear issue" at bounding box center [667, 113] width 101 height 12
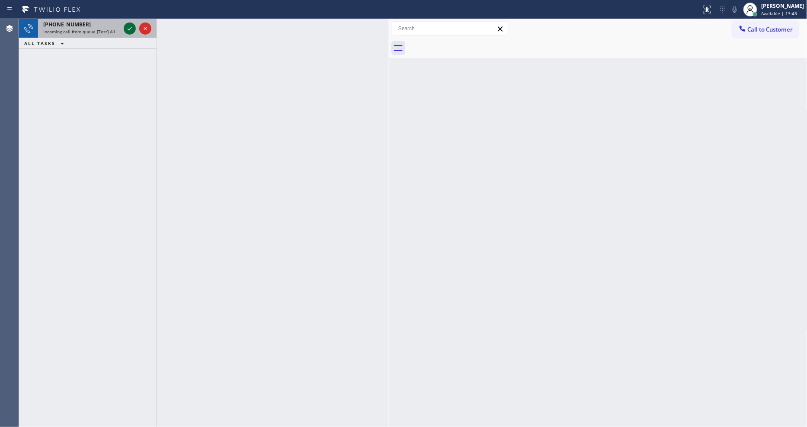
click at [129, 29] on icon at bounding box center [130, 28] width 10 height 10
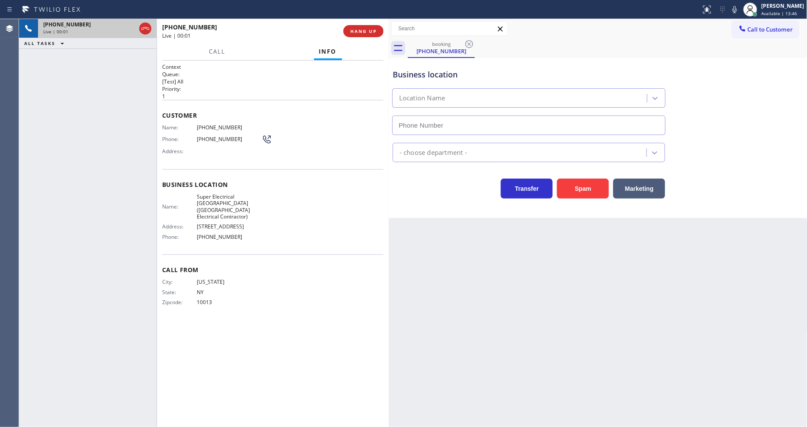
type input "(640) 356-2700"
click at [169, 255] on div "Business location Name: Super Electrical Crew Ridgefield Park(Hackensack Electr…" at bounding box center [273, 212] width 222 height 86
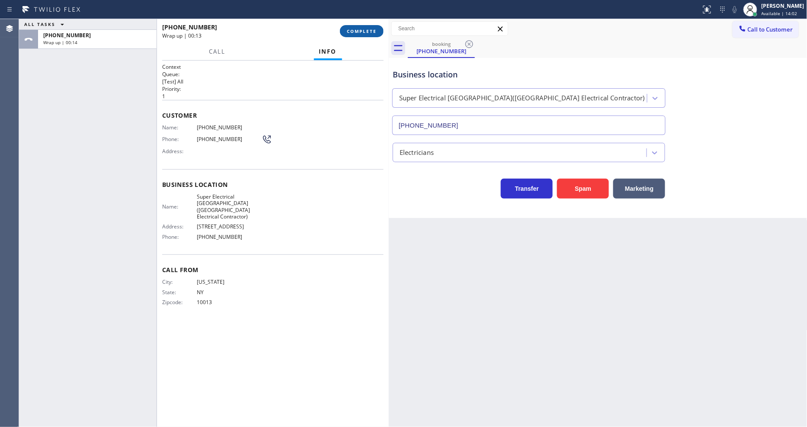
click at [366, 30] on span "COMPLETE" at bounding box center [362, 31] width 30 height 6
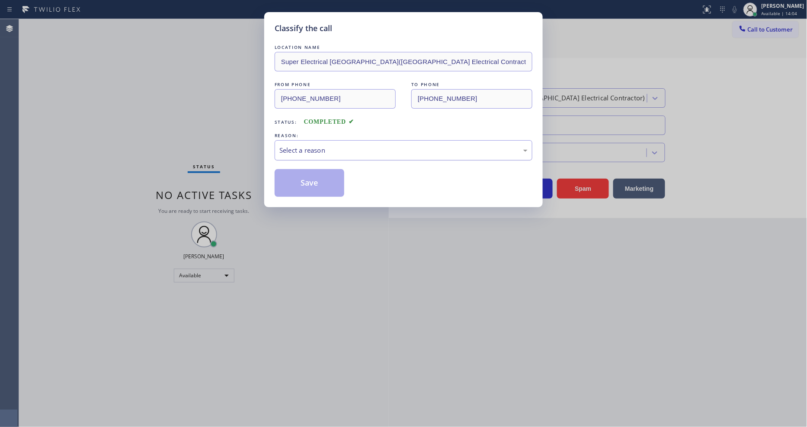
click at [299, 152] on div "Select a reason" at bounding box center [404, 150] width 248 height 10
click at [306, 182] on button "Save" at bounding box center [310, 183] width 70 height 28
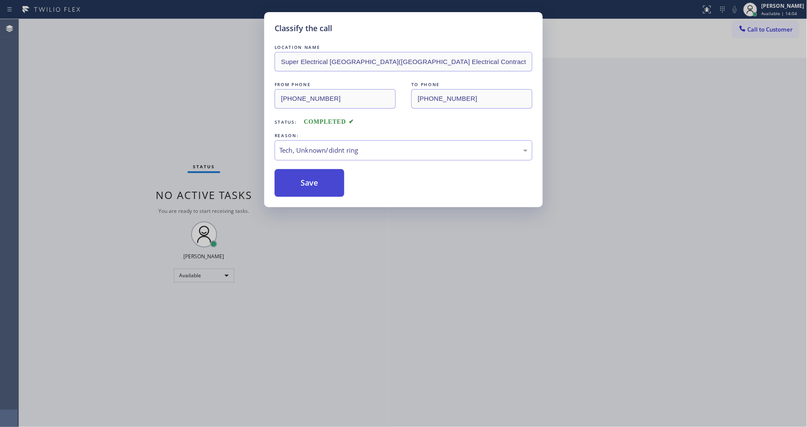
click at [306, 182] on button "Save" at bounding box center [310, 183] width 70 height 28
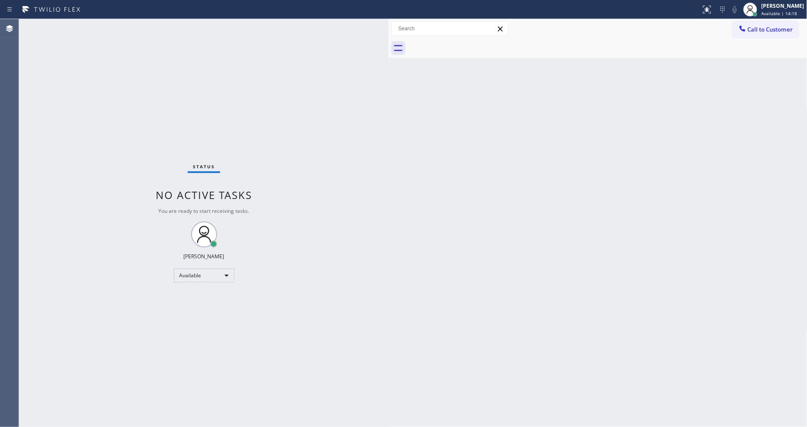
click at [131, 49] on div "Status No active tasks You are ready to start receiving tasks. [PERSON_NAME] Av…" at bounding box center [204, 223] width 370 height 408
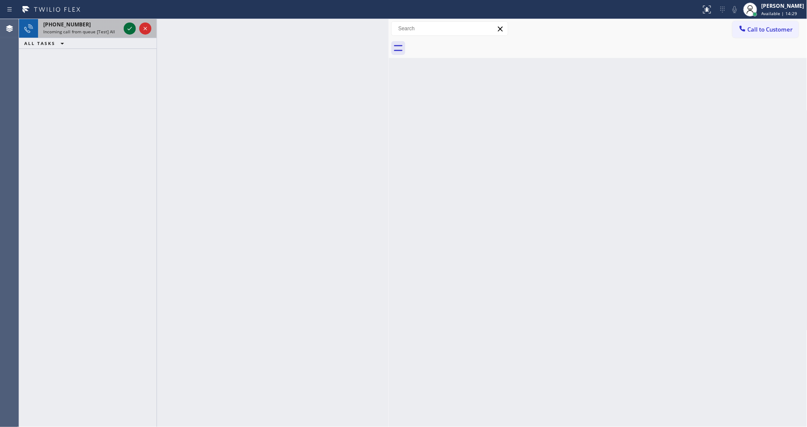
click at [131, 27] on icon at bounding box center [130, 28] width 10 height 10
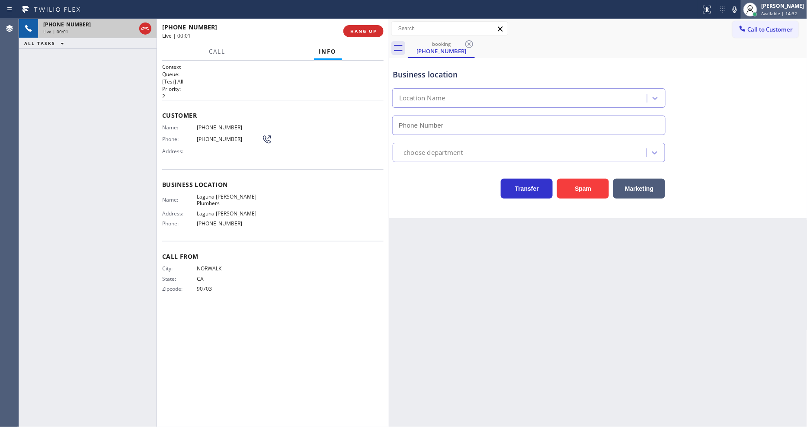
type input "(562) 553-3752"
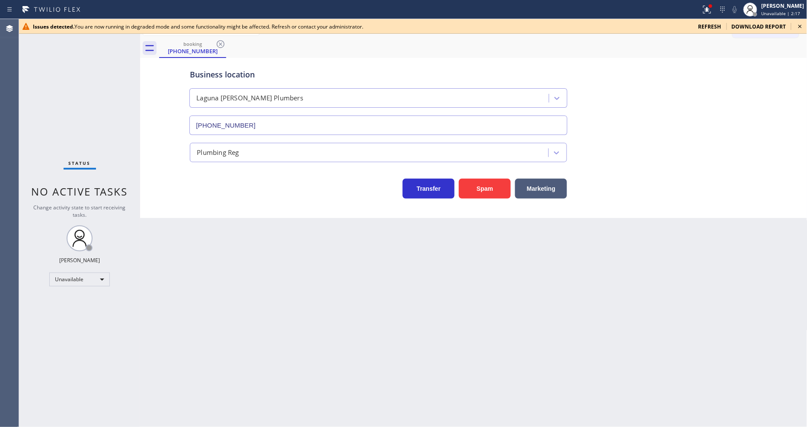
type input "[PHONE_NUMBER]"
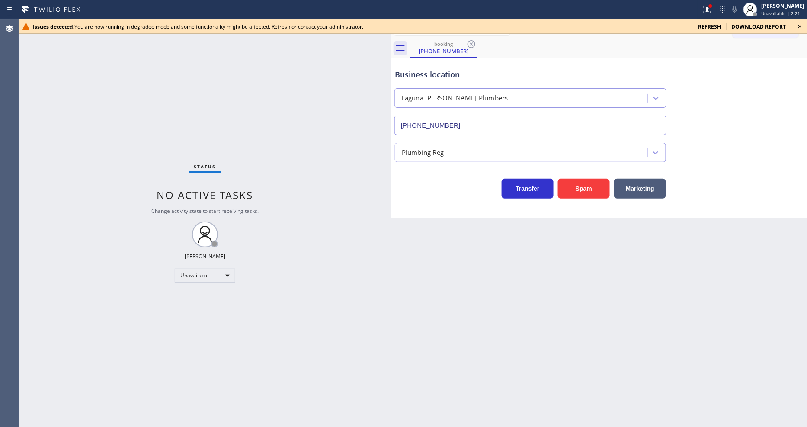
drag, startPoint x: 141, startPoint y: 53, endPoint x: 622, endPoint y: 42, distance: 481.2
click at [391, 85] on div at bounding box center [391, 223] width 0 height 408
click at [802, 27] on icon at bounding box center [800, 26] width 10 height 10
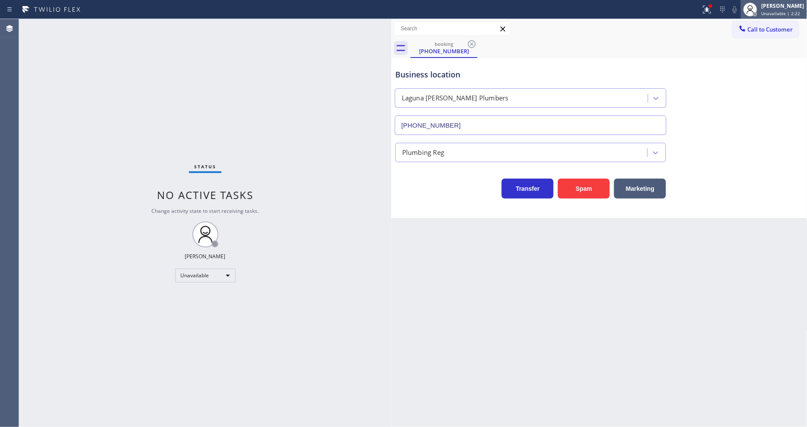
click at [792, 10] on span "Unavailable | 2:22" at bounding box center [781, 13] width 39 height 6
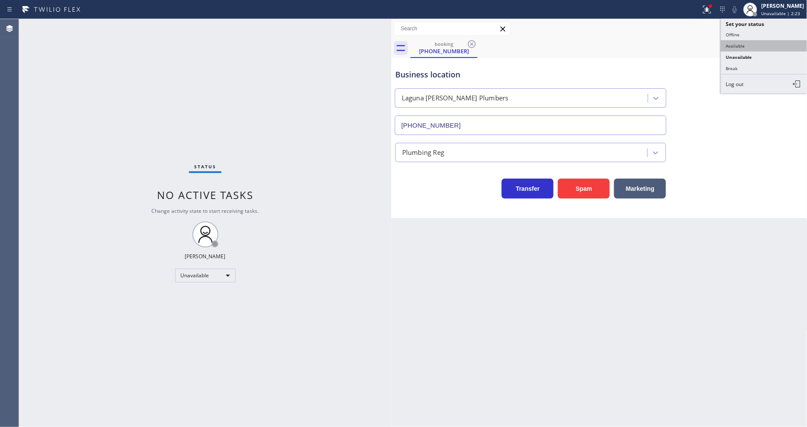
click at [745, 48] on button "Available" at bounding box center [764, 45] width 87 height 11
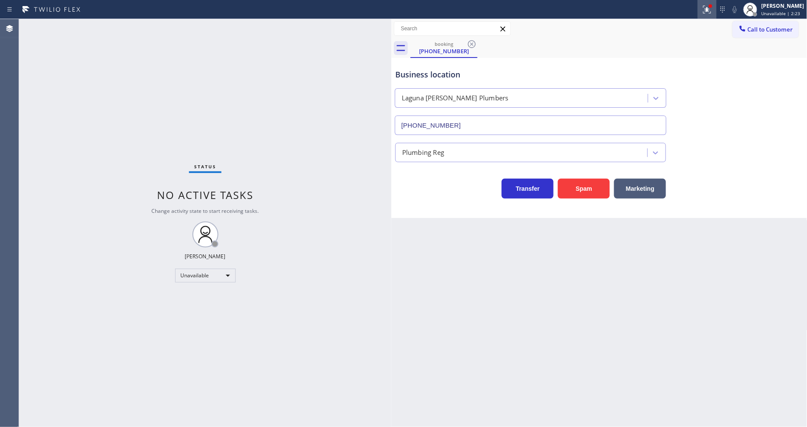
click at [715, 7] on div at bounding box center [707, 9] width 19 height 19
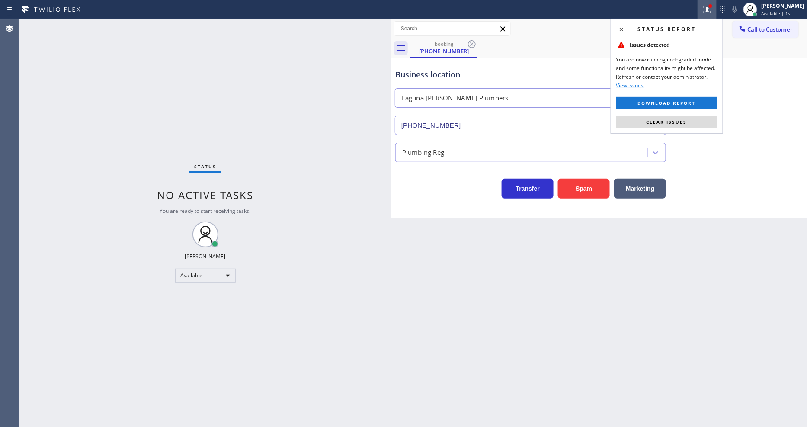
click at [655, 115] on div "Status report Issues detected You are now running in degraded mode and some fun…" at bounding box center [667, 76] width 112 height 115
click at [470, 42] on icon at bounding box center [472, 44] width 10 height 10
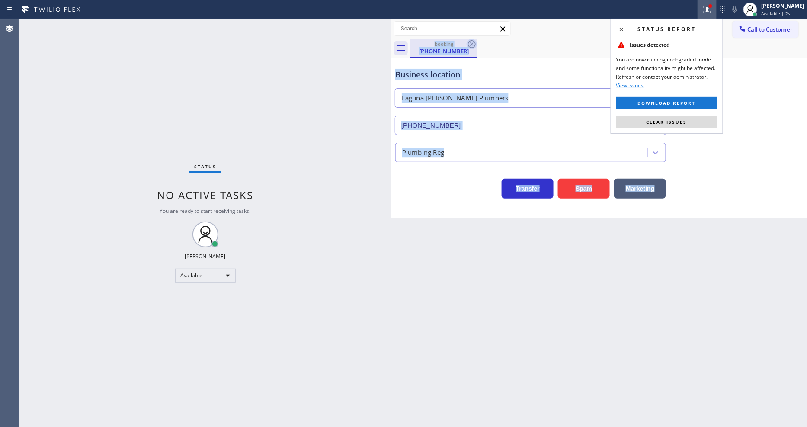
click at [470, 42] on div "booking (562) 345-8168" at bounding box center [609, 48] width 397 height 19
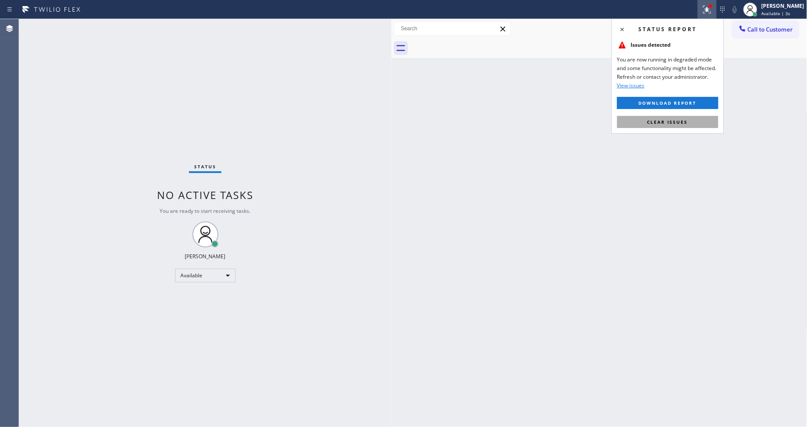
click at [639, 119] on button "Clear issues" at bounding box center [667, 122] width 101 height 12
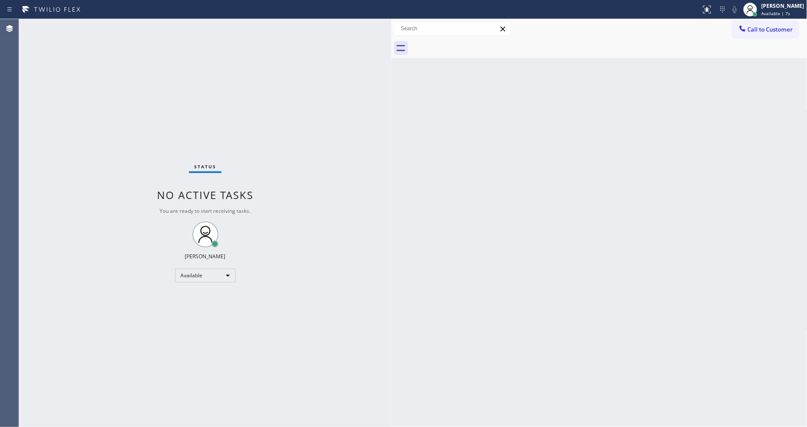
click at [114, 20] on div "Status No active tasks You are ready to start receiving tasks. [PERSON_NAME] Av…" at bounding box center [205, 223] width 373 height 408
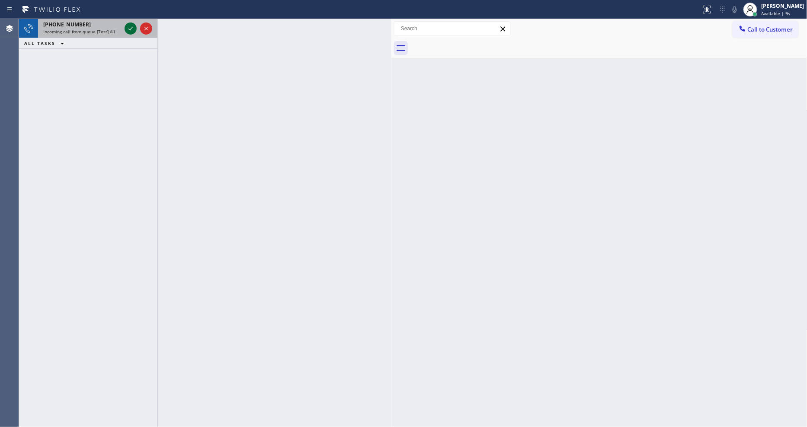
click at [130, 27] on icon at bounding box center [130, 28] width 10 height 10
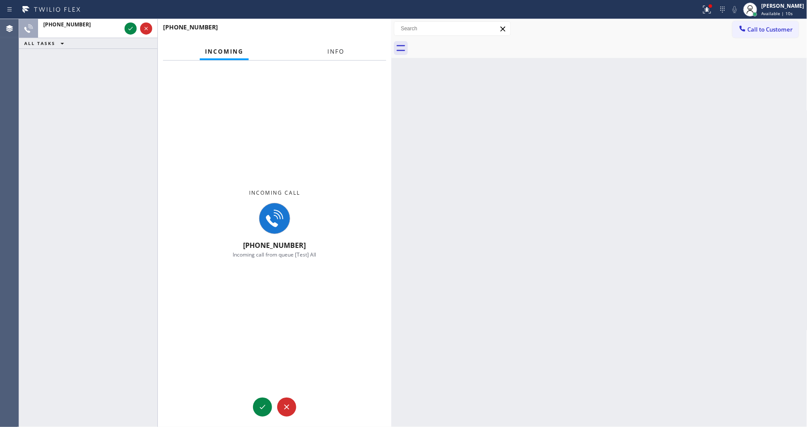
click at [329, 48] on span "Info" at bounding box center [336, 52] width 17 height 8
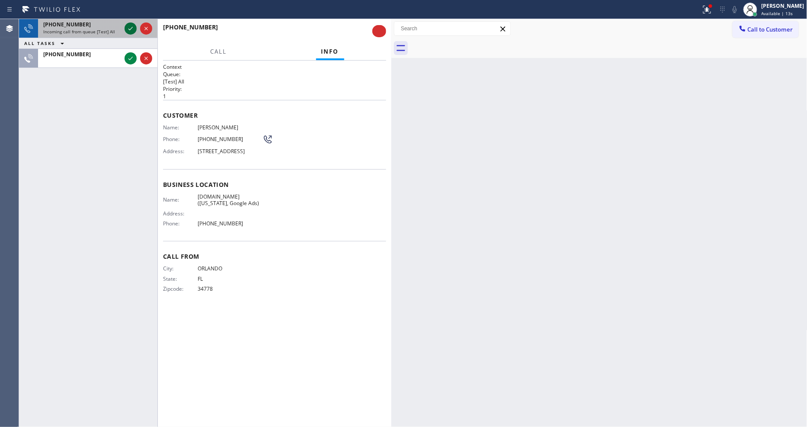
click at [130, 30] on icon at bounding box center [130, 28] width 10 height 10
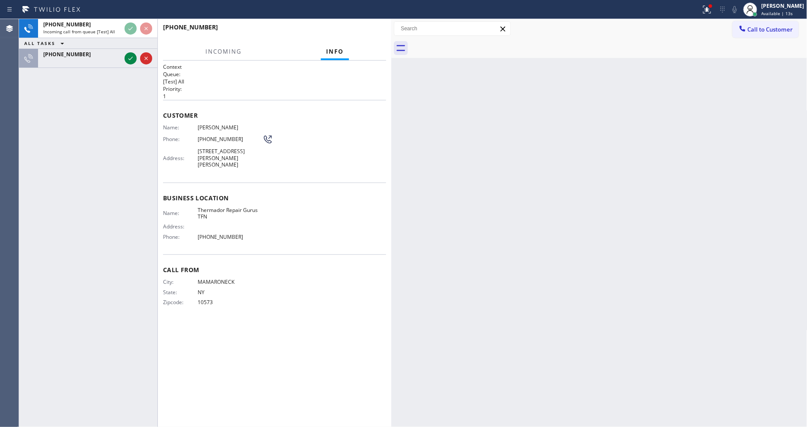
drag, startPoint x: 97, startPoint y: 130, endPoint x: 170, endPoint y: 136, distance: 73.4
click at [96, 130] on div "+19146293886 Incoming call from queue [Test] All ALL TASKS ALL TASKS ACTIVE TAS…" at bounding box center [88, 223] width 138 height 408
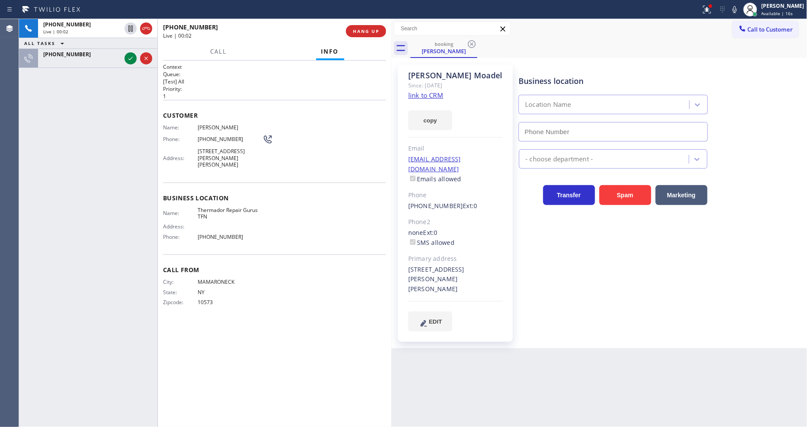
type input "(844) 293-0467"
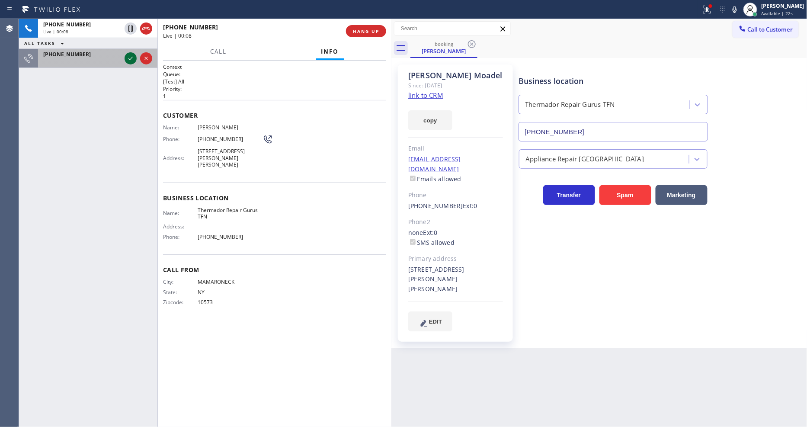
click at [128, 55] on icon at bounding box center [130, 58] width 10 height 10
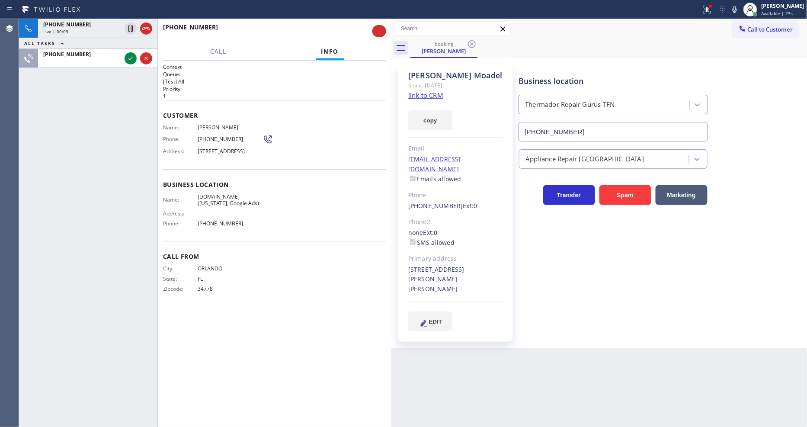
click at [229, 125] on span "Sohrab Jeremy" at bounding box center [230, 127] width 65 height 6
click at [130, 57] on icon at bounding box center [130, 58] width 10 height 10
click at [201, 124] on span "Sohrab Jeremy" at bounding box center [230, 127] width 65 height 6
click at [87, 26] on div "+19146293886" at bounding box center [82, 24] width 78 height 7
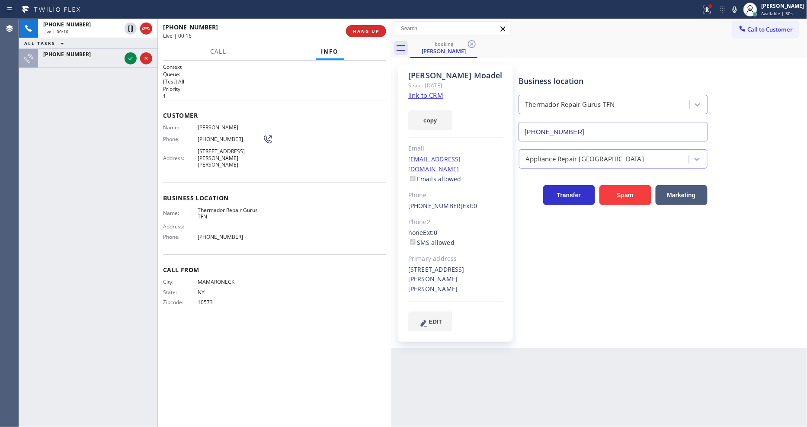
click at [420, 96] on link "link to CRM" at bounding box center [425, 95] width 35 height 9
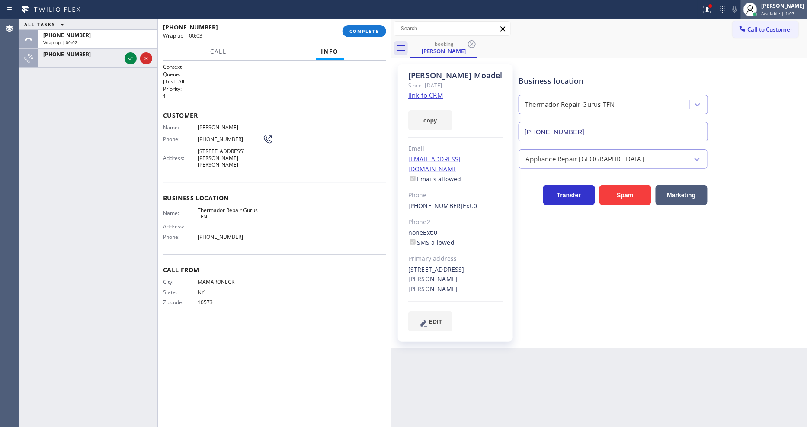
click at [758, 8] on div at bounding box center [751, 10] width 14 height 14
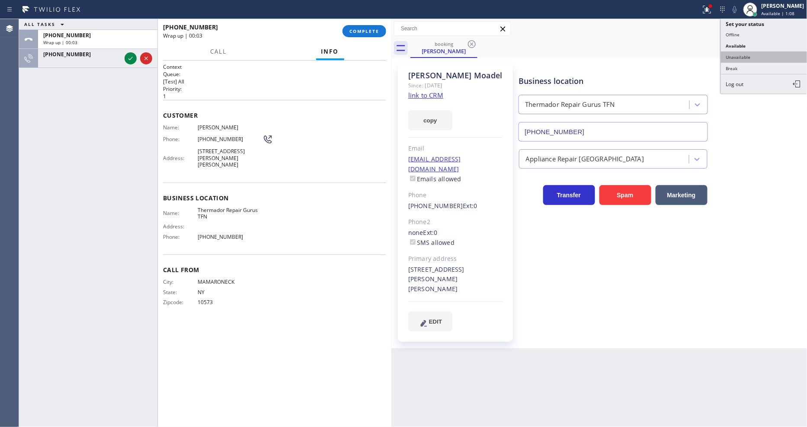
click at [752, 58] on button "Unavailable" at bounding box center [764, 56] width 87 height 11
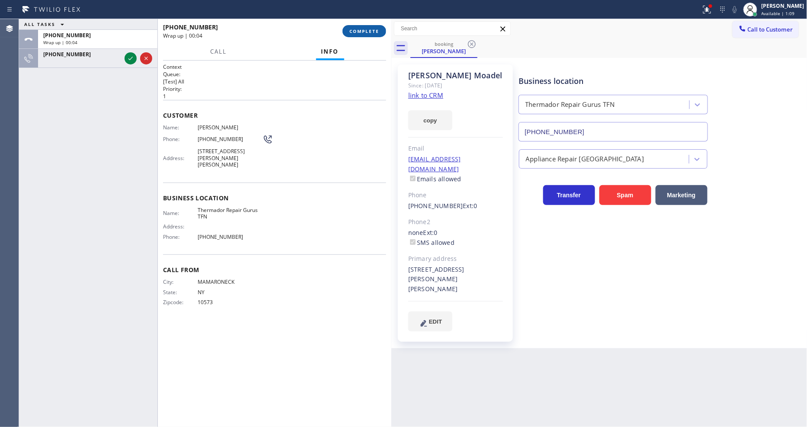
click at [376, 32] on span "COMPLETE" at bounding box center [365, 31] width 30 height 6
click at [303, 145] on div "Name: Anthony Moadel Phone: (914) 629-3886 Address: 10 Beardsley Ln, Lloyd Harb…" at bounding box center [274, 148] width 223 height 48
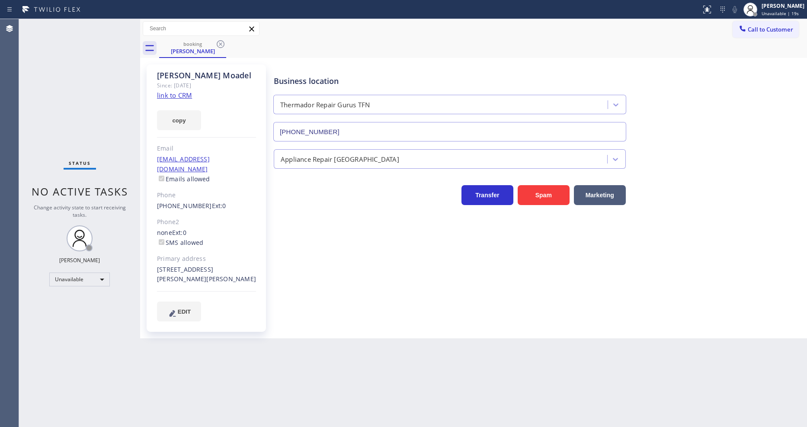
type input "(844) 293-0467"
click at [78, 283] on div "Unavailable" at bounding box center [79, 280] width 61 height 14
click at [74, 300] on li "Available" at bounding box center [79, 302] width 59 height 10
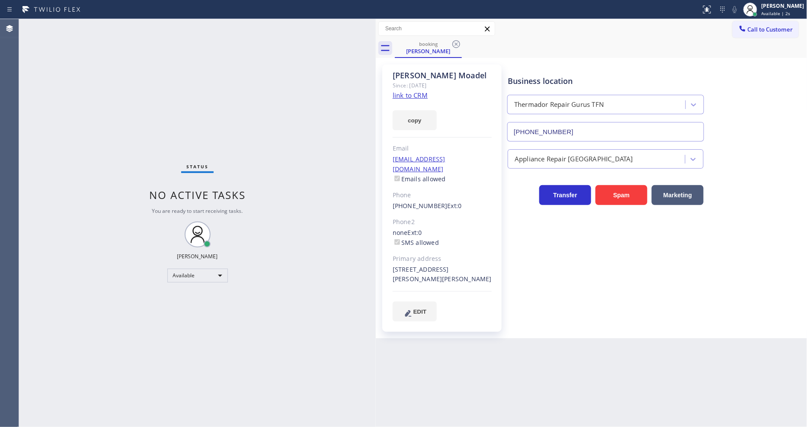
drag, startPoint x: 140, startPoint y: 96, endPoint x: 376, endPoint y: 94, distance: 236.7
click at [376, 94] on div at bounding box center [376, 223] width 0 height 408
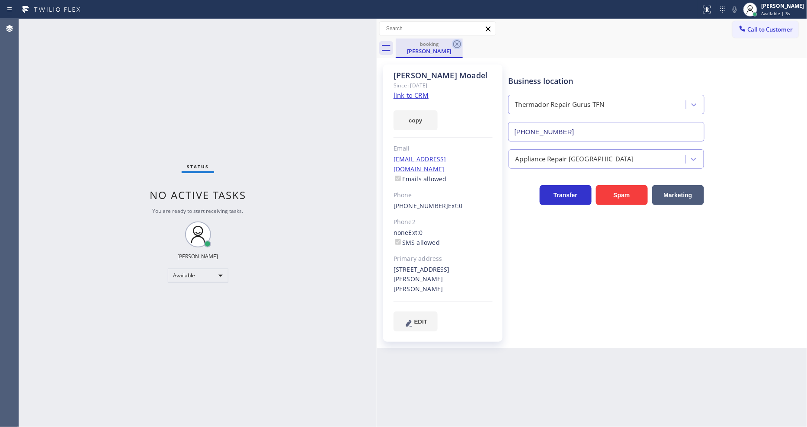
click at [453, 42] on icon at bounding box center [457, 44] width 10 height 10
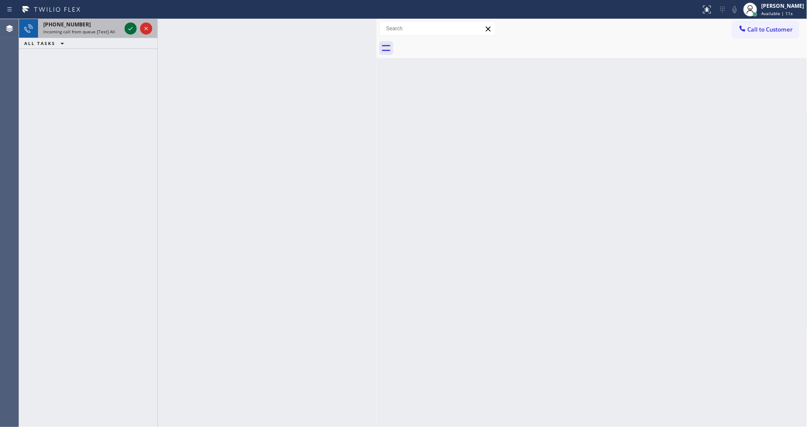
click at [130, 26] on icon at bounding box center [130, 28] width 10 height 10
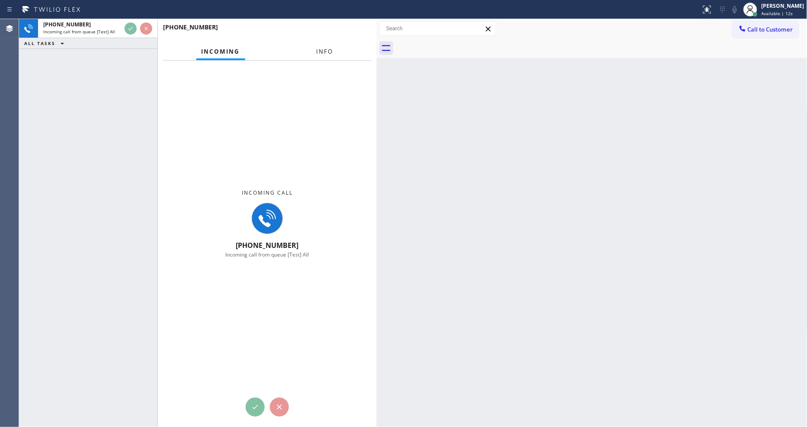
click at [325, 48] on span "Info" at bounding box center [325, 52] width 17 height 8
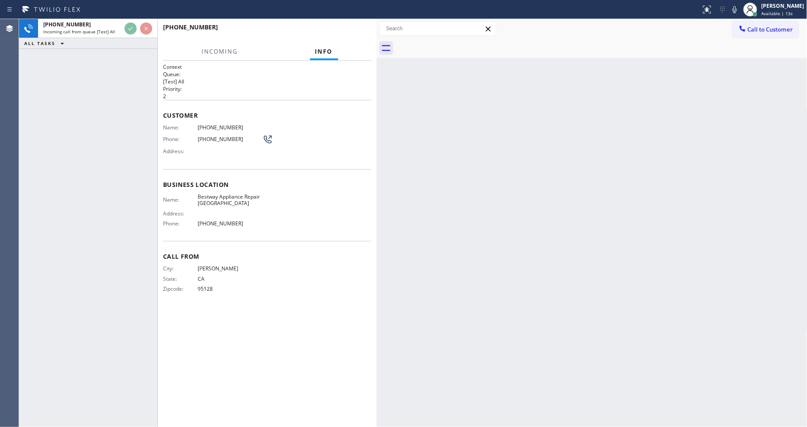
drag, startPoint x: 375, startPoint y: 87, endPoint x: 386, endPoint y: 87, distance: 11.3
click at [377, 85] on div at bounding box center [377, 223] width 0 height 408
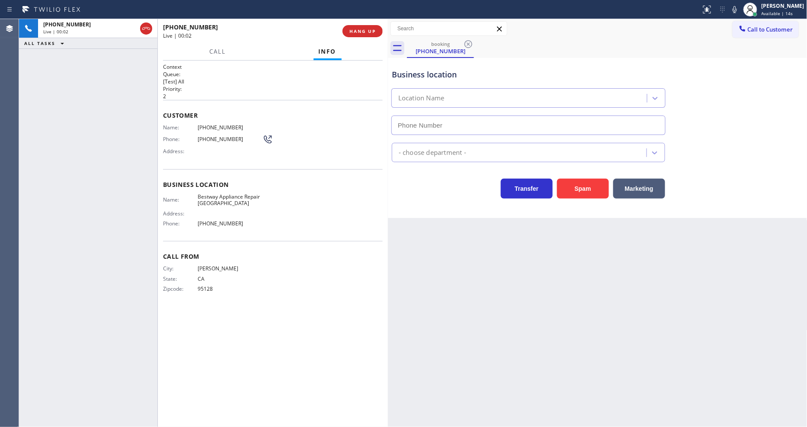
type input "(408) 762-3656"
click at [361, 29] on span "HANG UP" at bounding box center [363, 31] width 26 height 6
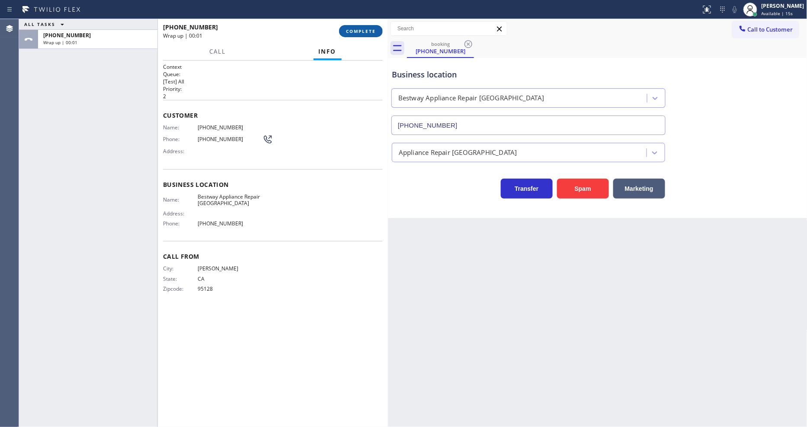
click at [362, 28] on span "COMPLETE" at bounding box center [361, 31] width 30 height 6
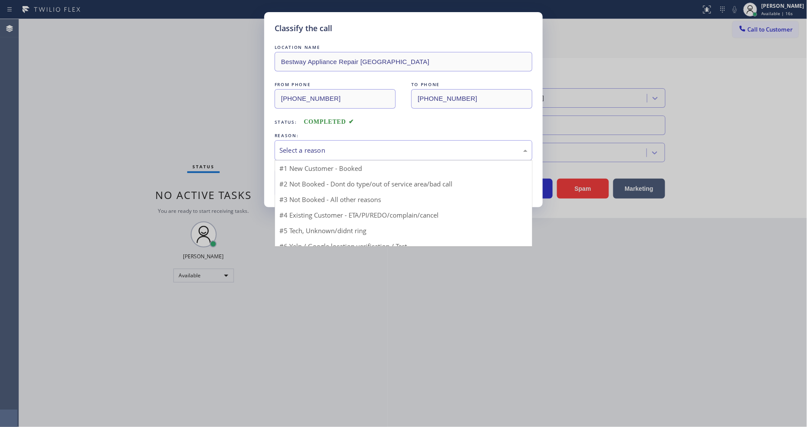
click at [315, 145] on div "Select a reason" at bounding box center [404, 150] width 248 height 10
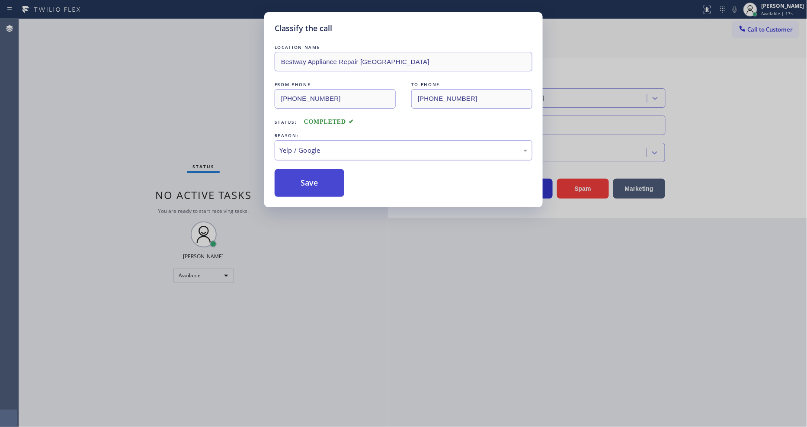
click at [313, 185] on button "Save" at bounding box center [310, 183] width 70 height 28
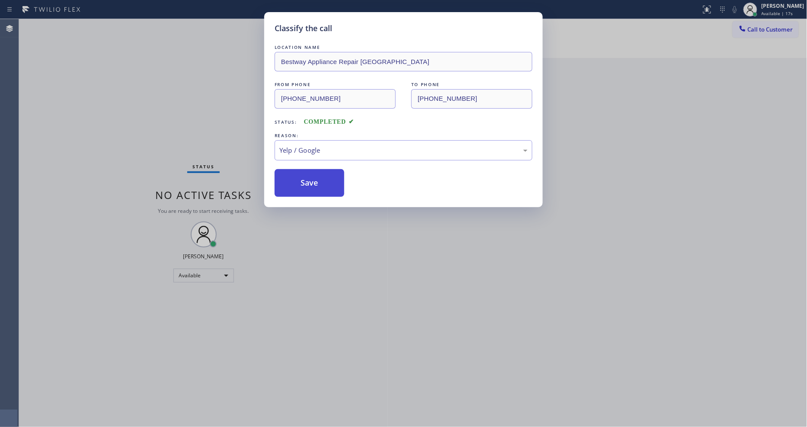
click at [314, 185] on button "Save" at bounding box center [310, 183] width 70 height 28
drag, startPoint x: 314, startPoint y: 185, endPoint x: 316, endPoint y: 386, distance: 201.2
click at [314, 185] on button "Save" at bounding box center [310, 183] width 70 height 28
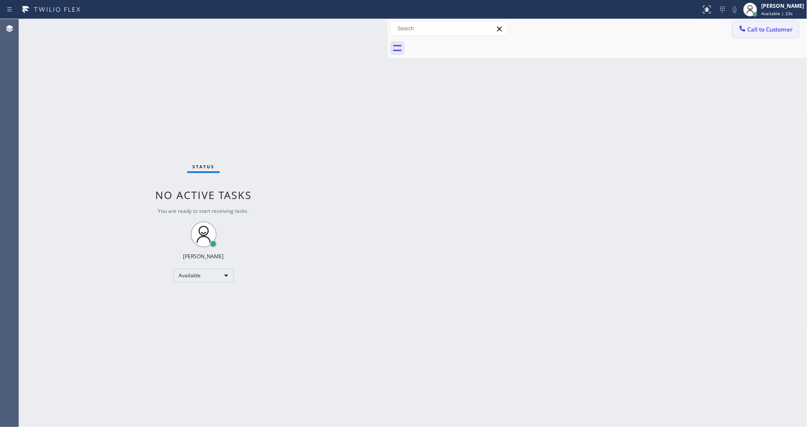
click at [771, 32] on span "Call to Customer" at bounding box center [770, 30] width 45 height 8
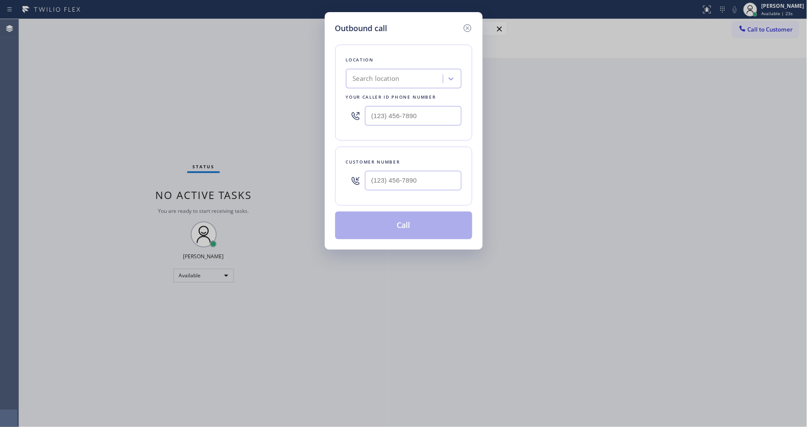
click at [395, 81] on div "Search location" at bounding box center [396, 78] width 94 height 15
paste input "VikingTechs.online (New York, Google Ads)"
type input "VikingTechs.online (New York, Google Ads)"
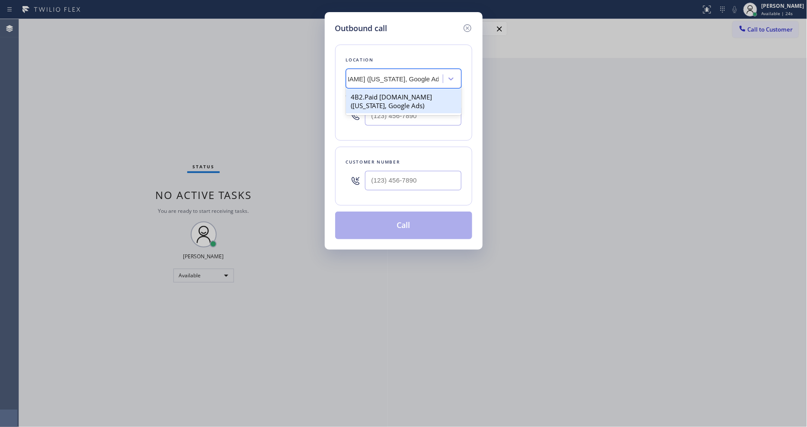
click at [383, 93] on div "4B2.Paid VikingTechs.online (New York, Google Ads)" at bounding box center [404, 101] width 116 height 24
type input "(929) 374-2651"
click at [223, 163] on div "Outbound call Location 4B2.Paid VikingTechs.online (New York, Google Ads) Your …" at bounding box center [403, 213] width 807 height 427
click at [380, 173] on input "(___) ___-____" at bounding box center [413, 180] width 96 height 19
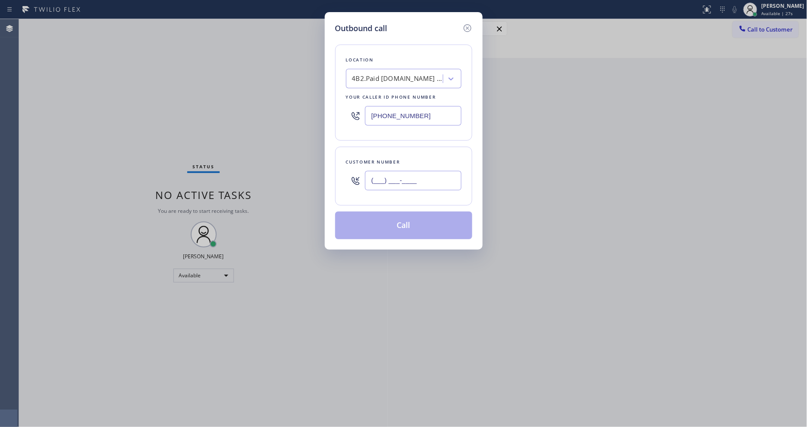
paste input "407) 325-9157"
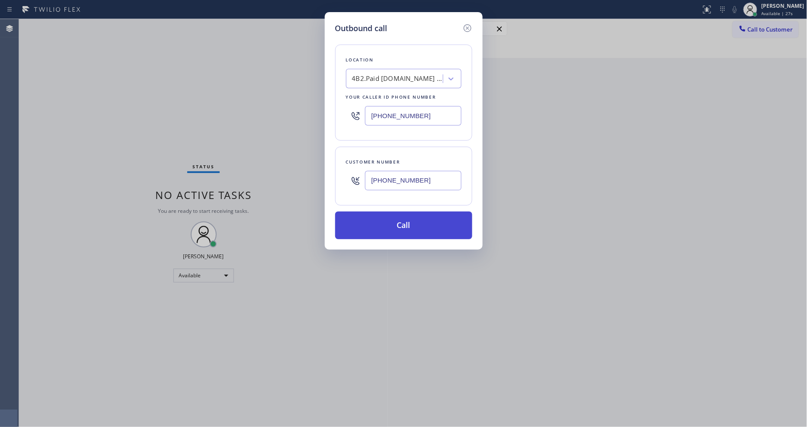
click at [368, 223] on button "Call" at bounding box center [403, 226] width 137 height 28
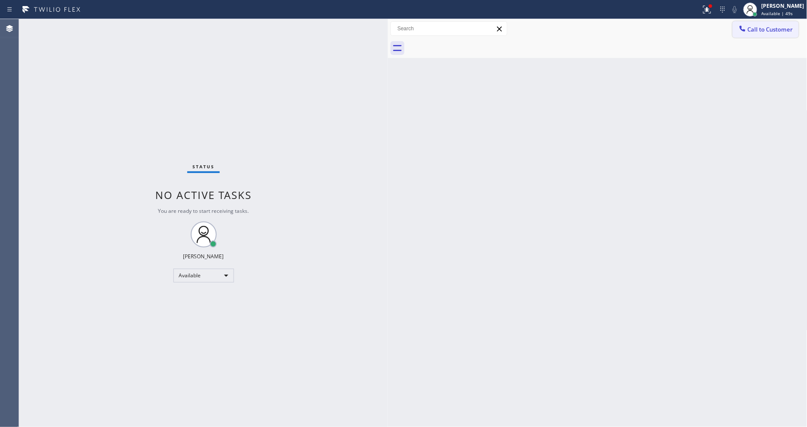
click at [780, 35] on button "Call to Customer" at bounding box center [766, 29] width 66 height 16
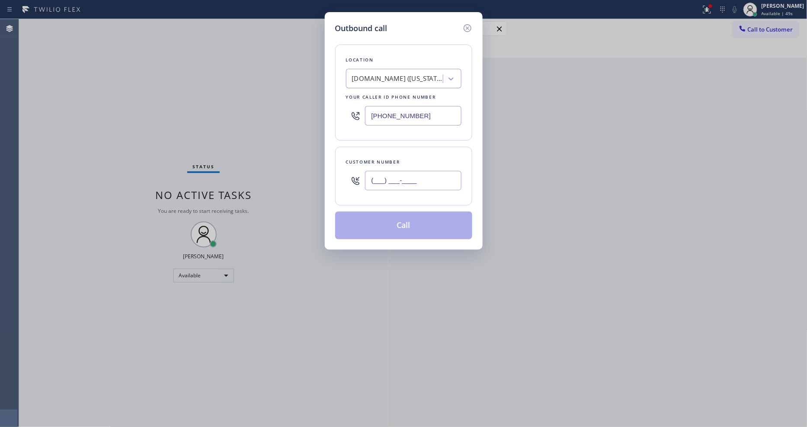
click at [398, 177] on input "(___) ___-____" at bounding box center [413, 180] width 96 height 19
paste input "407) 325-9157"
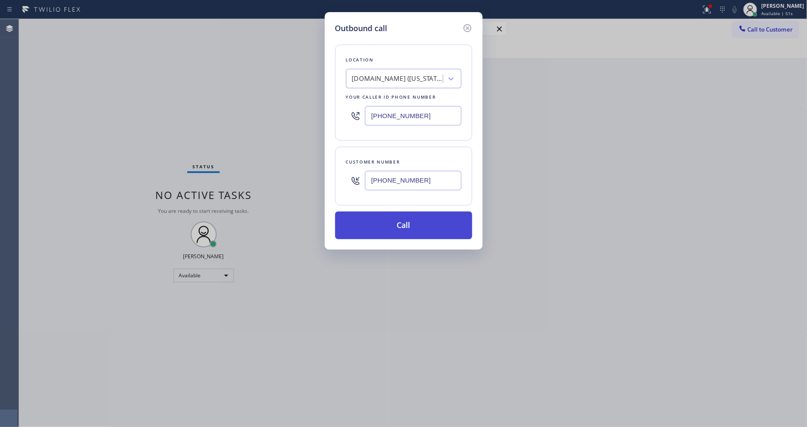
type input "(407) 325-9157"
click at [390, 226] on button "Call" at bounding box center [403, 226] width 137 height 28
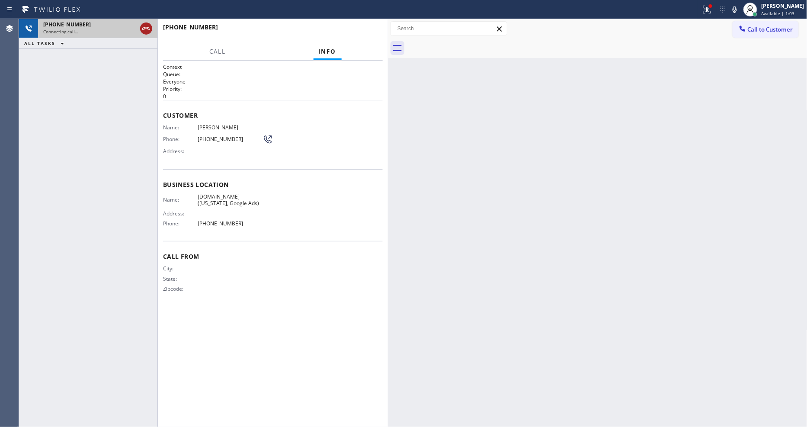
click at [146, 28] on icon at bounding box center [146, 28] width 10 height 10
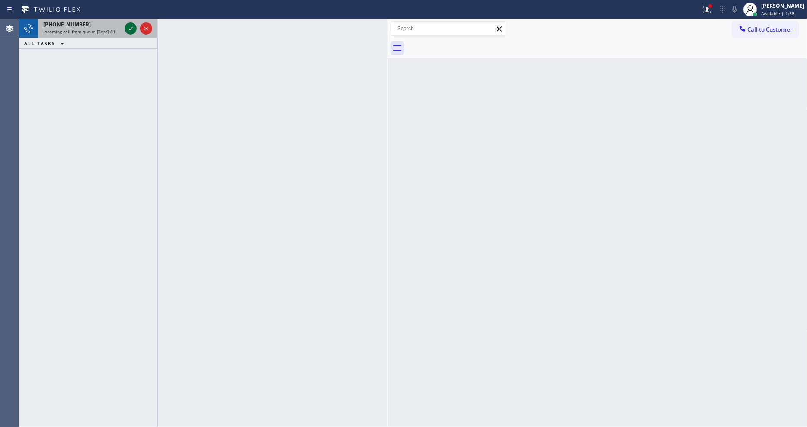
click at [133, 29] on icon at bounding box center [130, 28] width 10 height 10
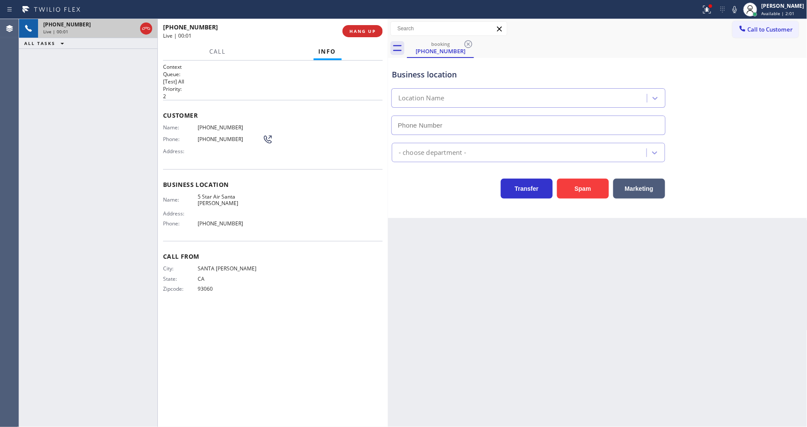
type input "(805) 549-4928"
click at [382, 33] on div "+18053172044 Live | 00:02 HANG UP" at bounding box center [273, 31] width 220 height 22
click at [368, 33] on span "HANG UP" at bounding box center [363, 31] width 26 height 6
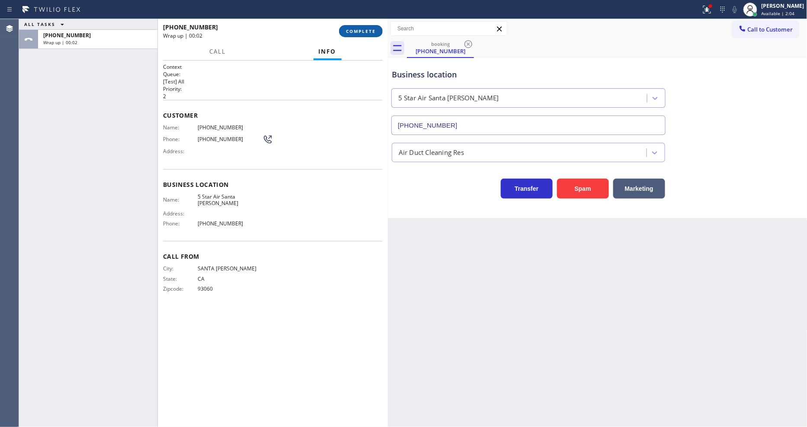
click at [357, 28] on button "COMPLETE" at bounding box center [361, 31] width 44 height 12
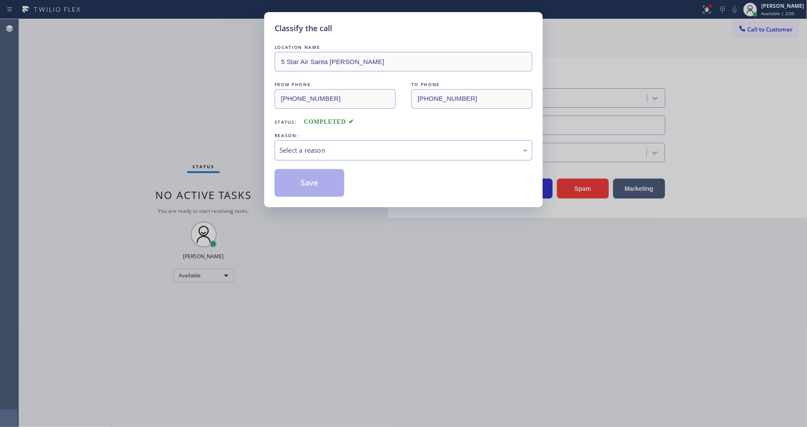
click at [325, 157] on div "Select a reason" at bounding box center [404, 150] width 258 height 20
drag, startPoint x: 318, startPoint y: 222, endPoint x: 318, endPoint y: 184, distance: 37.6
click at [318, 184] on button "Save" at bounding box center [310, 183] width 70 height 28
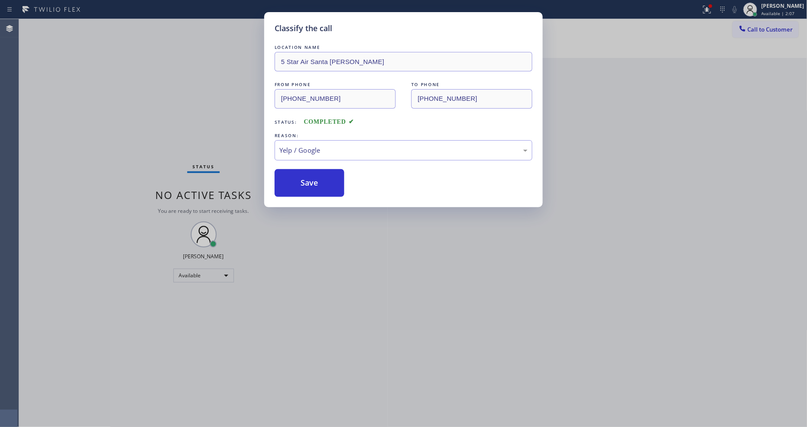
drag, startPoint x: 318, startPoint y: 184, endPoint x: 522, endPoint y: 2, distance: 273.3
click at [321, 180] on button "Save" at bounding box center [310, 183] width 70 height 28
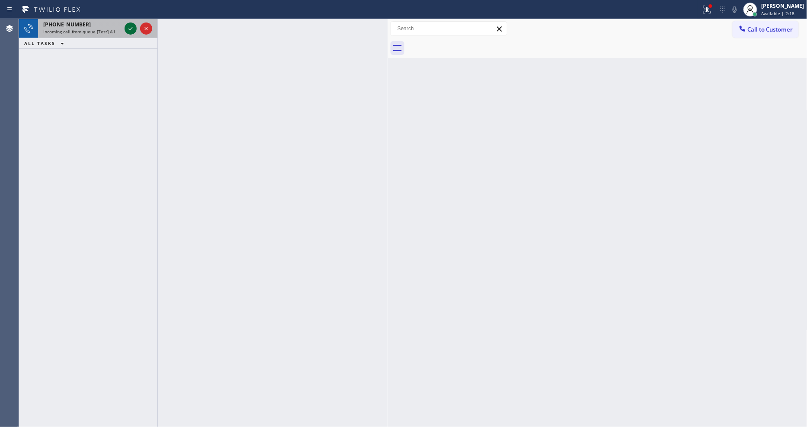
click at [130, 25] on icon at bounding box center [130, 28] width 10 height 10
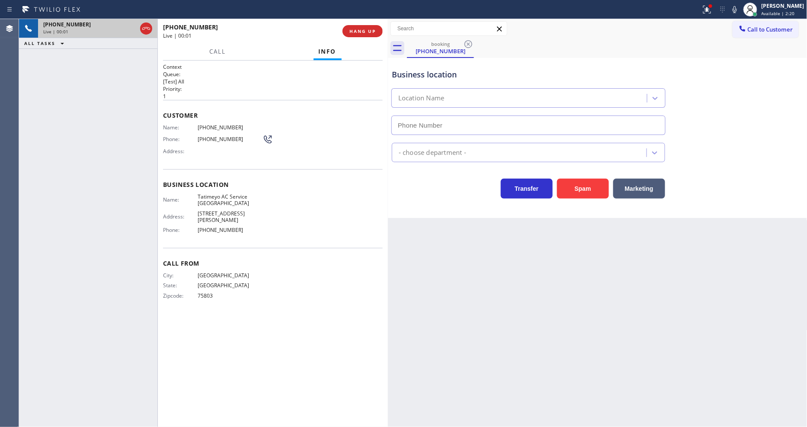
type input "(682) 424-7197"
click at [368, 30] on span "HANG UP" at bounding box center [363, 31] width 26 height 6
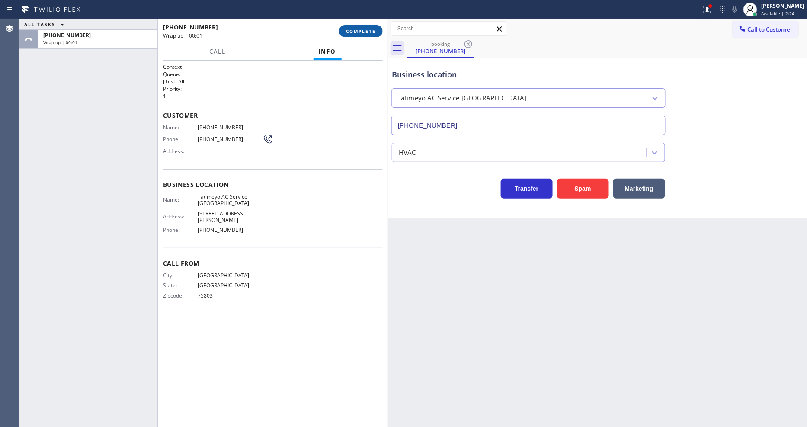
click at [368, 30] on span "COMPLETE" at bounding box center [361, 31] width 30 height 6
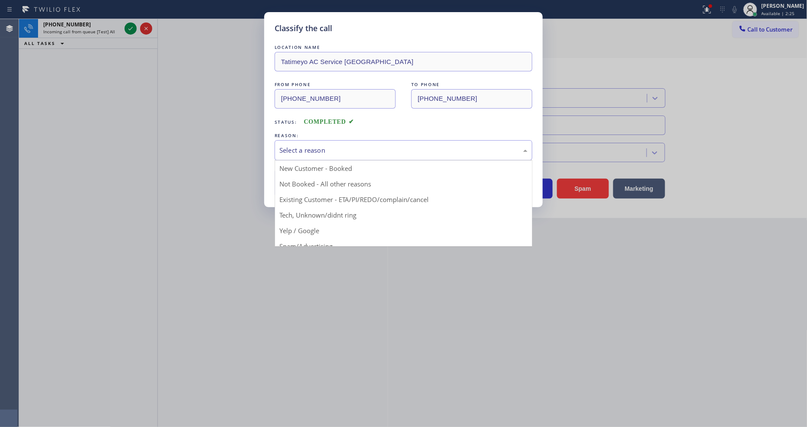
click at [323, 145] on div "Select a reason" at bounding box center [404, 150] width 248 height 10
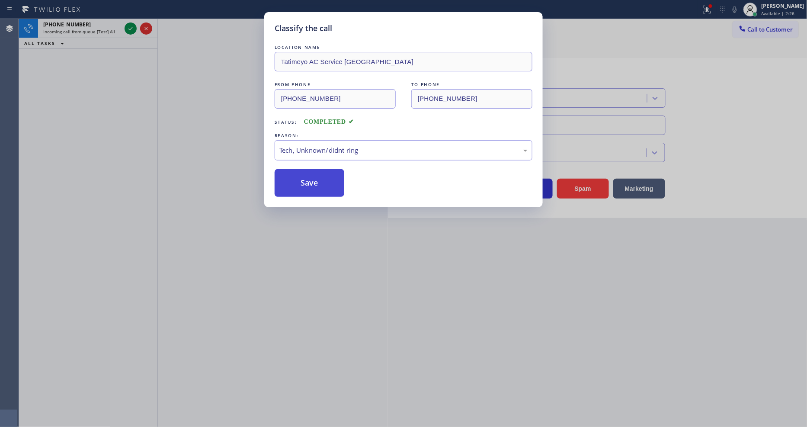
click at [321, 171] on button "Save" at bounding box center [310, 183] width 70 height 28
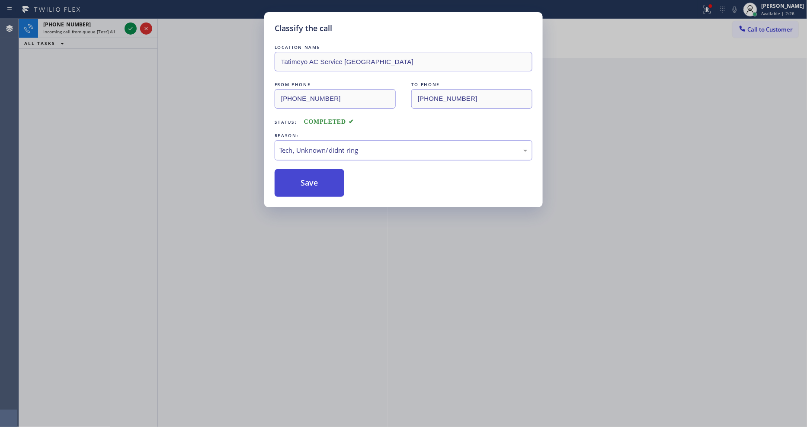
click at [320, 175] on button "Save" at bounding box center [310, 183] width 70 height 28
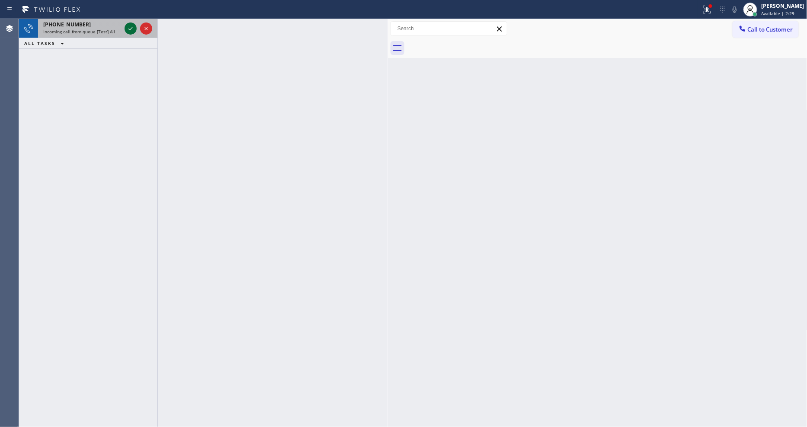
click at [131, 25] on icon at bounding box center [130, 28] width 10 height 10
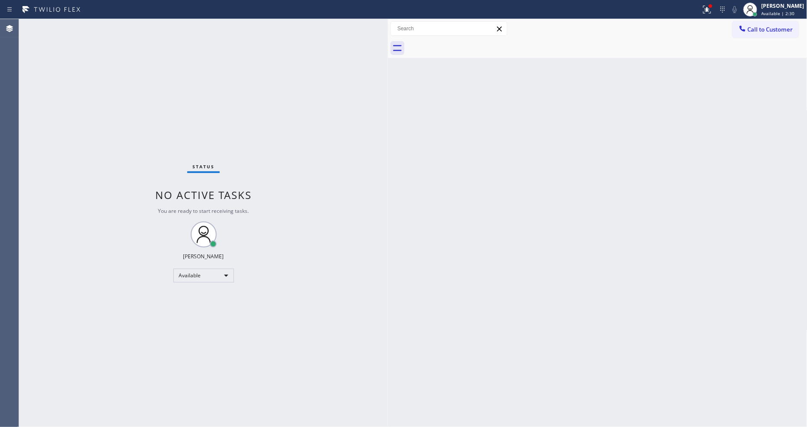
click at [131, 25] on div "Status No active tasks You are ready to start receiving tasks. [PERSON_NAME] Av…" at bounding box center [203, 223] width 369 height 408
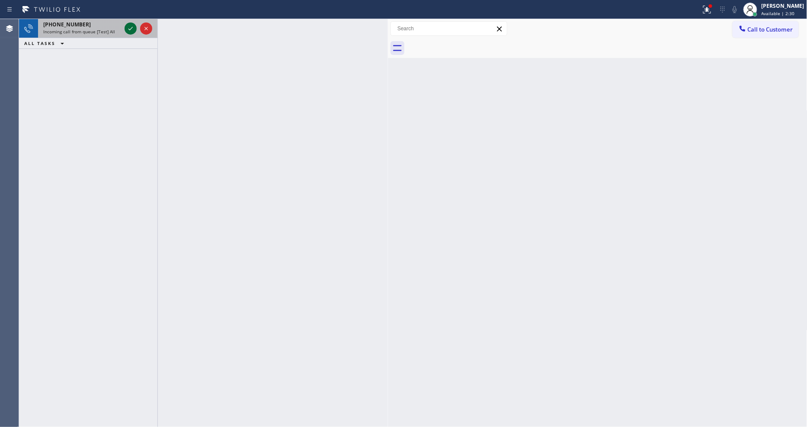
click at [129, 33] on icon at bounding box center [130, 28] width 10 height 10
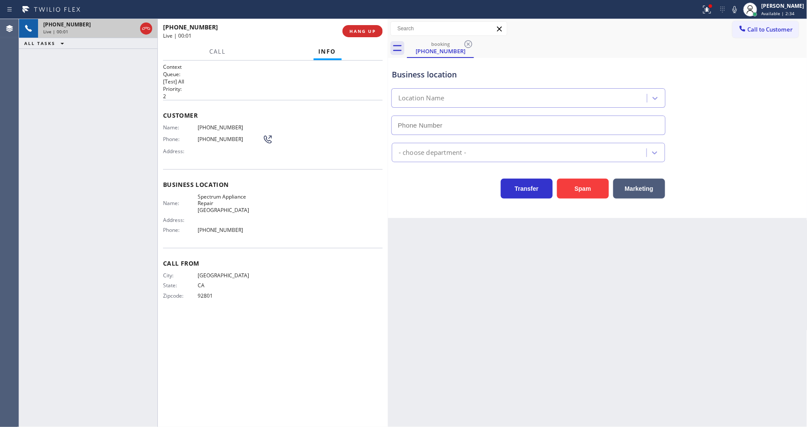
type input "(714) 844-7776"
click at [362, 29] on span "HANG UP" at bounding box center [363, 31] width 26 height 6
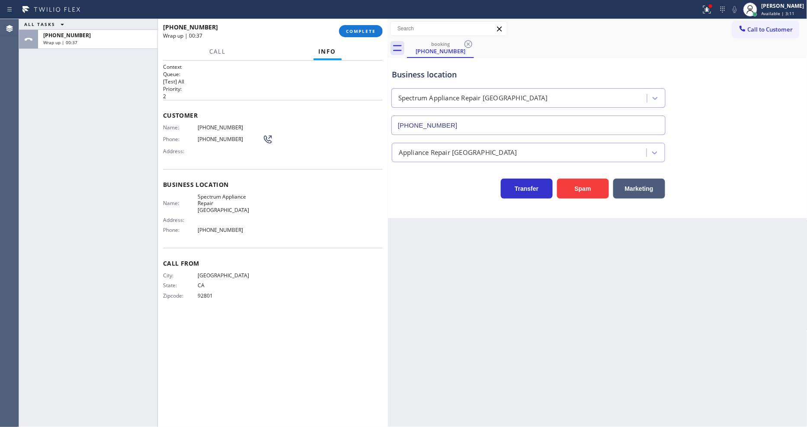
click at [544, 297] on div "Back to Dashboard Change Sender ID Customers Technicians Select a contact Outbo…" at bounding box center [598, 223] width 420 height 408
click at [66, 254] on div "ALL TASKS ALL TASKS ACTIVE TASKS TASKS IN WRAP UP +17147604213 Wrap up | 00:42" at bounding box center [88, 223] width 138 height 408
click at [364, 29] on span "COMPLETE" at bounding box center [361, 31] width 30 height 6
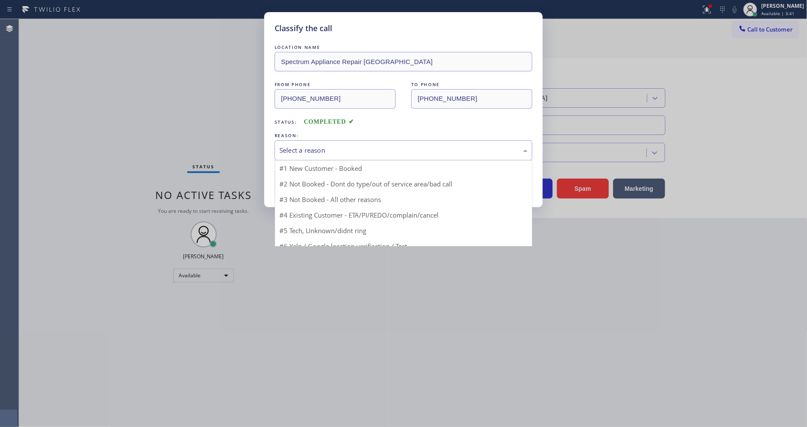
click at [326, 145] on div "Select a reason" at bounding box center [404, 150] width 248 height 10
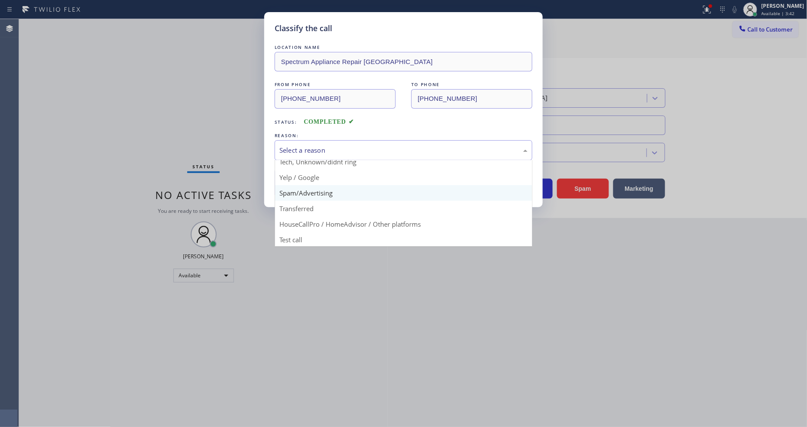
scroll to position [54, 0]
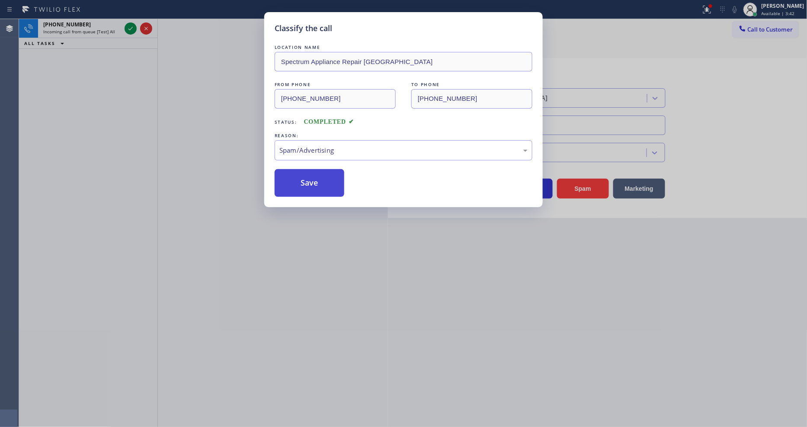
click at [317, 184] on button "Save" at bounding box center [310, 183] width 70 height 28
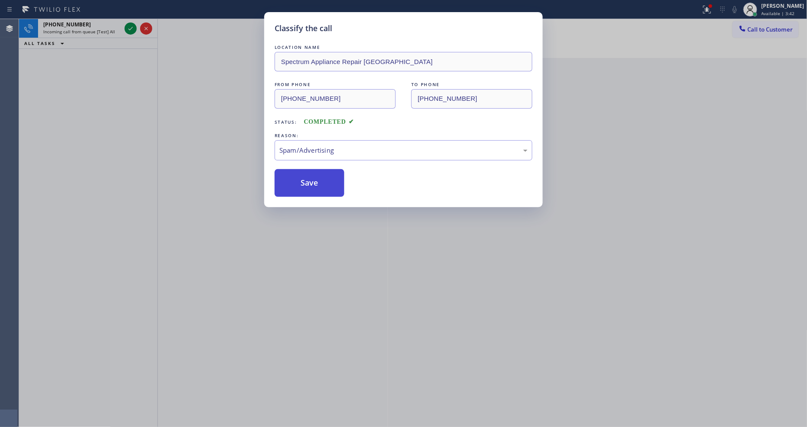
click at [317, 184] on button "Save" at bounding box center [310, 183] width 70 height 28
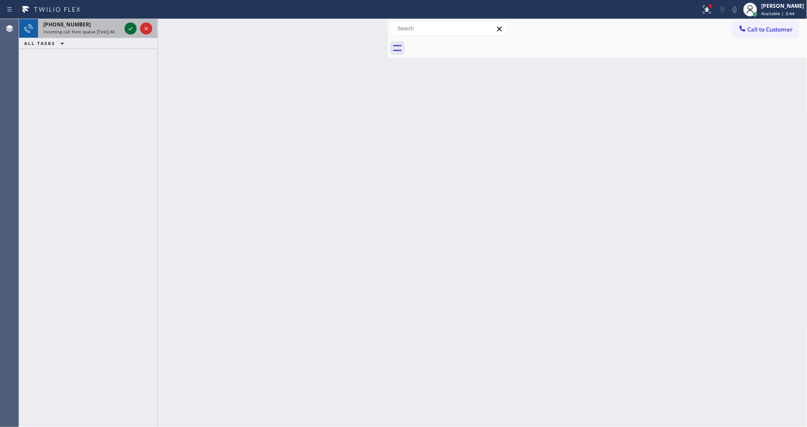
click at [126, 24] on icon at bounding box center [130, 28] width 10 height 10
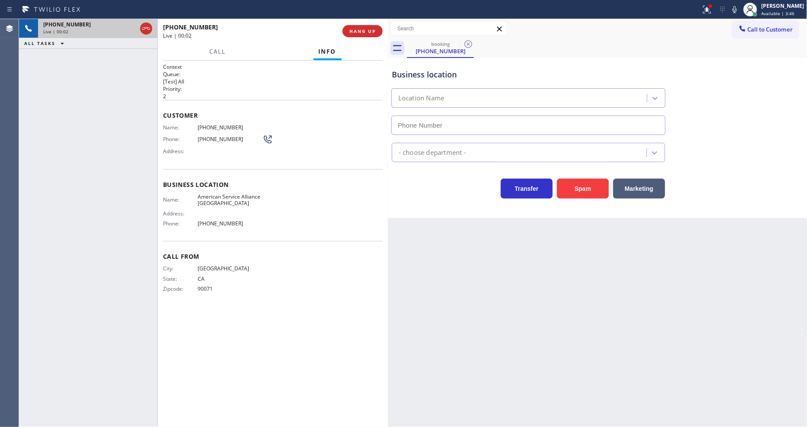
type input "(213) 277-6121"
click at [357, 28] on span "HANG UP" at bounding box center [363, 31] width 26 height 6
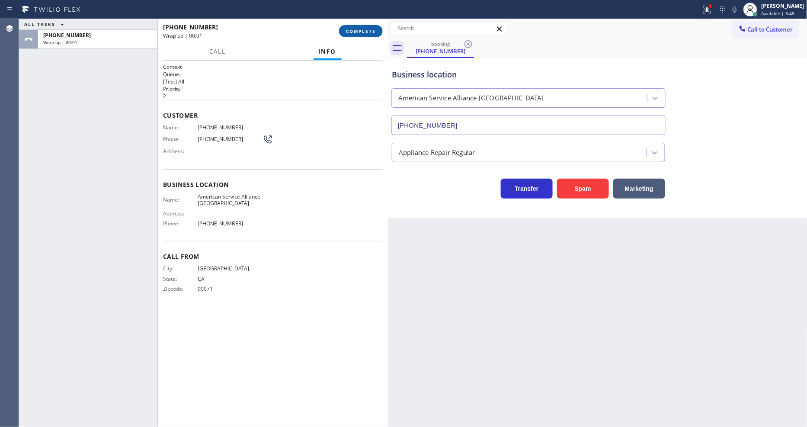
click at [357, 28] on span "COMPLETE" at bounding box center [361, 31] width 30 height 6
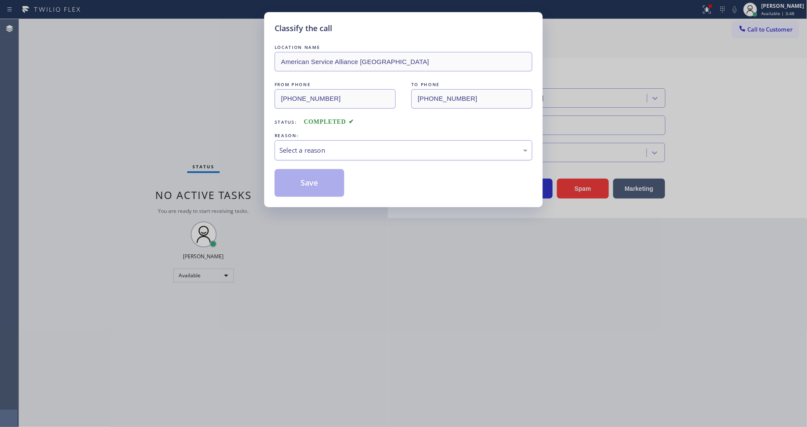
click at [313, 140] on div "Select a reason" at bounding box center [404, 150] width 258 height 20
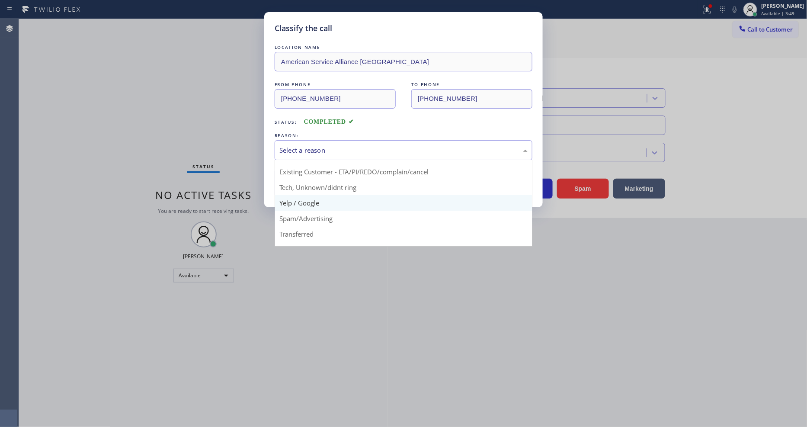
scroll to position [54, 0]
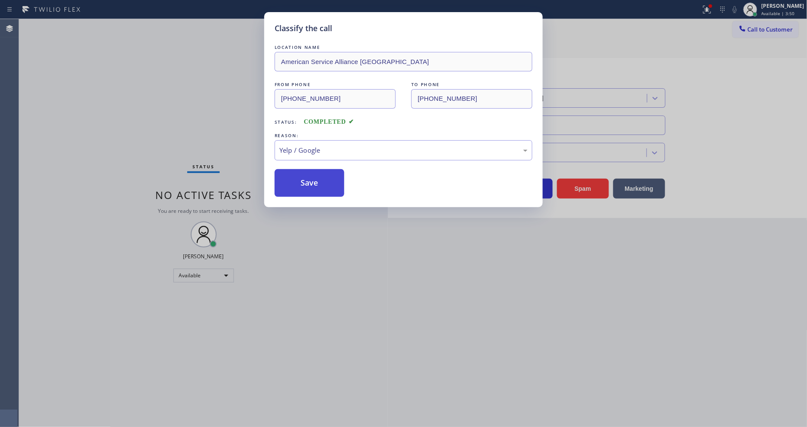
click at [316, 174] on button "Save" at bounding box center [310, 183] width 70 height 28
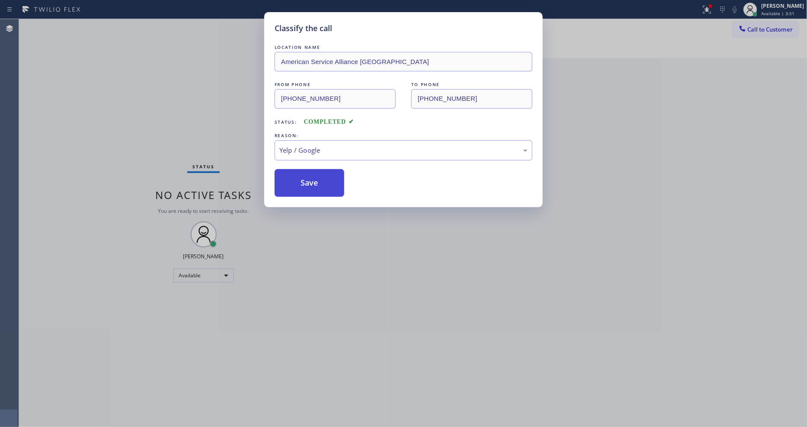
click at [316, 174] on button "Save" at bounding box center [310, 183] width 70 height 28
drag, startPoint x: 316, startPoint y: 174, endPoint x: 525, endPoint y: 11, distance: 265.1
click at [317, 173] on button "Save" at bounding box center [310, 183] width 70 height 28
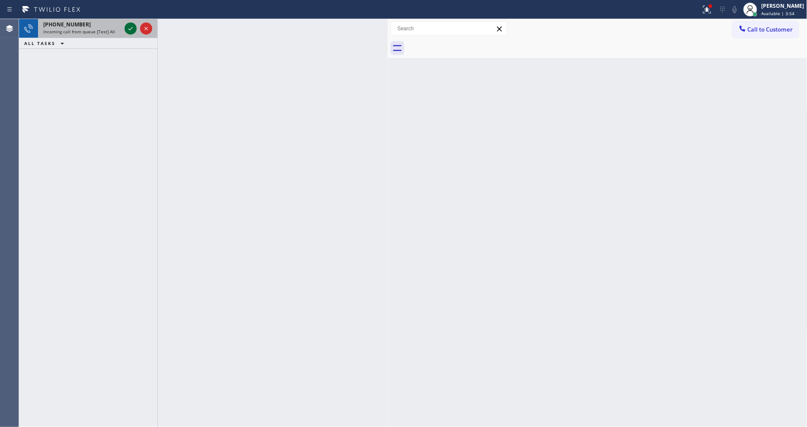
click at [130, 32] on icon at bounding box center [130, 28] width 10 height 10
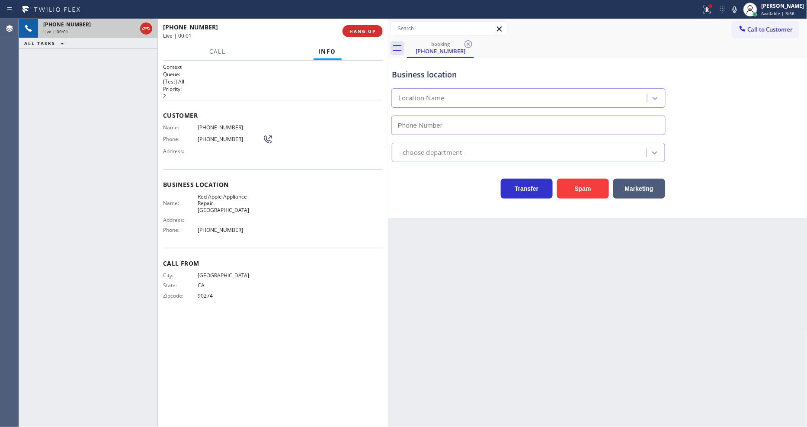
type input "(310) 807-2771"
click at [357, 25] on button "HANG UP" at bounding box center [363, 31] width 40 height 12
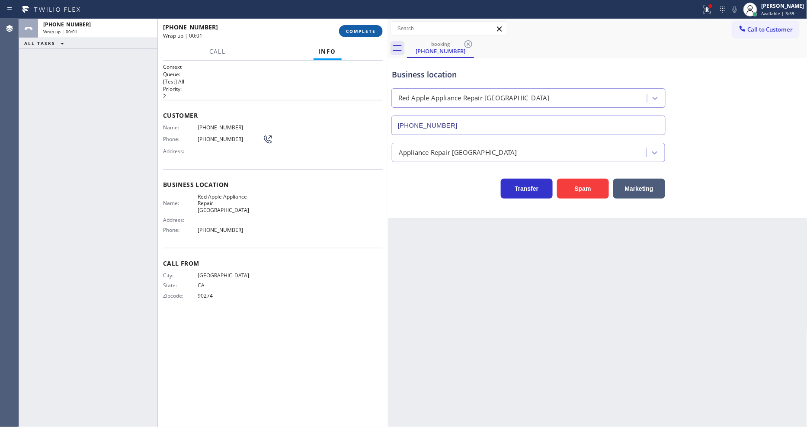
click at [357, 26] on button "COMPLETE" at bounding box center [361, 31] width 44 height 12
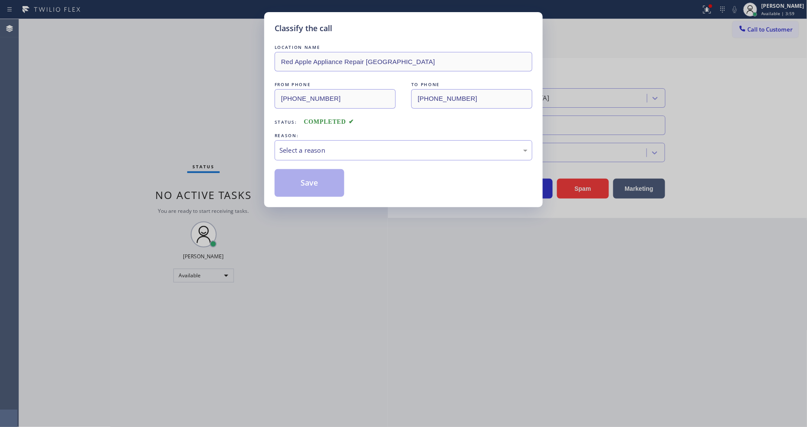
click at [321, 136] on div "REASON:" at bounding box center [404, 135] width 258 height 9
click at [319, 149] on div "Select a reason" at bounding box center [404, 150] width 248 height 10
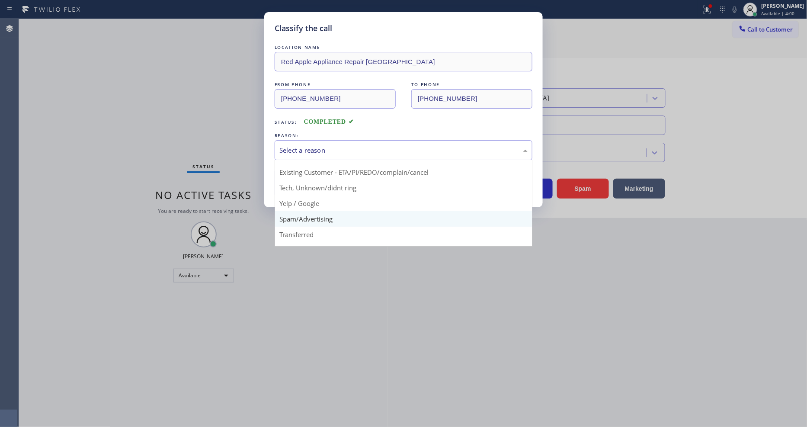
scroll to position [54, 0]
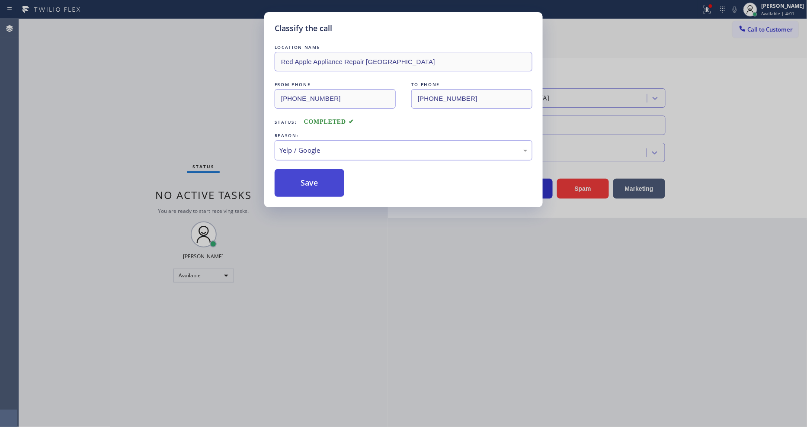
click at [318, 170] on button "Save" at bounding box center [310, 183] width 70 height 28
click at [318, 171] on button "Save" at bounding box center [310, 183] width 70 height 28
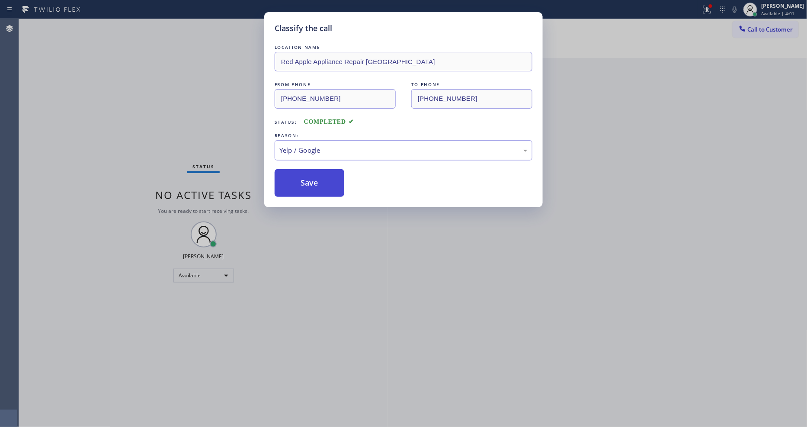
click at [318, 172] on button "Save" at bounding box center [310, 183] width 70 height 28
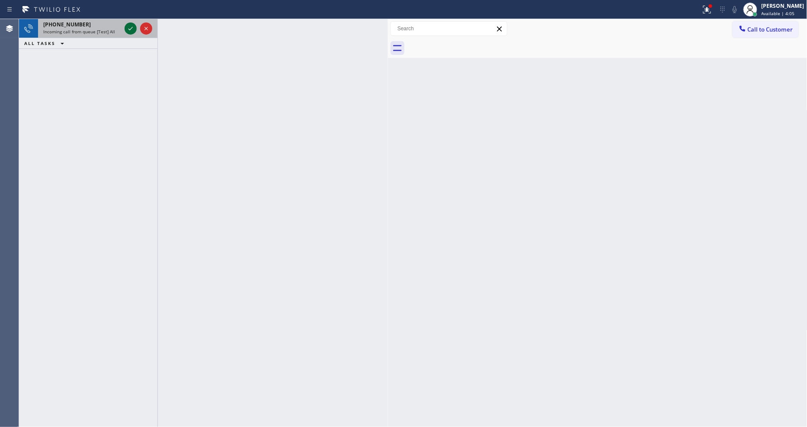
click at [131, 23] on icon at bounding box center [130, 28] width 10 height 10
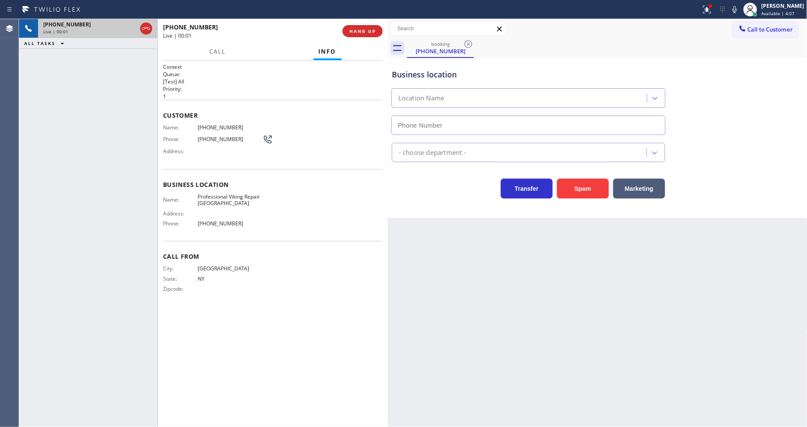
type input "(310) 807-3860"
click at [357, 29] on span "HANG UP" at bounding box center [363, 31] width 26 height 6
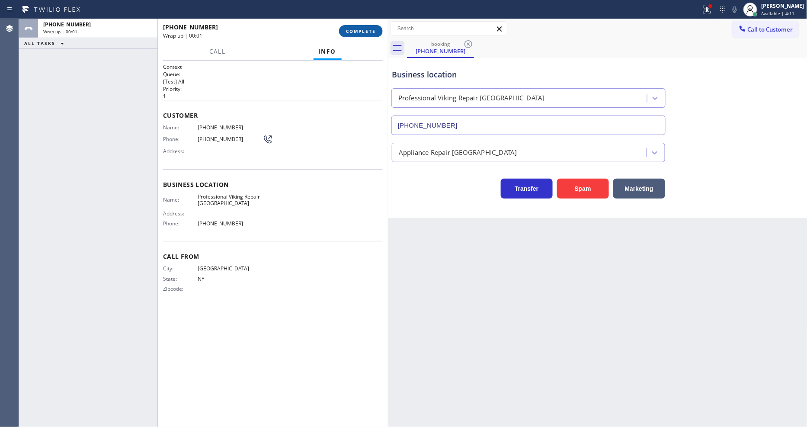
click at [357, 29] on span "COMPLETE" at bounding box center [361, 31] width 30 height 6
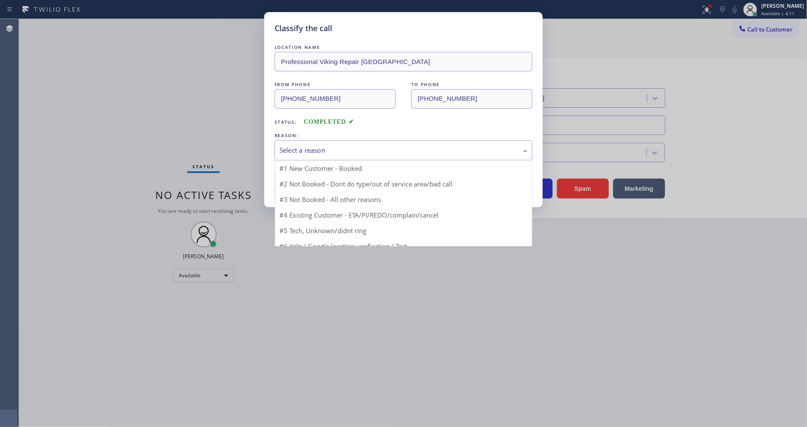
click at [301, 146] on div "Select a reason" at bounding box center [404, 150] width 248 height 10
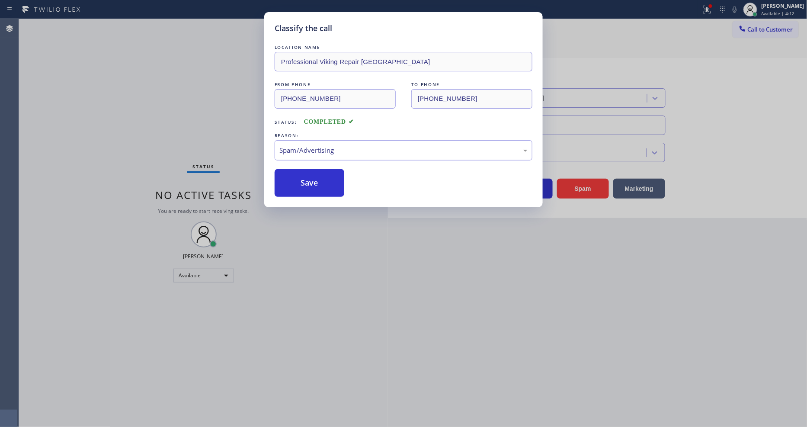
click at [308, 182] on button "Save" at bounding box center [310, 183] width 70 height 28
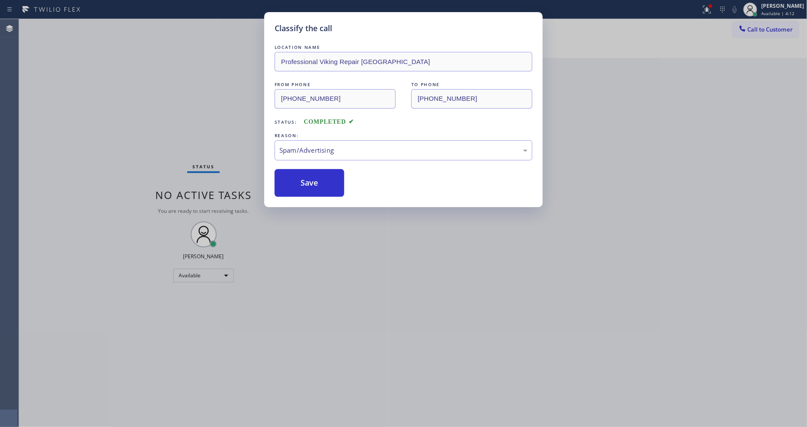
click at [308, 182] on button "Save" at bounding box center [310, 183] width 70 height 28
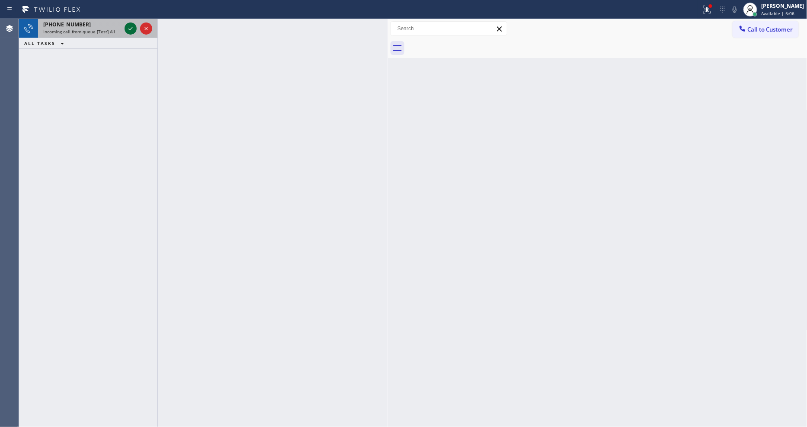
click at [133, 27] on icon at bounding box center [130, 28] width 10 height 10
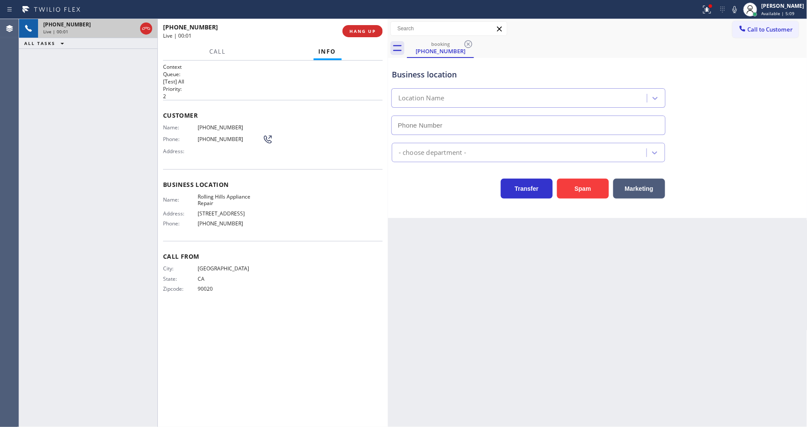
click at [168, 252] on span "Call From" at bounding box center [273, 256] width 220 height 8
type input "(323) 641-4129"
click at [191, 180] on span "Business location" at bounding box center [273, 184] width 220 height 8
click at [212, 194] on span "Rolling Hills Appliance Repair" at bounding box center [230, 199] width 65 height 13
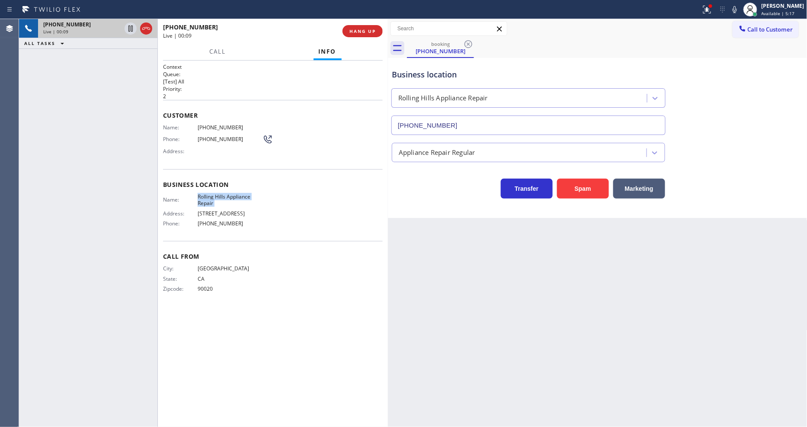
click at [212, 194] on span "Rolling Hills Appliance Repair" at bounding box center [230, 199] width 65 height 13
copy span "Rolling Hills Appliance Repair"
click at [204, 127] on span "(323) 967-3698" at bounding box center [230, 127] width 65 height 6
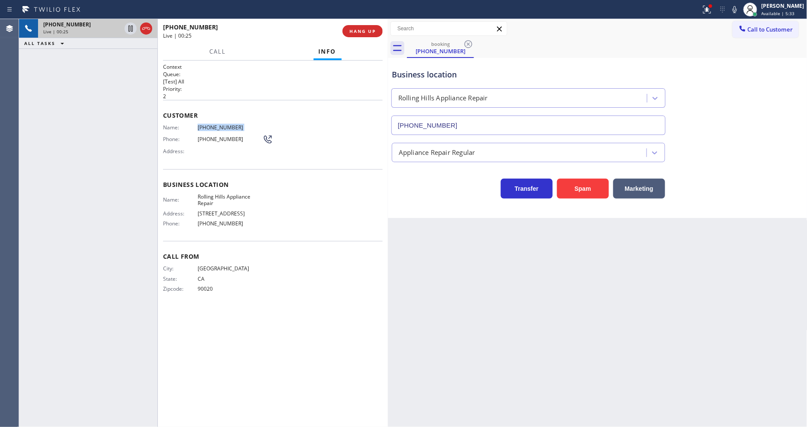
copy span "(323) 967-3698"
click at [713, 11] on icon at bounding box center [707, 9] width 10 height 10
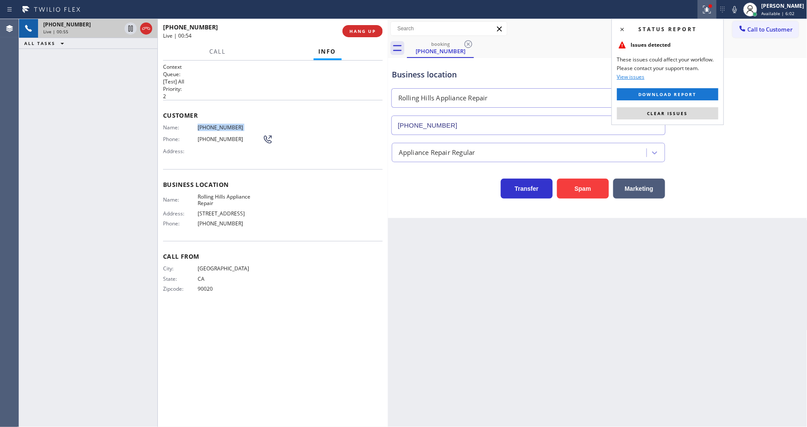
drag, startPoint x: 668, startPoint y: 108, endPoint x: 451, endPoint y: 139, distance: 218.9
click at [668, 109] on button "Clear issues" at bounding box center [667, 113] width 101 height 12
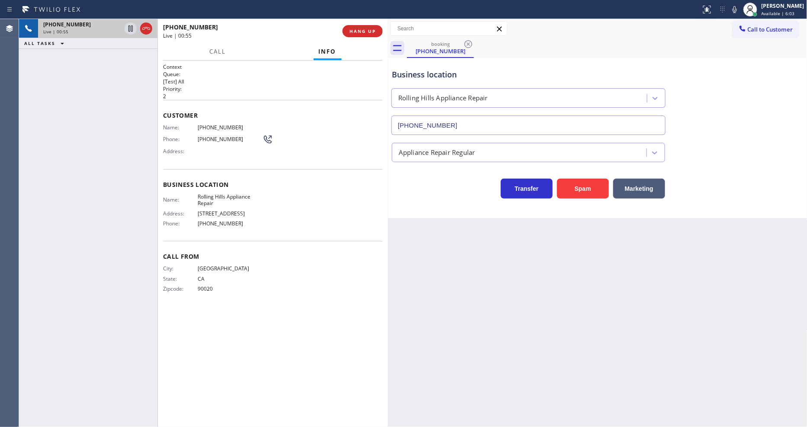
click at [297, 164] on div "Customer Name: (323) 967-3698 Phone: (323) 967-3698 Address:" at bounding box center [273, 134] width 220 height 69
click at [131, 27] on icon at bounding box center [130, 28] width 10 height 10
click at [740, 8] on icon at bounding box center [735, 9] width 10 height 10
click at [126, 28] on icon at bounding box center [130, 28] width 10 height 10
click at [737, 12] on icon at bounding box center [735, 9] width 4 height 7
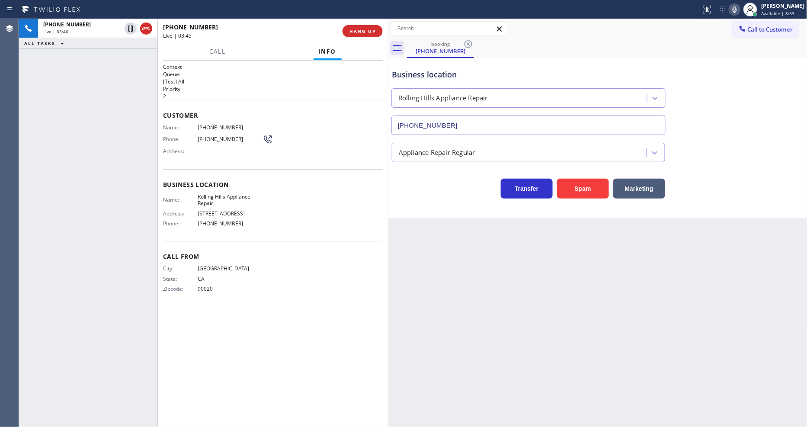
click at [288, 342] on div "Context Queue: [Test] All Priority: 2 Customer Name: (323) 967-3698 Phone: (323…" at bounding box center [273, 243] width 220 height 361
click at [213, 126] on span "(323) 967-3698" at bounding box center [230, 127] width 65 height 6
copy span "(323) 967-3698"
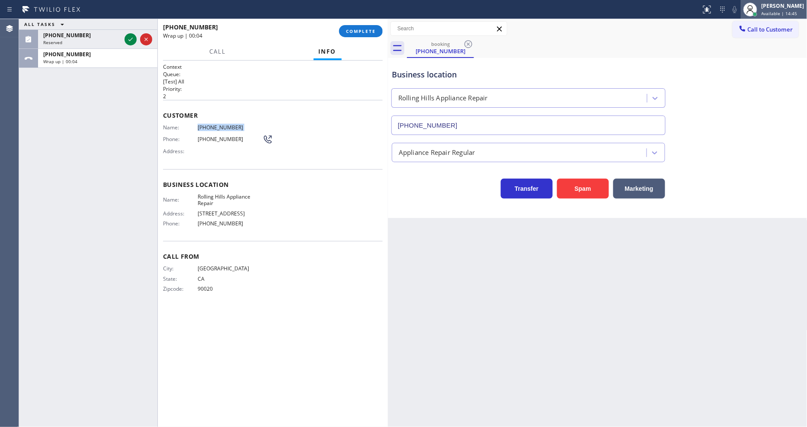
click at [753, 6] on circle at bounding box center [751, 7] width 5 height 5
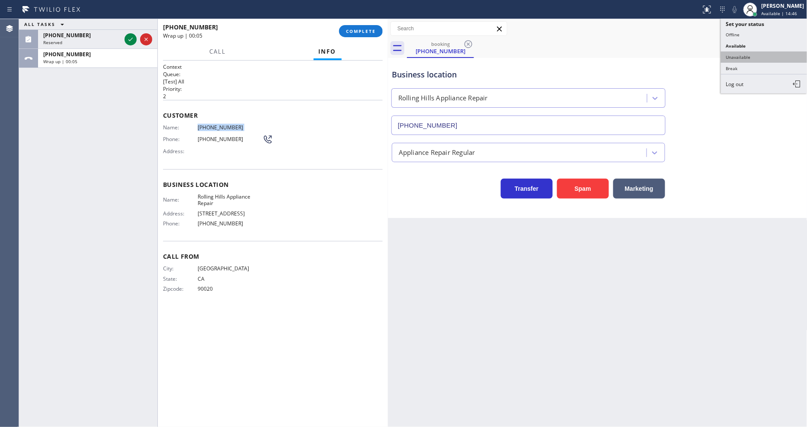
click at [755, 57] on button "Unavailable" at bounding box center [764, 56] width 87 height 11
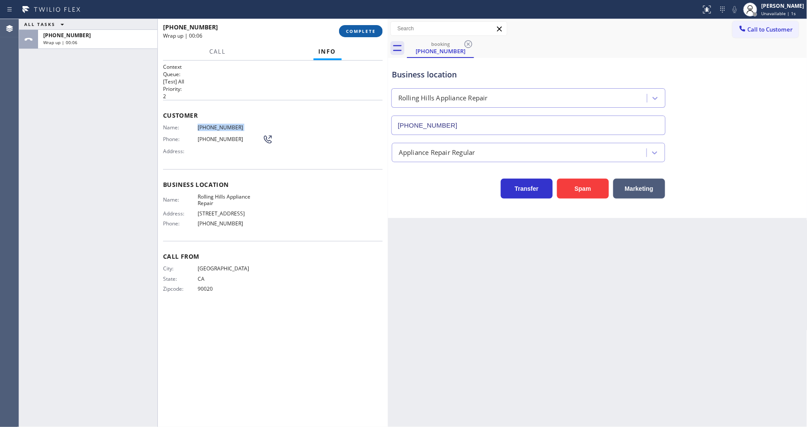
click at [356, 31] on span "COMPLETE" at bounding box center [361, 31] width 30 height 6
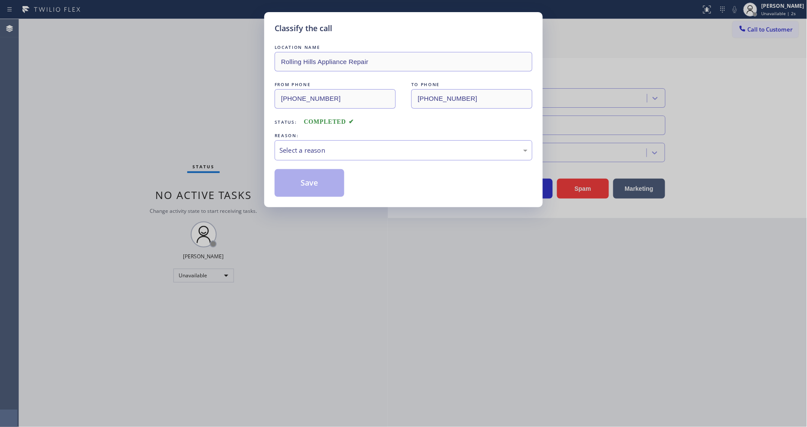
click at [313, 150] on div "Select a reason" at bounding box center [404, 150] width 248 height 10
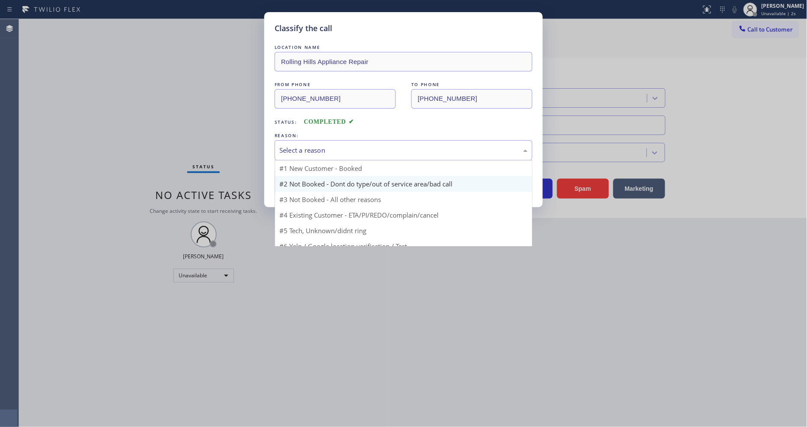
click at [310, 178] on button "Save" at bounding box center [310, 183] width 70 height 28
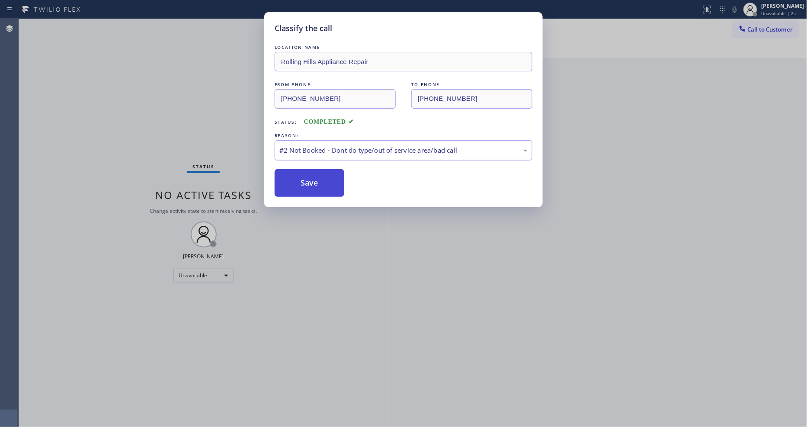
click at [310, 179] on button "Save" at bounding box center [310, 183] width 70 height 28
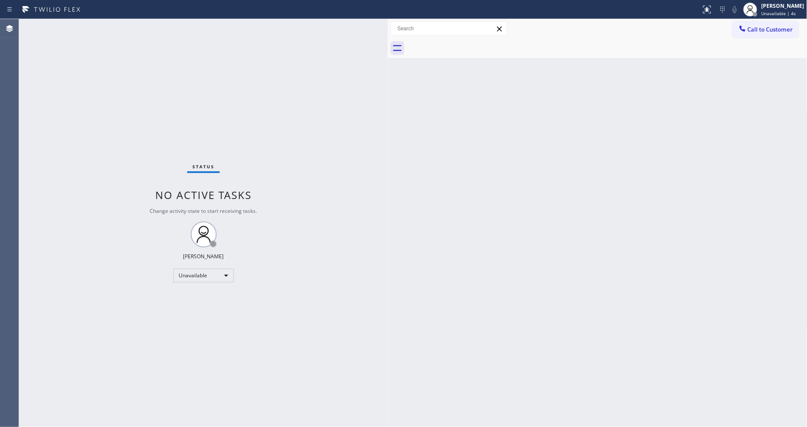
click at [753, 32] on button "Call to Customer" at bounding box center [766, 29] width 66 height 16
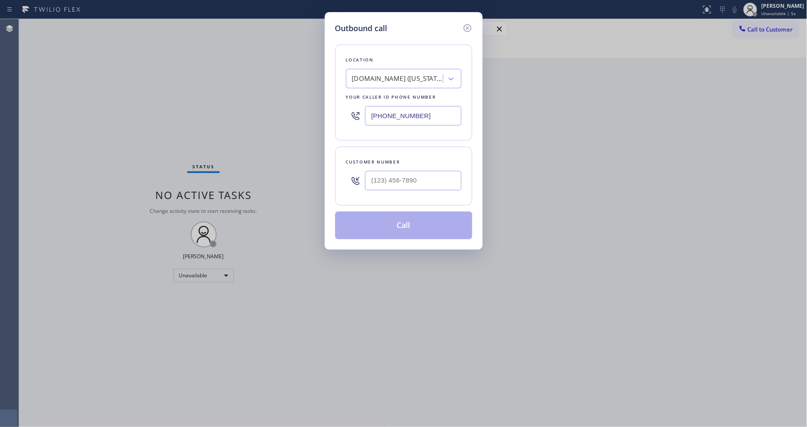
click at [400, 80] on div "VikingTechs.online (New York, Google Ads)" at bounding box center [396, 78] width 94 height 15
paste input "Rolling Hills Appliance Repair"
type input "Rolling Hills Appliance Repair"
click at [391, 98] on div "Rolling Hills Appliance Repair" at bounding box center [404, 97] width 116 height 16
type input "(323) 641-4129"
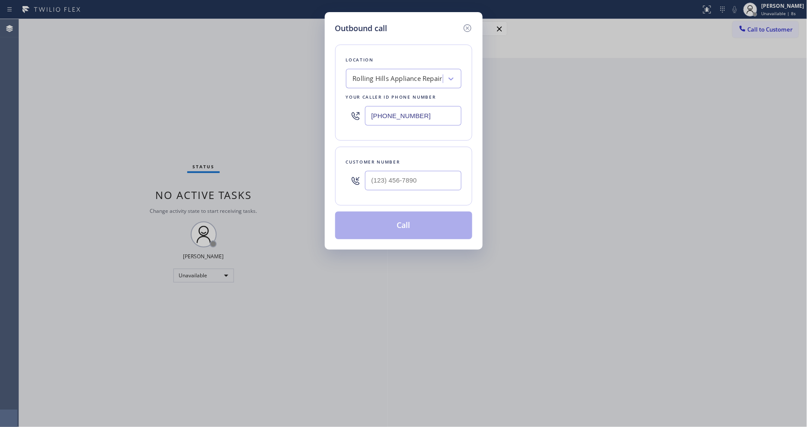
click at [238, 217] on div "Outbound call Location Rolling Hills Appliance Repair Your caller id phone numb…" at bounding box center [403, 213] width 807 height 427
drag, startPoint x: 395, startPoint y: 176, endPoint x: 396, endPoint y: 171, distance: 4.5
click at [396, 171] on input "(___) ___-____" at bounding box center [413, 180] width 96 height 19
paste input "3-2396"
click at [395, 183] on input "(___) __3-2396" at bounding box center [413, 180] width 96 height 19
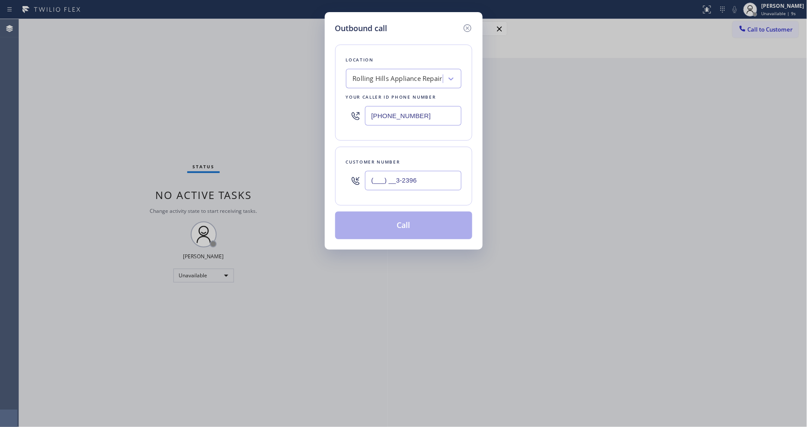
click at [395, 183] on input "(___) __3-2396" at bounding box center [413, 180] width 96 height 19
paste input "323) 967-3698"
type input "(323) 967-3698"
click at [371, 223] on button "Call" at bounding box center [403, 226] width 137 height 28
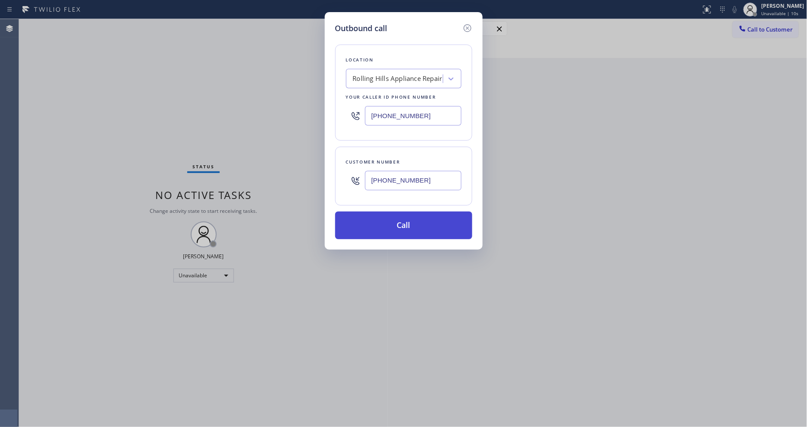
click at [371, 223] on button "Call" at bounding box center [403, 226] width 137 height 28
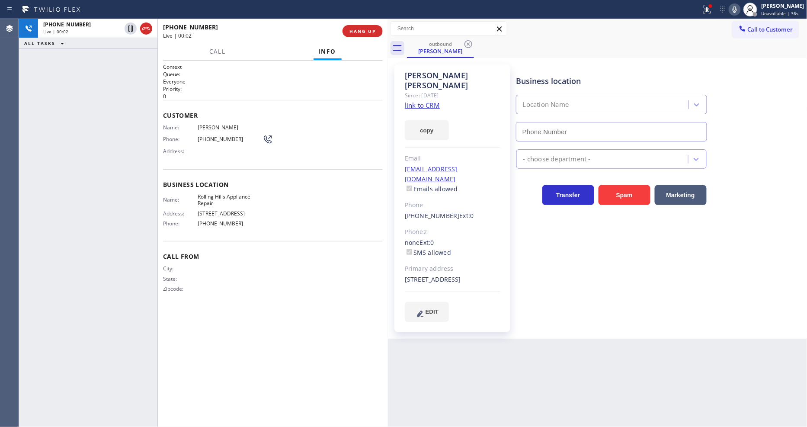
type input "(323) 641-4129"
click at [226, 137] on span "(323) 967-3698" at bounding box center [230, 139] width 65 height 6
copy div "(323) 967-3698"
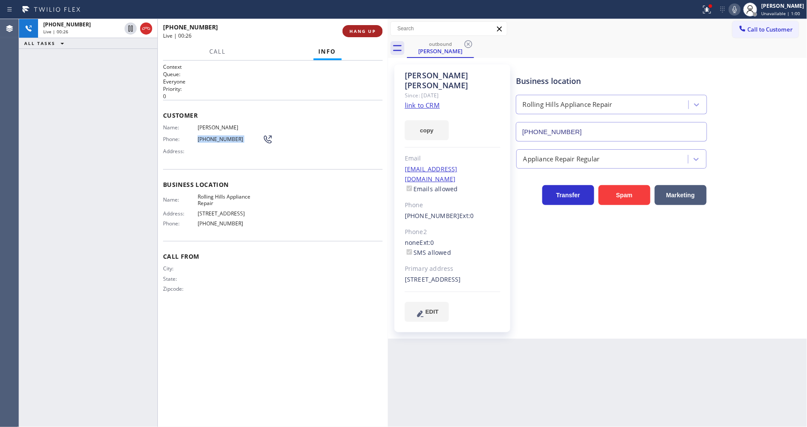
click at [369, 28] on span "HANG UP" at bounding box center [363, 31] width 26 height 6
click at [369, 29] on span "HANG UP" at bounding box center [363, 31] width 26 height 6
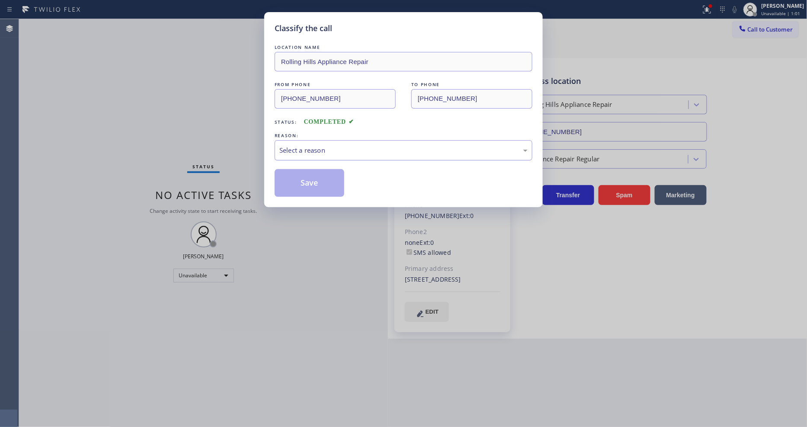
click at [327, 148] on div "Select a reason" at bounding box center [404, 150] width 248 height 10
click at [317, 182] on button "Save" at bounding box center [310, 183] width 70 height 28
drag, startPoint x: 317, startPoint y: 182, endPoint x: 383, endPoint y: 163, distance: 68.5
click at [318, 181] on button "Save" at bounding box center [310, 183] width 70 height 28
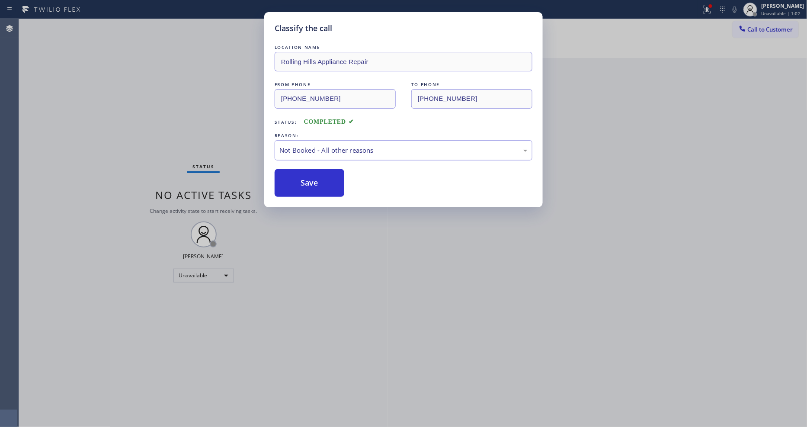
click at [773, 23] on div "Classify the call LOCATION NAME Rolling Hills Appliance Repair FROM PHONE (323)…" at bounding box center [403, 213] width 807 height 427
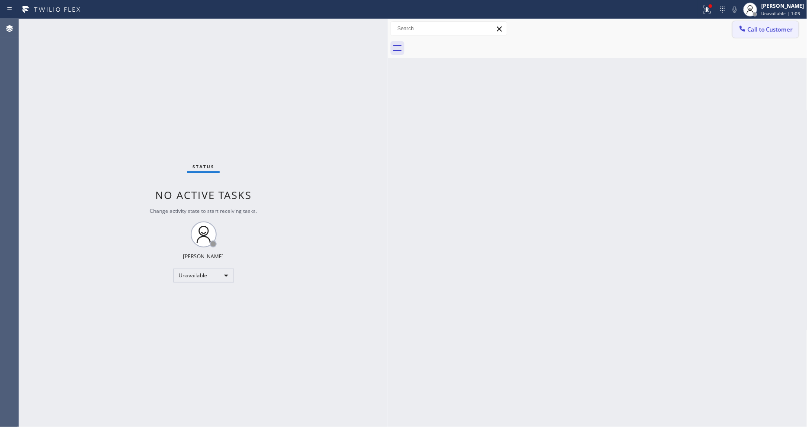
click at [773, 26] on button "Call to Customer" at bounding box center [766, 29] width 66 height 16
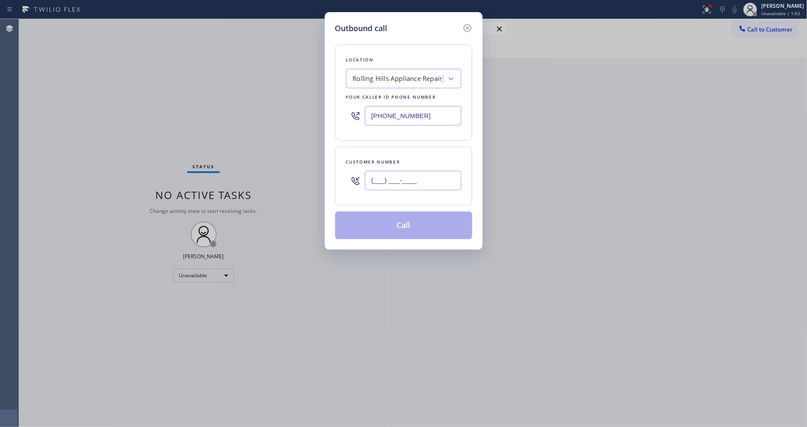
click at [430, 171] on input "(___) ___-____" at bounding box center [413, 180] width 96 height 19
paste input "323) 967-3698"
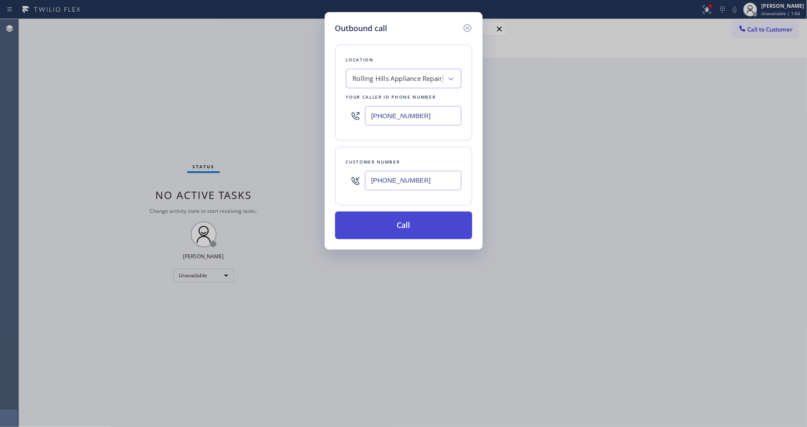
type input "(323) 967-3698"
click at [410, 223] on button "Call" at bounding box center [403, 226] width 137 height 28
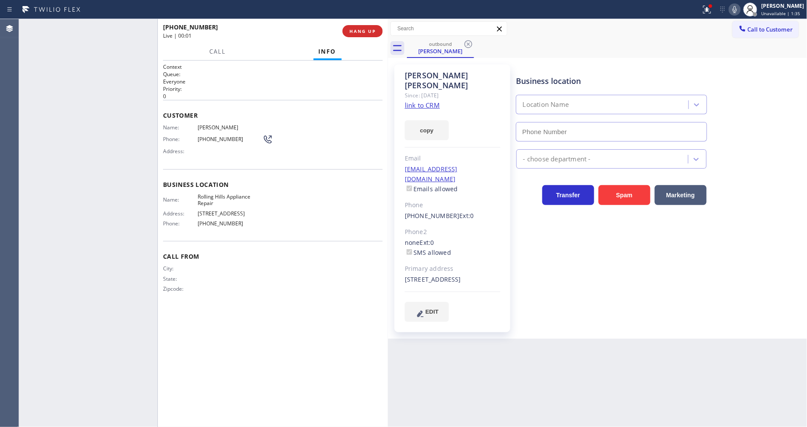
type input "(323) 641-4129"
click at [357, 34] on span "HANG UP" at bounding box center [363, 31] width 26 height 6
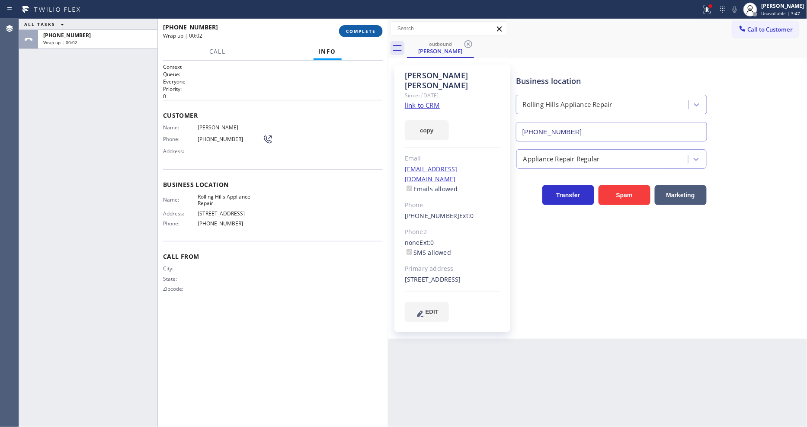
click at [357, 32] on span "COMPLETE" at bounding box center [361, 31] width 30 height 6
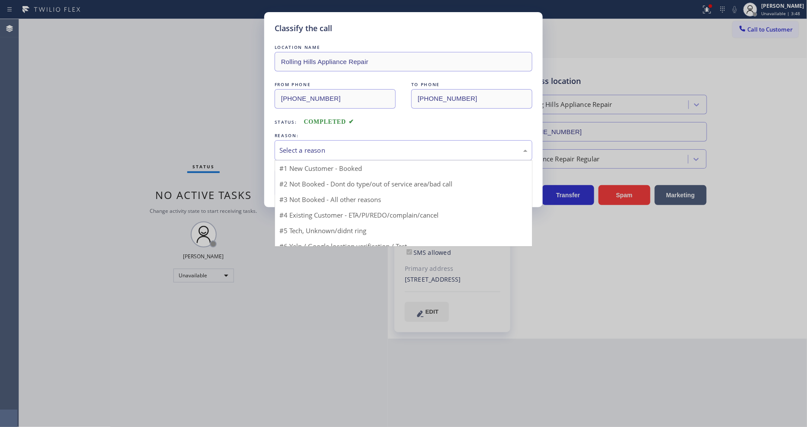
click at [296, 148] on div "Select a reason" at bounding box center [404, 150] width 248 height 10
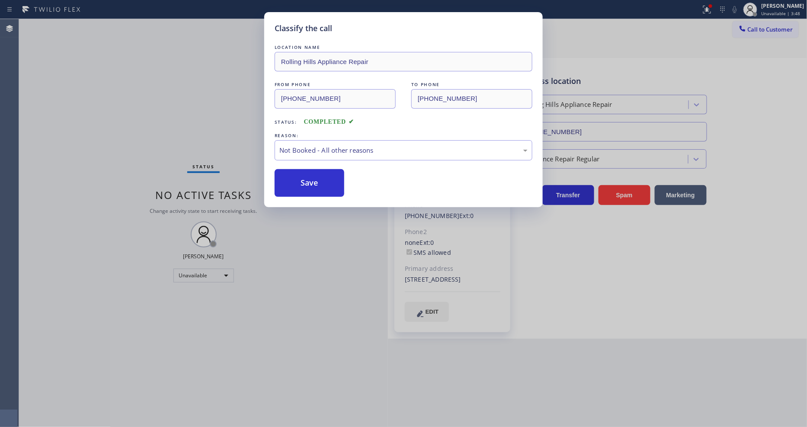
click at [292, 183] on button "Save" at bounding box center [310, 183] width 70 height 28
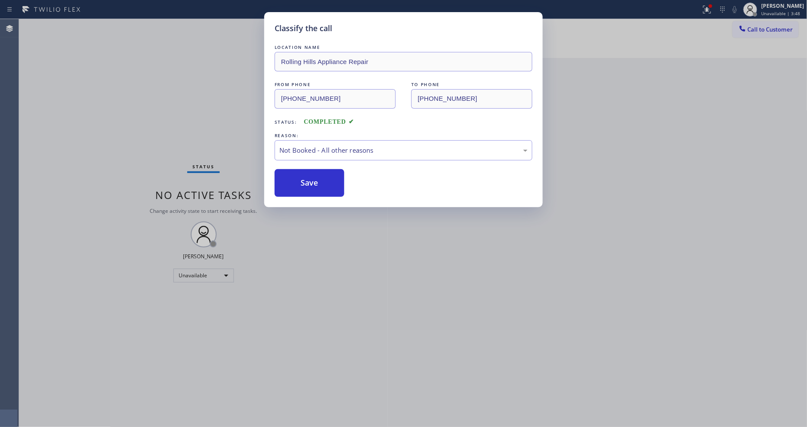
click at [292, 183] on button "Save" at bounding box center [310, 183] width 70 height 28
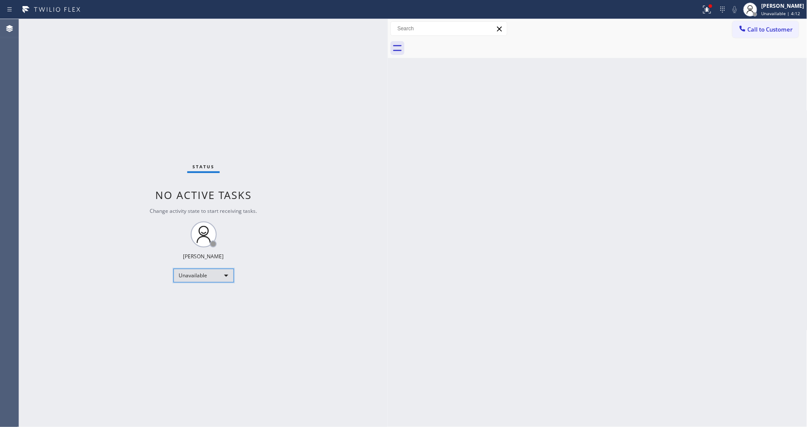
click at [207, 273] on div "Unavailable" at bounding box center [203, 276] width 61 height 14
drag, startPoint x: 202, startPoint y: 297, endPoint x: 263, endPoint y: 408, distance: 126.7
click at [202, 297] on li "Available" at bounding box center [202, 298] width 59 height 10
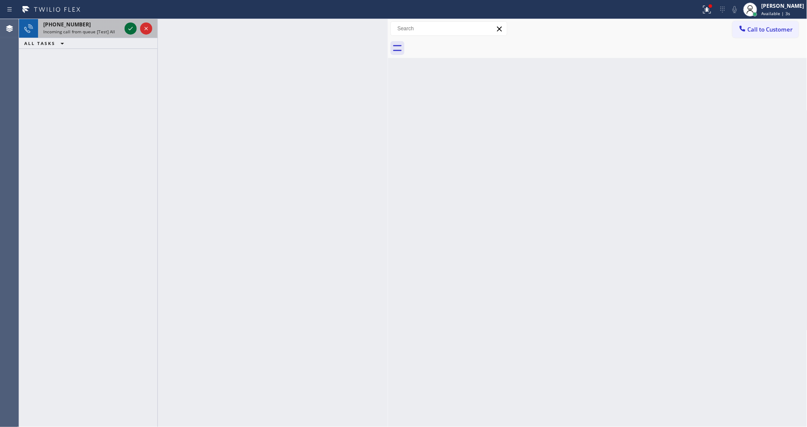
click at [127, 23] on icon at bounding box center [130, 28] width 10 height 10
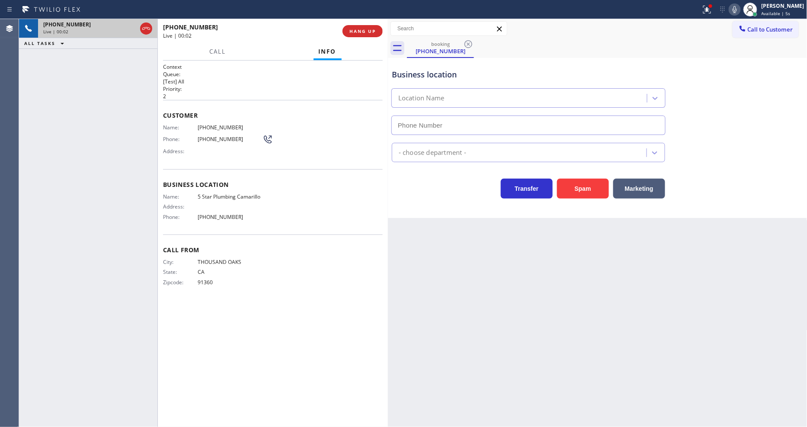
type input "(805) 549-5707"
click at [220, 131] on div "Name: (805) 557-6511 Phone: (805) 557-6511 Address:" at bounding box center [218, 141] width 110 height 34
click at [356, 35] on button "HANG UP" at bounding box center [363, 31] width 40 height 12
click at [358, 31] on span "HANG UP" at bounding box center [363, 31] width 26 height 6
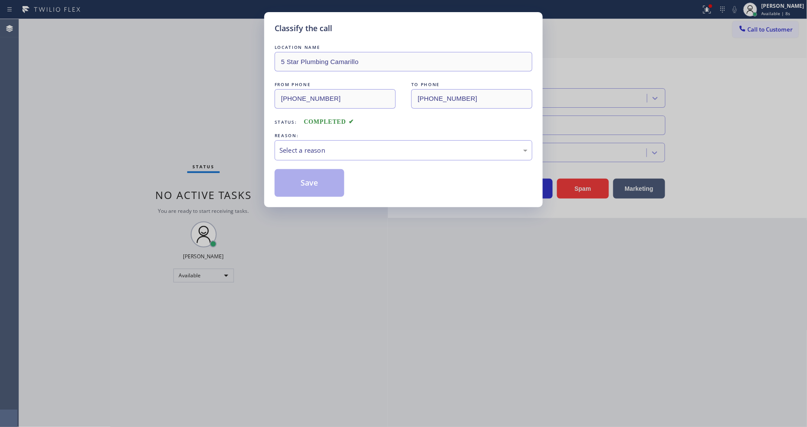
click at [326, 145] on div "Select a reason" at bounding box center [404, 150] width 248 height 10
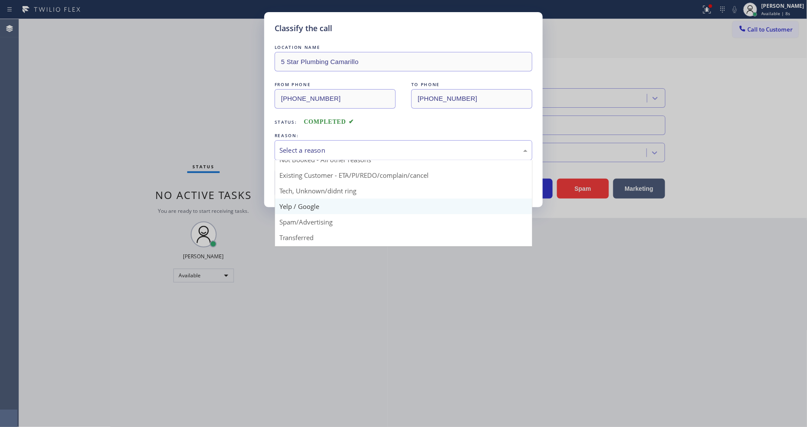
scroll to position [54, 0]
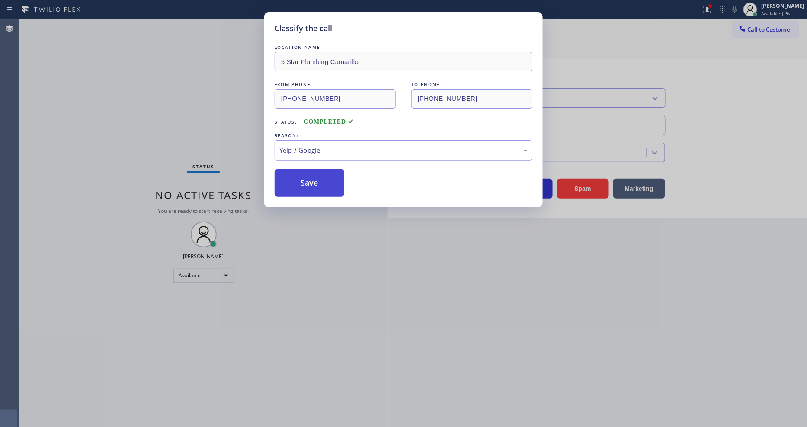
click at [319, 173] on button "Save" at bounding box center [310, 183] width 70 height 28
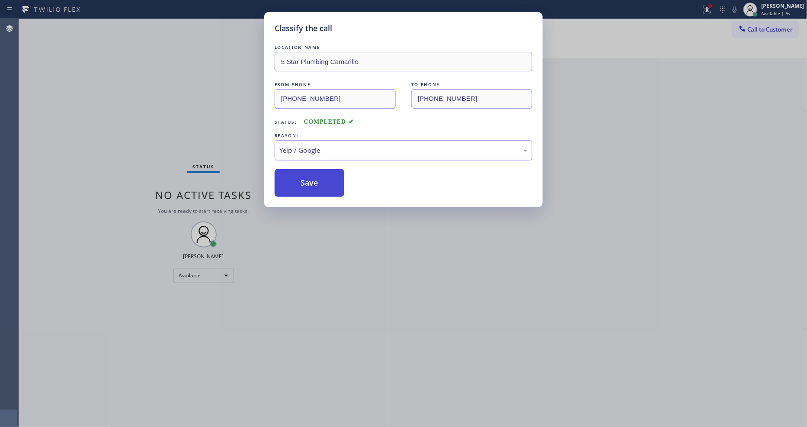
click at [319, 173] on button "Save" at bounding box center [310, 183] width 70 height 28
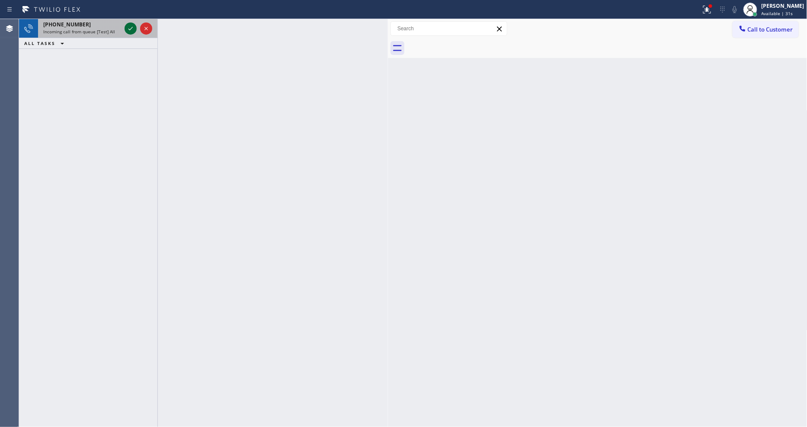
click at [125, 26] on icon at bounding box center [130, 28] width 10 height 10
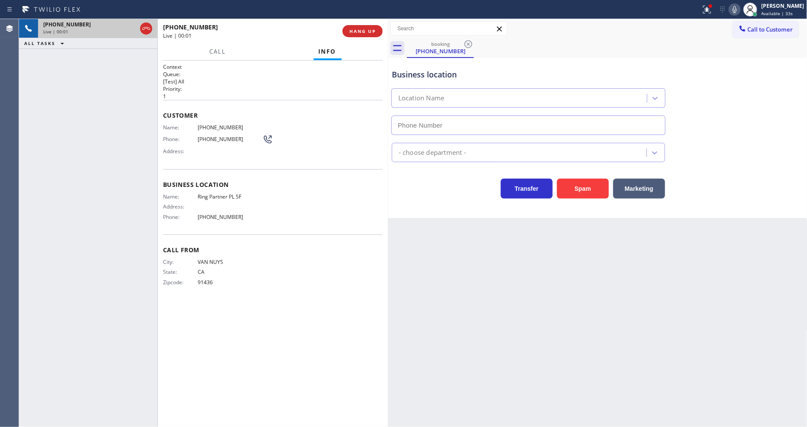
type input "(415) 969-9693"
click at [527, 246] on div "Back to Dashboard Change Sender ID Customers Technicians Select a contact Outbo…" at bounding box center [598, 223] width 420 height 408
click at [289, 279] on div "City: VAN NUYS State: CA Zipcode: 91436" at bounding box center [273, 274] width 220 height 30
click at [363, 26] on button "HANG UP" at bounding box center [363, 31] width 40 height 12
click at [363, 29] on span "HANG UP" at bounding box center [363, 31] width 26 height 6
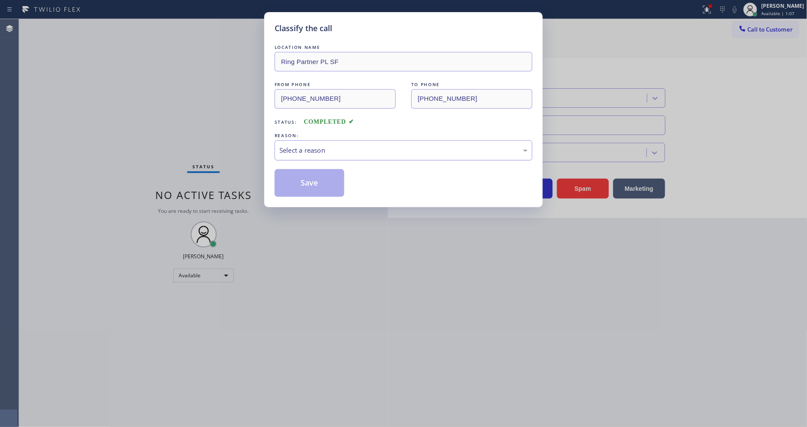
click at [312, 148] on div "Select a reason" at bounding box center [404, 150] width 248 height 10
click at [307, 180] on button "Save" at bounding box center [310, 183] width 70 height 28
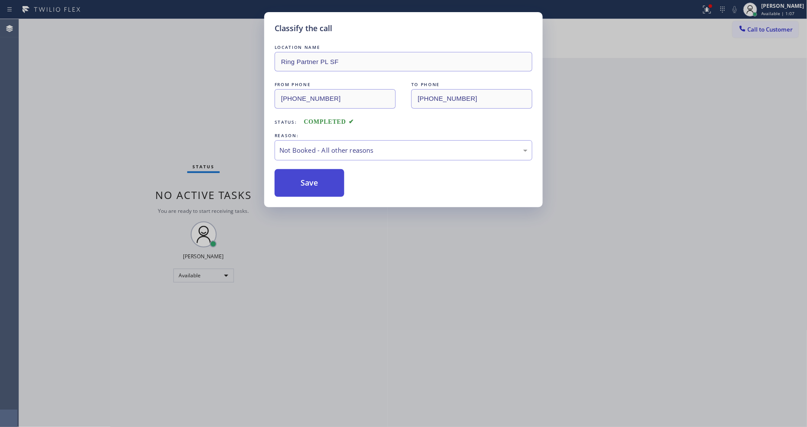
click at [307, 180] on button "Save" at bounding box center [310, 183] width 70 height 28
drag, startPoint x: 307, startPoint y: 180, endPoint x: 296, endPoint y: 235, distance: 56.5
click at [308, 178] on button "Save" at bounding box center [310, 183] width 70 height 28
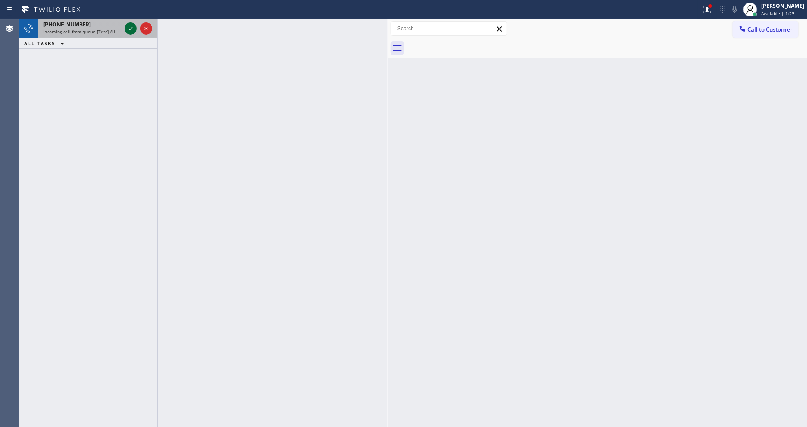
click at [131, 25] on icon at bounding box center [130, 28] width 10 height 10
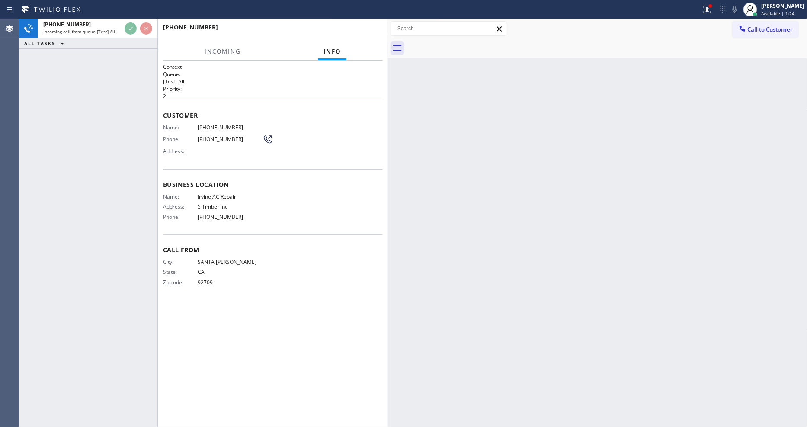
drag, startPoint x: 79, startPoint y: 154, endPoint x: 85, endPoint y: 154, distance: 6.1
click at [80, 154] on div "+19492581203 Incoming call from queue [Test] All ALL TASKS ALL TASKS ACTIVE TAS…" at bounding box center [88, 223] width 138 height 408
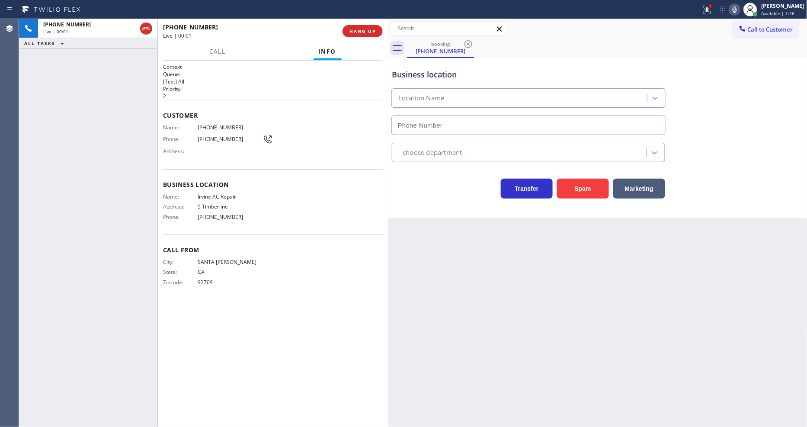
type input "(949) 353-6929"
click at [710, 7] on icon at bounding box center [707, 8] width 5 height 3
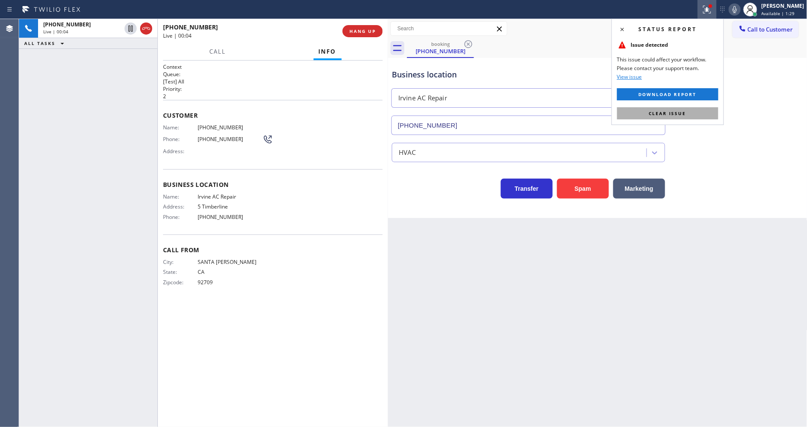
click at [700, 112] on button "Clear issue" at bounding box center [667, 113] width 101 height 12
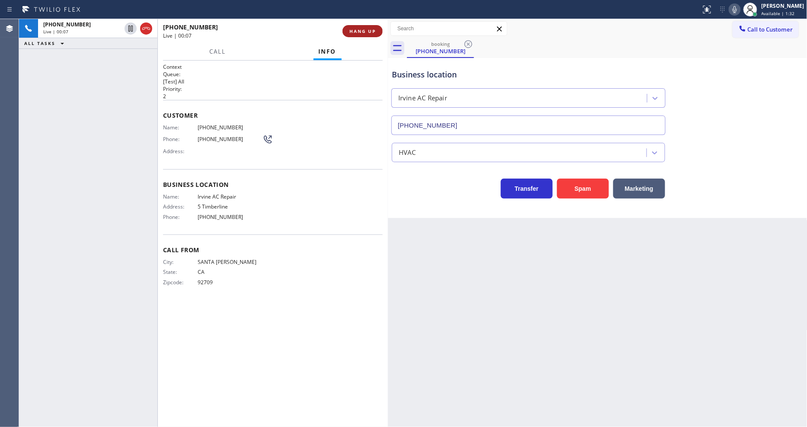
click at [366, 33] on span "HANG UP" at bounding box center [363, 31] width 26 height 6
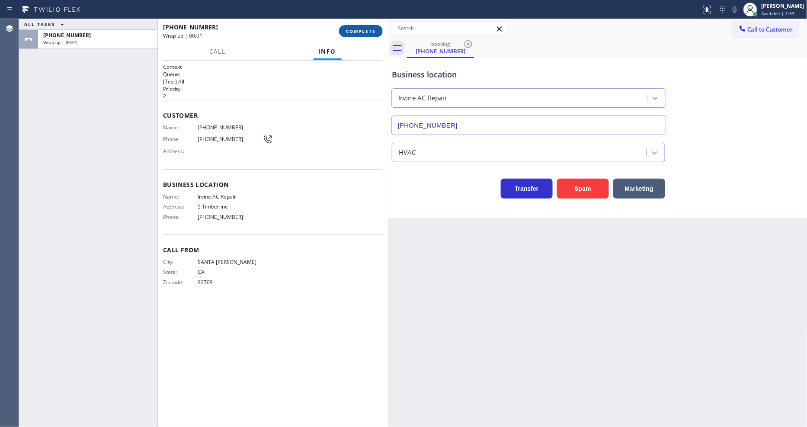
click at [368, 29] on span "COMPLETE" at bounding box center [361, 31] width 30 height 6
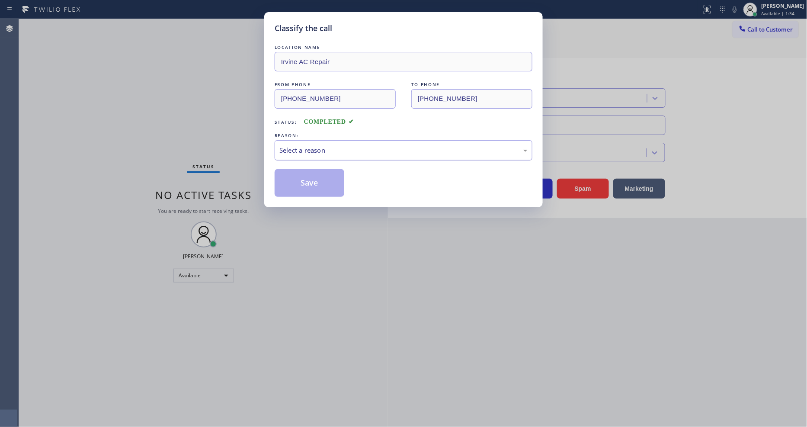
click at [335, 147] on div "Select a reason" at bounding box center [404, 150] width 248 height 10
click at [323, 189] on button "Save" at bounding box center [310, 183] width 70 height 28
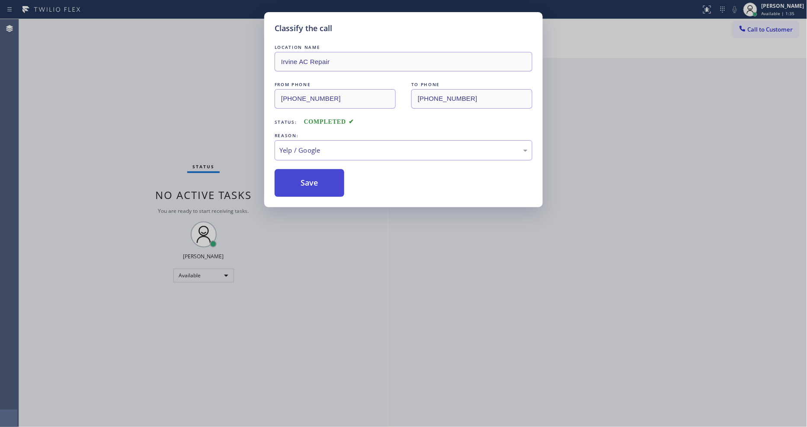
click at [323, 189] on button "Save" at bounding box center [310, 183] width 70 height 28
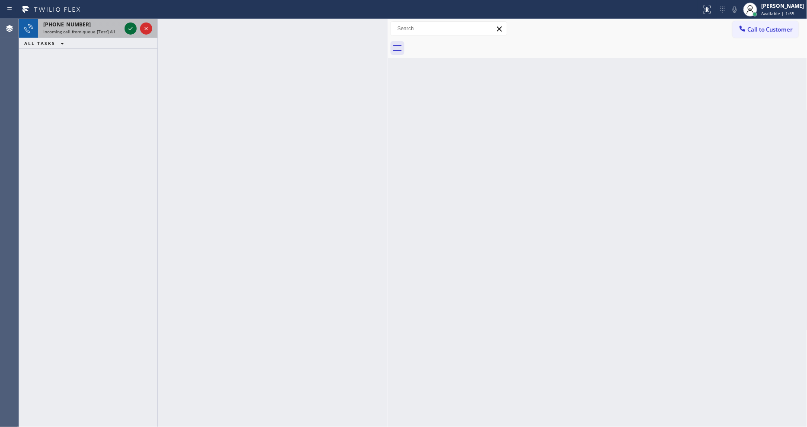
click at [131, 28] on icon at bounding box center [130, 28] width 10 height 10
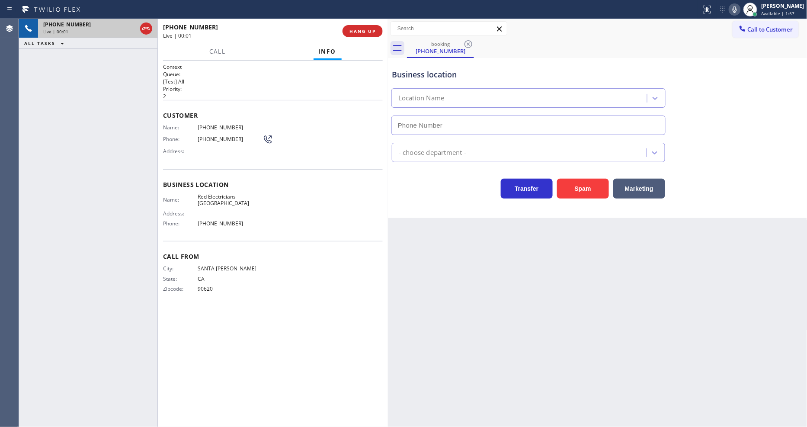
drag, startPoint x: 138, startPoint y: 108, endPoint x: 250, endPoint y: 45, distance: 128.8
click at [138, 108] on div "+17148865702 Live | 00:01 ALL TASKS ALL TASKS ACTIVE TASKS TASKS IN WRAP UP" at bounding box center [88, 223] width 138 height 408
type input "(714) 463-1800"
click at [360, 25] on button "HANG UP" at bounding box center [363, 31] width 40 height 12
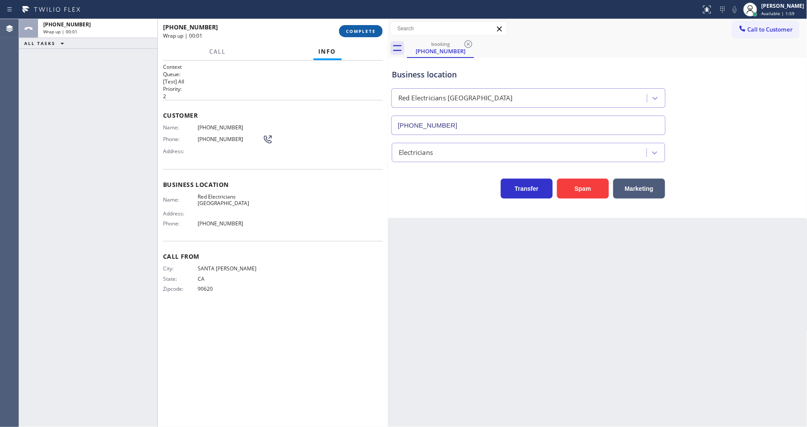
click at [361, 28] on span "COMPLETE" at bounding box center [361, 31] width 30 height 6
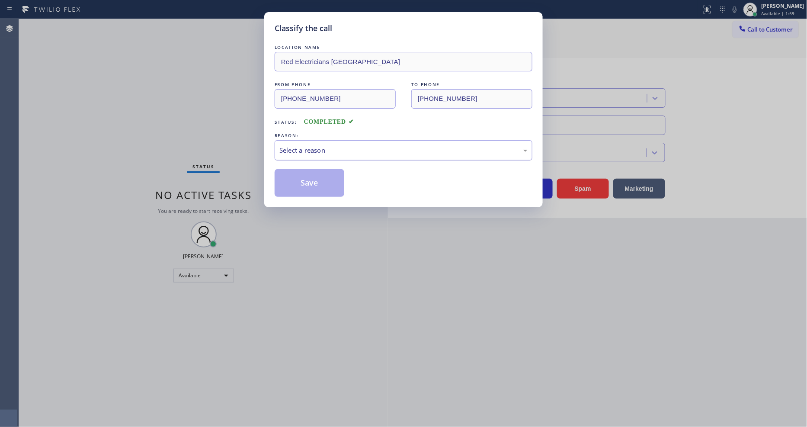
click at [314, 148] on div "Select a reason" at bounding box center [404, 150] width 248 height 10
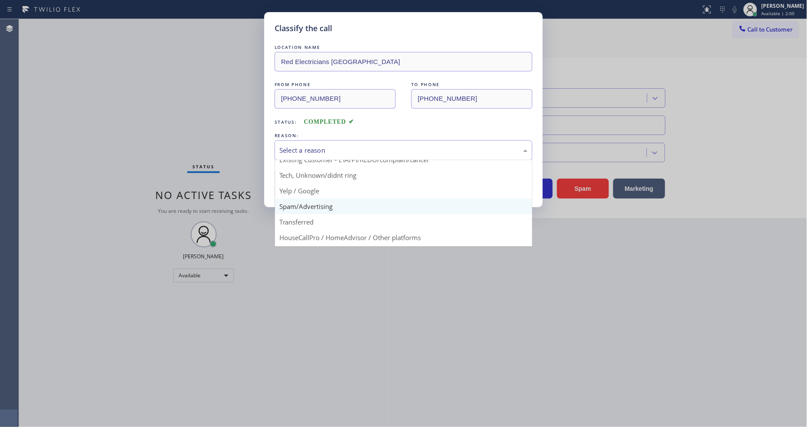
scroll to position [54, 0]
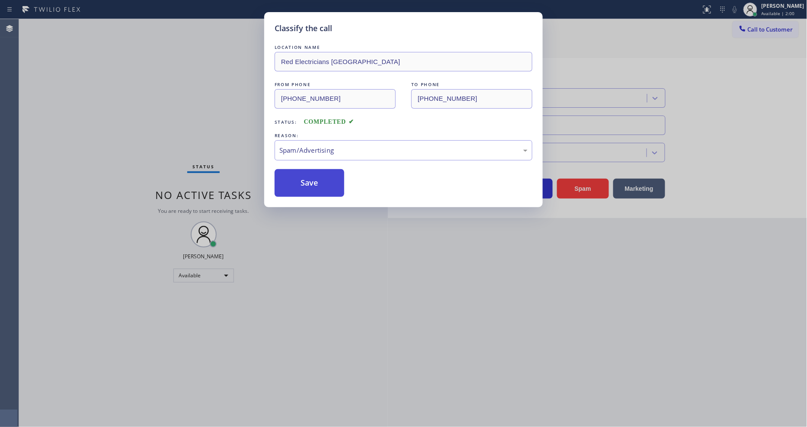
drag, startPoint x: 311, startPoint y: 190, endPoint x: 310, endPoint y: 171, distance: 18.6
click at [310, 145] on div "Spam/Advertising" at bounding box center [404, 150] width 248 height 10
drag, startPoint x: 321, startPoint y: 174, endPoint x: 310, endPoint y: 170, distance: 11.5
click at [310, 170] on button "Save" at bounding box center [310, 183] width 70 height 28
drag, startPoint x: 310, startPoint y: 170, endPoint x: 240, endPoint y: 4, distance: 179.8
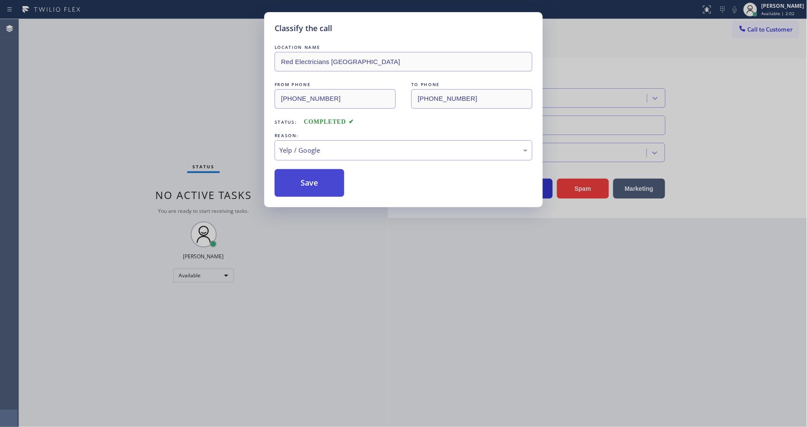
click at [309, 170] on button "Save" at bounding box center [310, 183] width 70 height 28
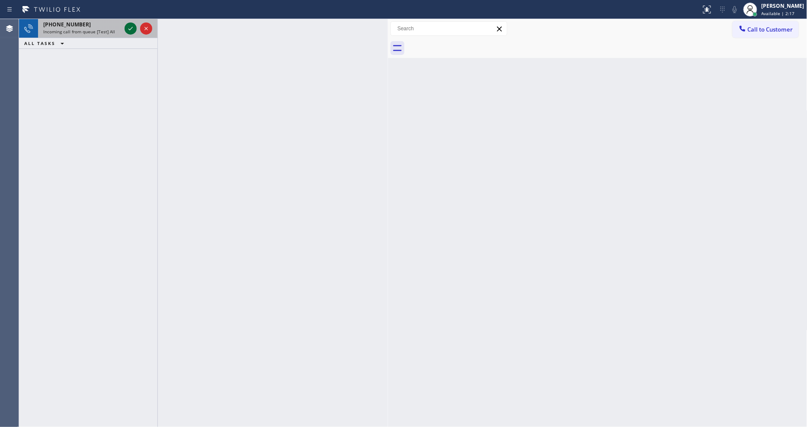
click at [128, 29] on icon at bounding box center [130, 28] width 10 height 10
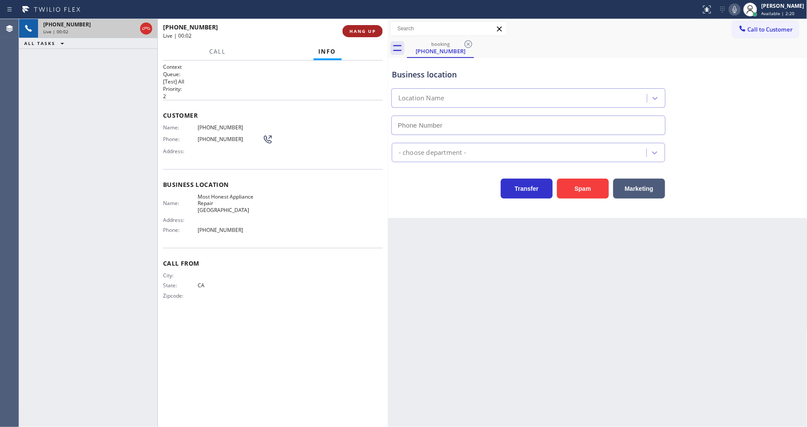
type input "(657) 317-7155"
click at [361, 32] on span "HANG UP" at bounding box center [363, 31] width 26 height 6
click at [360, 32] on span "HANG UP" at bounding box center [363, 31] width 26 height 6
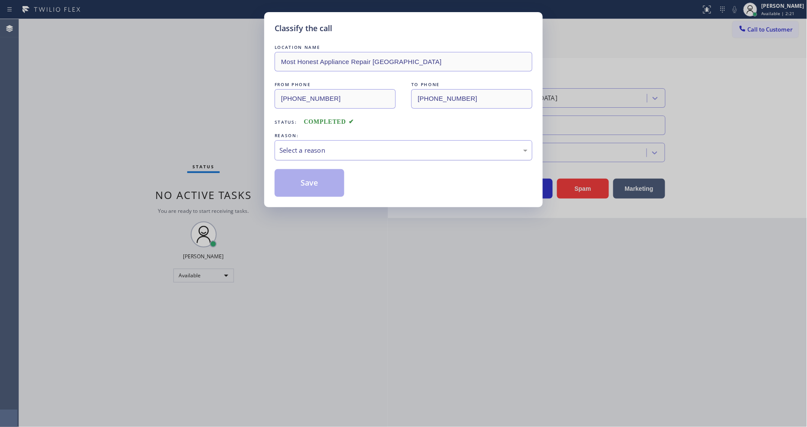
click at [336, 143] on div "Select a reason" at bounding box center [404, 150] width 258 height 20
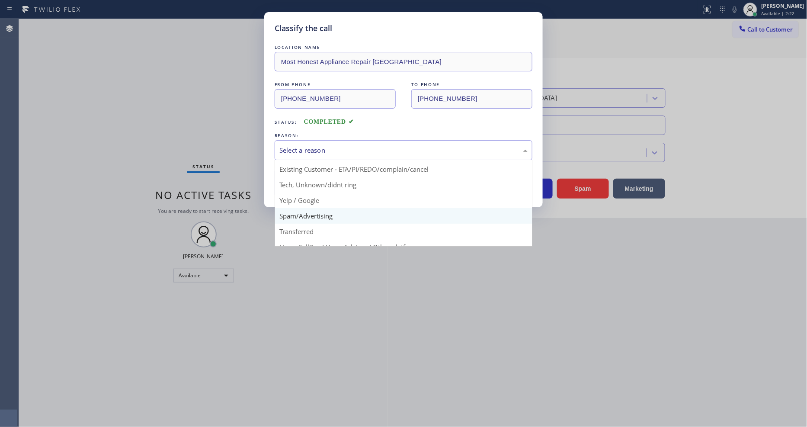
scroll to position [54, 0]
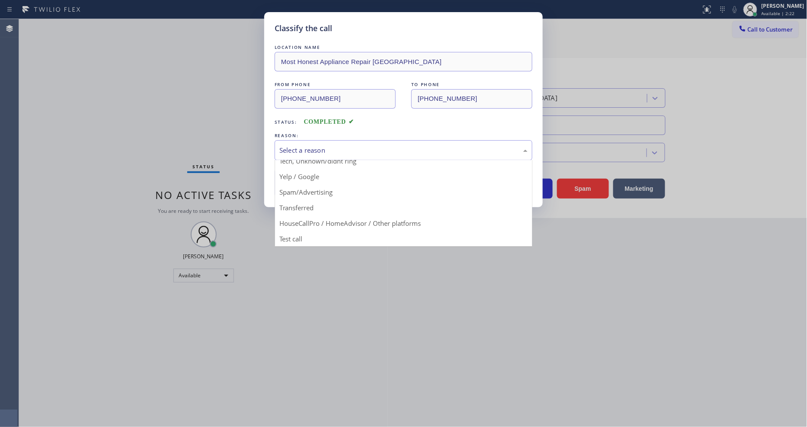
drag, startPoint x: 322, startPoint y: 187, endPoint x: 318, endPoint y: 172, distance: 15.2
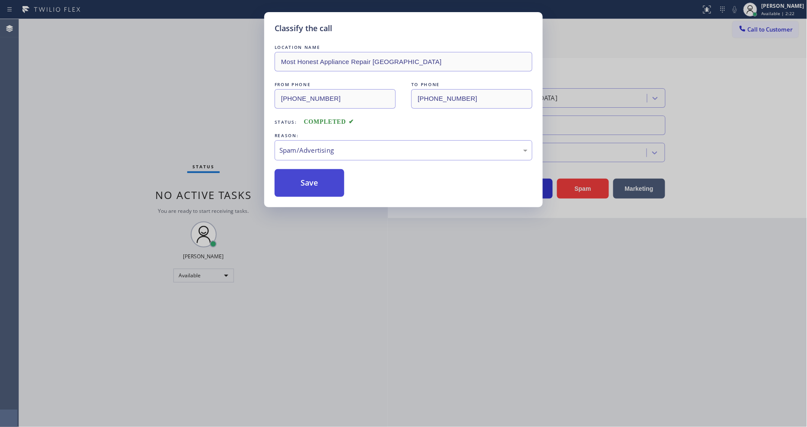
click at [318, 172] on button "Save" at bounding box center [310, 183] width 70 height 28
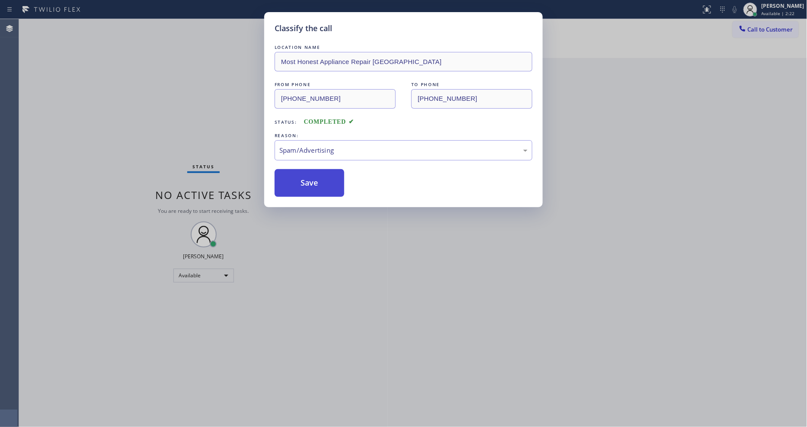
click at [318, 172] on button "Save" at bounding box center [310, 183] width 70 height 28
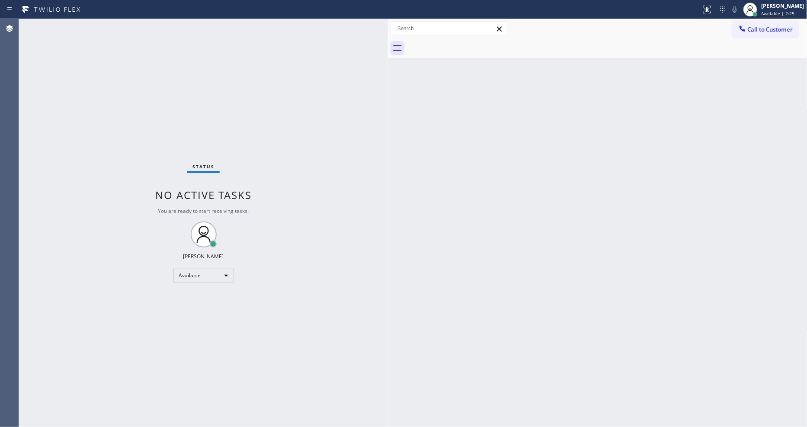
click at [461, 320] on div "Back to Dashboard Change Sender ID Customers Technicians Select a contact Outbo…" at bounding box center [598, 223] width 420 height 408
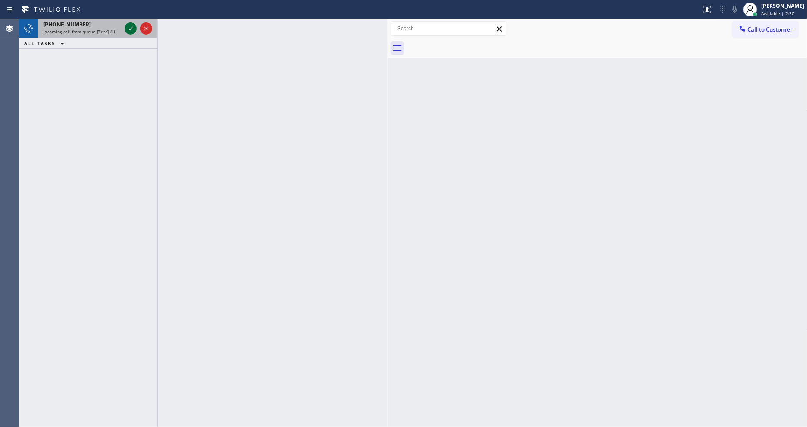
click at [132, 27] on icon at bounding box center [131, 28] width 4 height 3
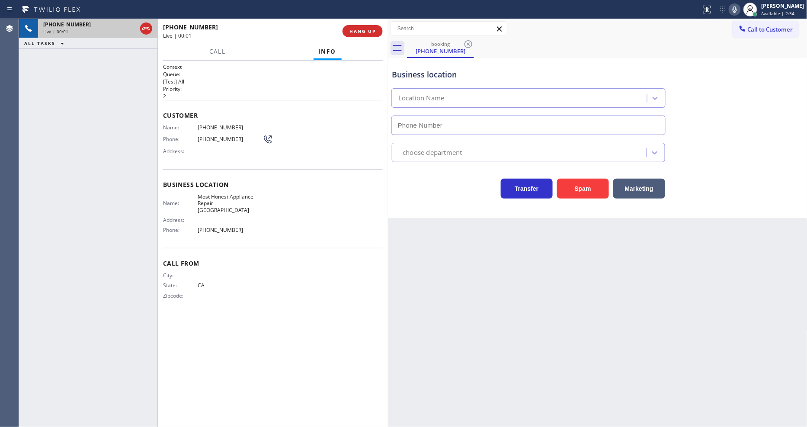
type input "(650) 590-5339"
click at [359, 29] on span "HANG UP" at bounding box center [363, 31] width 26 height 6
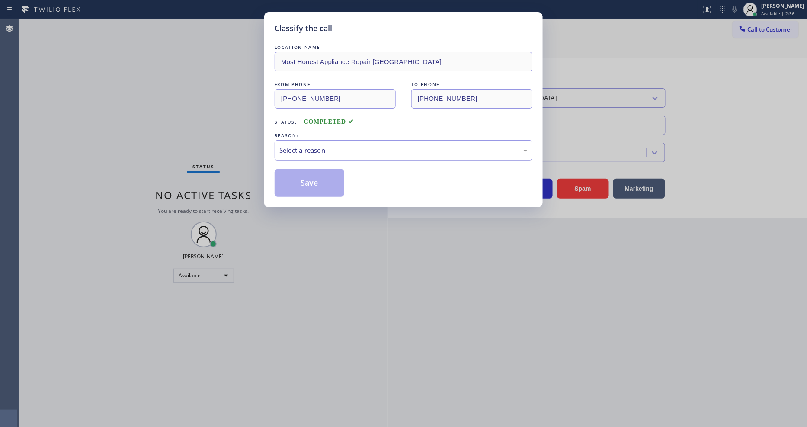
click at [321, 144] on div "Select a reason" at bounding box center [404, 150] width 258 height 20
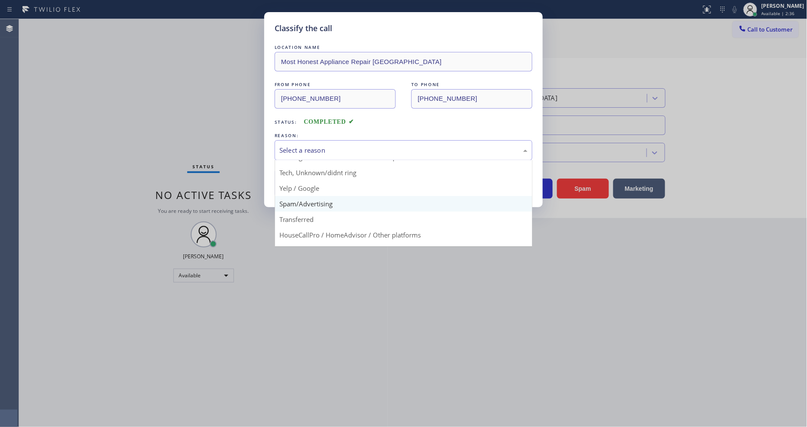
scroll to position [54, 0]
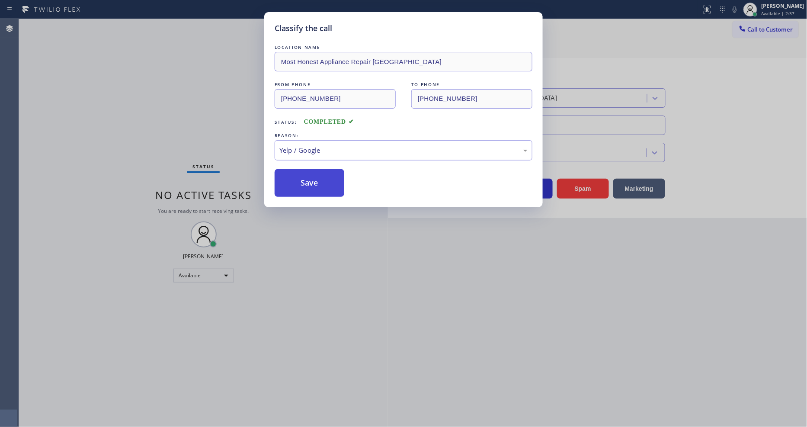
click at [318, 178] on button "Save" at bounding box center [310, 183] width 70 height 28
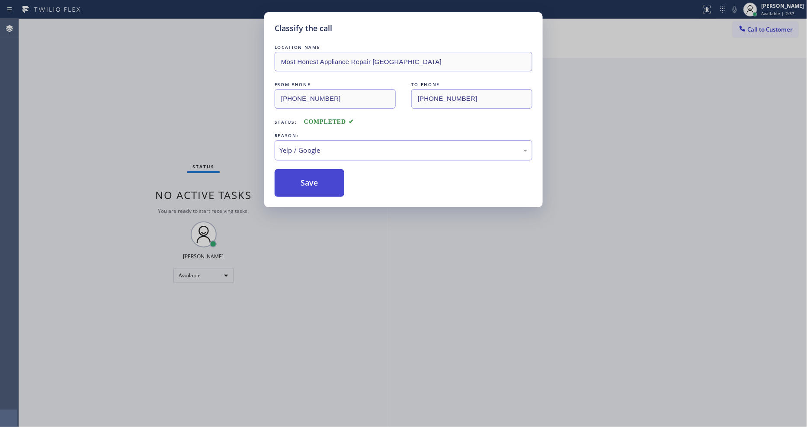
click at [318, 178] on button "Save" at bounding box center [310, 183] width 70 height 28
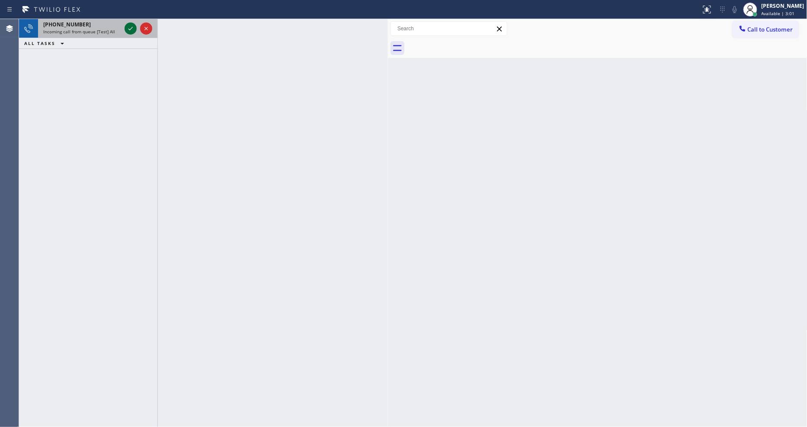
click at [133, 28] on icon at bounding box center [130, 28] width 10 height 10
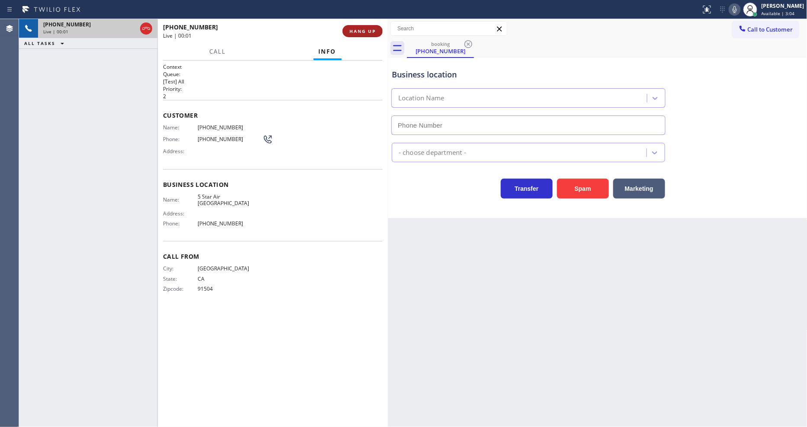
type input "(818) 722-6652"
click at [358, 31] on span "HANG UP" at bounding box center [363, 31] width 26 height 6
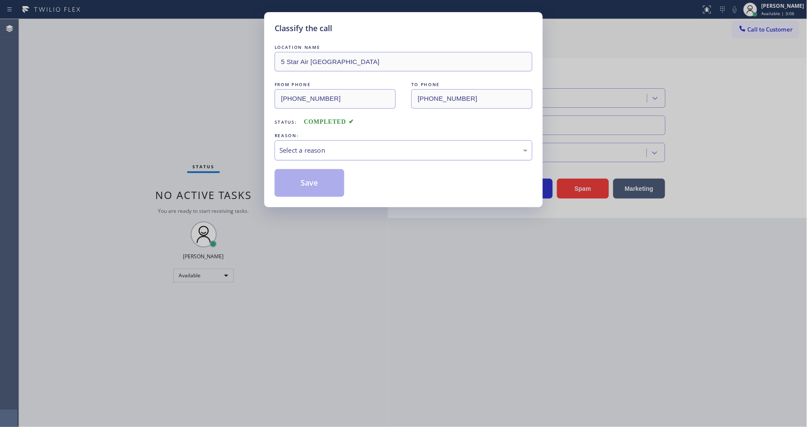
click at [318, 149] on div "Select a reason" at bounding box center [404, 150] width 248 height 10
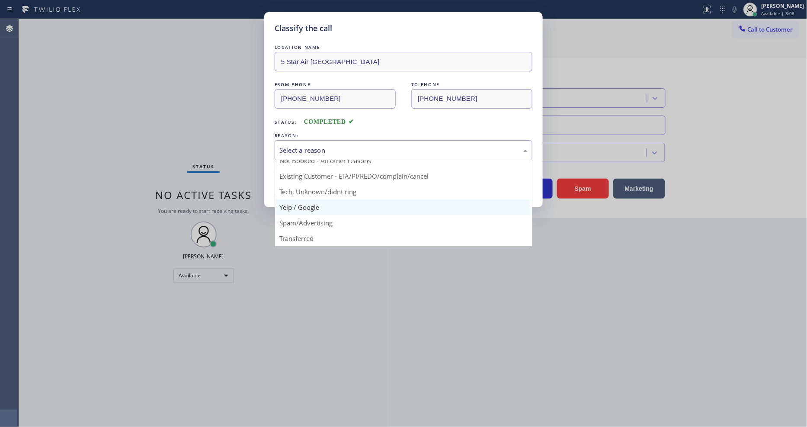
scroll to position [54, 0]
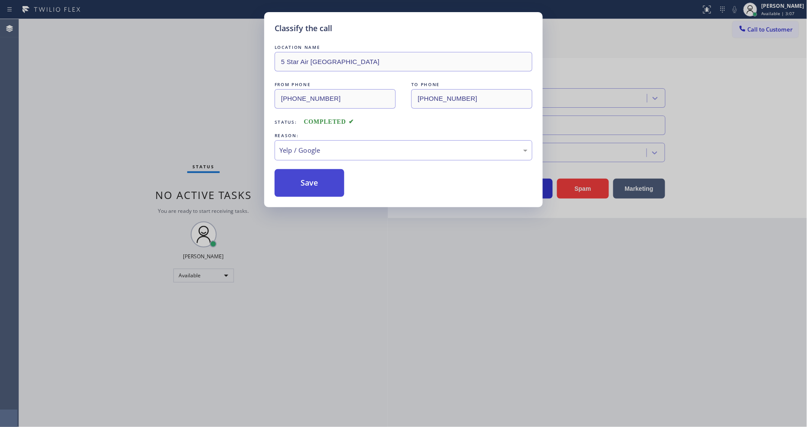
click at [314, 178] on button "Save" at bounding box center [310, 183] width 70 height 28
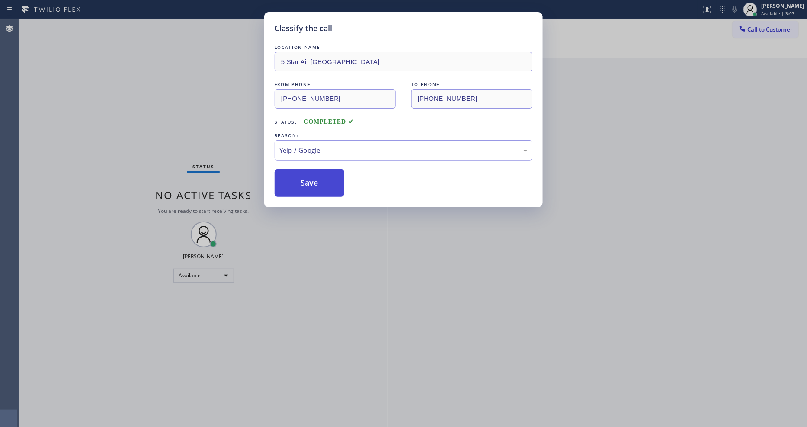
click at [314, 178] on button "Save" at bounding box center [310, 183] width 70 height 28
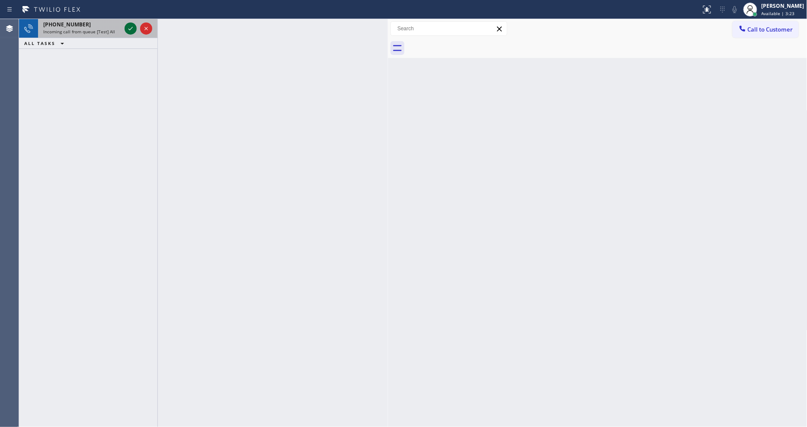
click at [131, 28] on icon at bounding box center [131, 28] width 4 height 3
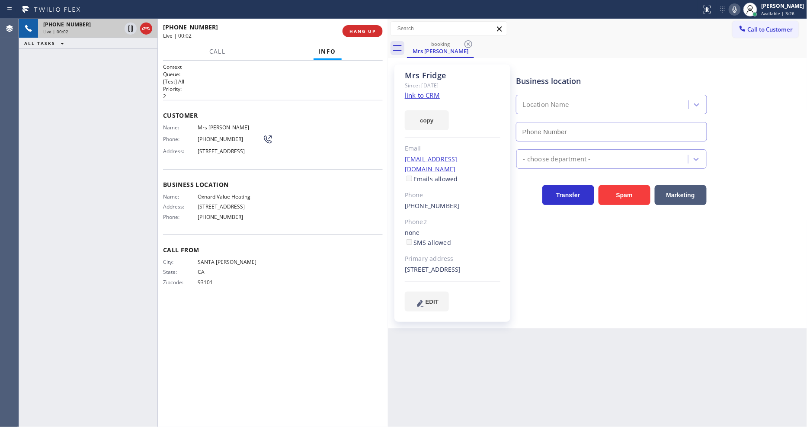
type input "(805) 978-5741"
click at [413, 96] on link "link to CRM" at bounding box center [422, 95] width 35 height 9
click at [740, 11] on icon at bounding box center [735, 9] width 10 height 10
click at [738, 11] on rect at bounding box center [735, 9] width 6 height 6
click at [740, 11] on icon at bounding box center [735, 9] width 10 height 10
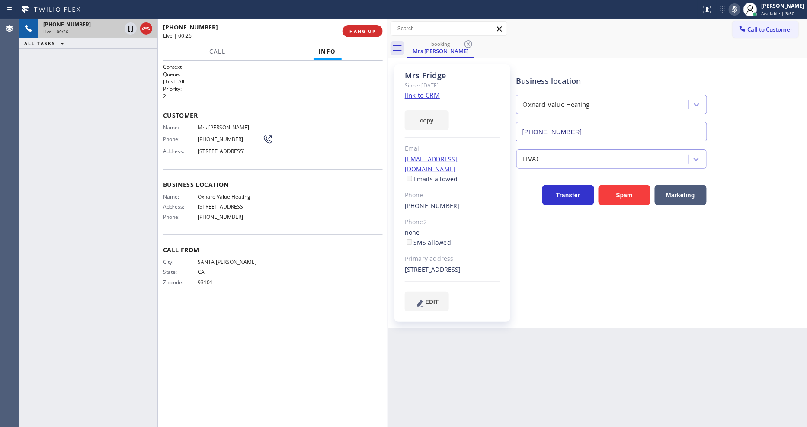
click at [740, 12] on icon at bounding box center [735, 9] width 10 height 10
click at [740, 10] on icon at bounding box center [735, 9] width 10 height 10
drag, startPoint x: 740, startPoint y: 10, endPoint x: 498, endPoint y: 94, distance: 256.2
click at [737, 10] on icon at bounding box center [735, 9] width 4 height 7
click at [256, 49] on div "Call Info" at bounding box center [273, 51] width 220 height 17
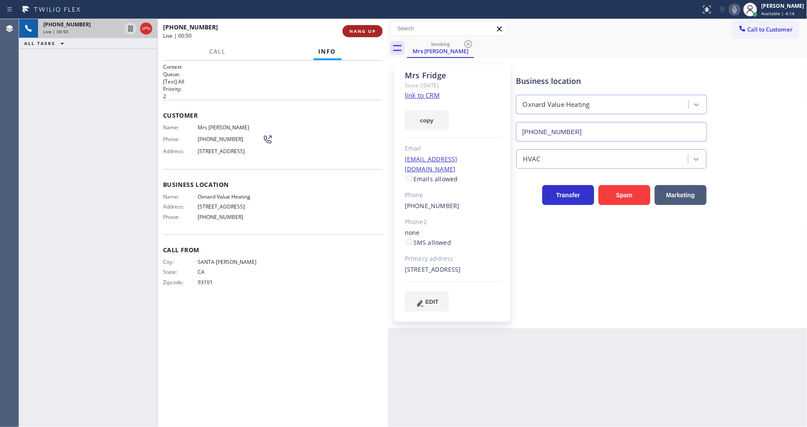
click at [360, 31] on span "HANG UP" at bounding box center [363, 31] width 26 height 6
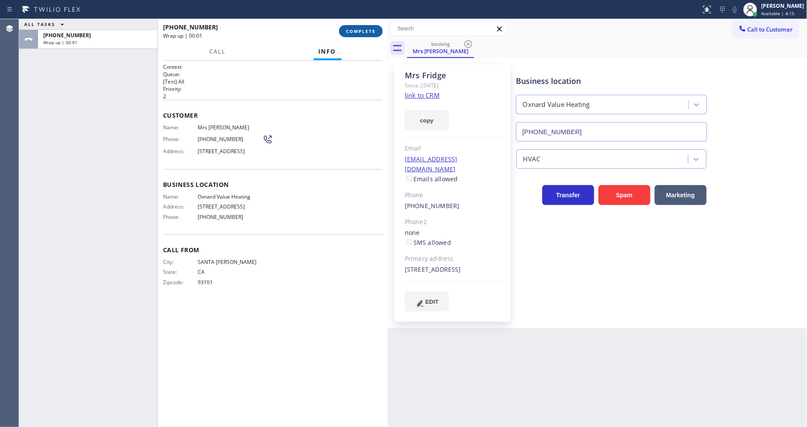
click at [360, 31] on span "COMPLETE" at bounding box center [361, 31] width 30 height 6
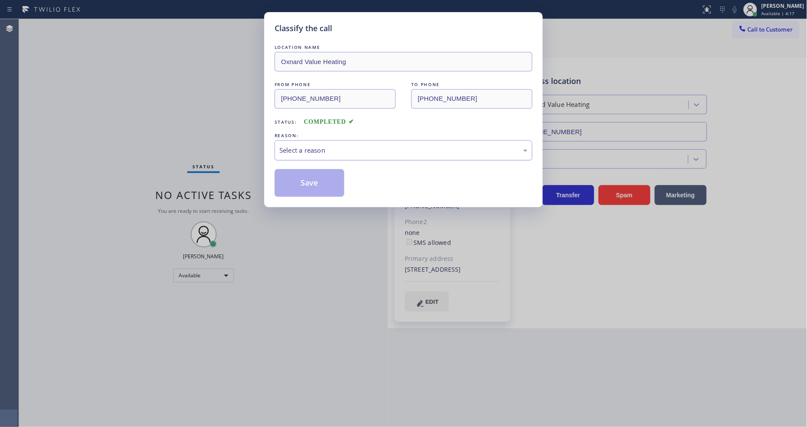
click at [303, 145] on div "Select a reason" at bounding box center [404, 150] width 248 height 10
drag, startPoint x: 300, startPoint y: 198, endPoint x: 300, endPoint y: 186, distance: 11.7
click at [300, 186] on button "Save" at bounding box center [310, 183] width 70 height 28
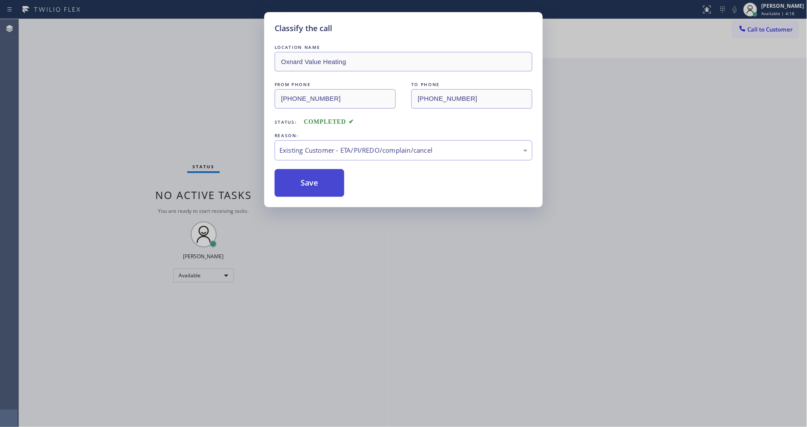
click at [300, 186] on button "Save" at bounding box center [310, 183] width 70 height 28
click at [301, 185] on button "Save" at bounding box center [310, 183] width 70 height 28
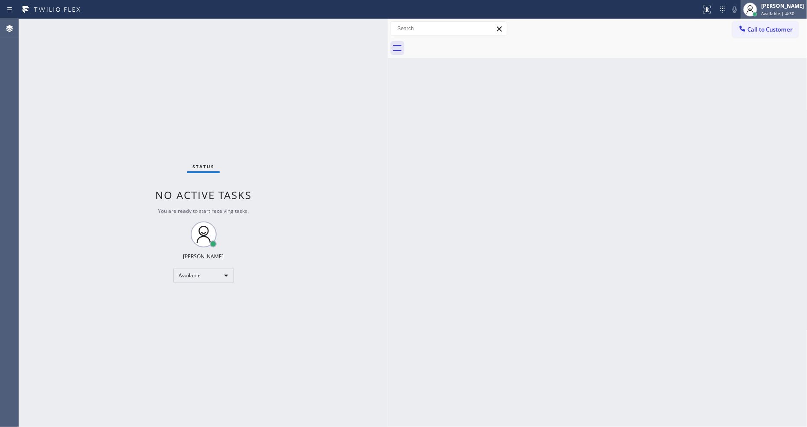
click at [777, 16] on span "Available | 4:30" at bounding box center [778, 13] width 33 height 6
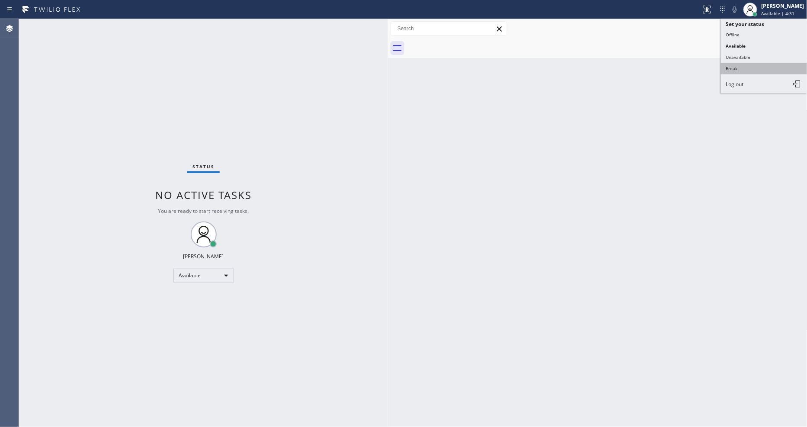
click at [768, 66] on button "Break" at bounding box center [764, 68] width 87 height 11
